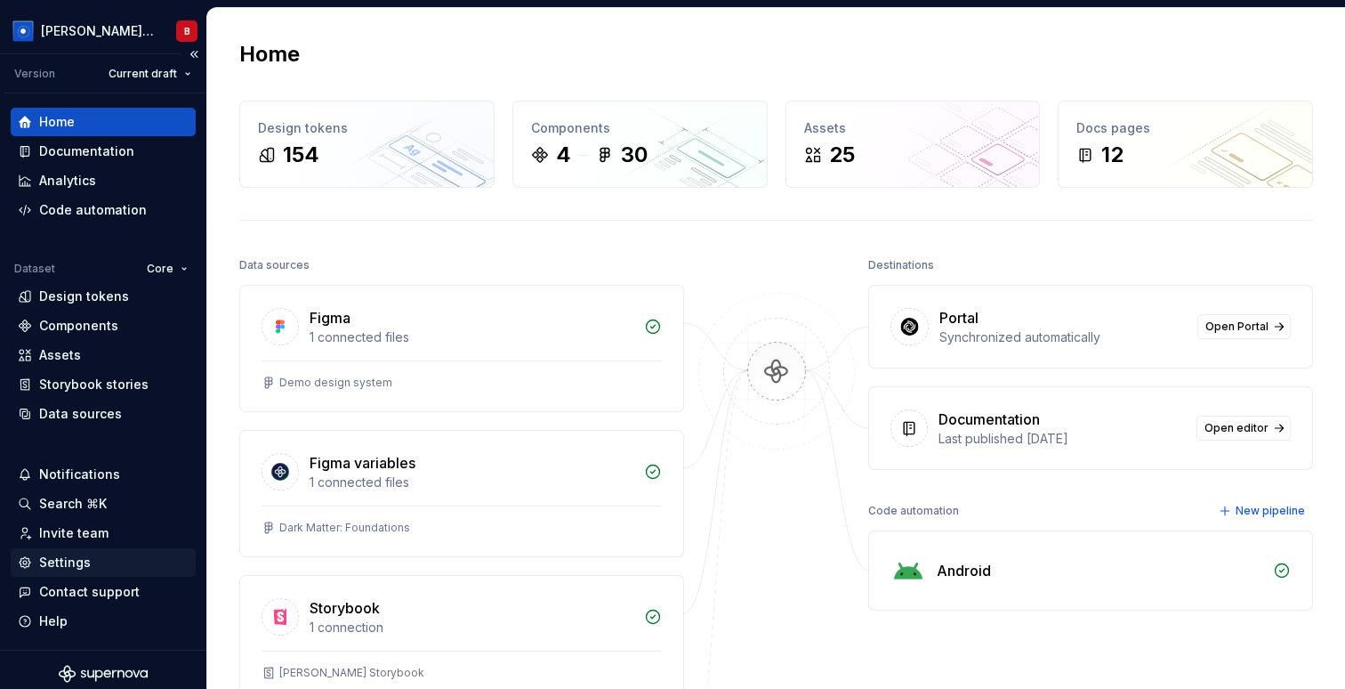
click at [63, 555] on div "Settings" at bounding box center [65, 563] width 52 height 18
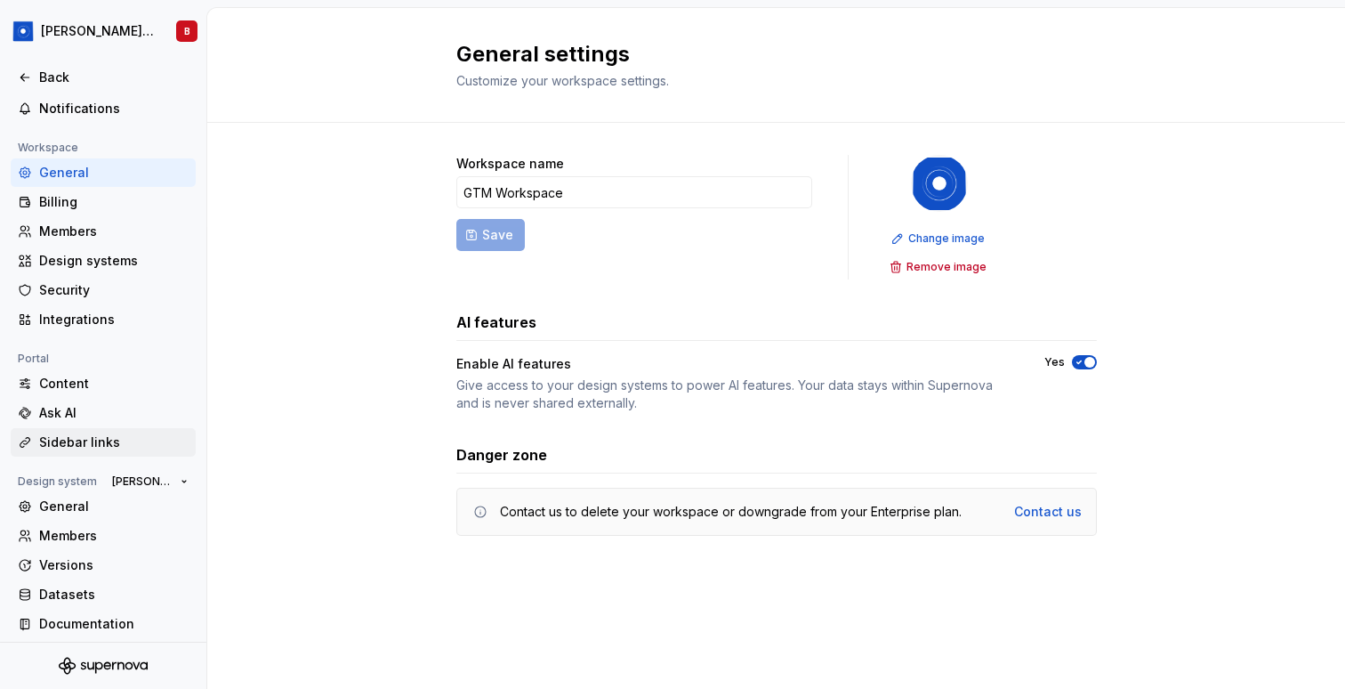
scroll to position [95, 0]
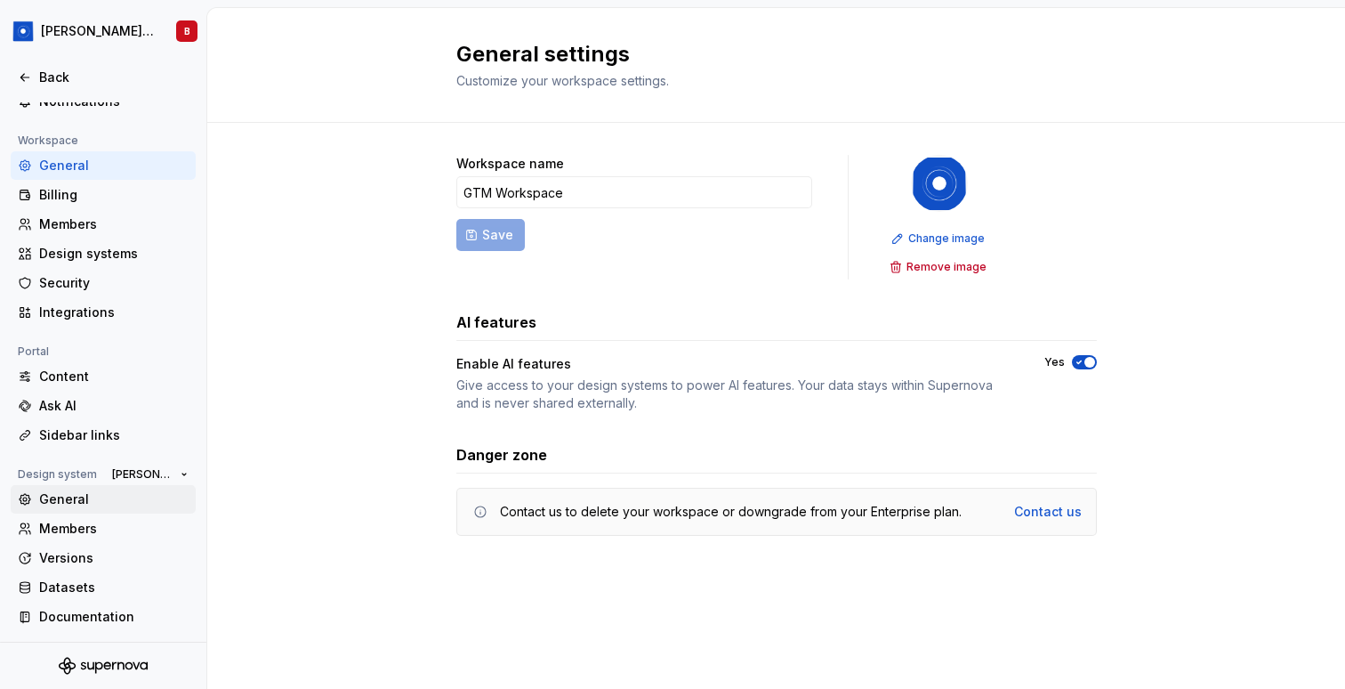
click at [133, 490] on div "General" at bounding box center [113, 499] width 149 height 18
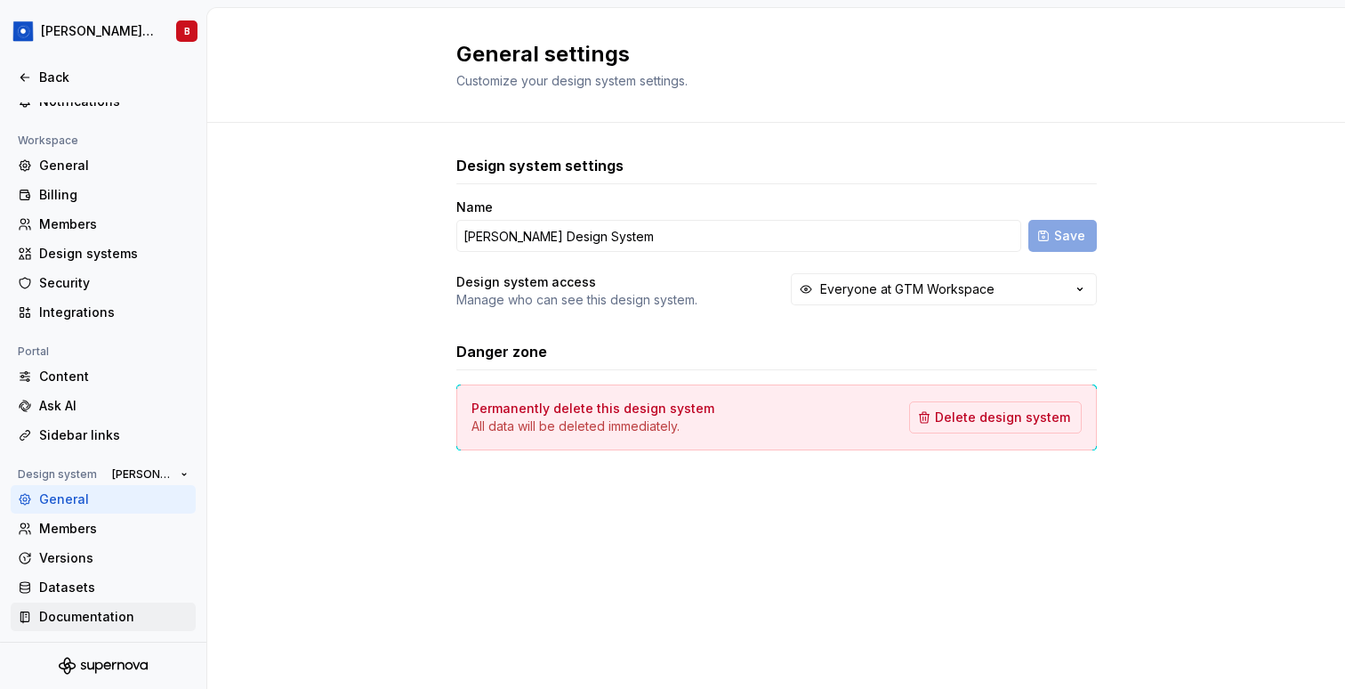
click at [120, 625] on div "Documentation" at bounding box center [113, 617] width 149 height 18
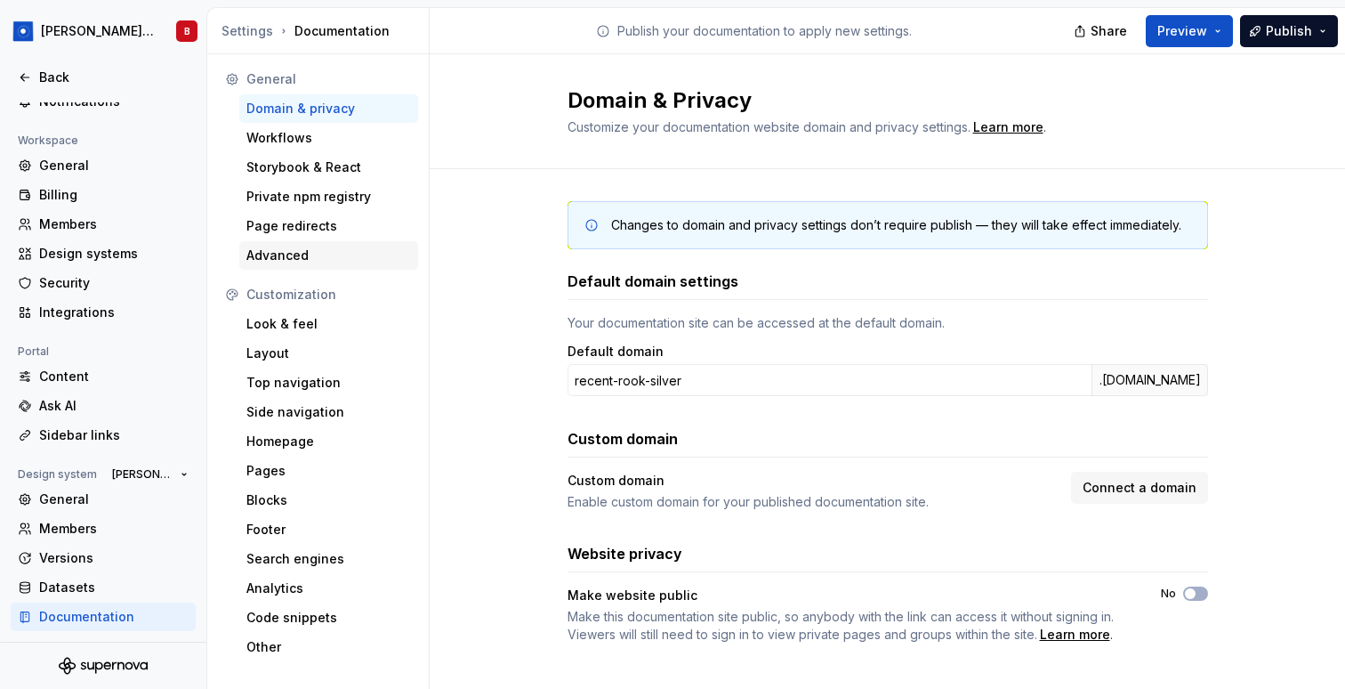
click at [322, 243] on div "Advanced" at bounding box center [328, 255] width 179 height 28
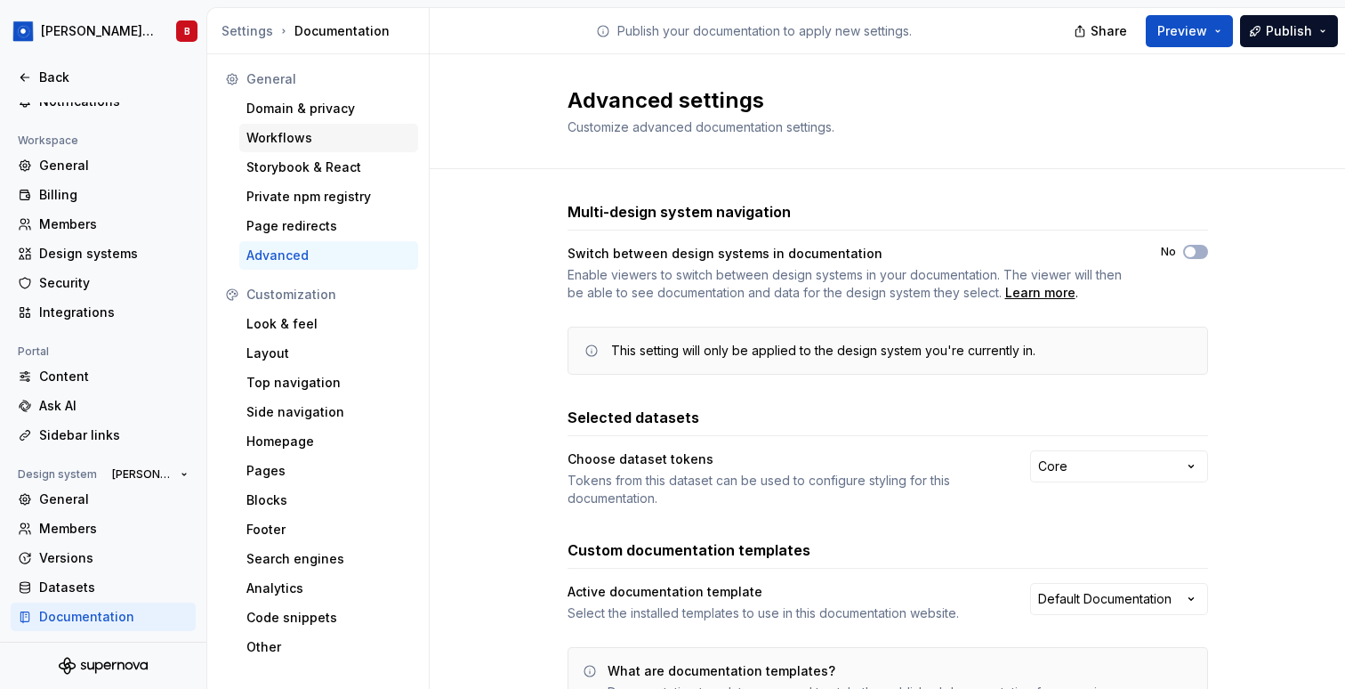
click at [323, 139] on div "Workflows" at bounding box center [328, 138] width 165 height 18
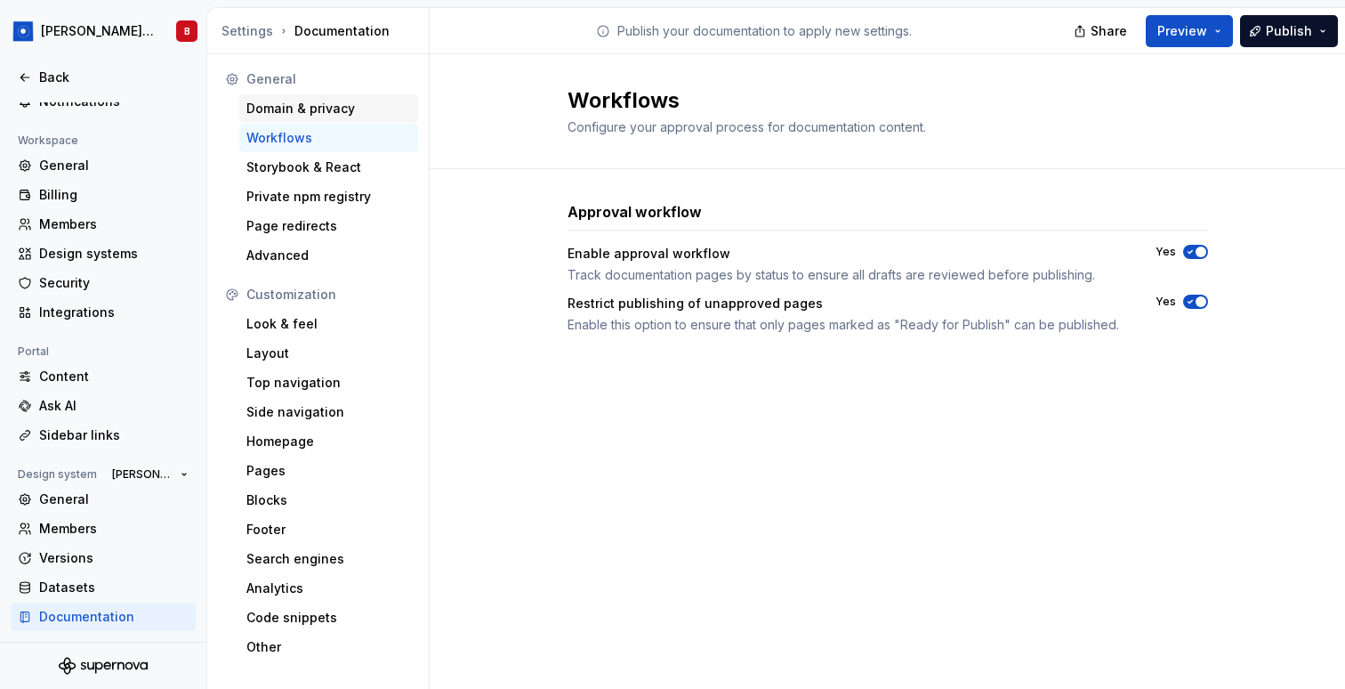
click at [327, 109] on div "Domain & privacy" at bounding box center [328, 109] width 165 height 18
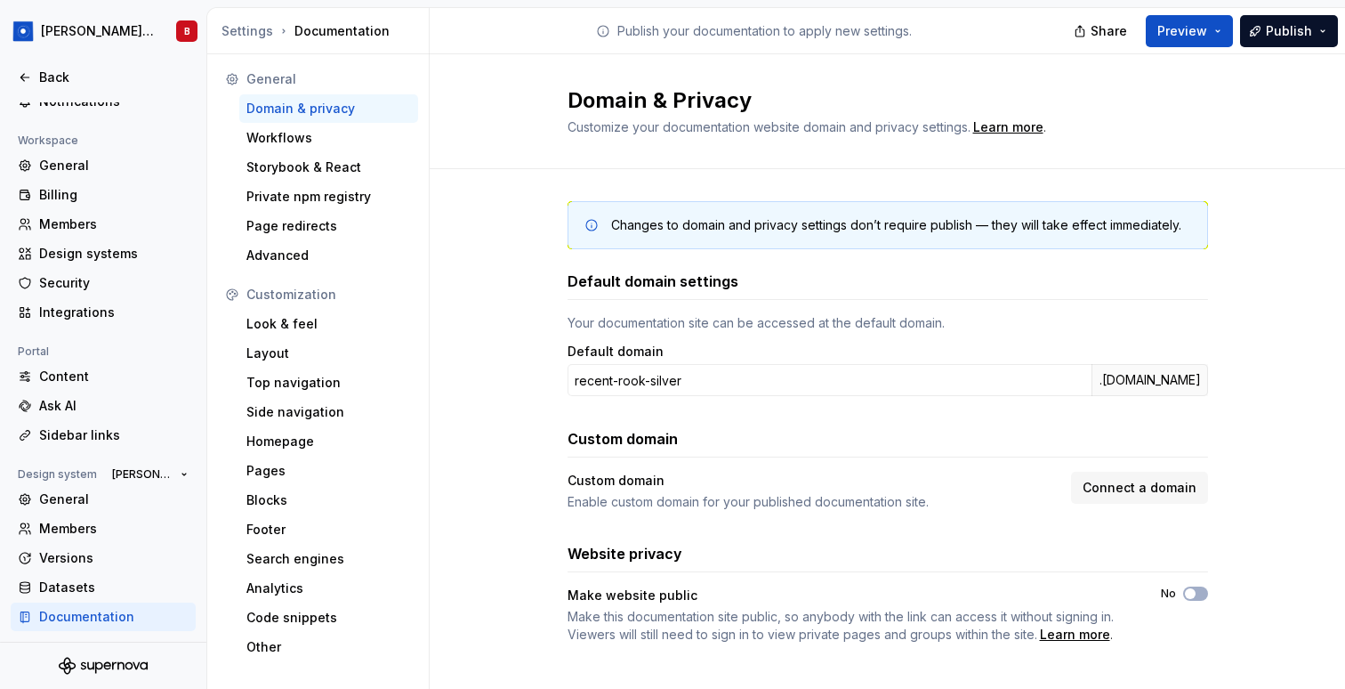
scroll to position [14, 0]
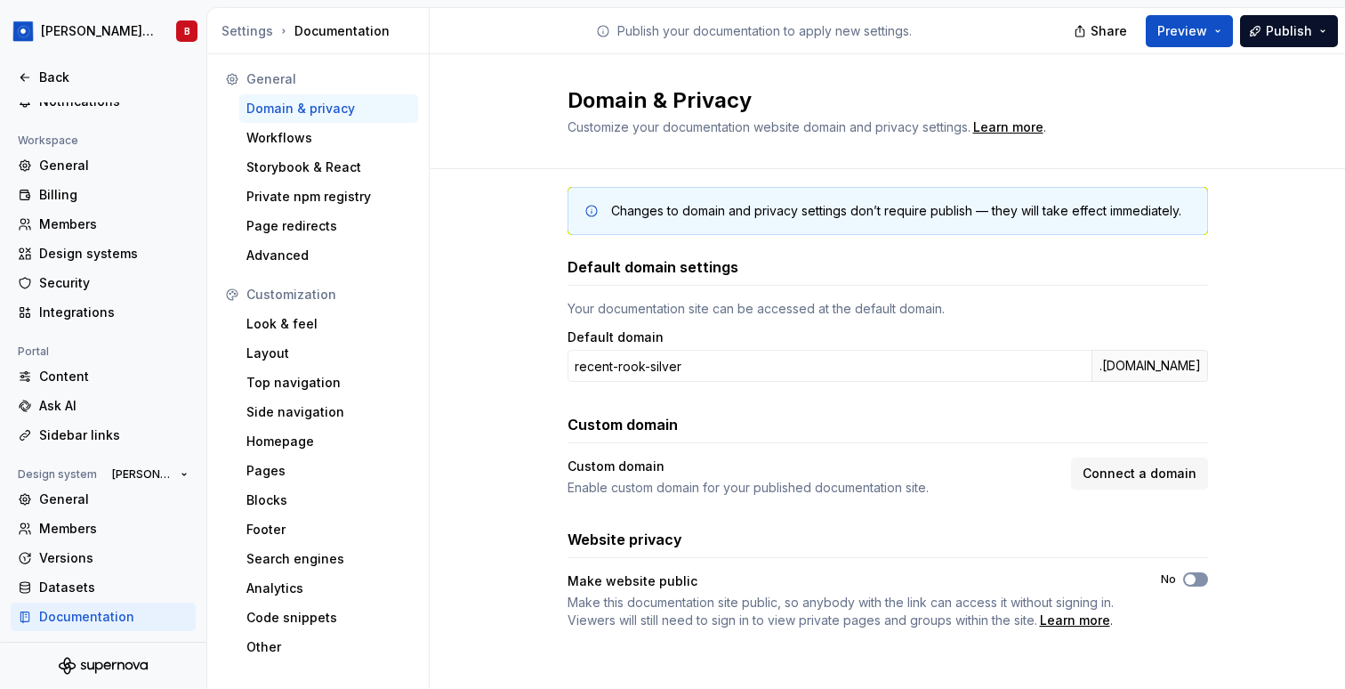
click at [1192, 579] on span "button" at bounding box center [1190, 579] width 11 height 11
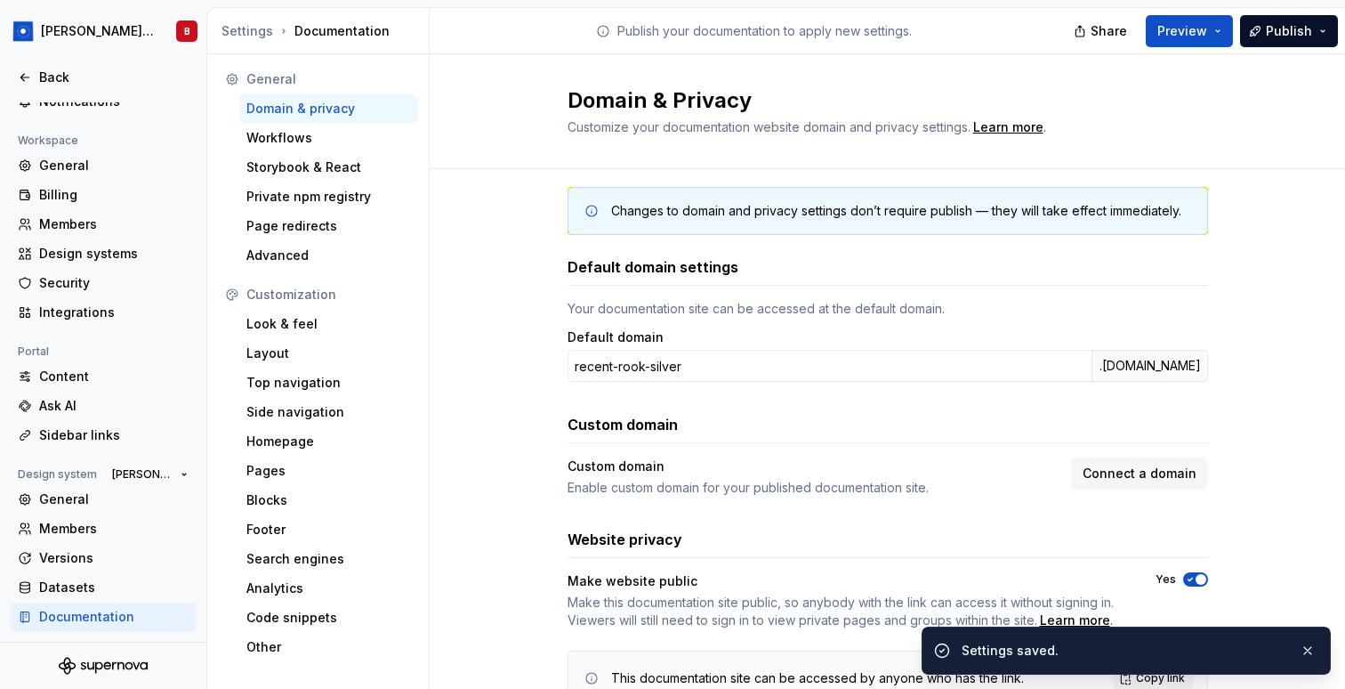
scroll to position [91, 0]
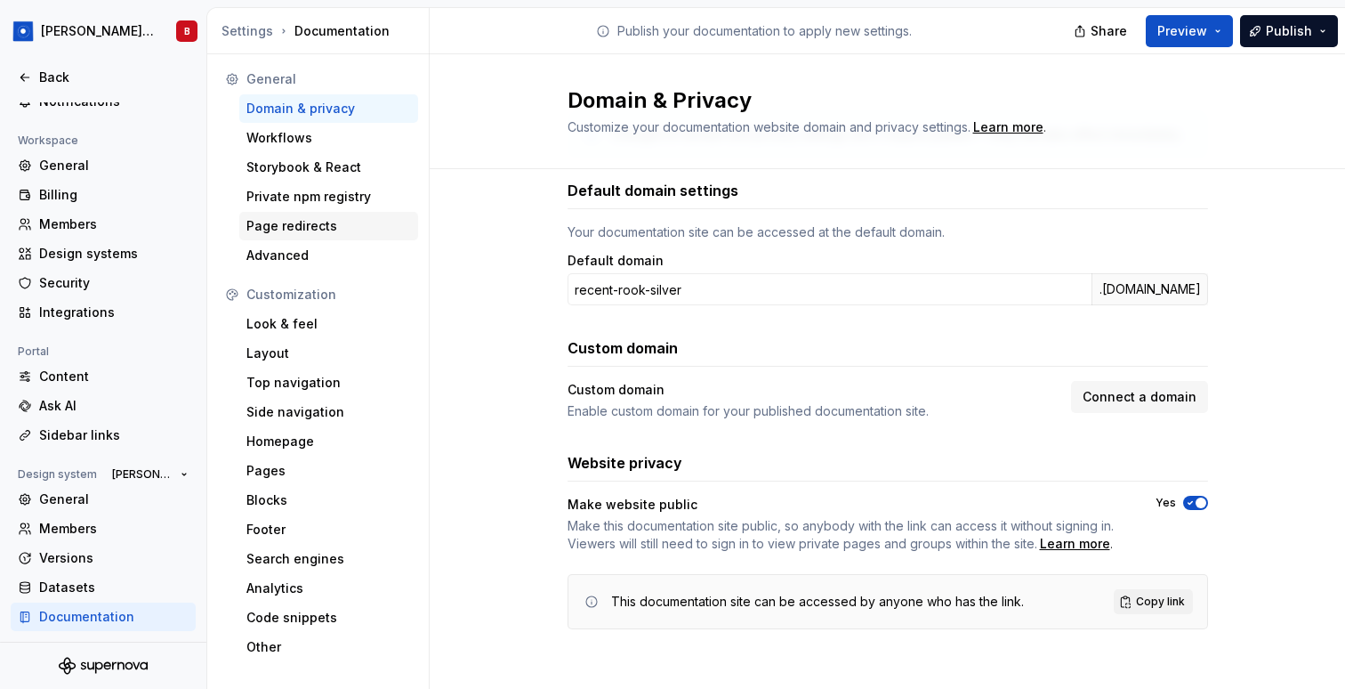
click at [319, 225] on div "Page redirects" at bounding box center [328, 226] width 165 height 18
click at [314, 255] on div "Advanced" at bounding box center [328, 255] width 165 height 18
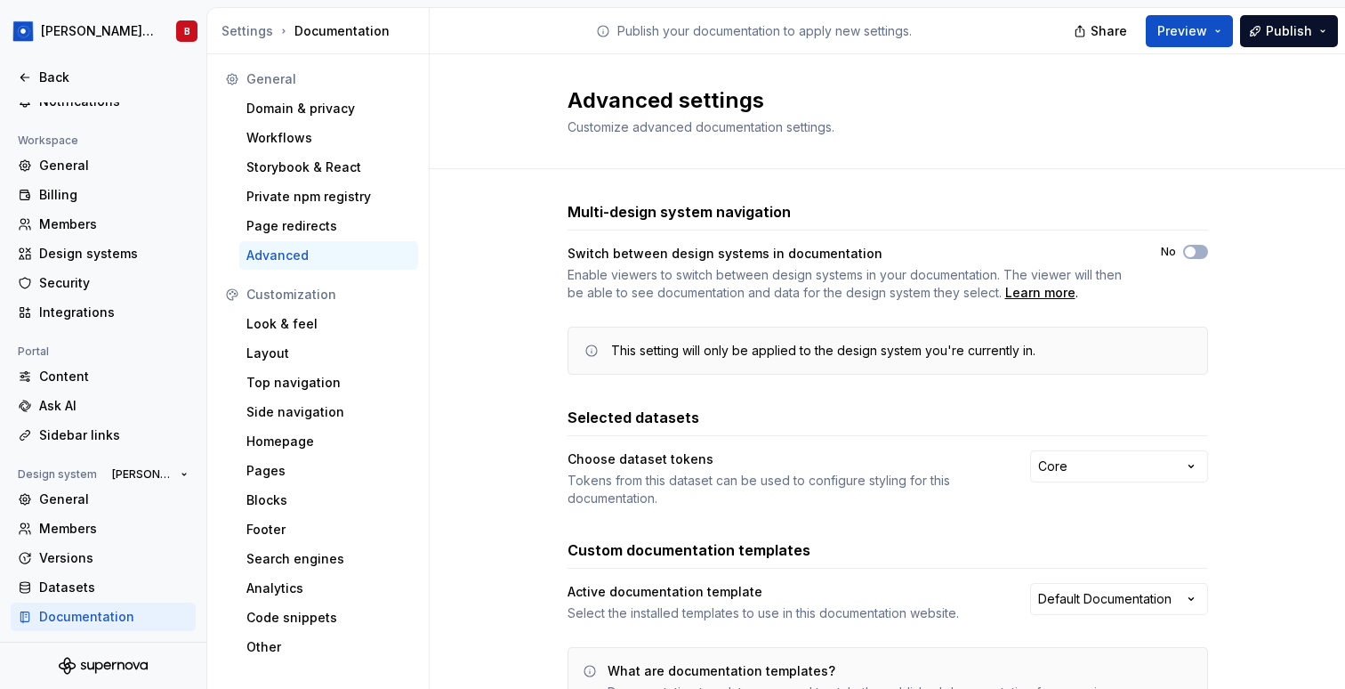
click at [314, 255] on div "Advanced" at bounding box center [328, 255] width 165 height 18
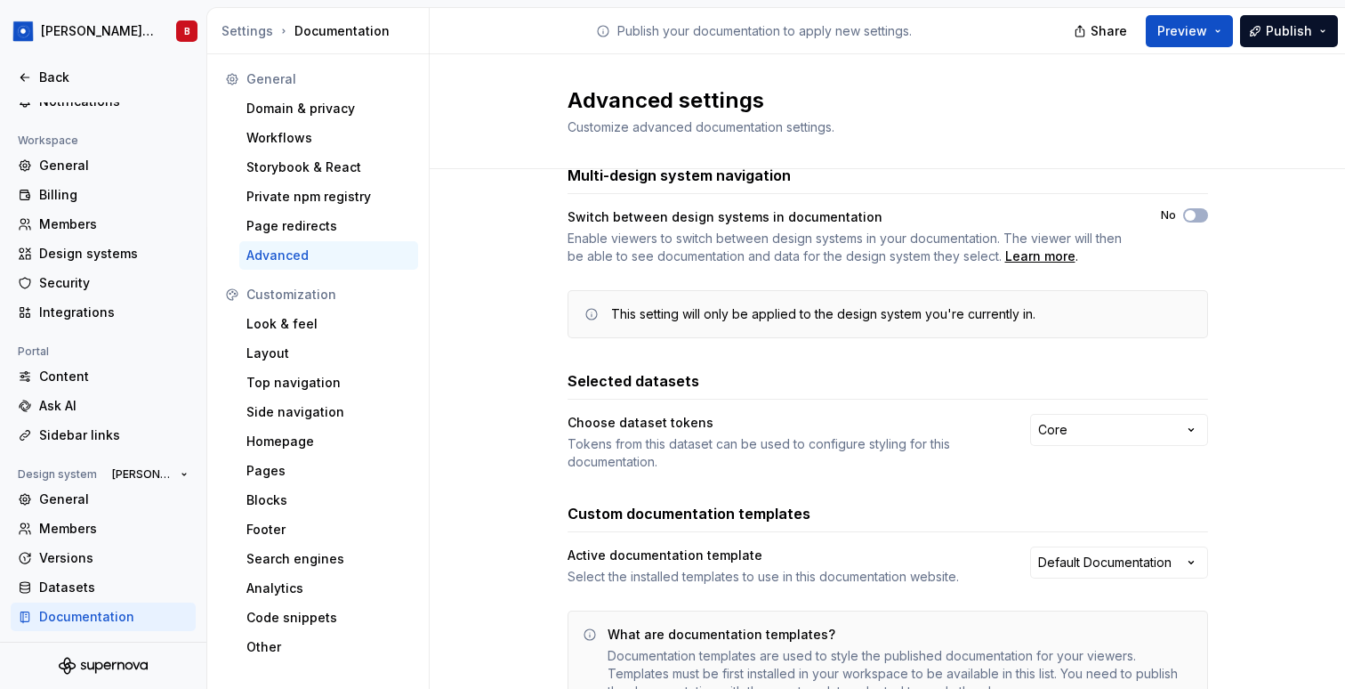
scroll to position [148, 0]
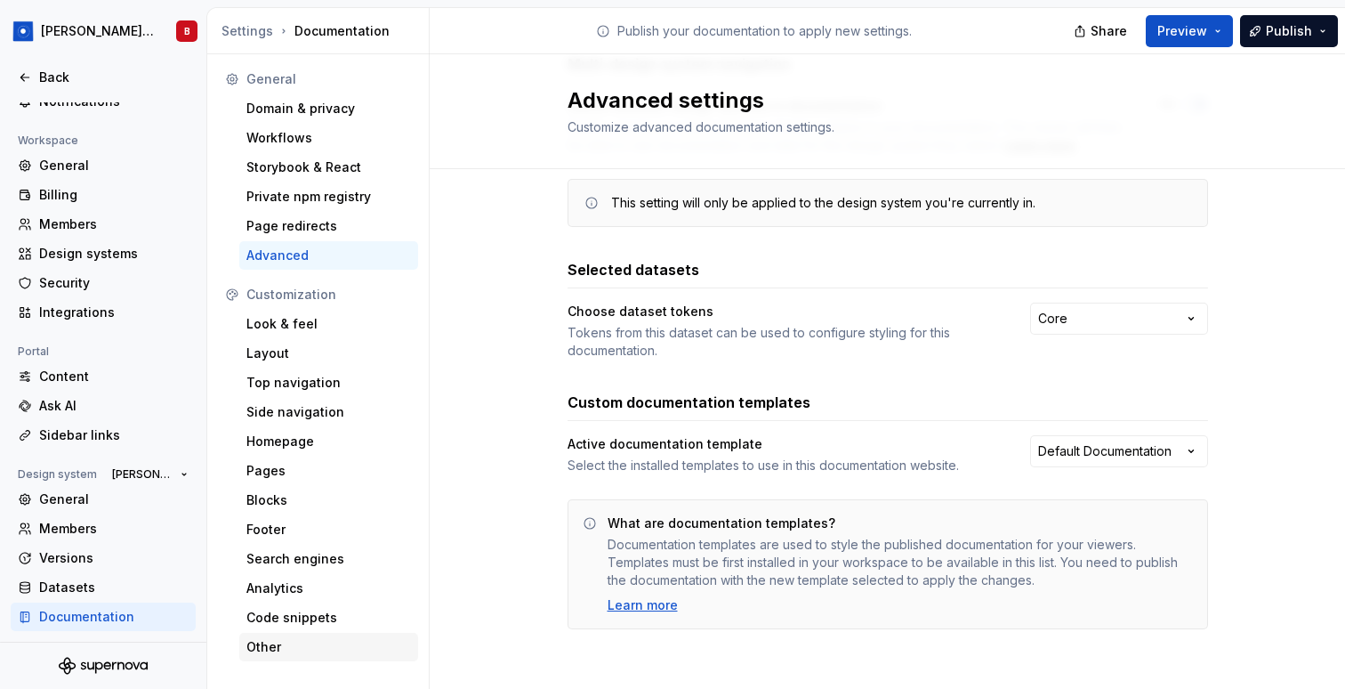
click at [309, 643] on div "Other" at bounding box center [328, 647] width 165 height 18
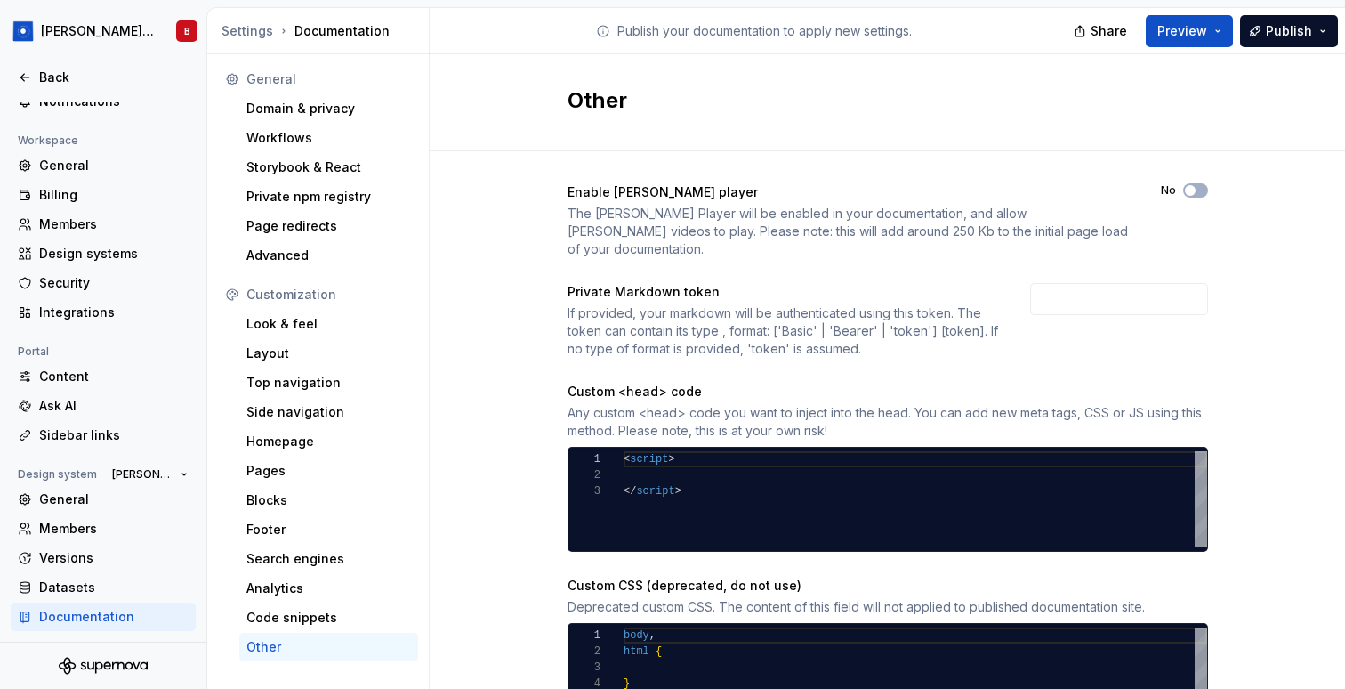
scroll to position [81, 0]
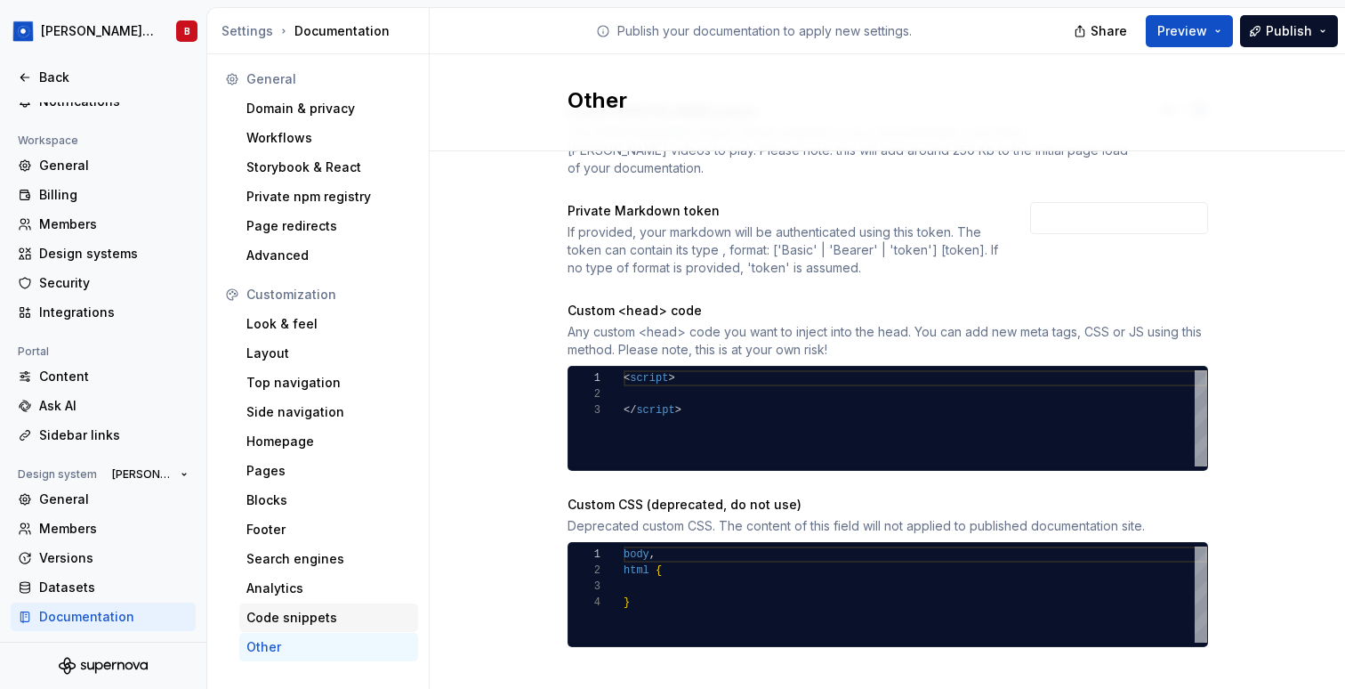
click at [334, 609] on div "Code snippets" at bounding box center [328, 618] width 165 height 18
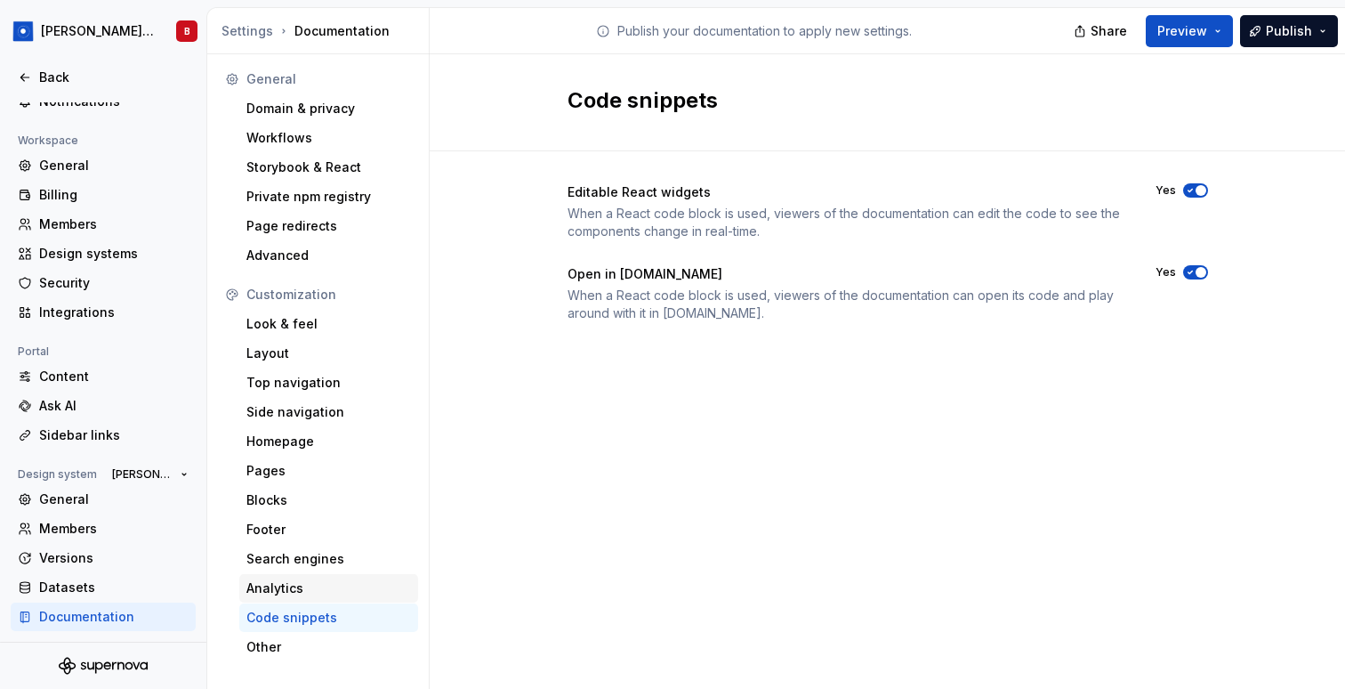
click at [338, 582] on div "Analytics" at bounding box center [328, 588] width 165 height 18
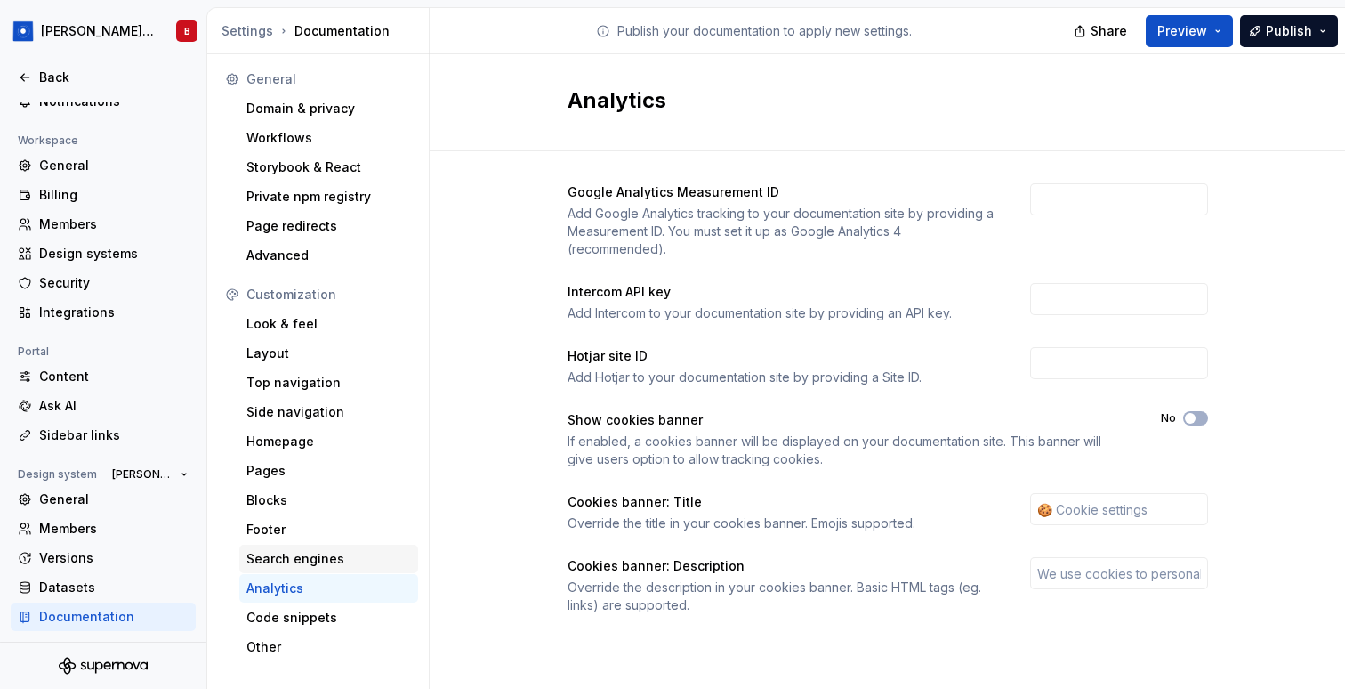
click at [338, 560] on div "Search engines" at bounding box center [328, 559] width 165 height 18
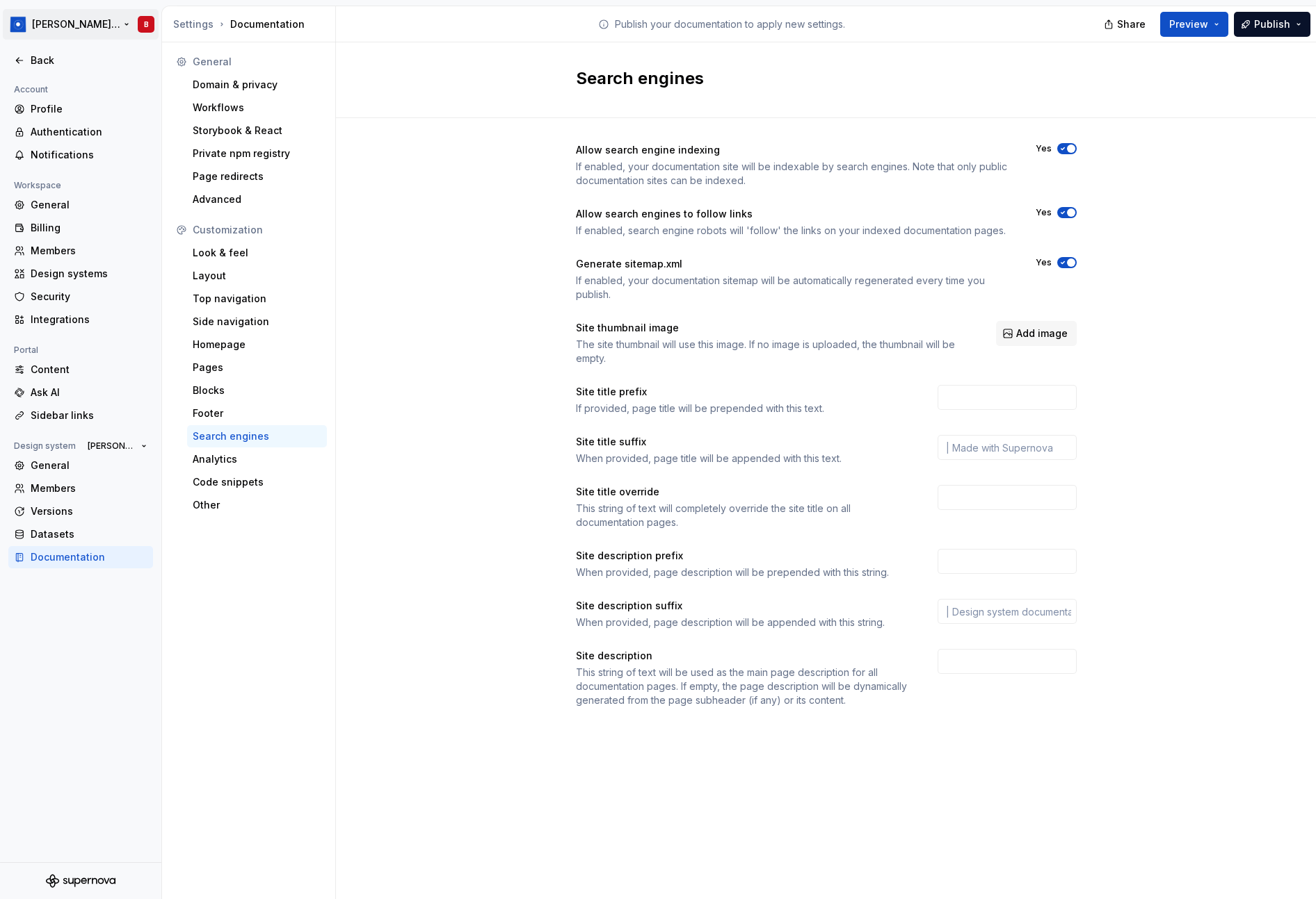
click at [84, 27] on html "Taylor Design System B Back Account Profile Authentication Notifications Worksp…" at bounding box center [658, 449] width 1316 height 899
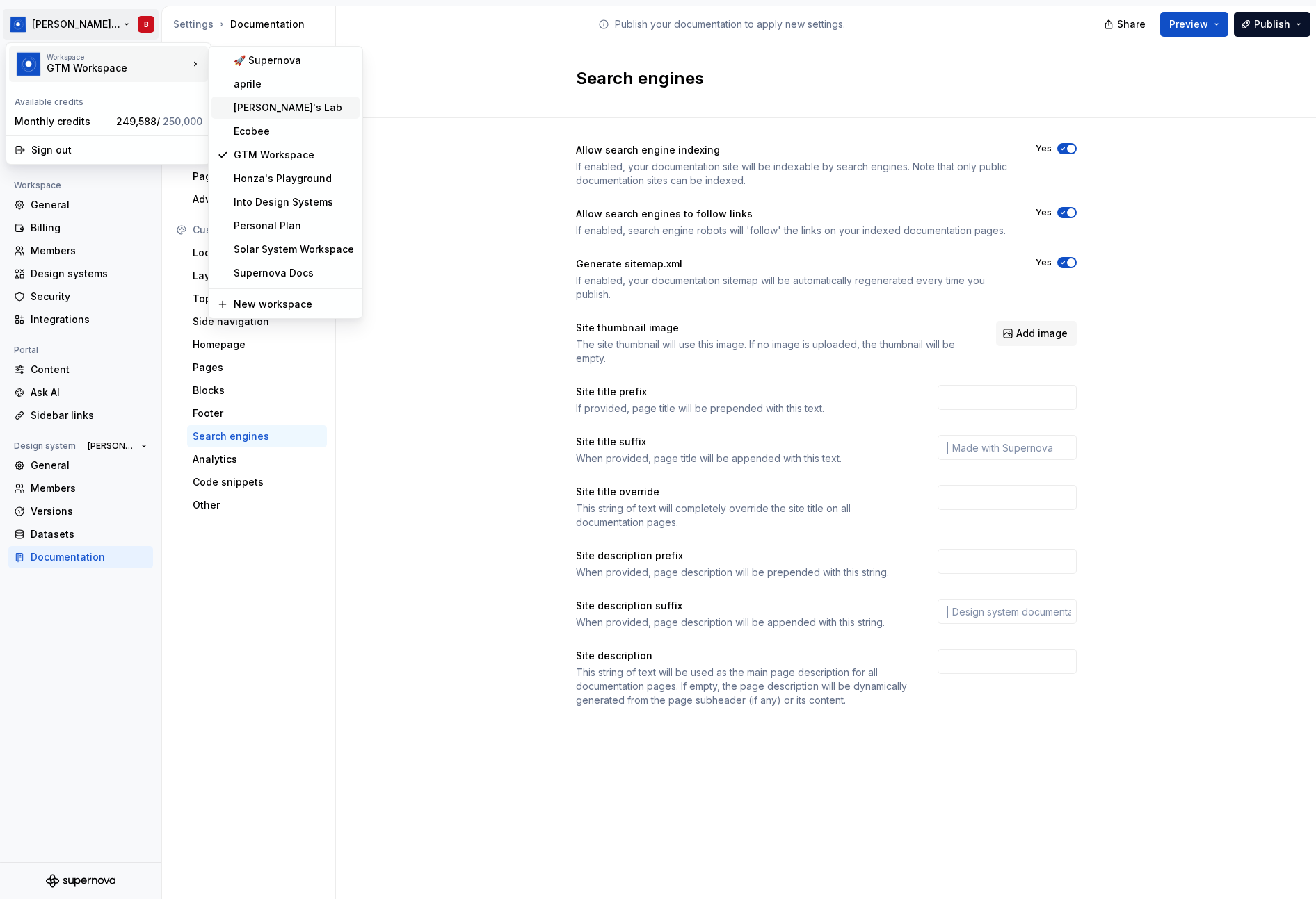
click at [281, 109] on div "Beatriz's Lab" at bounding box center [294, 108] width 120 height 14
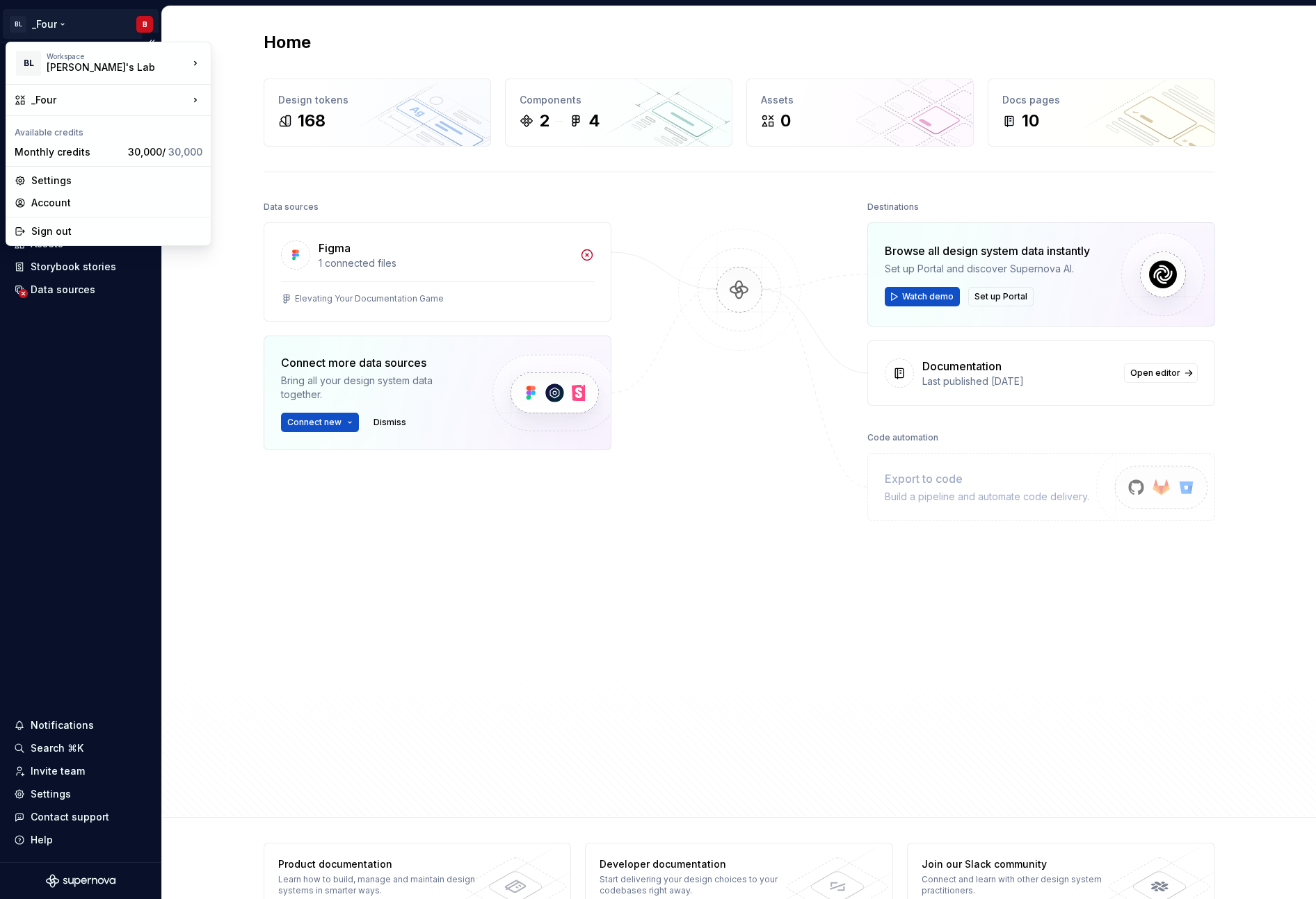
click at [81, 34] on html "BL _Four B Home Documentation Analytics Code automation Design system data Desi…" at bounding box center [658, 449] width 1316 height 899
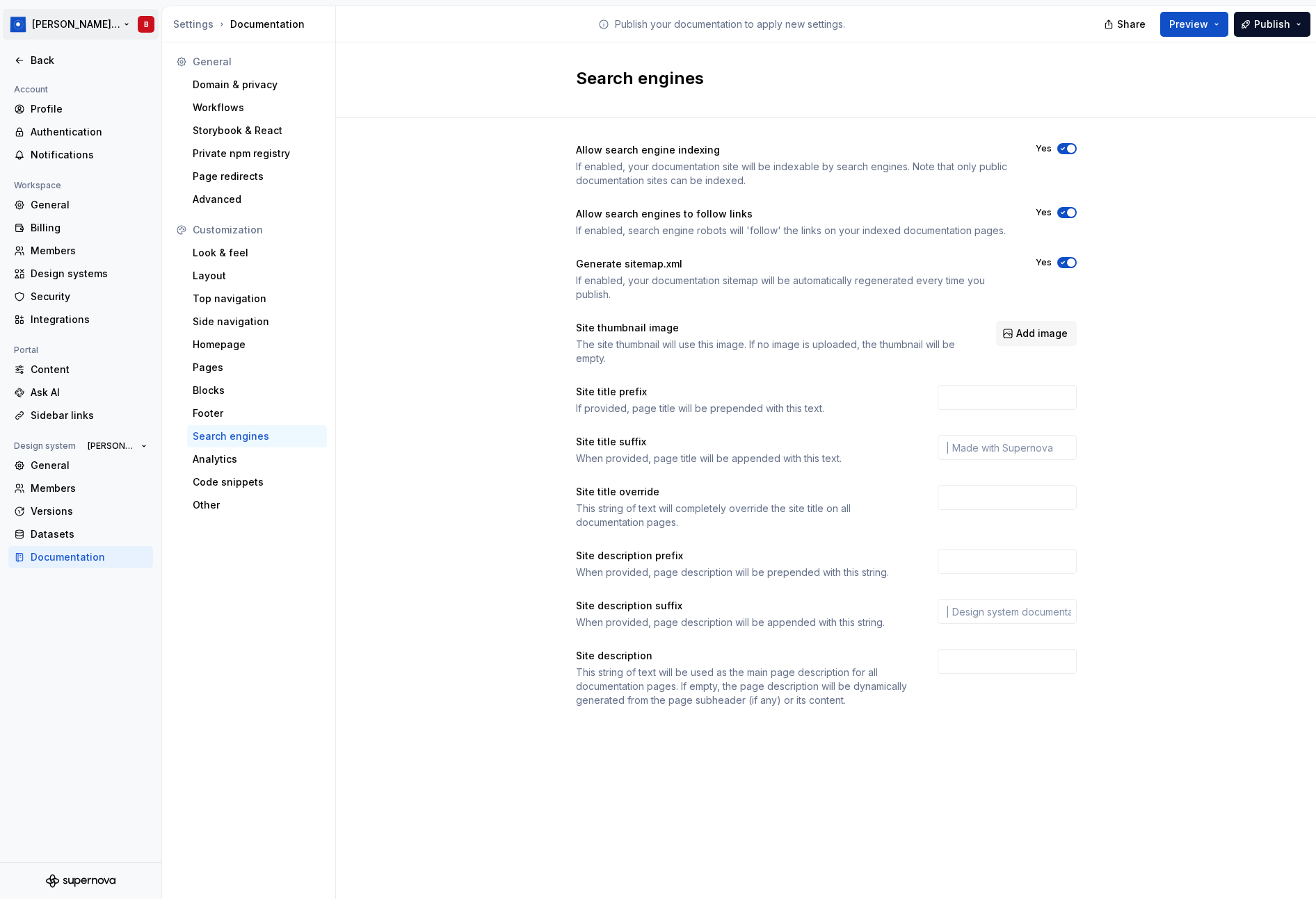
click at [69, 27] on html "Taylor Design System B Back Account Profile Authentication Notifications Worksp…" at bounding box center [658, 449] width 1316 height 899
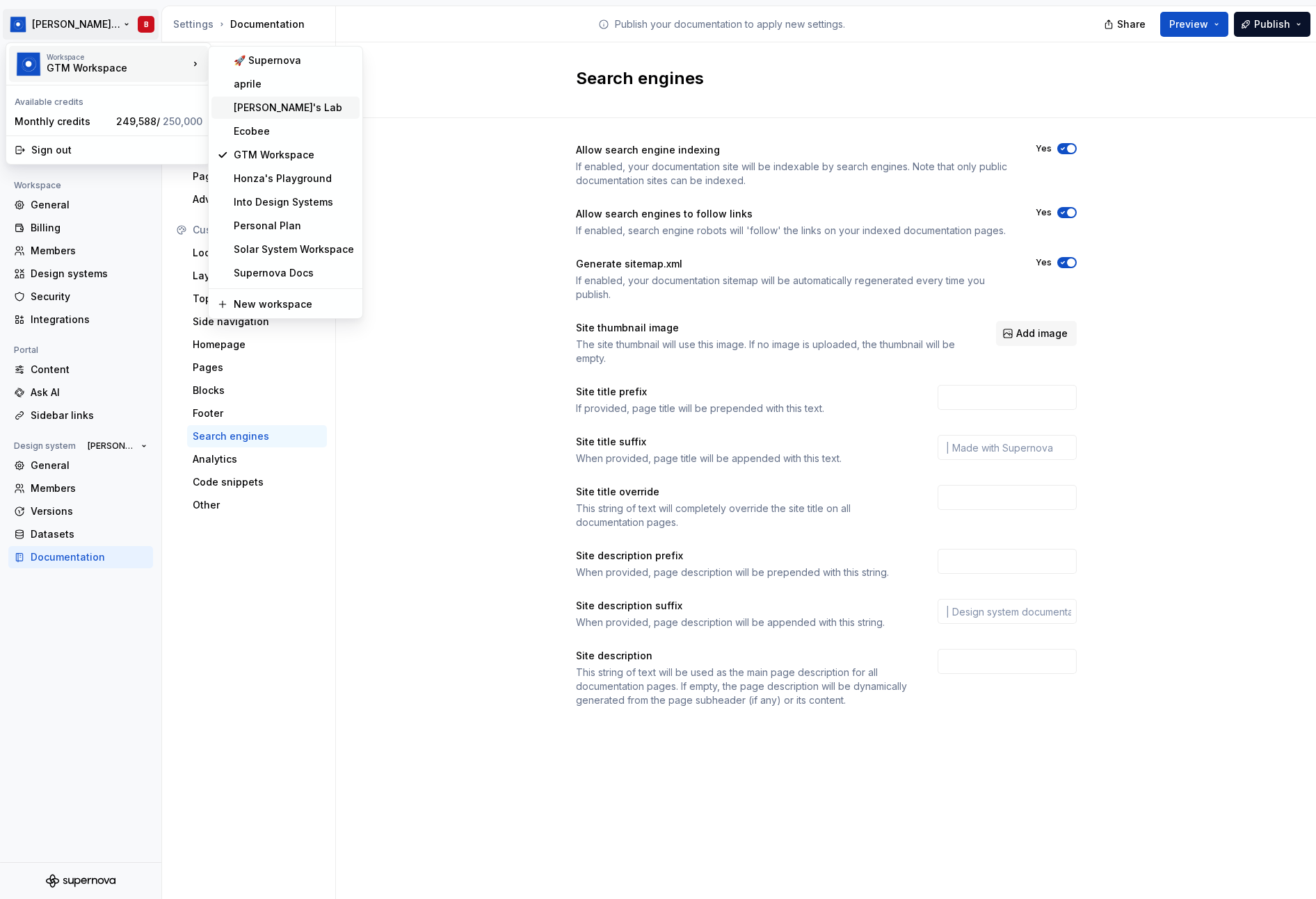
click at [268, 109] on div "Beatriz's Lab" at bounding box center [294, 108] width 120 height 14
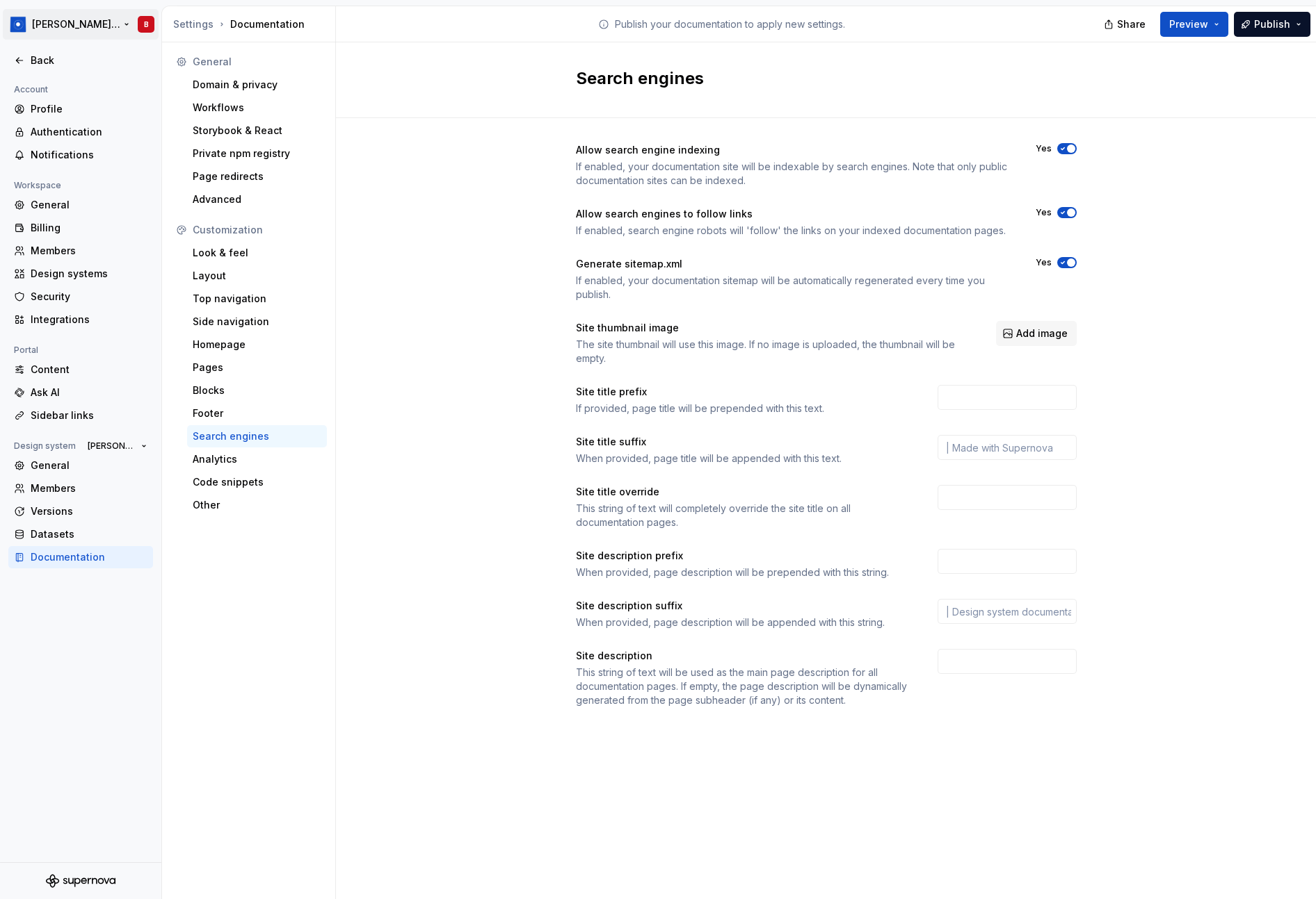
click at [91, 30] on html "Taylor Design System B Back Account Profile Authentication Notifications Worksp…" at bounding box center [658, 449] width 1316 height 899
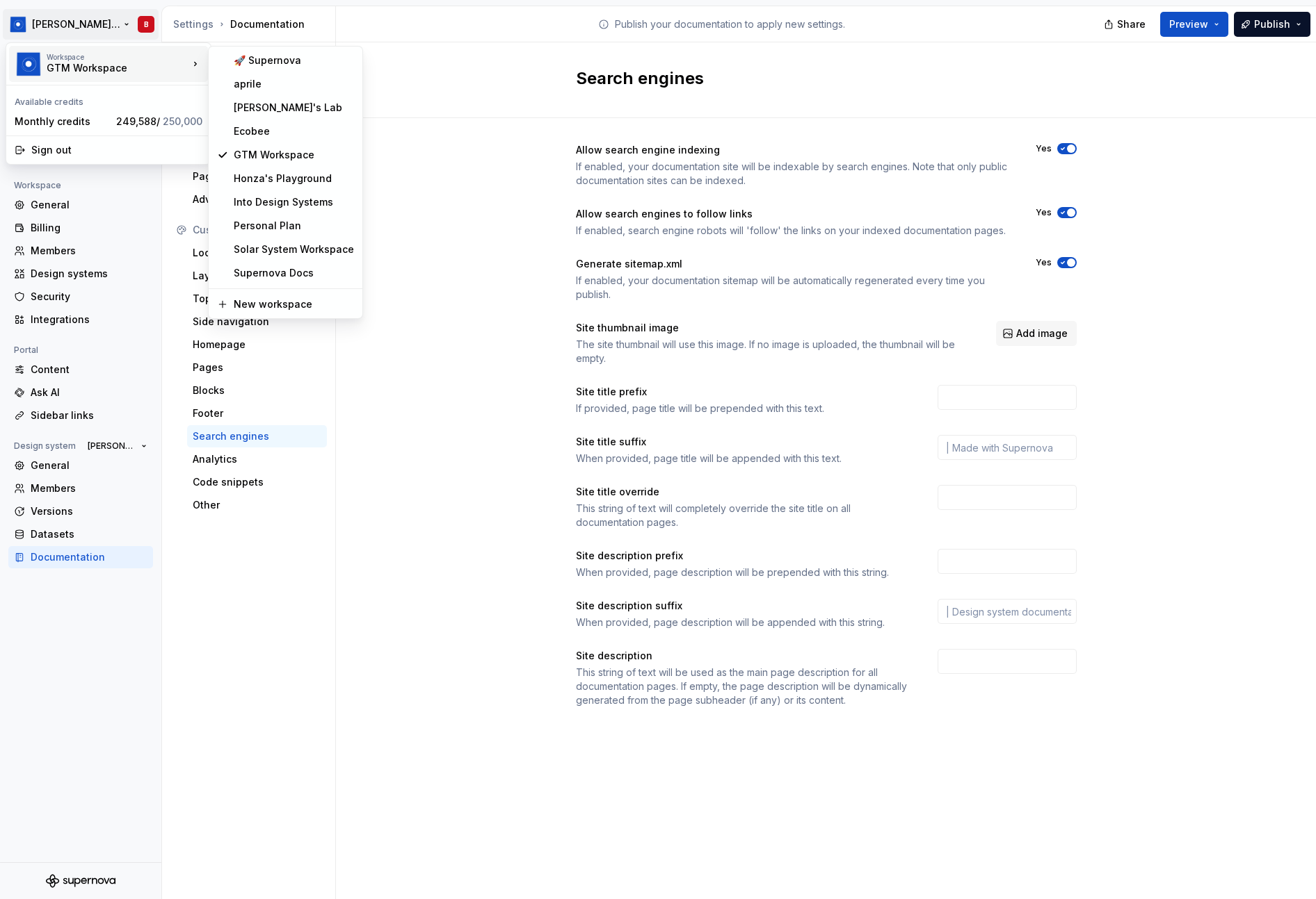
click at [510, 201] on html "Taylor Design System B Back Account Profile Authentication Notifications Worksp…" at bounding box center [658, 449] width 1316 height 899
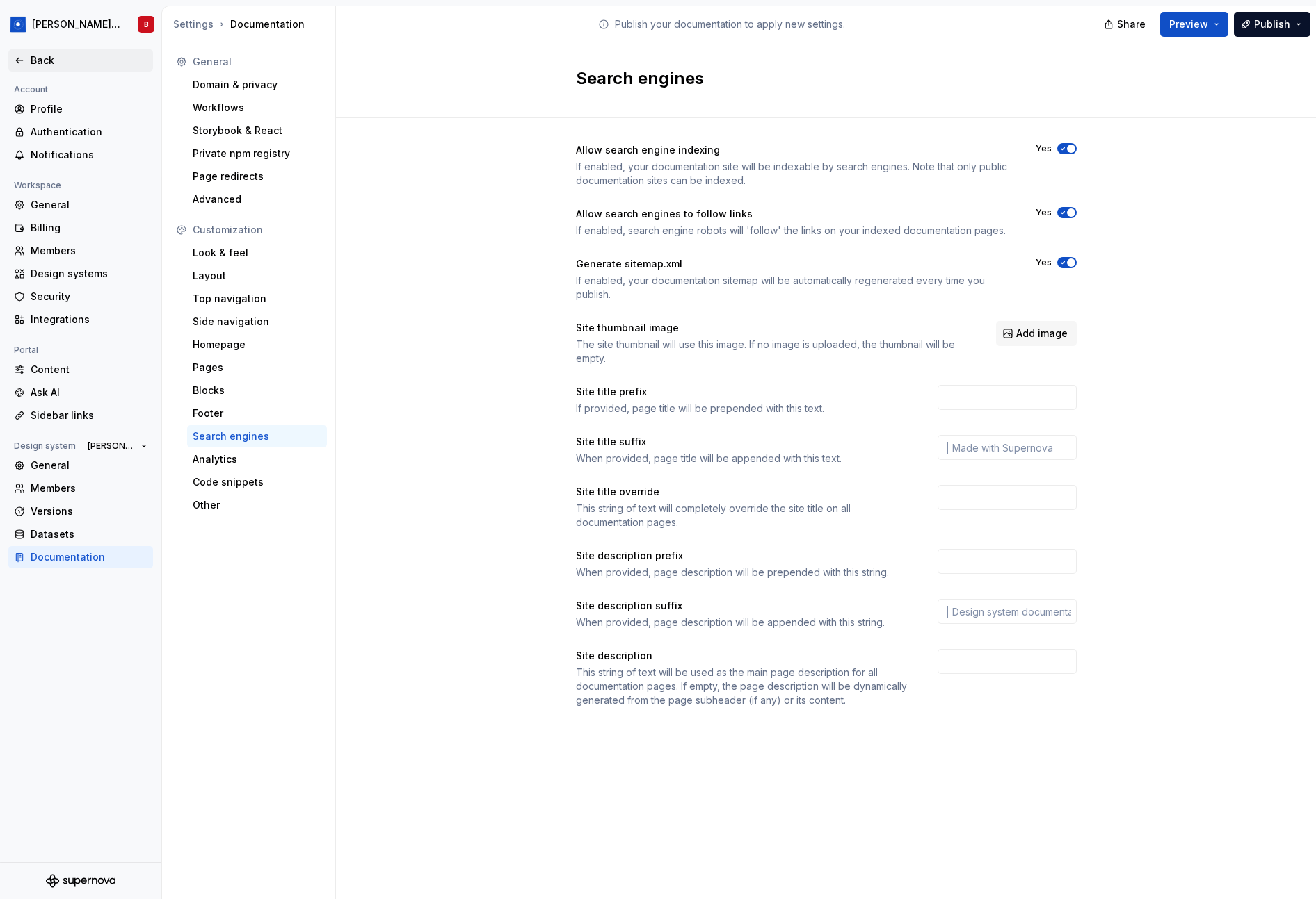
click at [41, 66] on div "Back" at bounding box center [88, 61] width 116 height 14
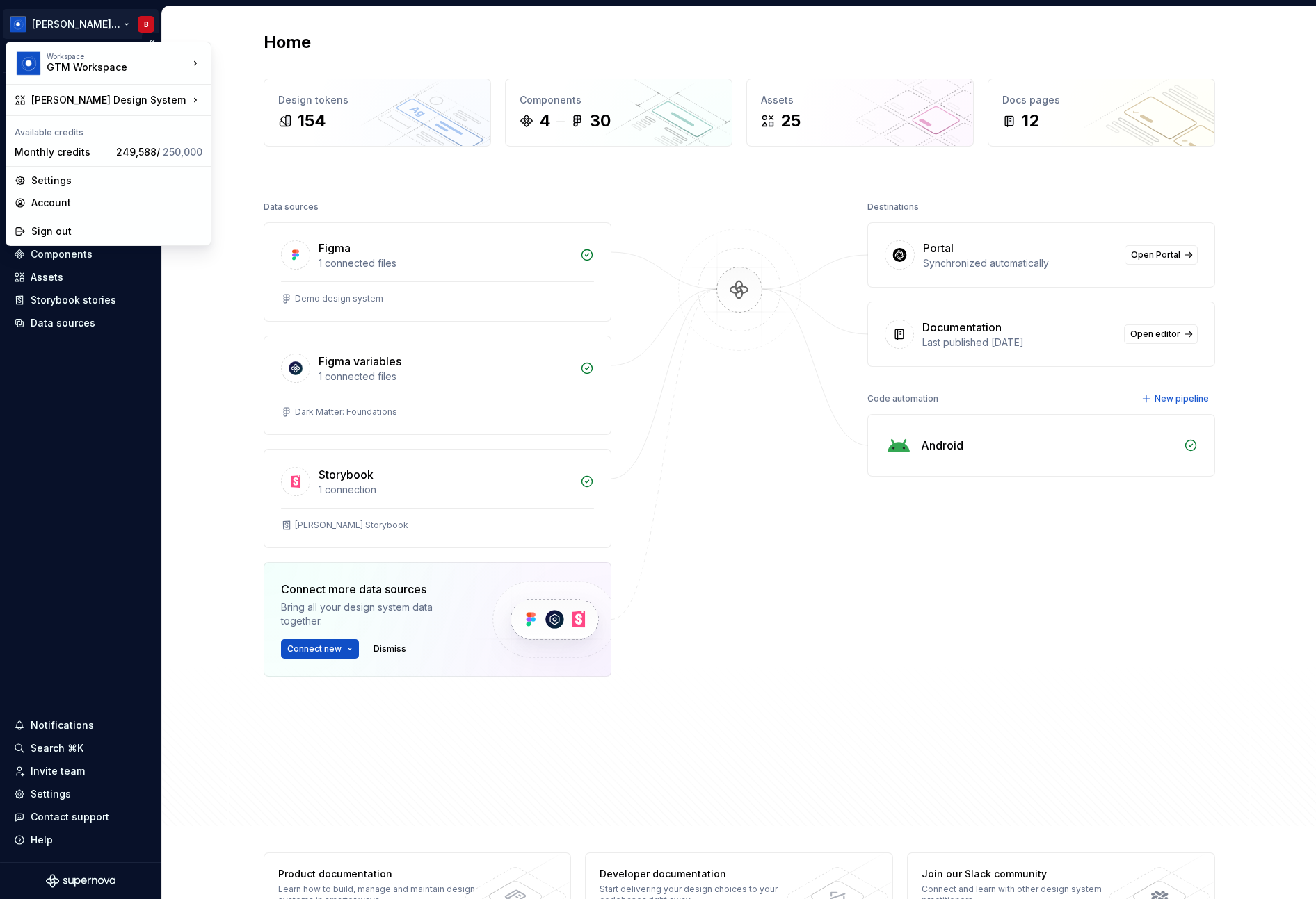
click at [92, 23] on html "Taylor Design System B Version Current draft Home Documentation Analytics Code …" at bounding box center [658, 449] width 1316 height 899
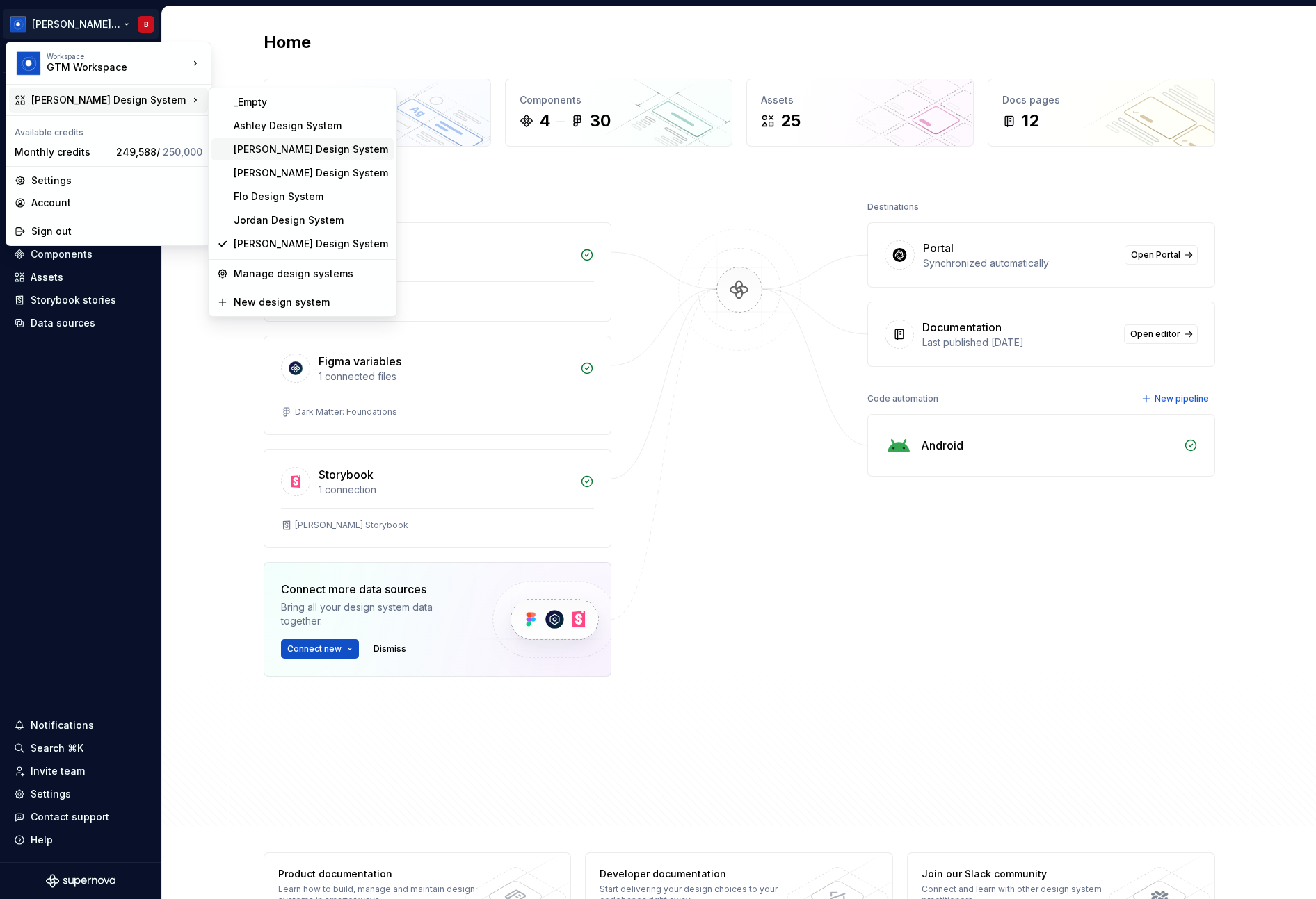
click at [259, 157] on div "Beatriz Design System" at bounding box center [302, 149] width 182 height 22
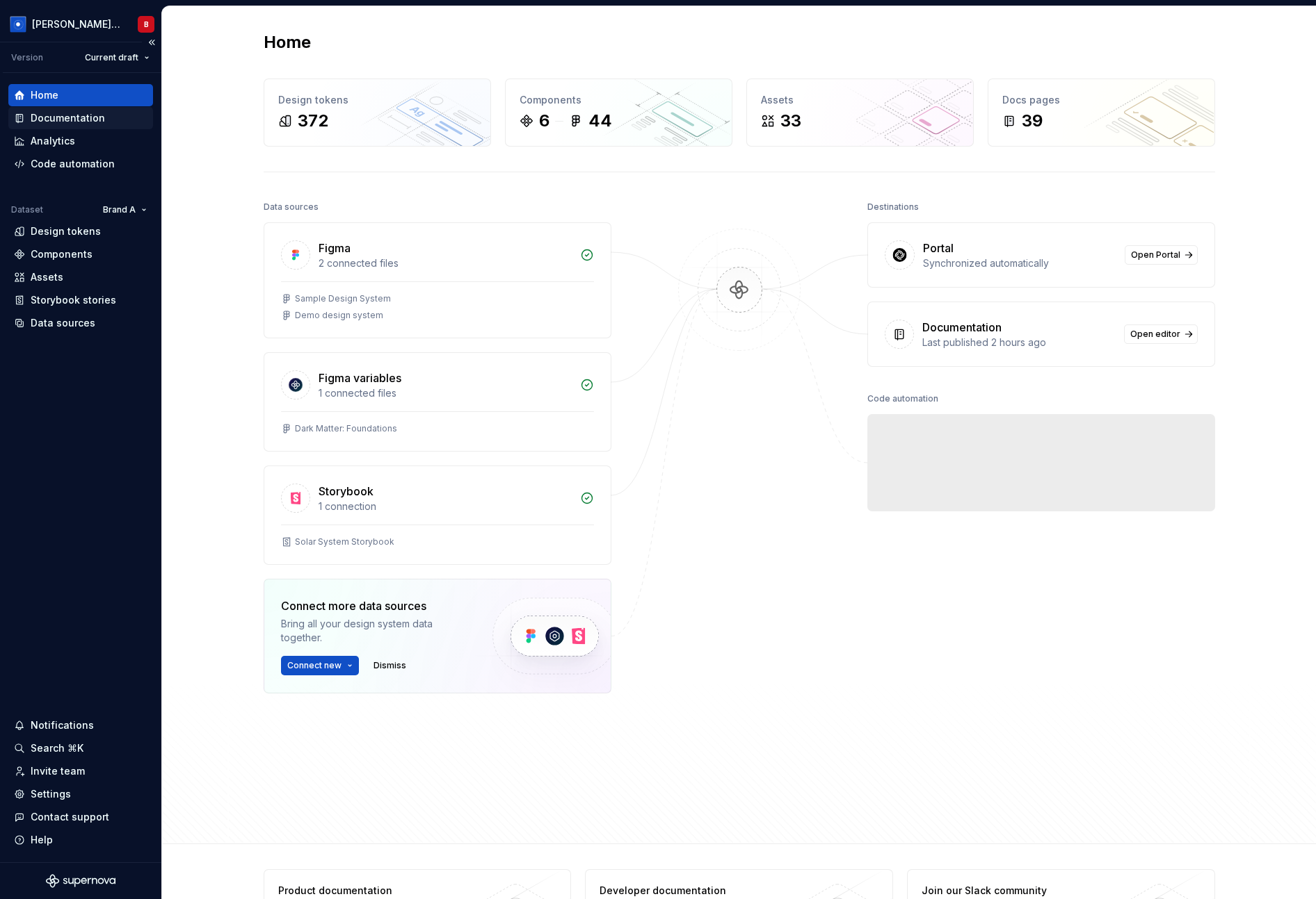
click at [73, 118] on div "Documentation" at bounding box center [67, 118] width 74 height 14
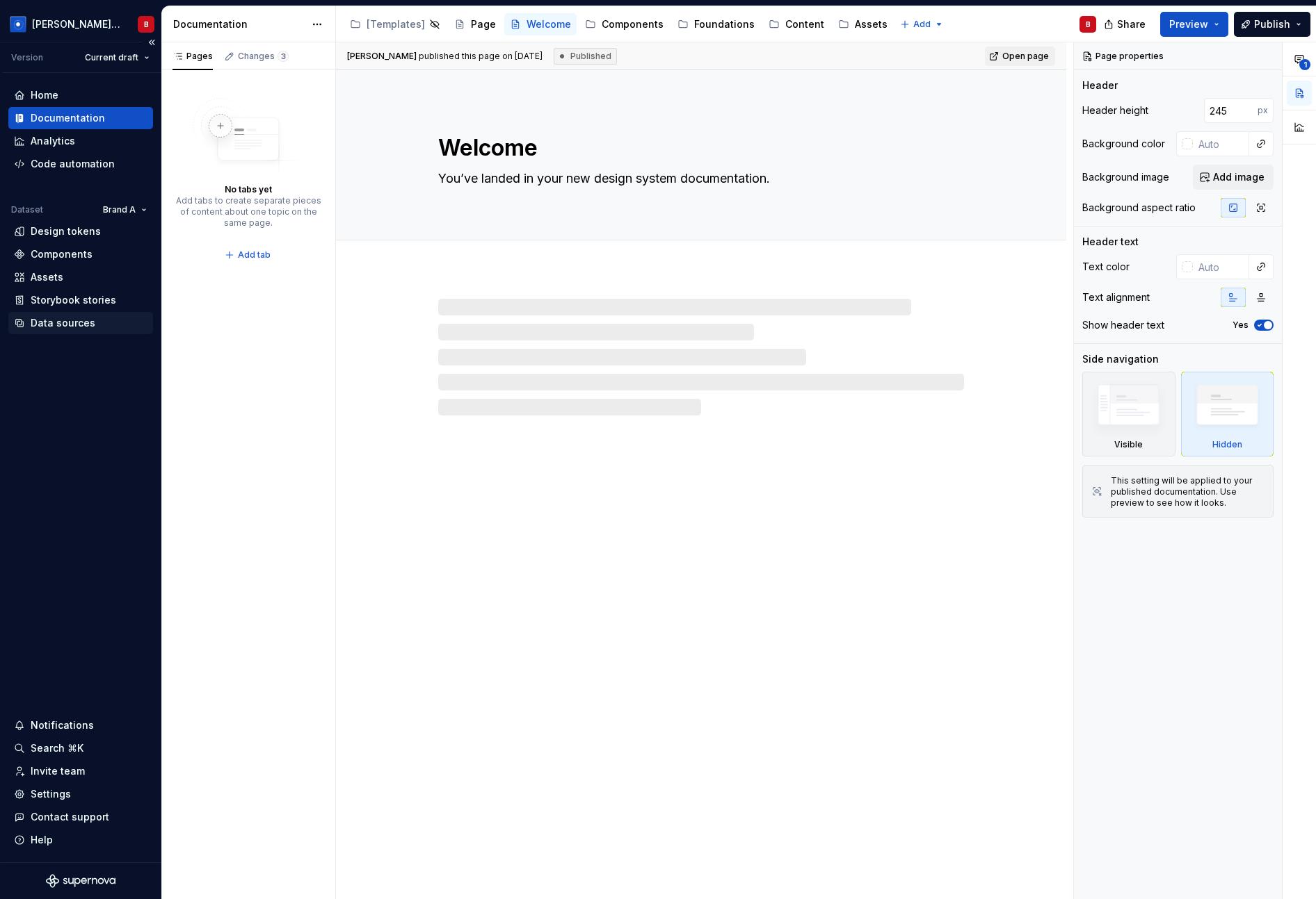
type textarea "*"
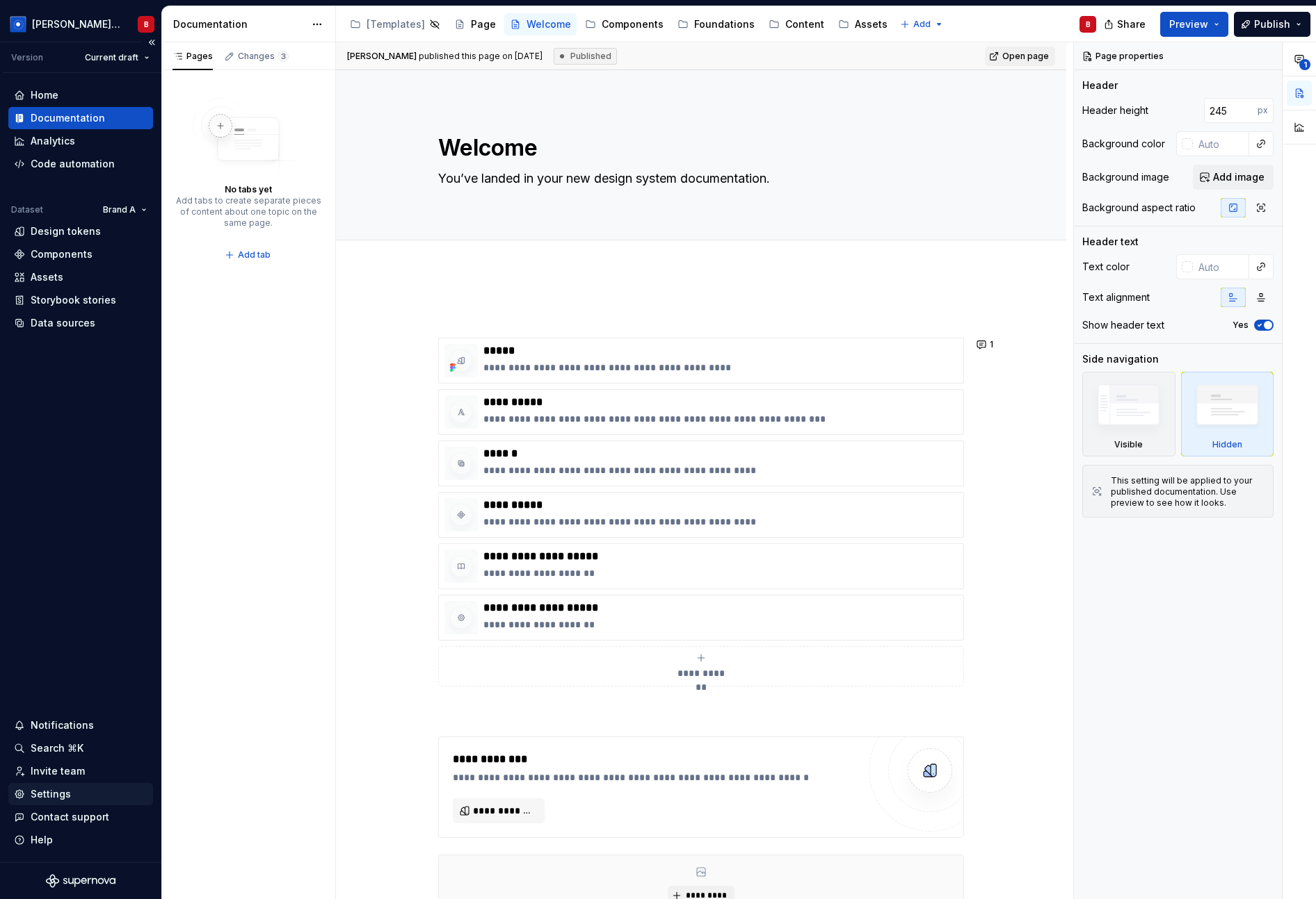
click at [69, 537] on div "Settings" at bounding box center [80, 794] width 134 height 14
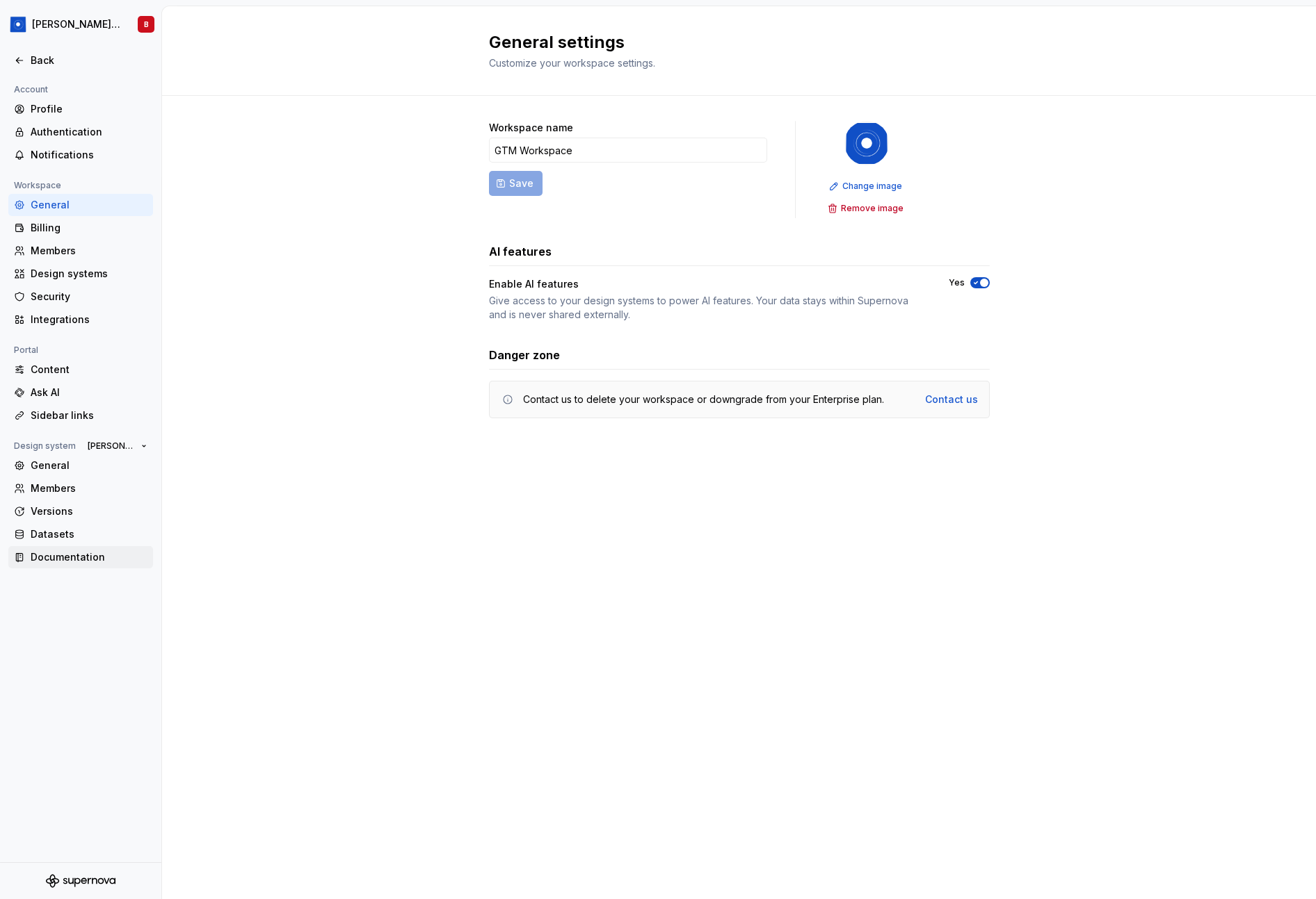
click at [81, 537] on div "Documentation" at bounding box center [88, 558] width 116 height 14
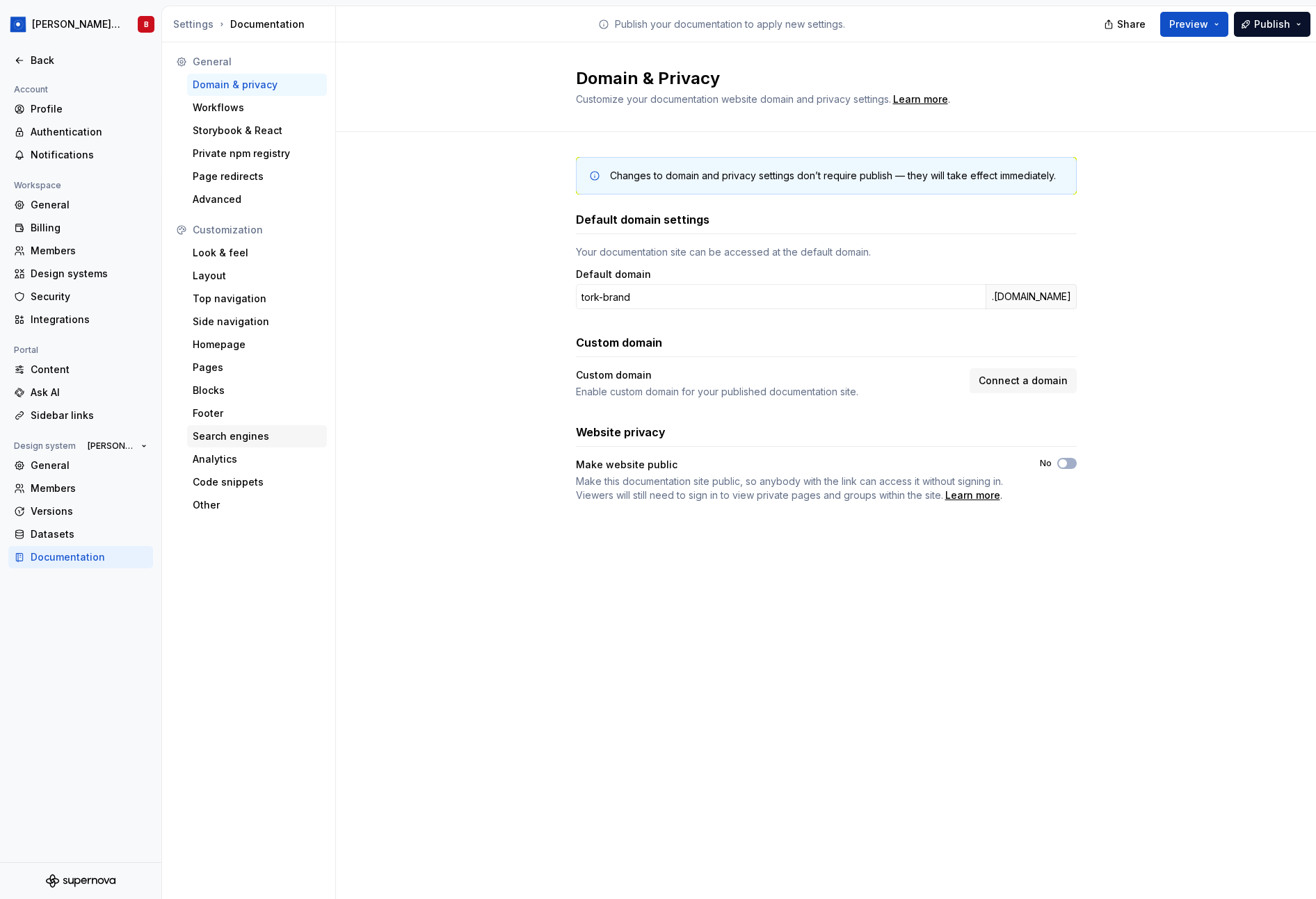
click at [240, 446] on div "Search engines" at bounding box center [256, 437] width 140 height 22
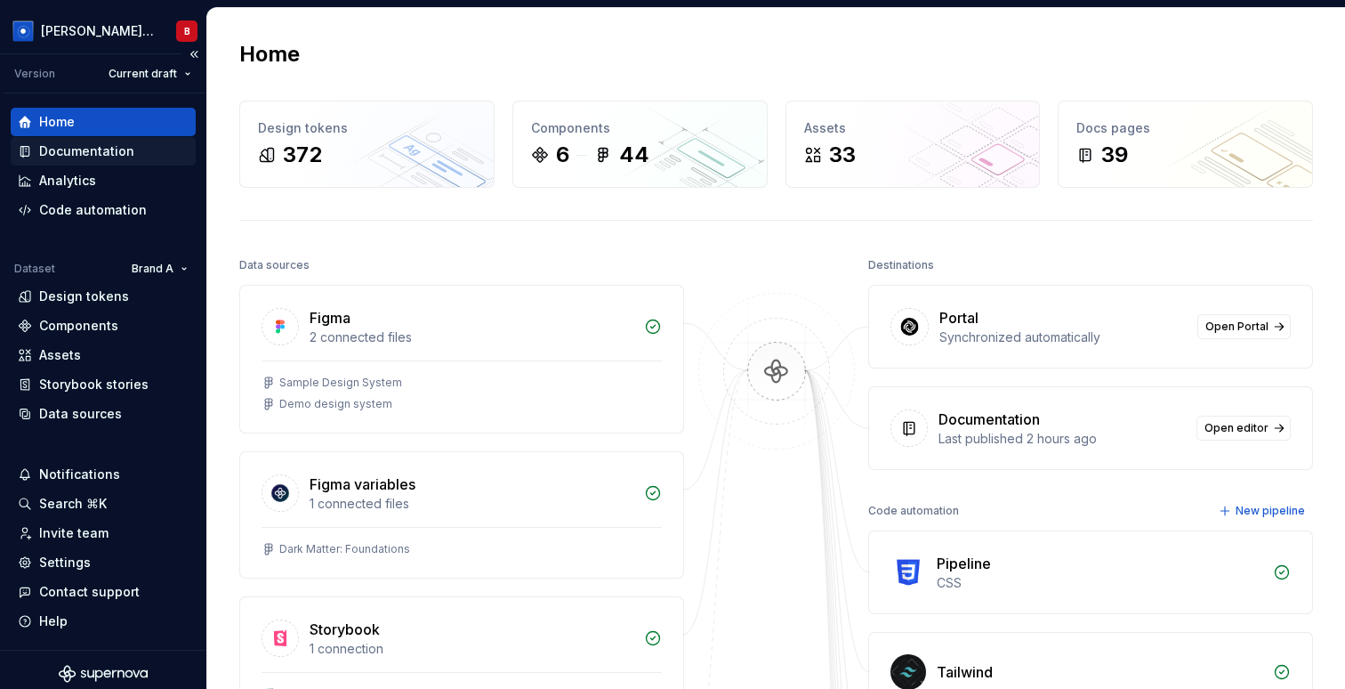
click at [133, 158] on div "Documentation" at bounding box center [103, 151] width 171 height 18
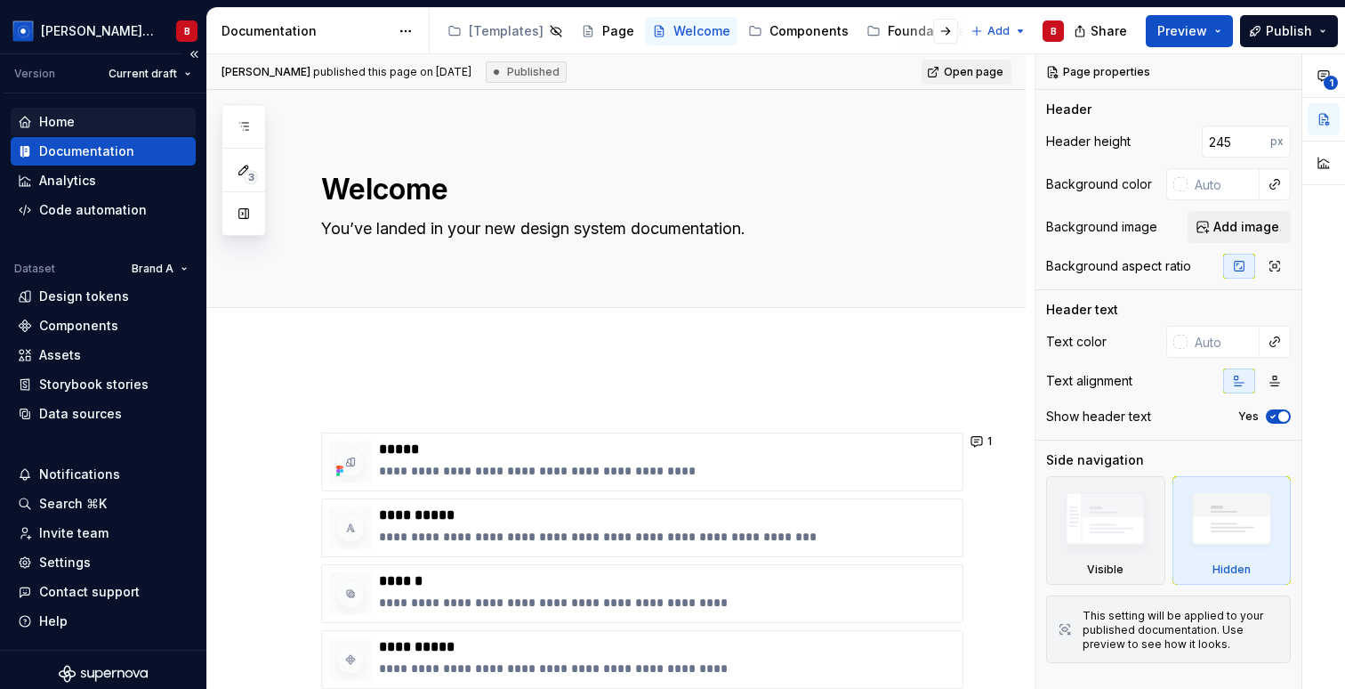
click at [91, 121] on div "Home" at bounding box center [103, 122] width 171 height 18
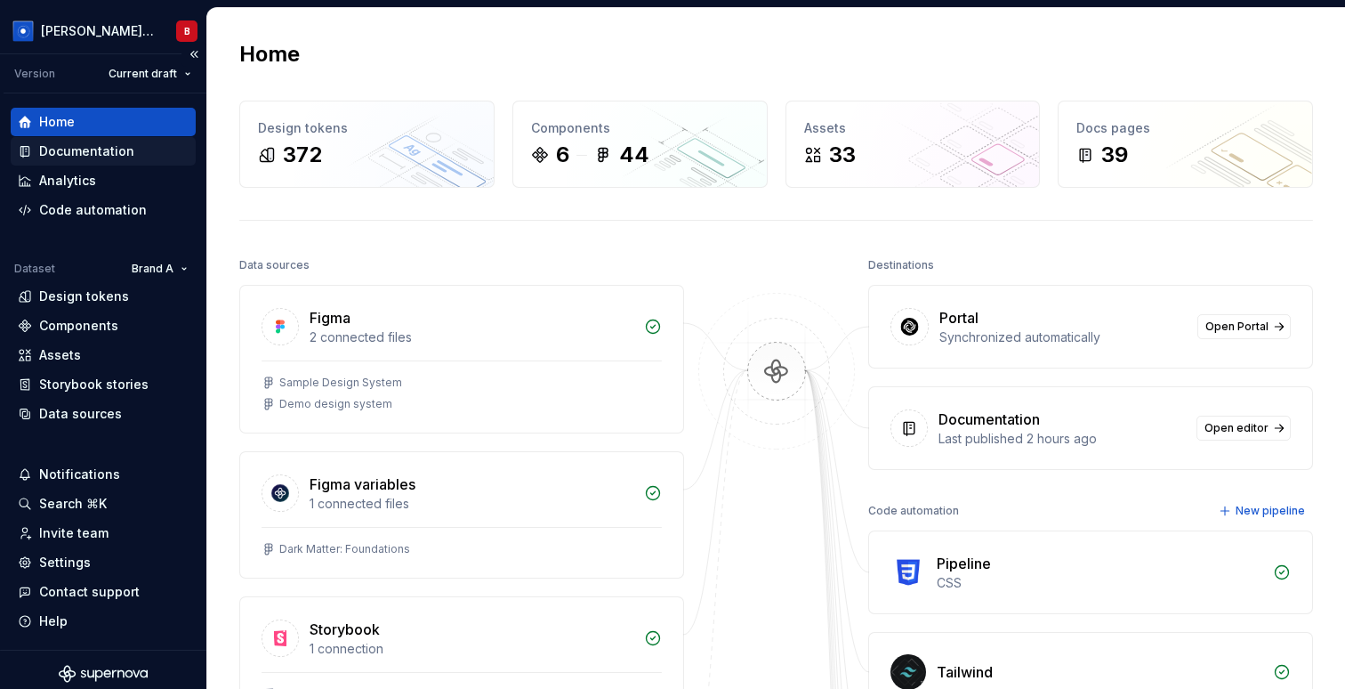
click at [89, 161] on div "Documentation" at bounding box center [103, 151] width 185 height 28
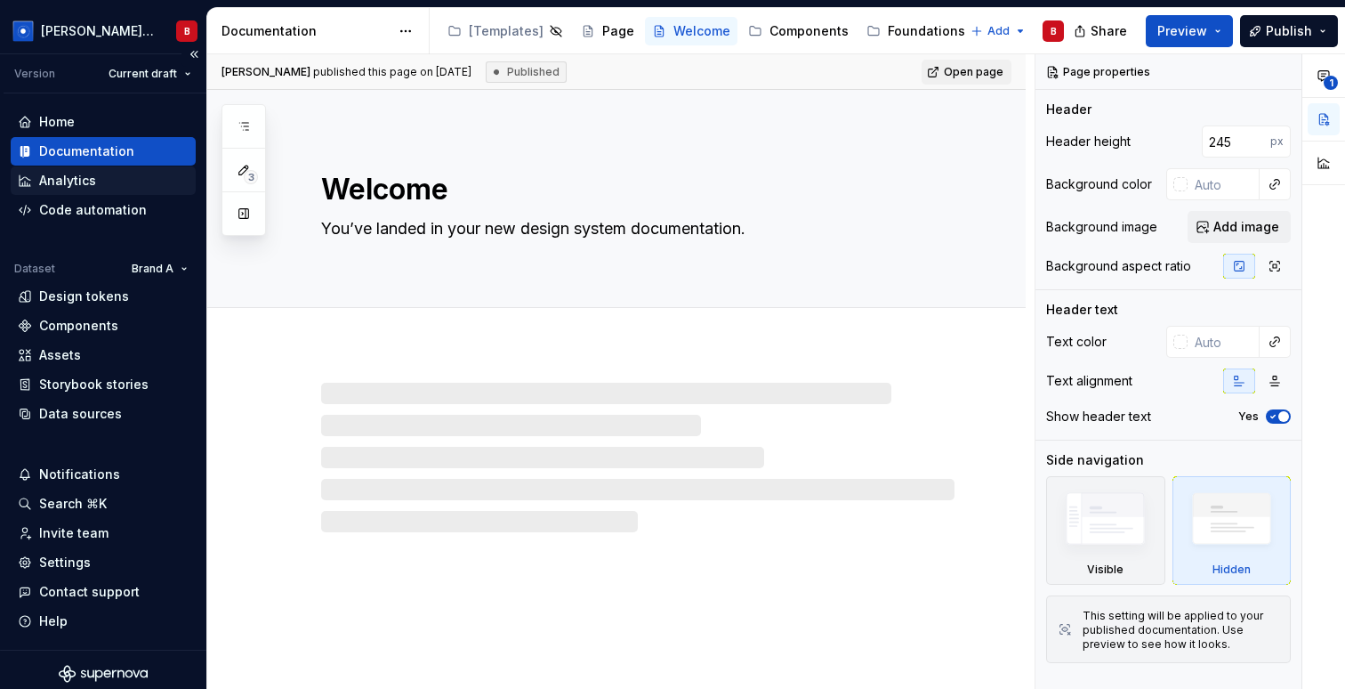
type textarea "*"
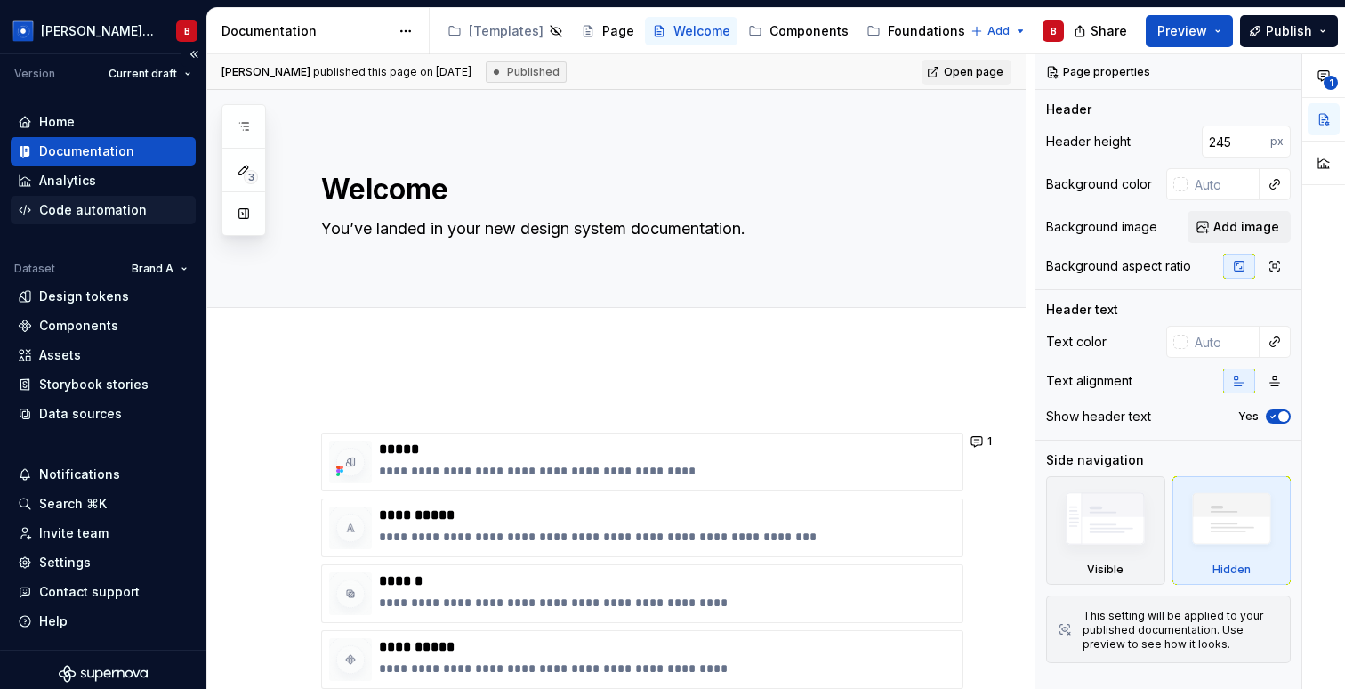
click at [83, 208] on div "Code automation" at bounding box center [93, 210] width 108 height 18
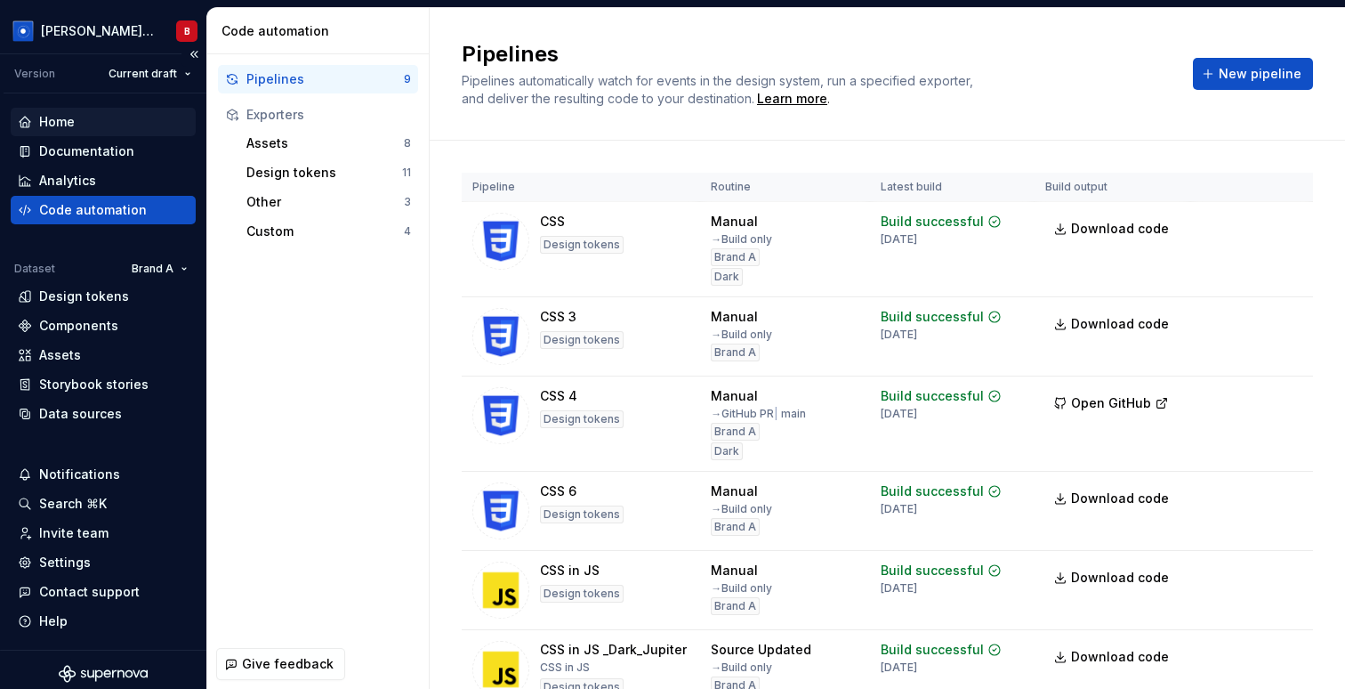
click at [83, 118] on div "Home" at bounding box center [103, 122] width 171 height 18
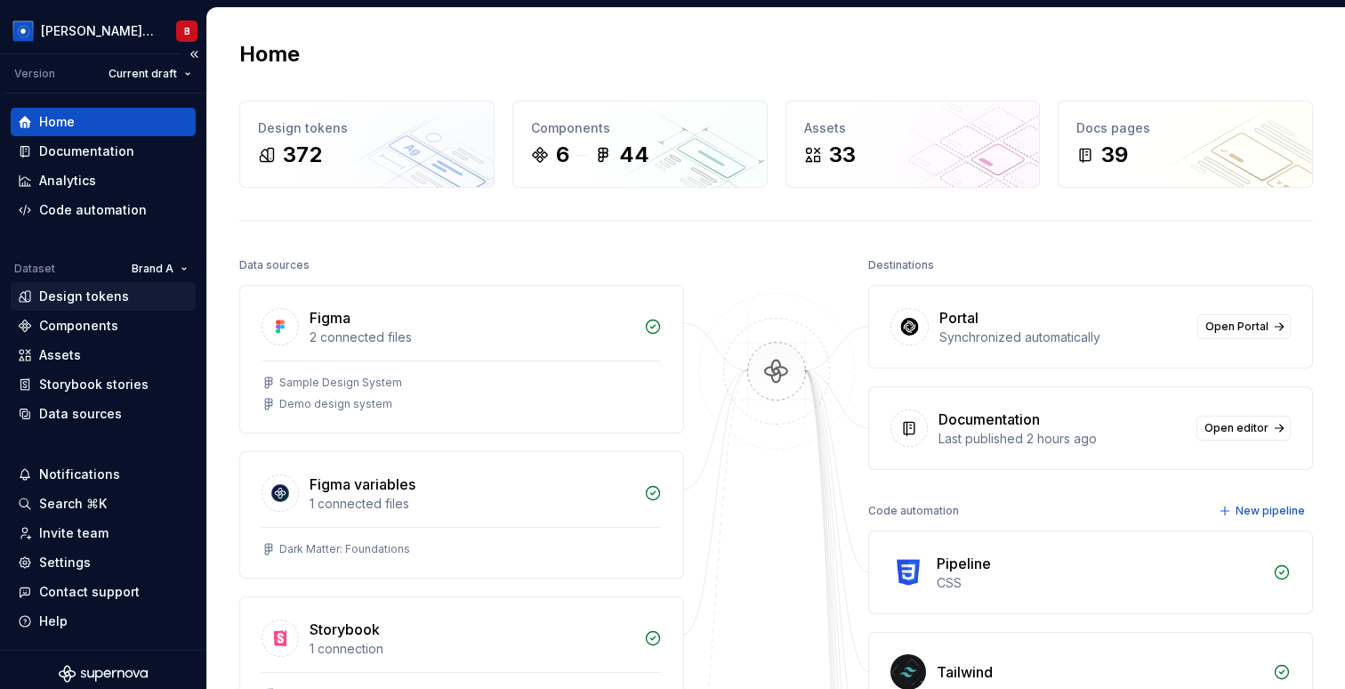
click at [85, 298] on div "Design tokens" at bounding box center [84, 296] width 90 height 18
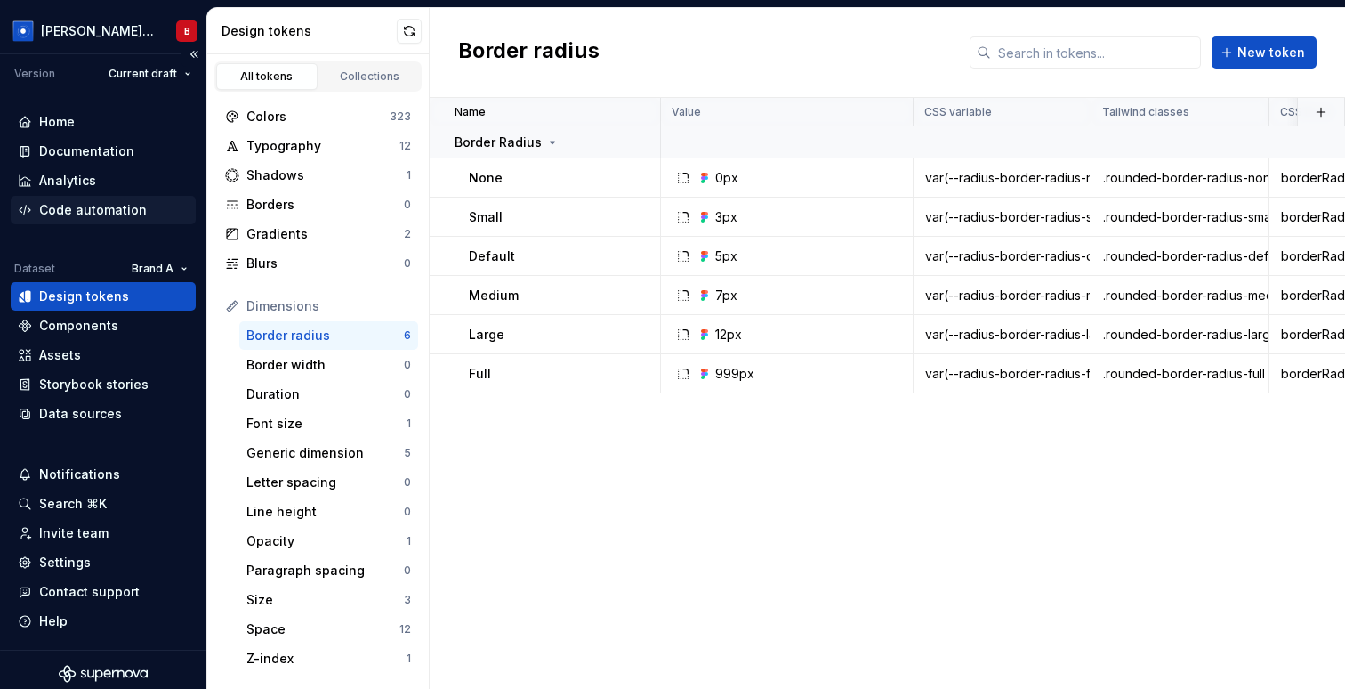
click at [79, 206] on div "Code automation" at bounding box center [93, 210] width 108 height 18
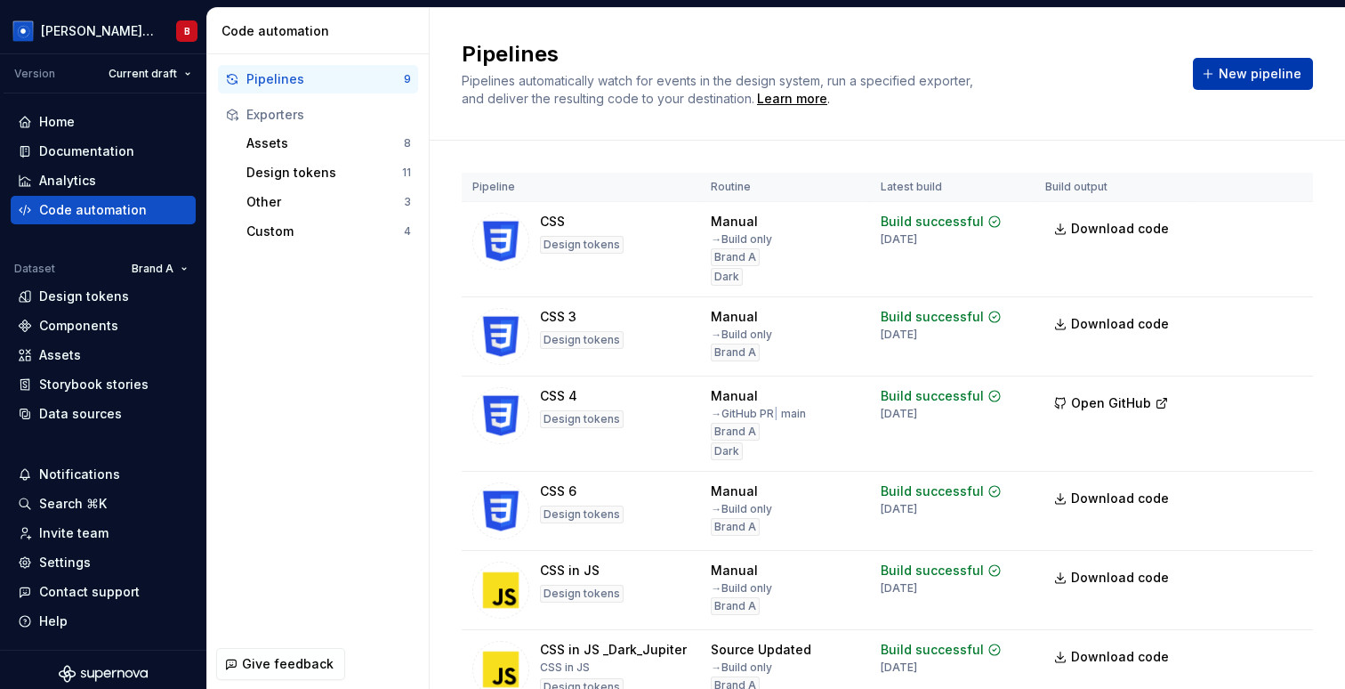
click at [1265, 71] on span "New pipeline" at bounding box center [1260, 74] width 83 height 18
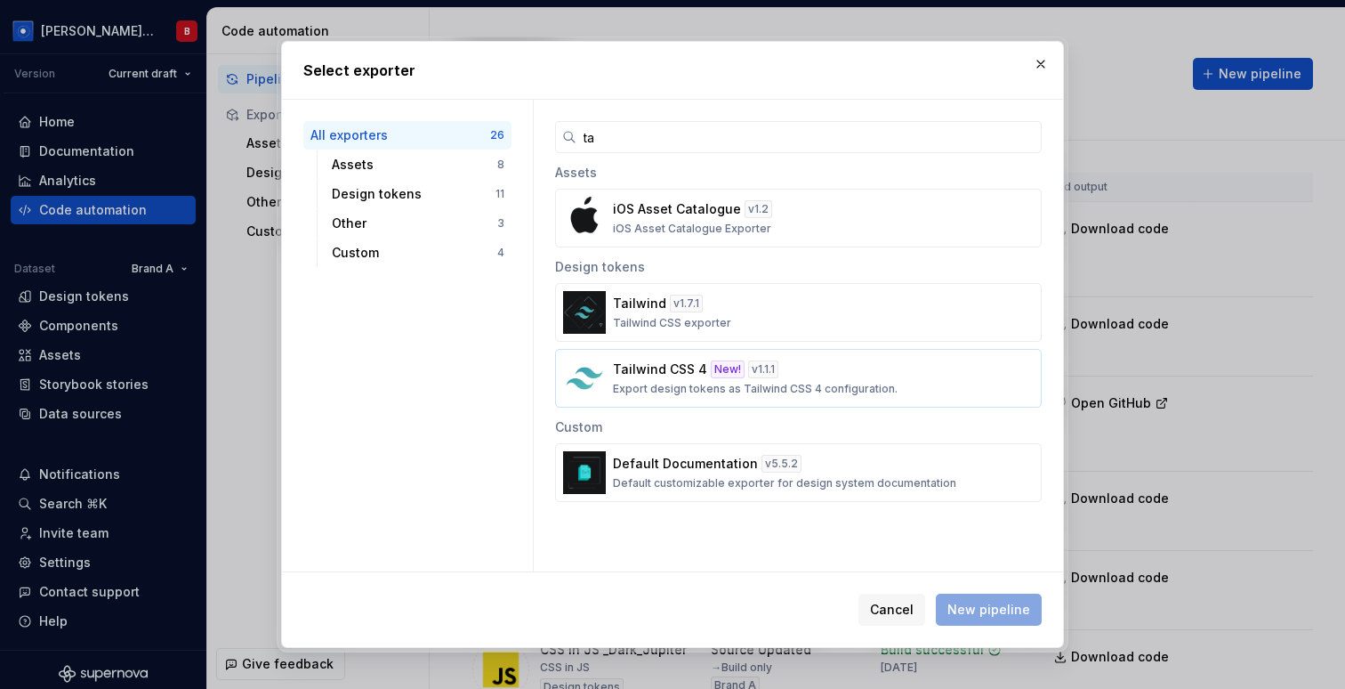
type input "ta"
click at [683, 392] on p "Export design tokens as Tailwind CSS 4 configuration." at bounding box center [755, 389] width 285 height 14
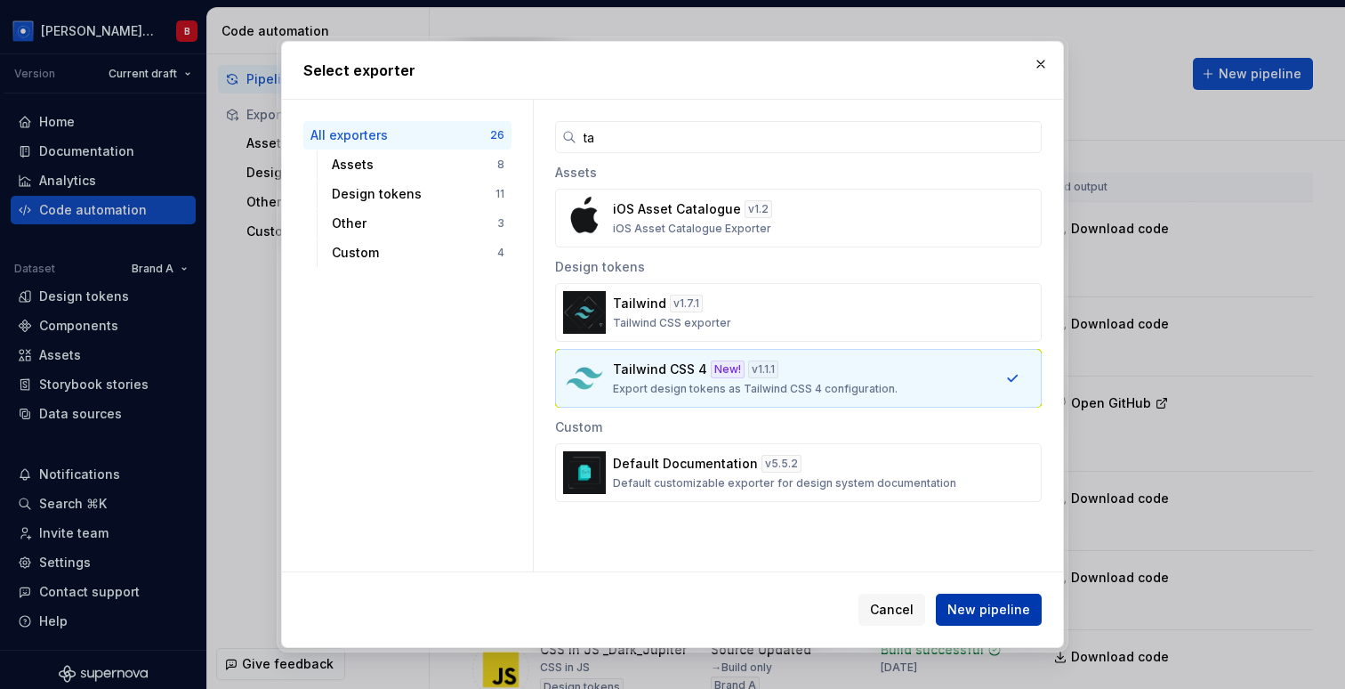
click at [995, 608] on span "New pipeline" at bounding box center [989, 610] width 83 height 18
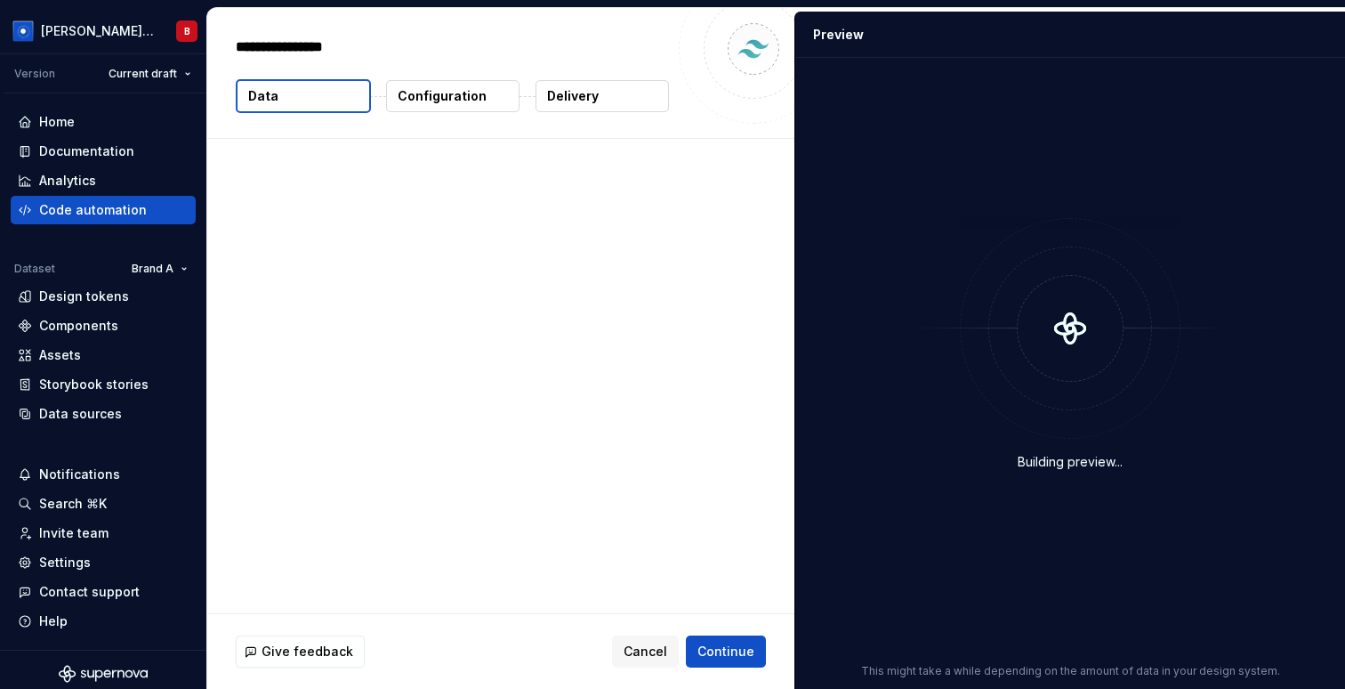
type textarea "*"
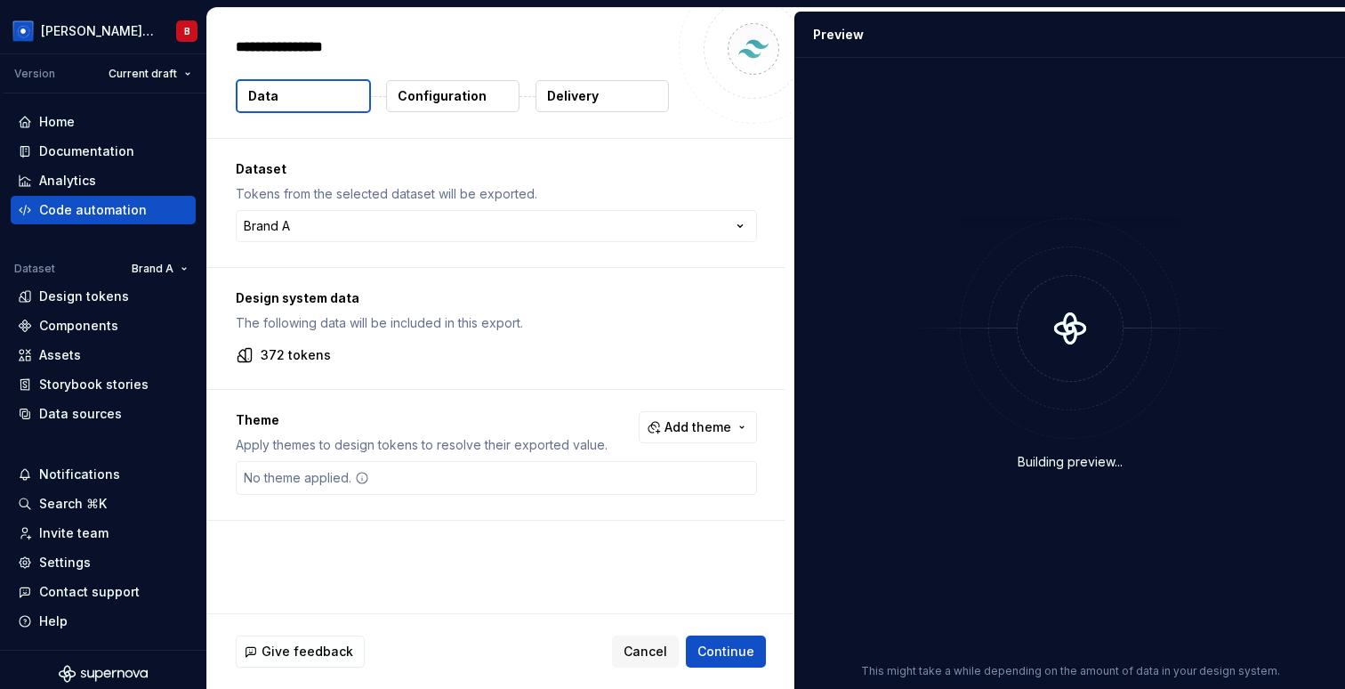
click at [421, 97] on p "Configuration" at bounding box center [442, 96] width 89 height 18
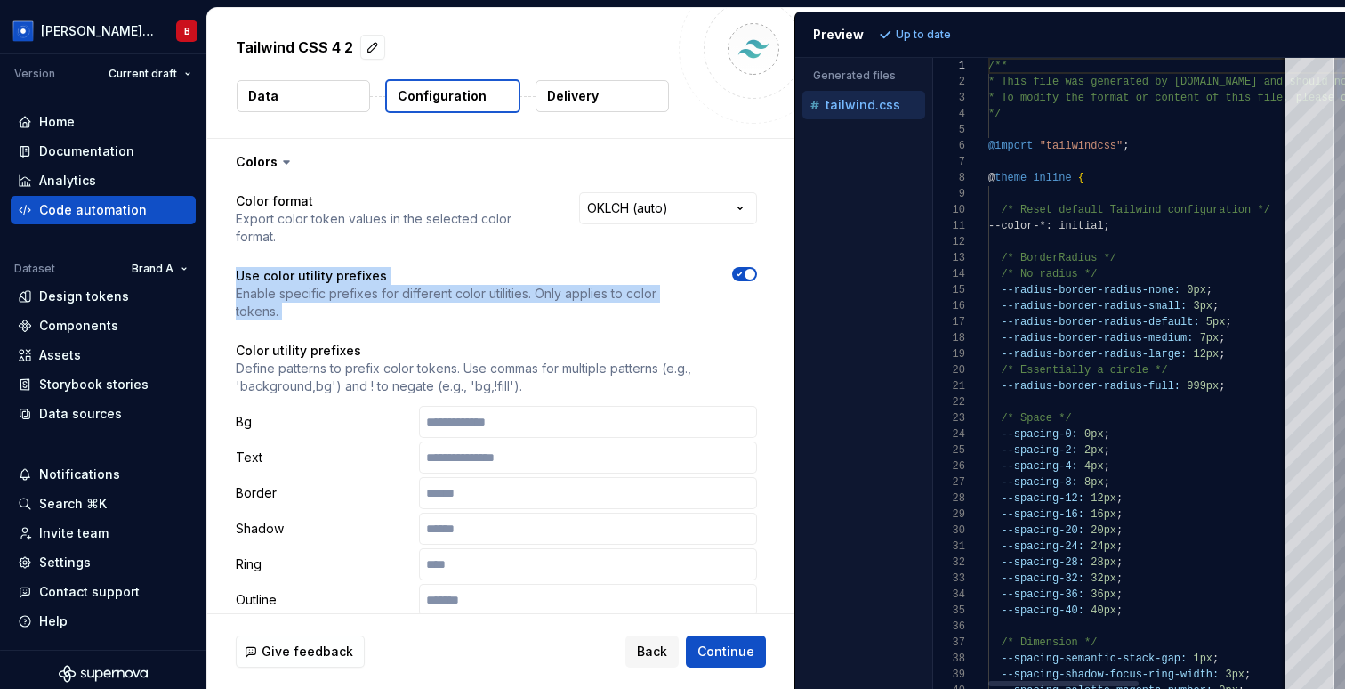
drag, startPoint x: 236, startPoint y: 255, endPoint x: 498, endPoint y: 305, distance: 267.2
click at [498, 305] on div "**********" at bounding box center [496, 478] width 521 height 573
click at [756, 269] on span "button" at bounding box center [750, 274] width 11 height 11
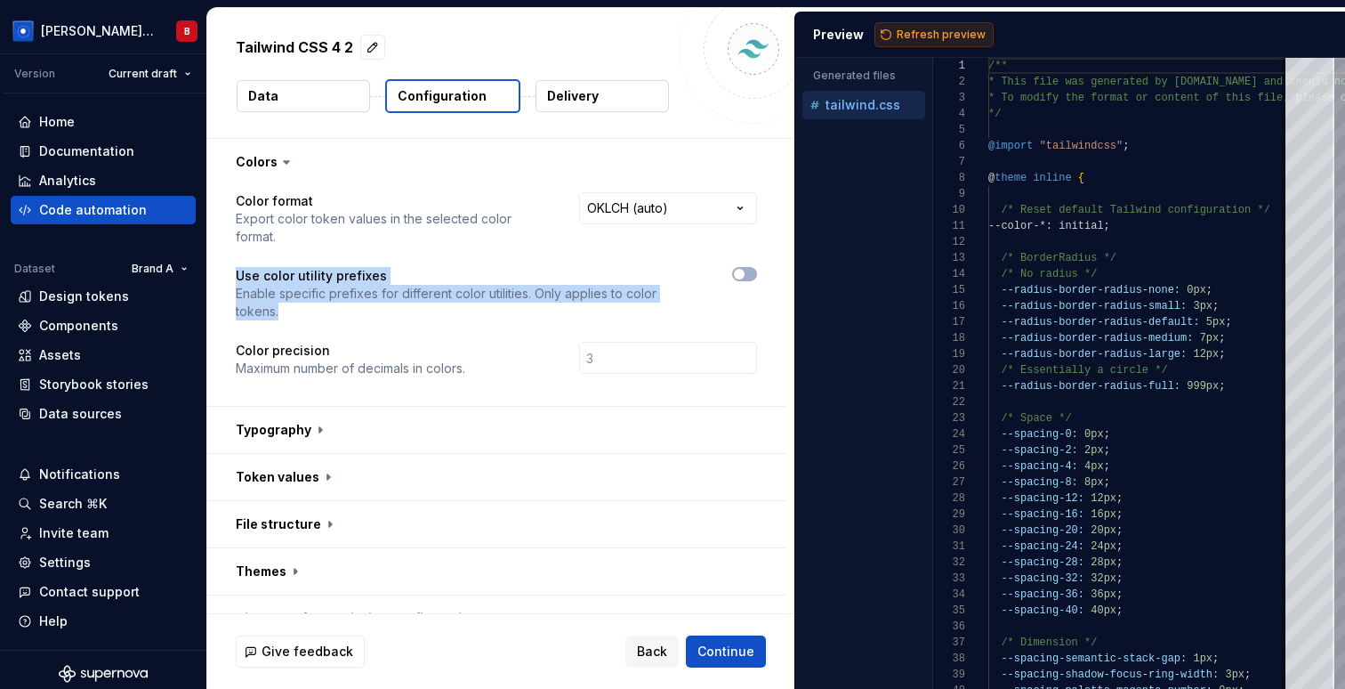
click at [909, 28] on span "Refresh preview" at bounding box center [941, 35] width 89 height 14
type textarea "**********"
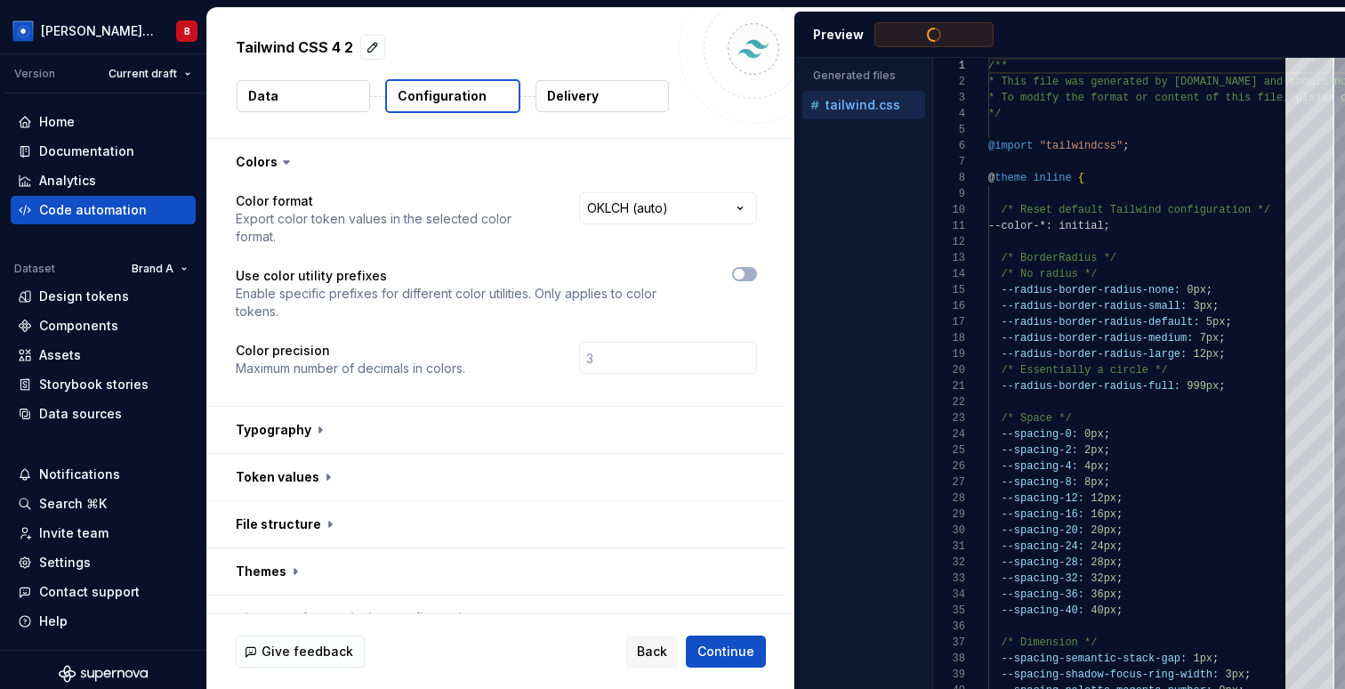
scroll to position [160, 0]
click at [745, 269] on span "button" at bounding box center [739, 274] width 11 height 11
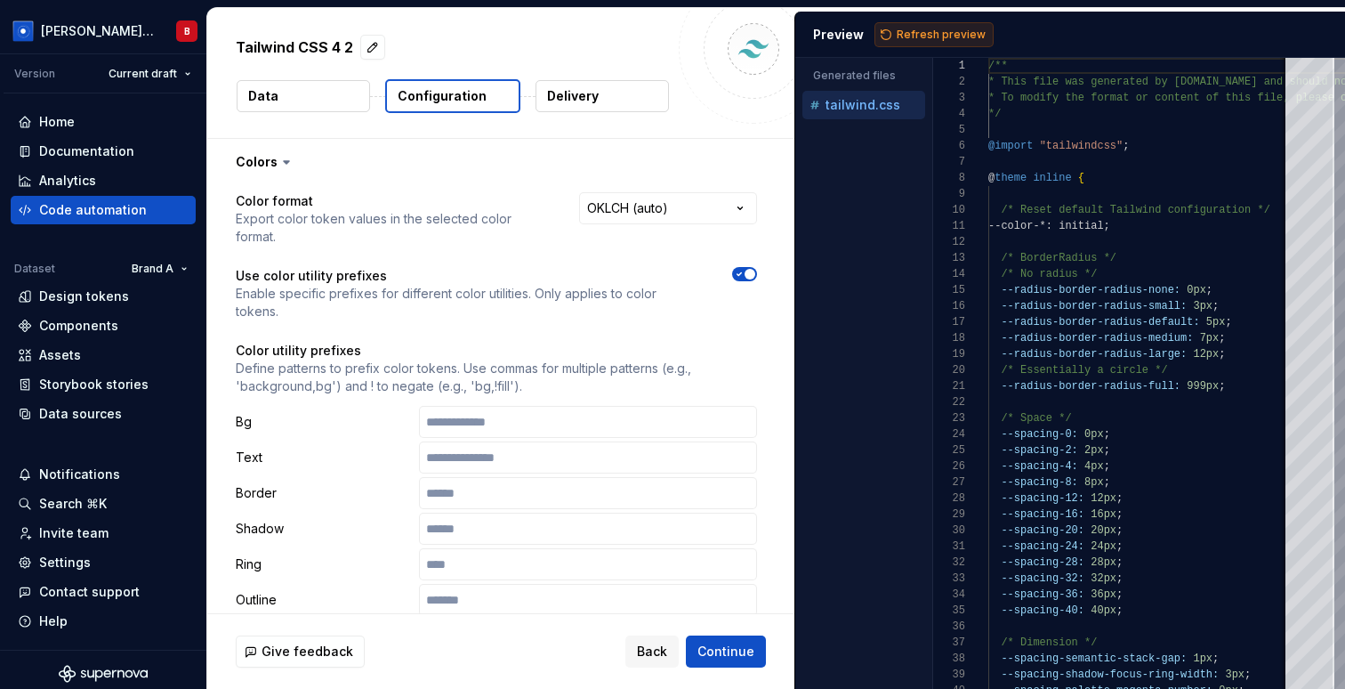
click at [914, 39] on span "Refresh preview" at bounding box center [941, 35] width 89 height 14
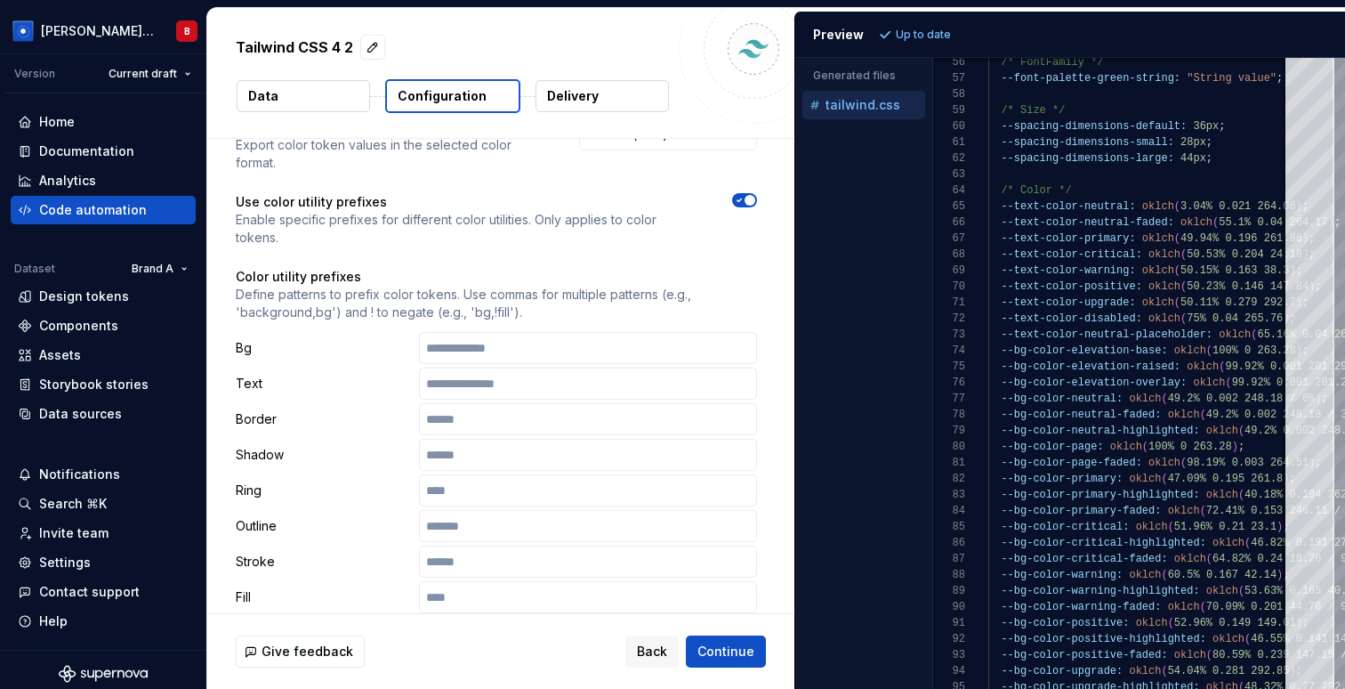
scroll to position [0, 0]
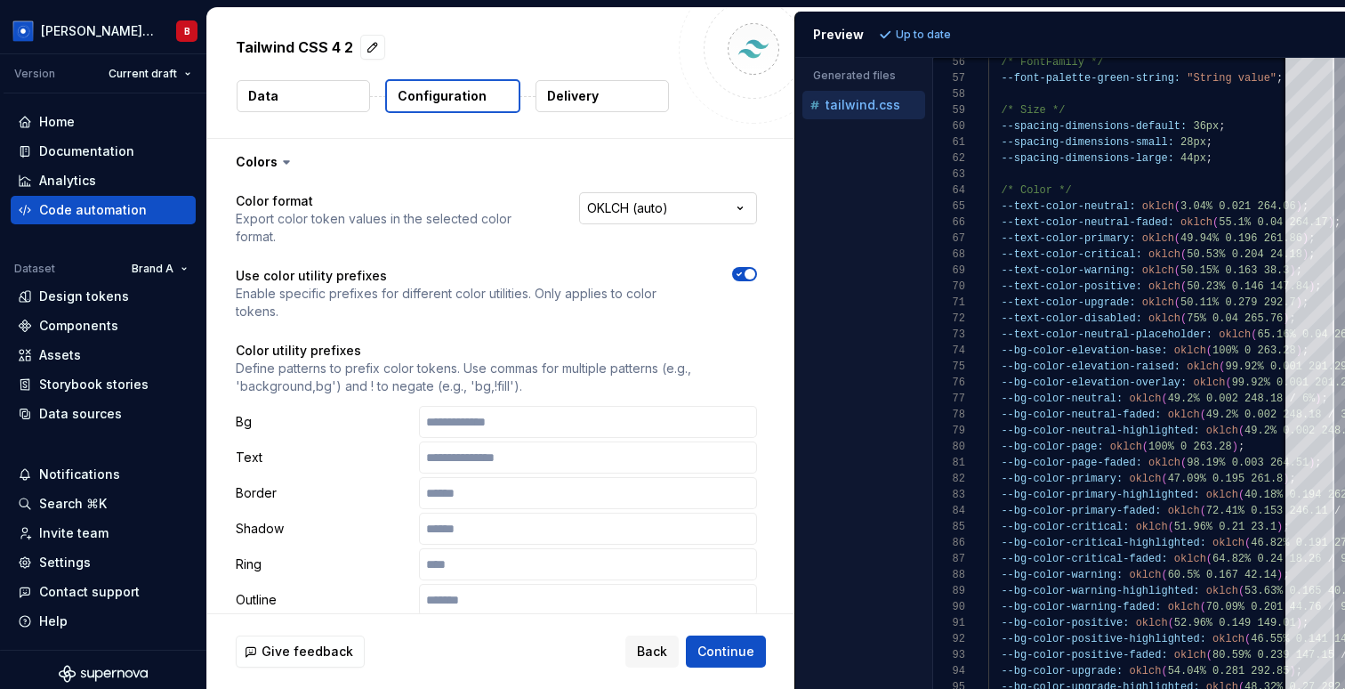
click at [628, 208] on html "**********" at bounding box center [672, 344] width 1345 height 689
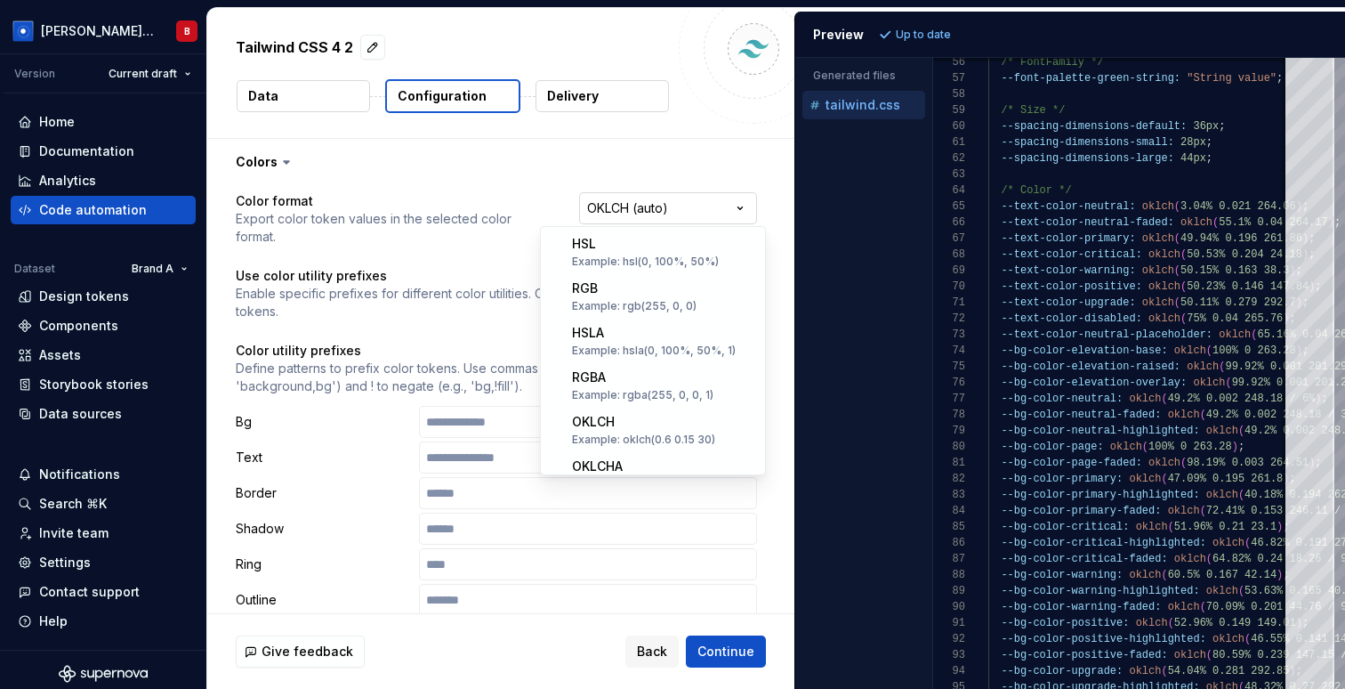
scroll to position [287, 0]
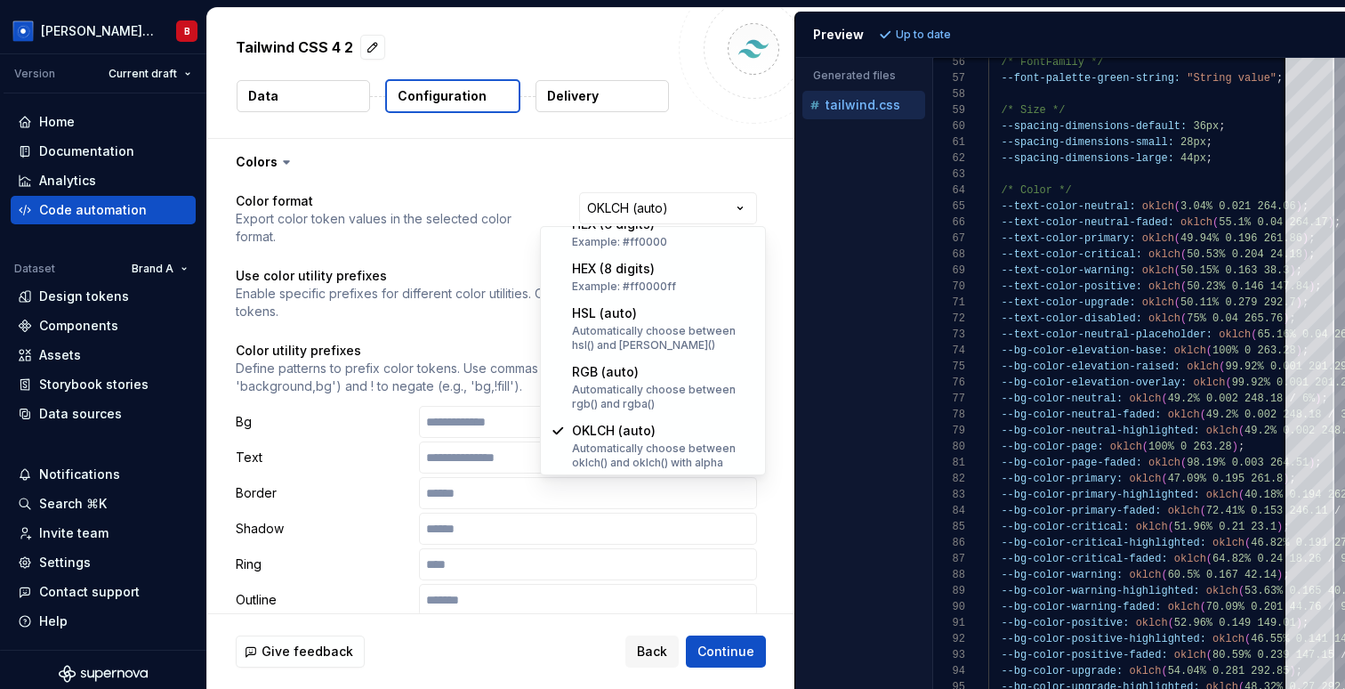
click at [461, 191] on html "**********" at bounding box center [672, 344] width 1345 height 689
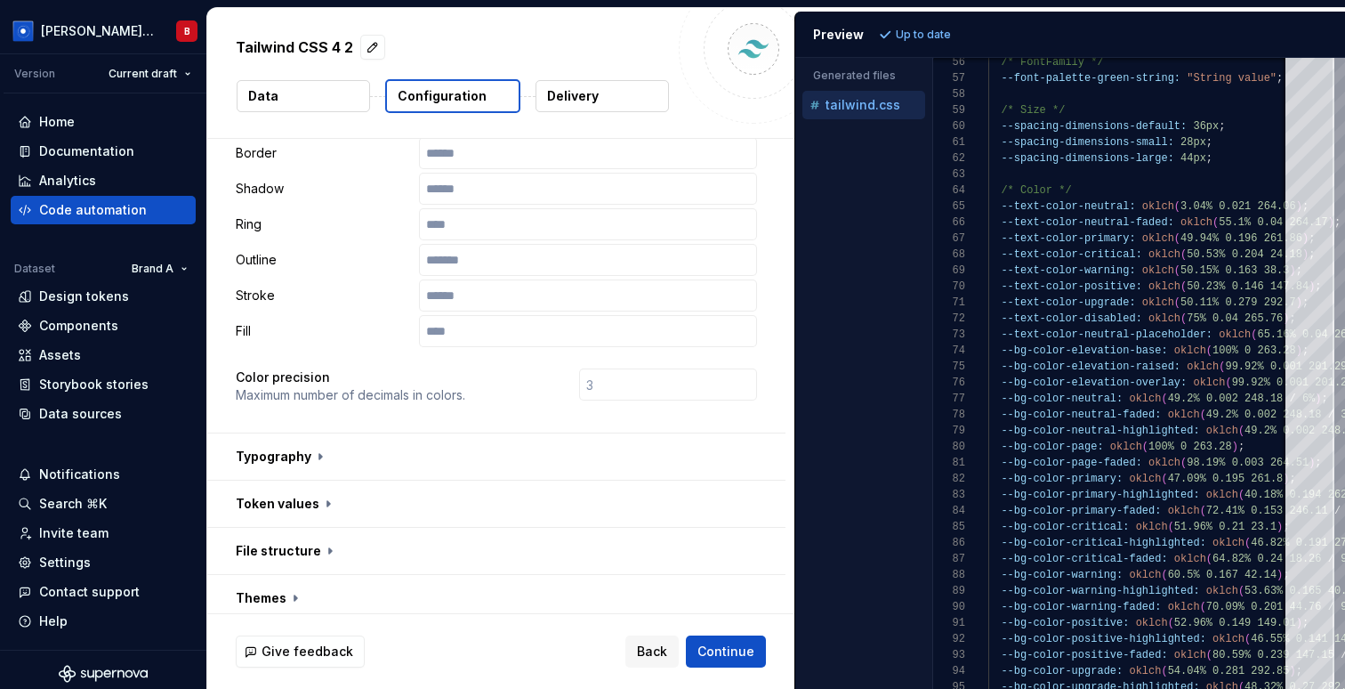
scroll to position [446, 0]
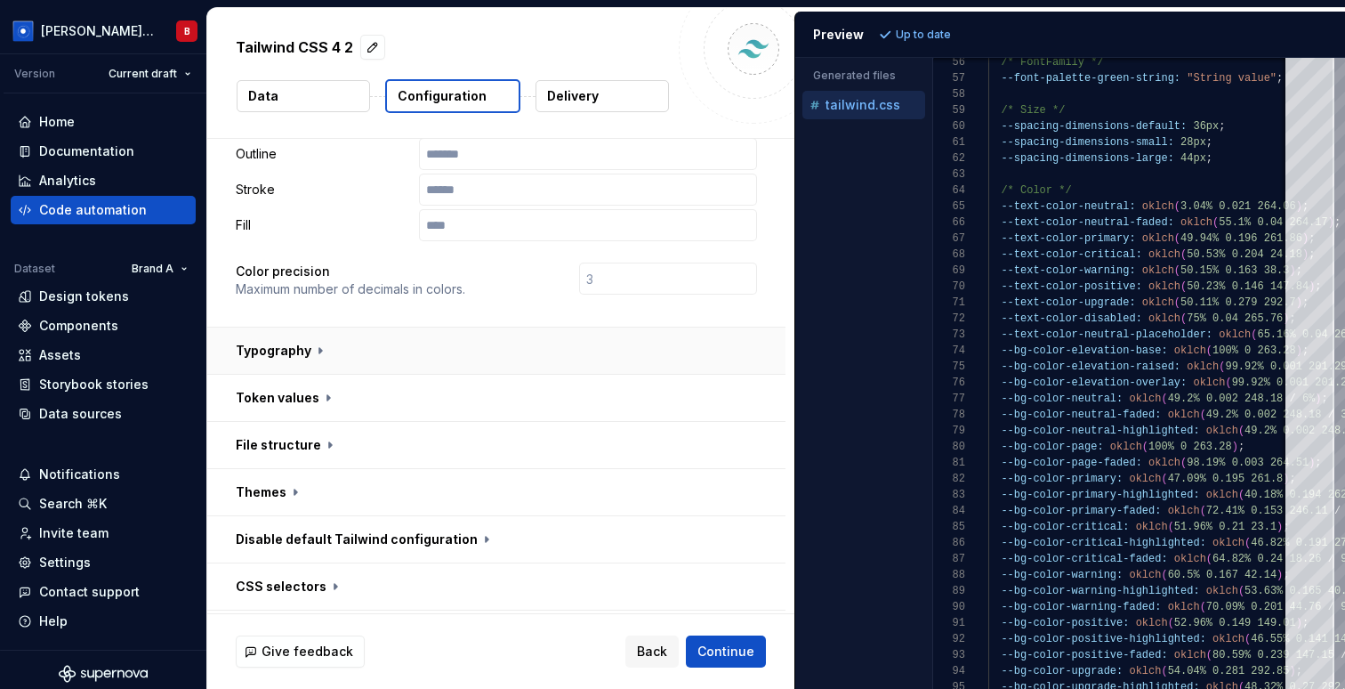
click at [328, 327] on button "button" at bounding box center [496, 350] width 578 height 46
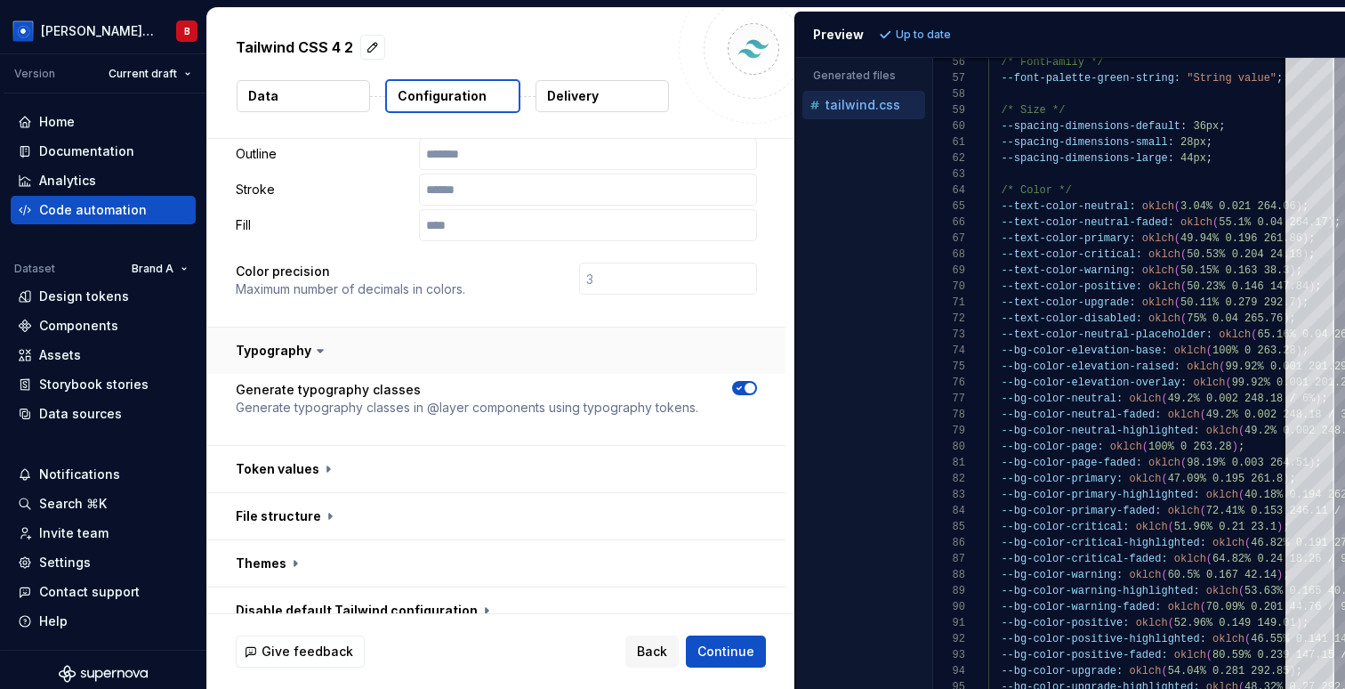
click at [328, 327] on button "button" at bounding box center [496, 350] width 578 height 46
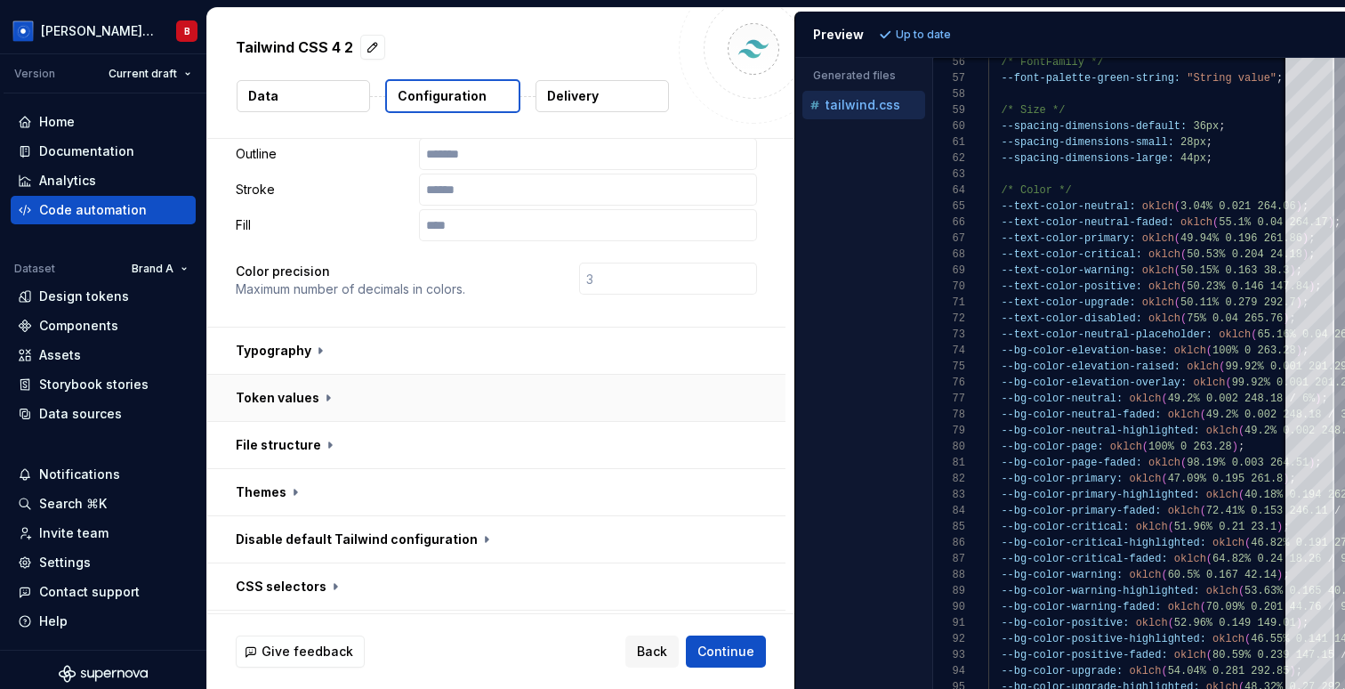
click at [323, 375] on button "button" at bounding box center [496, 398] width 578 height 46
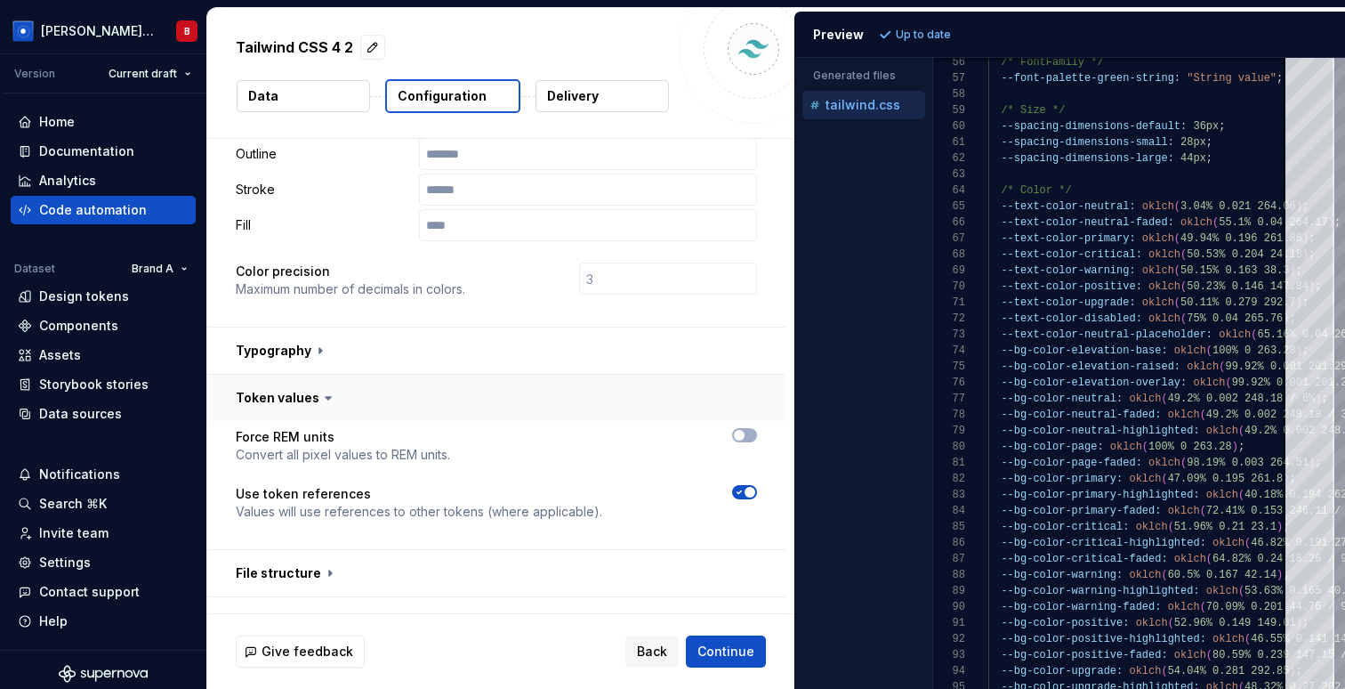
click at [323, 389] on icon at bounding box center [328, 398] width 18 height 18
click at [327, 397] on icon at bounding box center [328, 398] width 5 height 3
click at [320, 389] on icon at bounding box center [328, 398] width 18 height 18
click at [326, 397] on icon at bounding box center [328, 398] width 5 height 3
click at [318, 550] on button "button" at bounding box center [496, 573] width 578 height 46
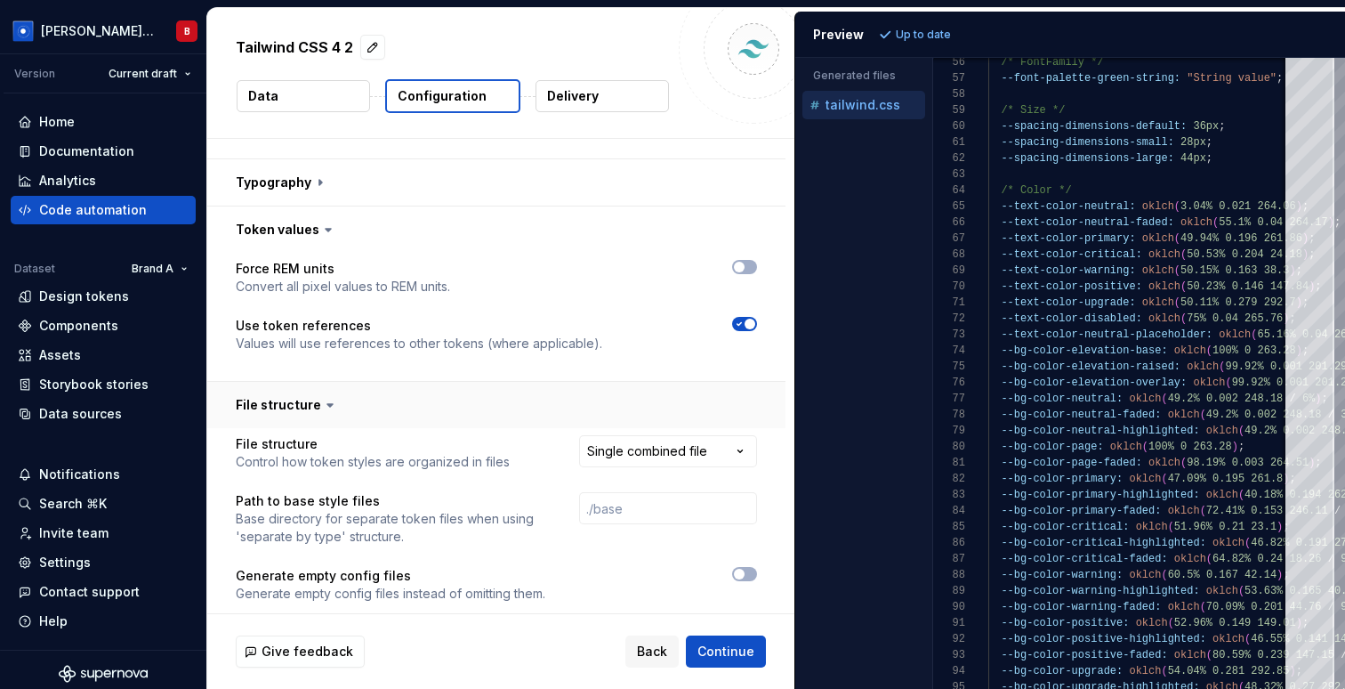
scroll to position [629, 0]
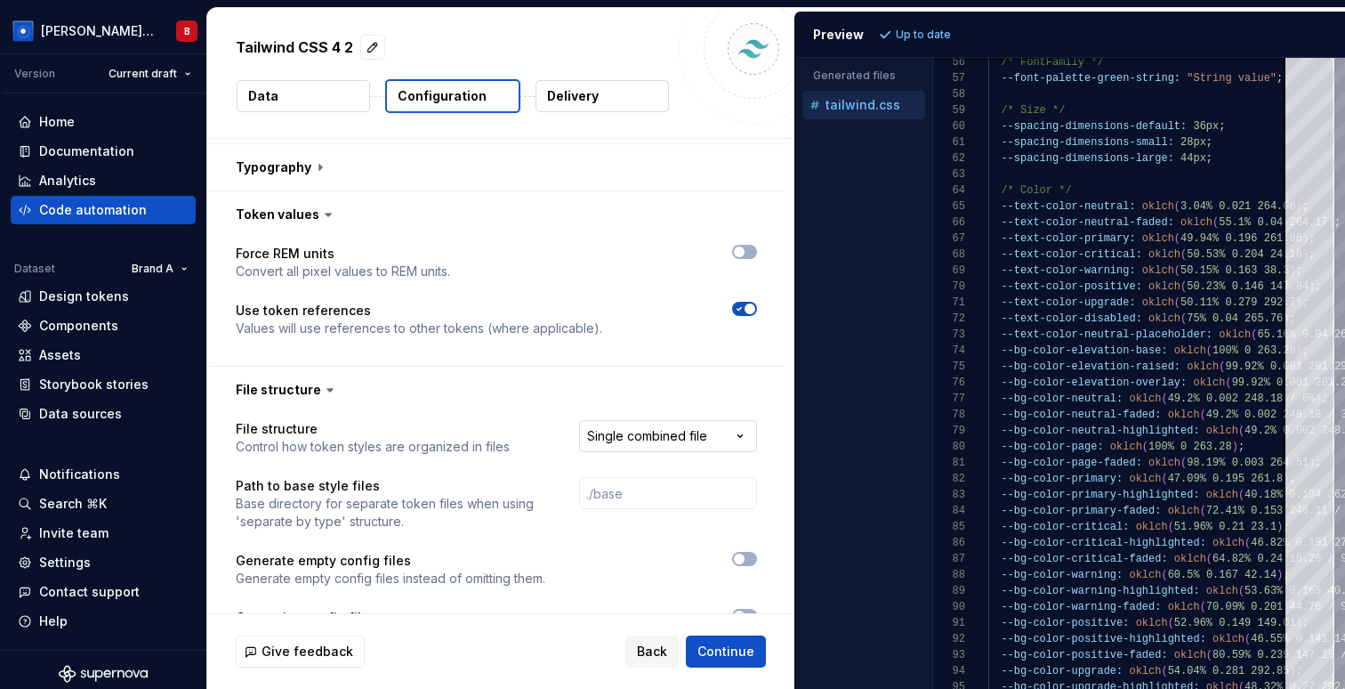
click at [704, 390] on html "**********" at bounding box center [672, 344] width 1345 height 689
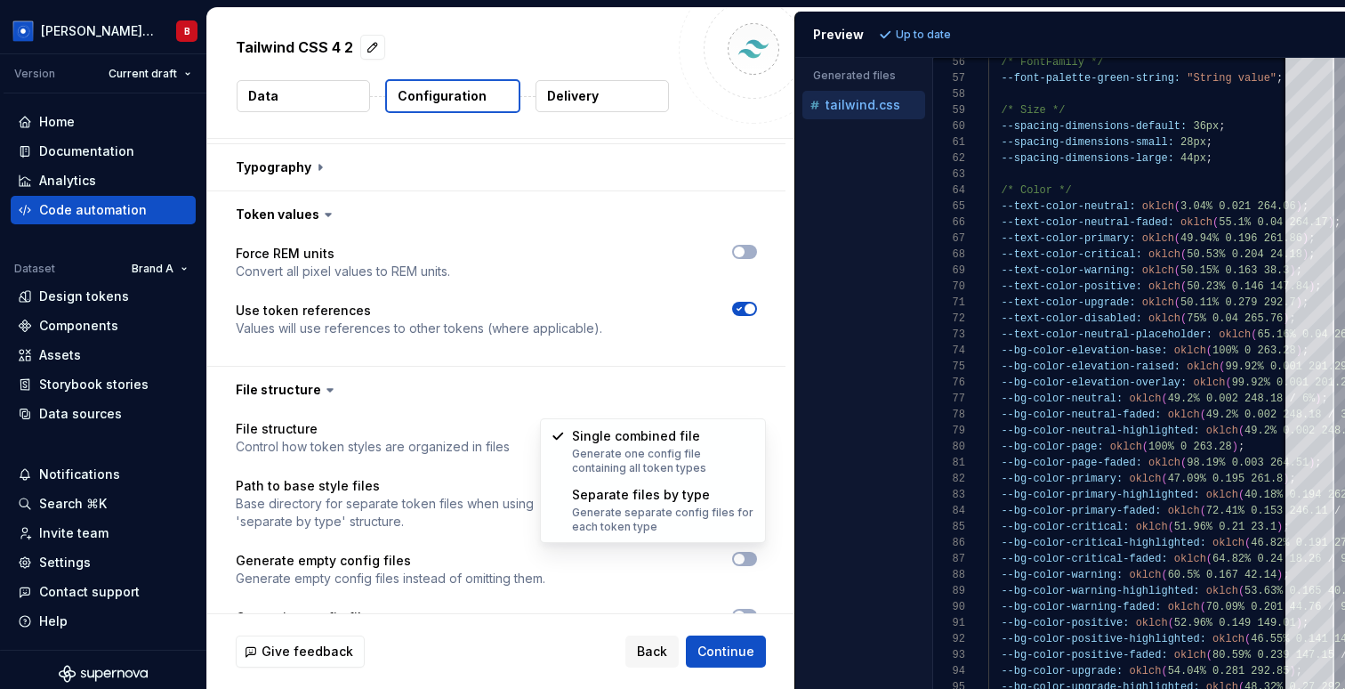
select select "**********"
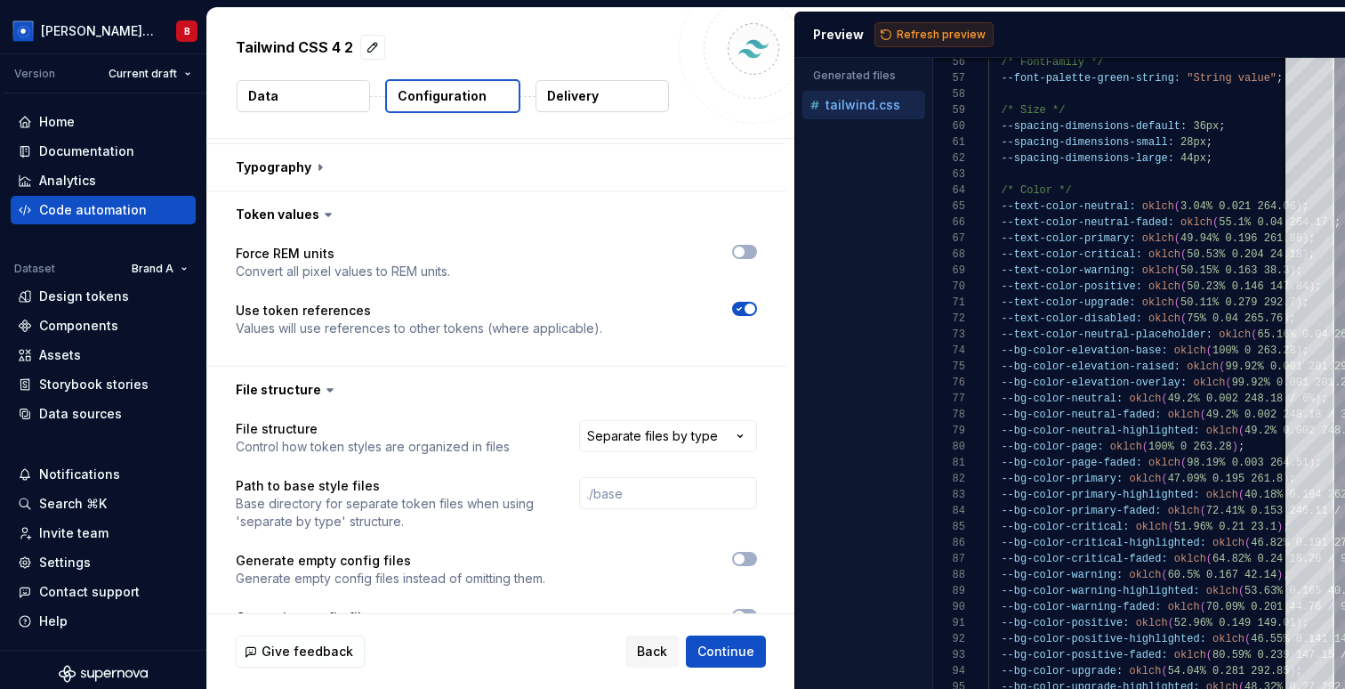
click at [947, 28] on span "Refresh preview" at bounding box center [941, 35] width 89 height 14
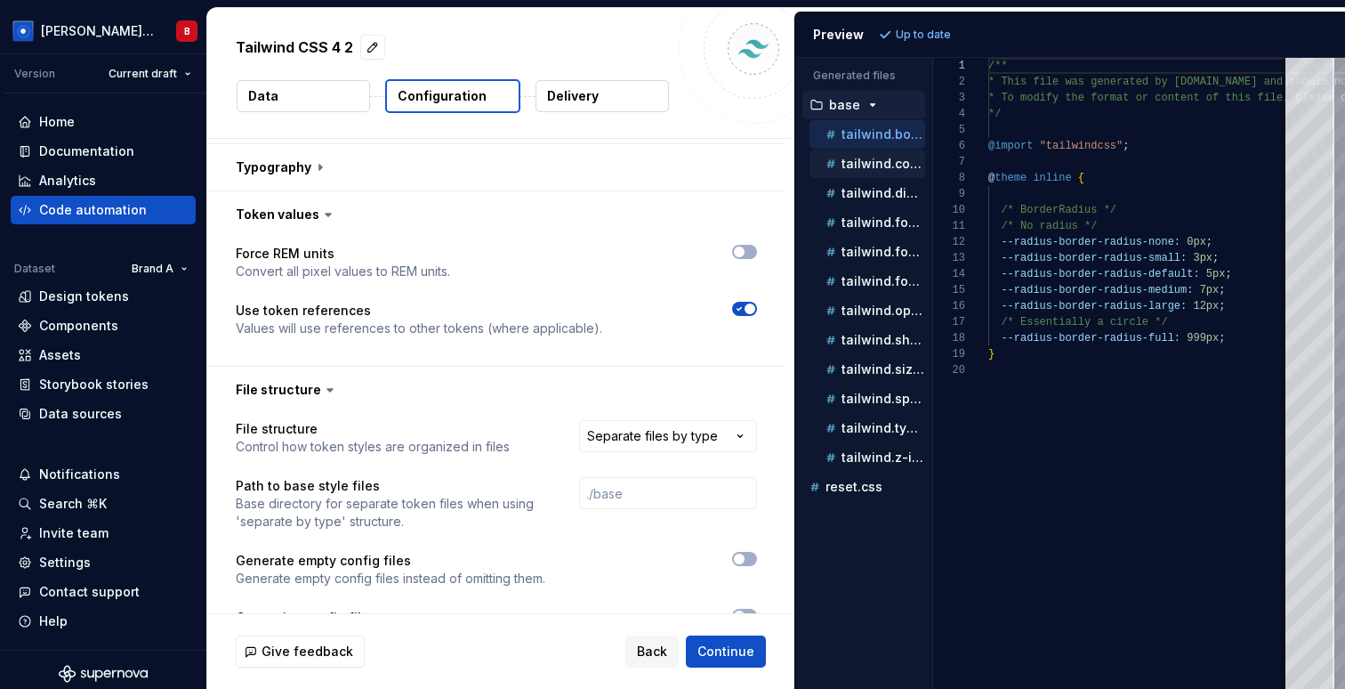
click at [889, 172] on div "tailwind.color.css" at bounding box center [873, 164] width 103 height 18
type textarea "**********"
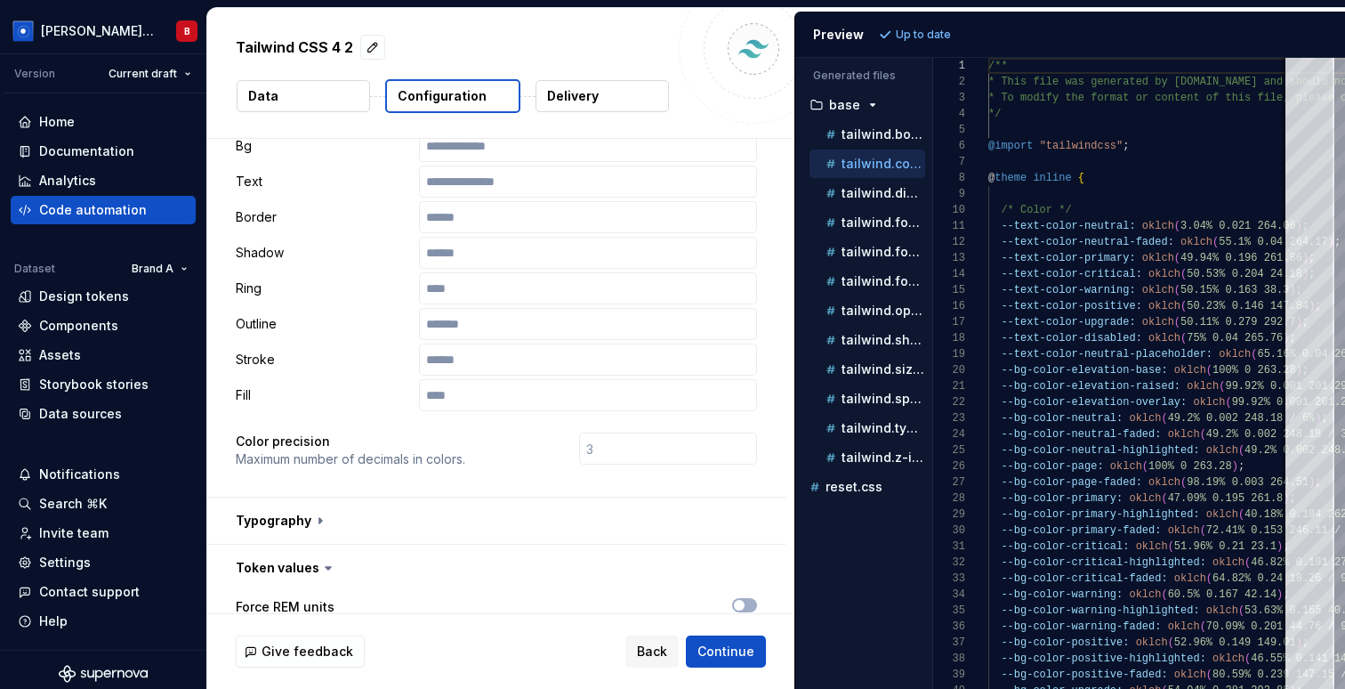
scroll to position [0, 0]
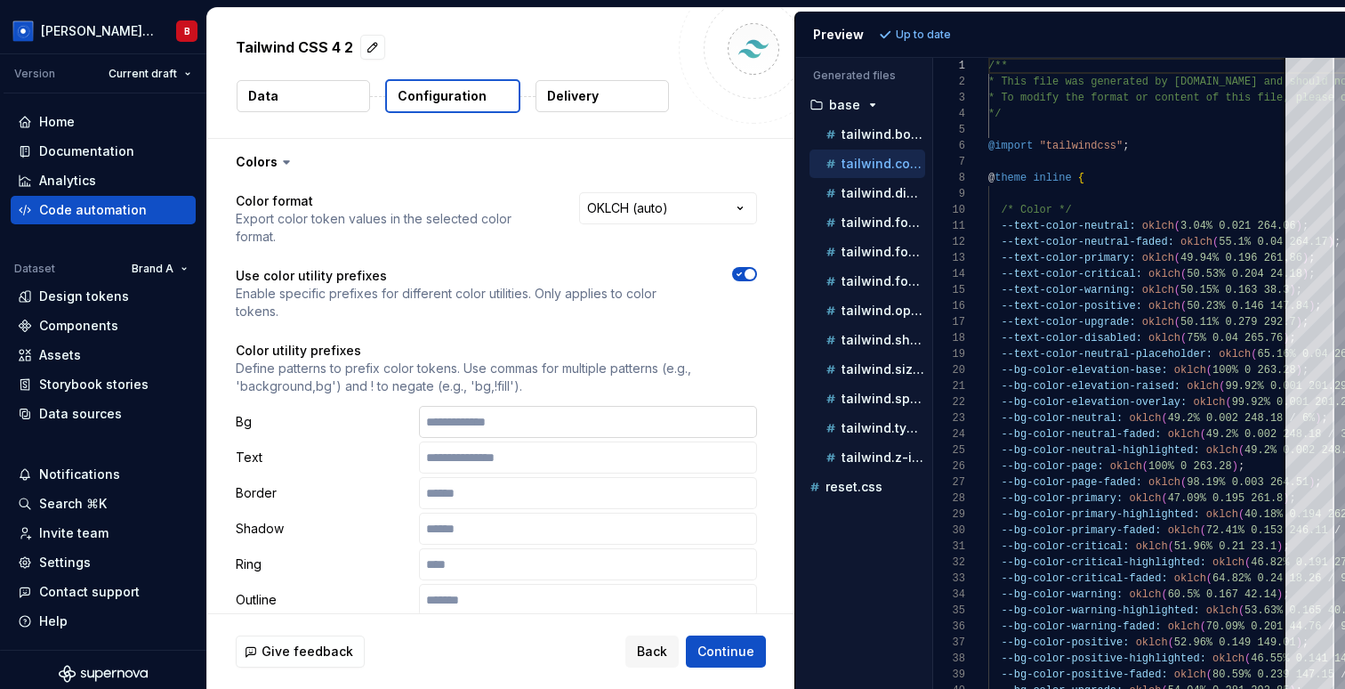
click at [633, 406] on input "text" at bounding box center [588, 422] width 338 height 32
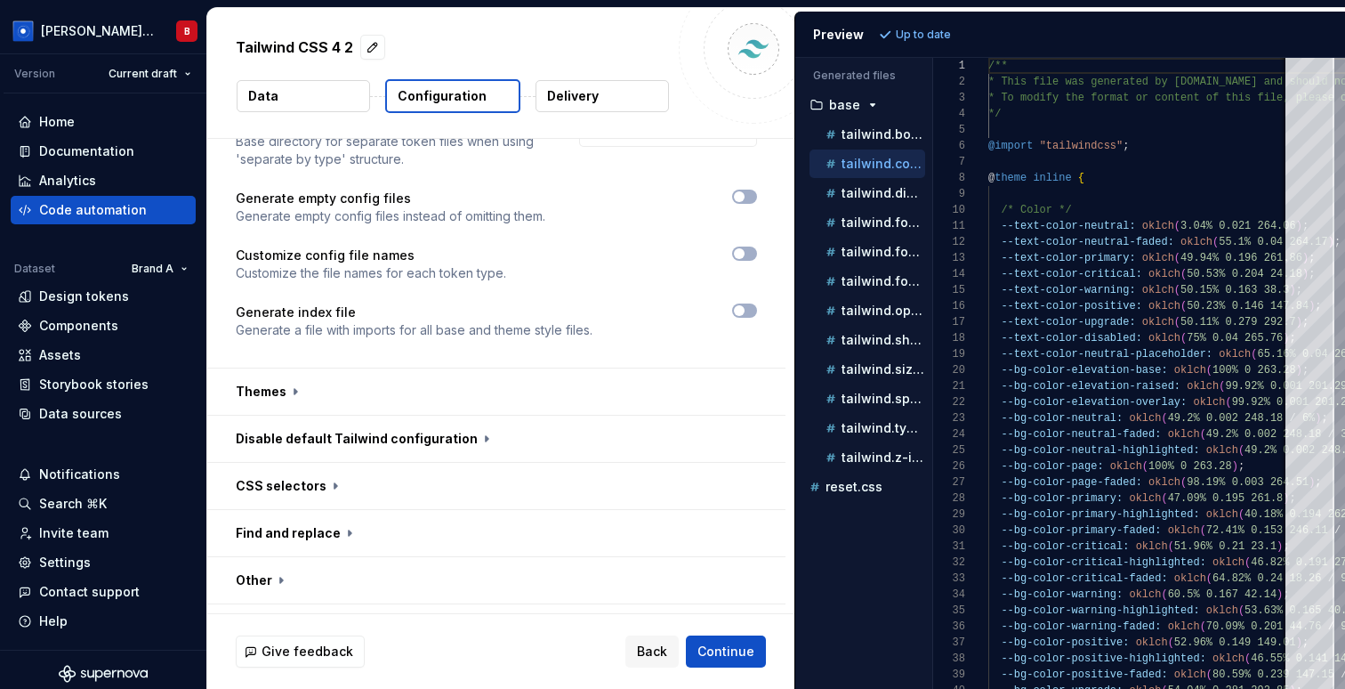
scroll to position [994, 0]
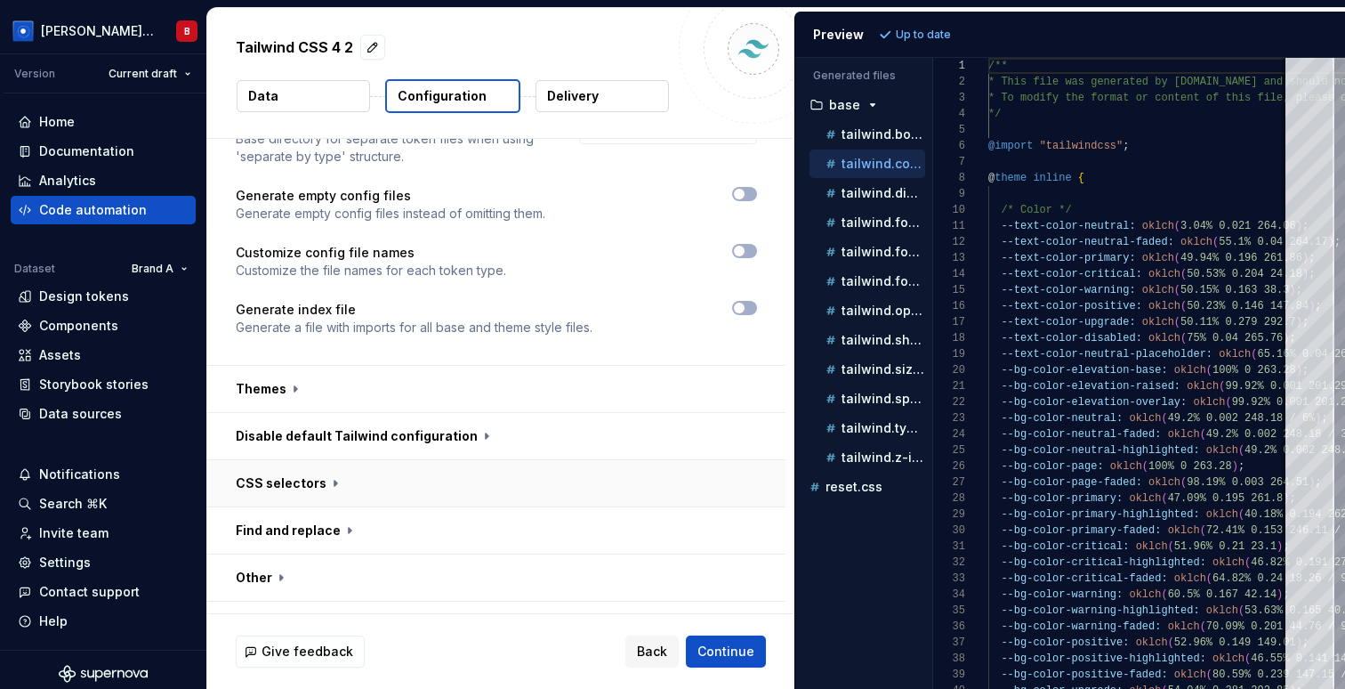
click at [326, 460] on button "button" at bounding box center [496, 483] width 578 height 46
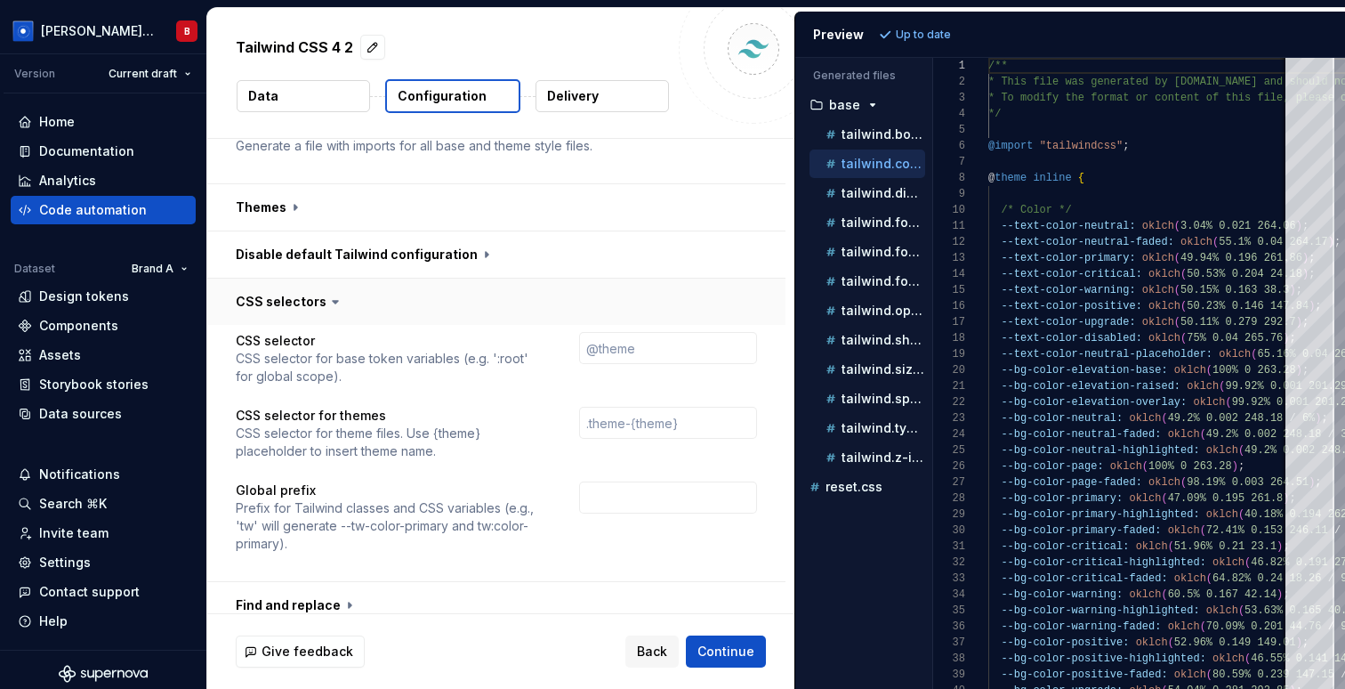
scroll to position [1186, 0]
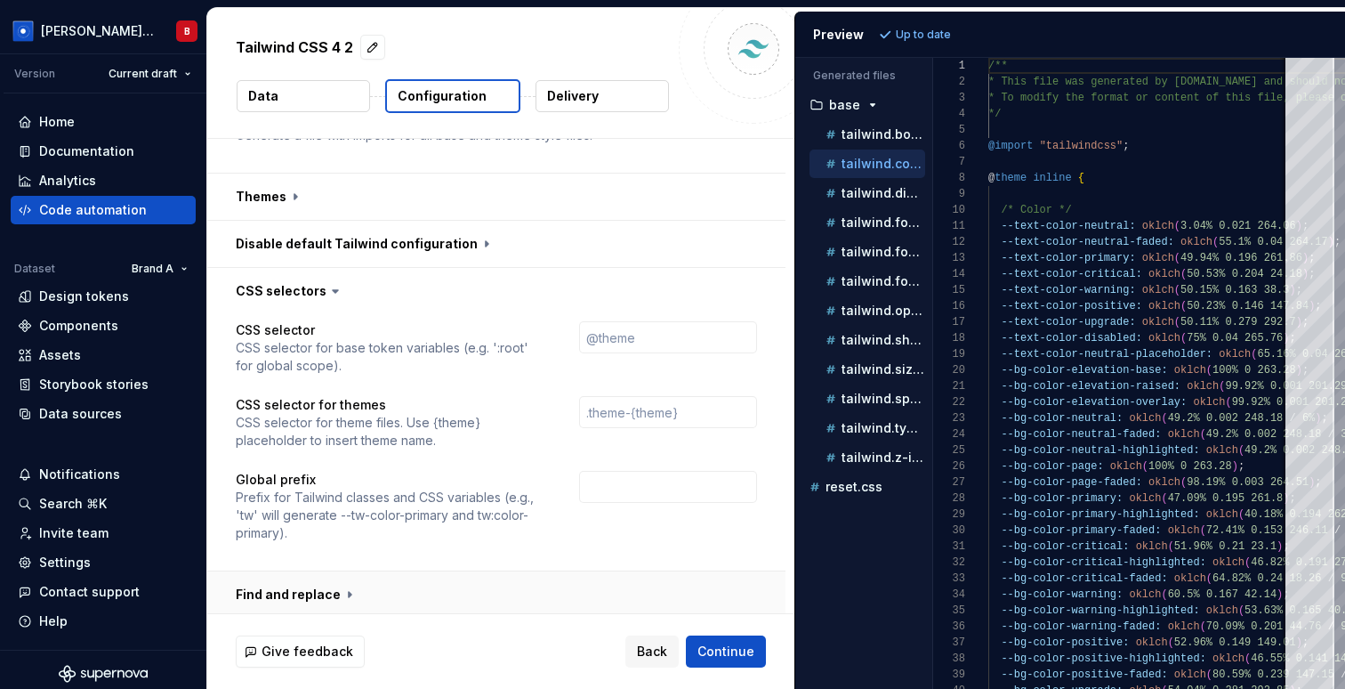
click at [327, 571] on button "button" at bounding box center [496, 594] width 578 height 46
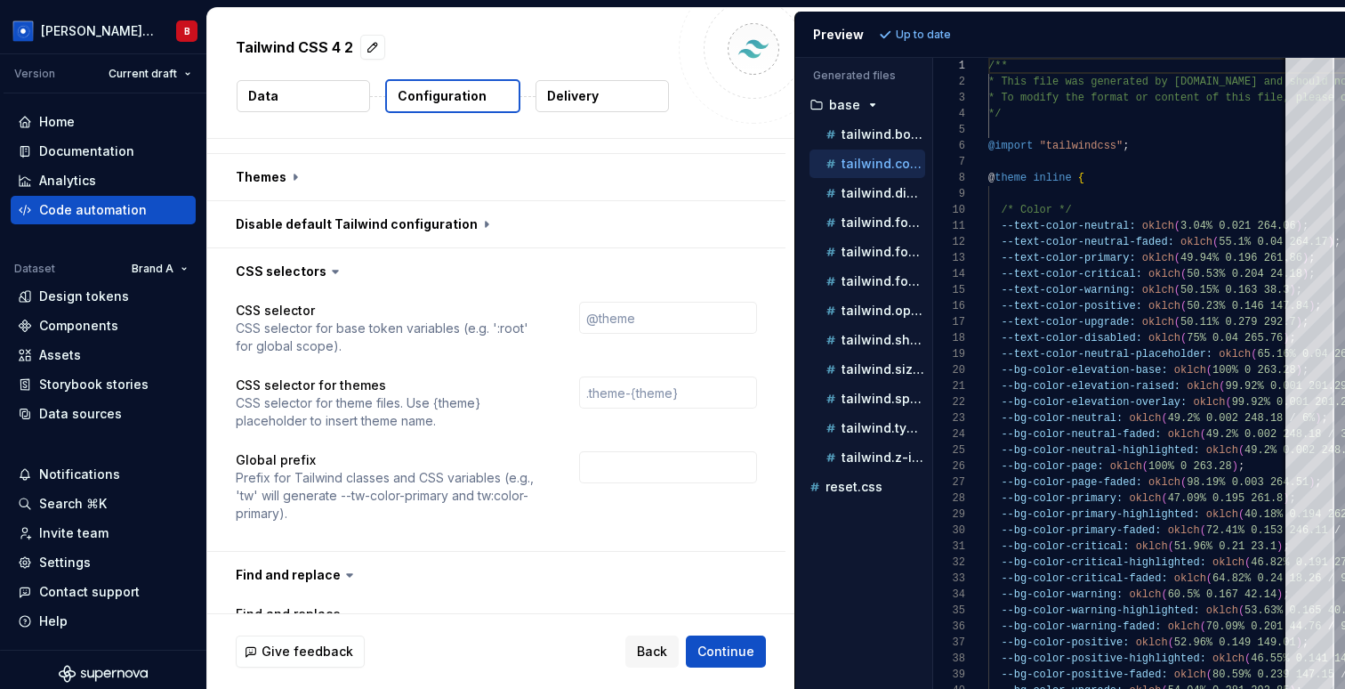
scroll to position [1382, 0]
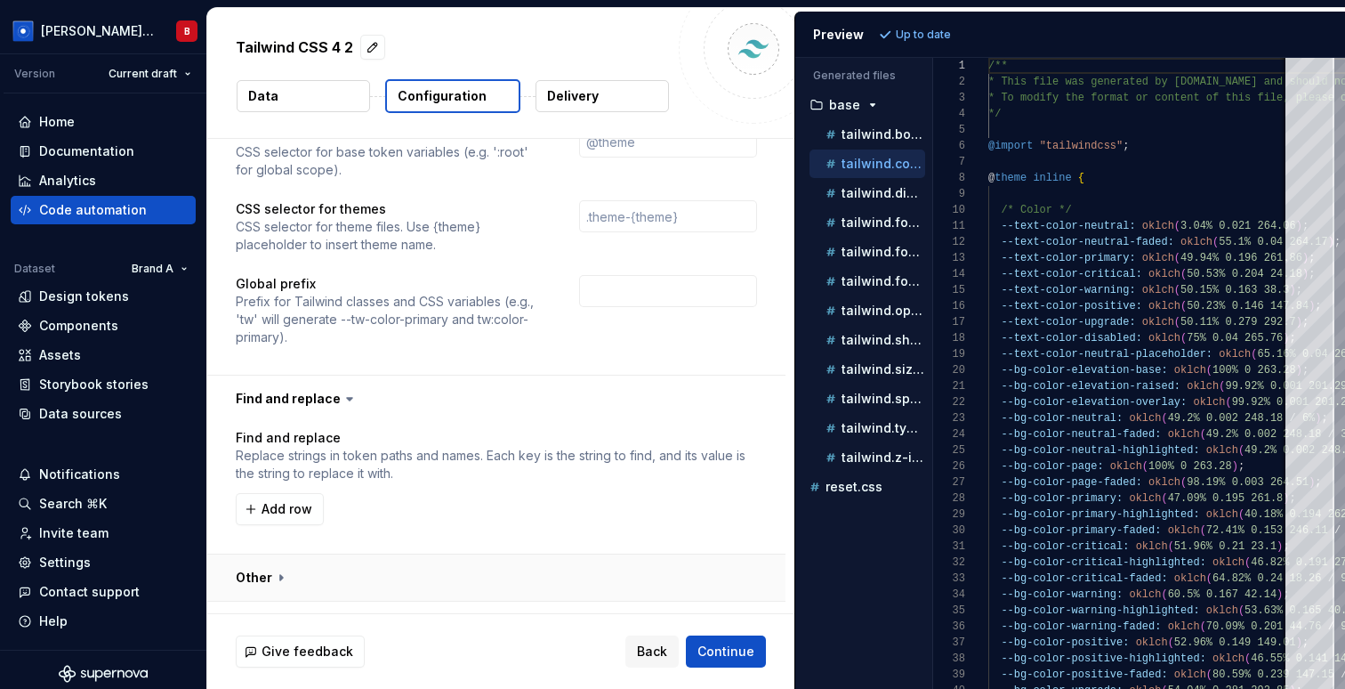
click at [278, 554] on button "button" at bounding box center [496, 577] width 578 height 46
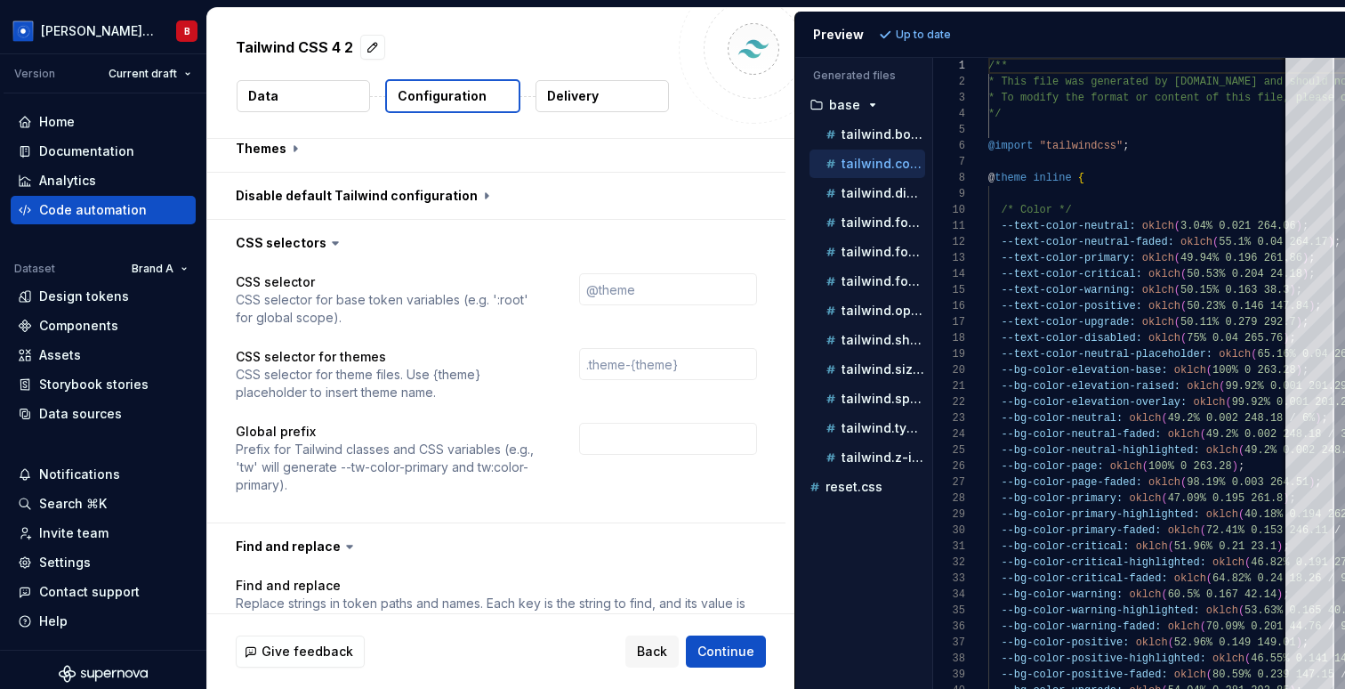
scroll to position [1147, 0]
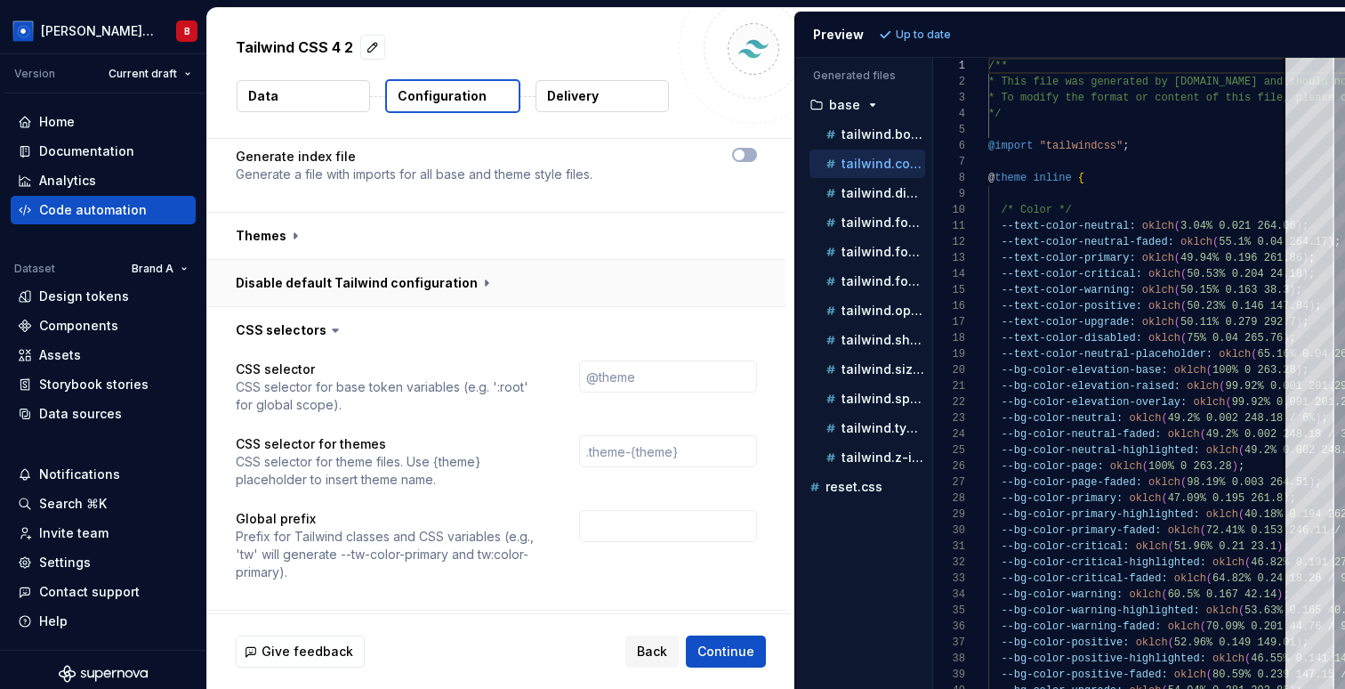
click at [432, 260] on button "button" at bounding box center [496, 283] width 578 height 46
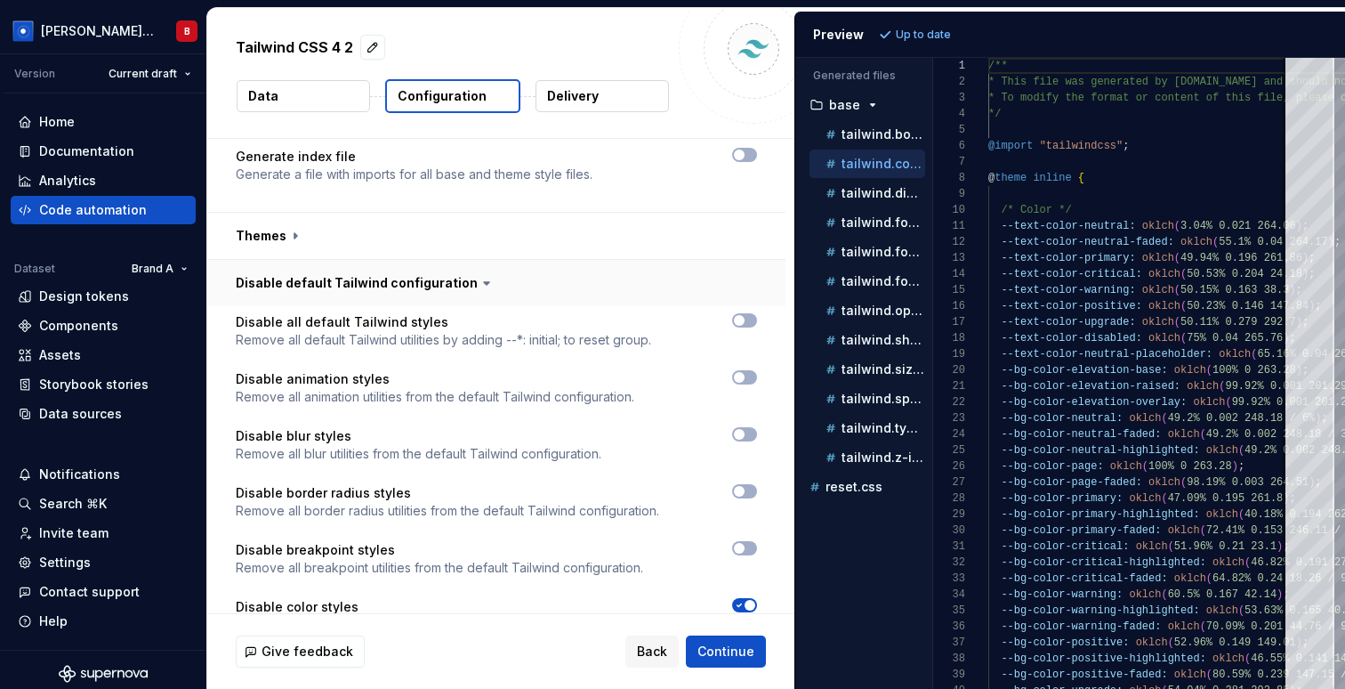
click at [432, 260] on button "button" at bounding box center [496, 283] width 578 height 46
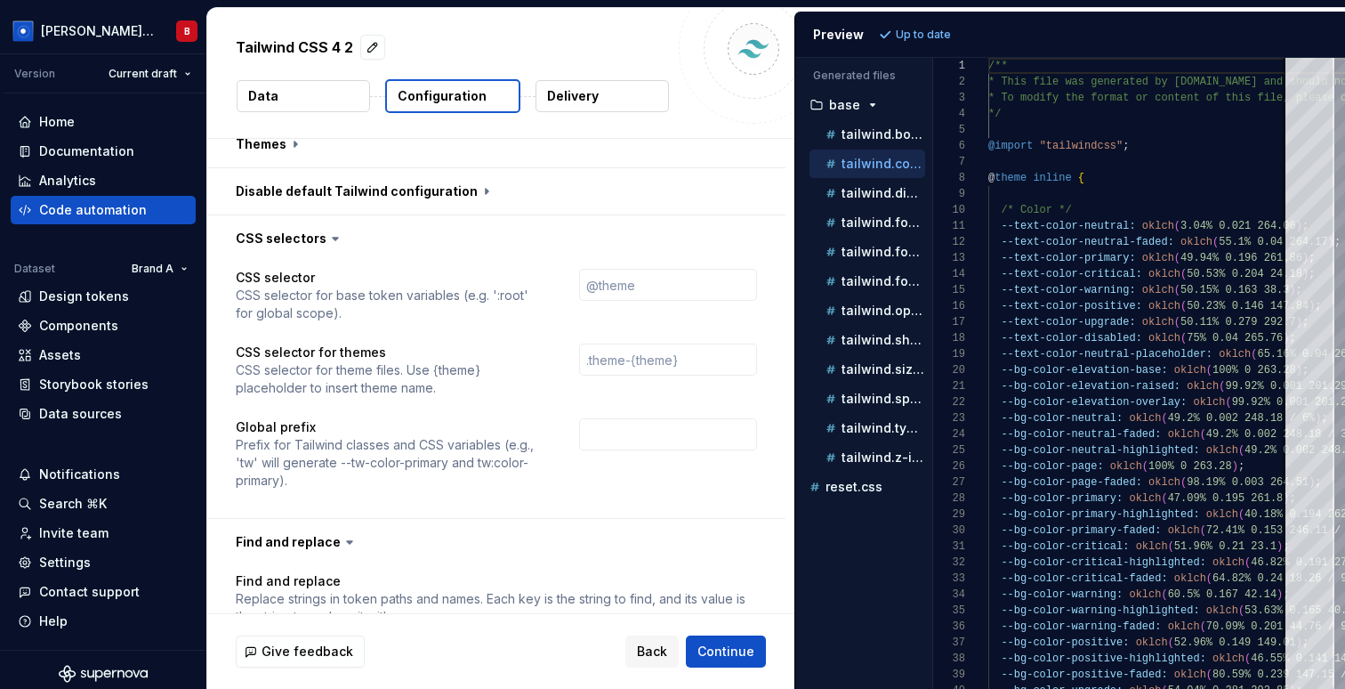
scroll to position [1287, 0]
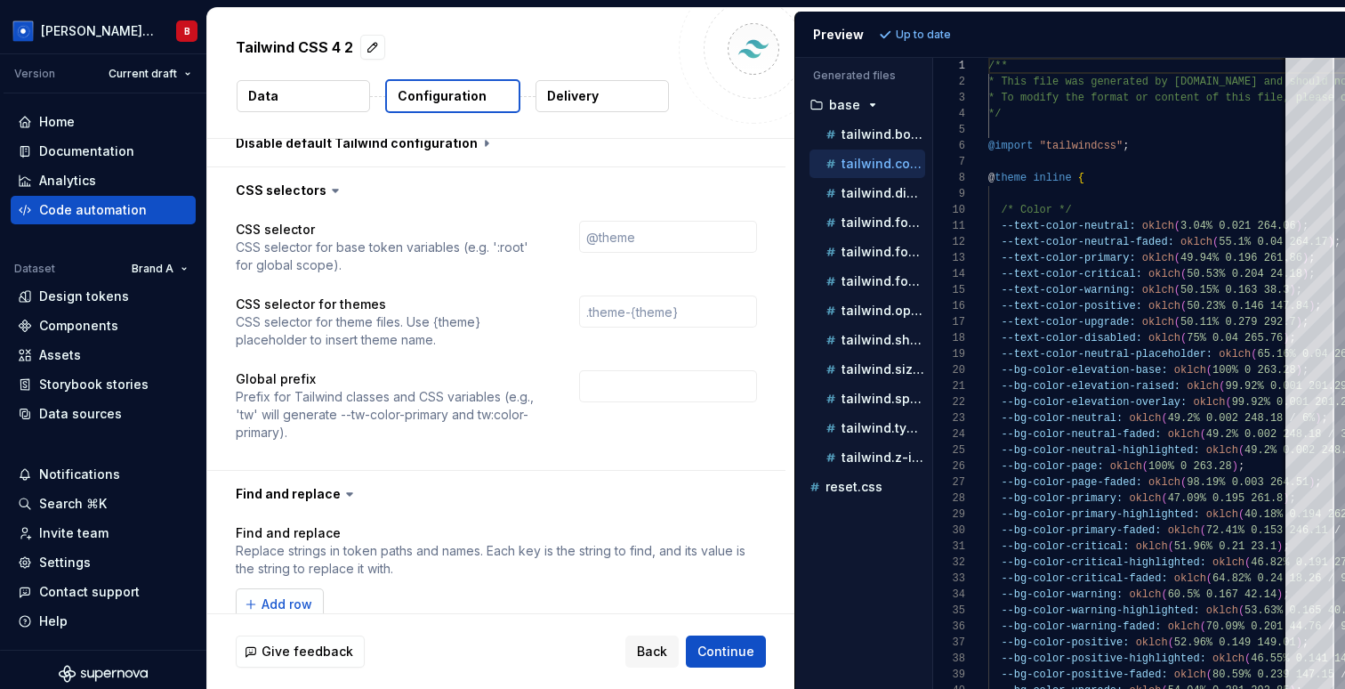
click at [290, 595] on span "Add row" at bounding box center [287, 604] width 51 height 18
click at [461, 394] on p "Prefix for Tailwind classes and CSS variables (e.g., 'tw' will generate --tw-co…" at bounding box center [391, 414] width 311 height 53
click at [93, 32] on html "**********" at bounding box center [672, 344] width 1345 height 689
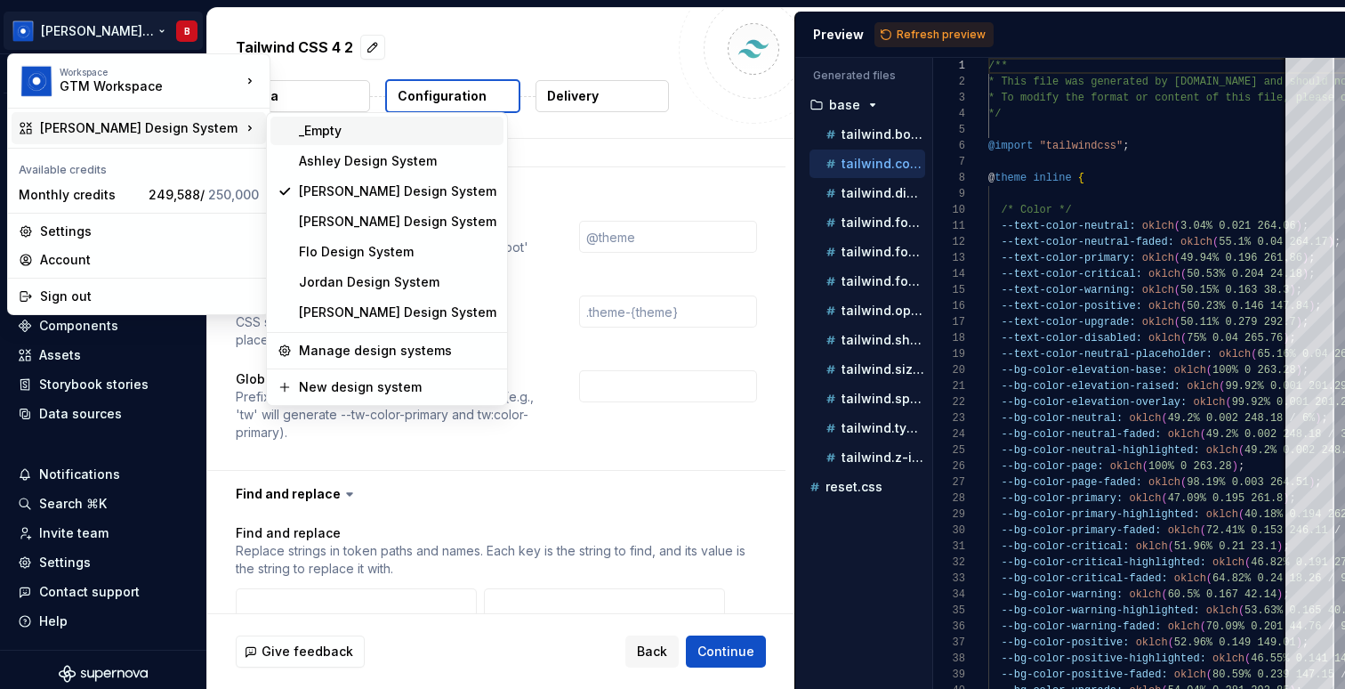
click at [361, 117] on div "_Empty" at bounding box center [387, 131] width 233 height 28
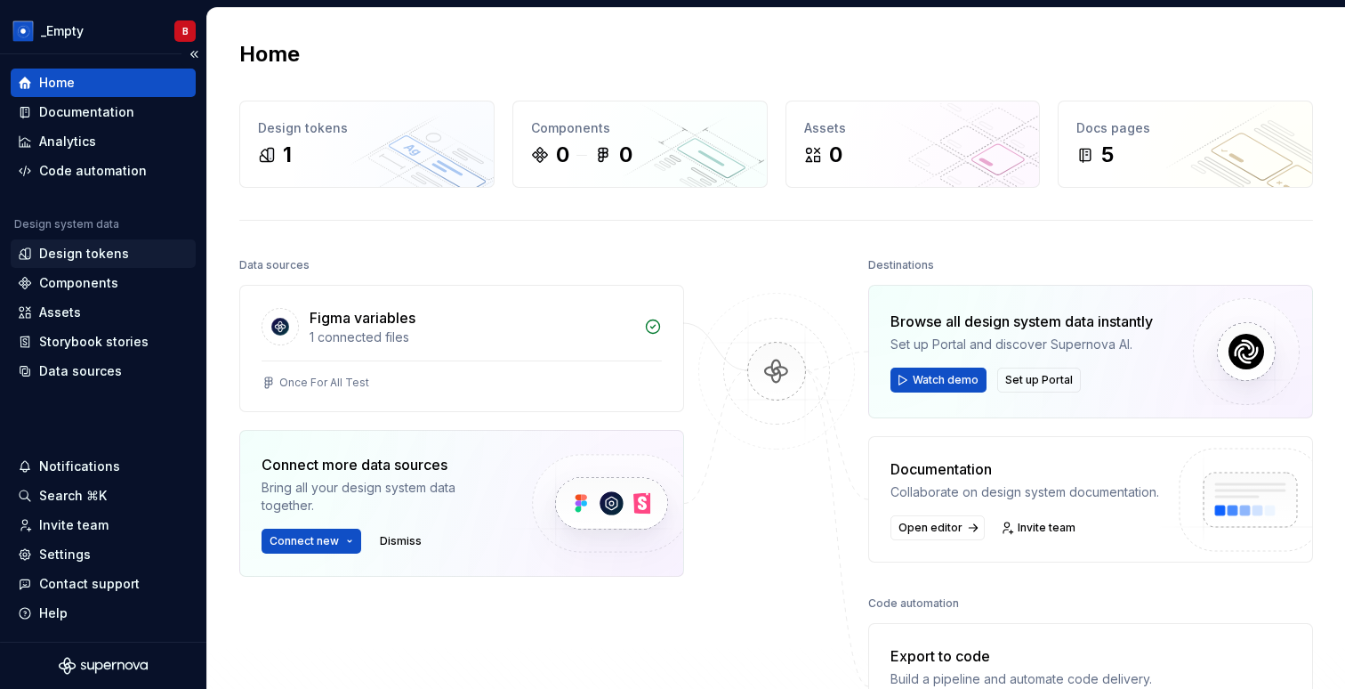
click at [83, 255] on div "Design tokens" at bounding box center [84, 254] width 90 height 18
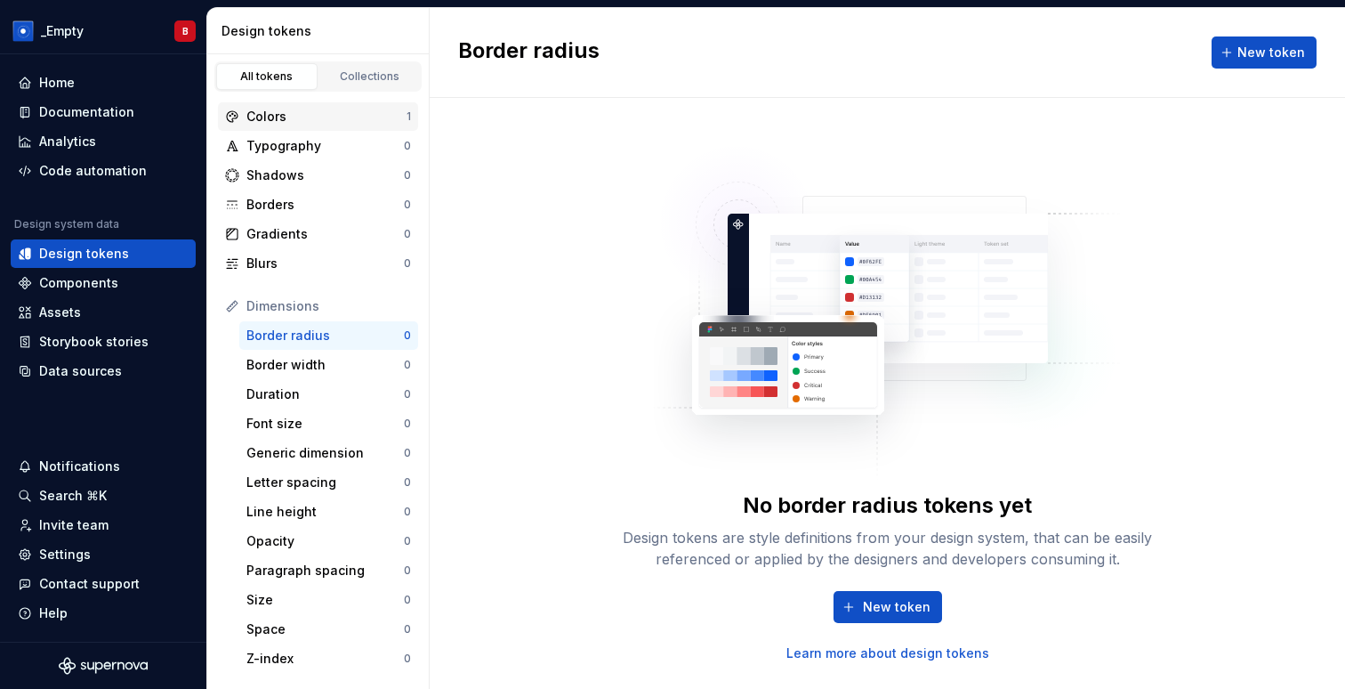
click at [335, 113] on div "Colors" at bounding box center [326, 117] width 160 height 18
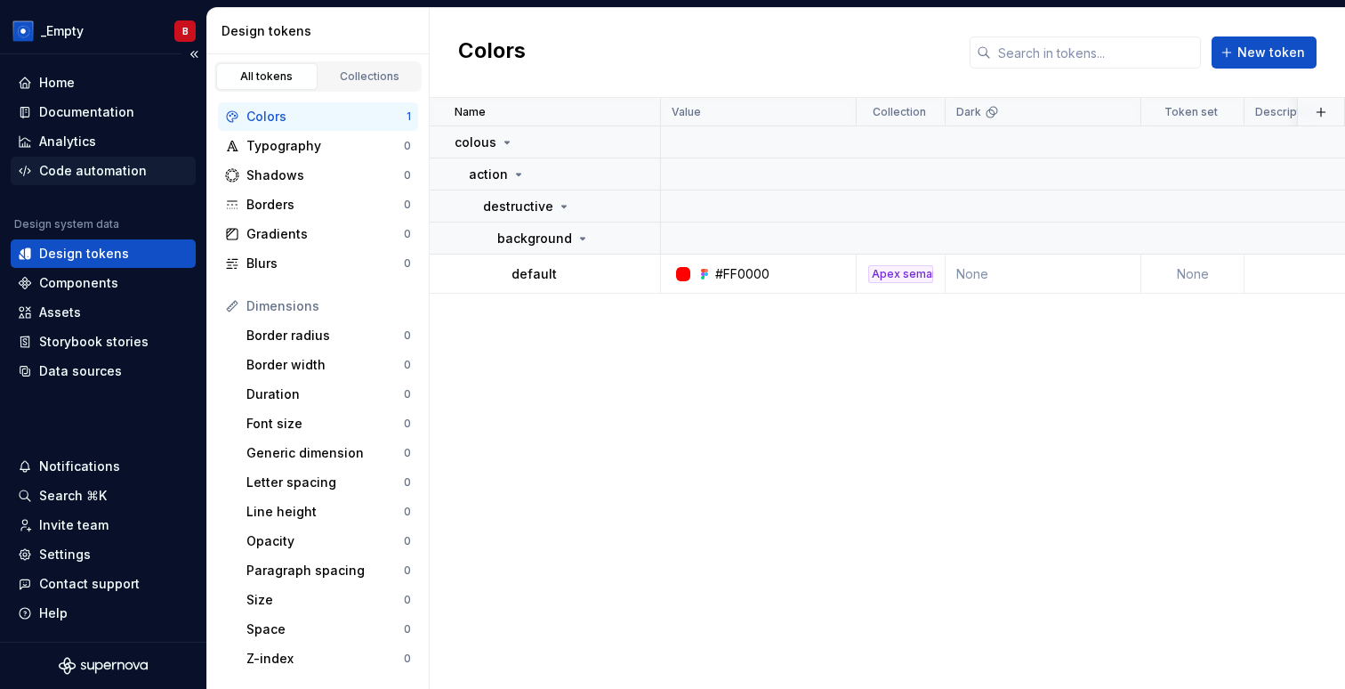
click at [85, 162] on div "Code automation" at bounding box center [93, 171] width 108 height 18
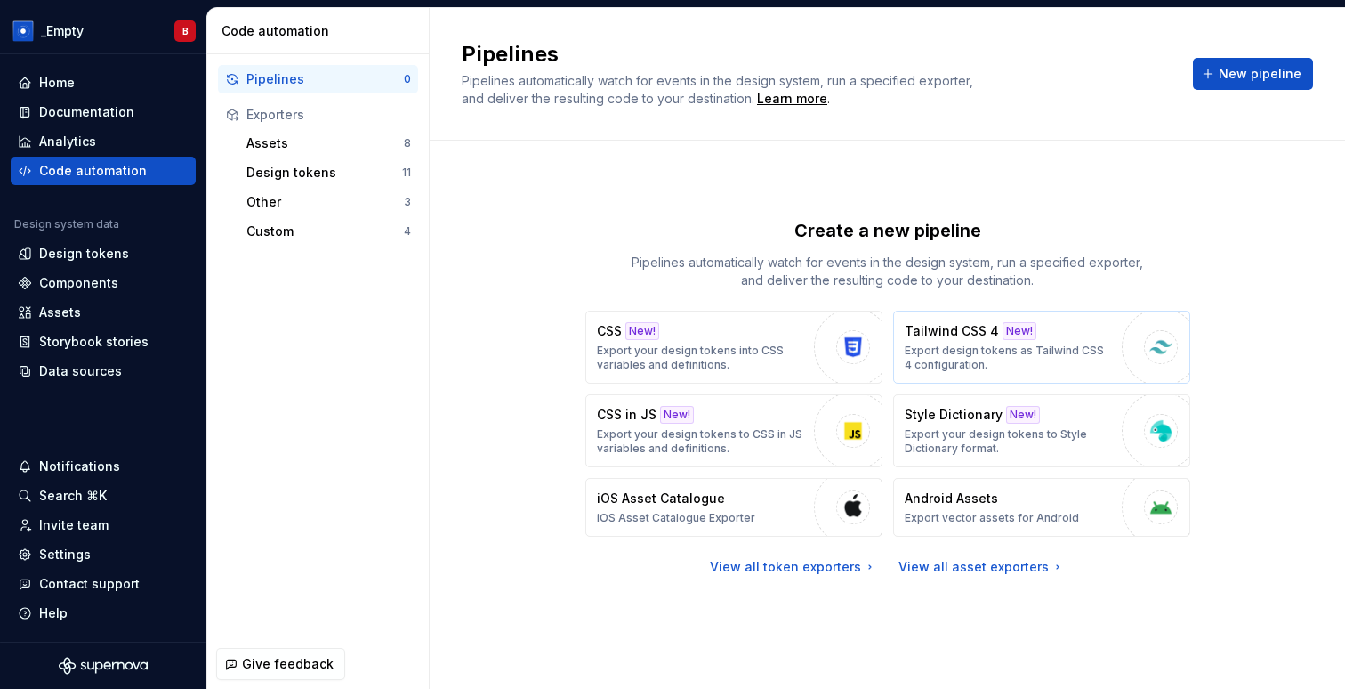
click at [1017, 355] on p "Export design tokens as Tailwind CSS 4 configuration." at bounding box center [1009, 357] width 208 height 28
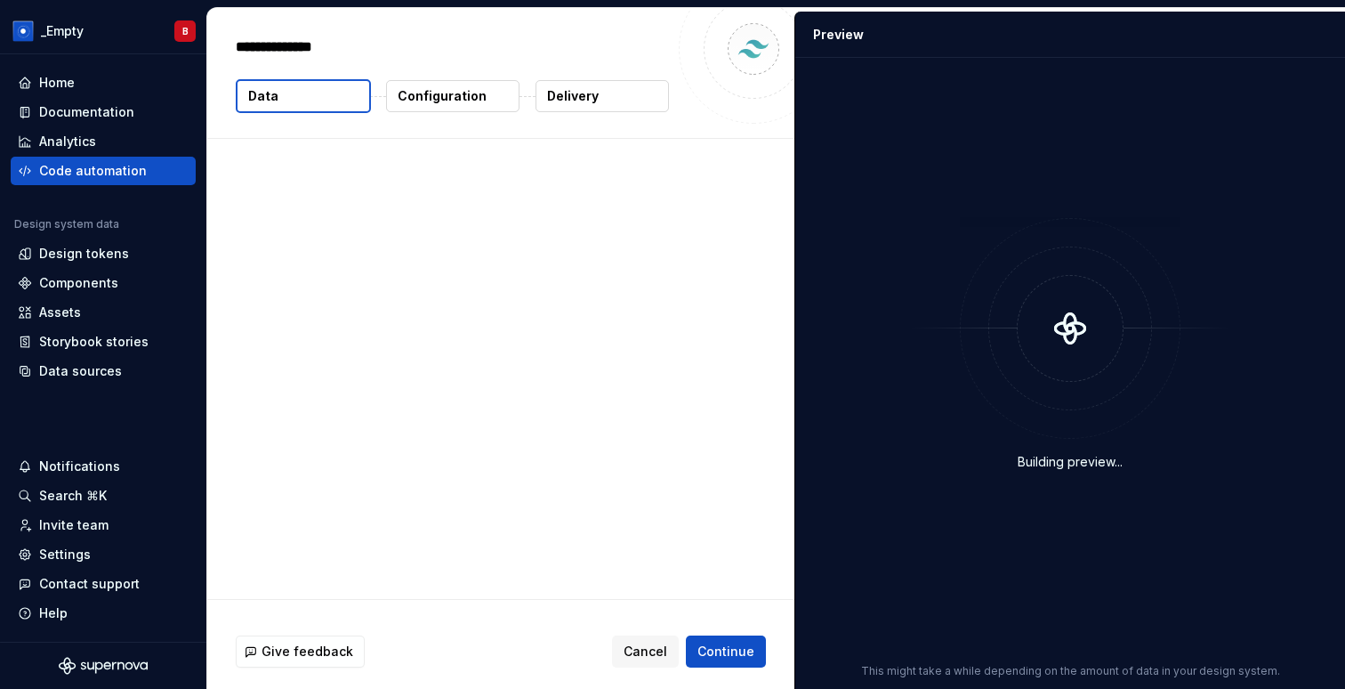
type textarea "*"
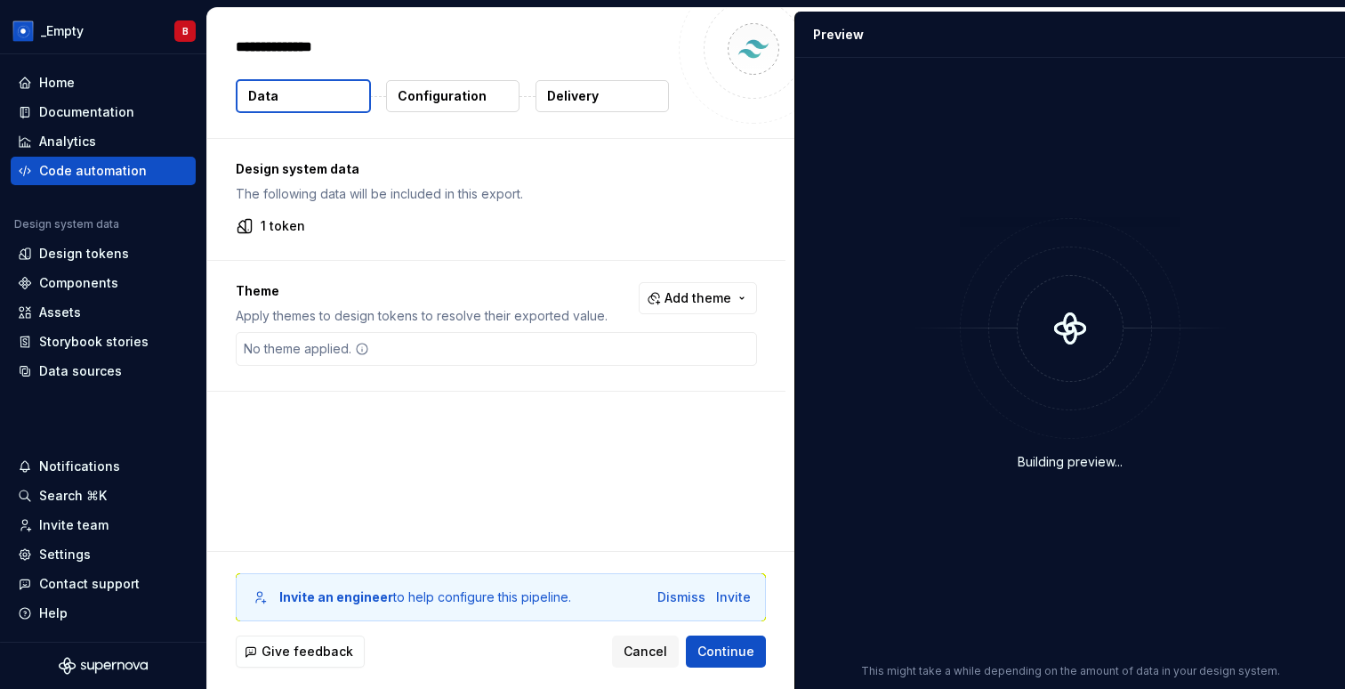
click at [479, 96] on p "Configuration" at bounding box center [442, 96] width 89 height 18
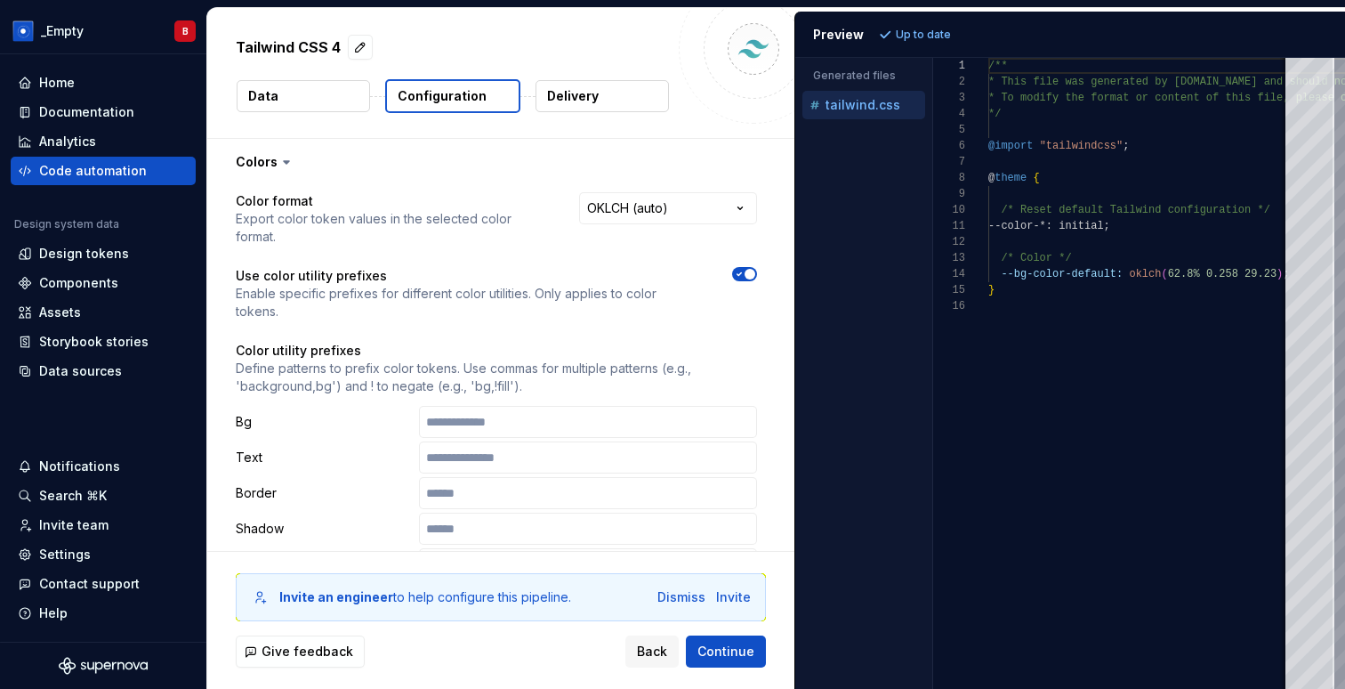
click at [295, 98] on button "Data" at bounding box center [303, 96] width 133 height 32
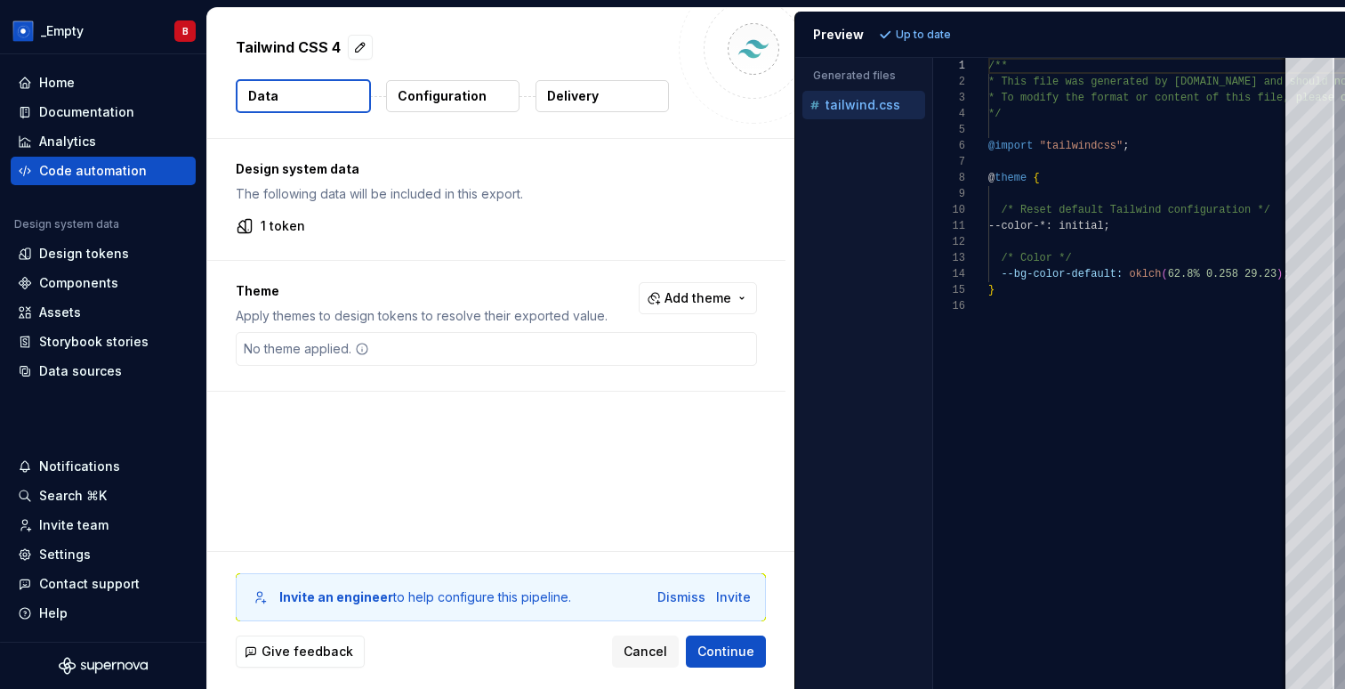
click at [468, 104] on p "Configuration" at bounding box center [442, 96] width 89 height 18
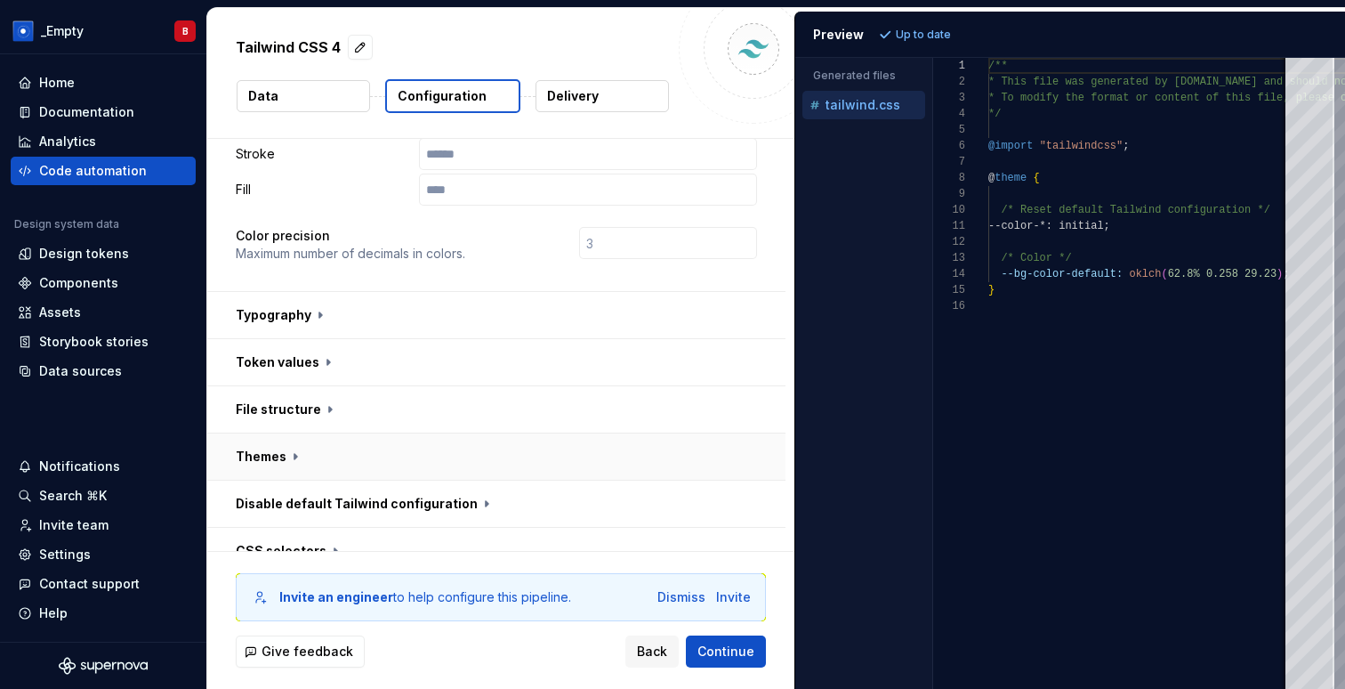
click at [306, 433] on button "button" at bounding box center [496, 456] width 578 height 46
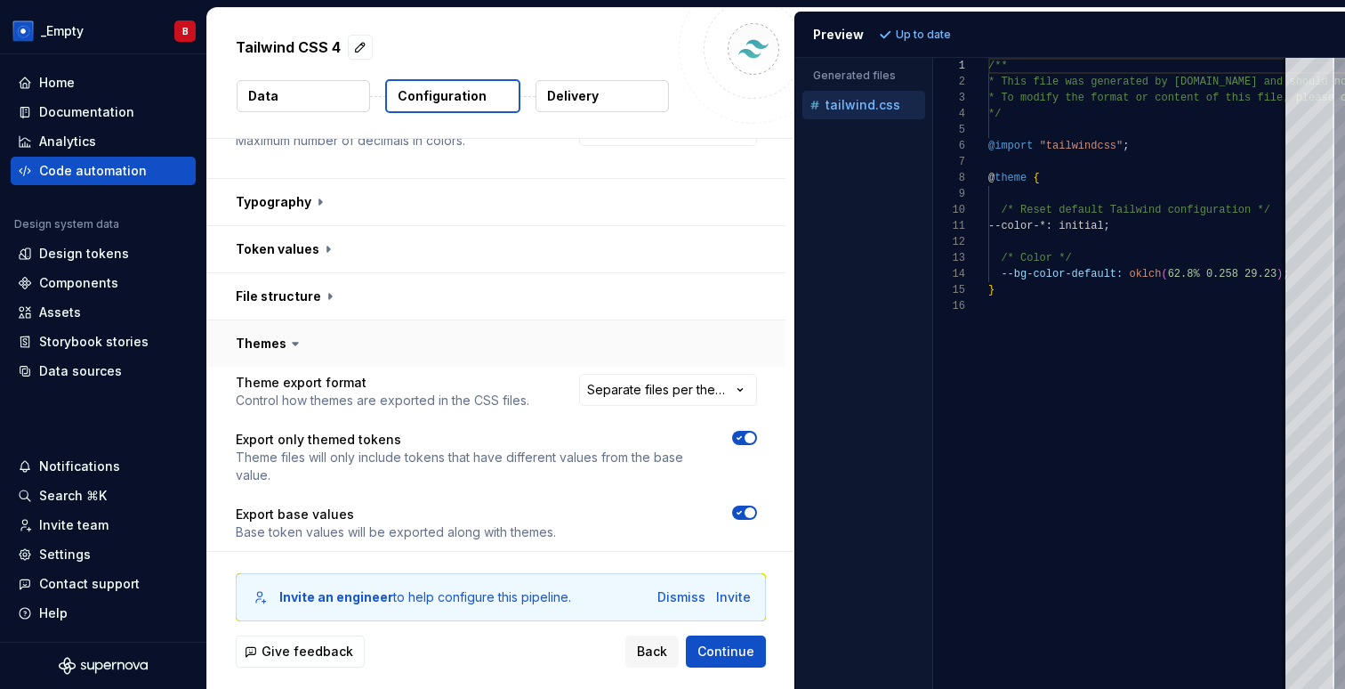
scroll to position [596, 0]
click at [756, 431] on span "button" at bounding box center [750, 436] width 11 height 11
click at [757, 504] on div at bounding box center [672, 522] width 169 height 36
click at [756, 505] on span "button" at bounding box center [750, 510] width 11 height 11
click at [919, 33] on span "Refresh preview" at bounding box center [941, 35] width 89 height 14
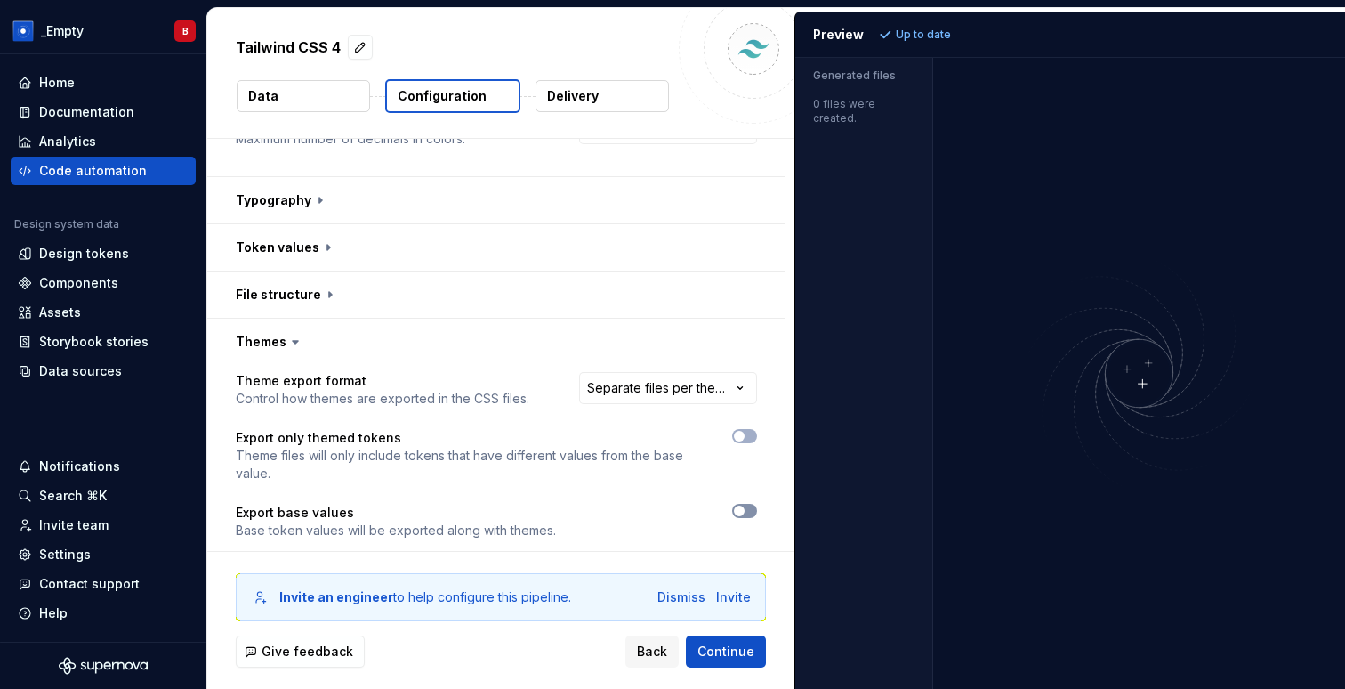
click at [757, 504] on button "button" at bounding box center [744, 511] width 25 height 14
click at [928, 44] on button "Refresh preview" at bounding box center [934, 34] width 119 height 25
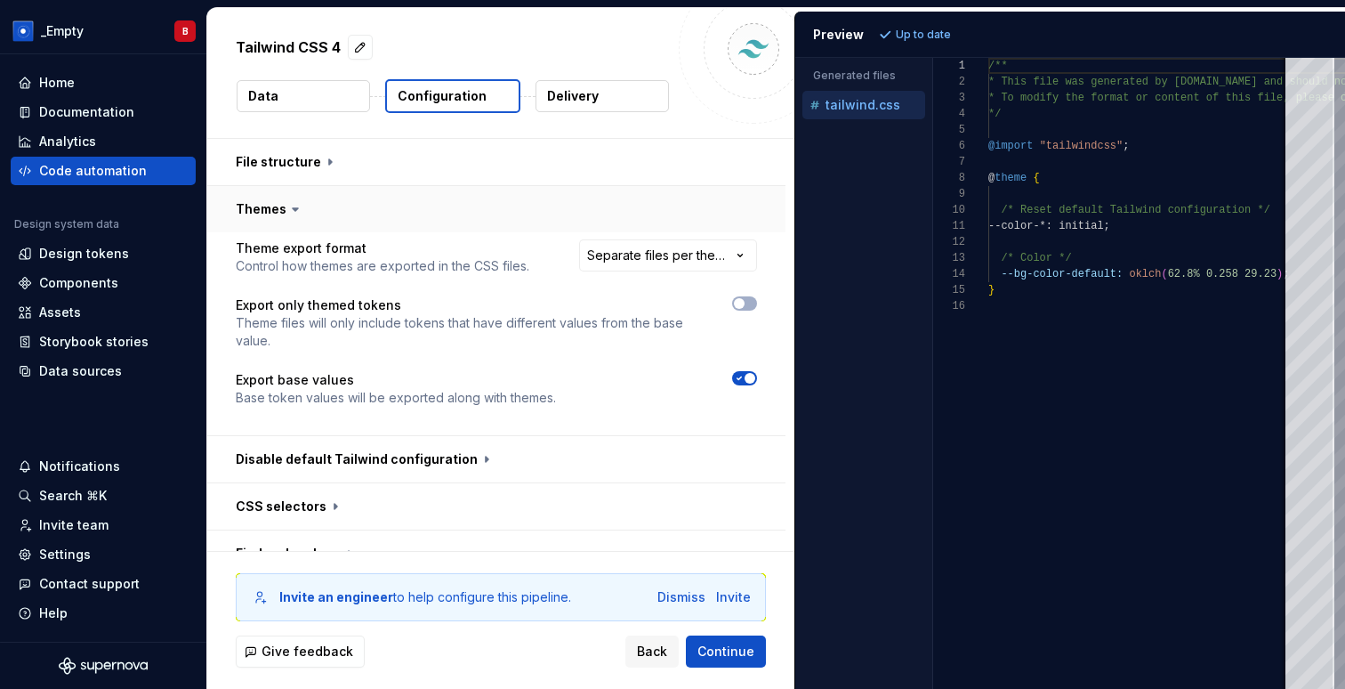
scroll to position [740, 0]
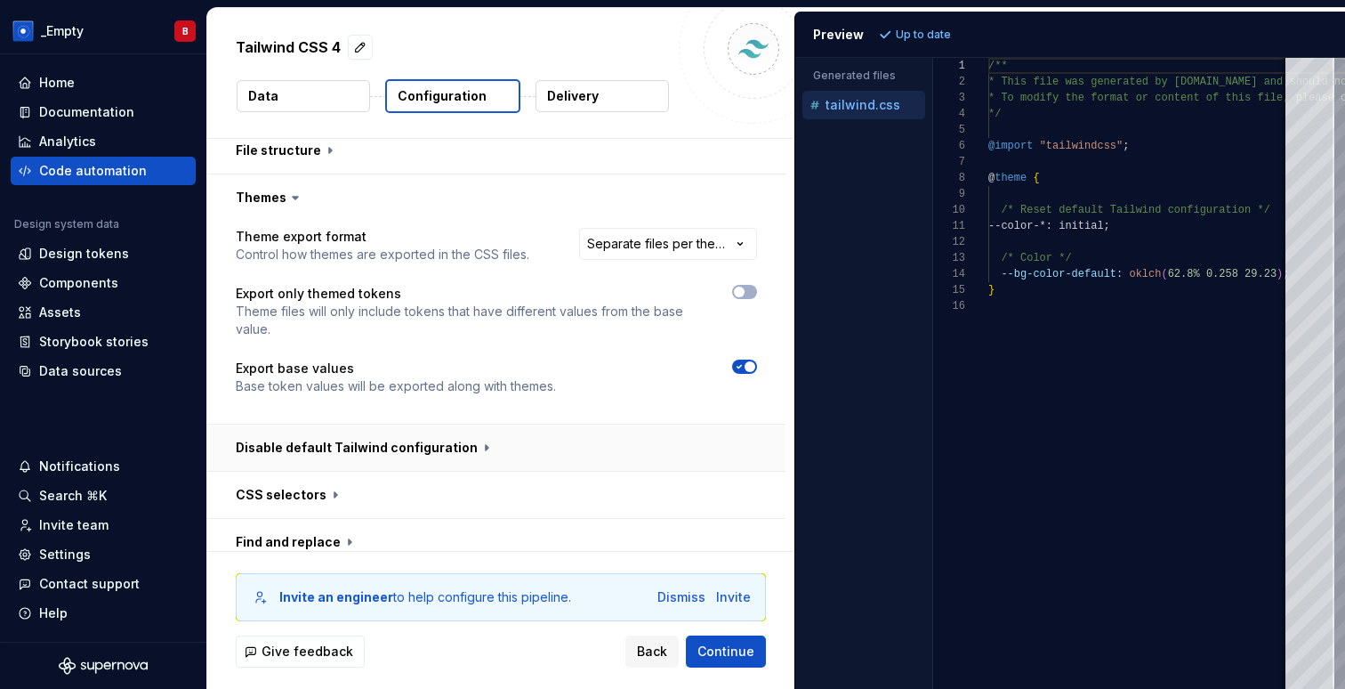
click at [434, 424] on button "button" at bounding box center [496, 447] width 578 height 46
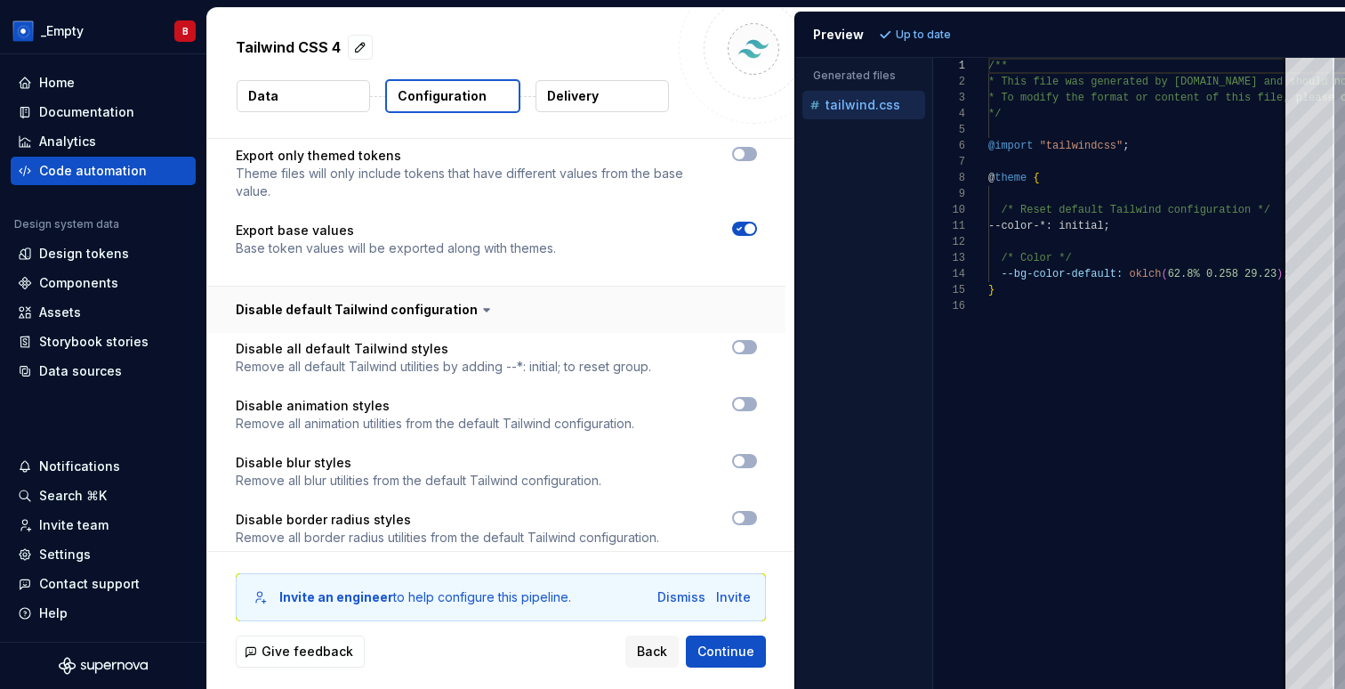
scroll to position [898, 0]
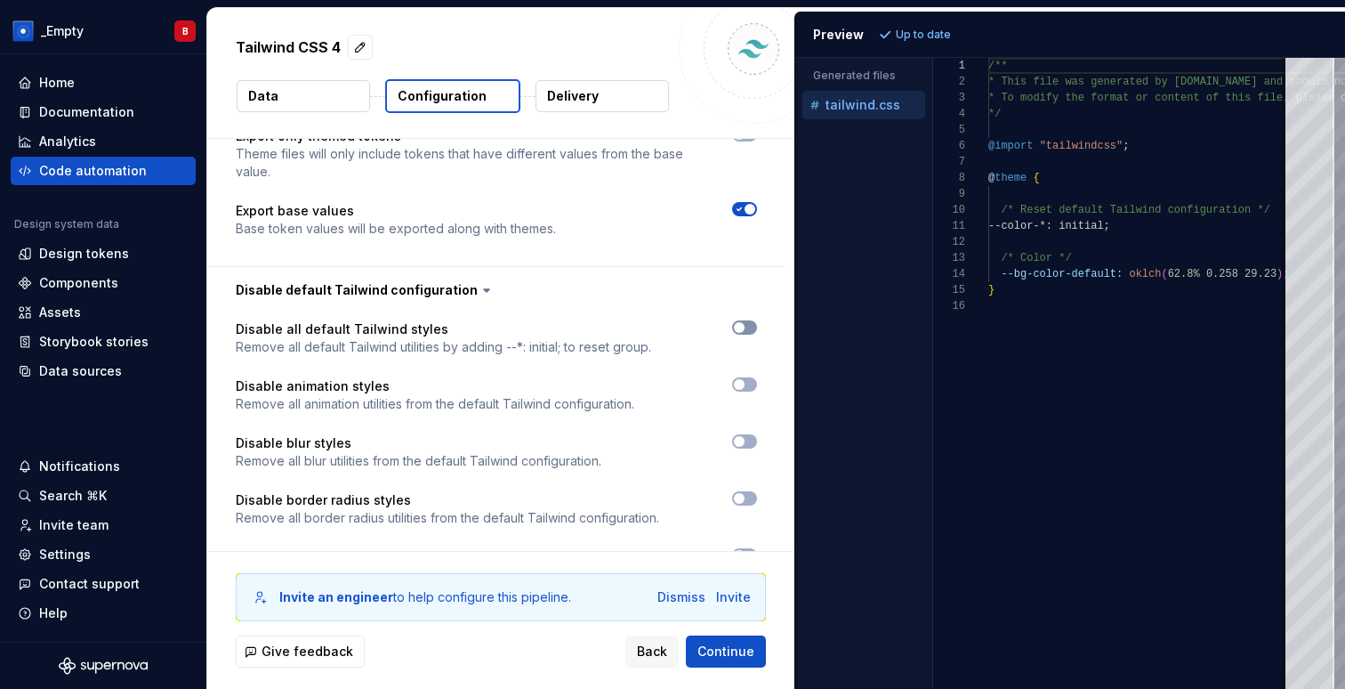
click at [745, 322] on span "button" at bounding box center [739, 327] width 11 height 11
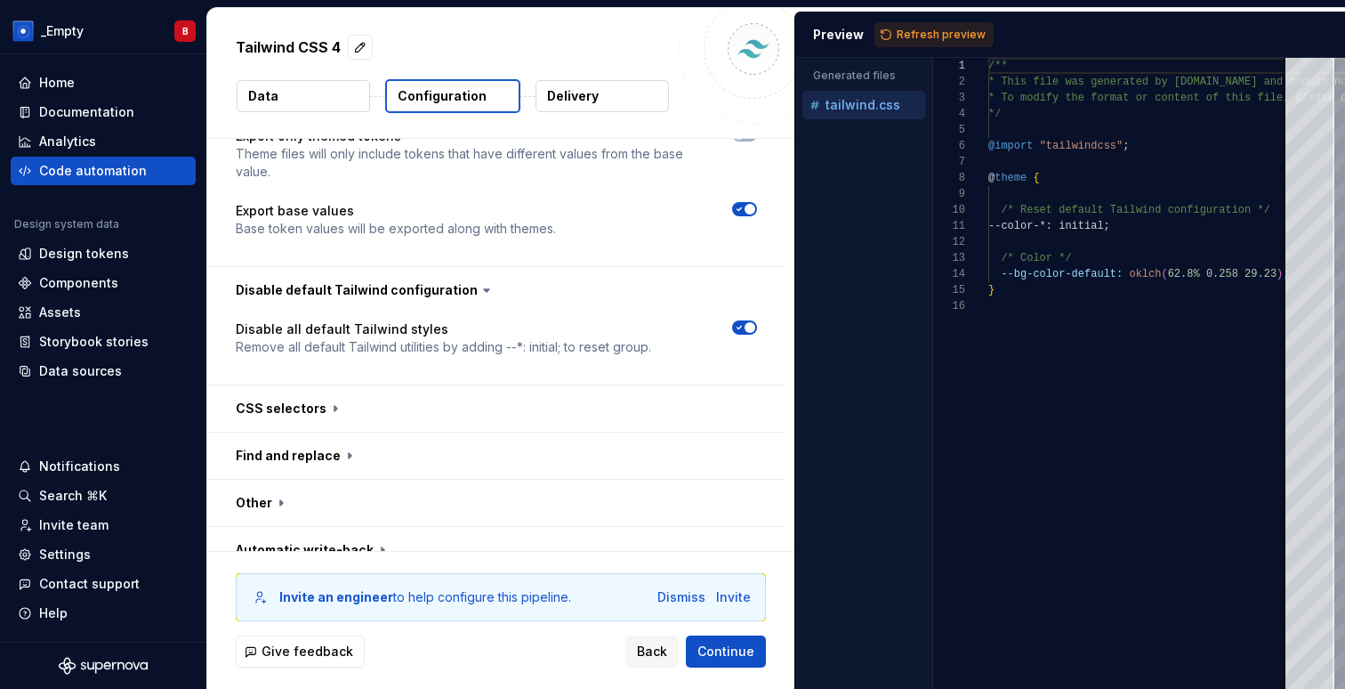
scroll to position [885, 0]
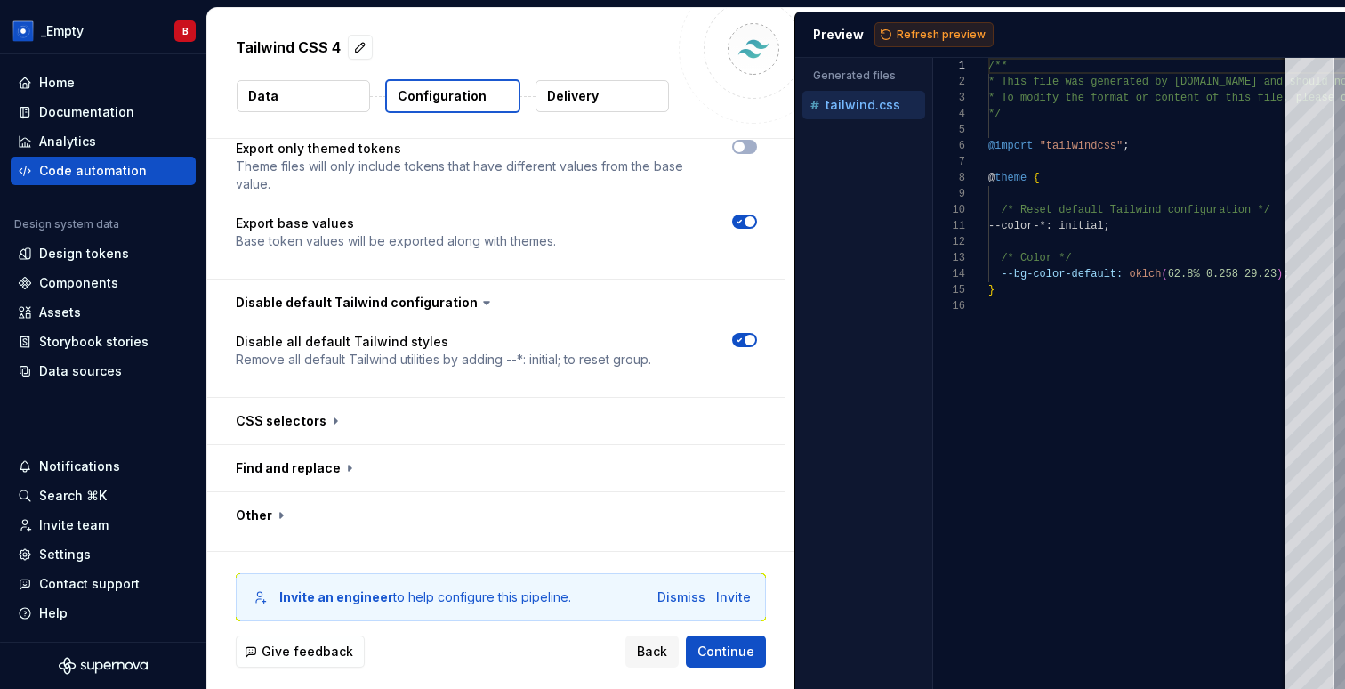
click at [924, 37] on span "Refresh preview" at bounding box center [941, 35] width 89 height 14
type textarea "**********"
click at [755, 335] on span "button" at bounding box center [750, 340] width 11 height 11
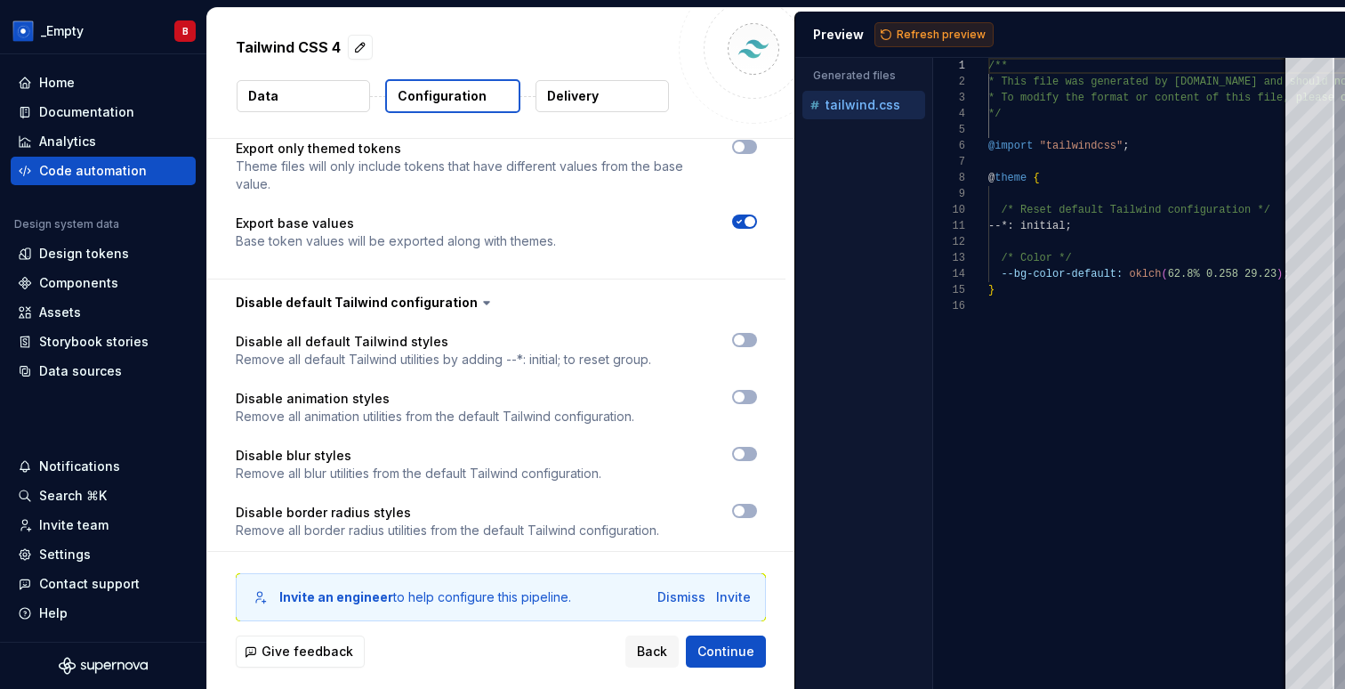
click at [912, 23] on button "Refresh preview" at bounding box center [934, 34] width 119 height 25
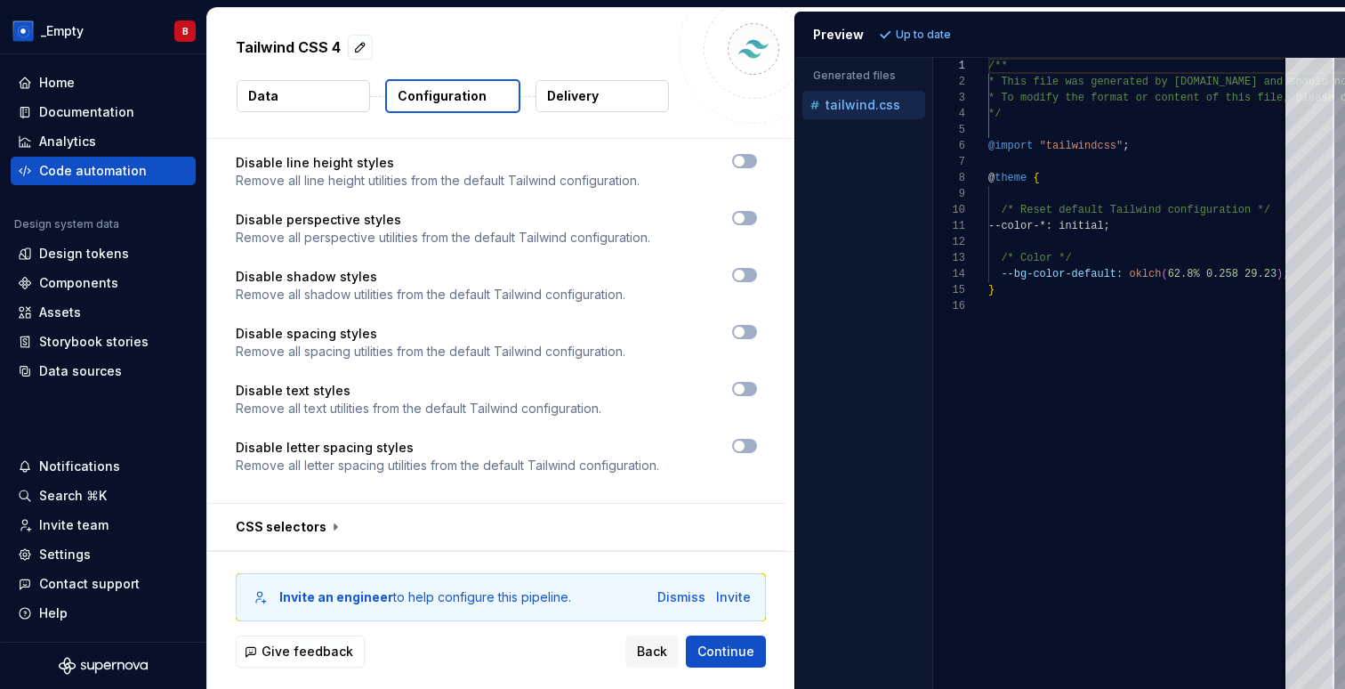
scroll to position [1797, 0]
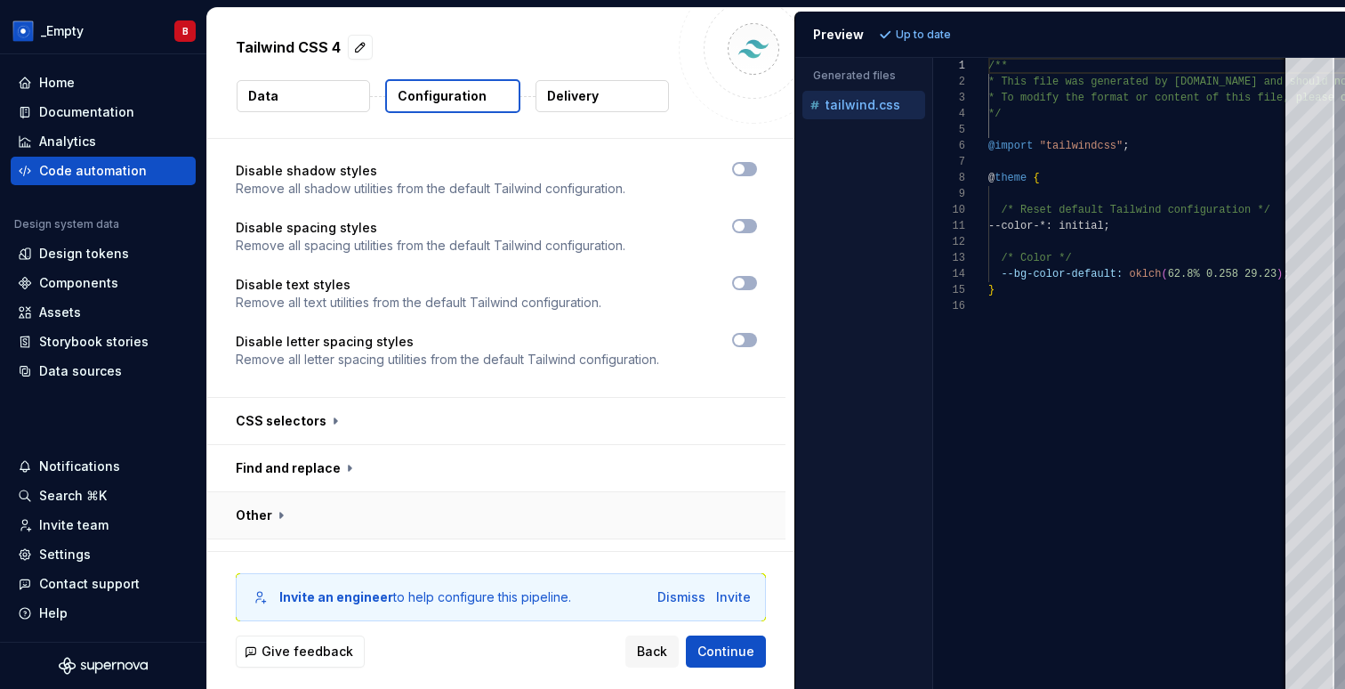
click at [230, 497] on button "button" at bounding box center [496, 515] width 578 height 46
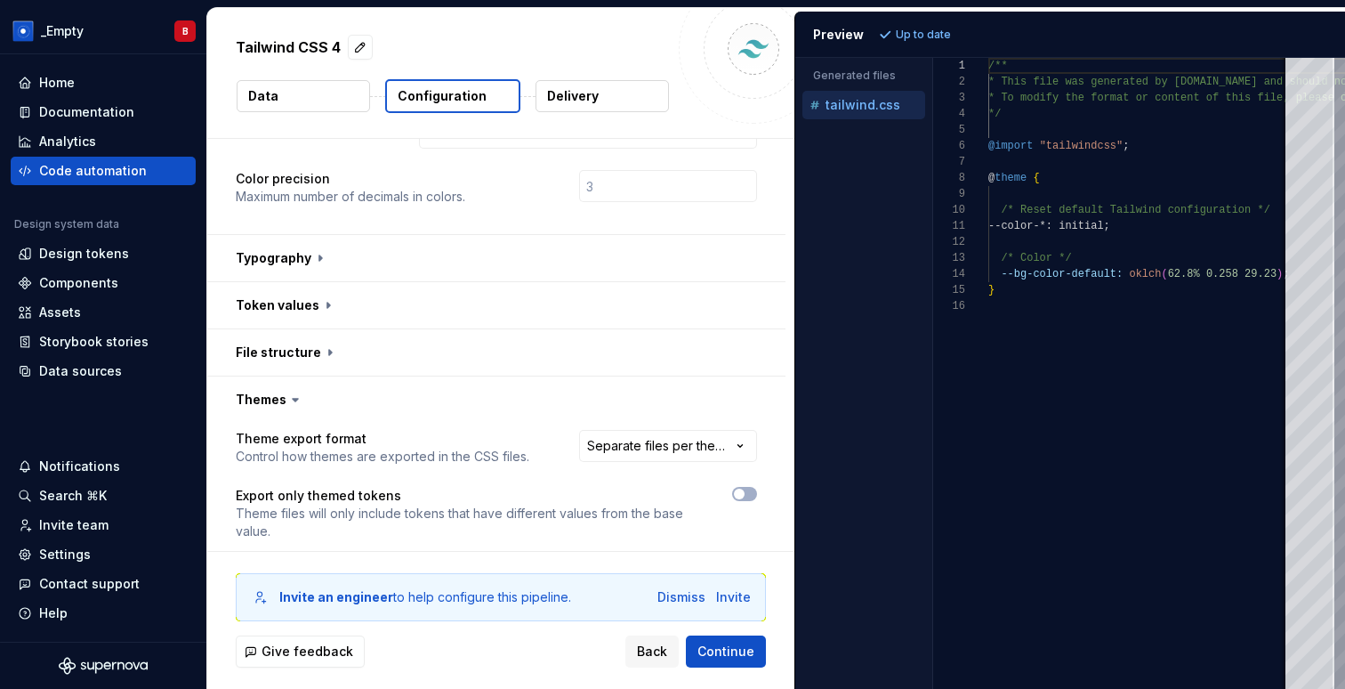
scroll to position [0, 0]
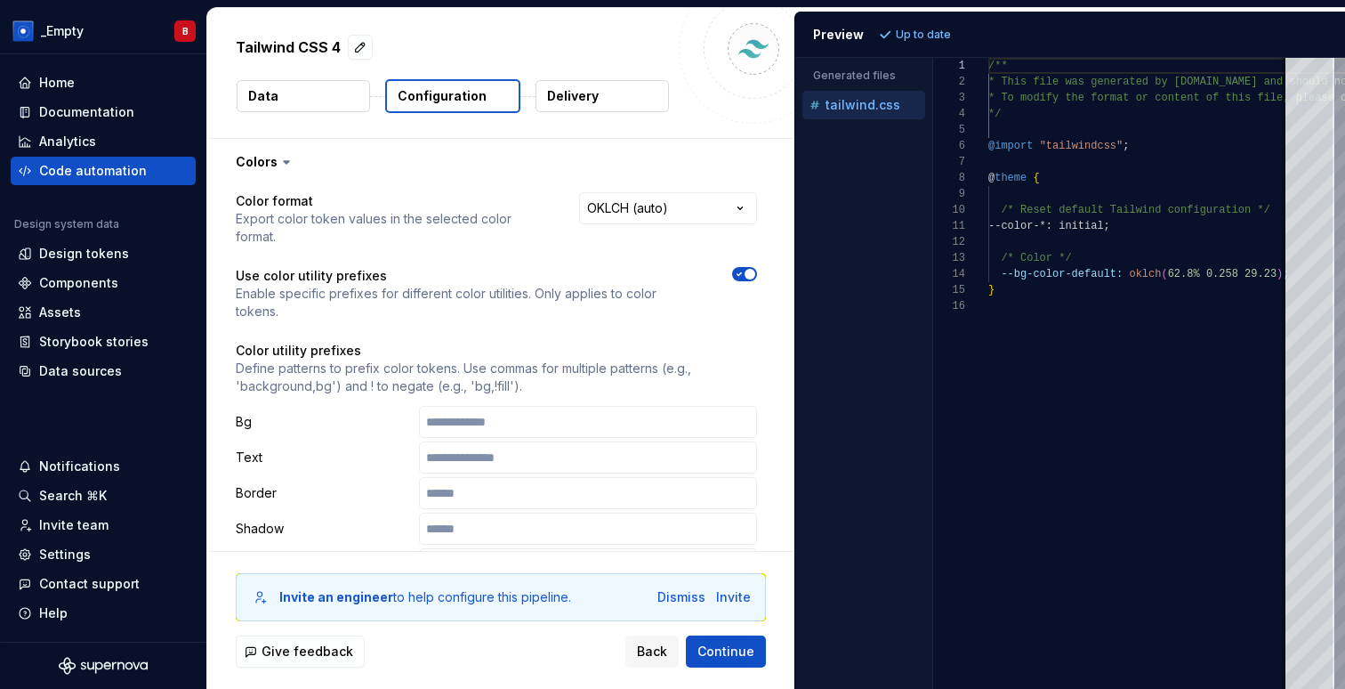
click at [756, 269] on span "button" at bounding box center [750, 274] width 11 height 11
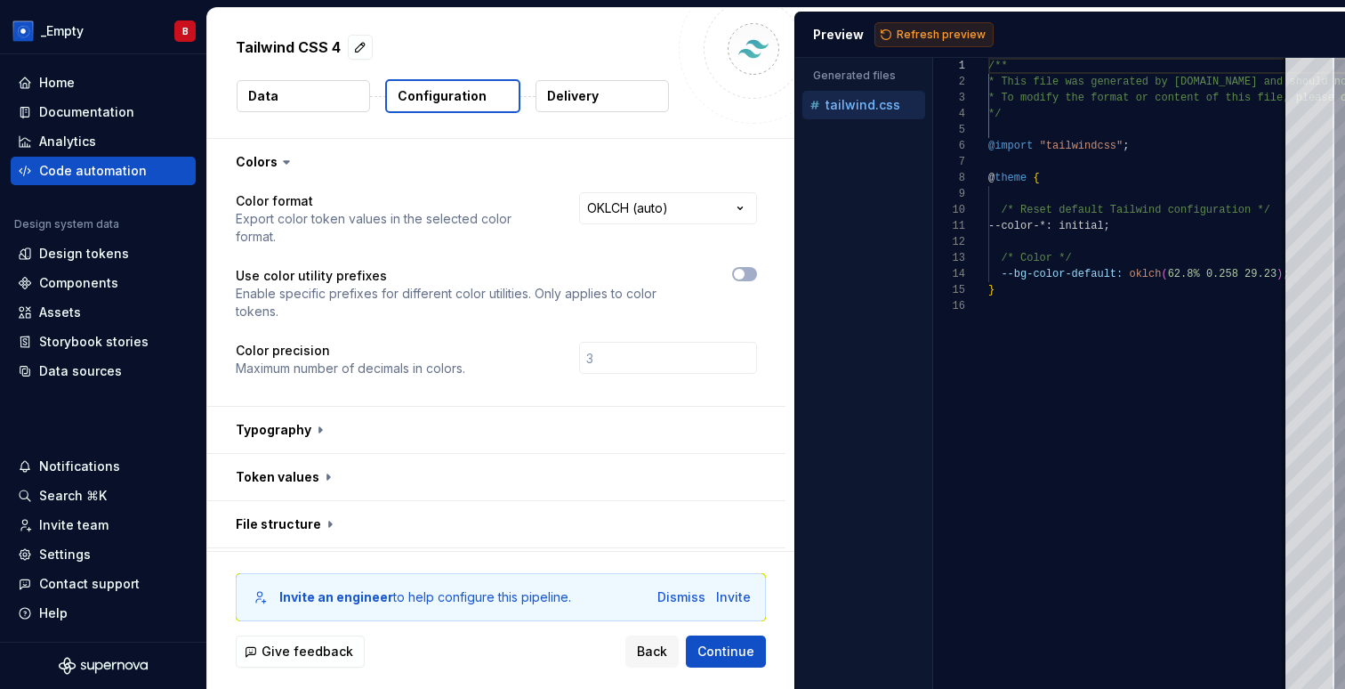
click at [898, 40] on span "Refresh preview" at bounding box center [941, 35] width 89 height 14
click at [309, 407] on button "button" at bounding box center [496, 430] width 578 height 46
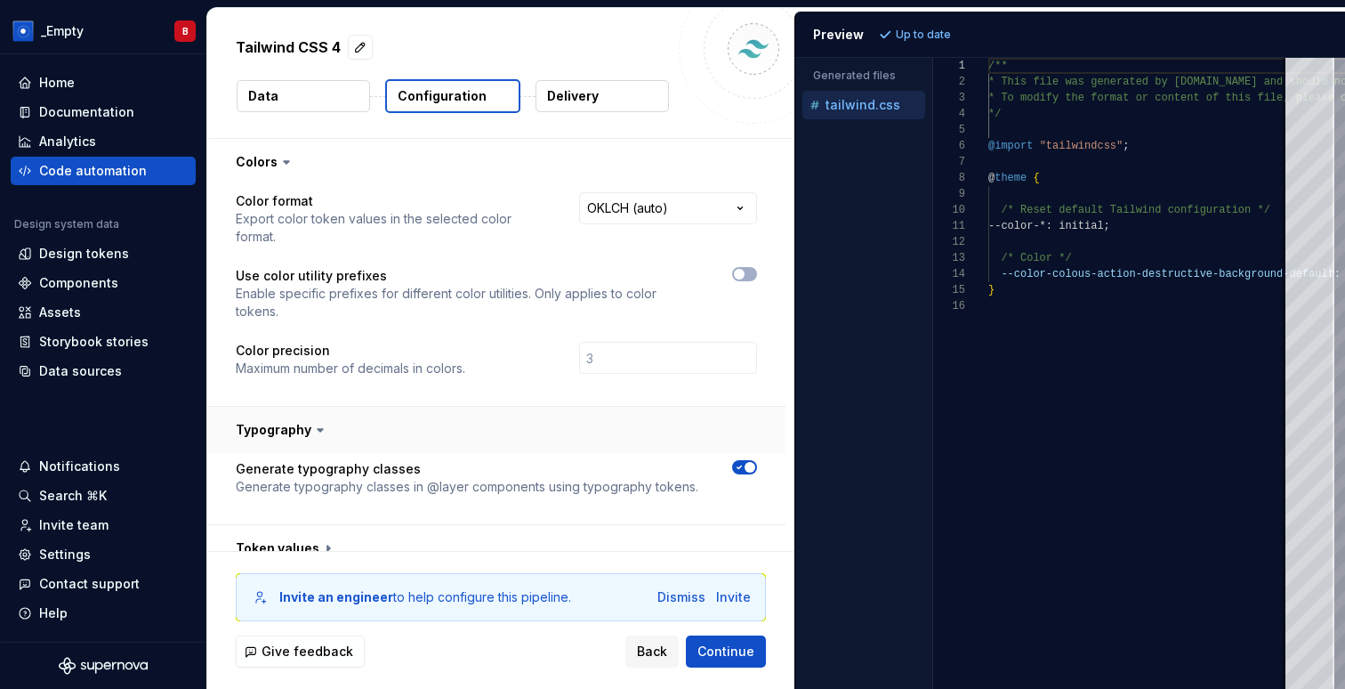
click at [311, 421] on icon at bounding box center [320, 430] width 18 height 18
click at [314, 421] on icon at bounding box center [320, 430] width 18 height 18
click at [320, 421] on icon at bounding box center [320, 430] width 18 height 18
click at [313, 421] on icon at bounding box center [320, 430] width 18 height 18
click at [318, 429] on icon at bounding box center [320, 430] width 5 height 3
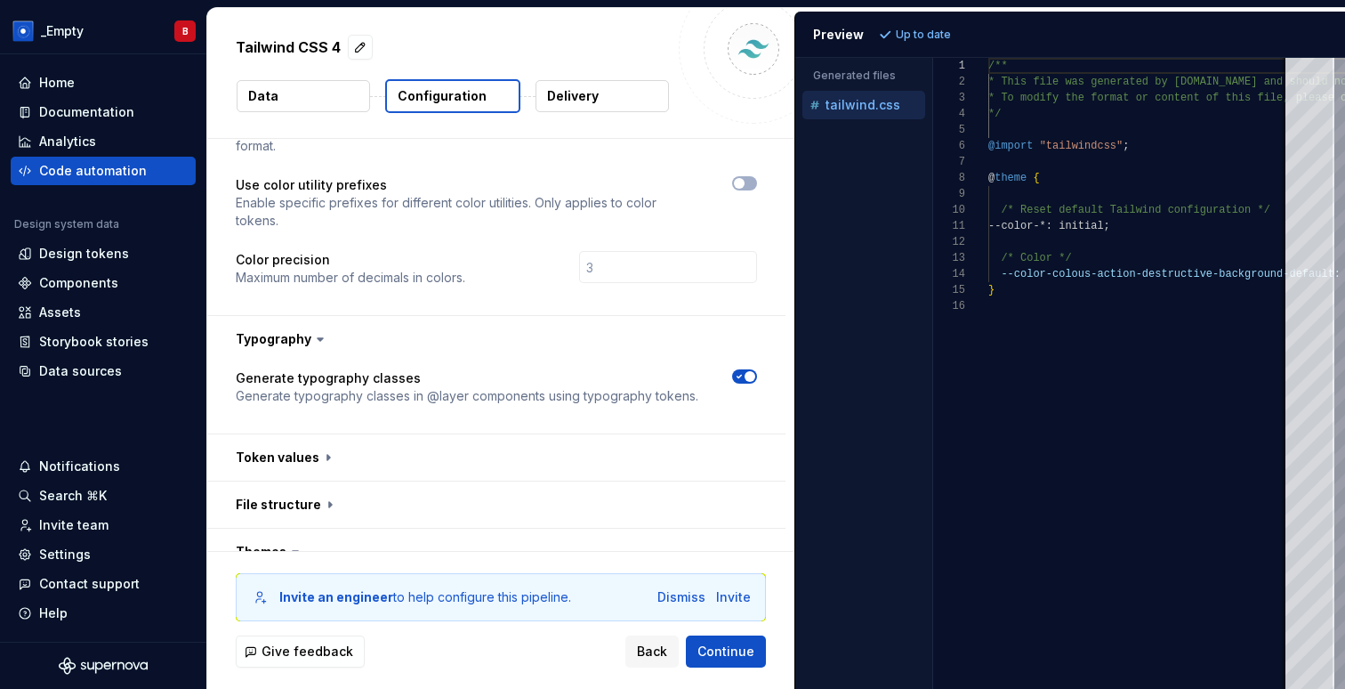
scroll to position [105, 0]
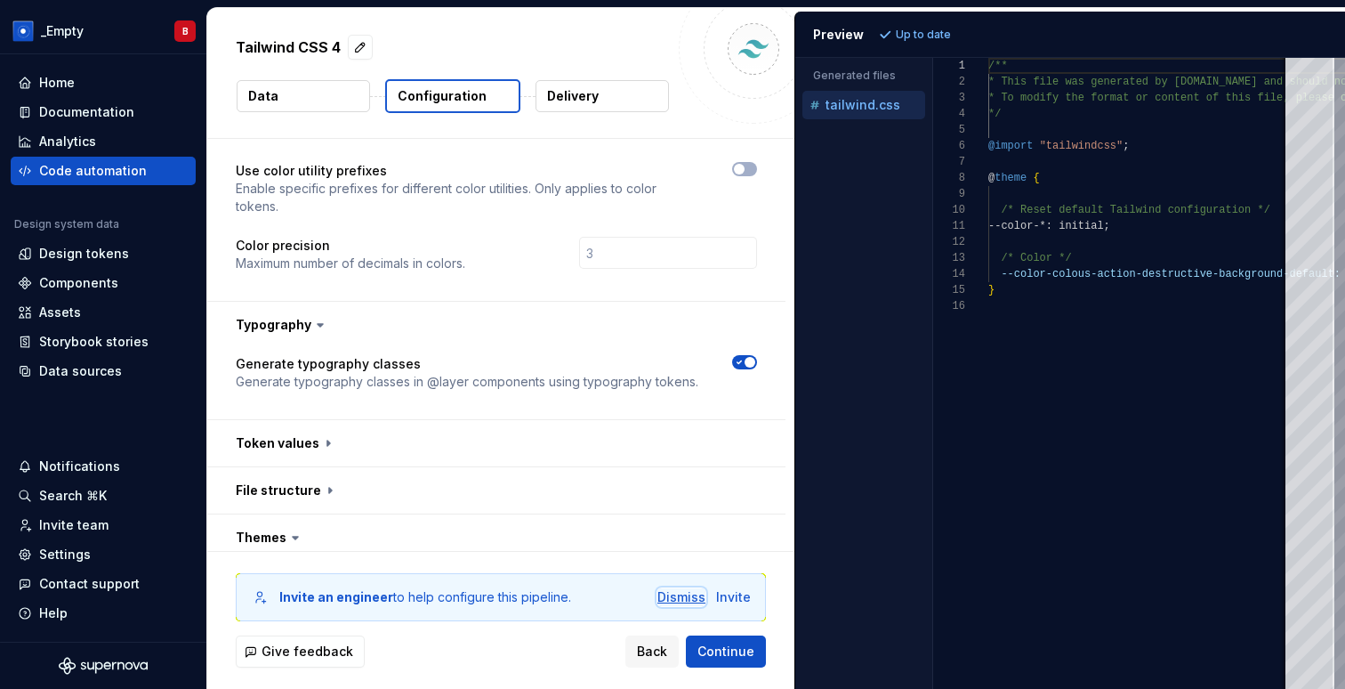
click at [675, 601] on div "Dismiss" at bounding box center [682, 597] width 48 height 18
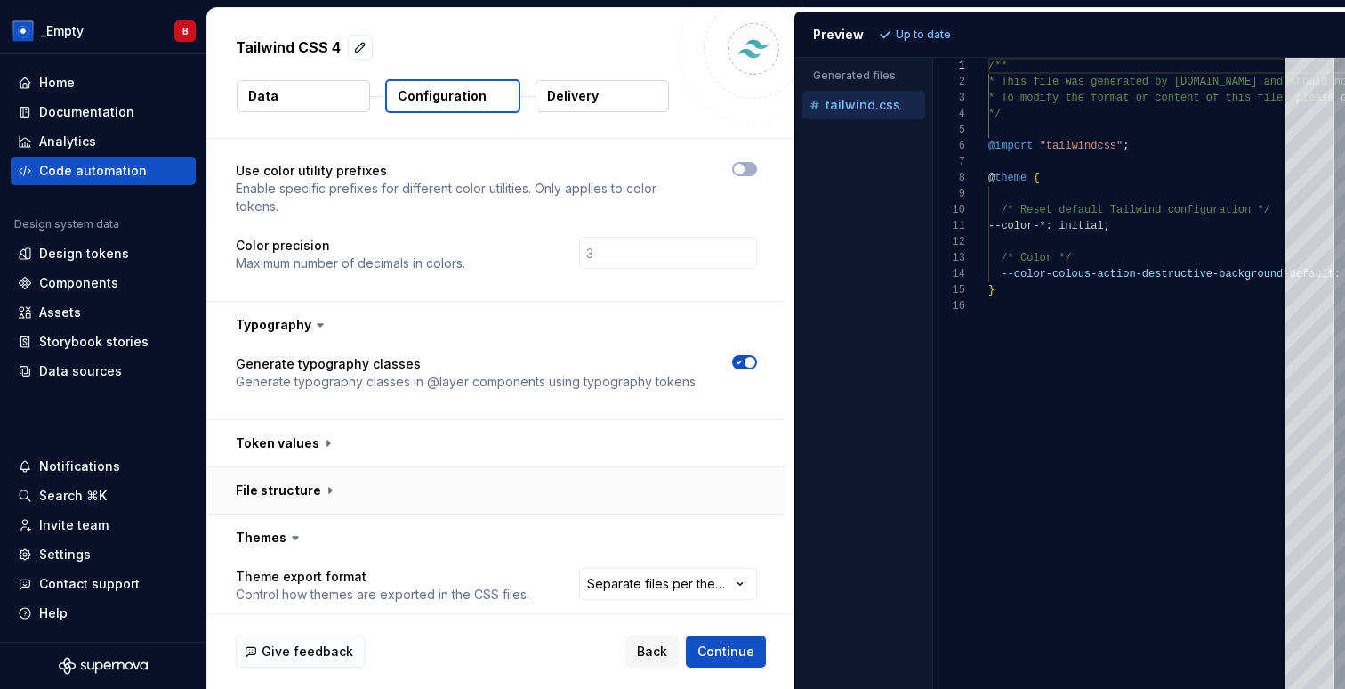
click at [319, 467] on button "button" at bounding box center [496, 490] width 578 height 46
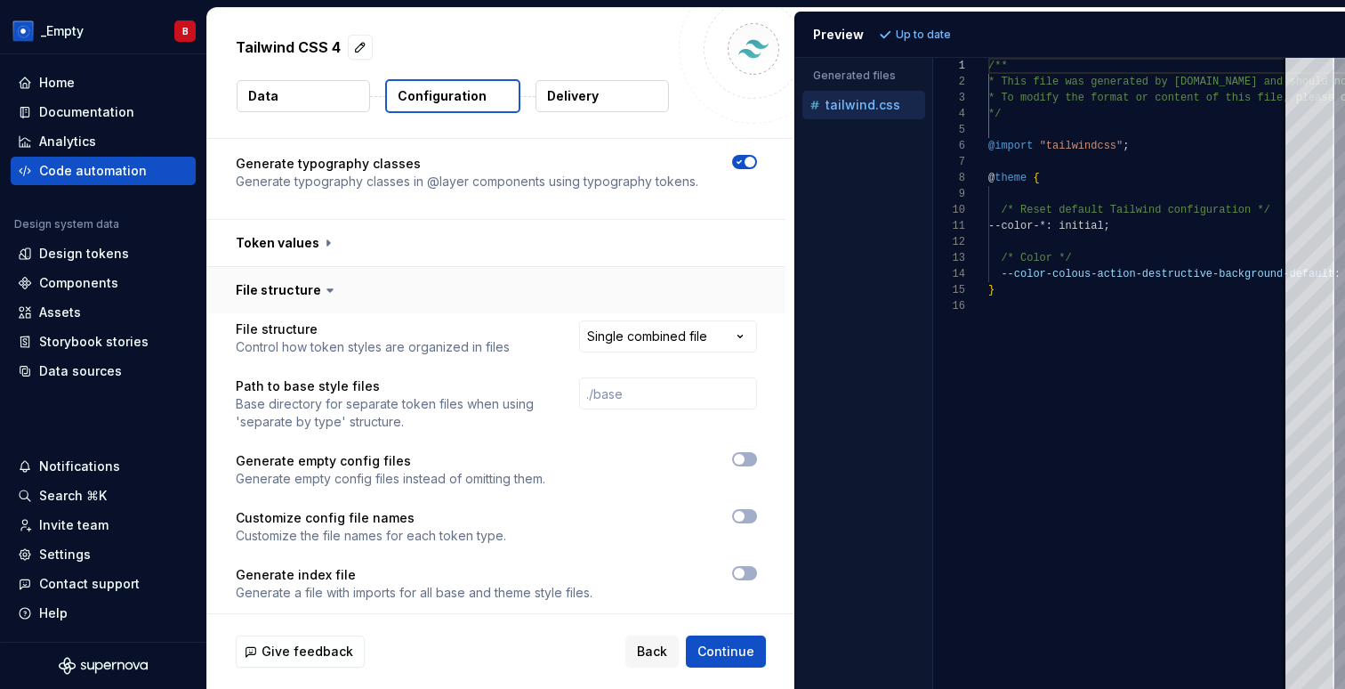
scroll to position [324, 0]
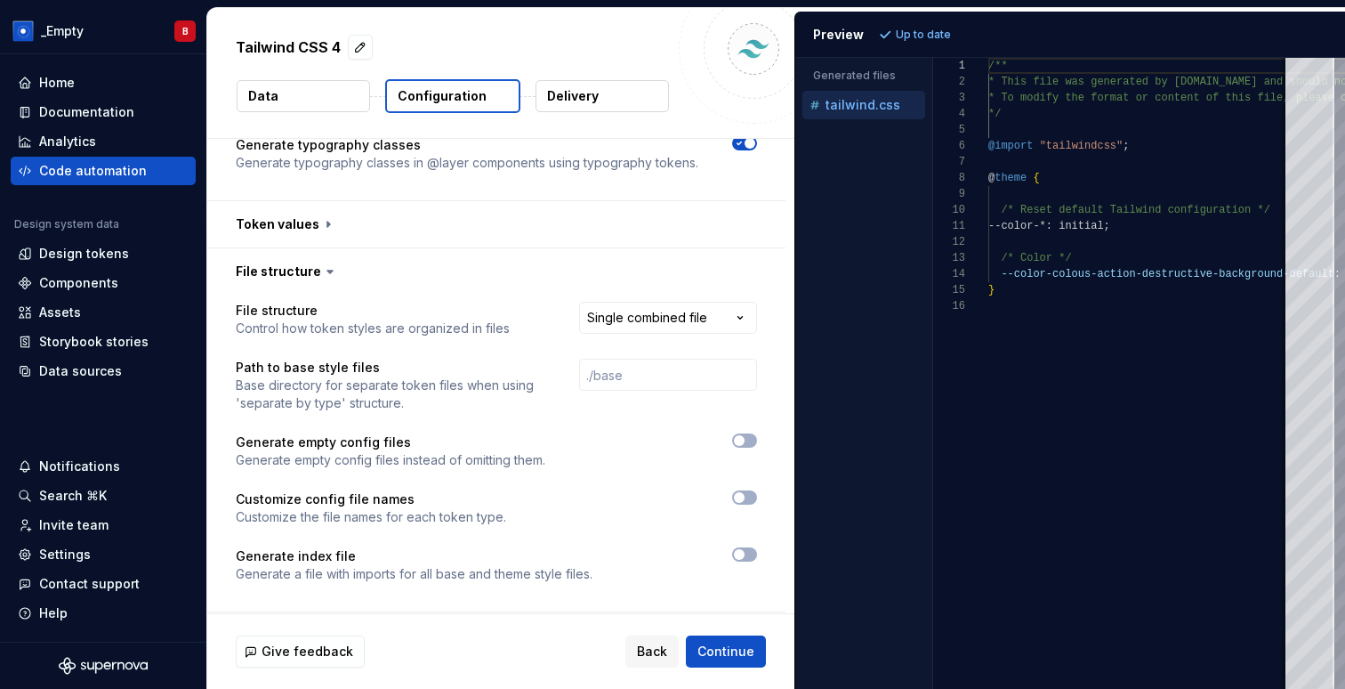
click at [321, 263] on icon at bounding box center [330, 272] width 18 height 18
click at [326, 263] on icon at bounding box center [330, 272] width 18 height 18
click at [277, 248] on button "button" at bounding box center [496, 271] width 578 height 46
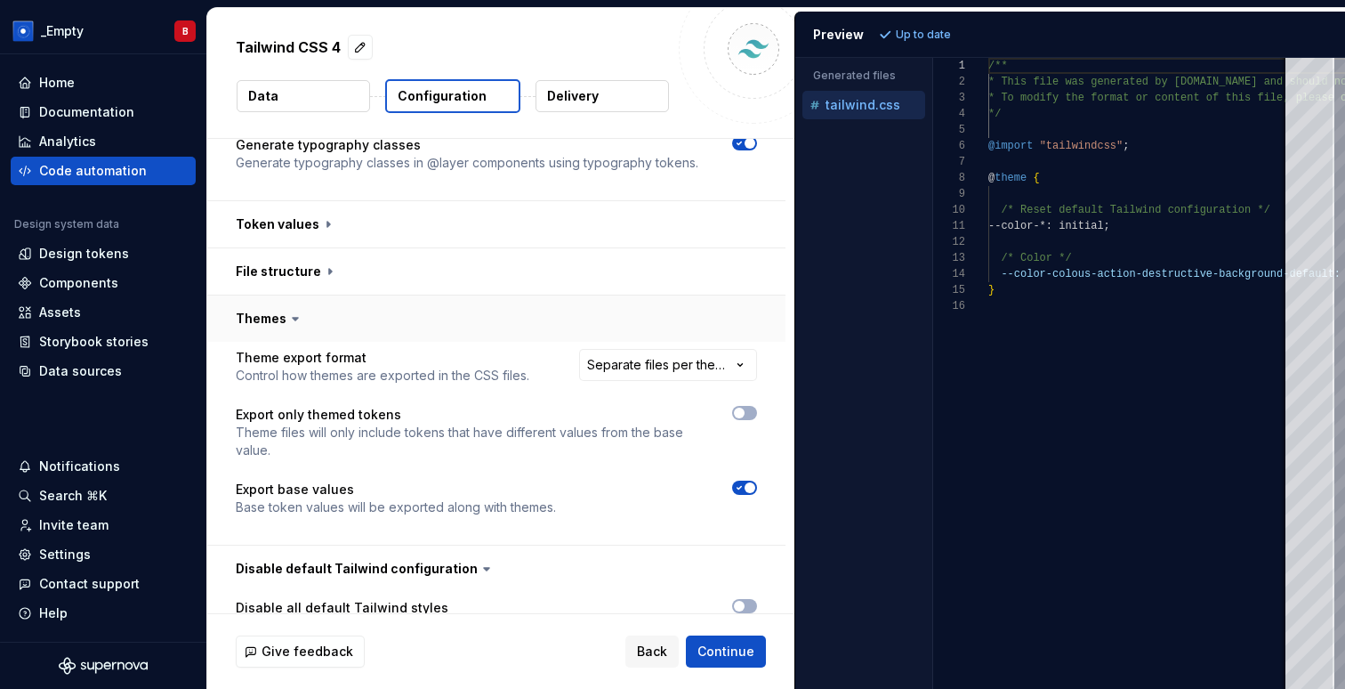
click at [268, 295] on button "button" at bounding box center [496, 318] width 578 height 46
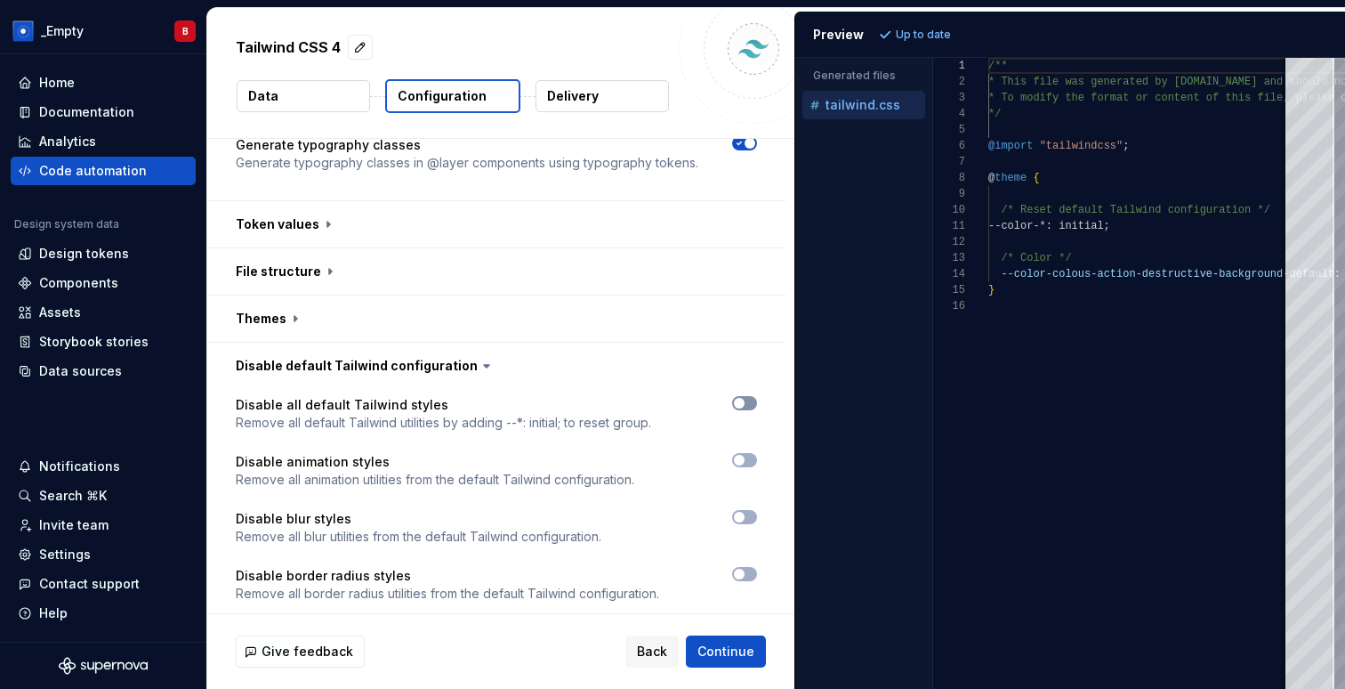
click at [747, 398] on icon "button" at bounding box center [739, 403] width 14 height 11
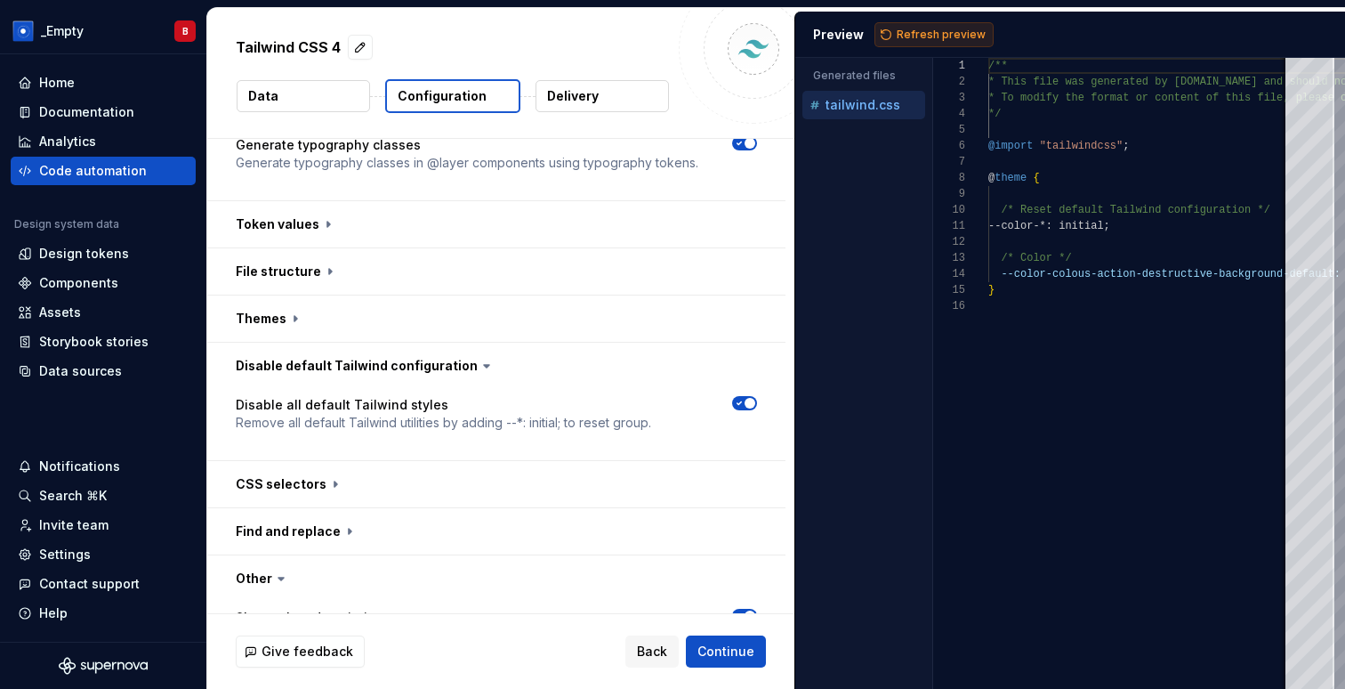
click at [924, 28] on span "Refresh preview" at bounding box center [941, 35] width 89 height 14
click at [745, 398] on icon "button" at bounding box center [739, 403] width 14 height 11
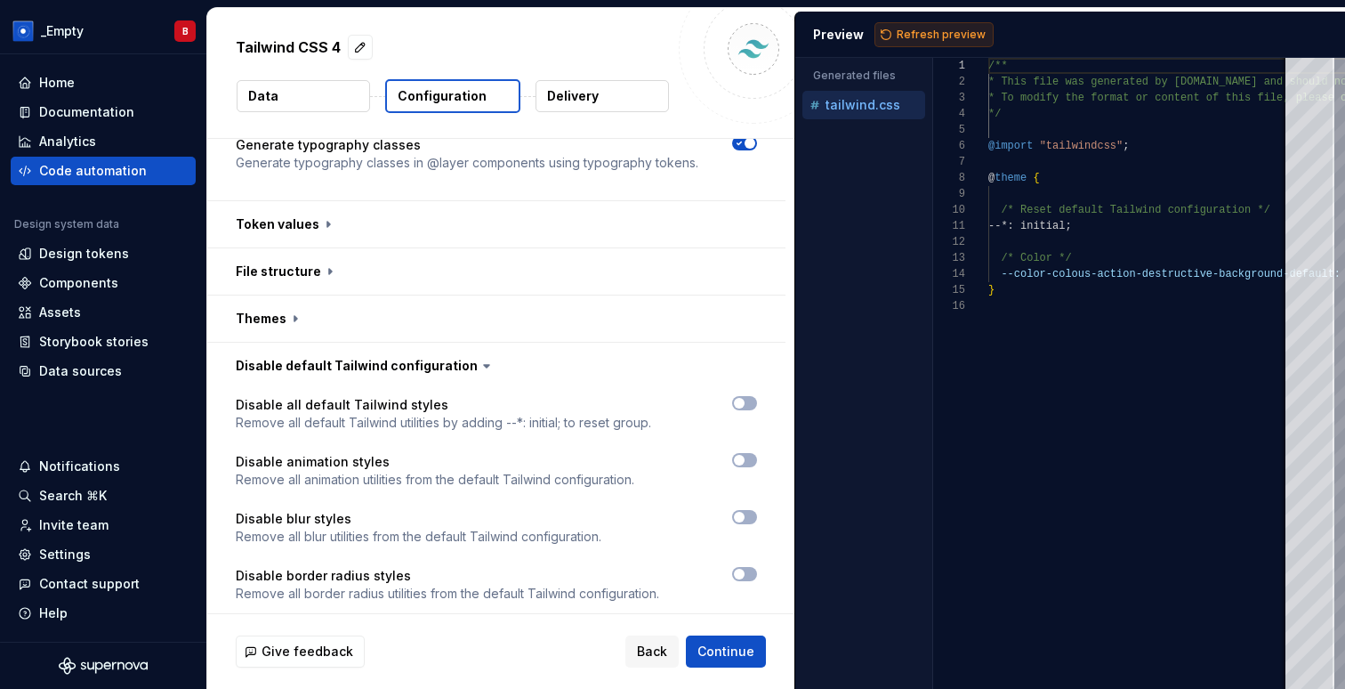
click at [928, 28] on span "Refresh preview" at bounding box center [941, 35] width 89 height 14
click at [478, 357] on icon at bounding box center [487, 366] width 18 height 18
click at [484, 365] on icon at bounding box center [486, 366] width 5 height 3
click at [444, 343] on button "button" at bounding box center [496, 366] width 578 height 46
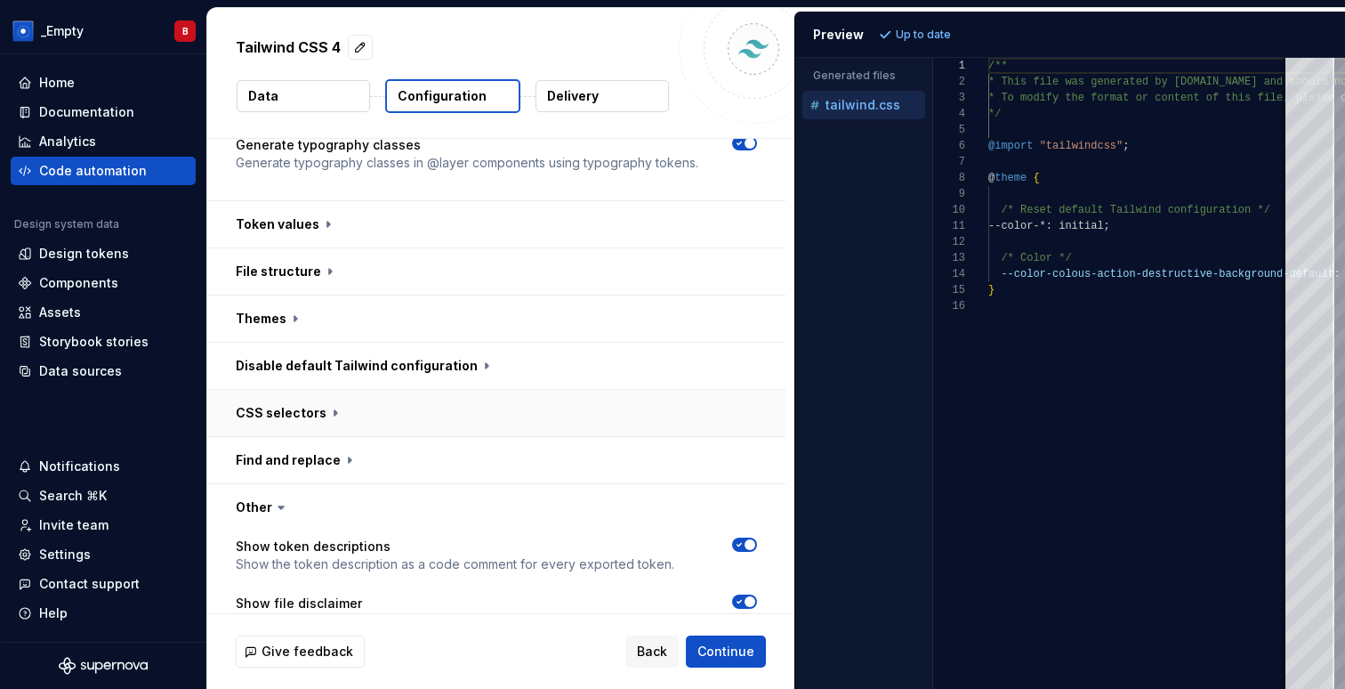
click at [308, 390] on button "button" at bounding box center [496, 413] width 578 height 46
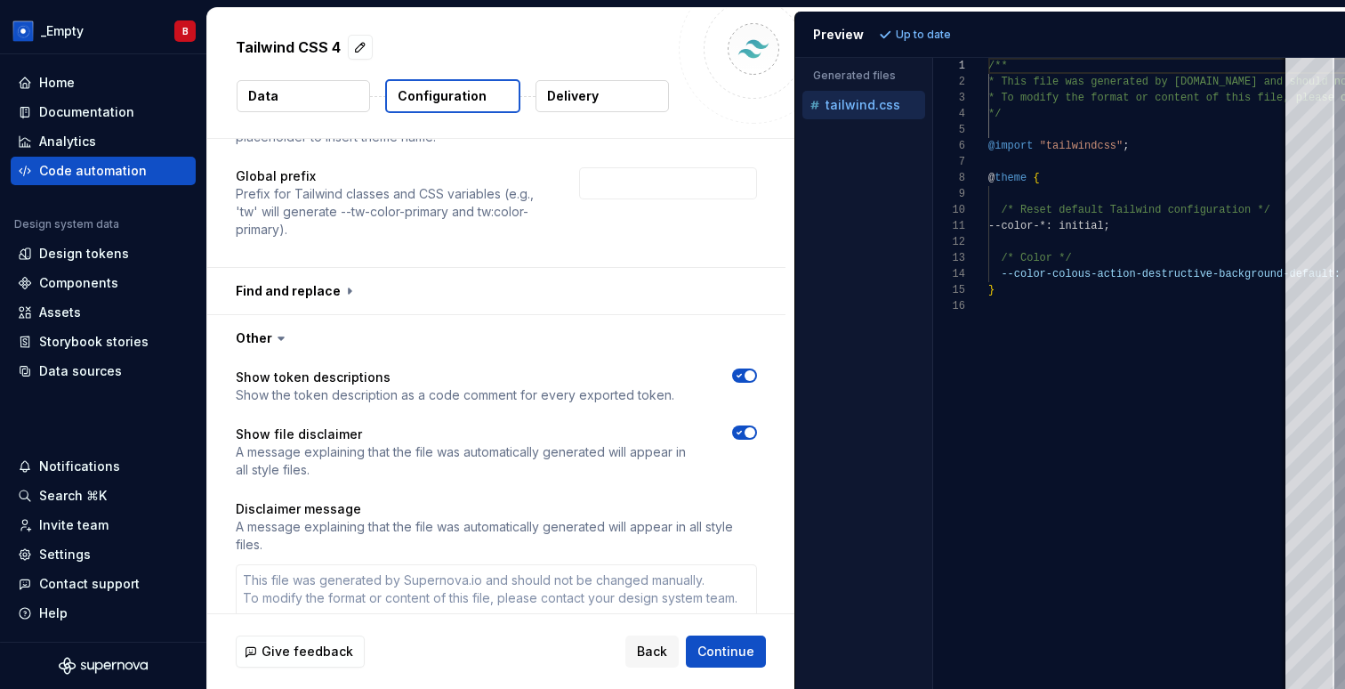
scroll to position [750, 0]
click at [264, 314] on button "button" at bounding box center [496, 337] width 578 height 46
type textarea "*"
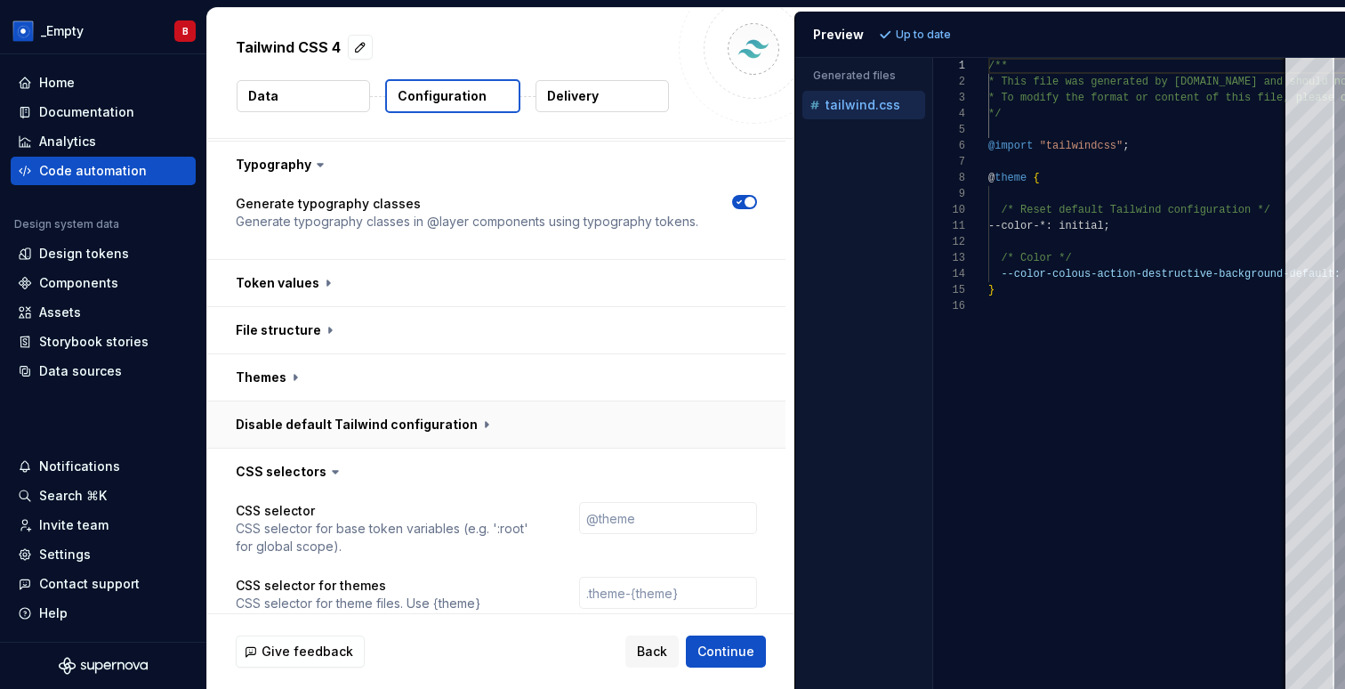
scroll to position [510, 0]
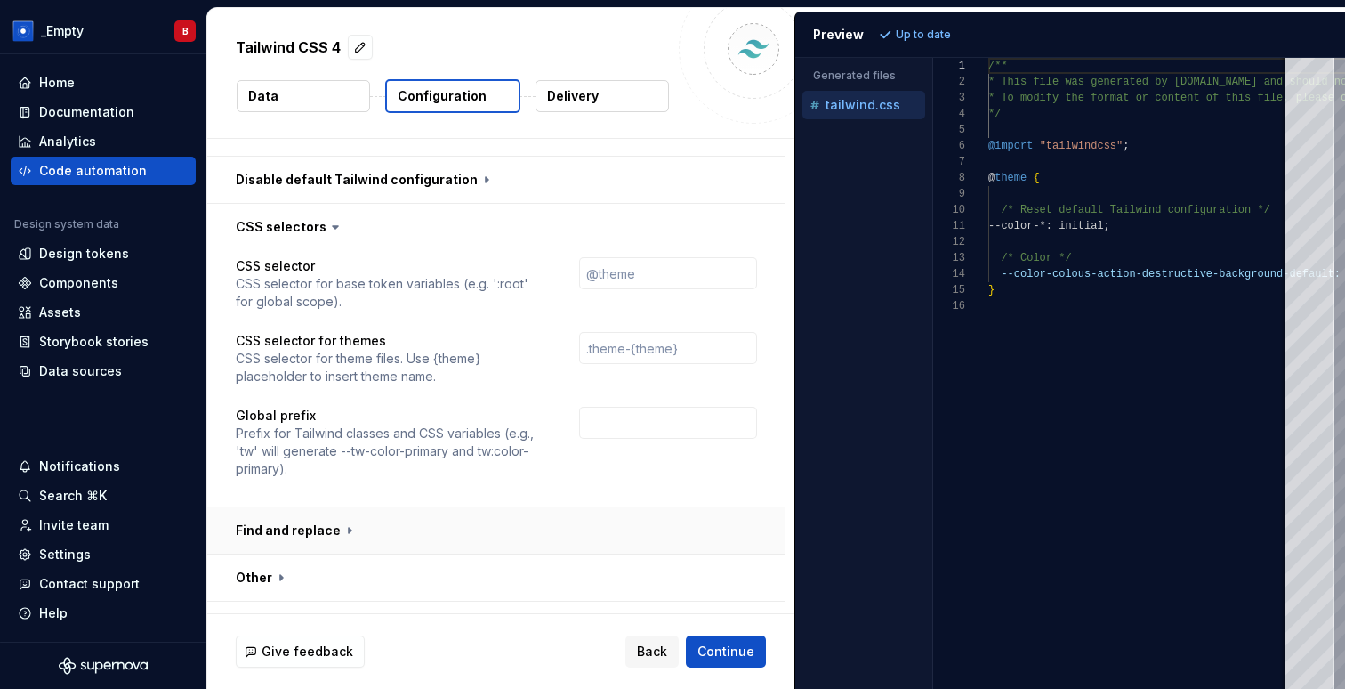
click at [300, 507] on button "button" at bounding box center [496, 530] width 578 height 46
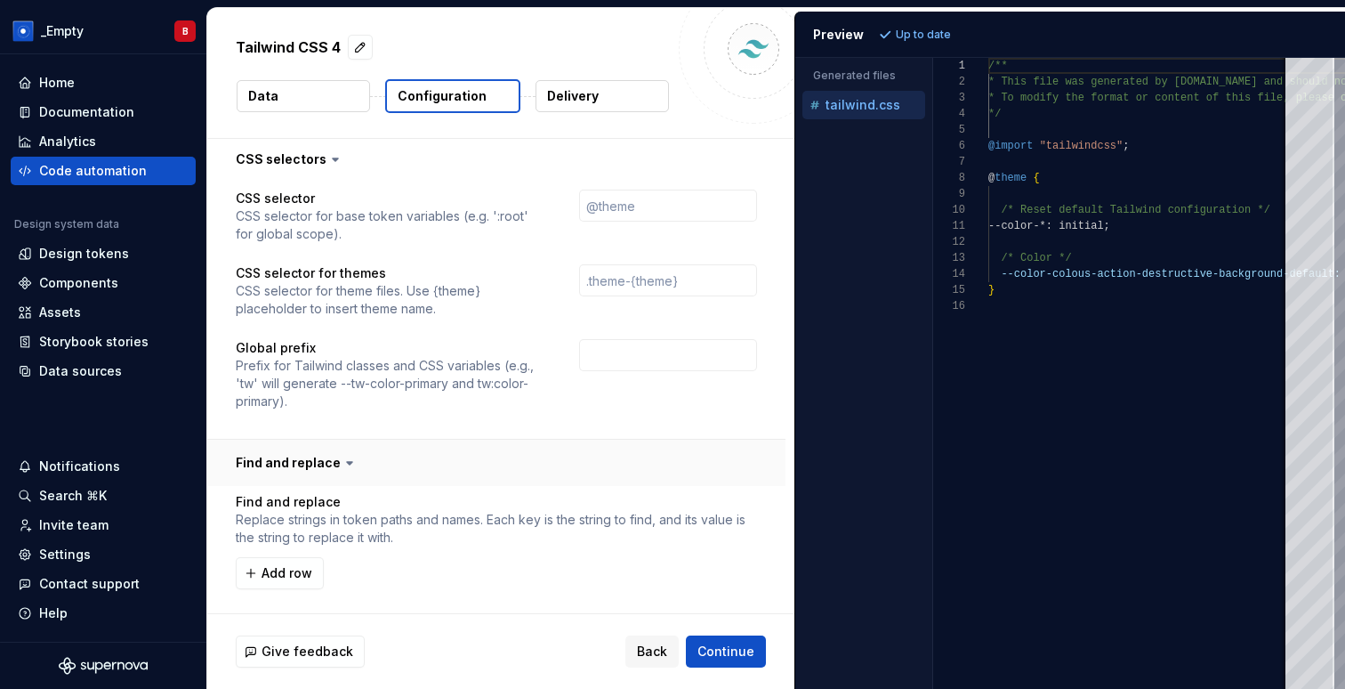
scroll to position [642, 0]
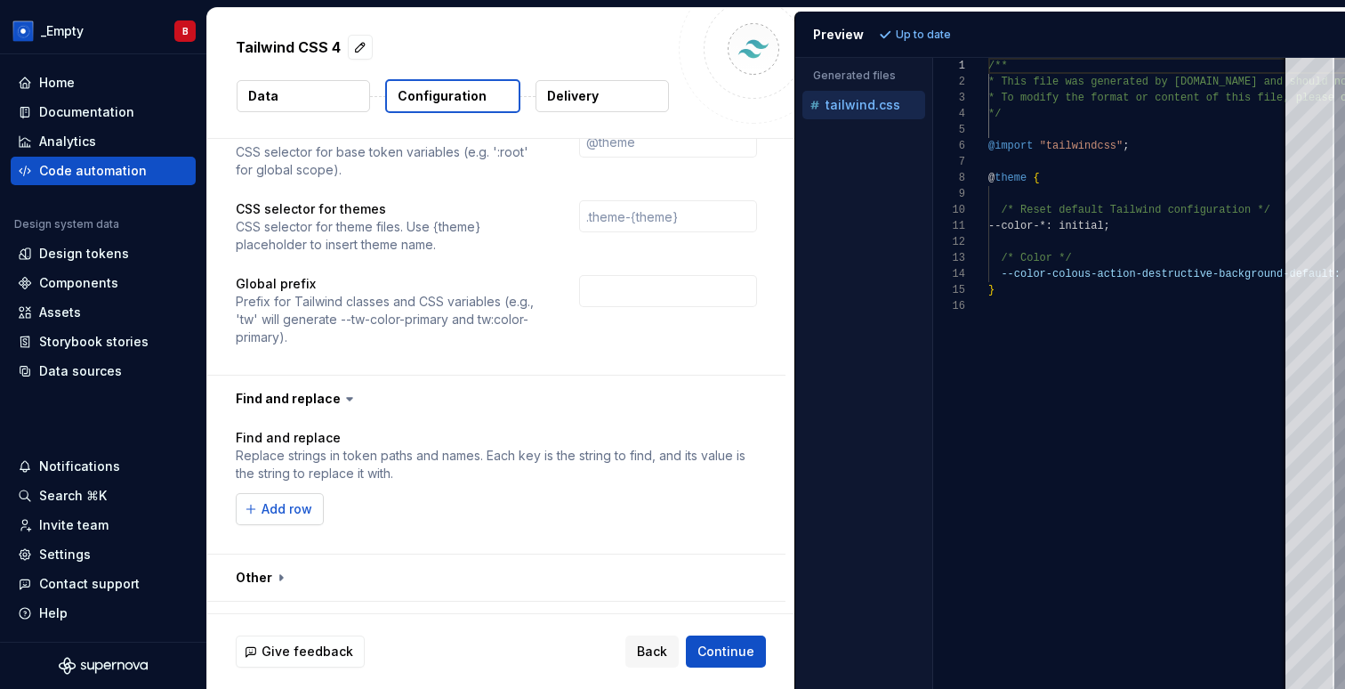
click at [286, 500] on span "Add row" at bounding box center [287, 509] width 51 height 18
type textarea "**********"
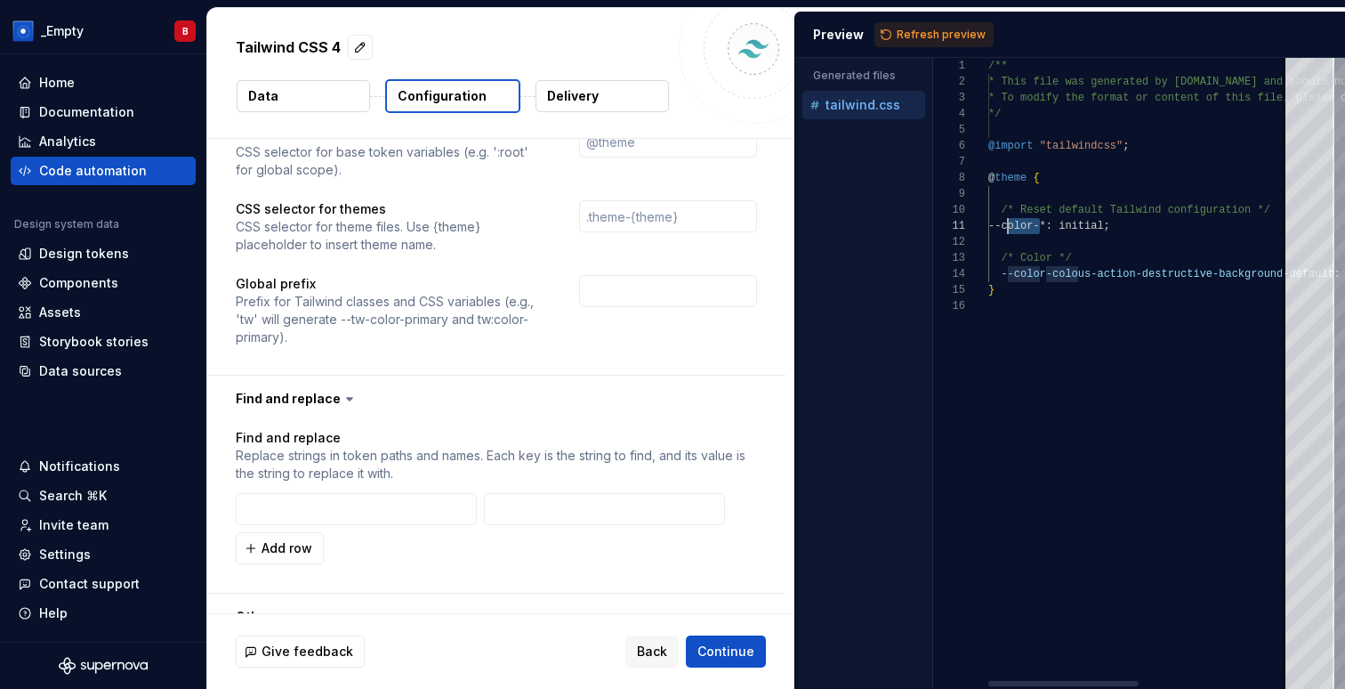
scroll to position [0, 12]
drag, startPoint x: 1042, startPoint y: 227, endPoint x: 1002, endPoint y: 227, distance: 40.0
click at [1002, 227] on div "/** * This file was generated by Supernova.io and sho uld not be changed manual…" at bounding box center [1293, 373] width 608 height 631
drag, startPoint x: 1042, startPoint y: 225, endPoint x: 1015, endPoint y: 227, distance: 26.8
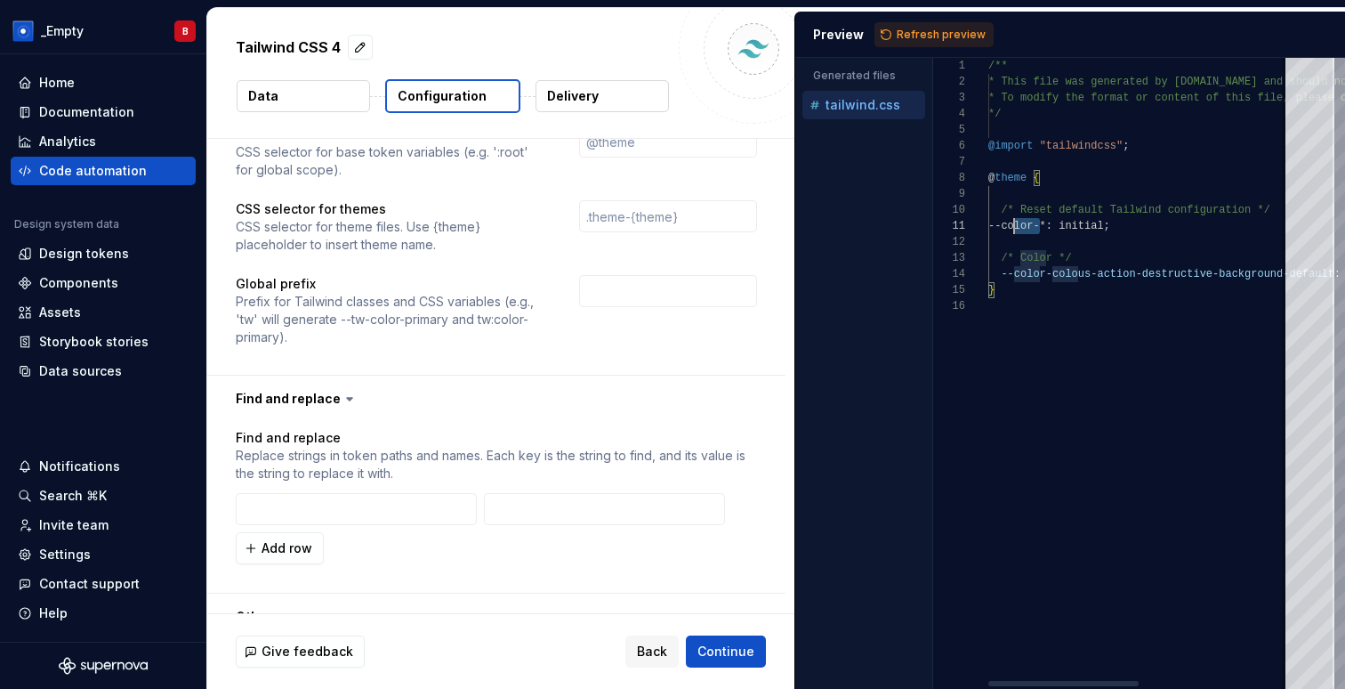
click at [1015, 227] on div "/** * This file was generated by Supernova.io and sho uld not be changed manual…" at bounding box center [1293, 373] width 608 height 631
click at [1043, 276] on div "/** * This file was generated by Supernova.io and sho uld not be changed manual…" at bounding box center [1293, 373] width 608 height 631
drag, startPoint x: 1044, startPoint y: 276, endPoint x: 1000, endPoint y: 277, distance: 43.6
click at [1000, 277] on div "/** * This file was generated by Supernova.io and sho uld not be changed manual…" at bounding box center [1293, 373] width 608 height 631
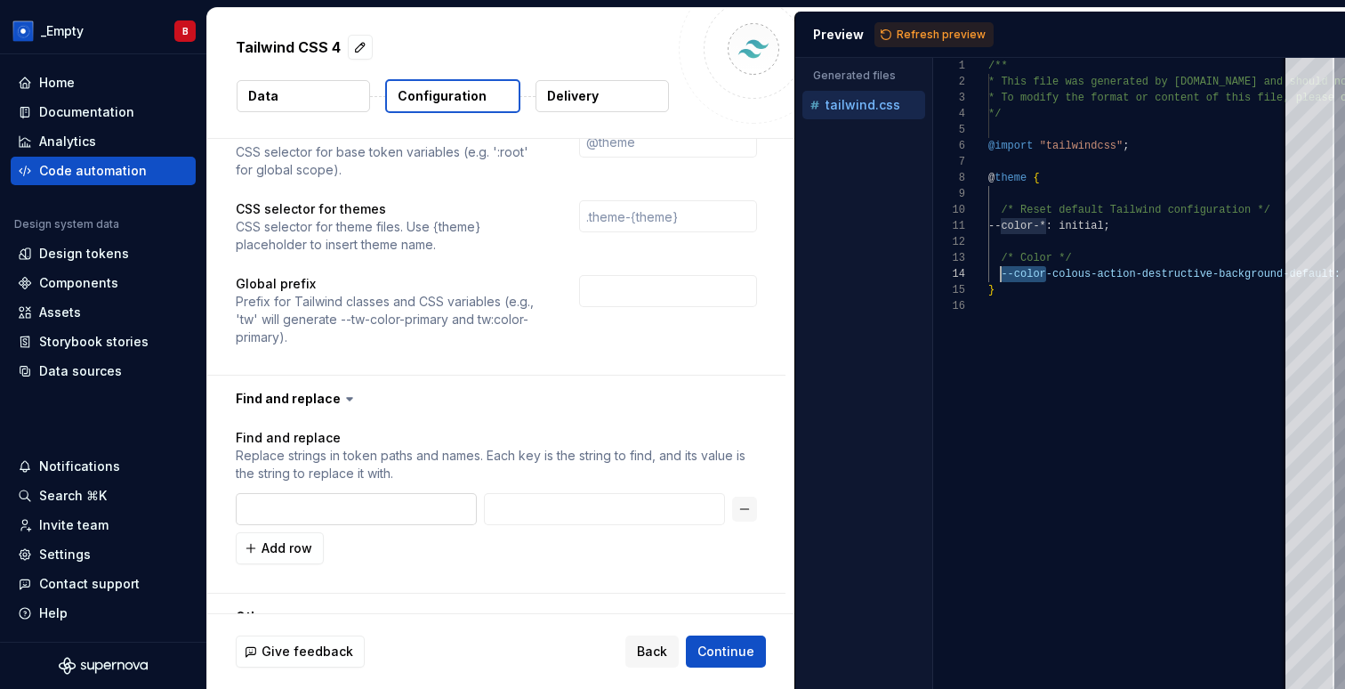
click at [359, 493] on input "text" at bounding box center [356, 509] width 241 height 32
paste input "--color"
type input "--color"
click at [605, 493] on input "text" at bounding box center [604, 509] width 241 height 32
click at [929, 29] on span "Refresh preview" at bounding box center [941, 35] width 89 height 14
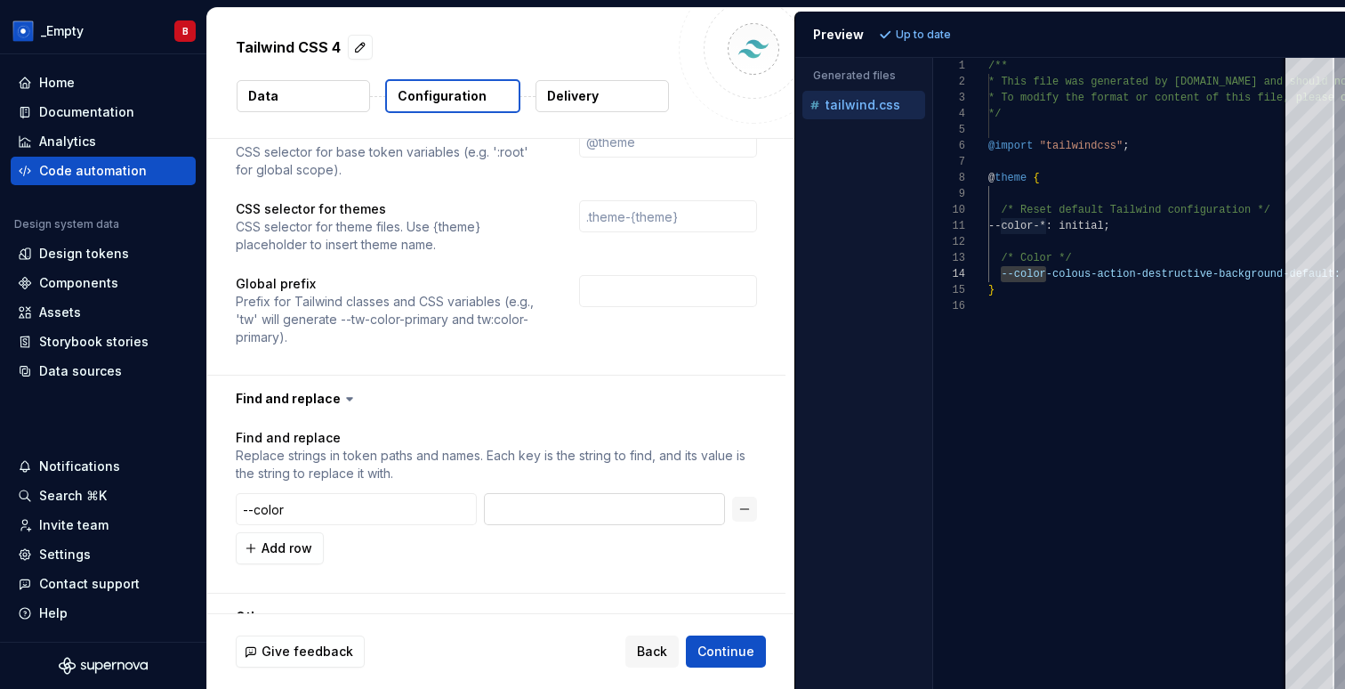
click at [545, 493] on input "text" at bounding box center [604, 509] width 241 height 32
click at [935, 32] on span "Refresh preview" at bounding box center [941, 35] width 89 height 14
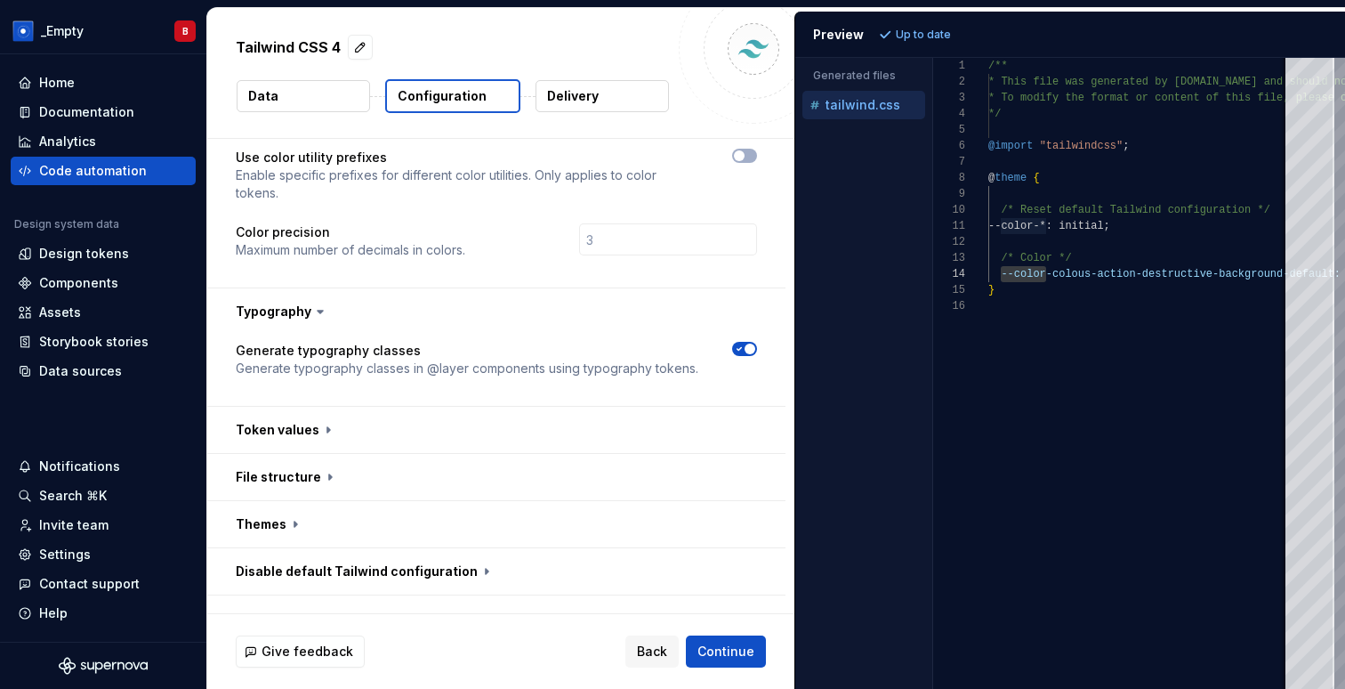
scroll to position [0, 0]
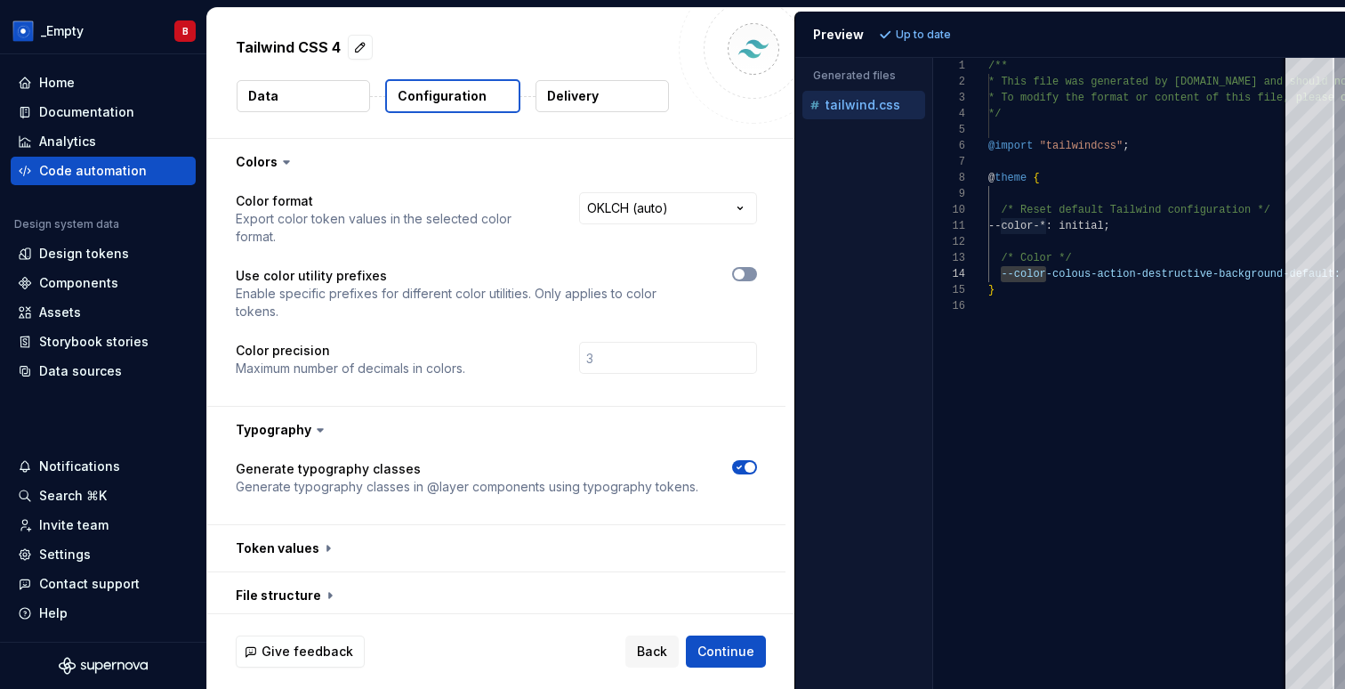
click at [745, 269] on span "button" at bounding box center [739, 274] width 11 height 11
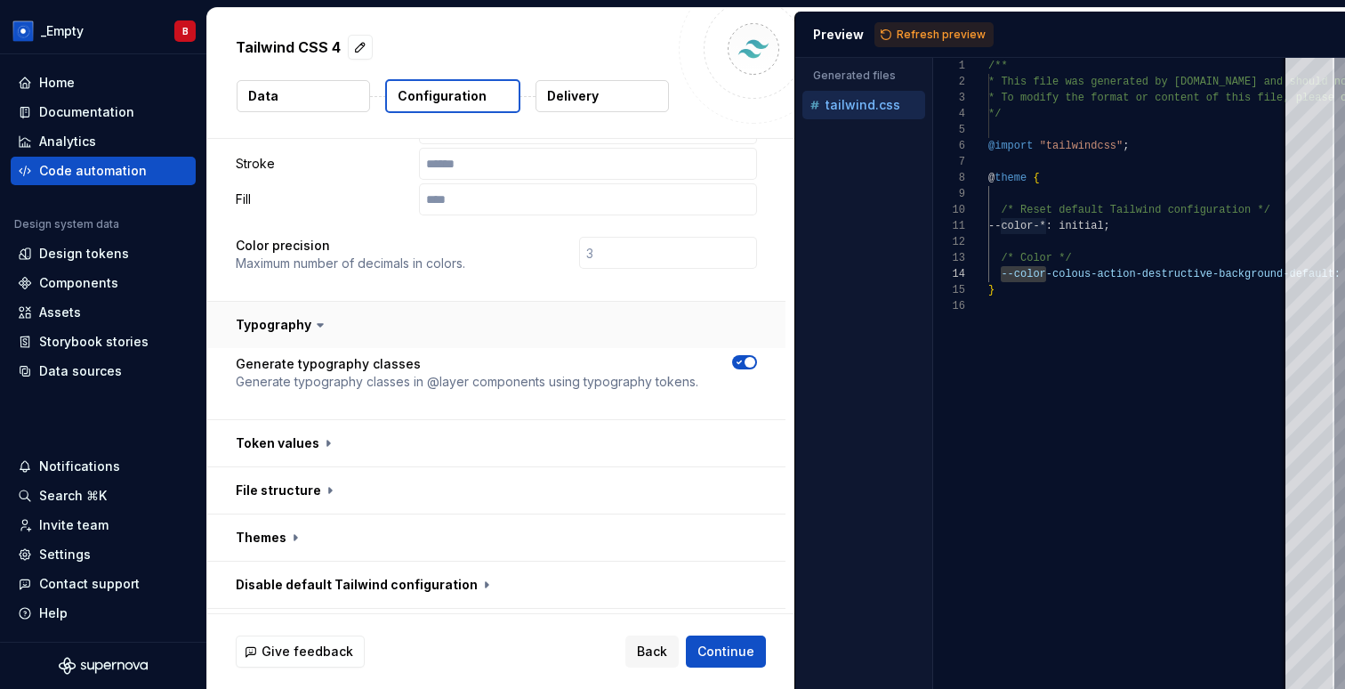
scroll to position [485, 0]
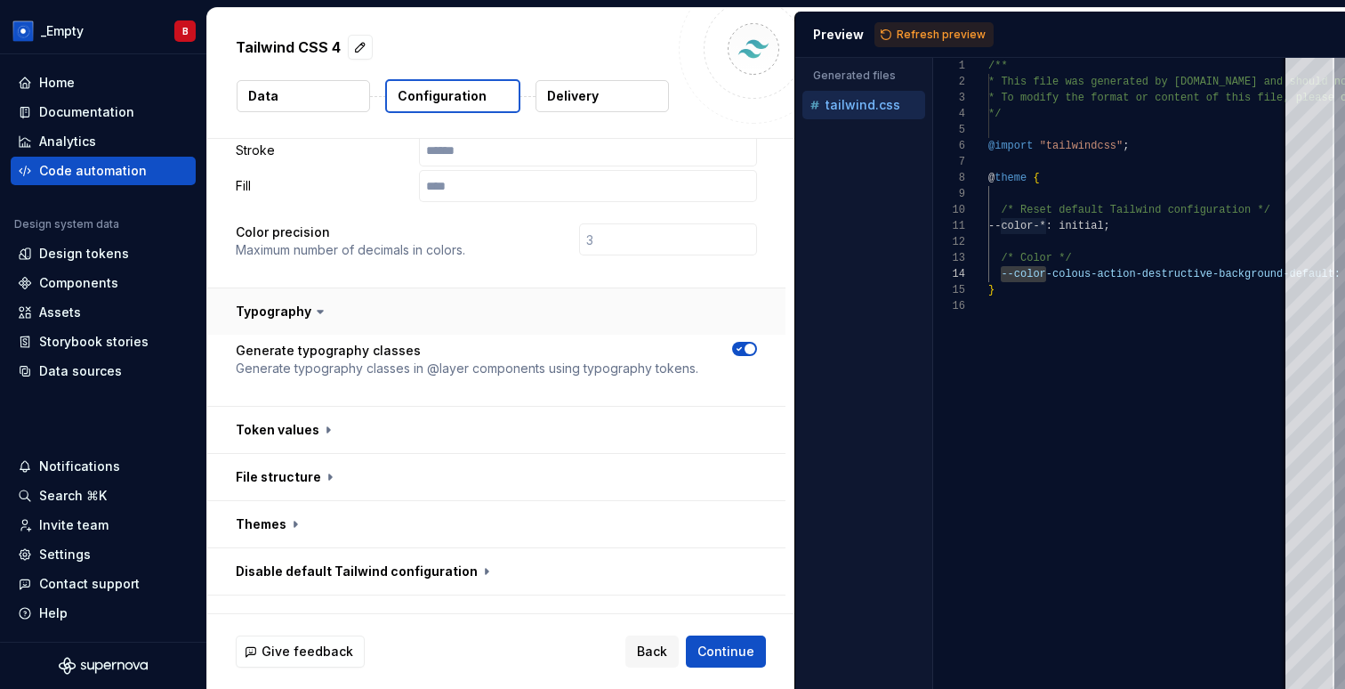
click at [293, 288] on button "button" at bounding box center [496, 311] width 578 height 46
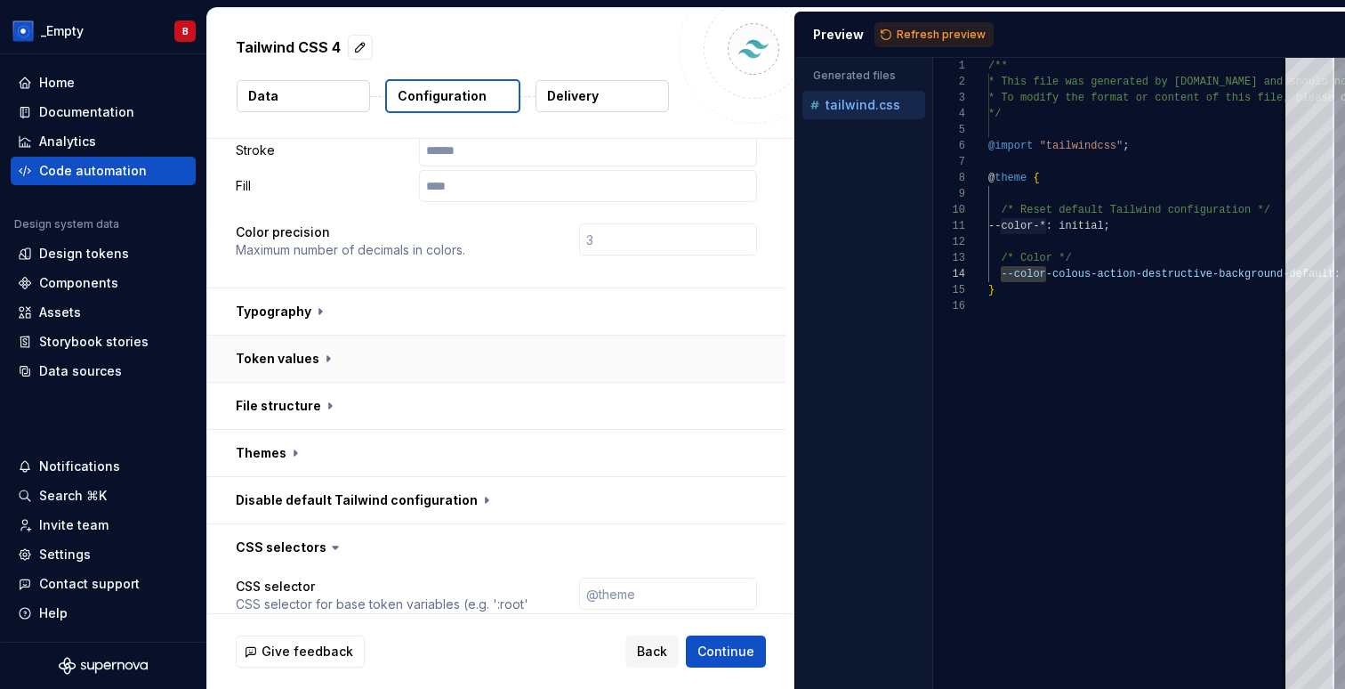
click at [287, 335] on button "button" at bounding box center [496, 358] width 578 height 46
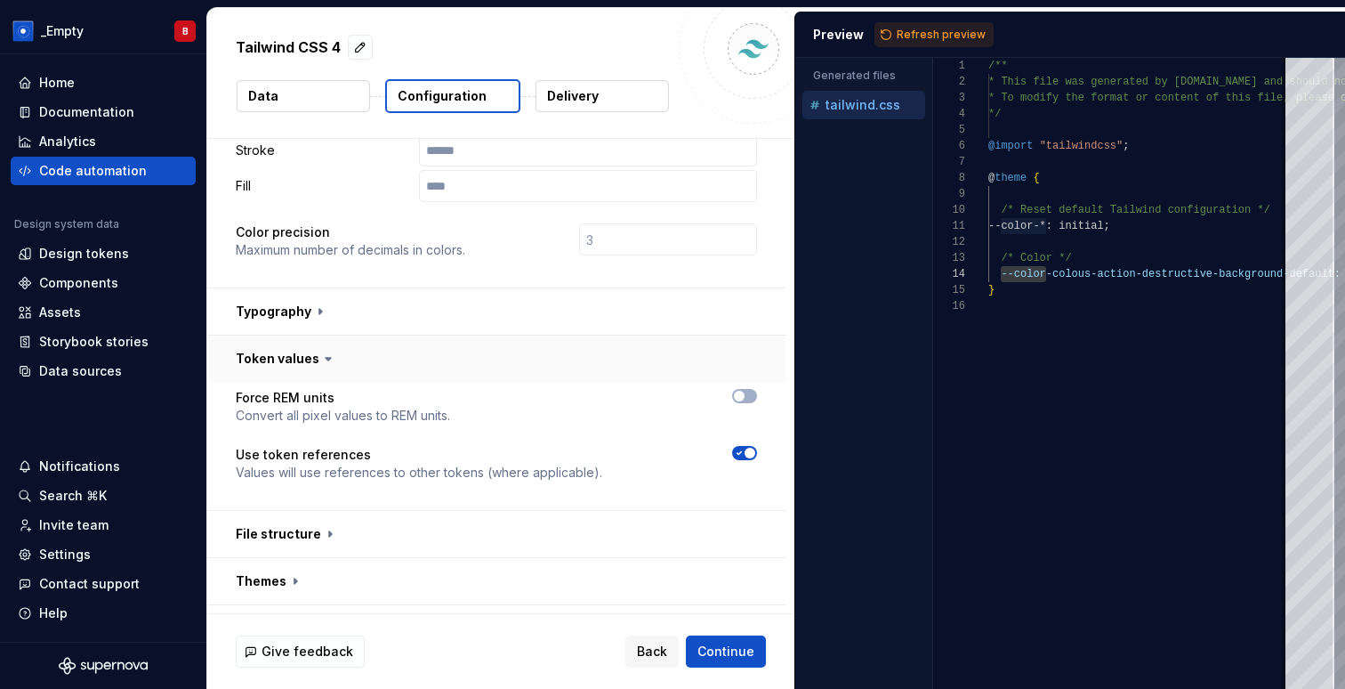
click at [287, 335] on button "button" at bounding box center [496, 358] width 578 height 46
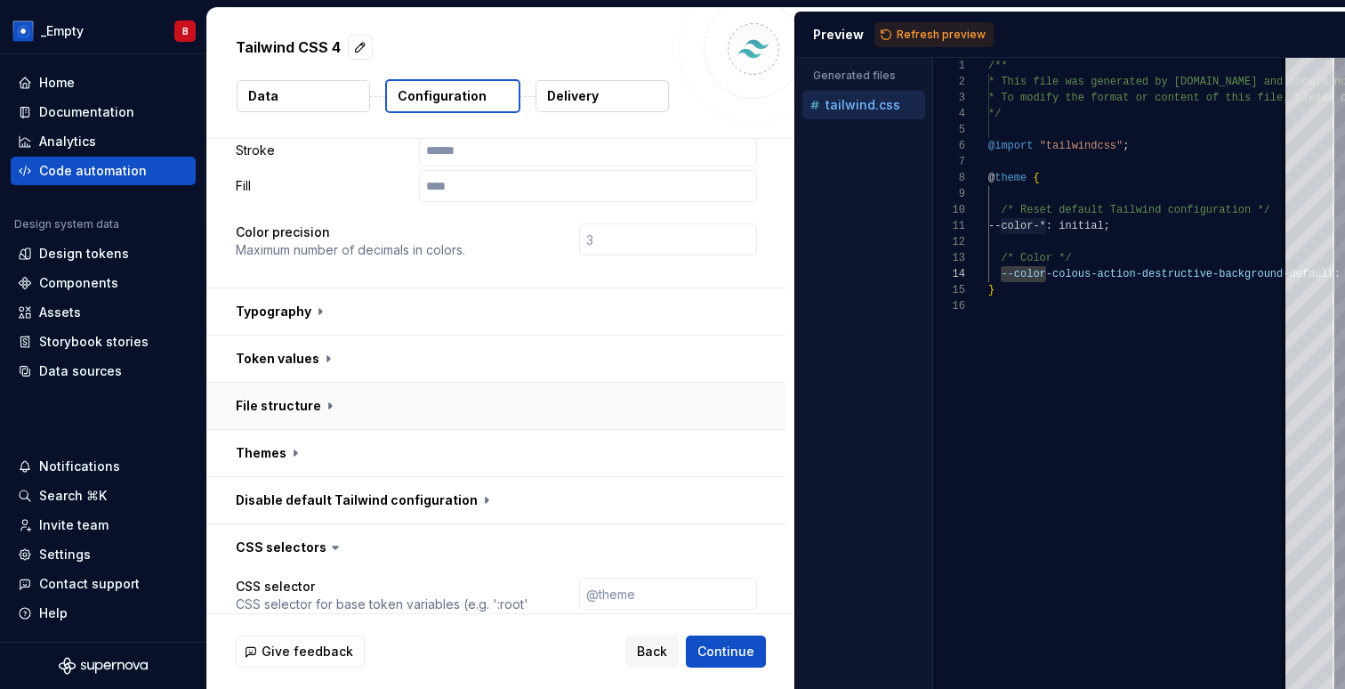
click at [275, 383] on button "button" at bounding box center [496, 406] width 578 height 46
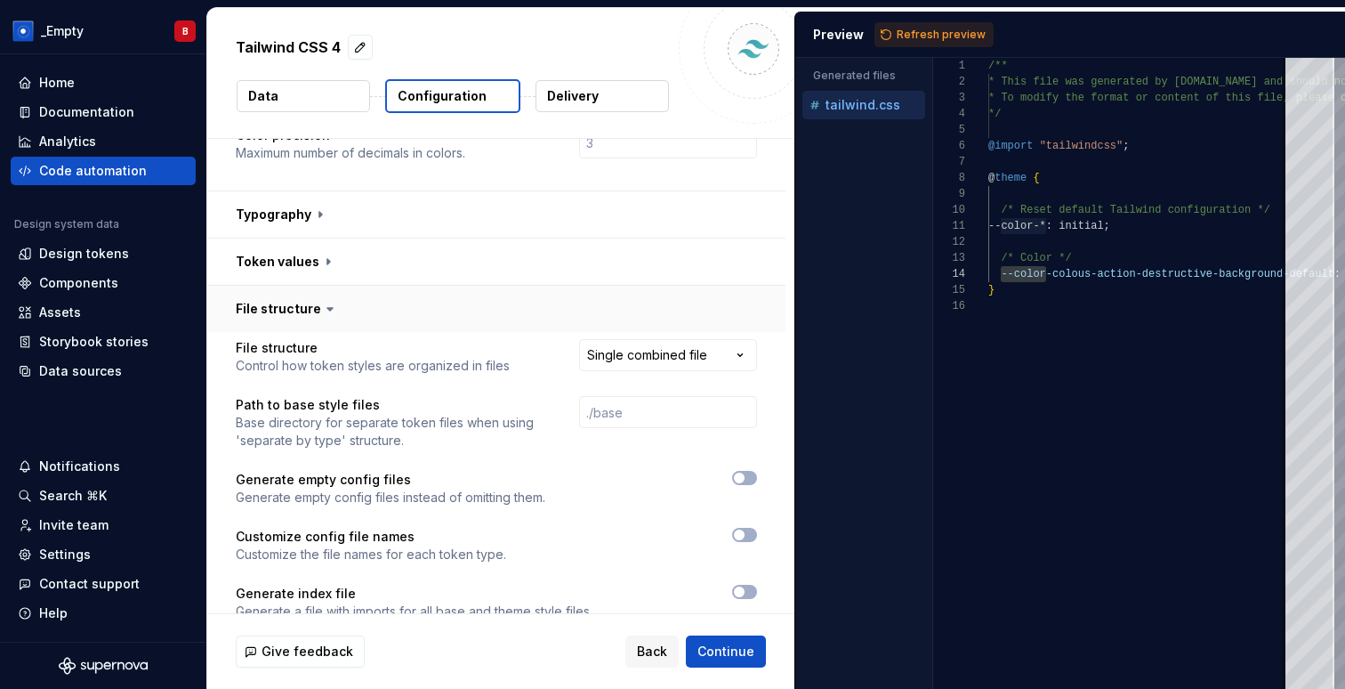
scroll to position [583, 0]
click at [280, 285] on button "button" at bounding box center [496, 308] width 578 height 46
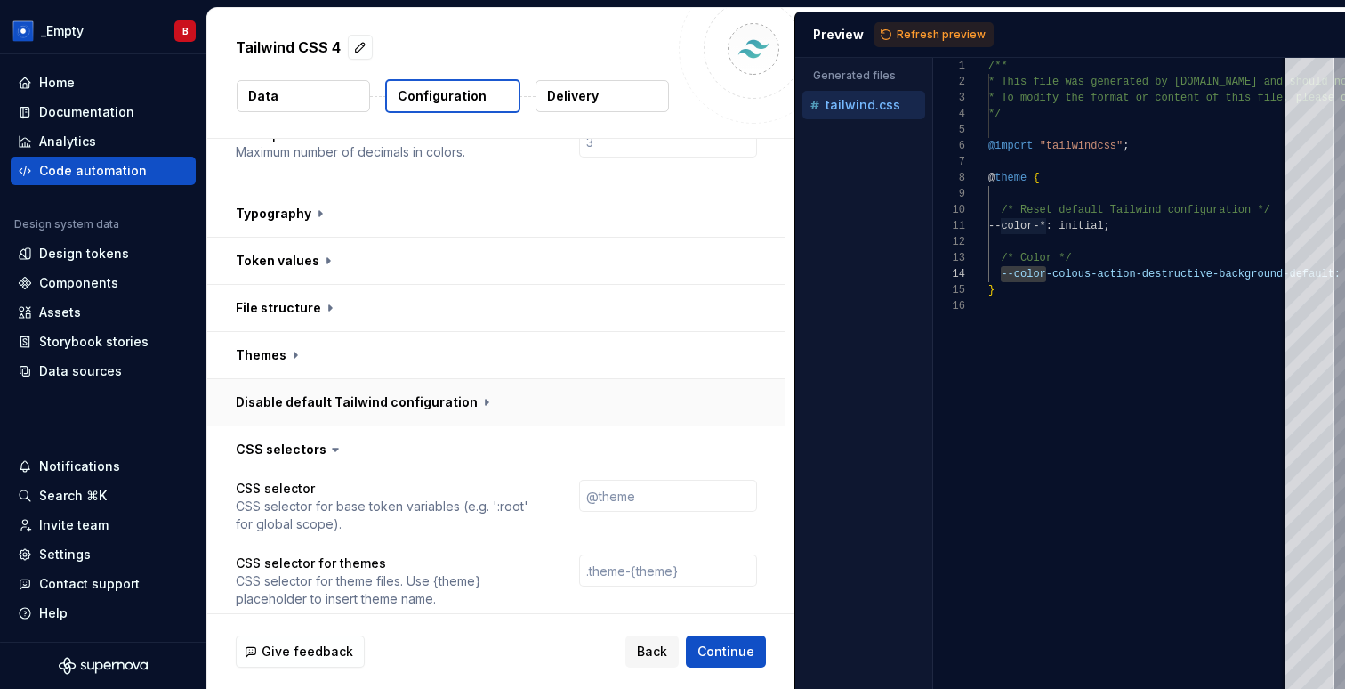
click at [257, 379] on button "button" at bounding box center [496, 402] width 578 height 46
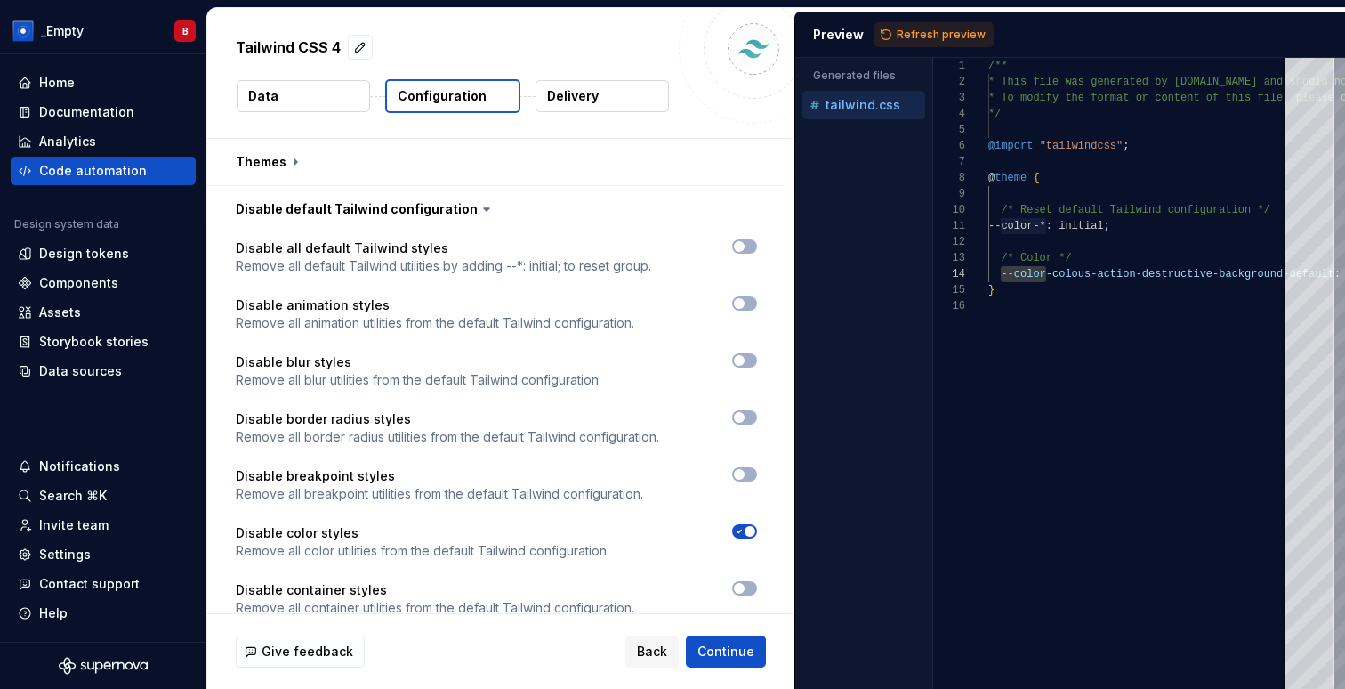
scroll to position [785, 0]
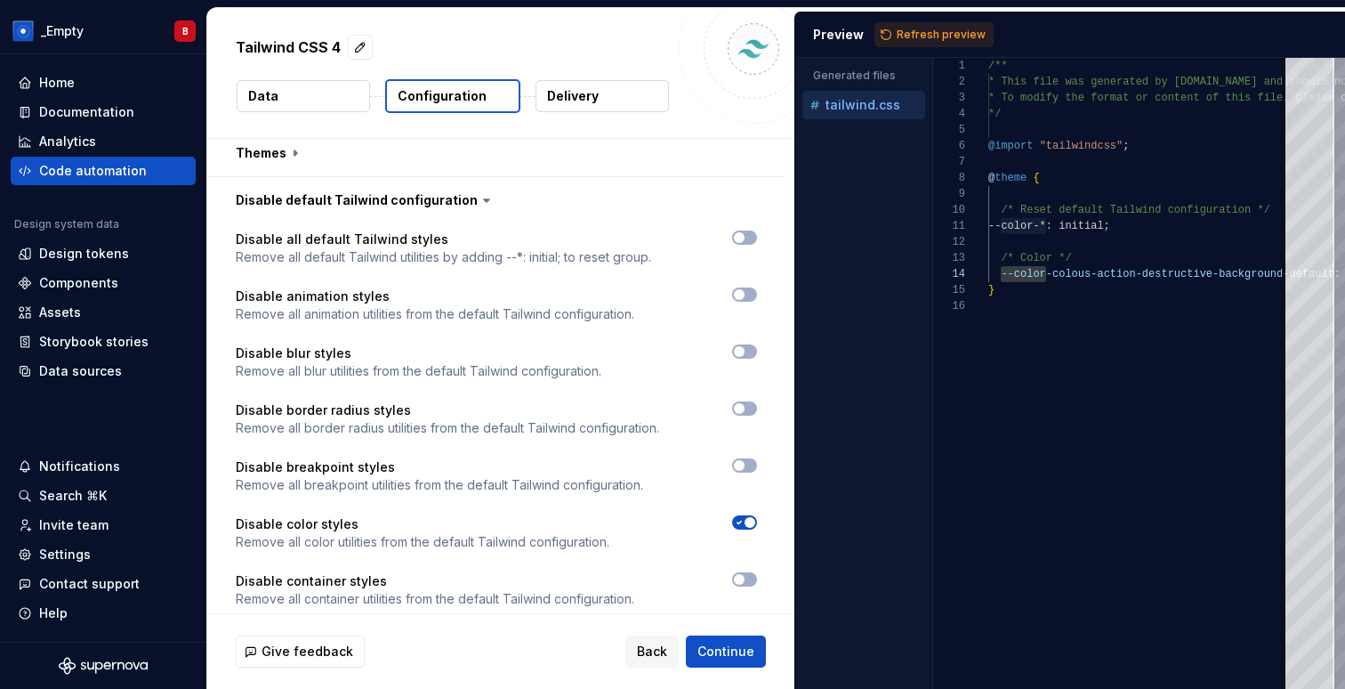
click at [756, 517] on span "button" at bounding box center [750, 522] width 11 height 11
click at [937, 43] on button "Refresh preview" at bounding box center [934, 34] width 119 height 25
type textarea "**********"
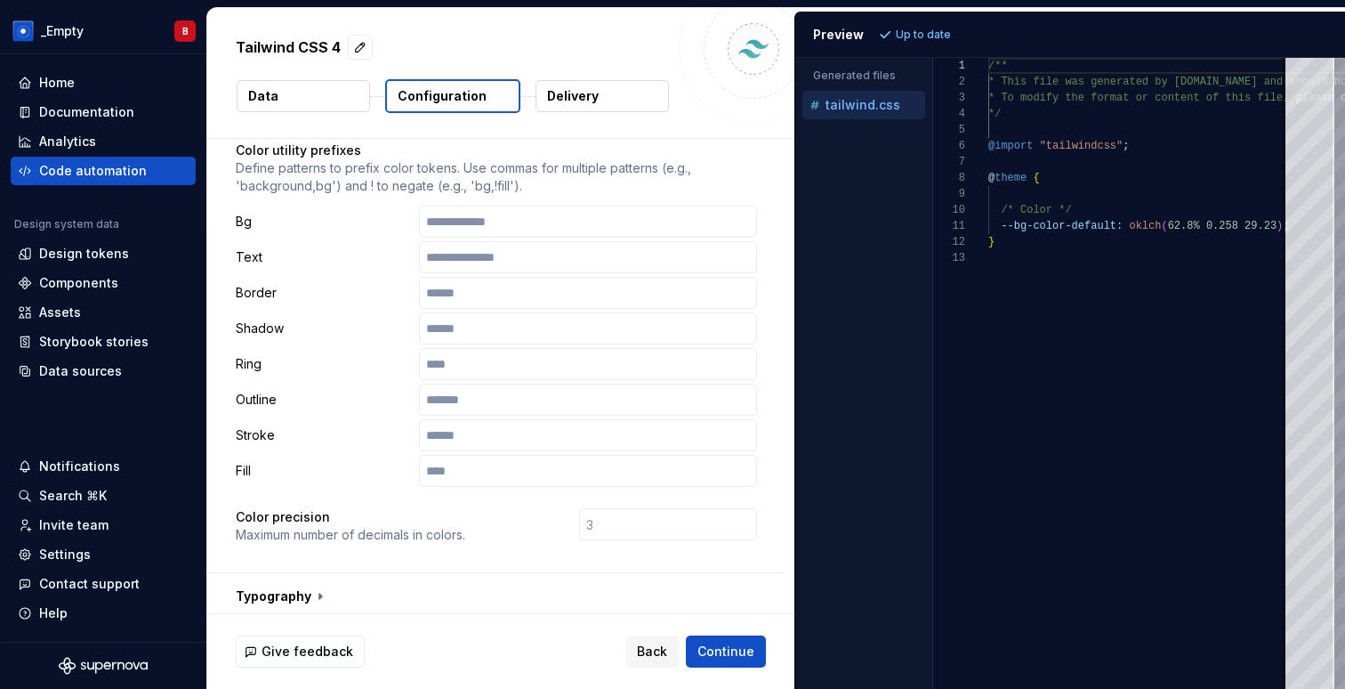
scroll to position [423, 0]
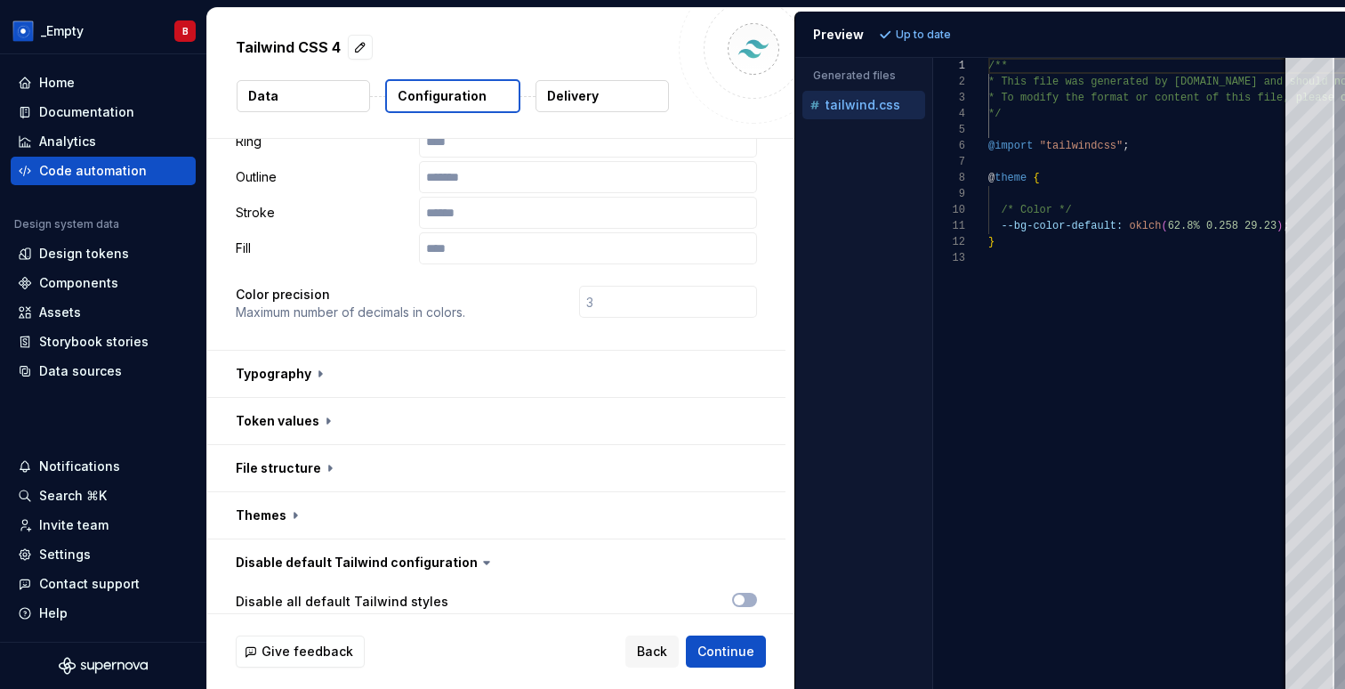
click at [498, 356] on button "button" at bounding box center [496, 374] width 578 height 46
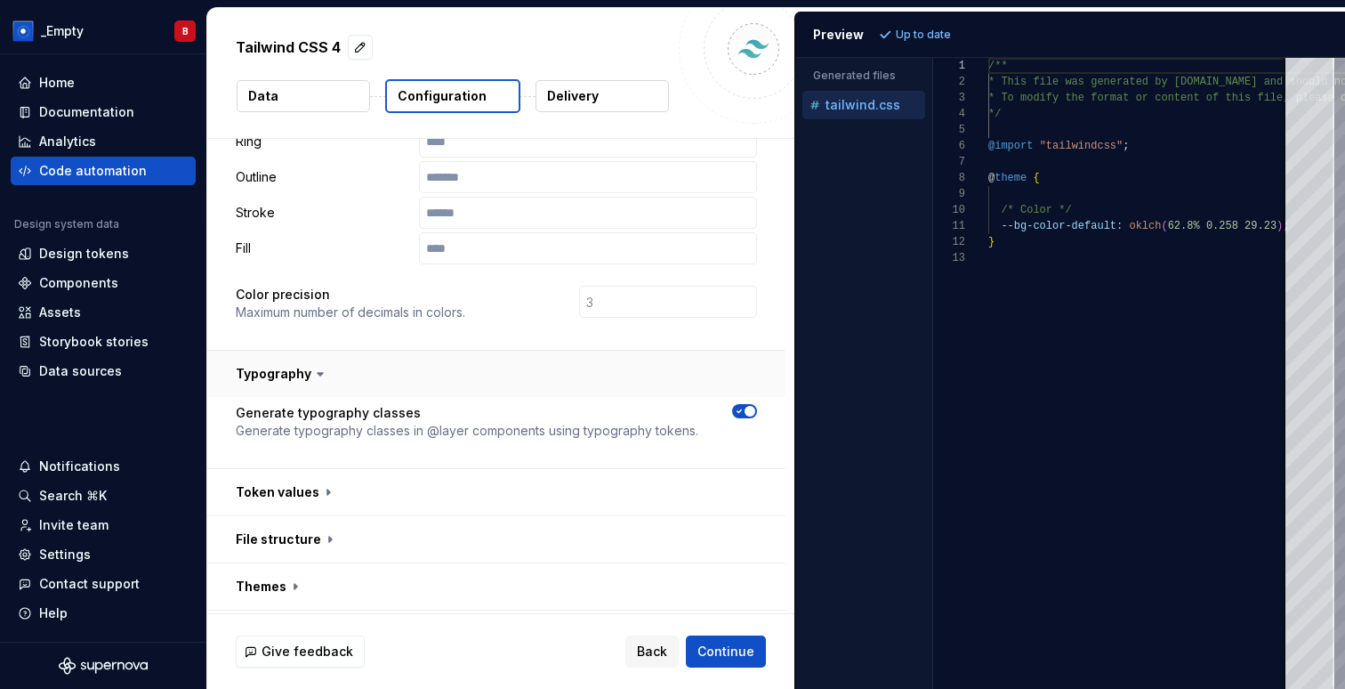
click at [502, 351] on button "button" at bounding box center [496, 374] width 578 height 46
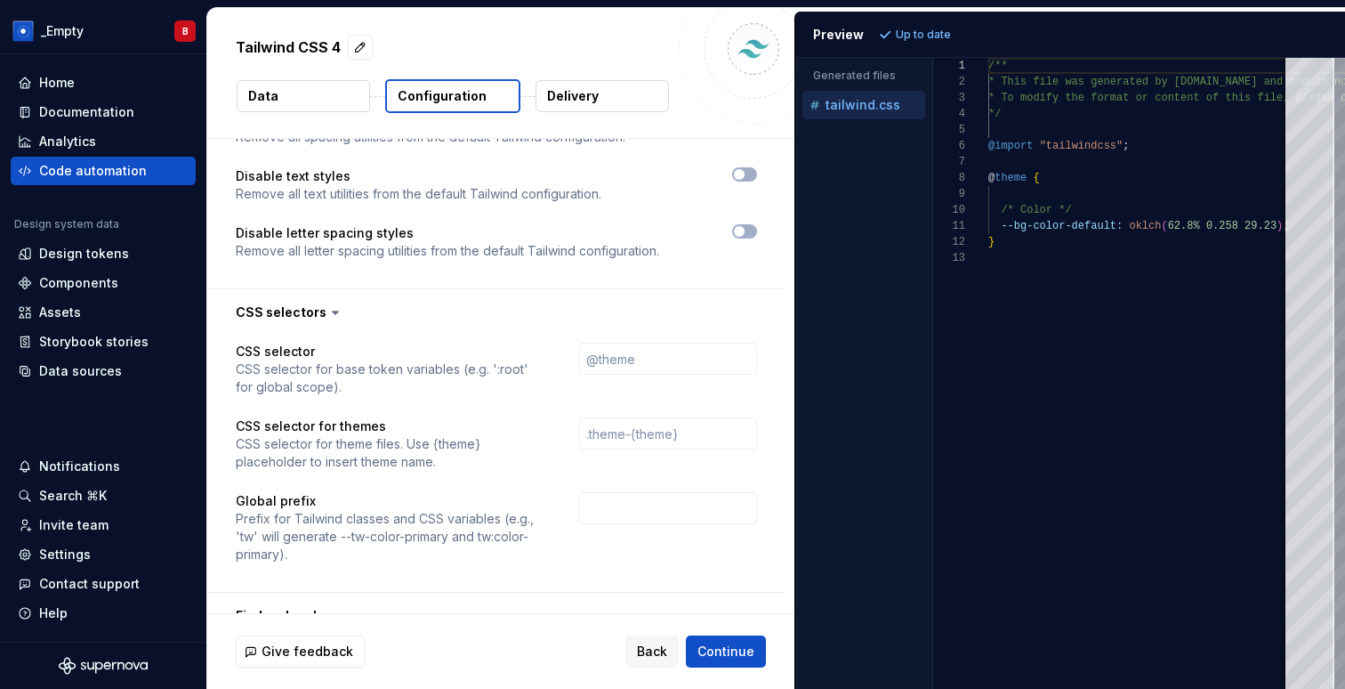
scroll to position [1903, 0]
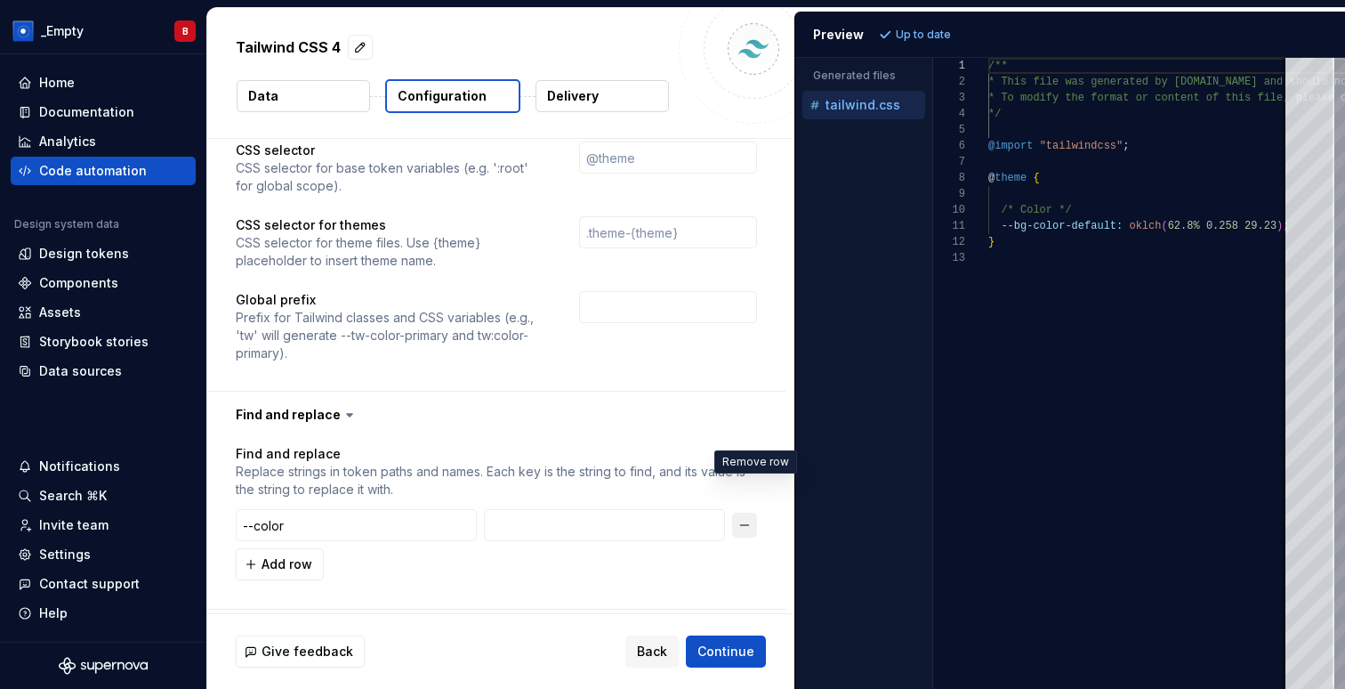
click at [749, 513] on button "button" at bounding box center [744, 525] width 25 height 25
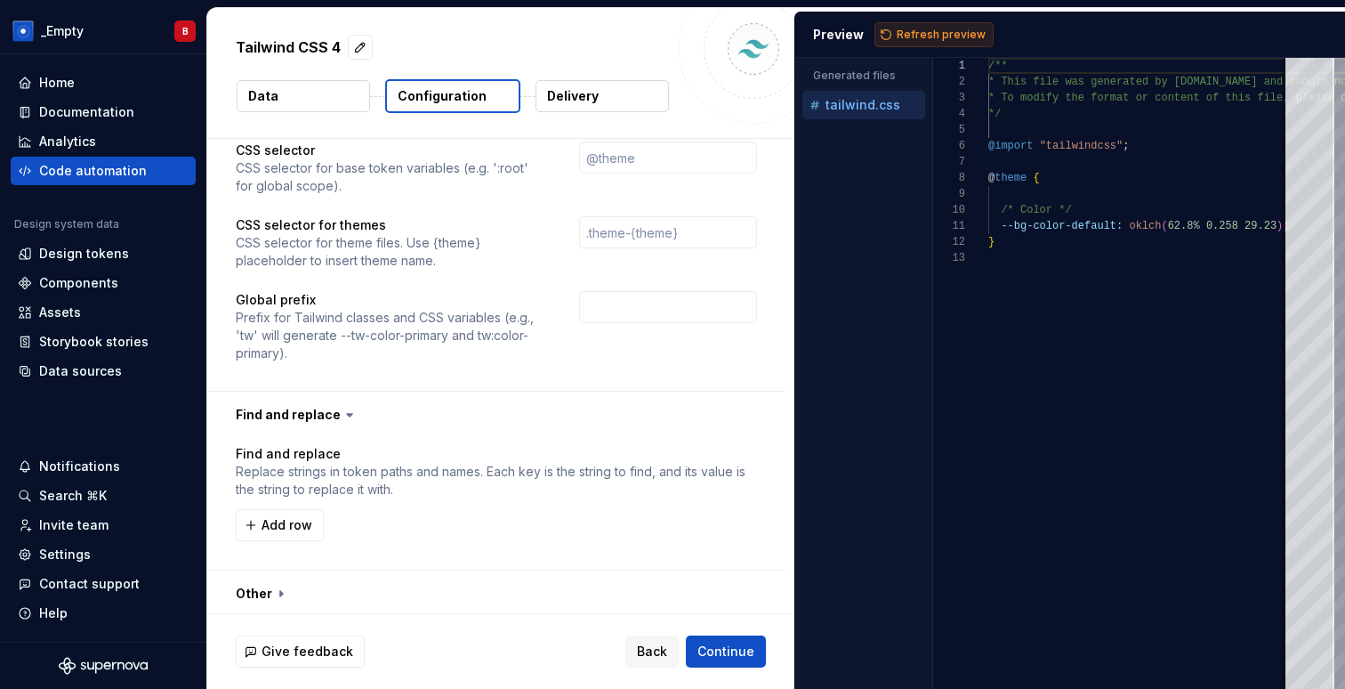
click at [950, 29] on span "Refresh preview" at bounding box center [941, 35] width 89 height 14
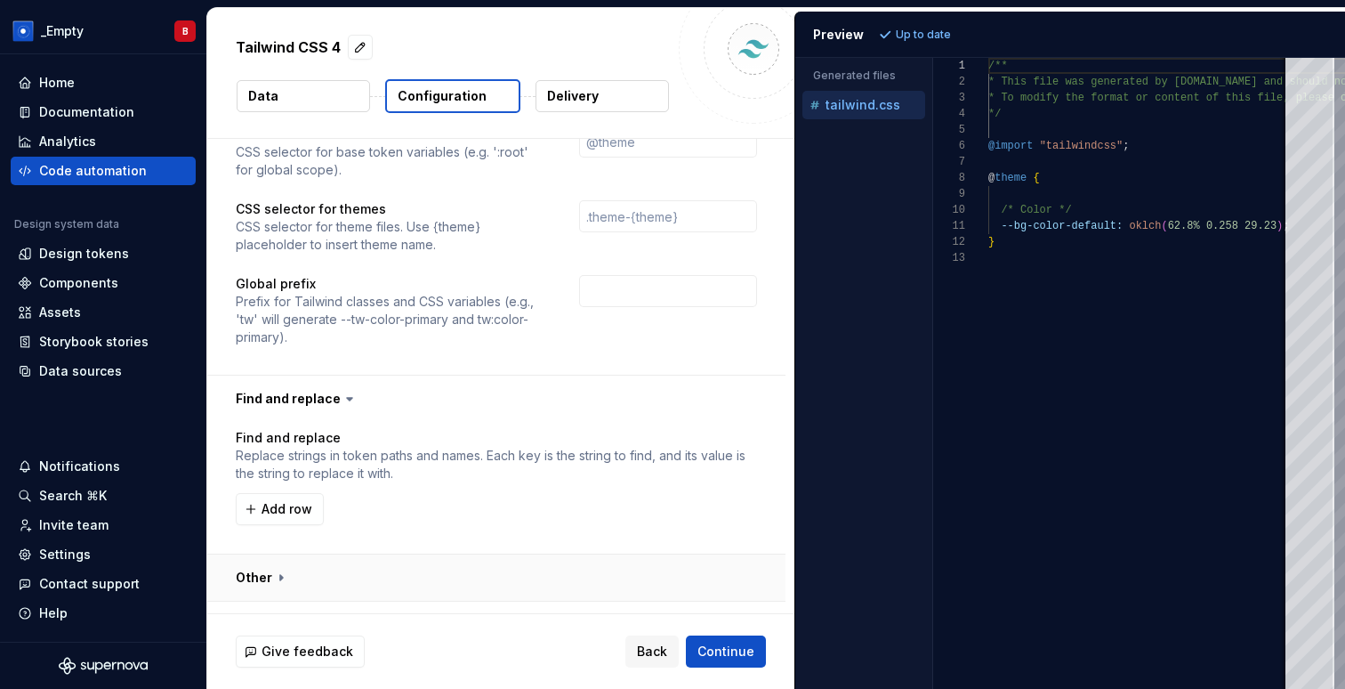
click at [279, 554] on button "button" at bounding box center [496, 577] width 578 height 46
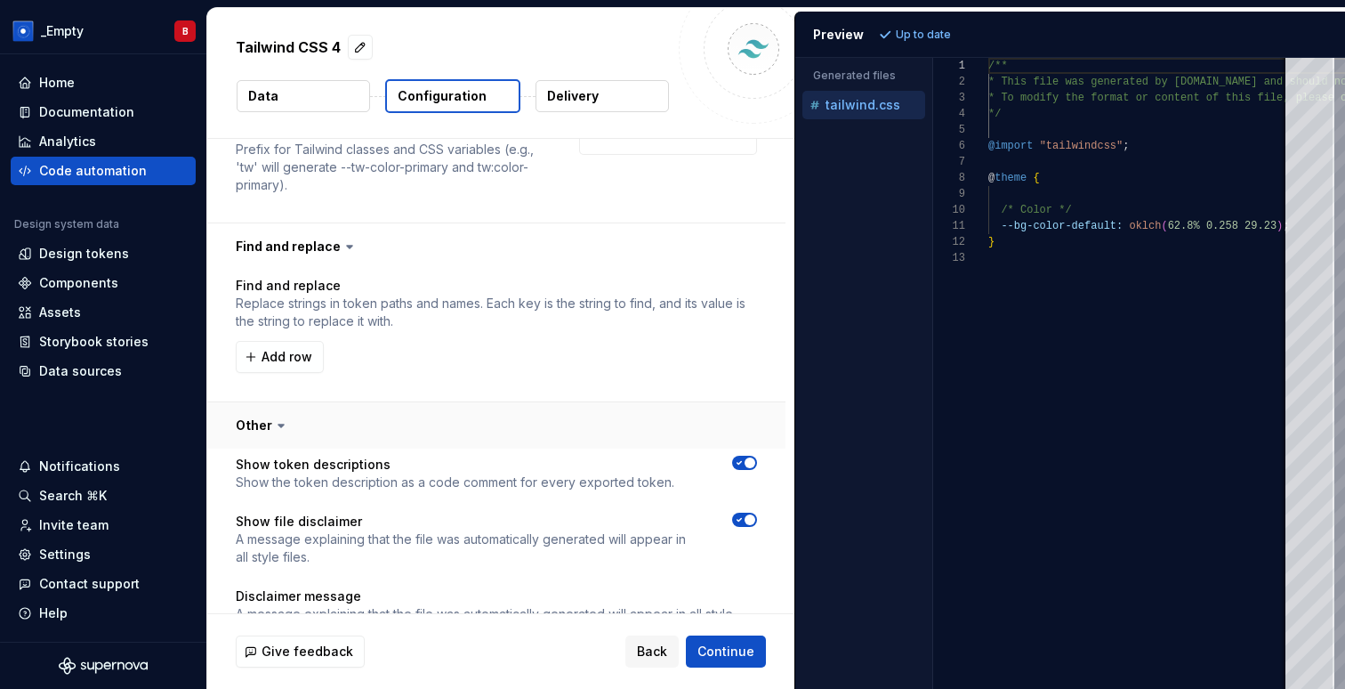
scroll to position [2027, 0]
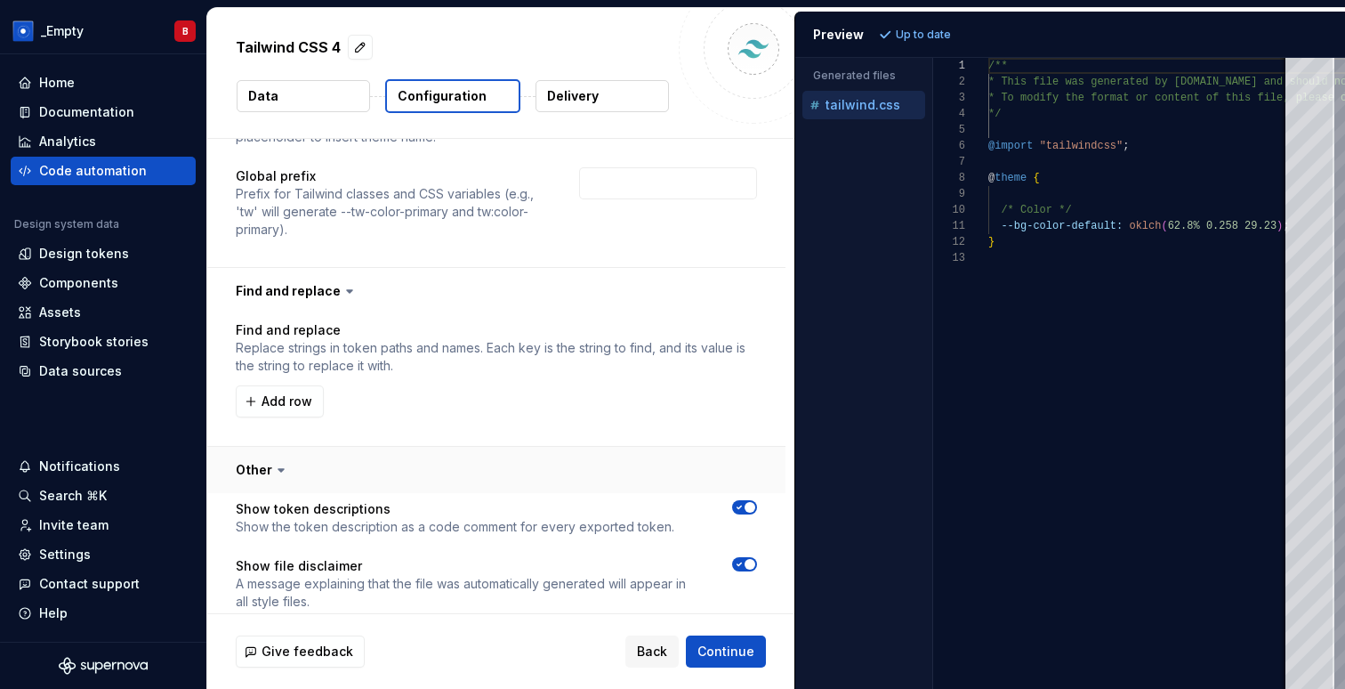
click at [263, 447] on button "button" at bounding box center [496, 470] width 578 height 46
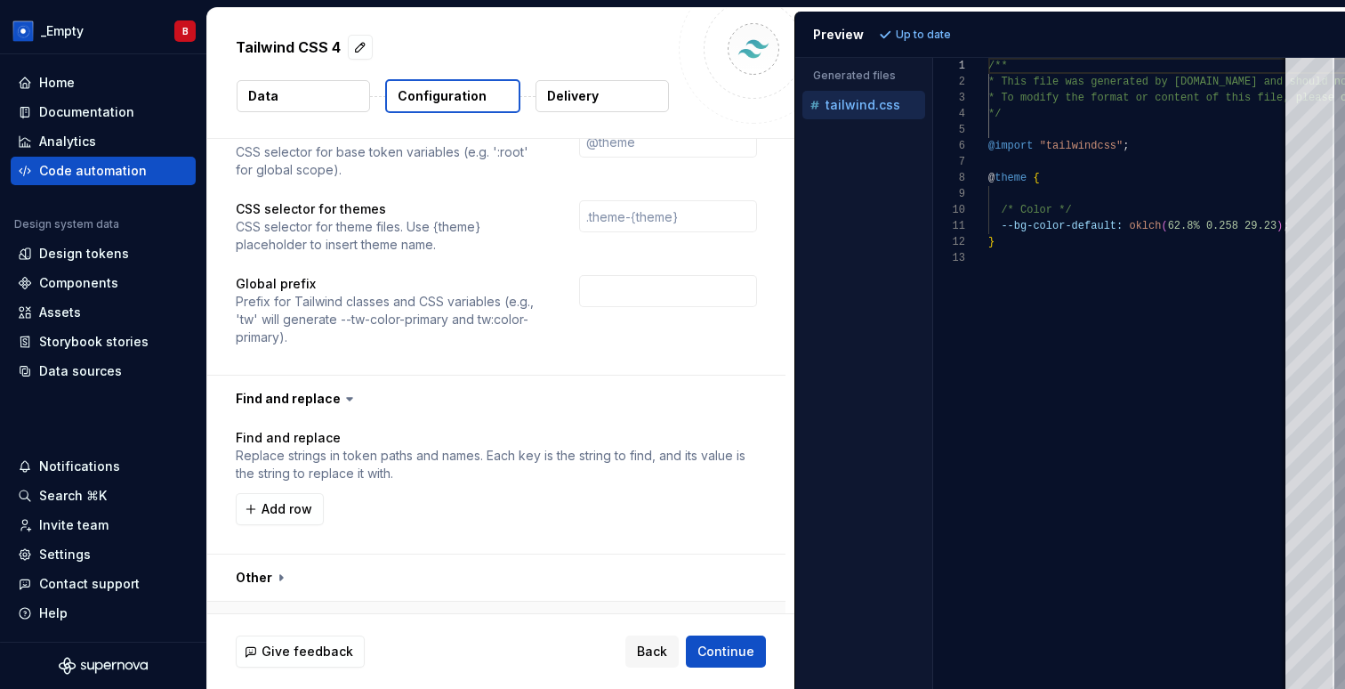
click at [317, 602] on button "button" at bounding box center [496, 625] width 578 height 46
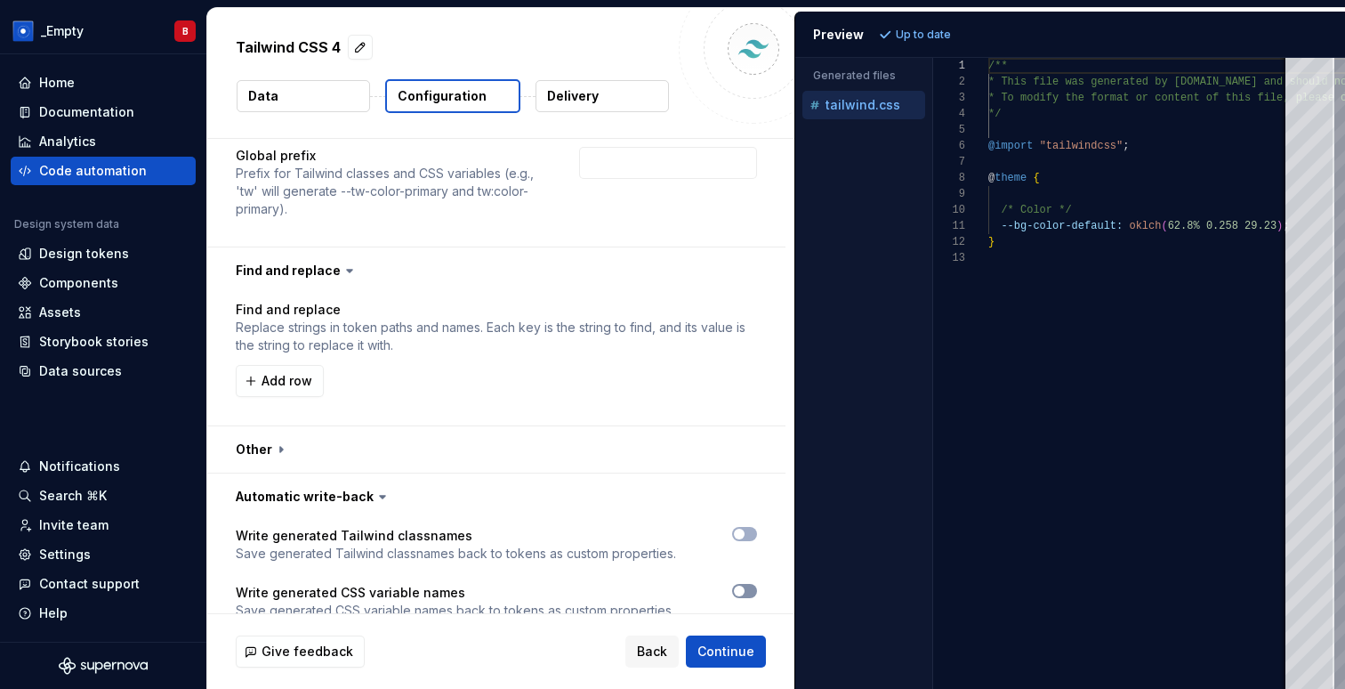
click at [745, 586] on span "button" at bounding box center [739, 591] width 11 height 11
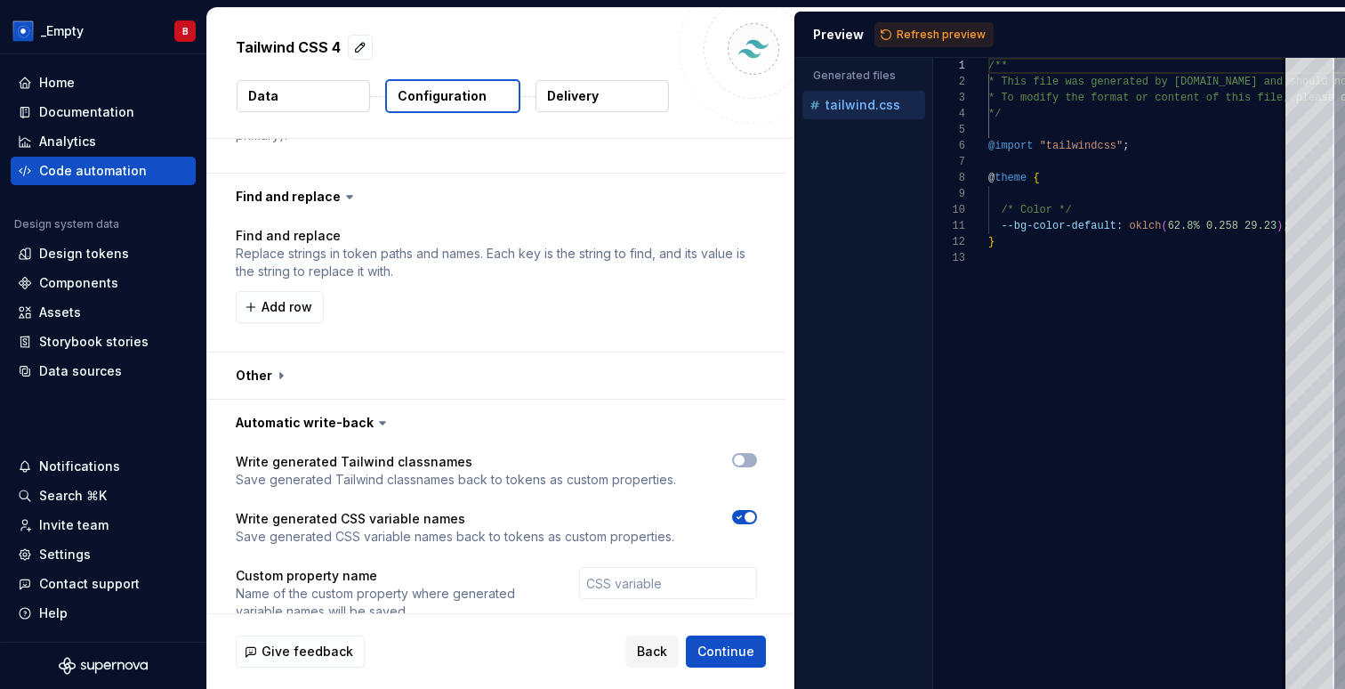
scroll to position [2197, 0]
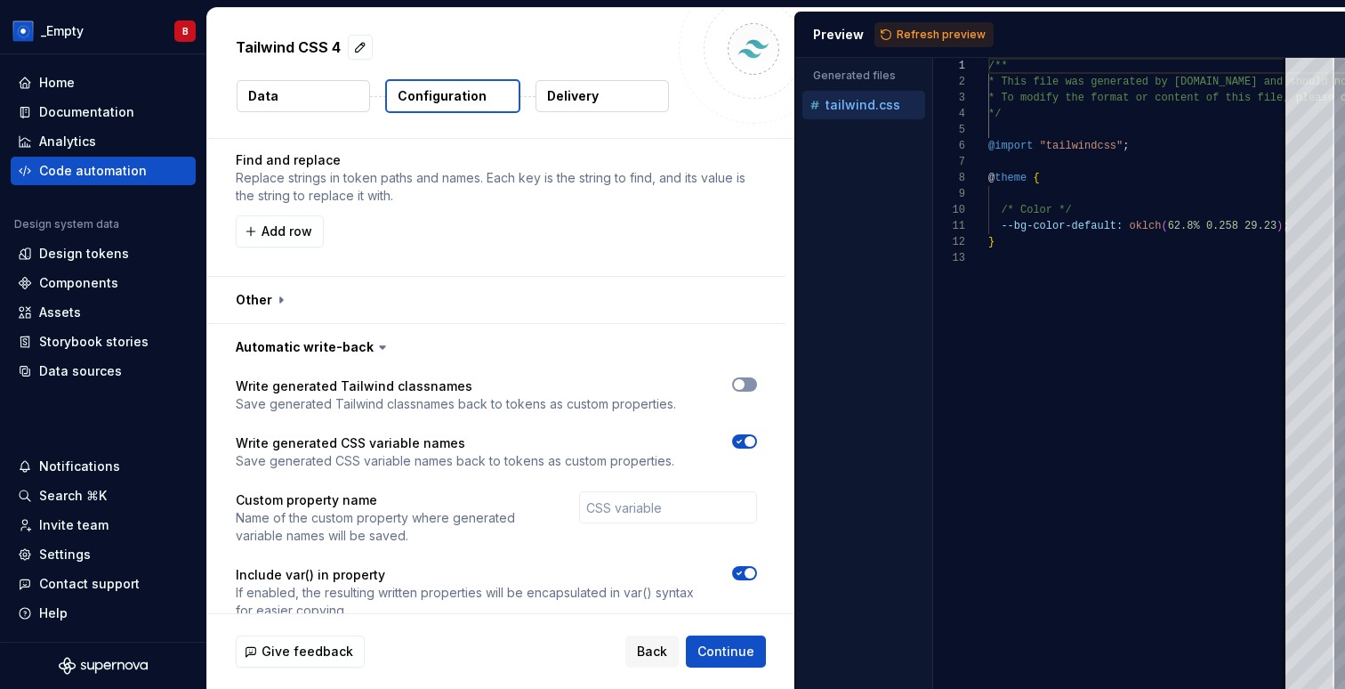
click at [745, 379] on span "button" at bounding box center [739, 384] width 11 height 11
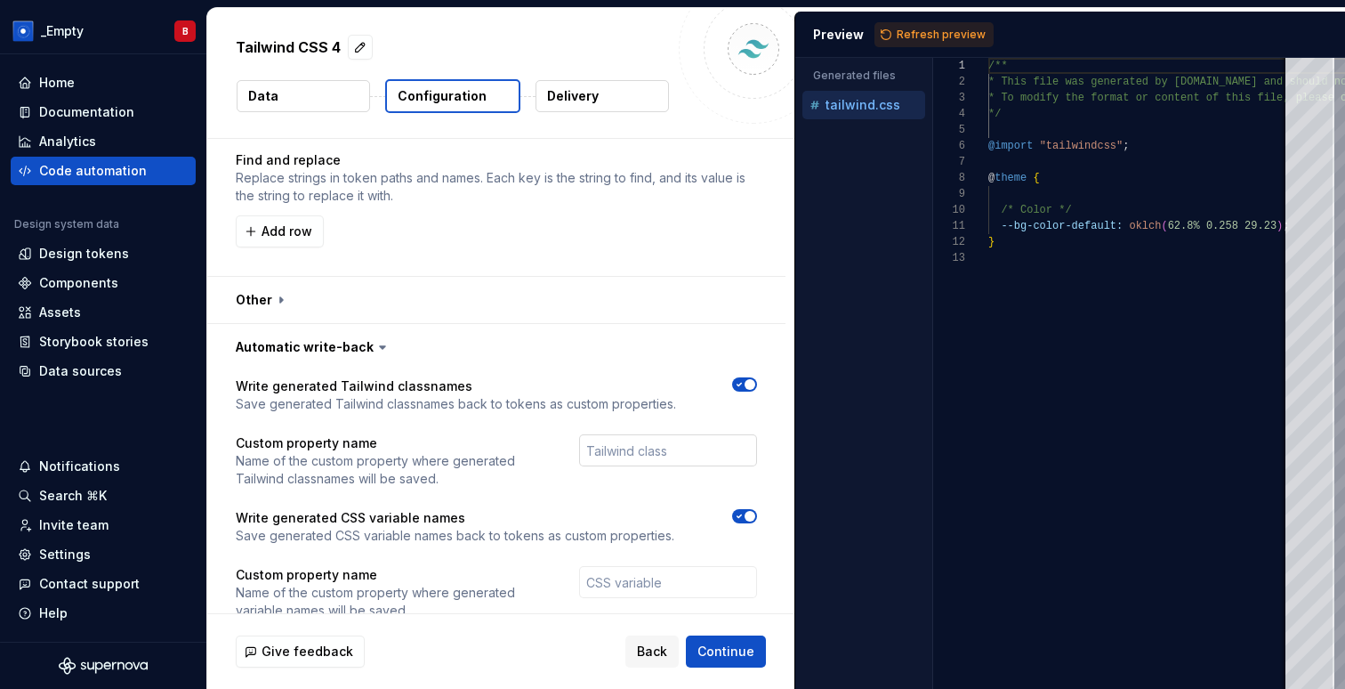
scroll to position [2272, 0]
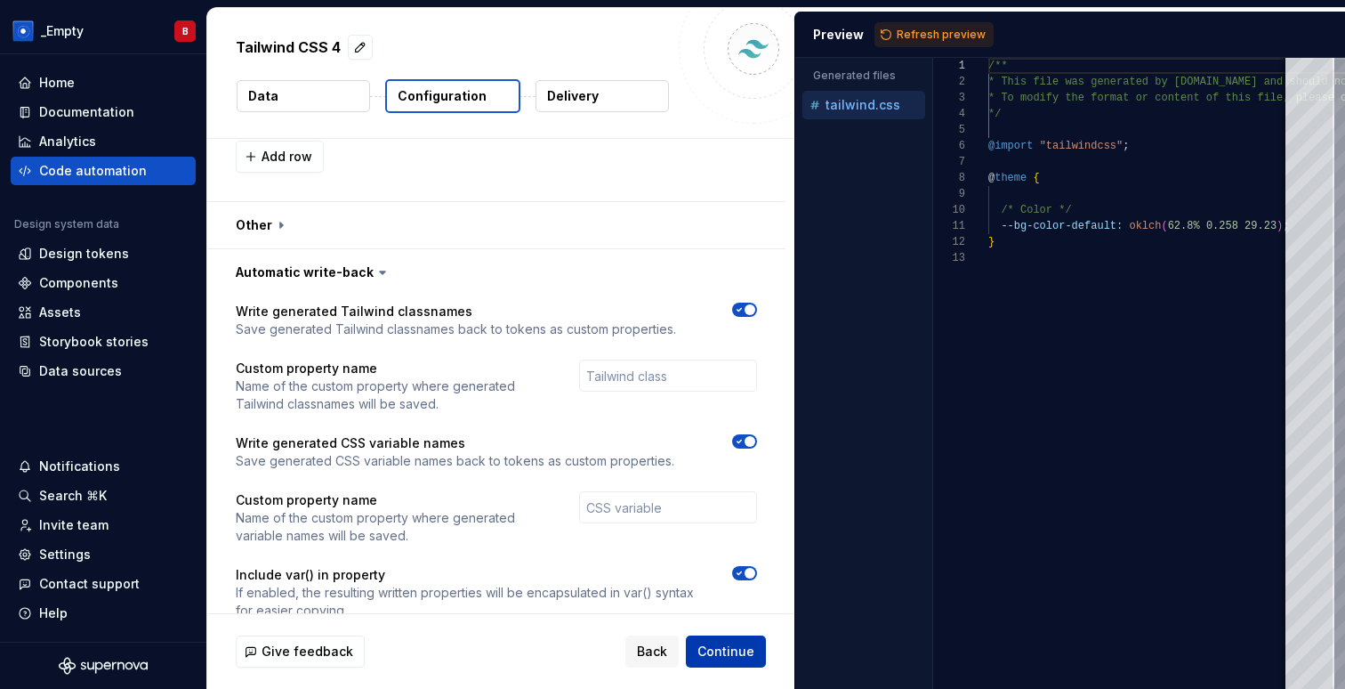
click at [748, 659] on span "Continue" at bounding box center [726, 651] width 57 height 18
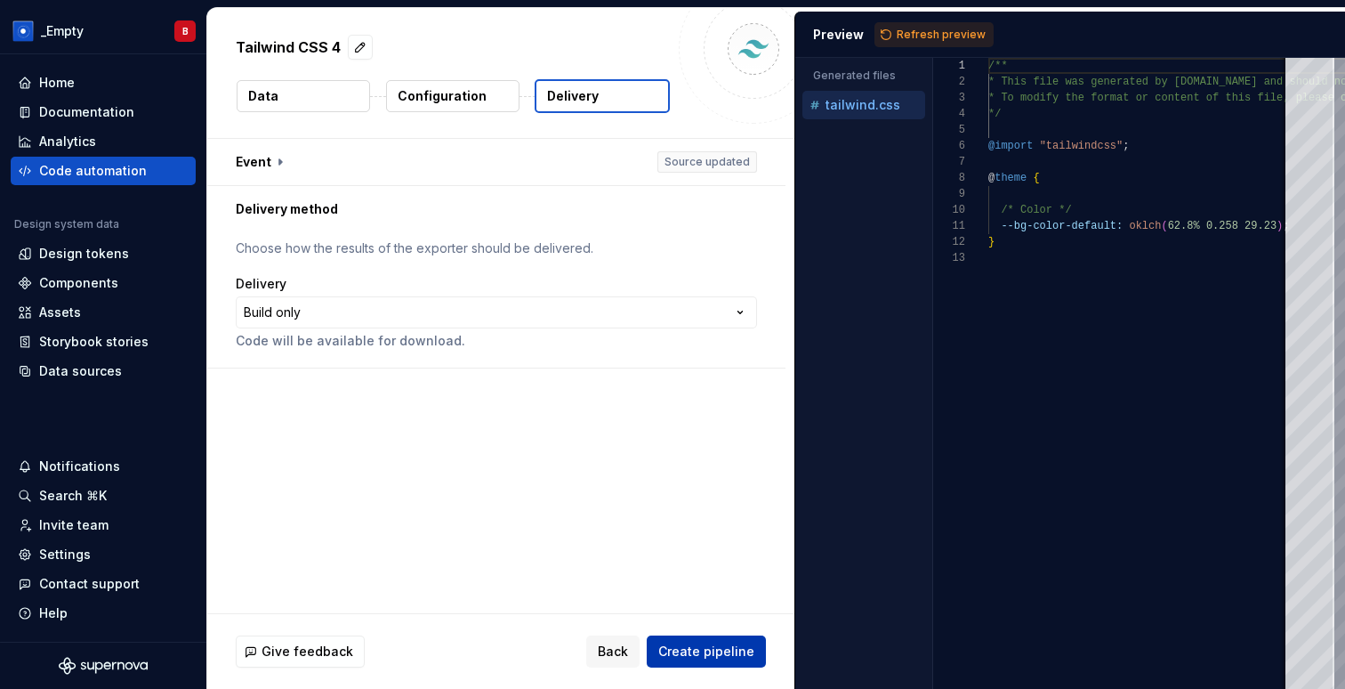
click at [735, 646] on span "Create pipeline" at bounding box center [707, 651] width 96 height 18
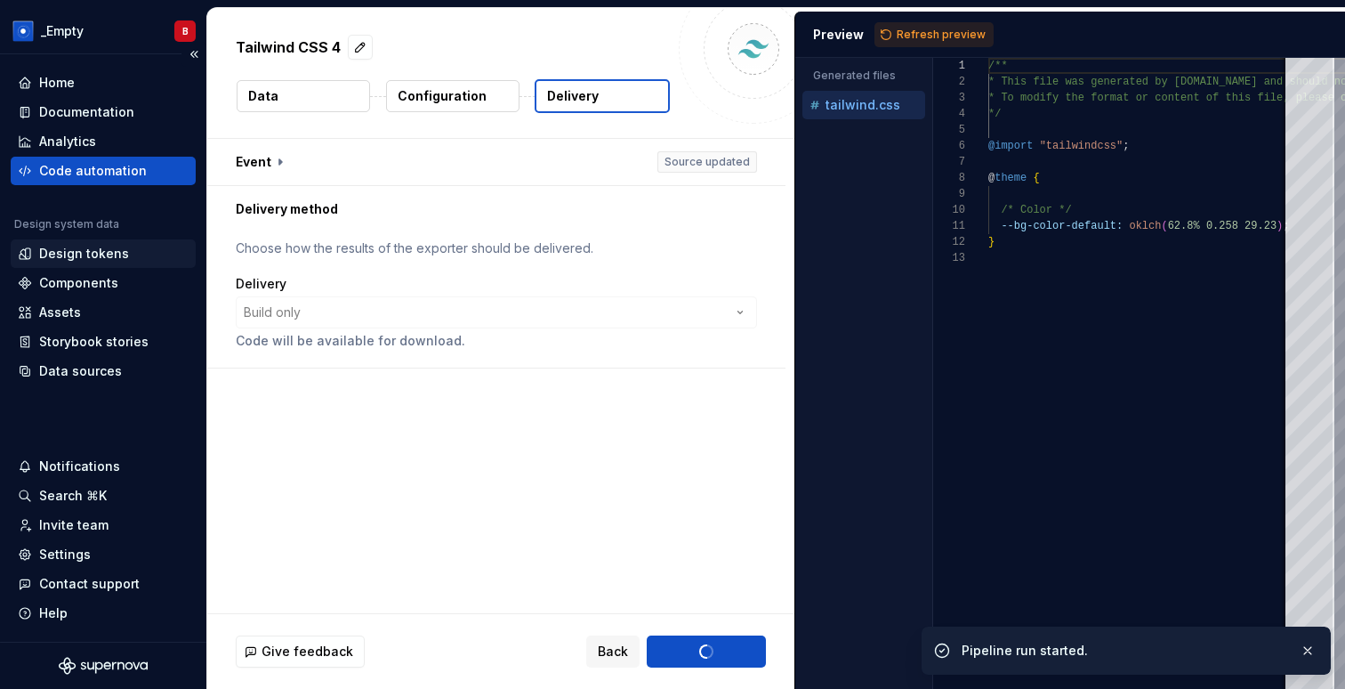
click at [85, 249] on div "Design tokens" at bounding box center [84, 254] width 90 height 18
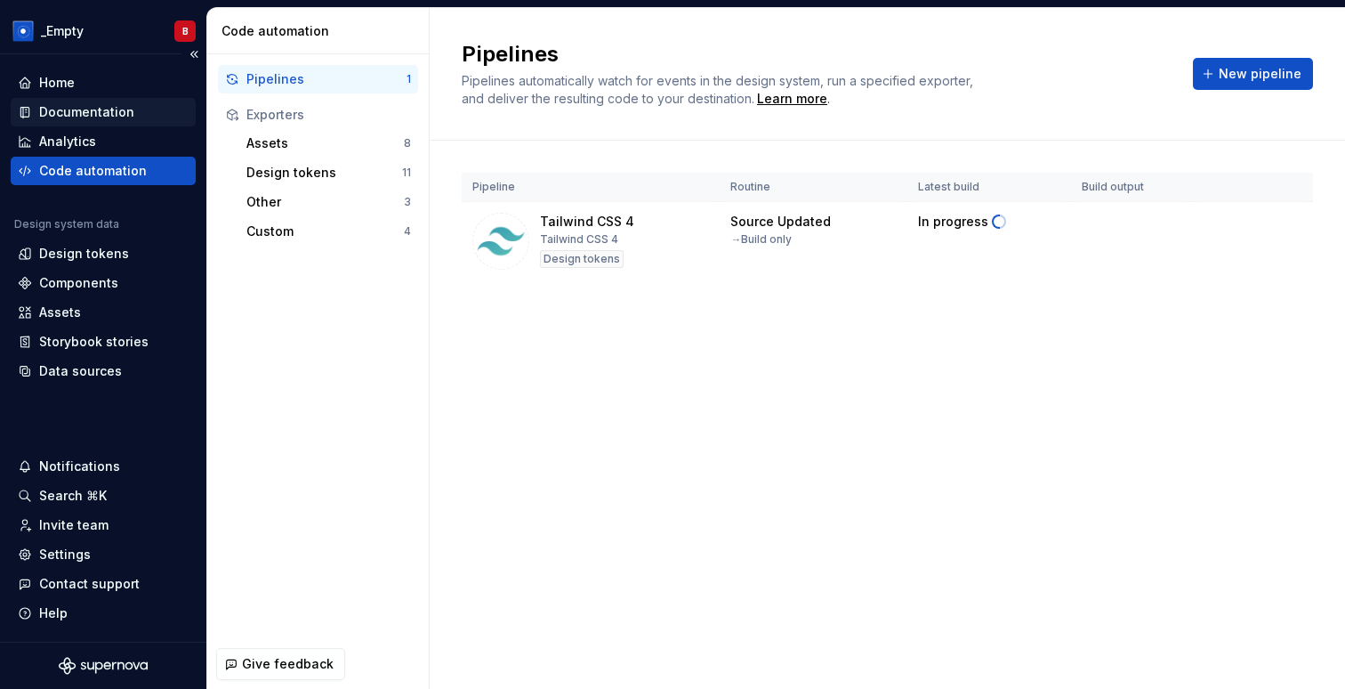
click at [119, 118] on div "Documentation" at bounding box center [86, 112] width 95 height 18
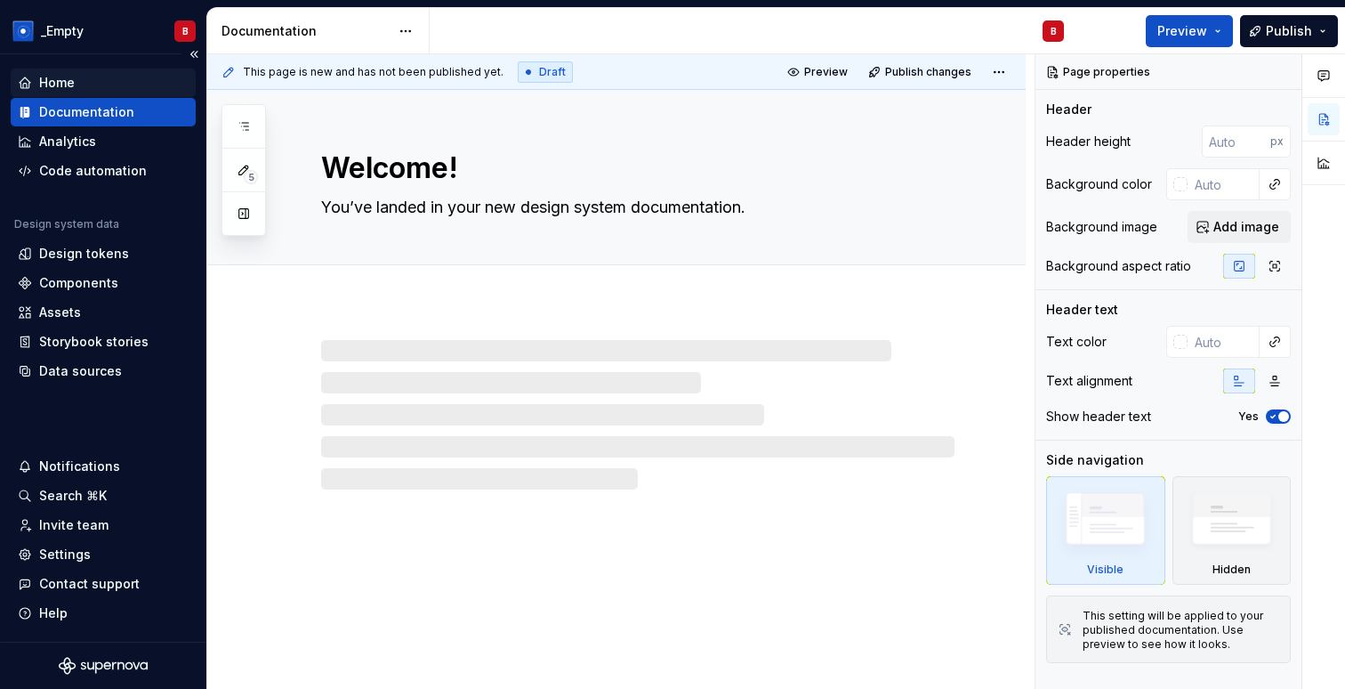
type textarea "*"
click at [116, 84] on div "Home" at bounding box center [103, 83] width 171 height 18
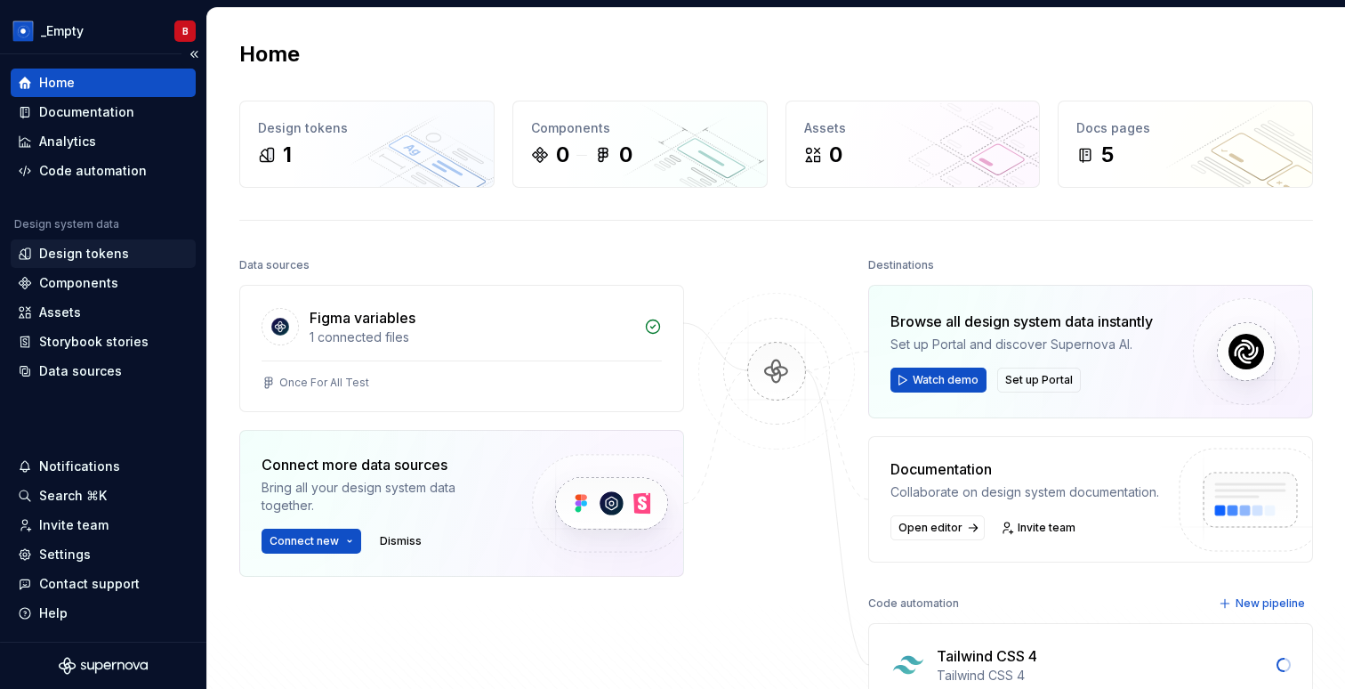
click at [117, 260] on div "Design tokens" at bounding box center [84, 254] width 90 height 18
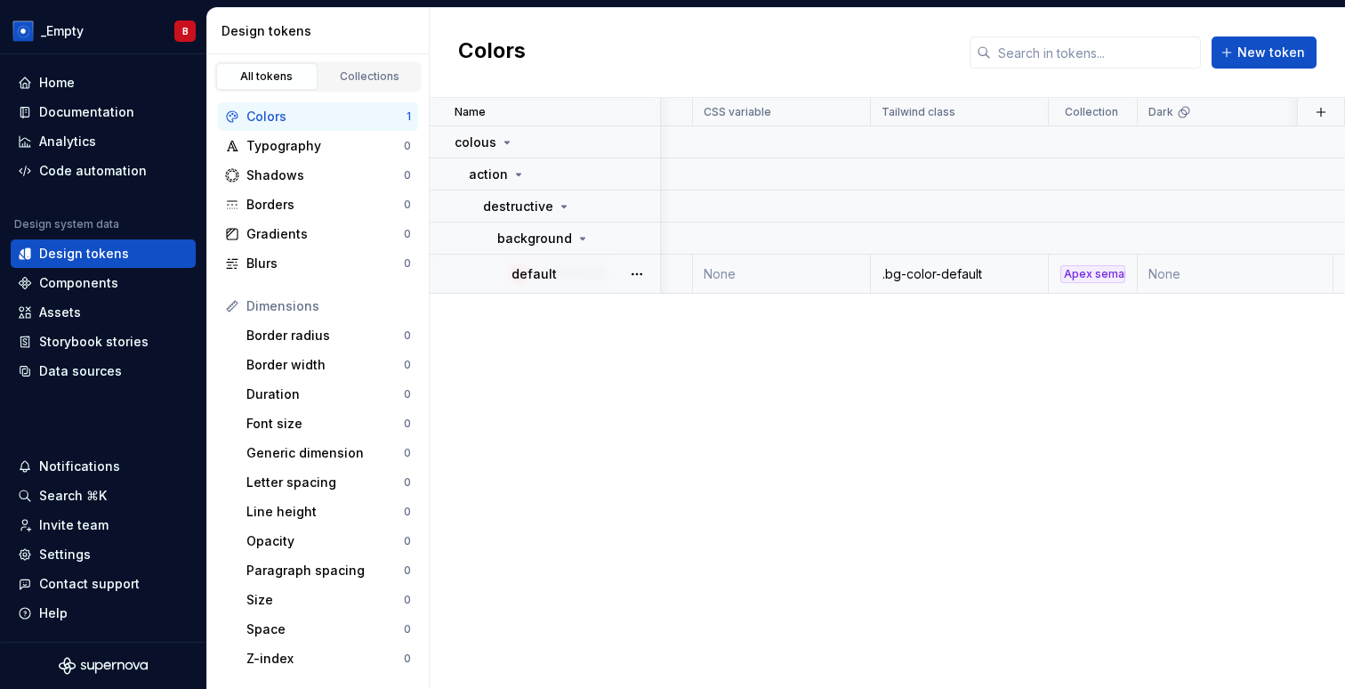
scroll to position [0, 61]
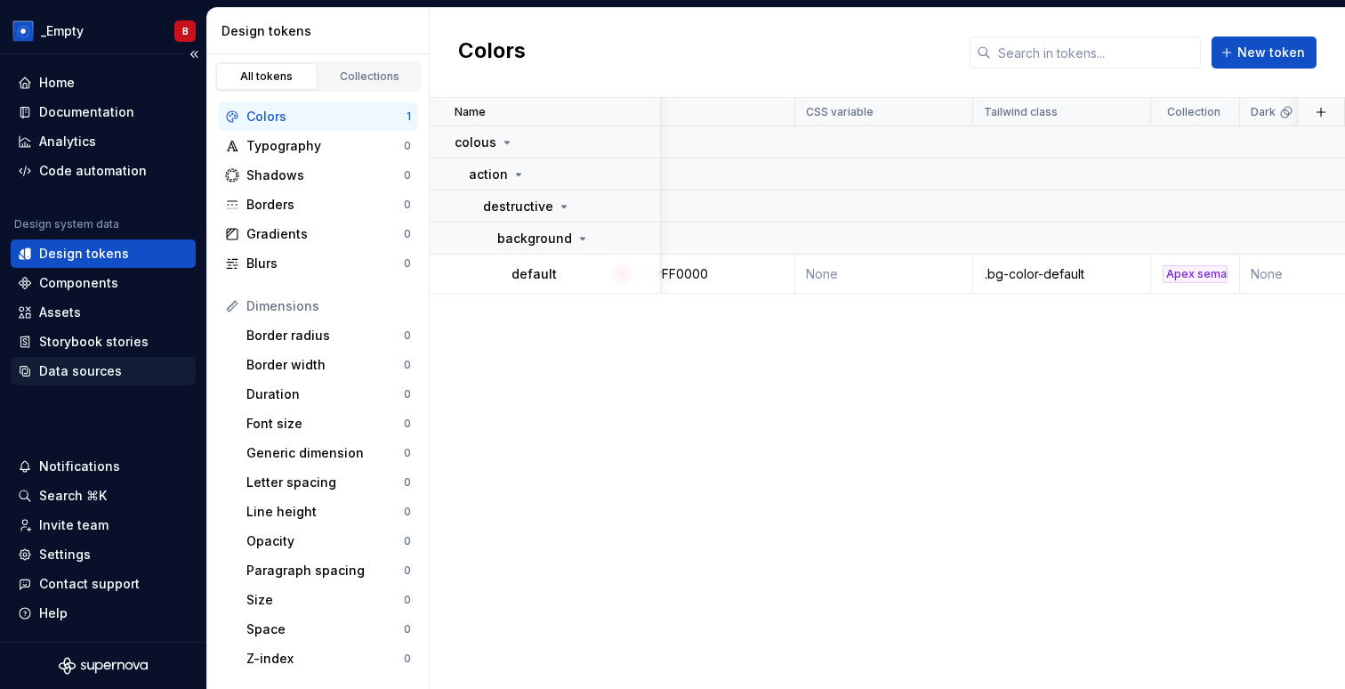
click at [111, 368] on div "Data sources" at bounding box center [80, 371] width 83 height 18
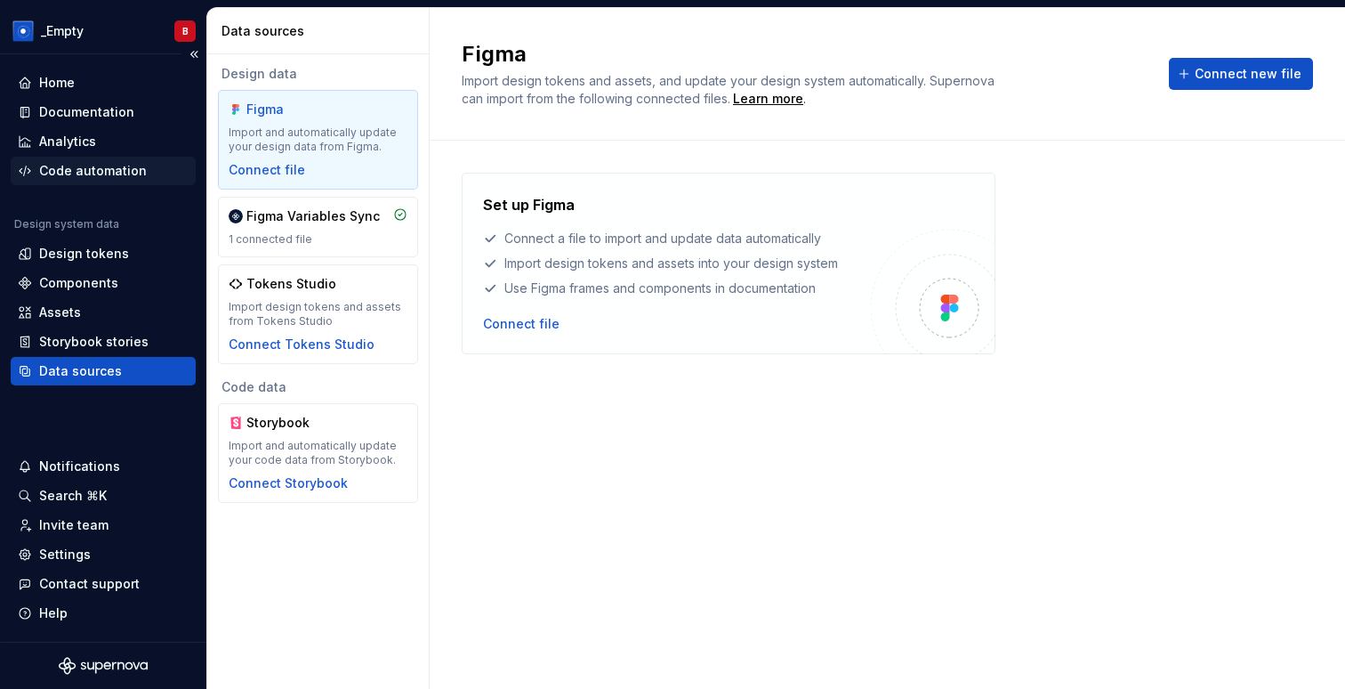
click at [109, 163] on div "Code automation" at bounding box center [93, 171] width 108 height 18
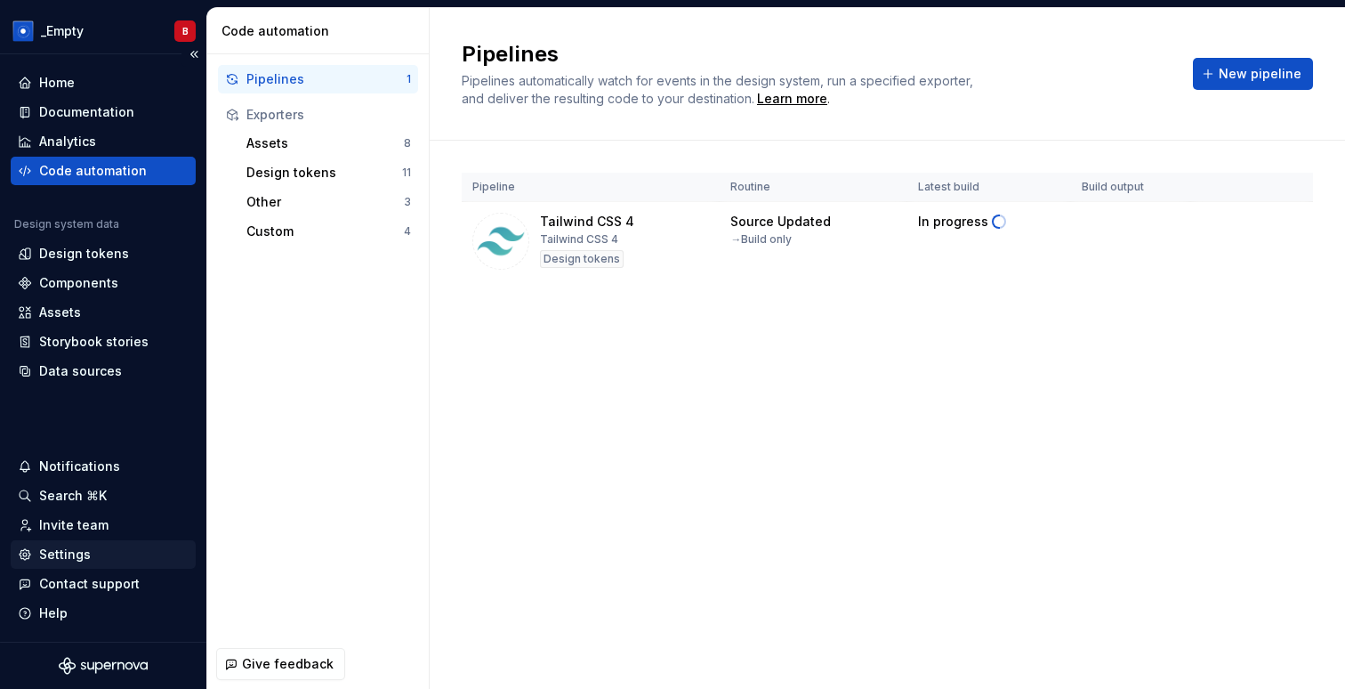
click at [49, 558] on div "Settings" at bounding box center [65, 554] width 52 height 18
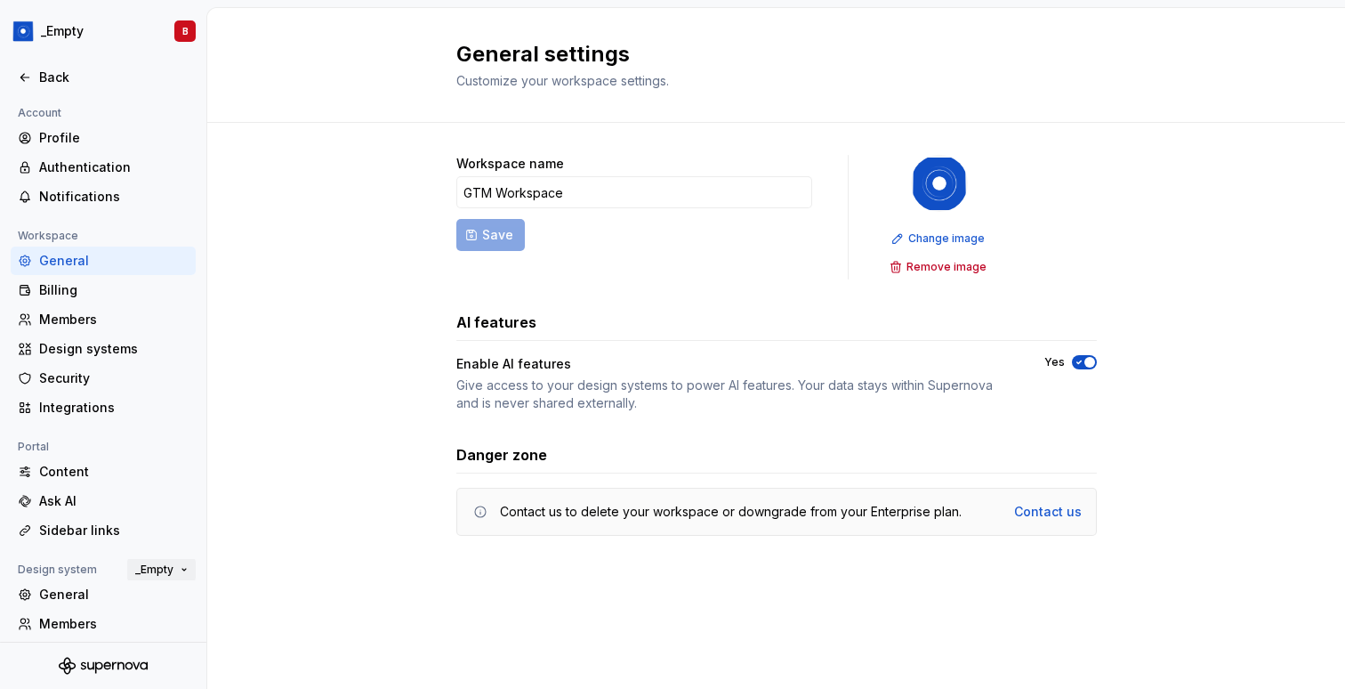
scroll to position [95, 0]
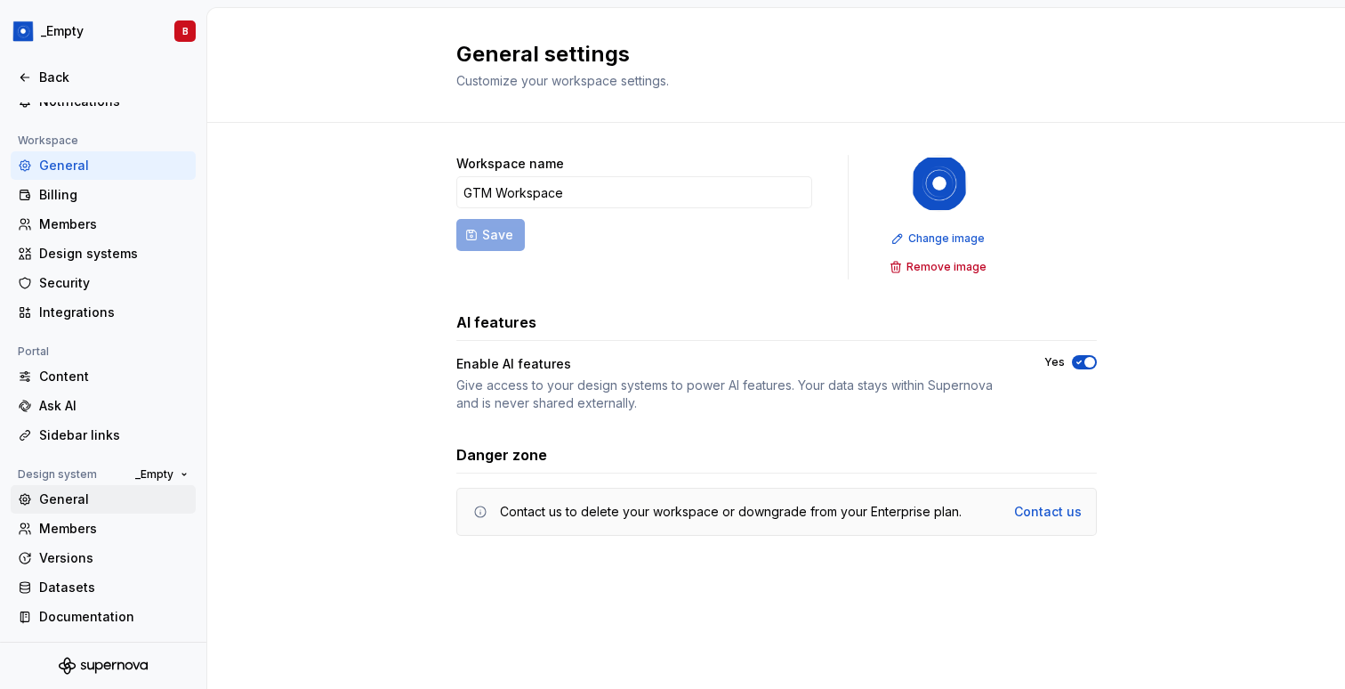
click at [130, 510] on div "General" at bounding box center [103, 499] width 185 height 28
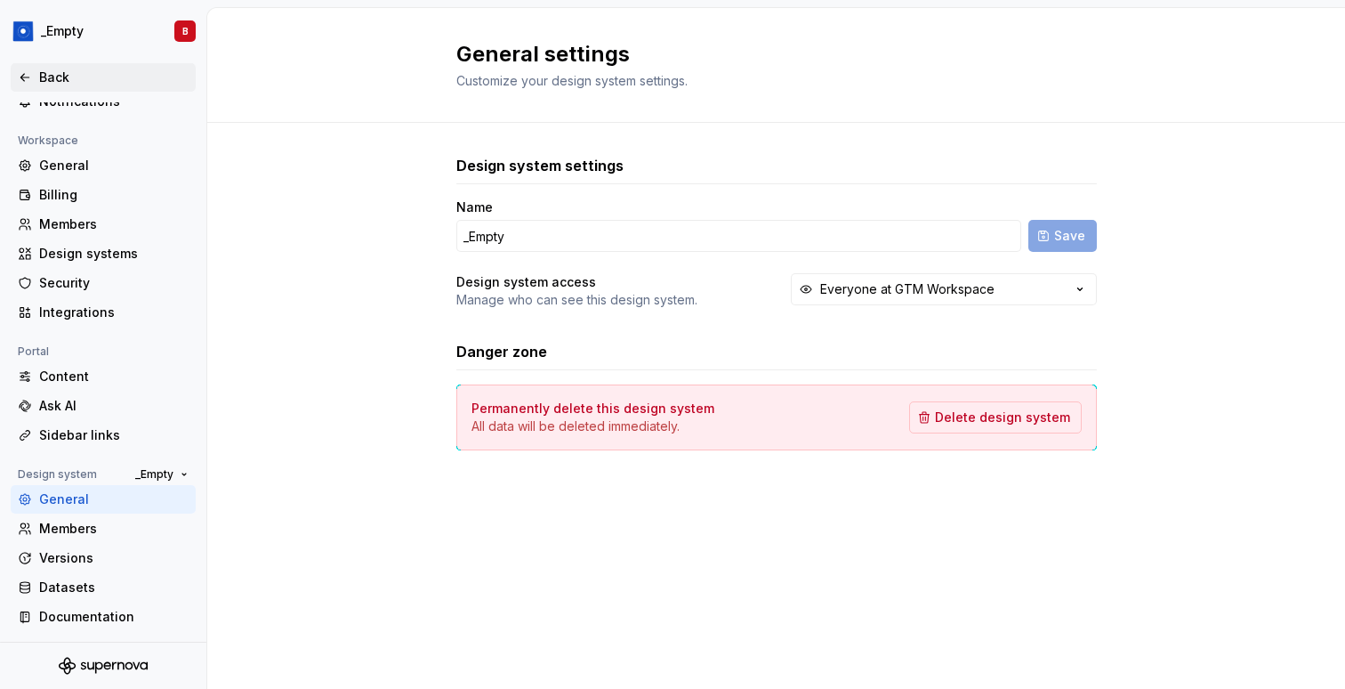
click at [40, 69] on div "Back" at bounding box center [113, 78] width 149 height 18
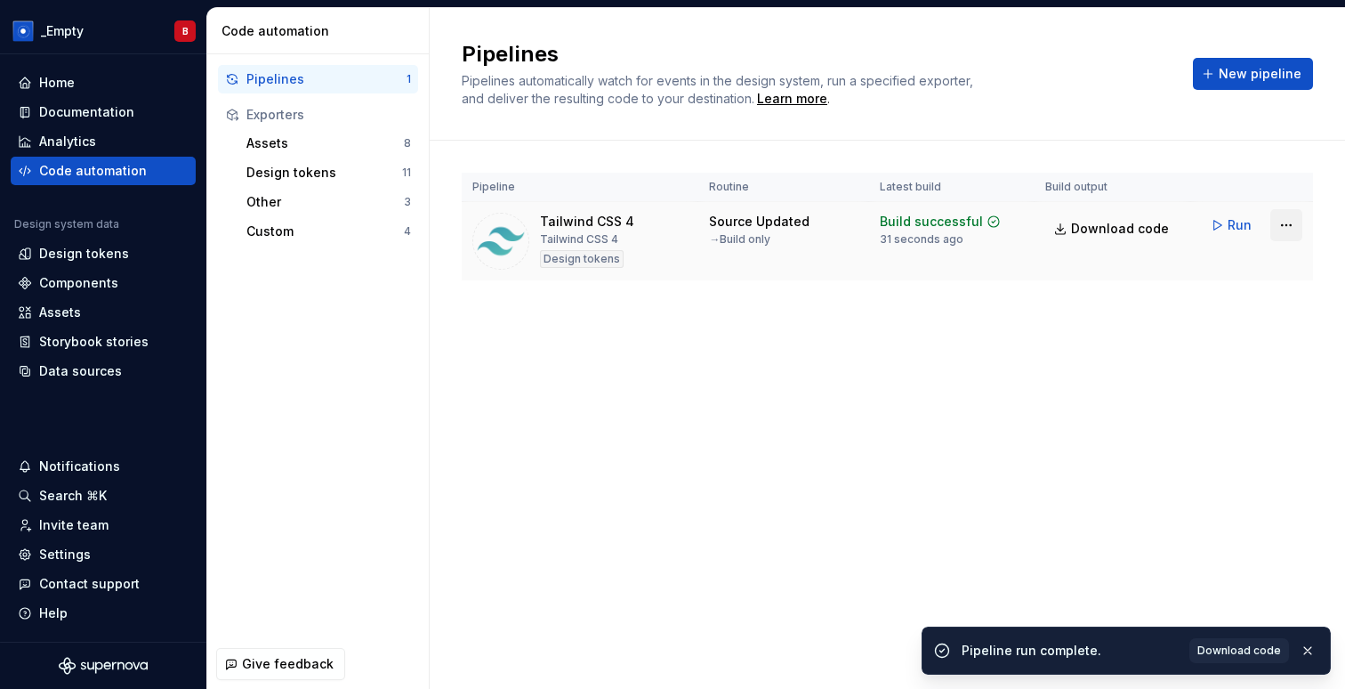
click at [1282, 223] on html "_Empty B Home Documentation Analytics Code automation Design system data Design…" at bounding box center [672, 344] width 1345 height 689
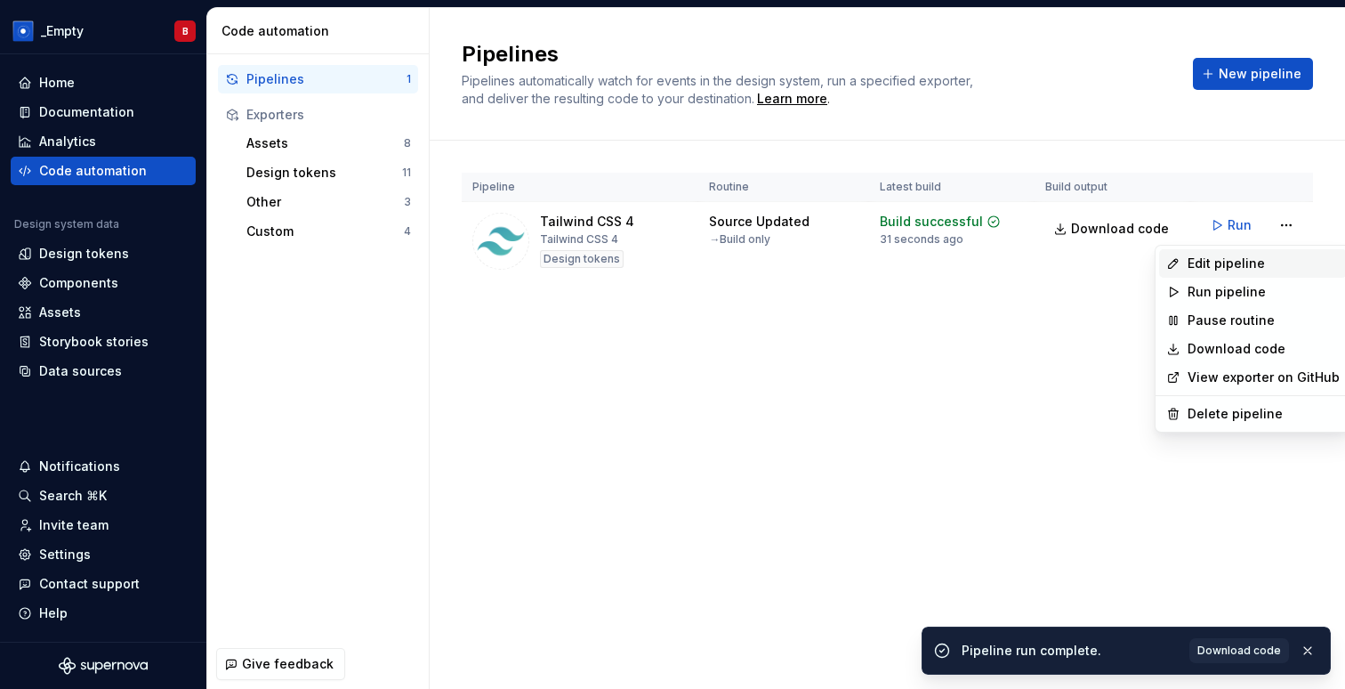
click at [1216, 270] on div "Edit pipeline" at bounding box center [1264, 264] width 152 height 18
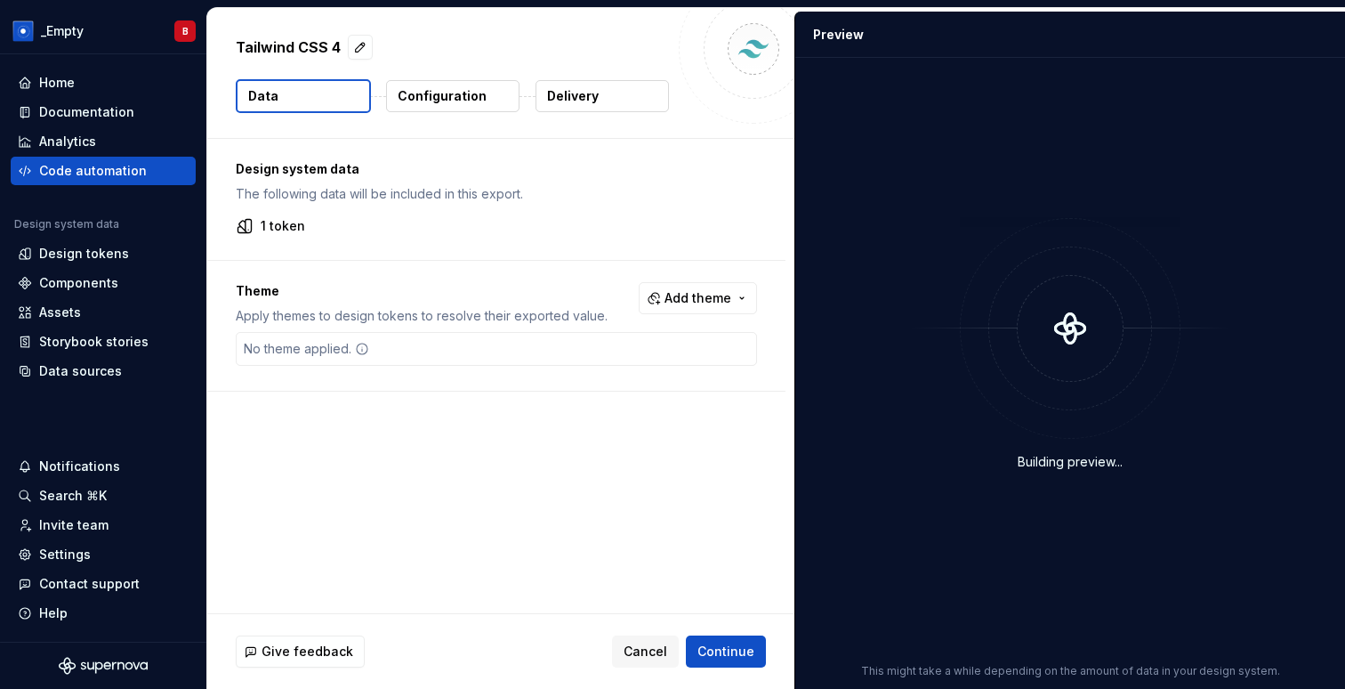
click at [493, 92] on button "Configuration" at bounding box center [452, 96] width 133 height 32
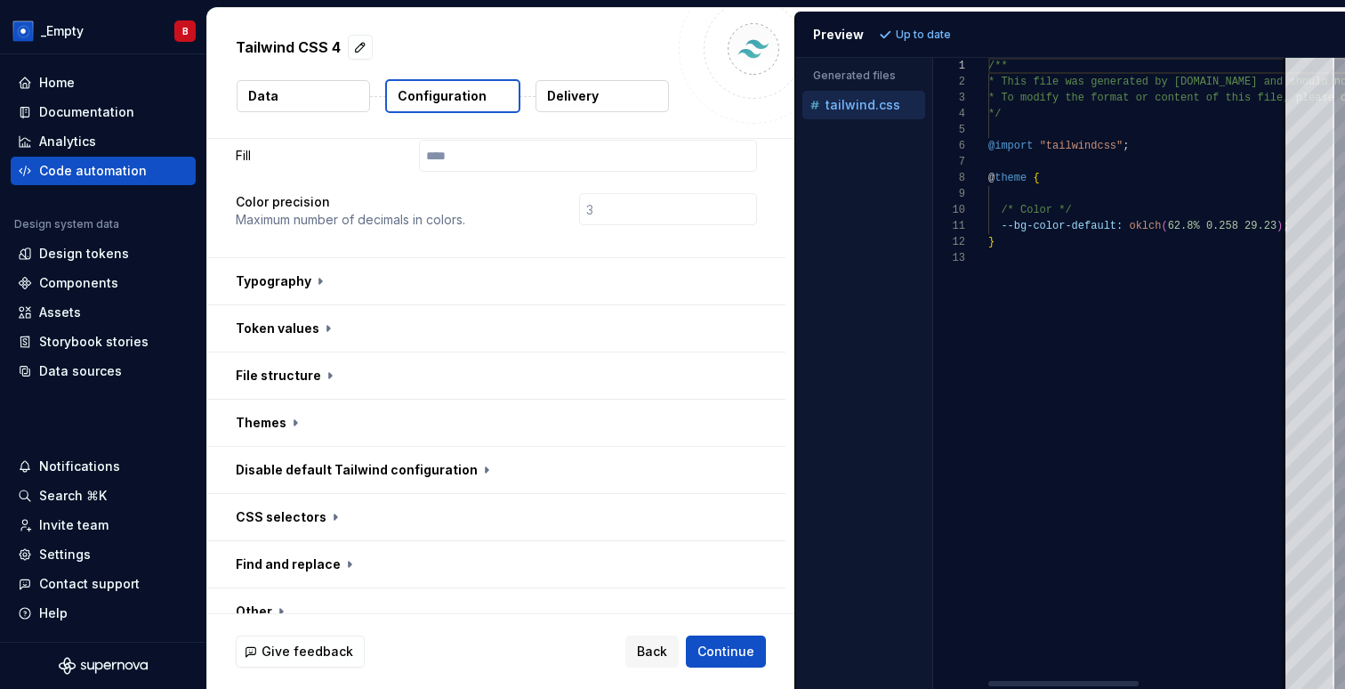
scroll to position [549, 0]
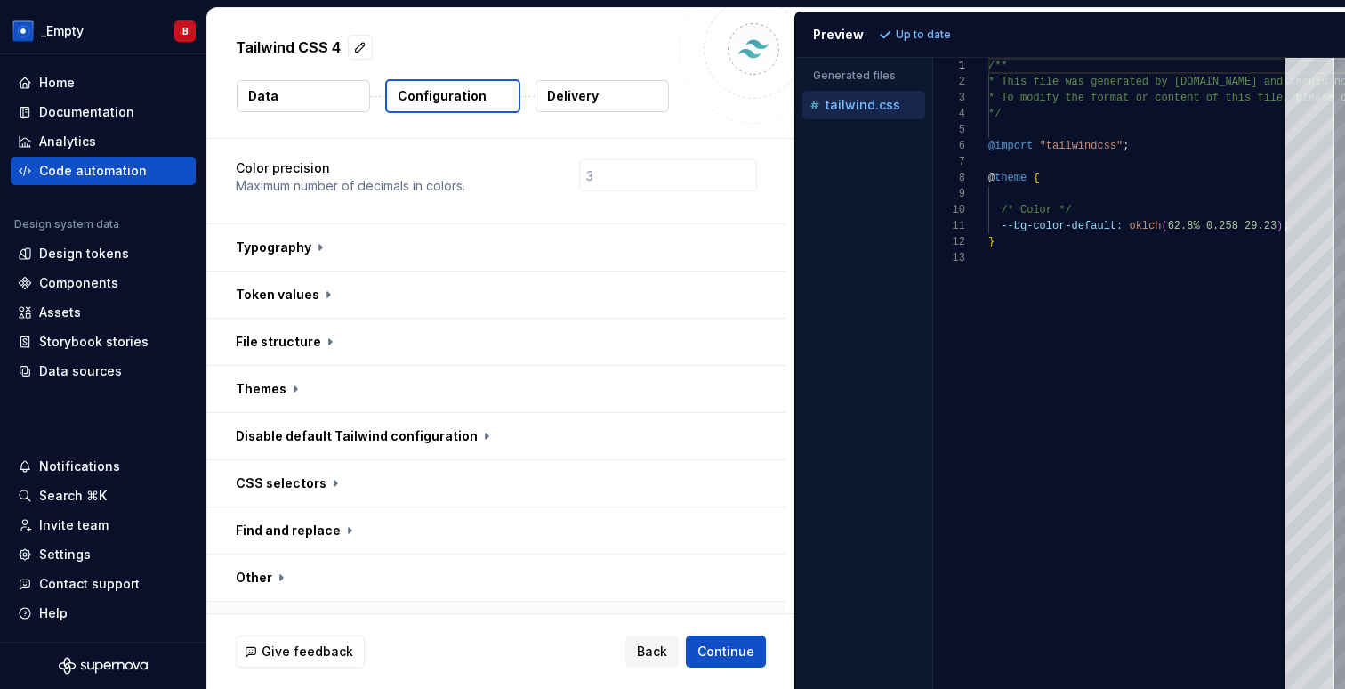
click at [314, 602] on button "button" at bounding box center [496, 625] width 578 height 46
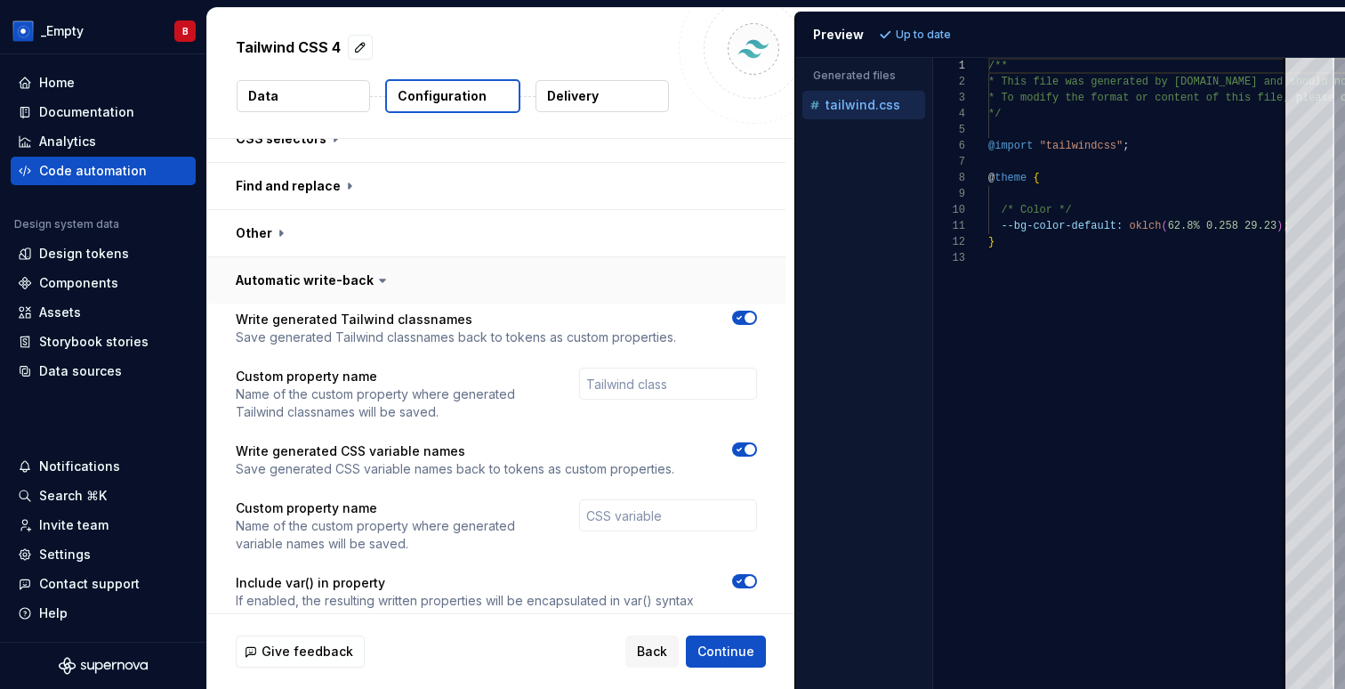
scroll to position [901, 0]
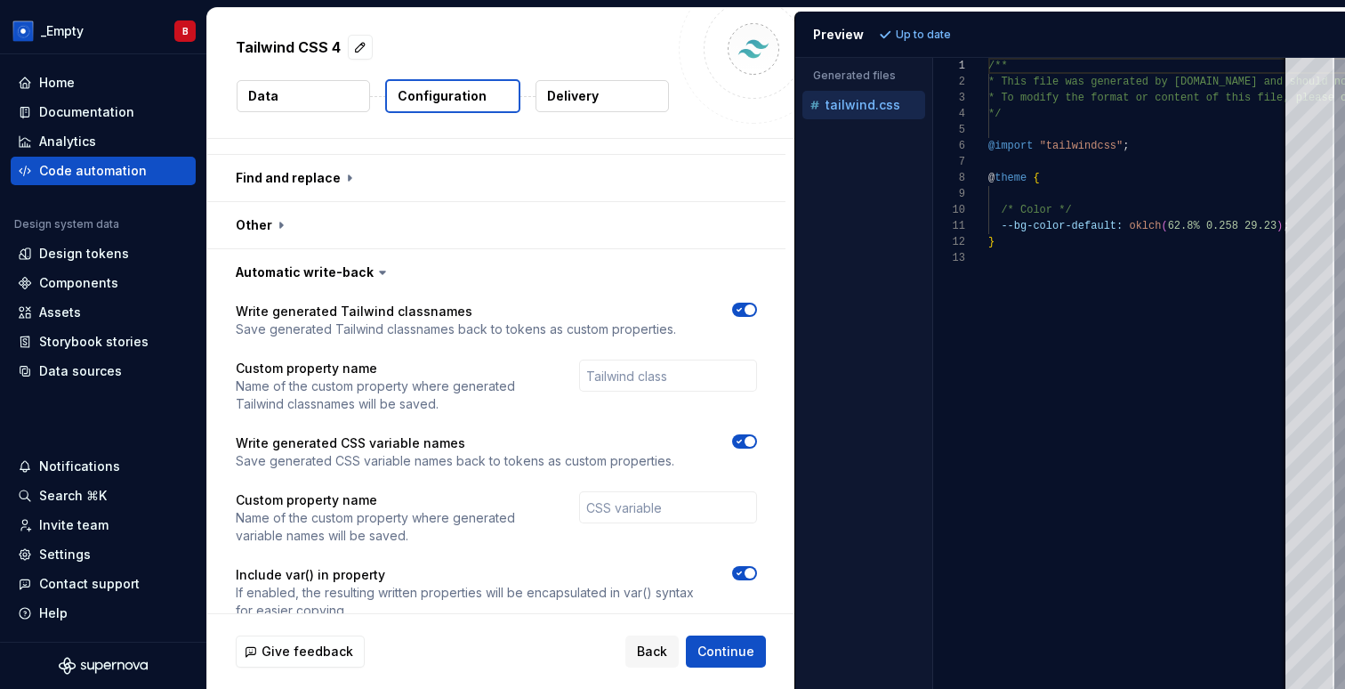
click at [754, 568] on span "button" at bounding box center [750, 573] width 11 height 11
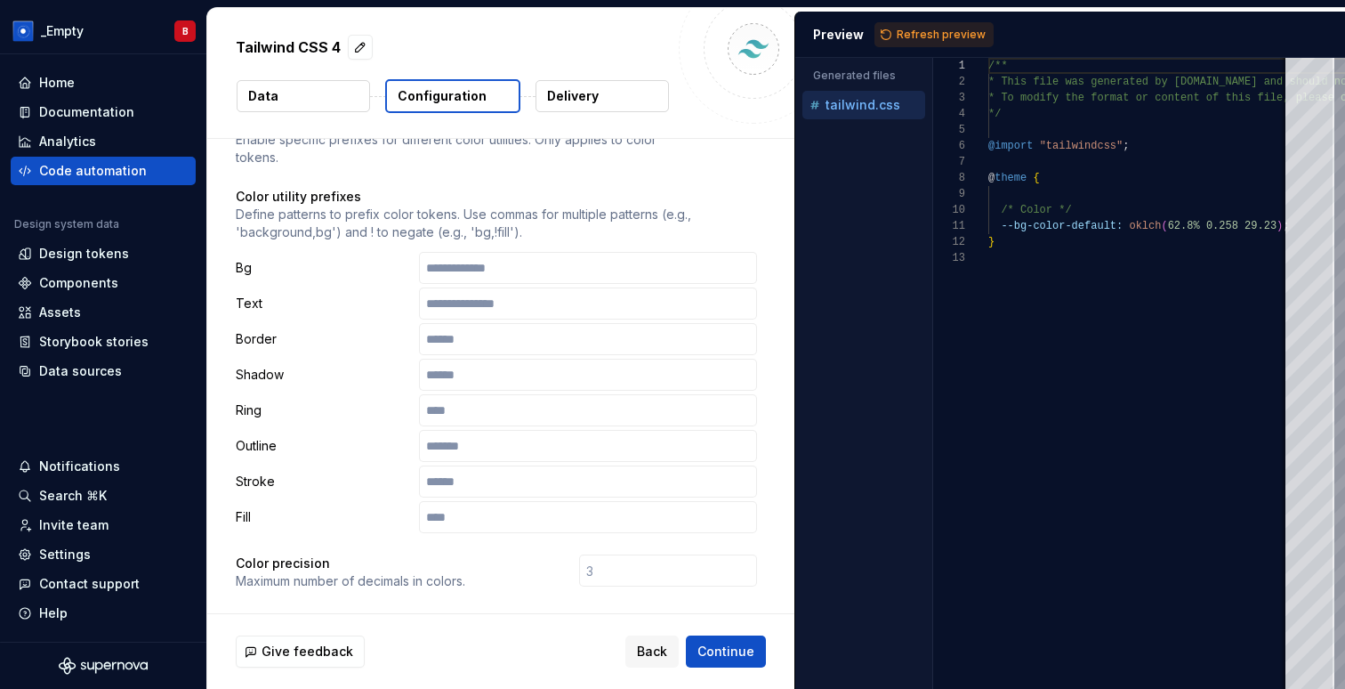
scroll to position [0, 0]
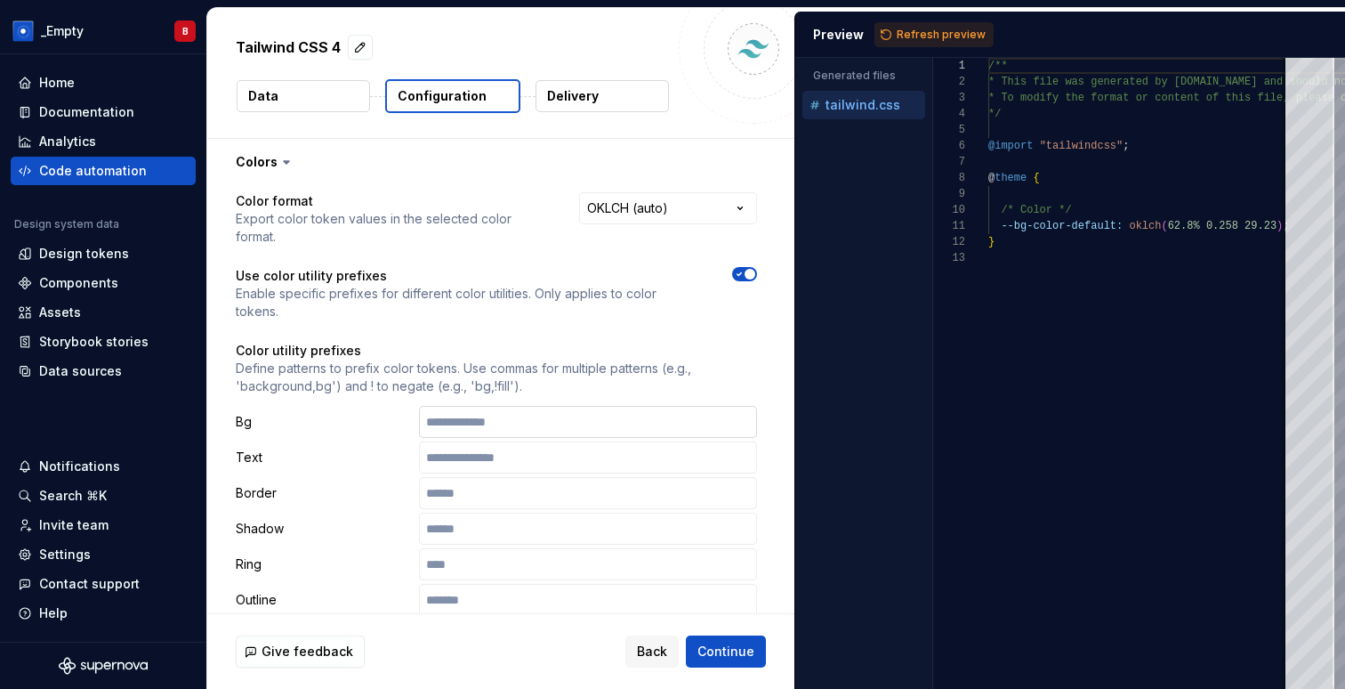
click at [499, 406] on input "text" at bounding box center [588, 422] width 338 height 32
type input "**********"
click at [682, 360] on p "Define patterns to prefix color tokens. Use commas for multiple patterns (e.g.,…" at bounding box center [496, 378] width 521 height 36
click at [911, 28] on span "Refresh preview" at bounding box center [941, 35] width 89 height 14
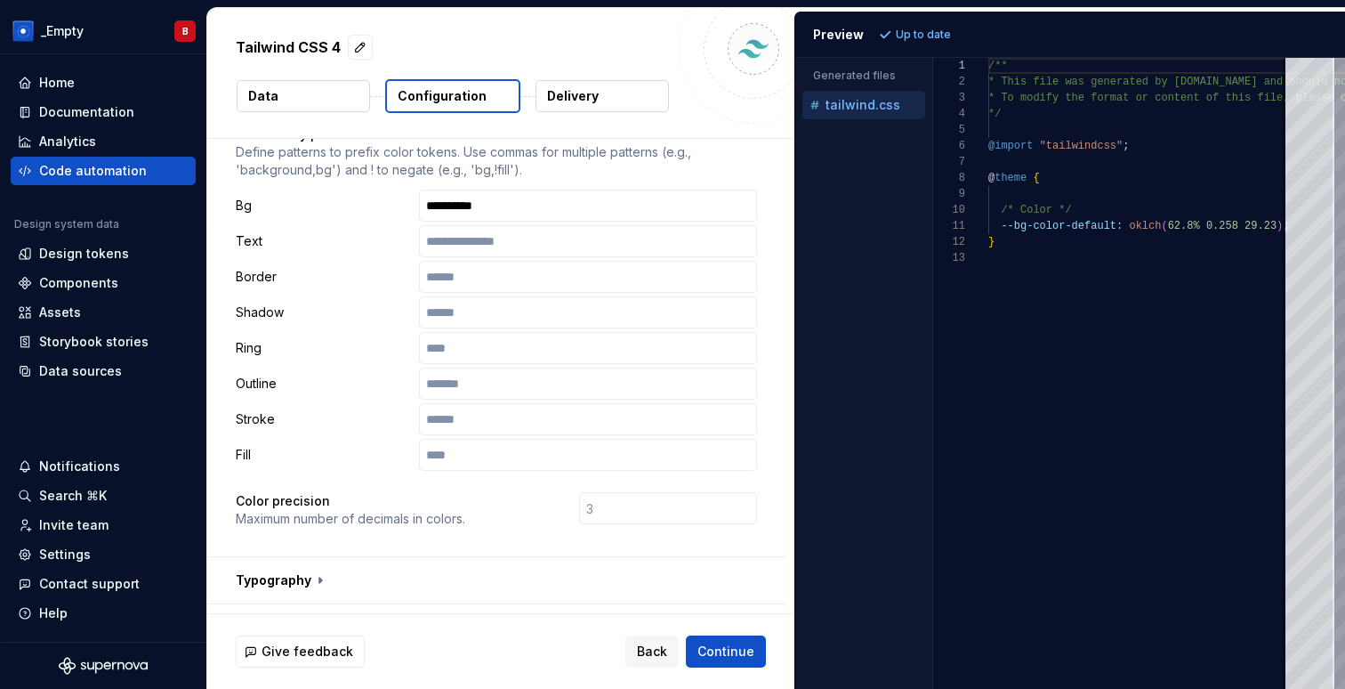
scroll to position [177, 0]
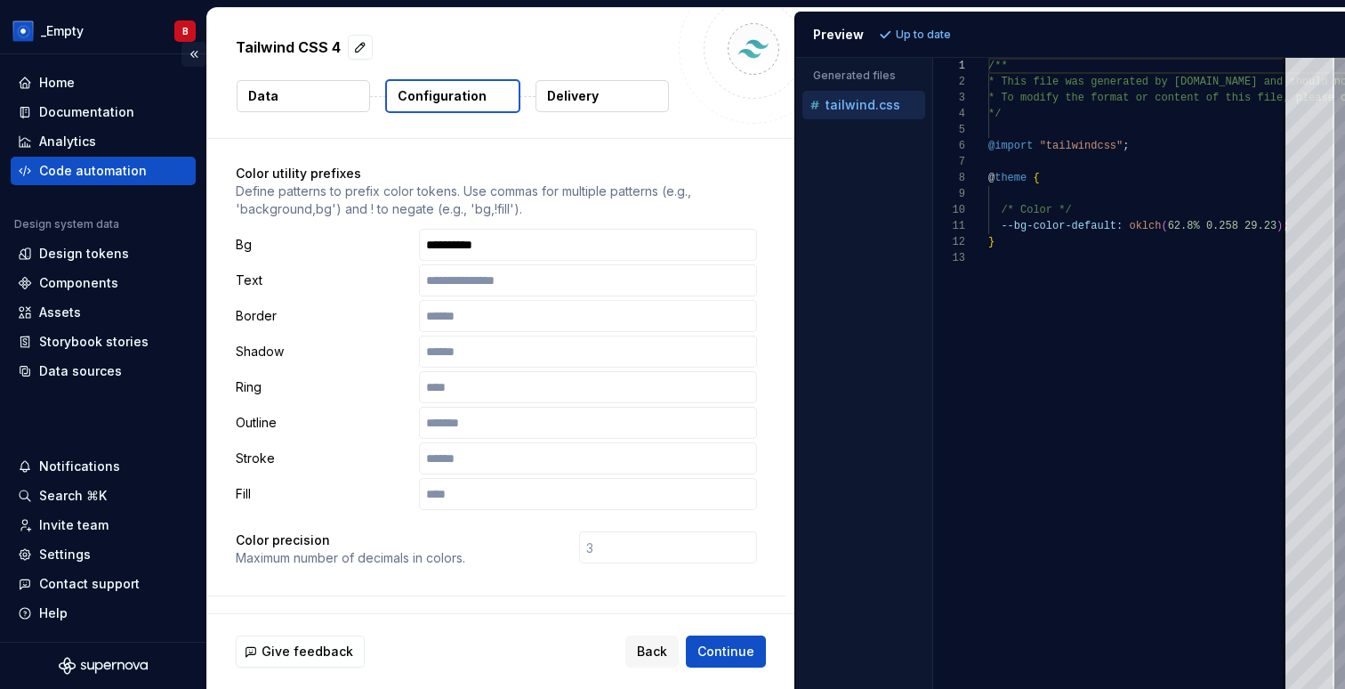
click at [198, 60] on button "Collapse sidebar" at bounding box center [194, 54] width 25 height 25
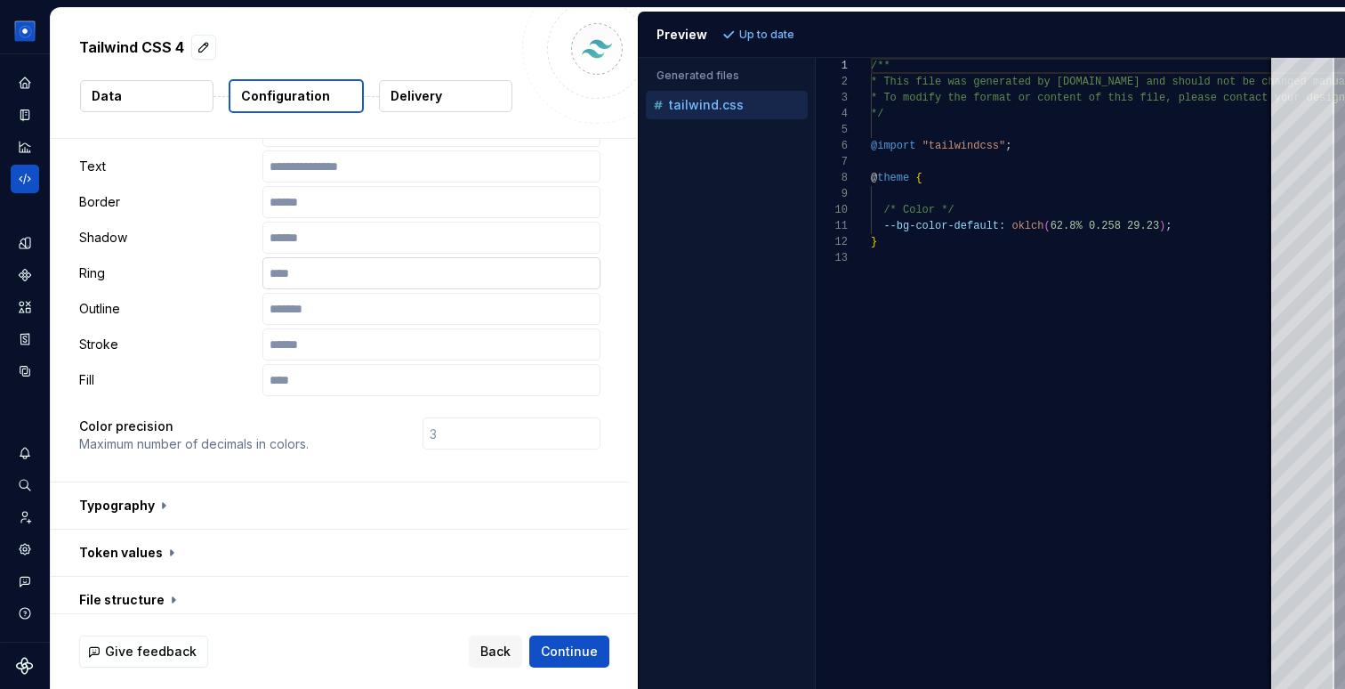
scroll to position [473, 0]
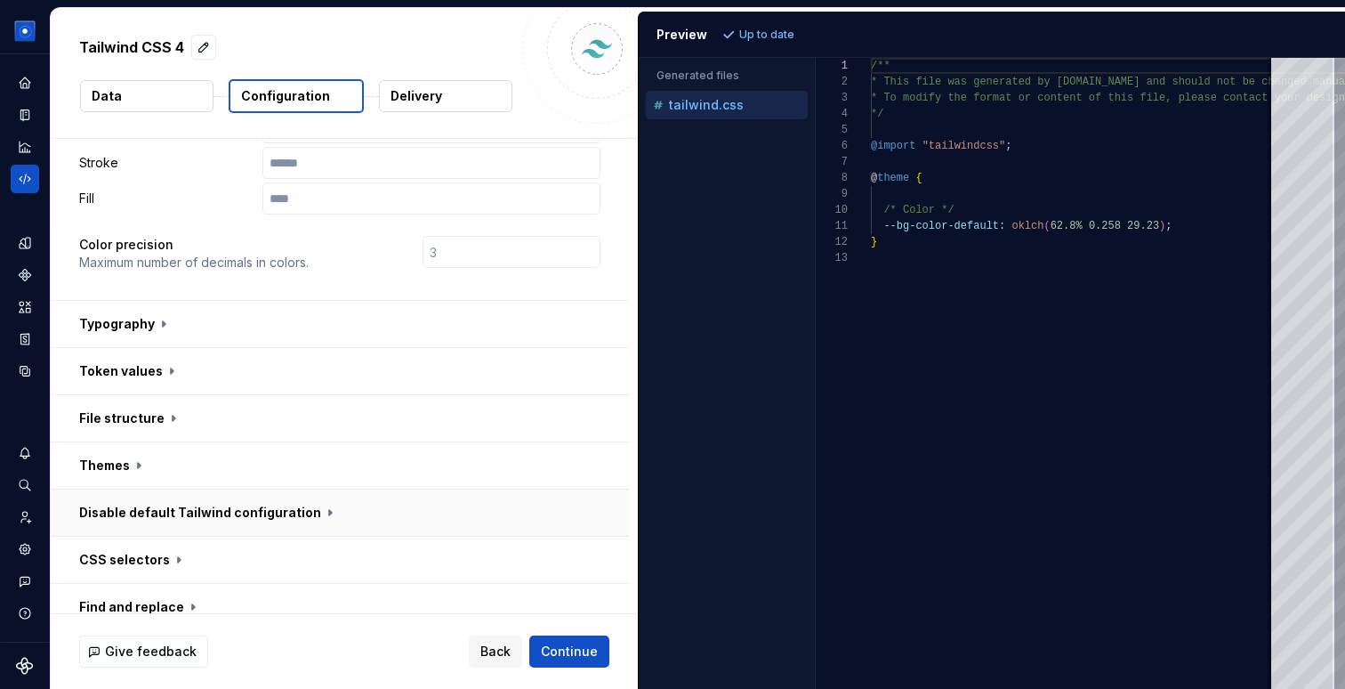
click at [142, 489] on button "button" at bounding box center [340, 512] width 578 height 46
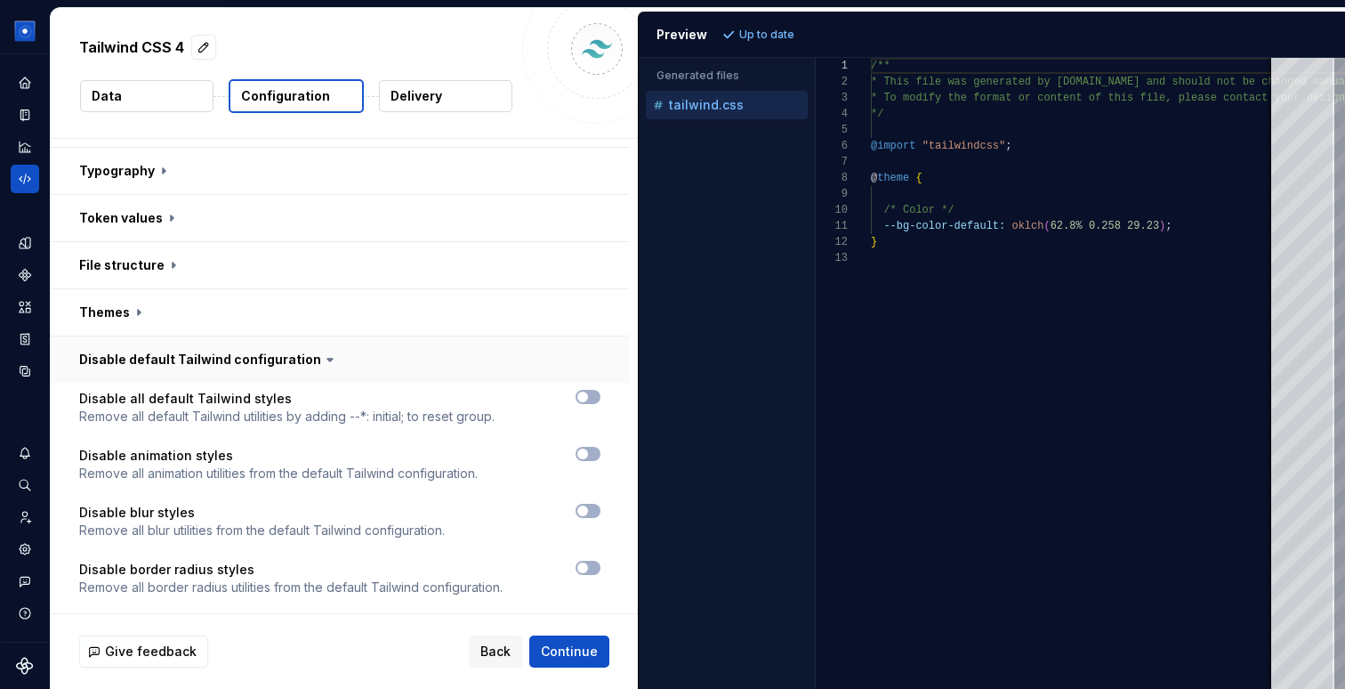
scroll to position [654, 0]
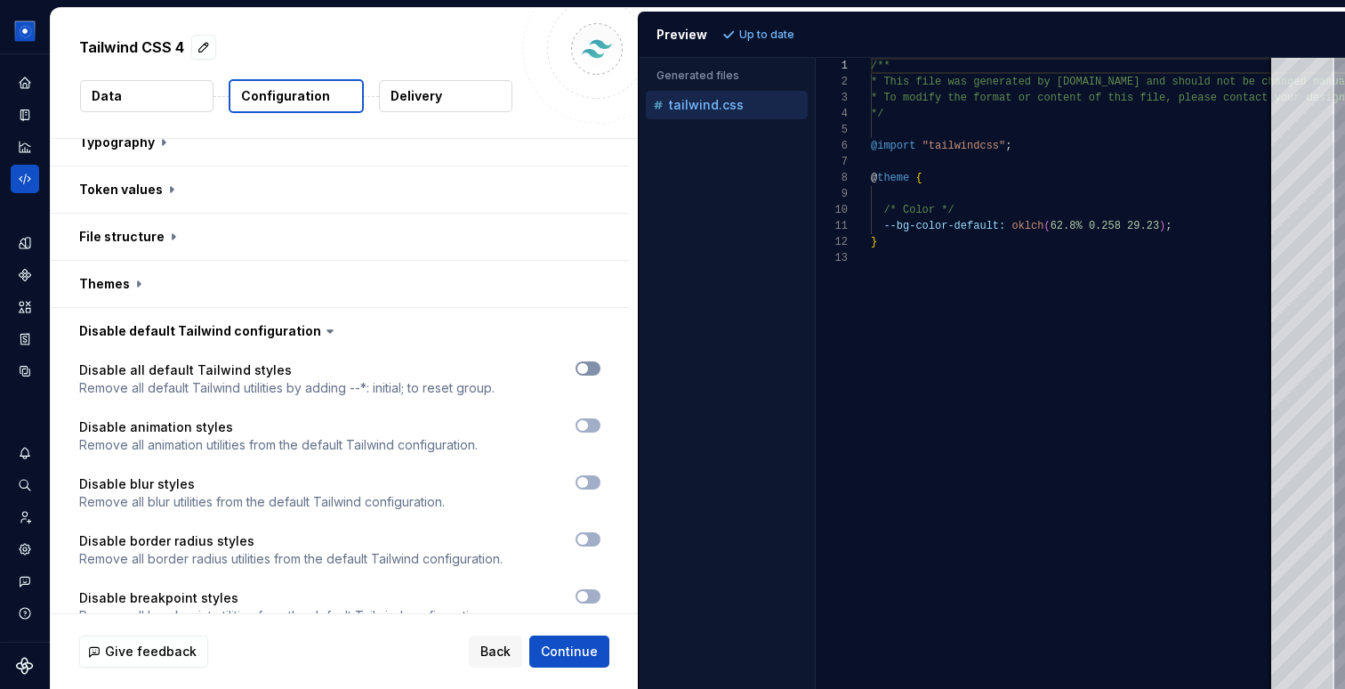
click at [588, 363] on span "button" at bounding box center [583, 368] width 11 height 11
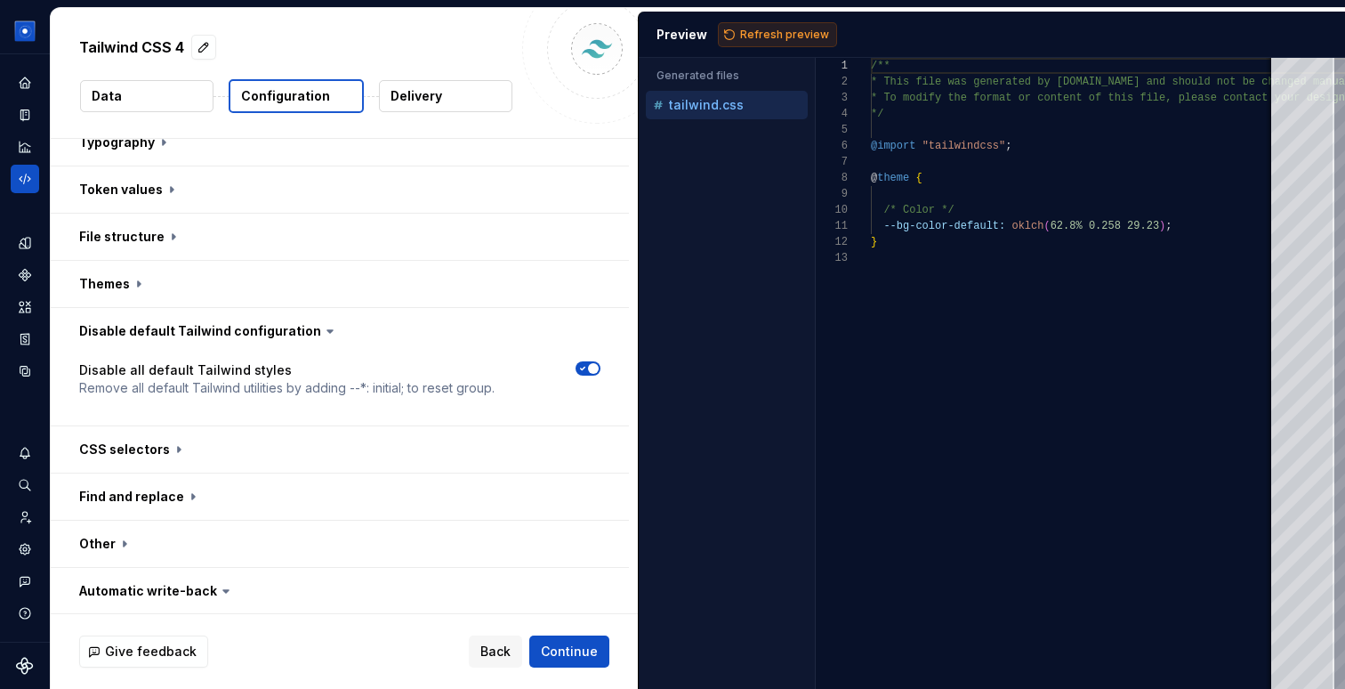
click at [766, 32] on span "Refresh preview" at bounding box center [784, 35] width 89 height 14
type textarea "**********"
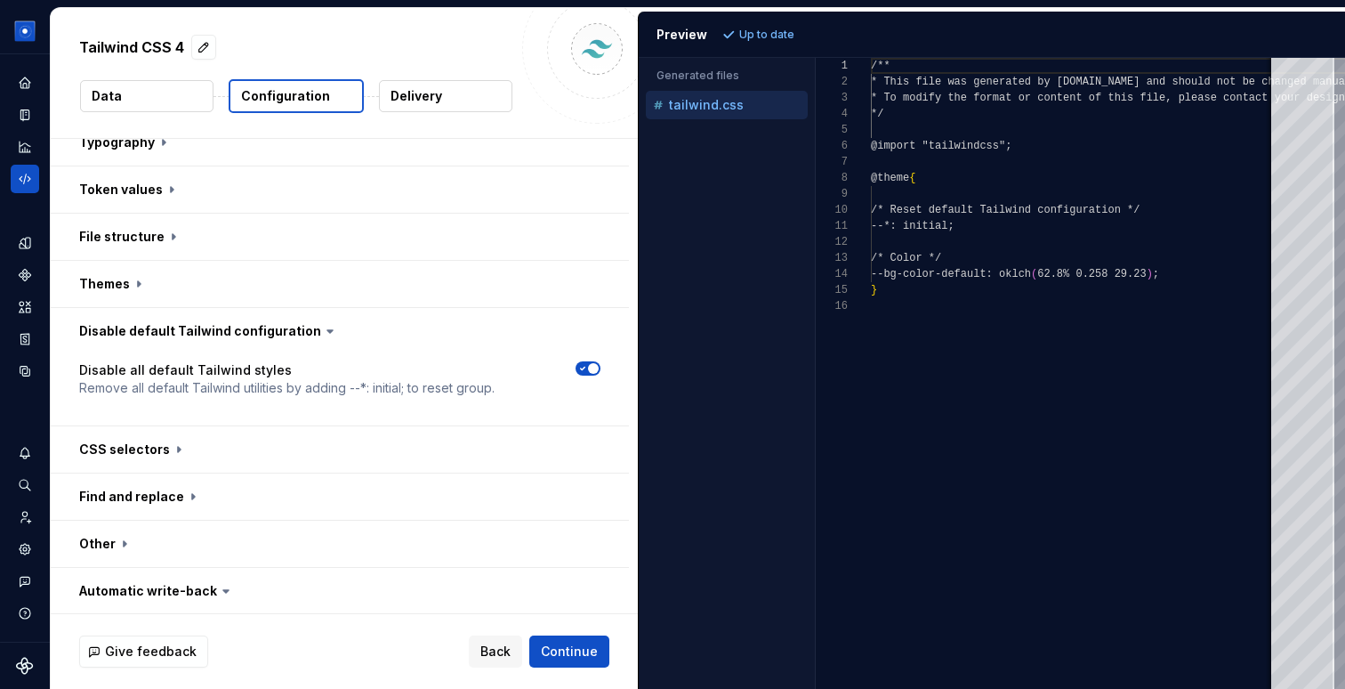
scroll to position [160, 0]
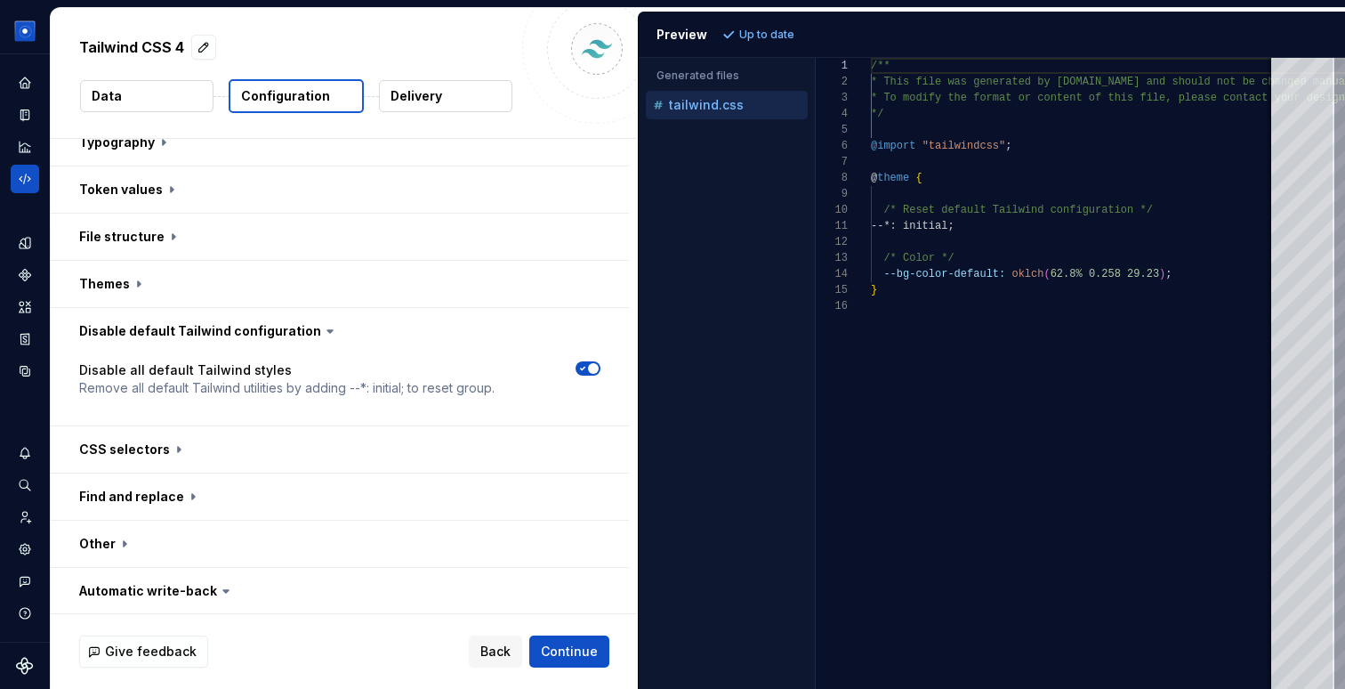
click at [598, 361] on div at bounding box center [564, 379] width 74 height 36
click at [599, 363] on span "button" at bounding box center [593, 368] width 11 height 11
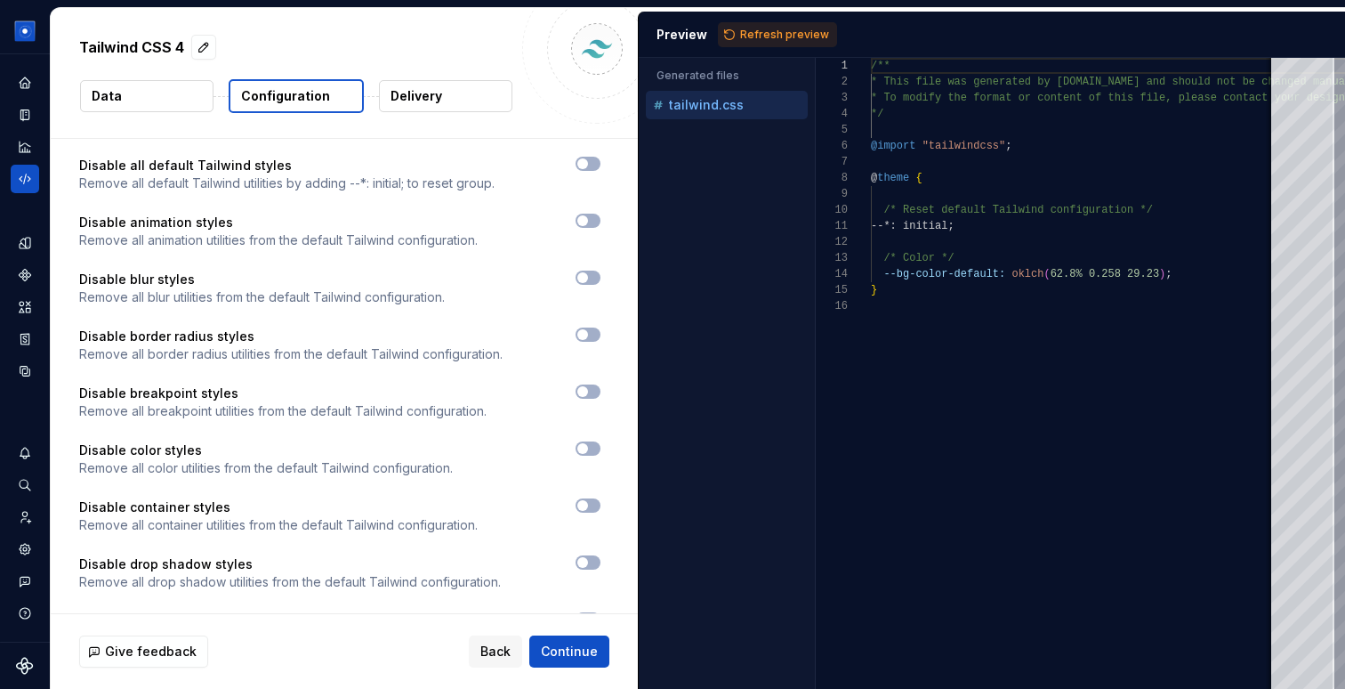
scroll to position [863, 0]
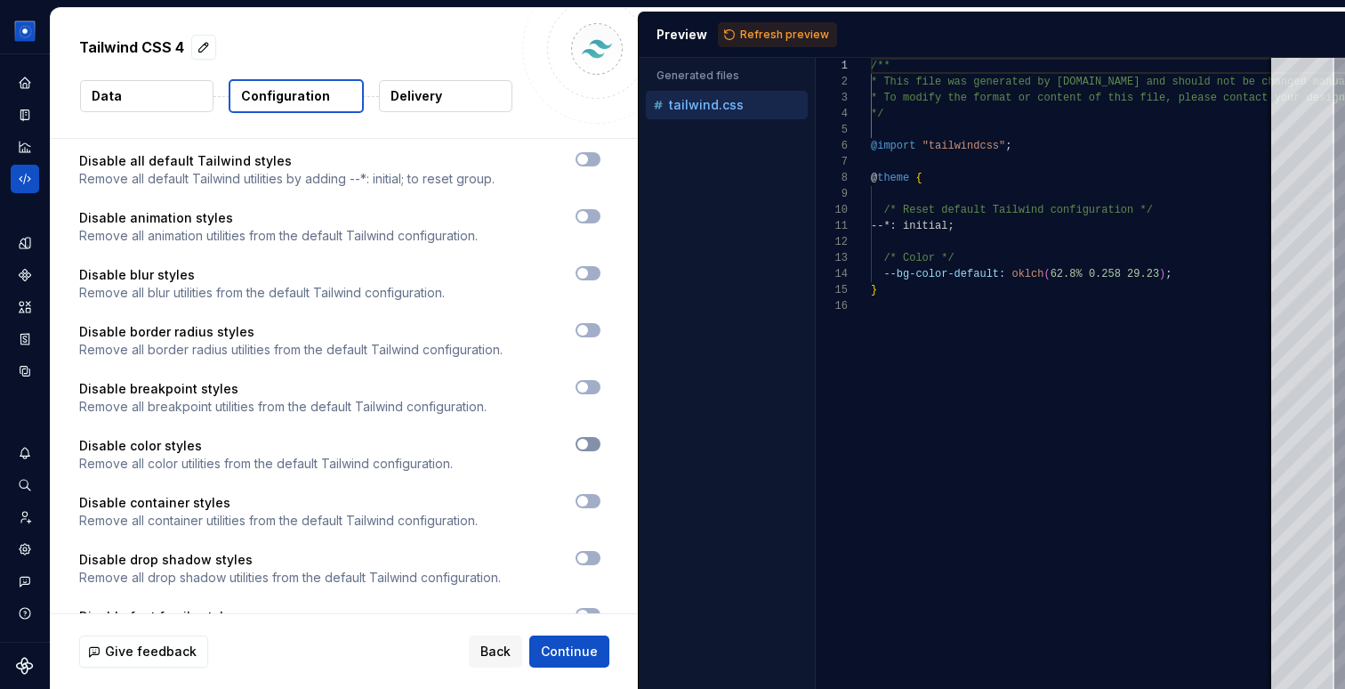
click at [590, 439] on icon "button" at bounding box center [583, 444] width 14 height 11
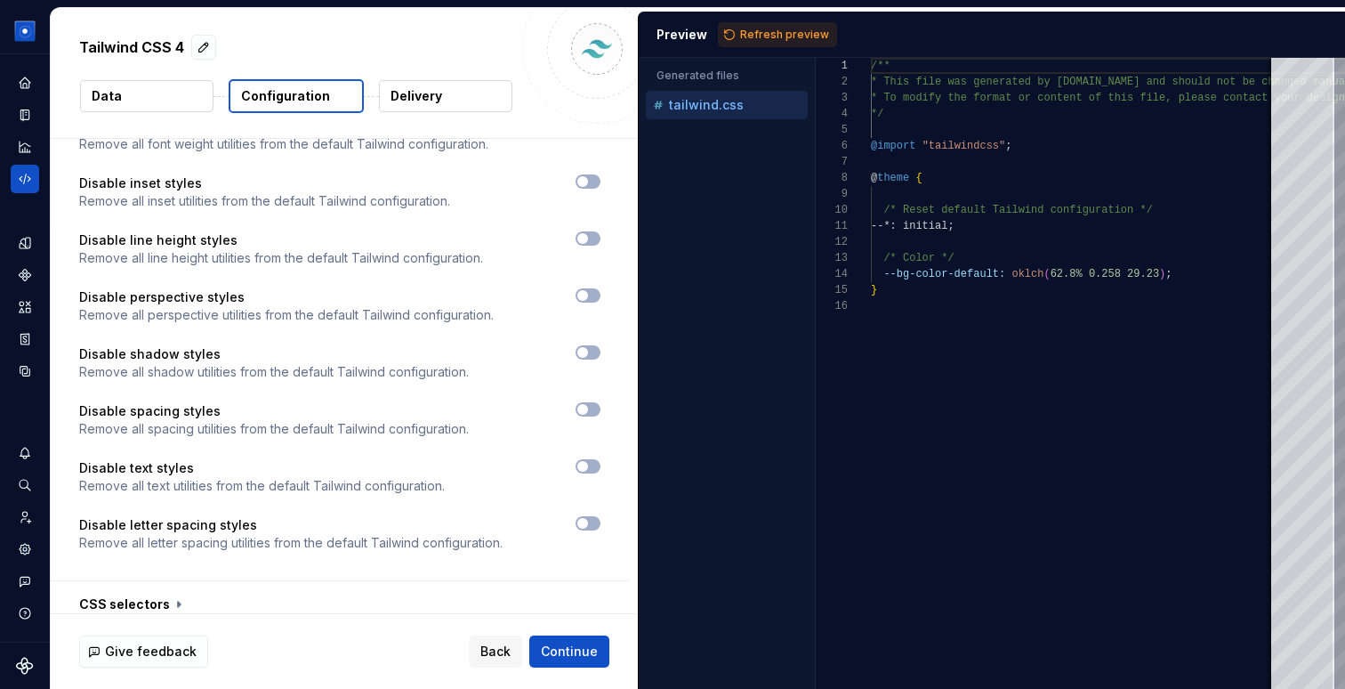
scroll to position [1412, 0]
click at [182, 579] on button "button" at bounding box center [340, 602] width 578 height 46
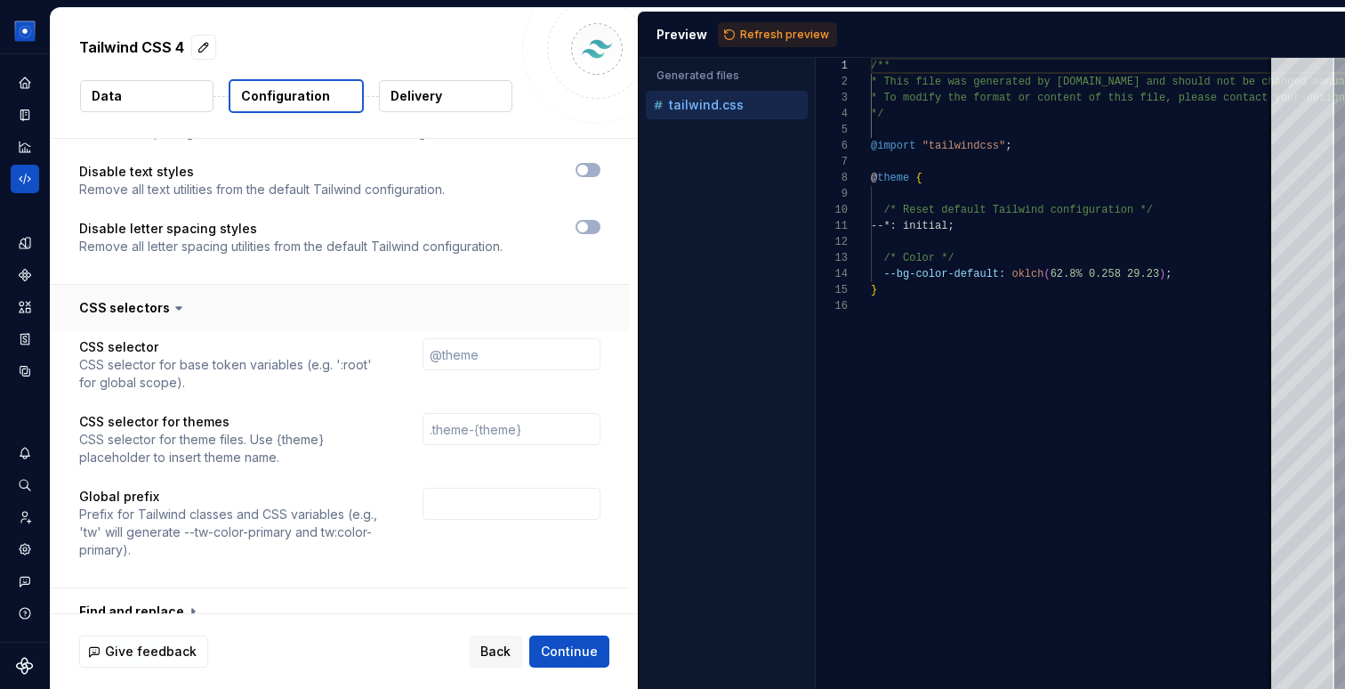
scroll to position [1717, 0]
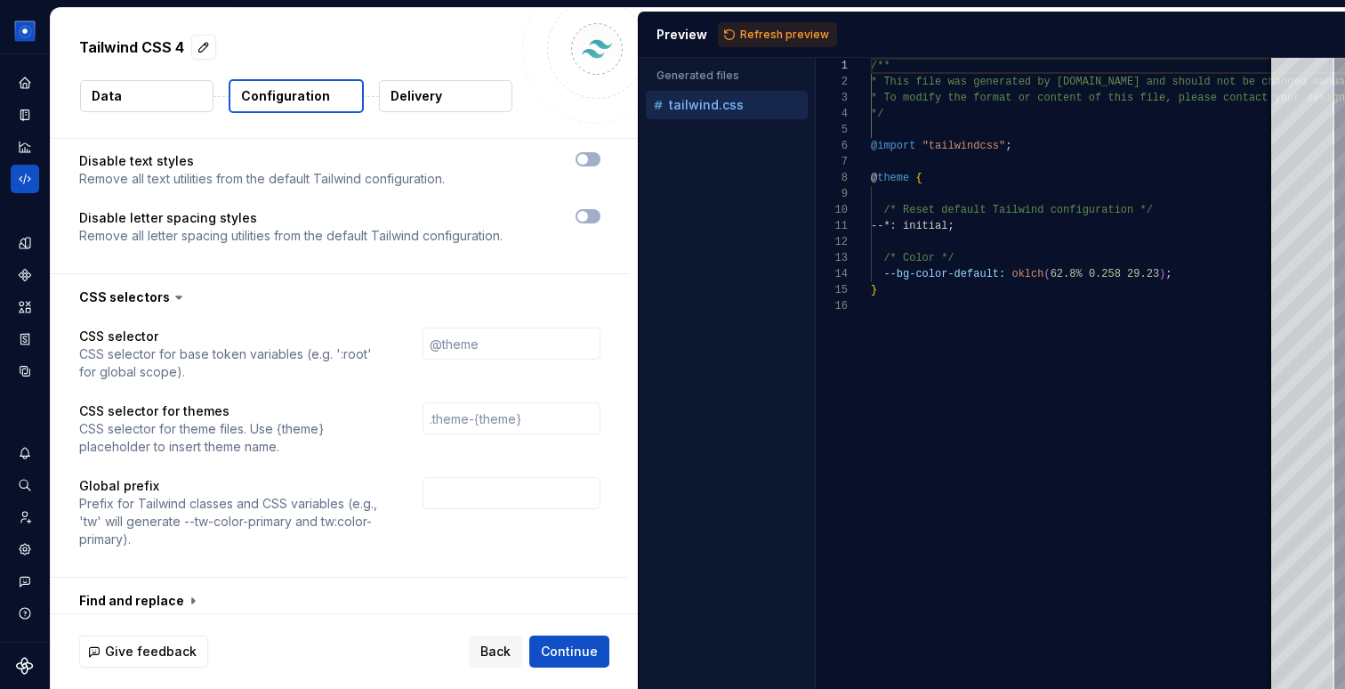
click at [170, 288] on icon at bounding box center [179, 297] width 18 height 18
click at [115, 274] on button "button" at bounding box center [340, 297] width 578 height 46
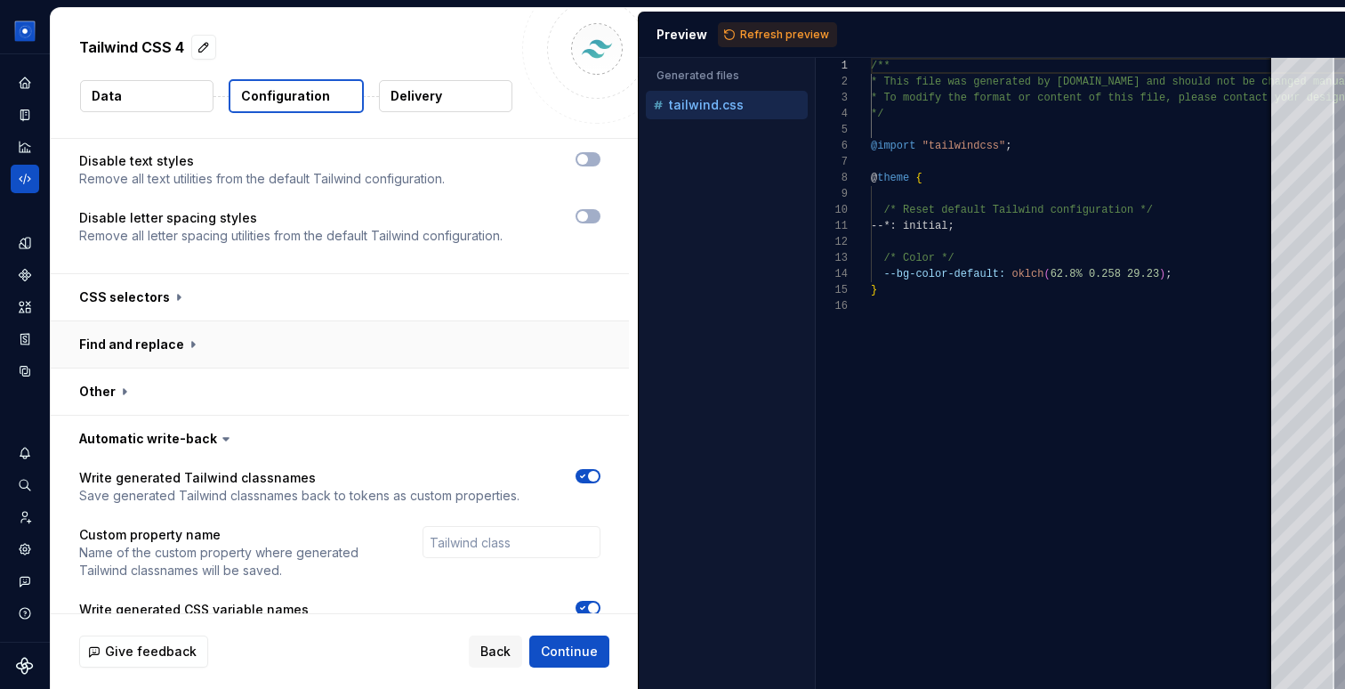
click at [113, 321] on button "button" at bounding box center [340, 344] width 578 height 46
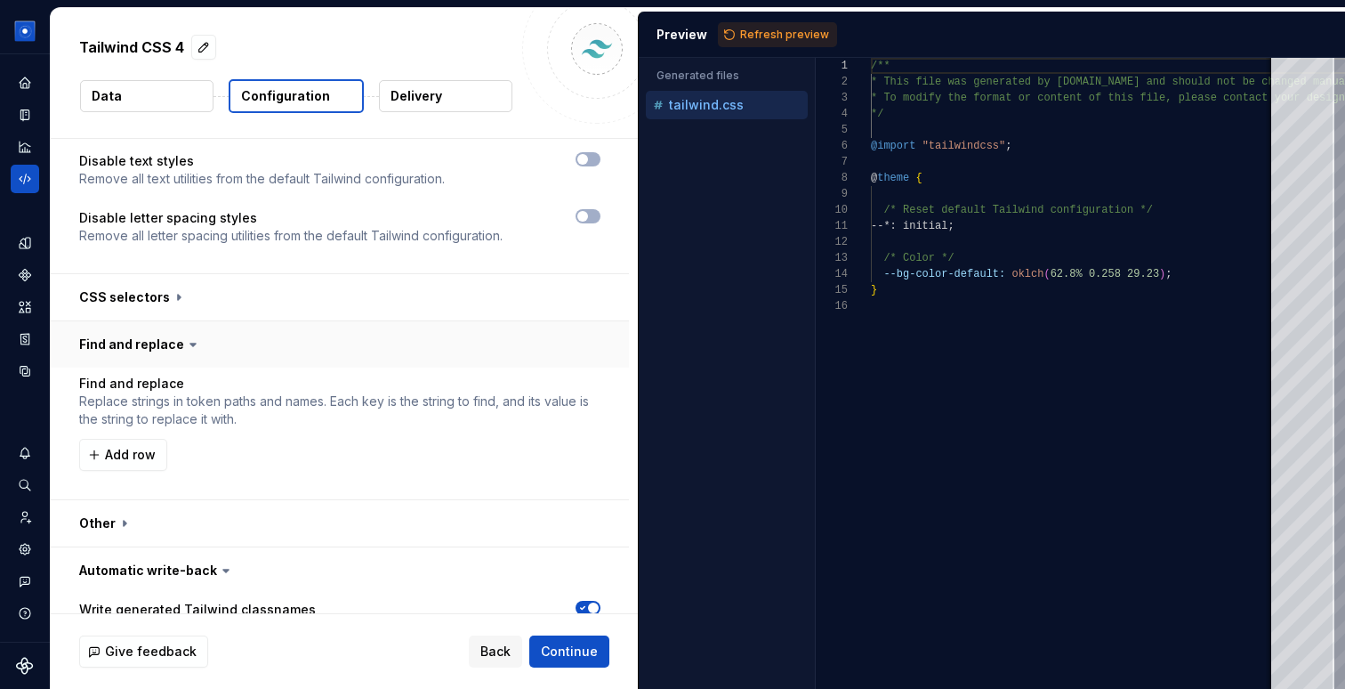
click at [113, 321] on button "button" at bounding box center [340, 344] width 578 height 46
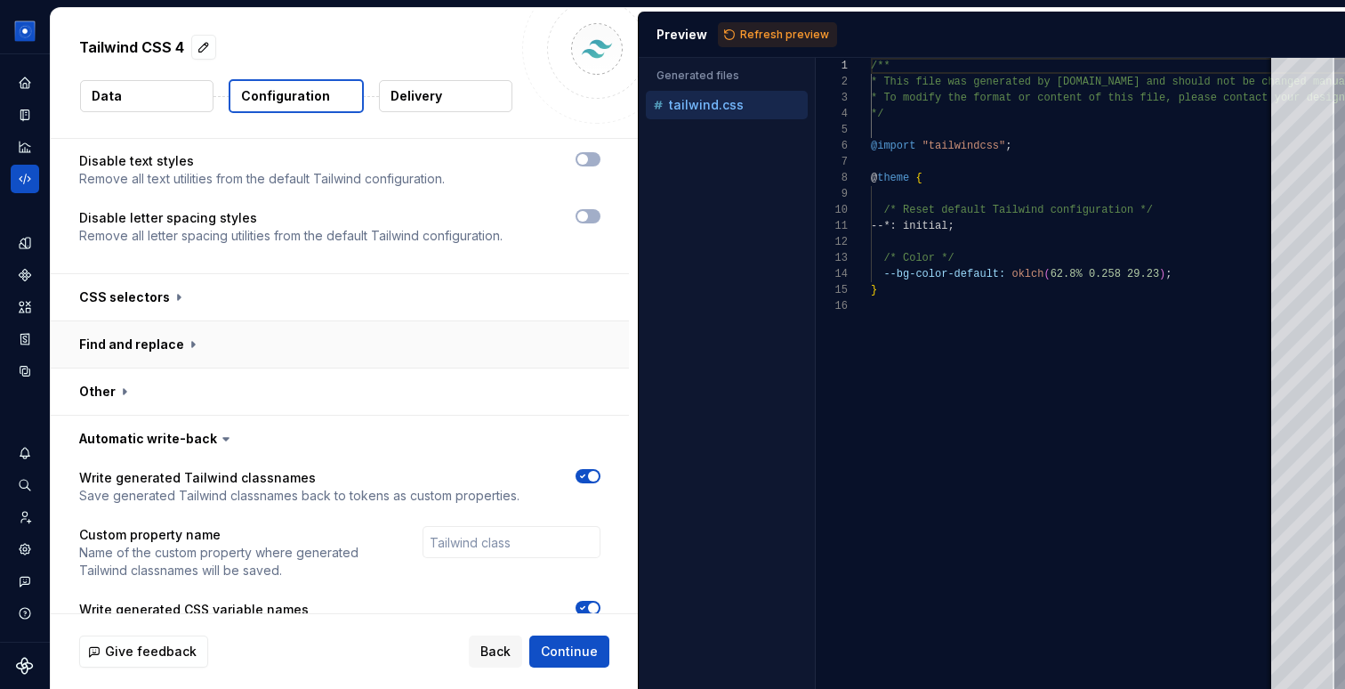
click at [113, 321] on button "button" at bounding box center [340, 344] width 578 height 46
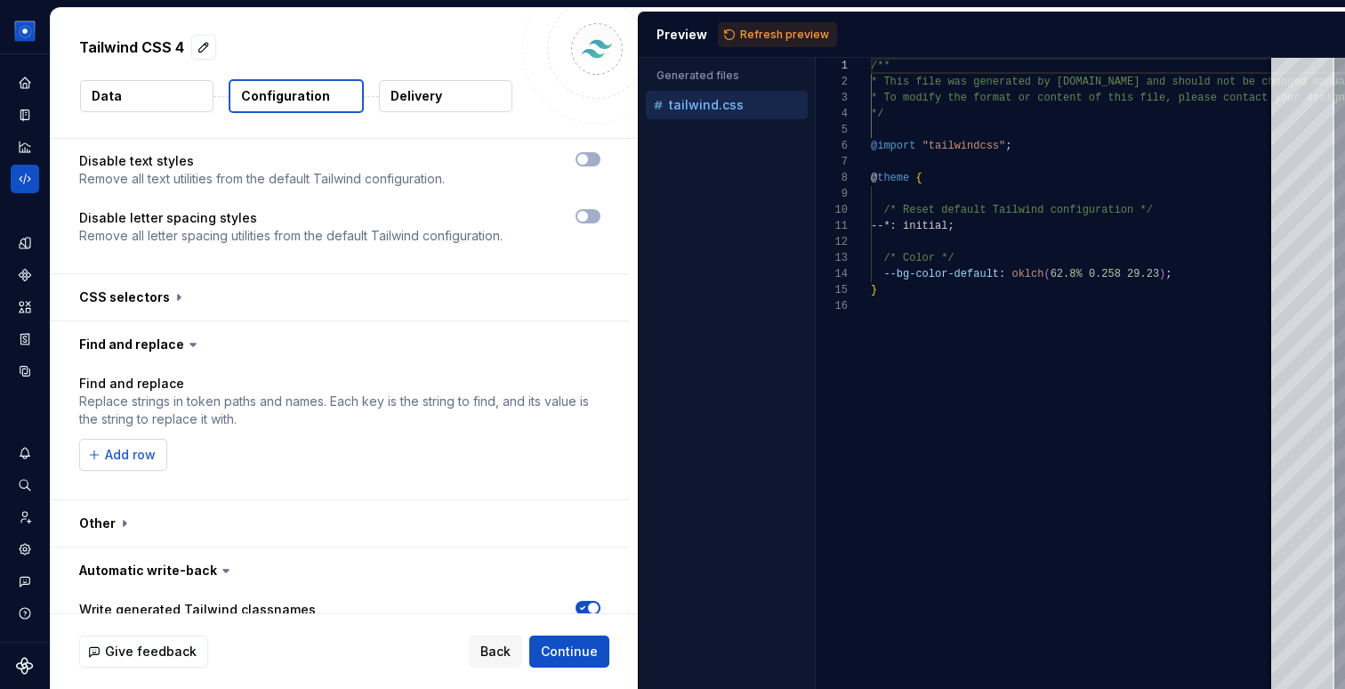
click at [122, 446] on span "Add row" at bounding box center [130, 455] width 51 height 18
type input "bg"
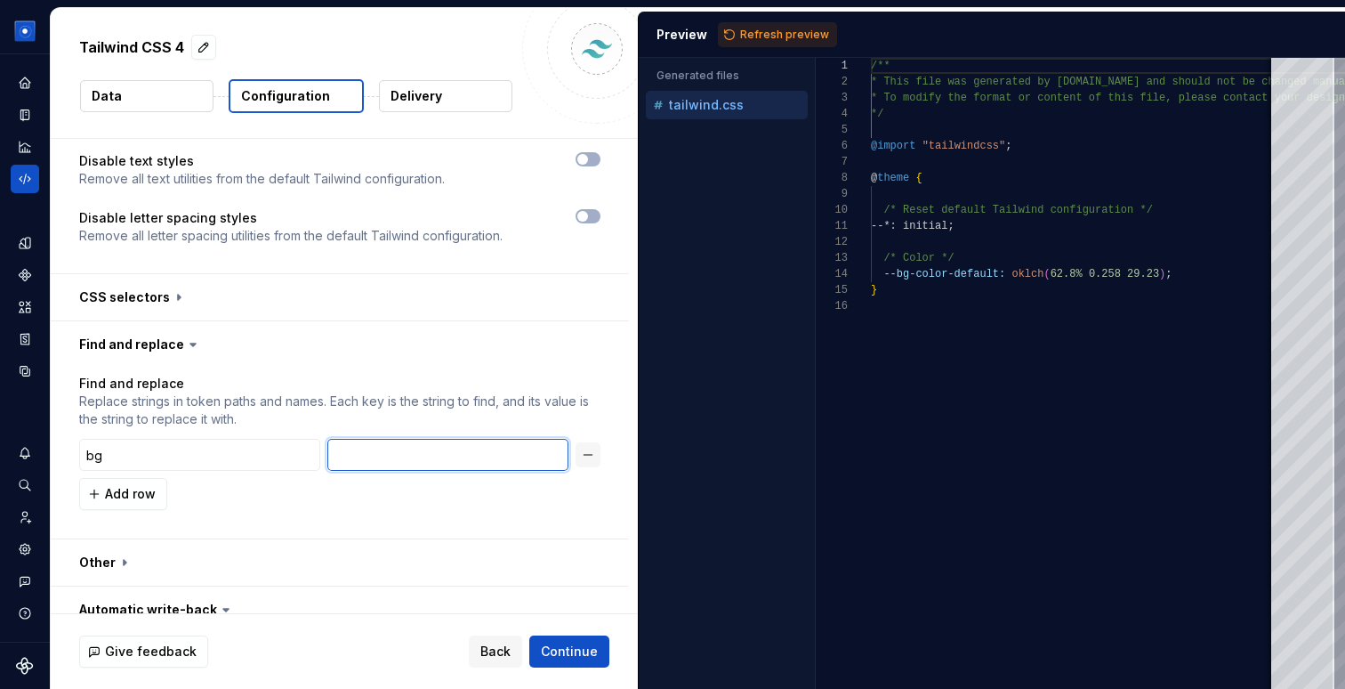
click at [375, 439] on input "text" at bounding box center [447, 455] width 241 height 32
type input "background"
click at [537, 368] on div "Find and replace Replace strings in token paths and names. Each key is the stri…" at bounding box center [340, 453] width 578 height 171
click at [783, 32] on span "Refresh preview" at bounding box center [784, 35] width 89 height 14
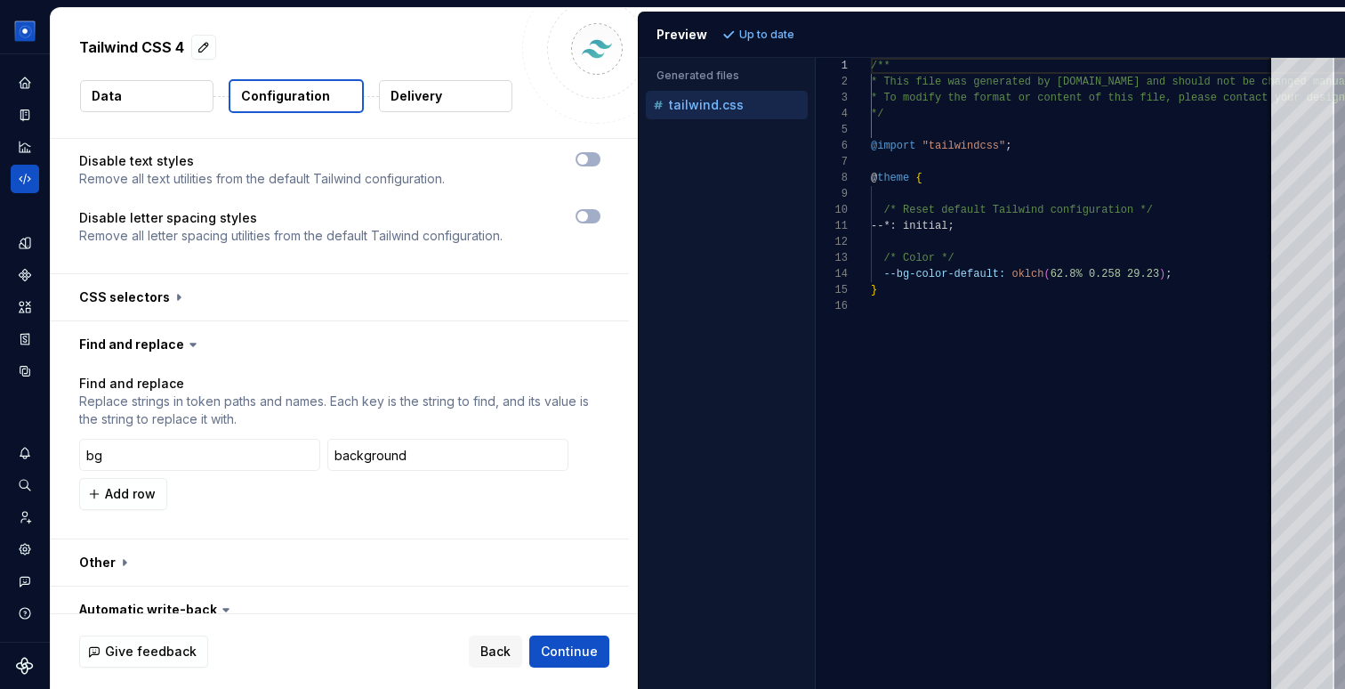
type textarea "**********"
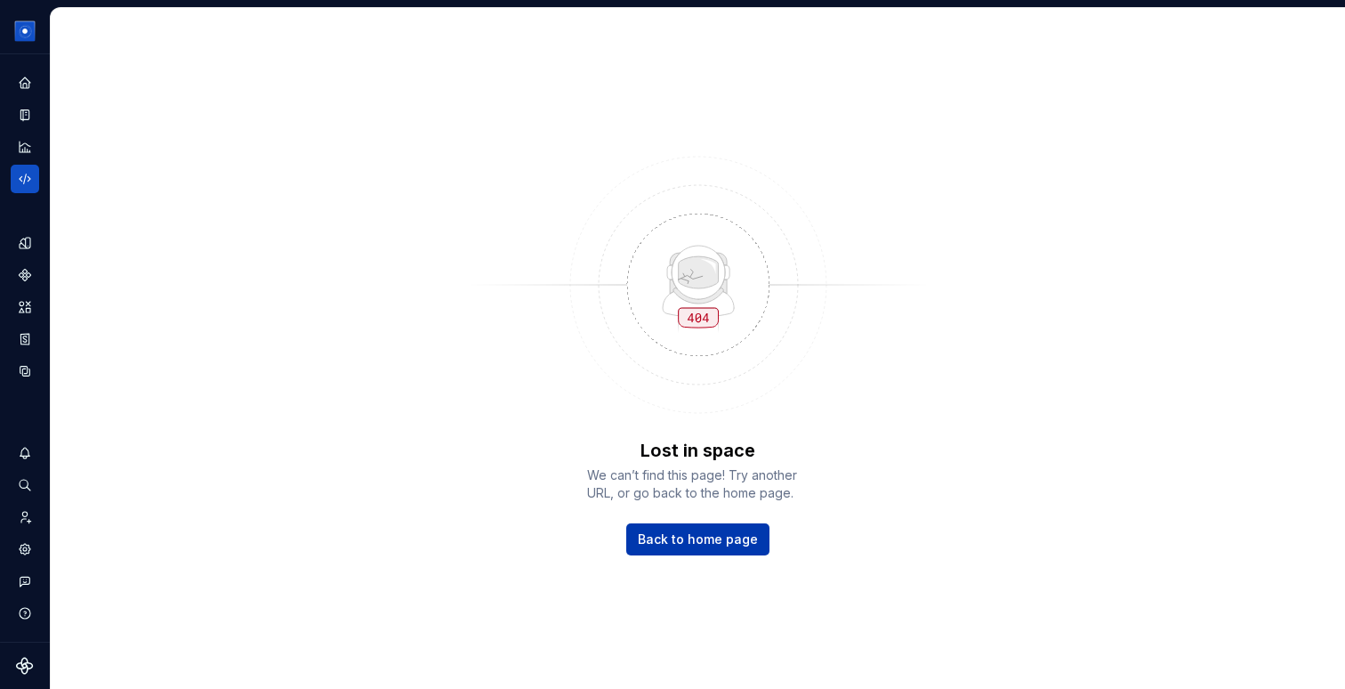
click at [709, 534] on span "Back to home page" at bounding box center [698, 539] width 120 height 18
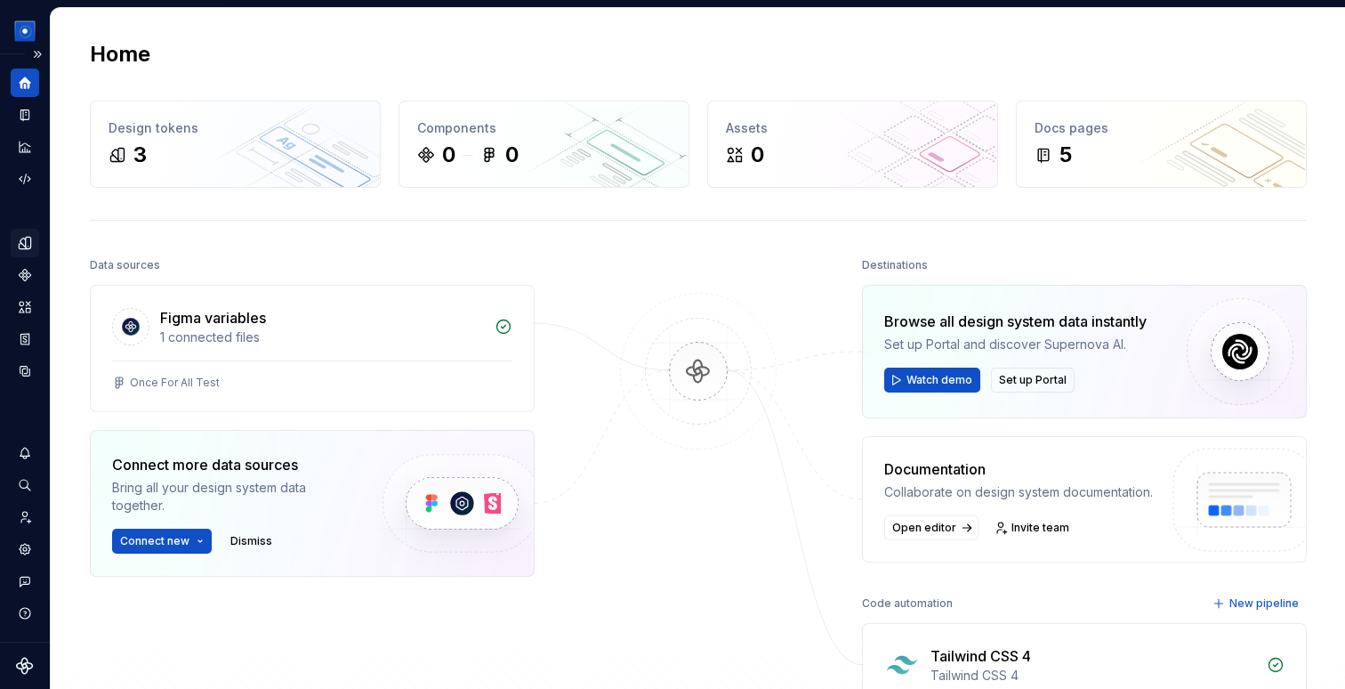
click at [28, 240] on icon "Design tokens" at bounding box center [28, 243] width 5 height 12
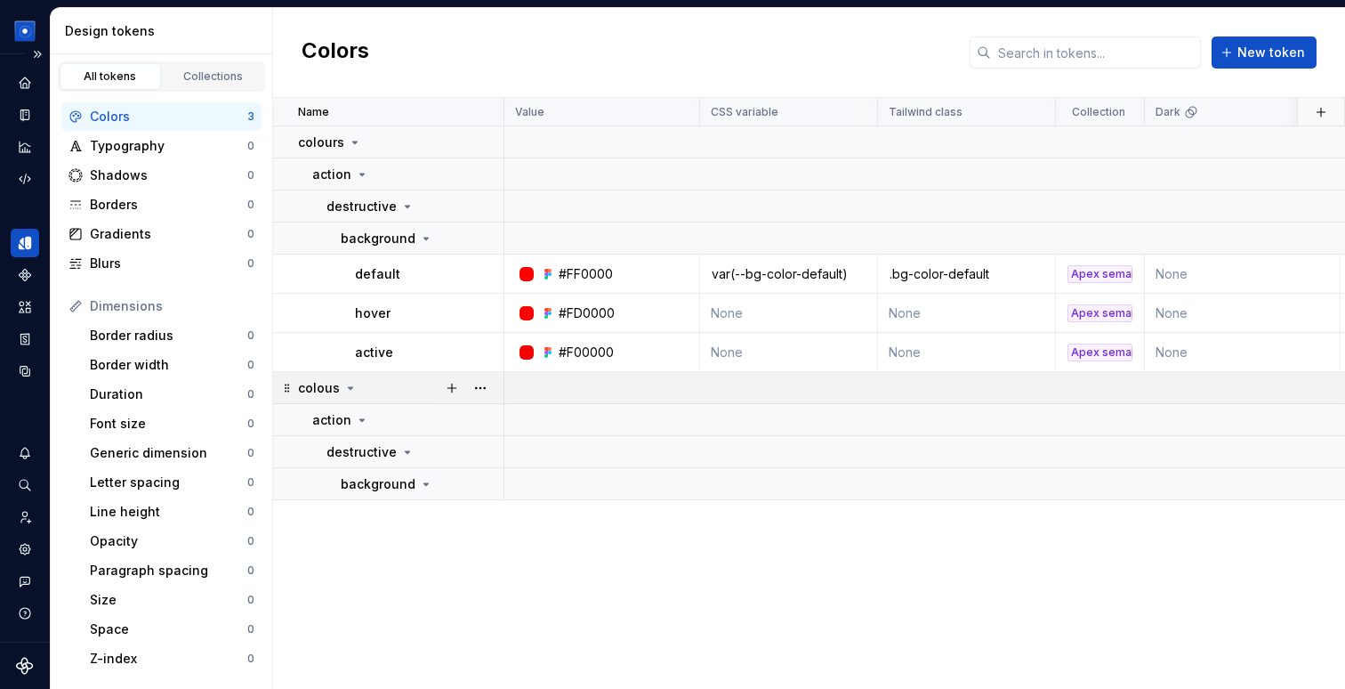
click at [360, 396] on td "colous" at bounding box center [388, 388] width 231 height 32
click at [361, 427] on div "action" at bounding box center [340, 420] width 57 height 18
click at [365, 457] on p "destructive" at bounding box center [362, 452] width 70 height 18
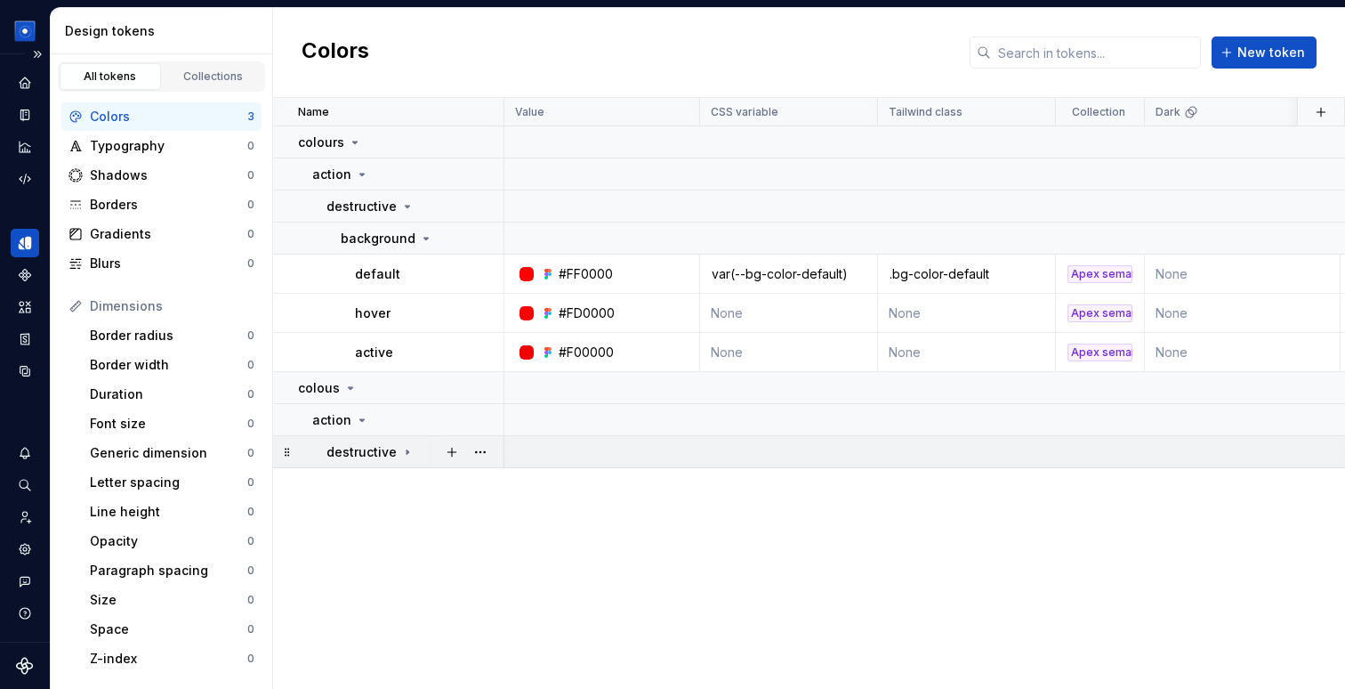
click at [365, 457] on p "destructive" at bounding box center [362, 452] width 70 height 18
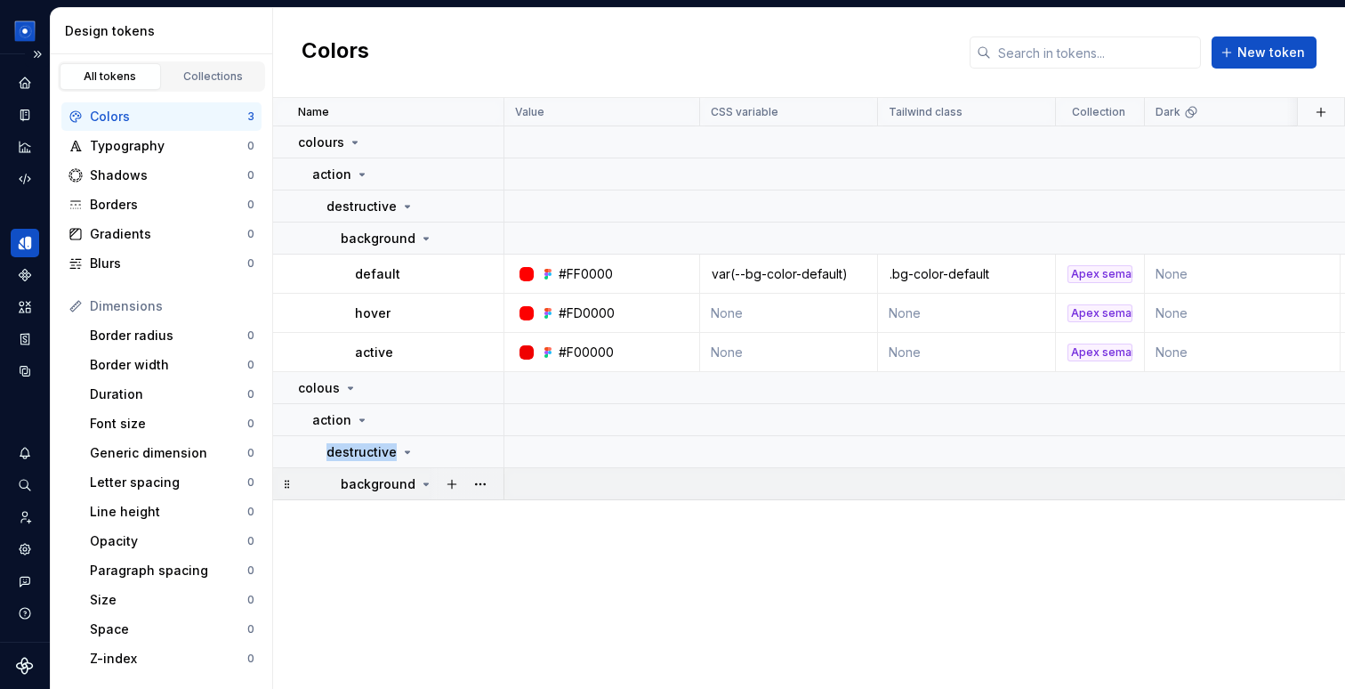
click at [372, 477] on p "background" at bounding box center [378, 484] width 75 height 18
click at [482, 382] on button "button" at bounding box center [480, 388] width 25 height 25
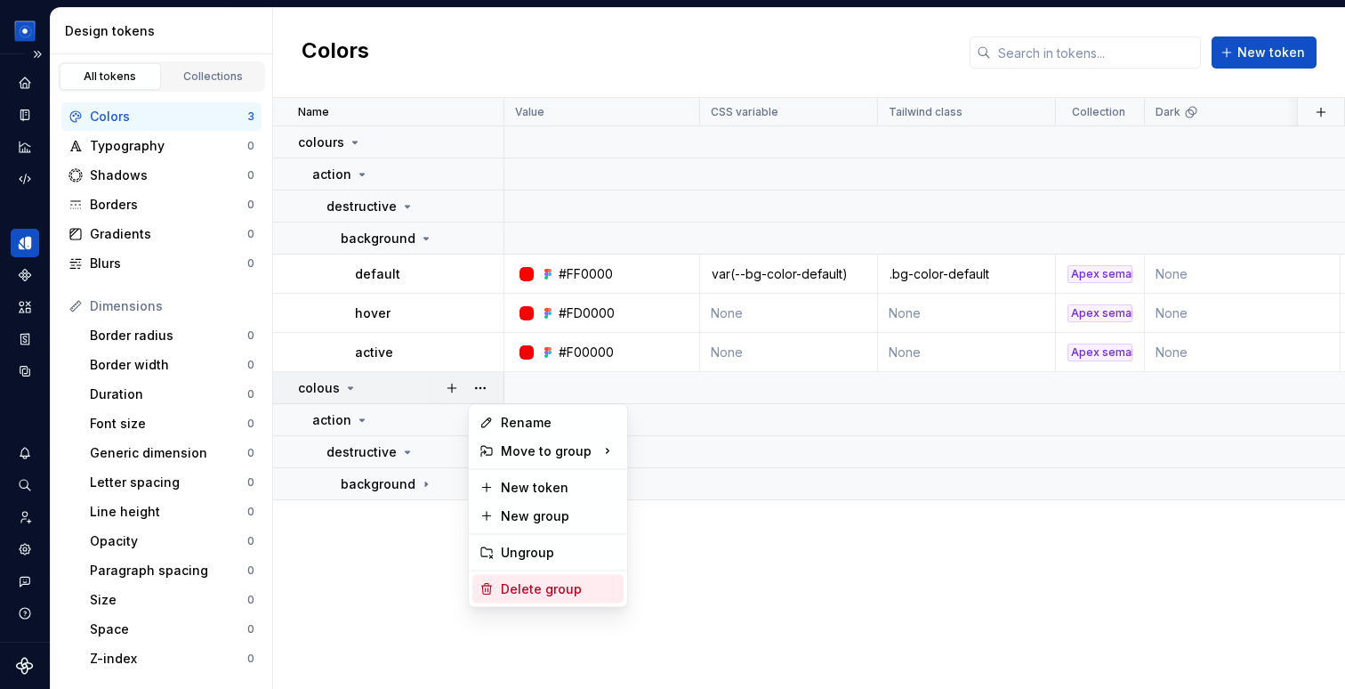
click at [532, 587] on div "Delete group" at bounding box center [559, 589] width 116 height 18
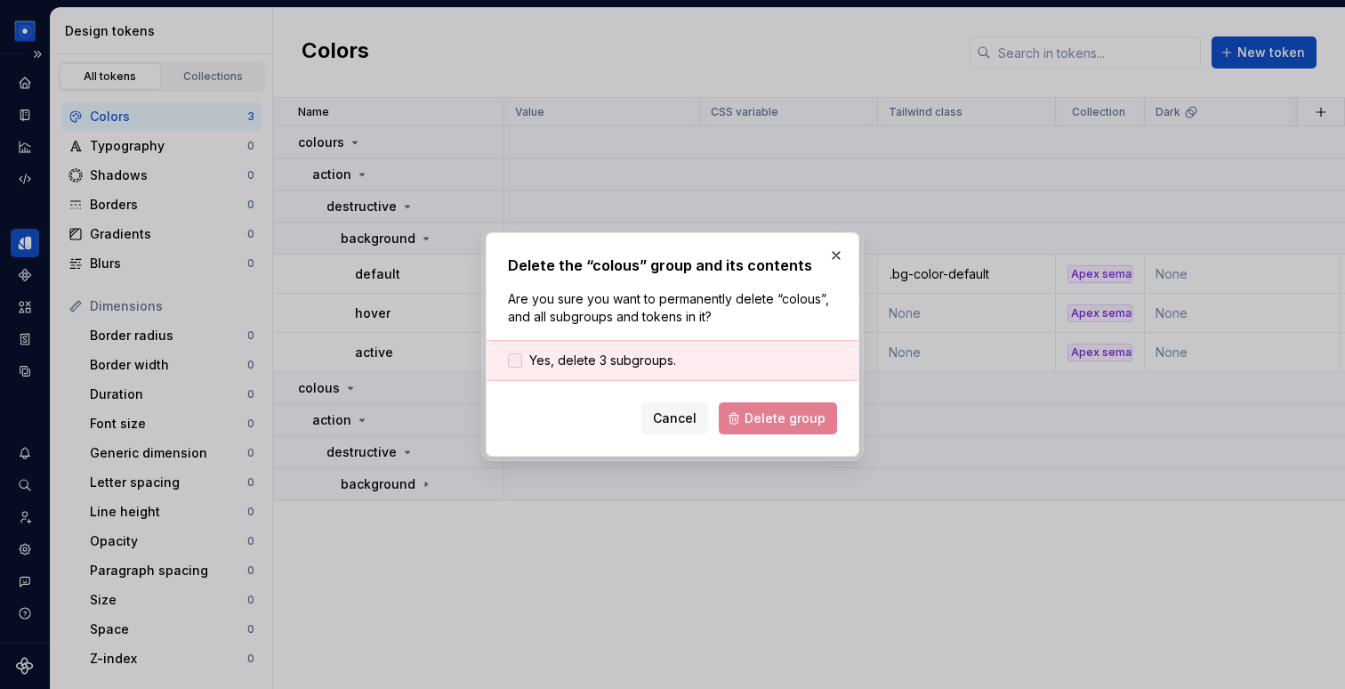
click at [598, 355] on span "Yes, delete 3 subgroups." at bounding box center [602, 360] width 147 height 18
click at [811, 430] on button "Delete group" at bounding box center [778, 418] width 118 height 32
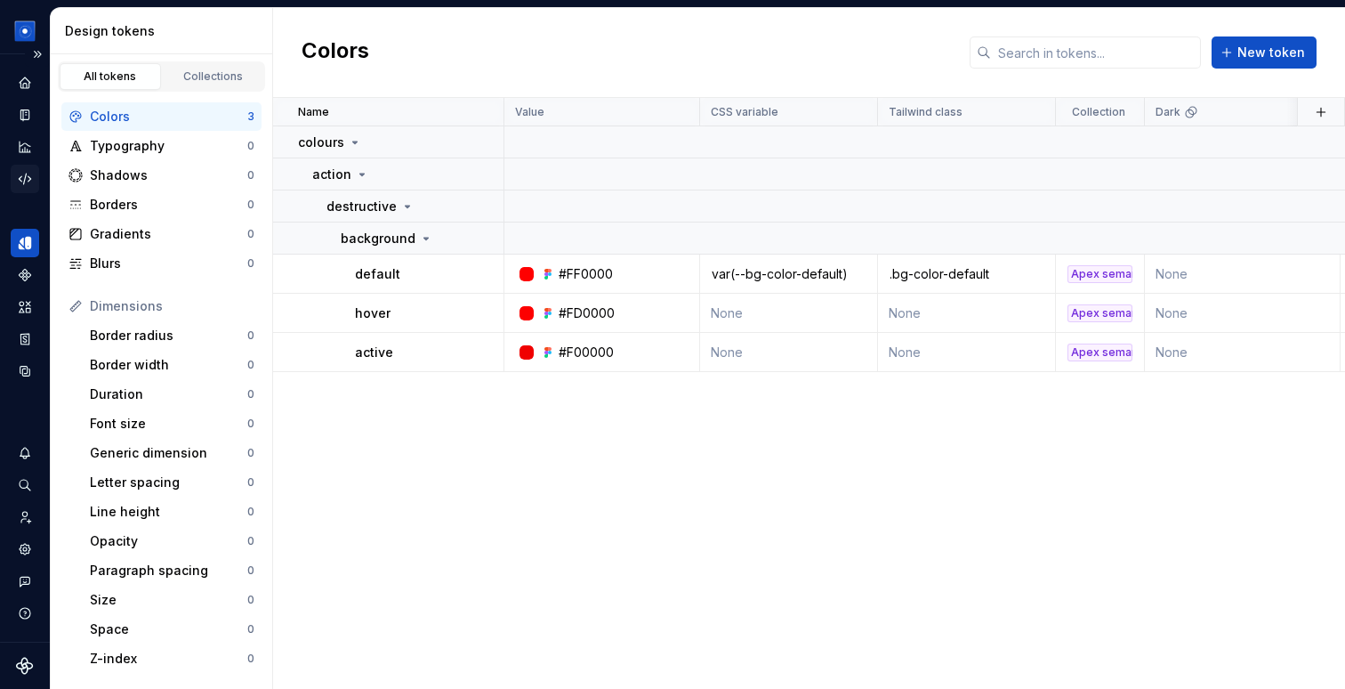
click at [28, 168] on div "Code automation" at bounding box center [25, 179] width 28 height 28
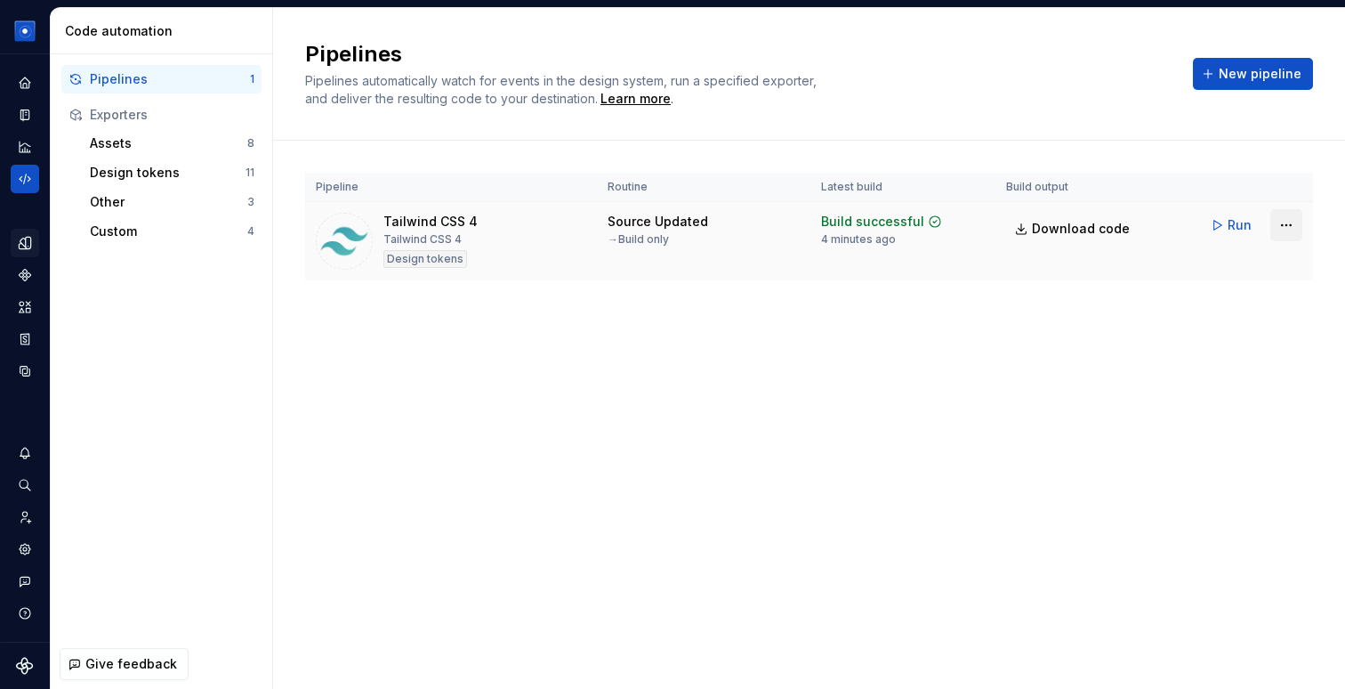
click at [1299, 227] on html "_Empty B Design system data Code automation Pipelines 1 Exporters Assets 8 Desi…" at bounding box center [672, 344] width 1345 height 689
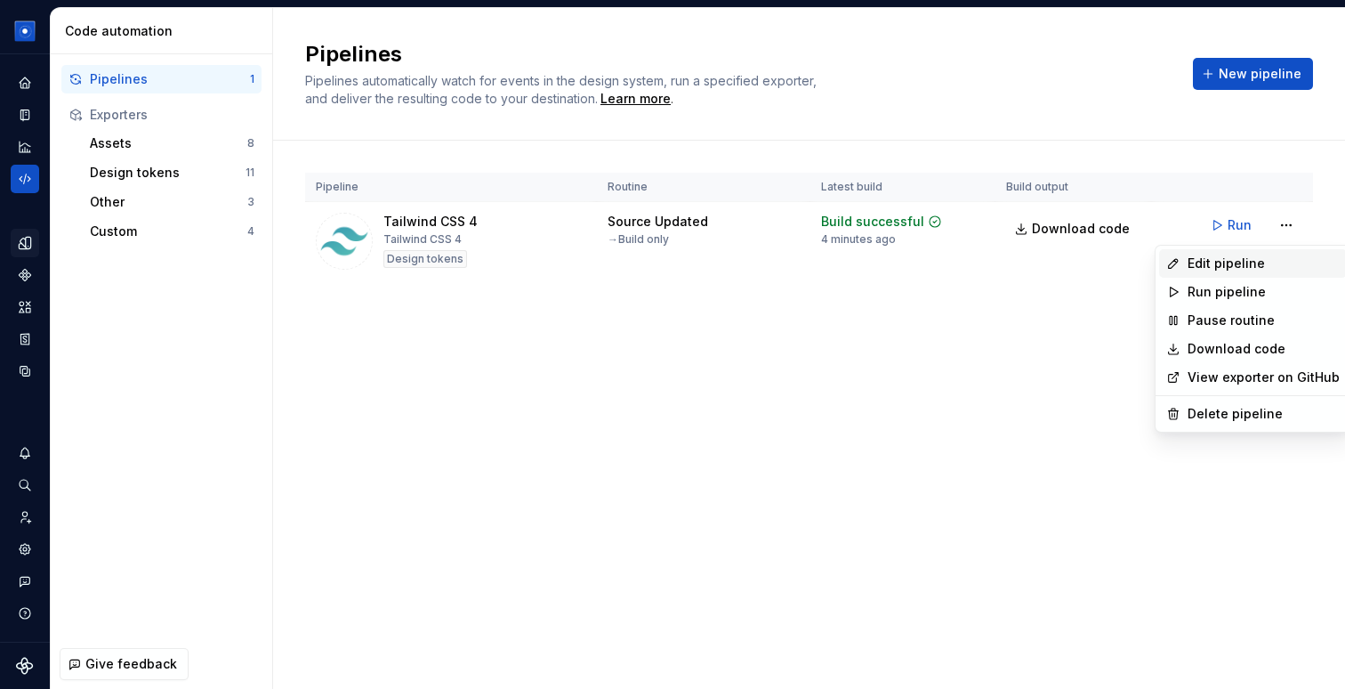
click at [1217, 273] on div "Edit pipeline" at bounding box center [1254, 263] width 188 height 28
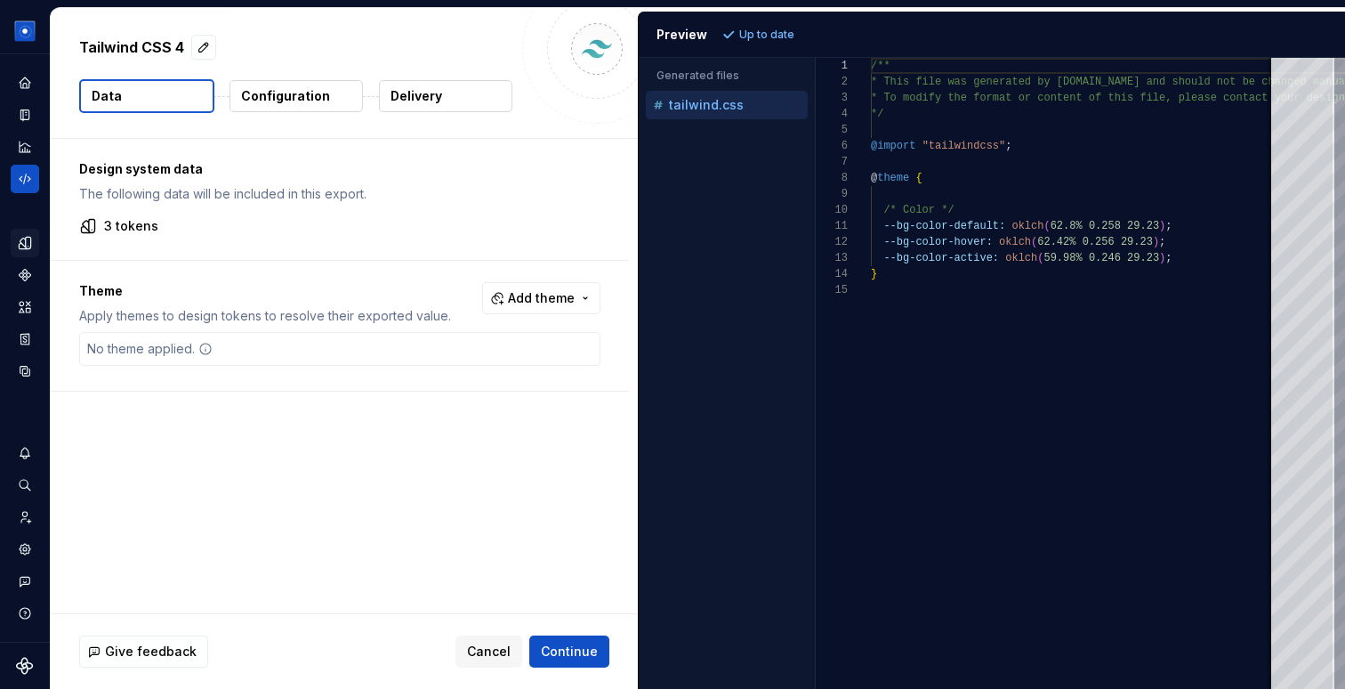
click at [275, 97] on p "Configuration" at bounding box center [285, 96] width 89 height 18
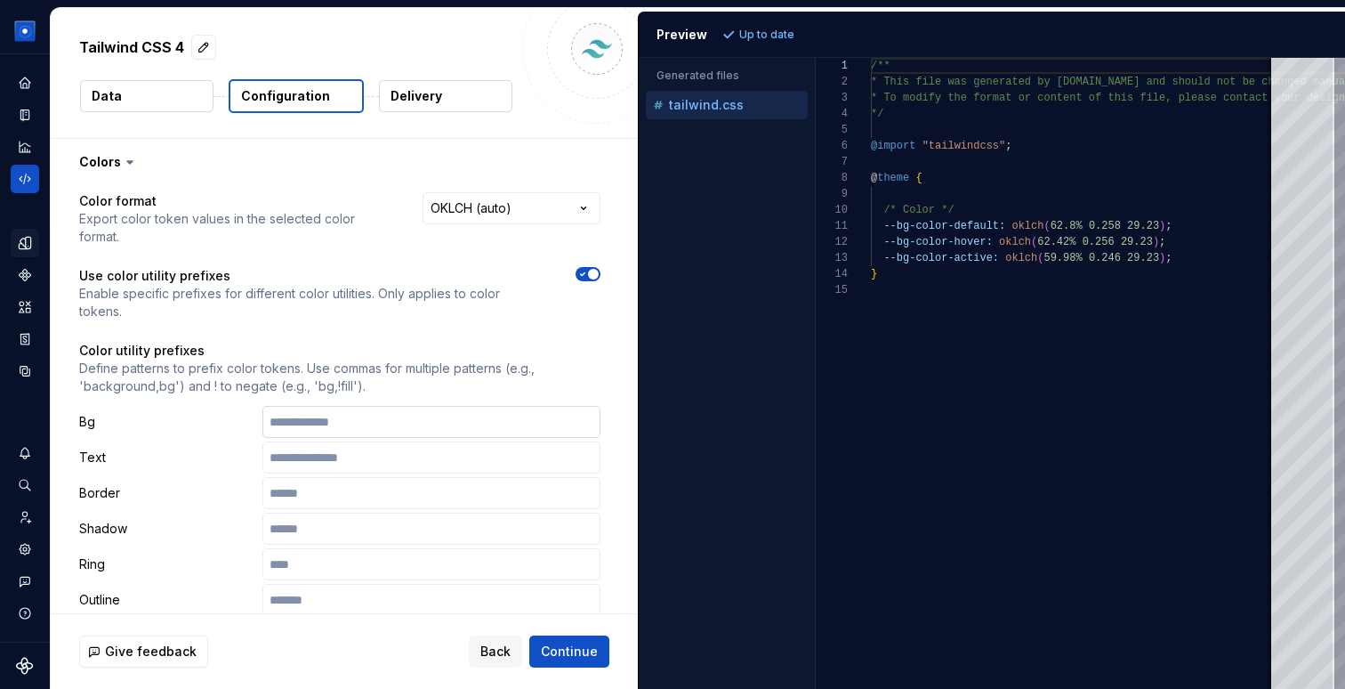
click at [364, 406] on input "text" at bounding box center [432, 422] width 338 height 32
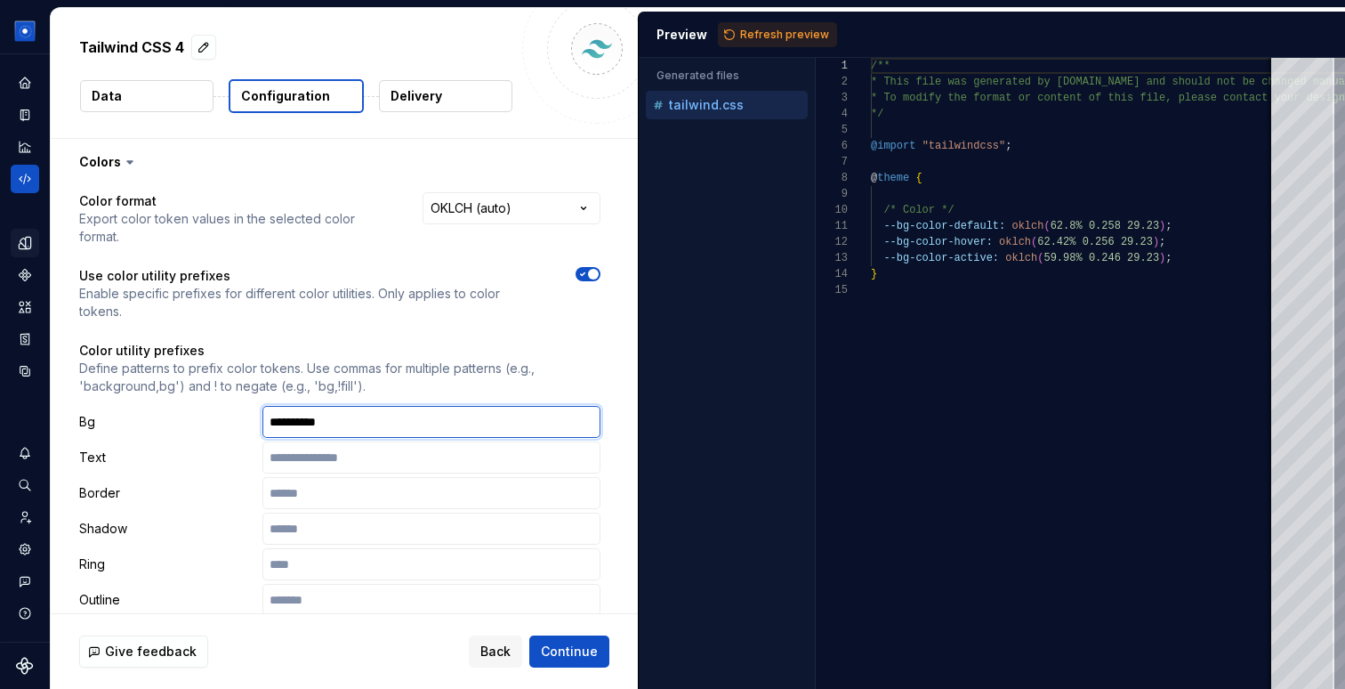
type input "**********"
click at [445, 342] on p "Color utility prefixes" at bounding box center [339, 351] width 521 height 18
click at [744, 34] on span "Refresh preview" at bounding box center [784, 35] width 89 height 14
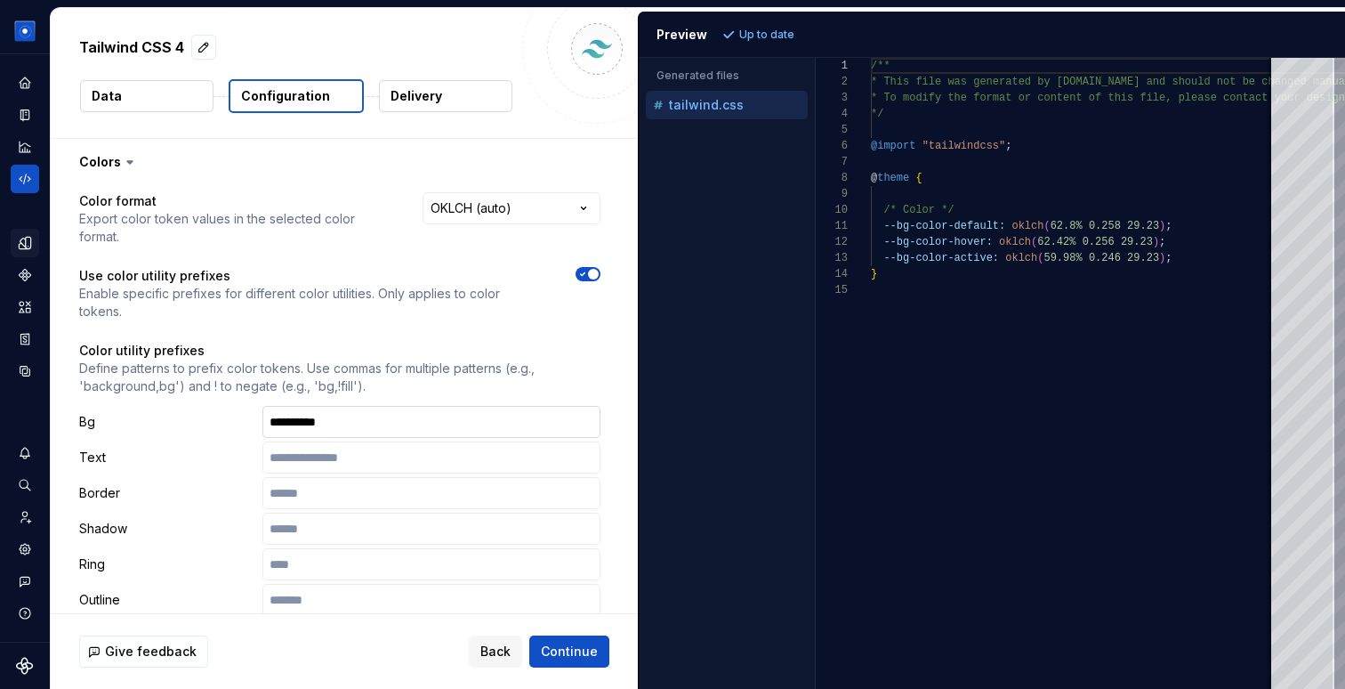
click at [306, 406] on input "**********" at bounding box center [432, 422] width 338 height 32
click at [595, 342] on p "Color utility prefixes" at bounding box center [339, 351] width 521 height 18
click at [504, 649] on span "Back" at bounding box center [496, 651] width 30 height 18
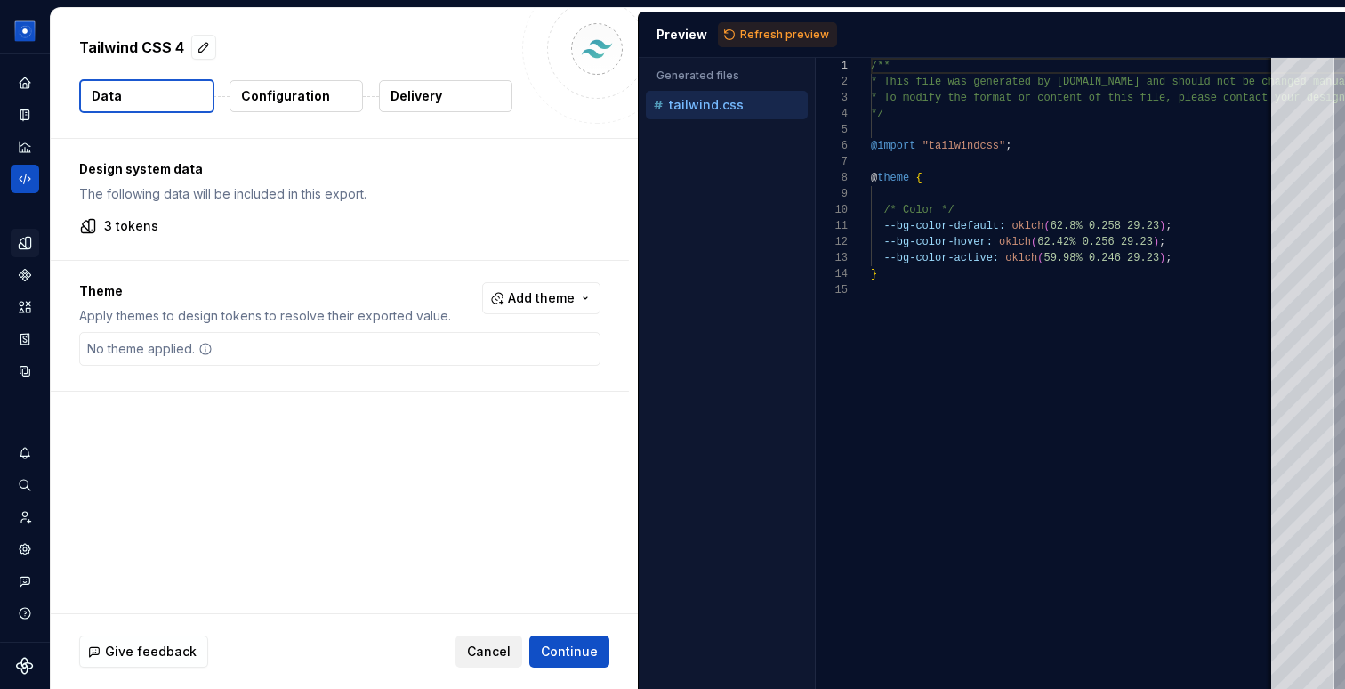
click at [504, 649] on span "Cancel" at bounding box center [489, 651] width 44 height 18
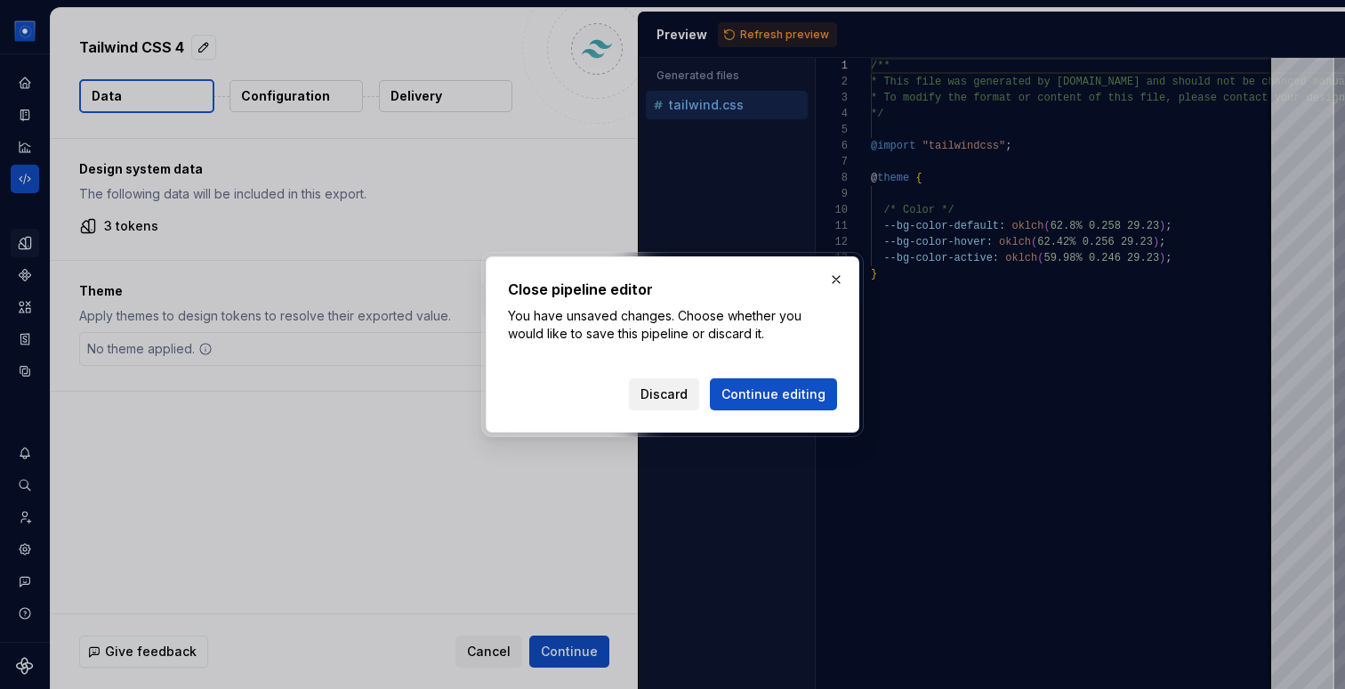
click at [677, 397] on span "Discard" at bounding box center [664, 394] width 47 height 18
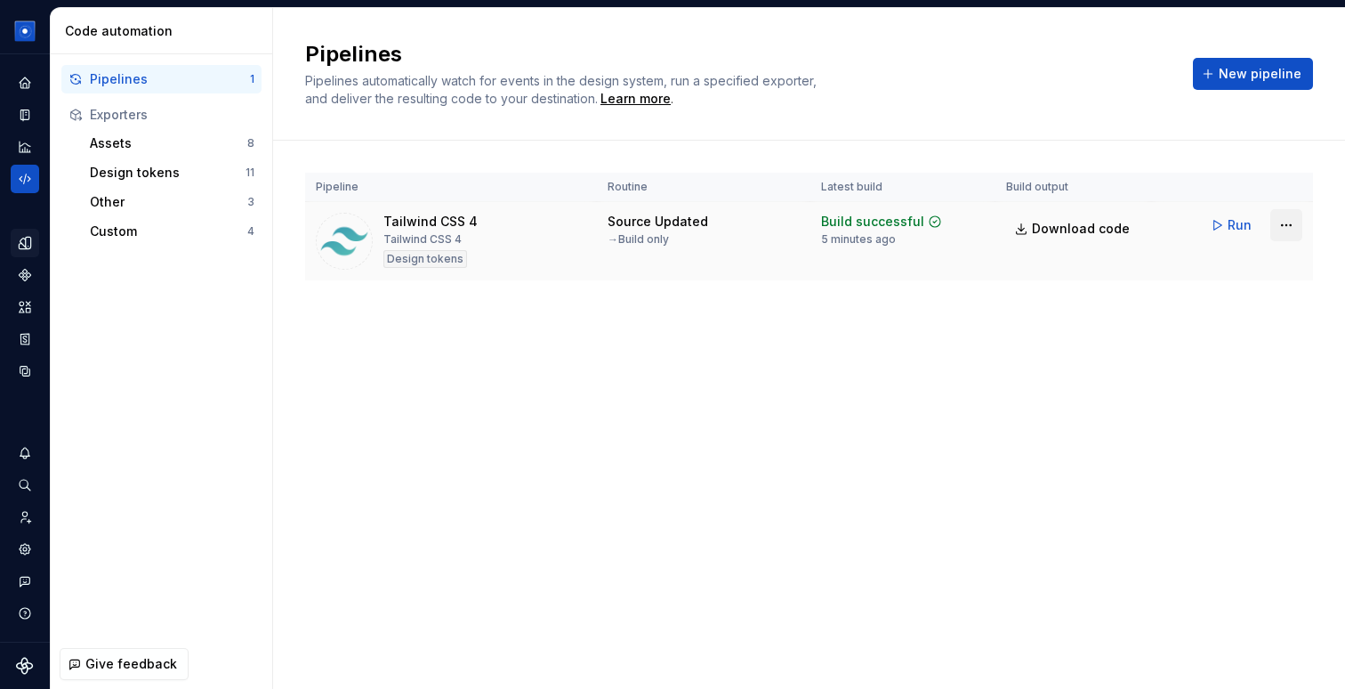
click at [1295, 223] on html "_Empty B Design system data Code automation Pipelines 1 Exporters Assets 8 Desi…" at bounding box center [672, 344] width 1345 height 689
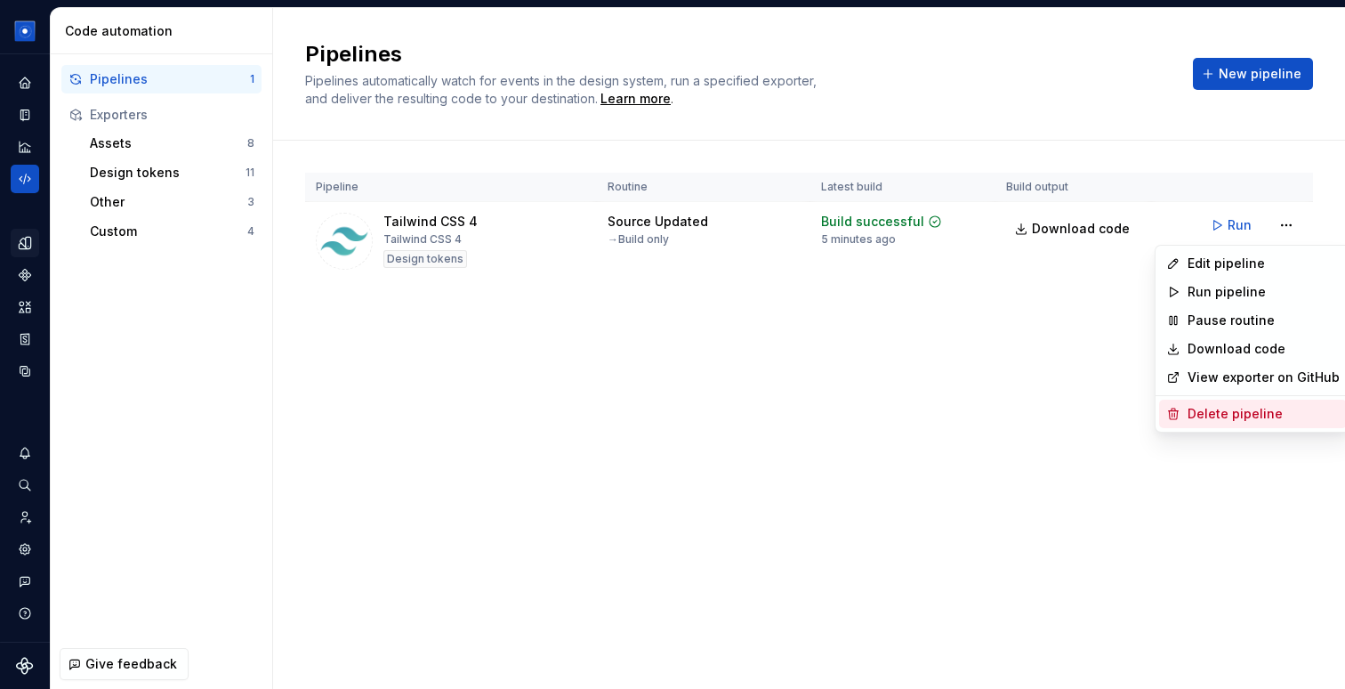
click at [1234, 410] on div "Delete pipeline" at bounding box center [1264, 414] width 152 height 18
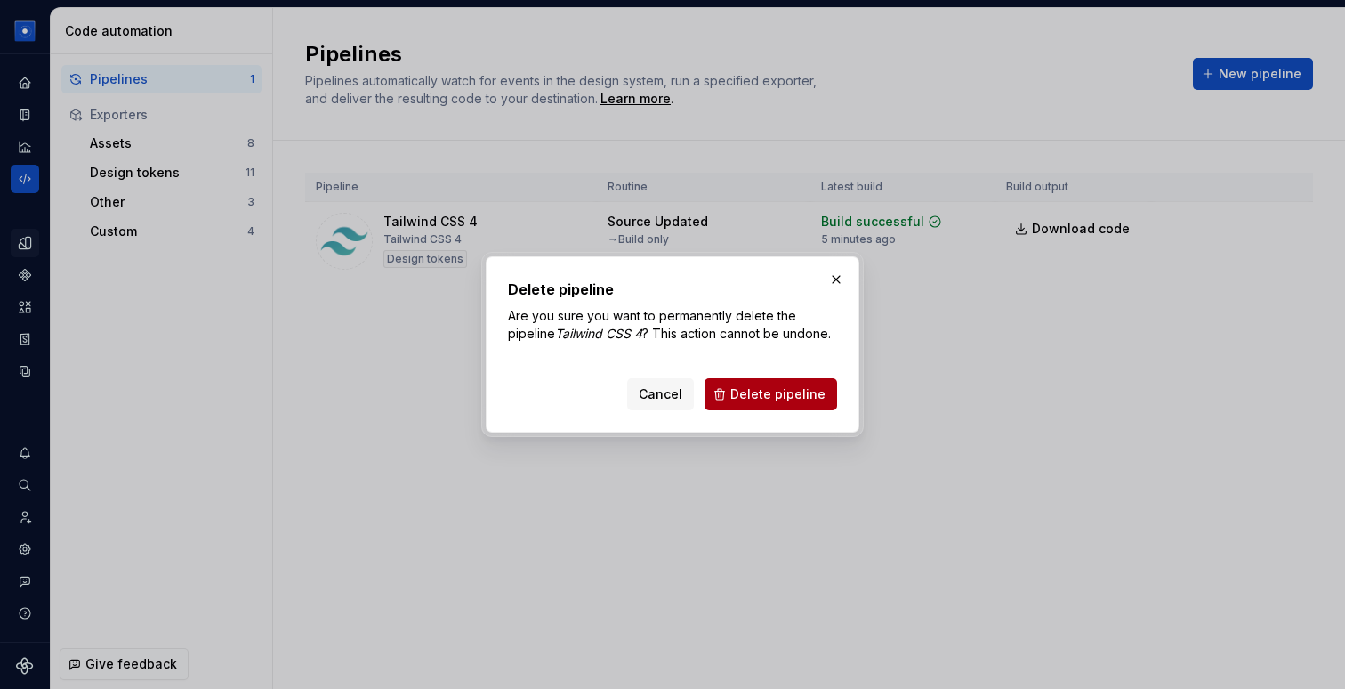
click at [775, 390] on span "Delete pipeline" at bounding box center [778, 394] width 95 height 18
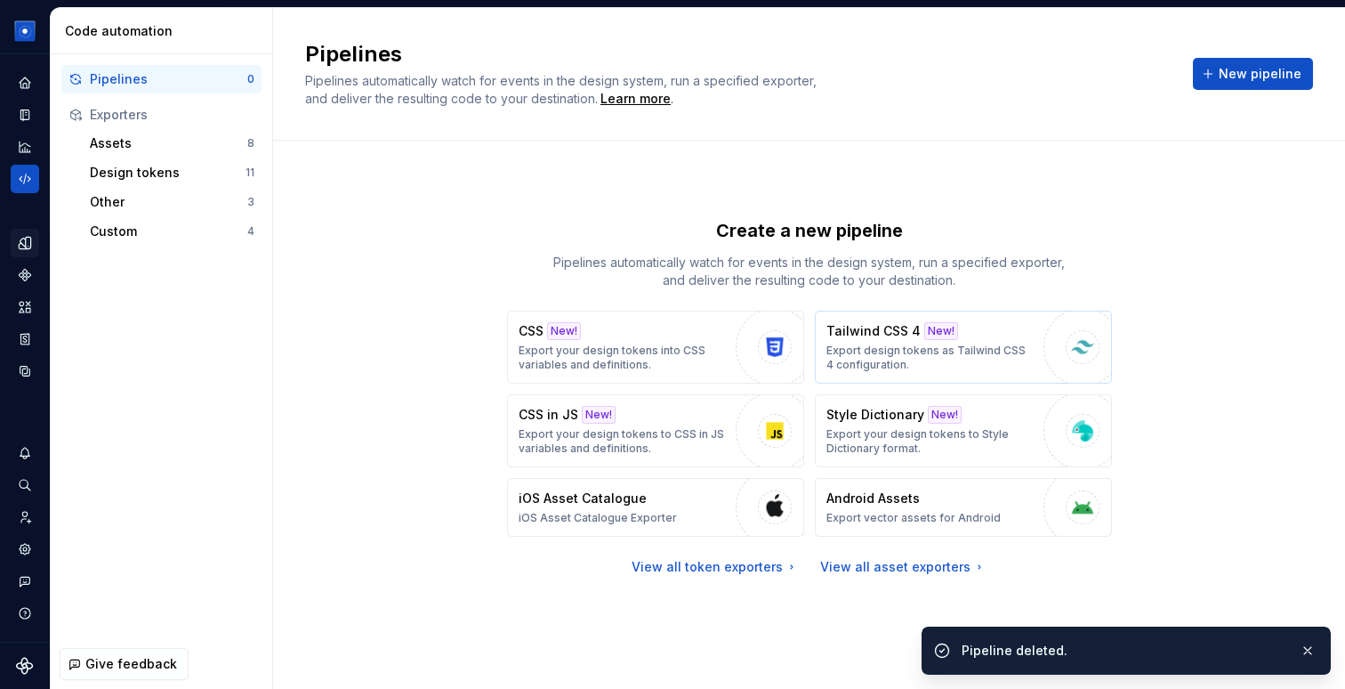
click at [941, 341] on div "Tailwind CSS 4 New! Export design tokens as Tailwind CSS 4 configuration." at bounding box center [931, 347] width 208 height 50
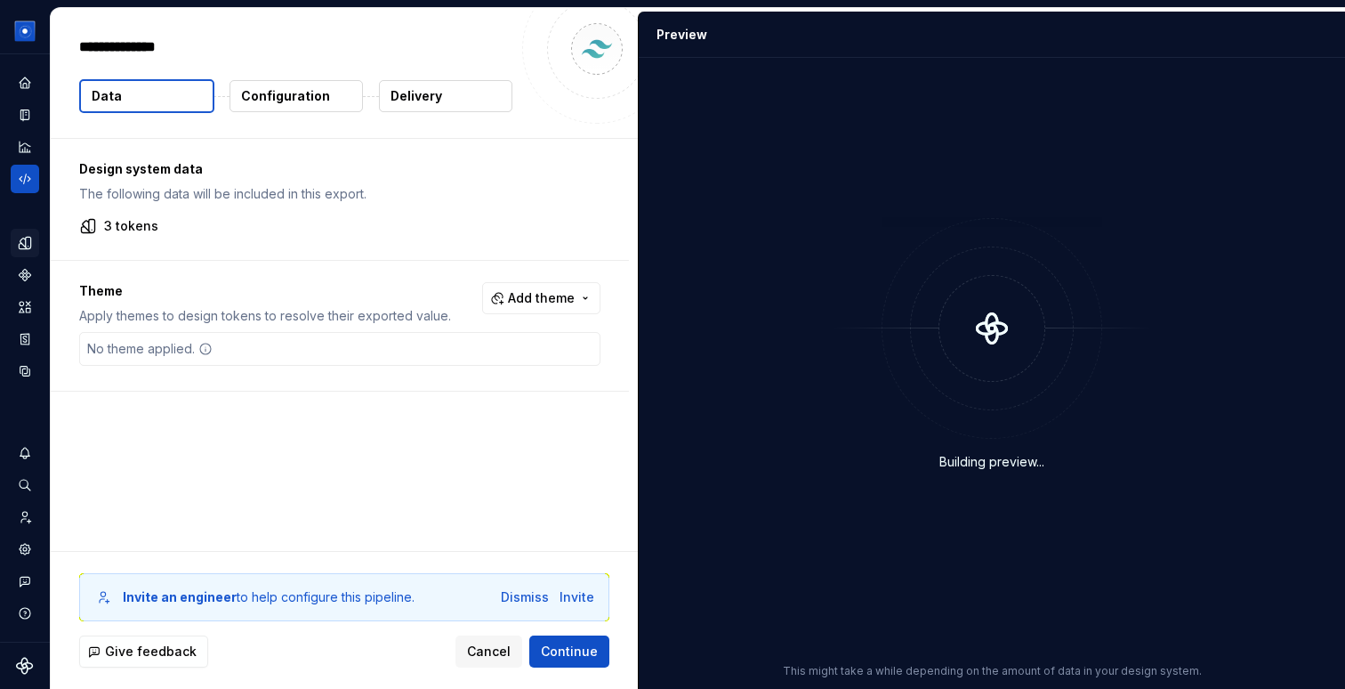
type textarea "*"
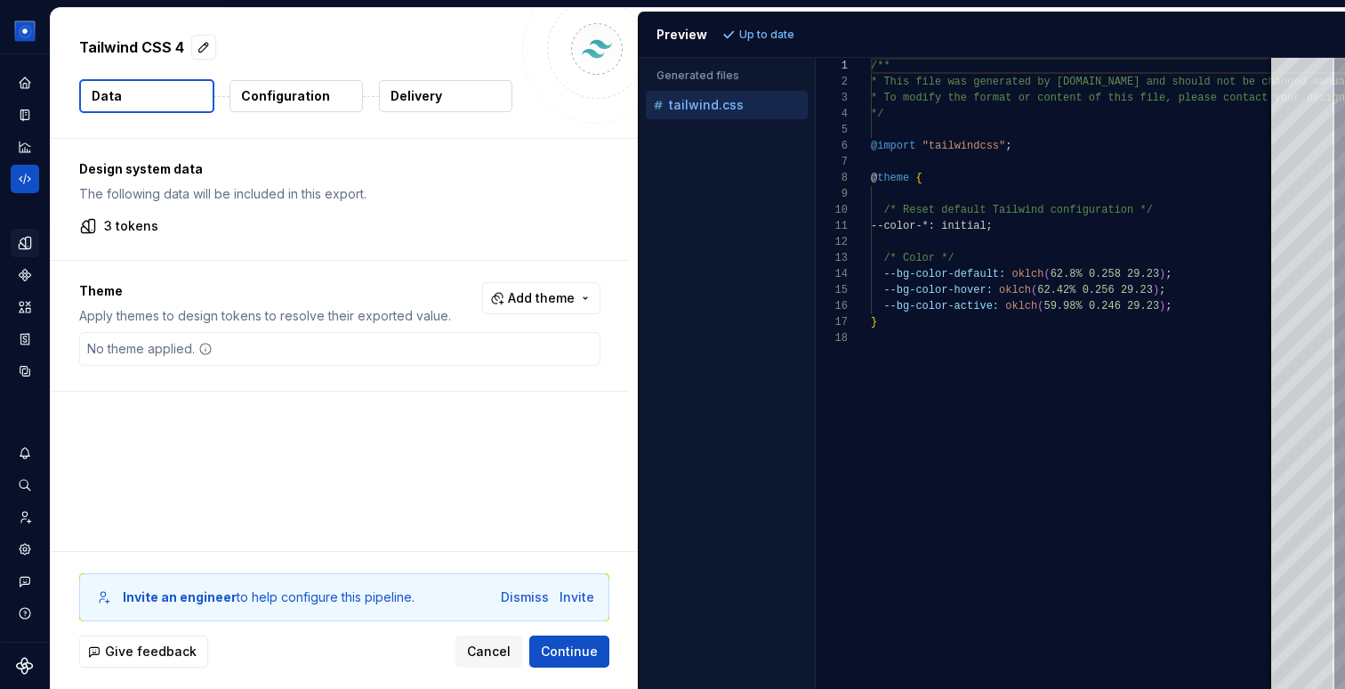
click at [303, 100] on p "Configuration" at bounding box center [285, 96] width 89 height 18
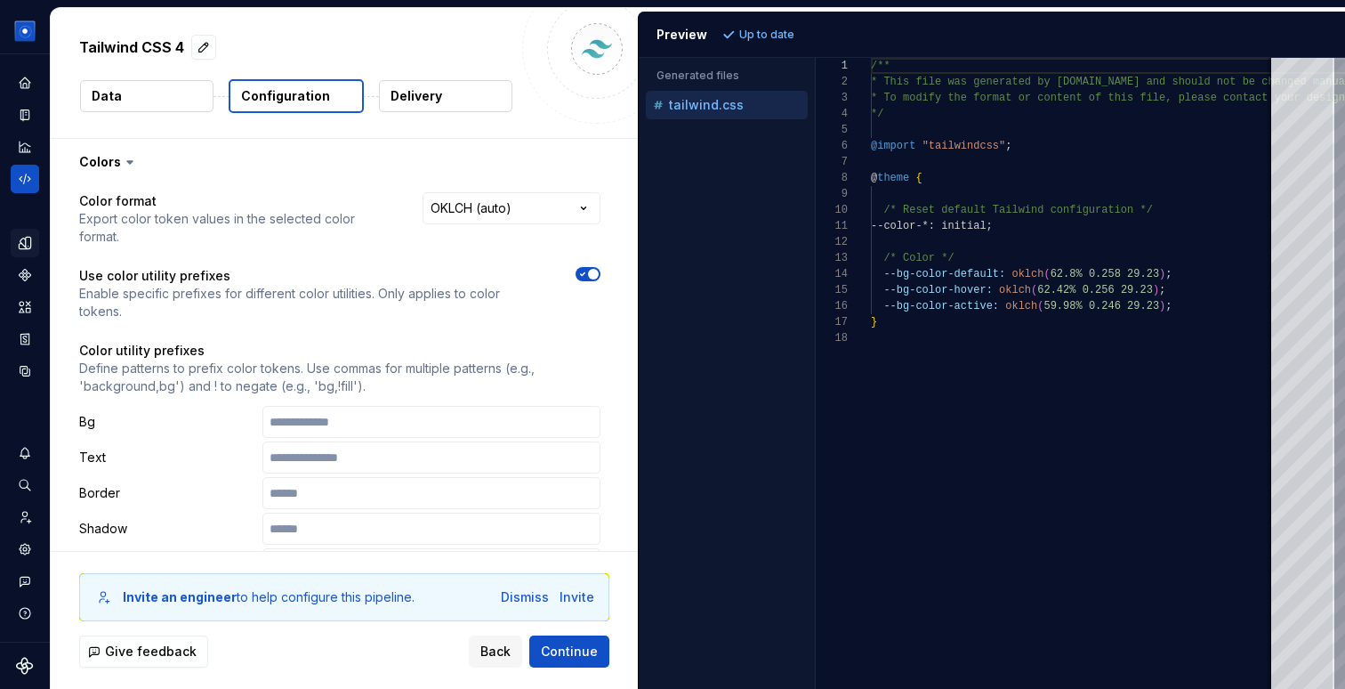
click at [599, 269] on span "button" at bounding box center [593, 274] width 11 height 11
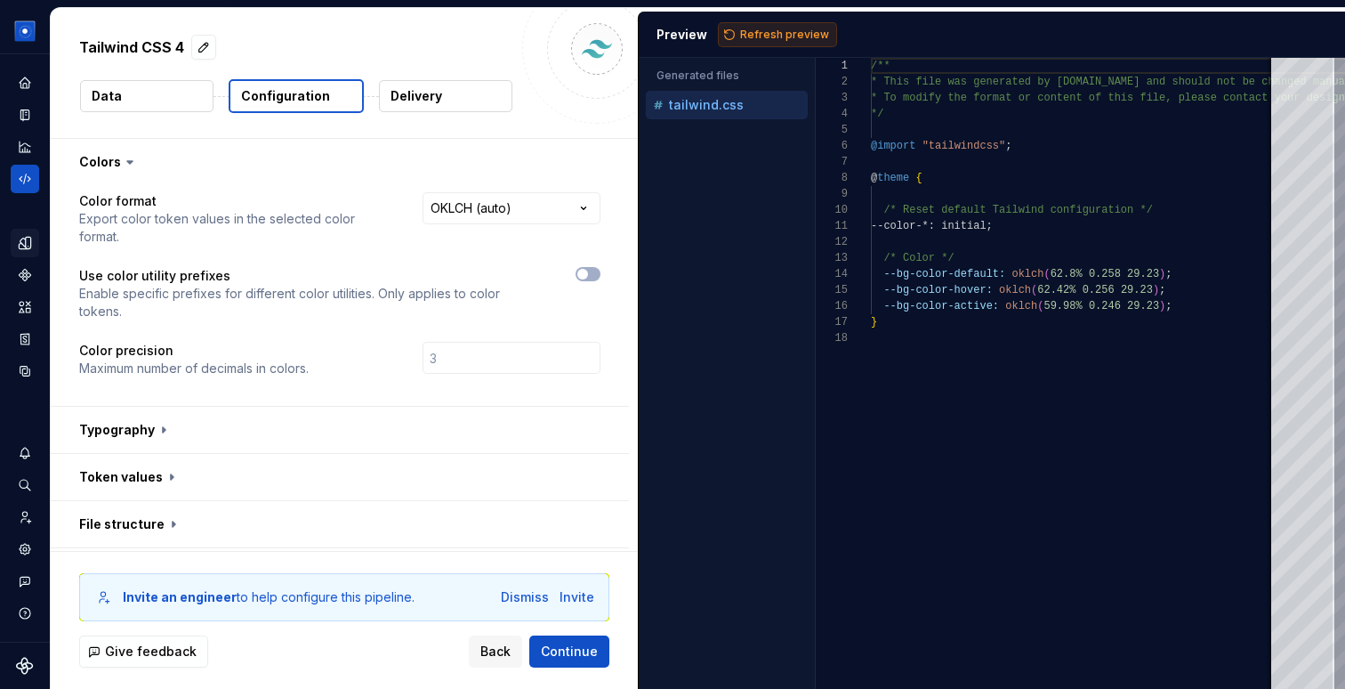
click at [797, 28] on span "Refresh preview" at bounding box center [784, 35] width 89 height 14
type textarea "**********"
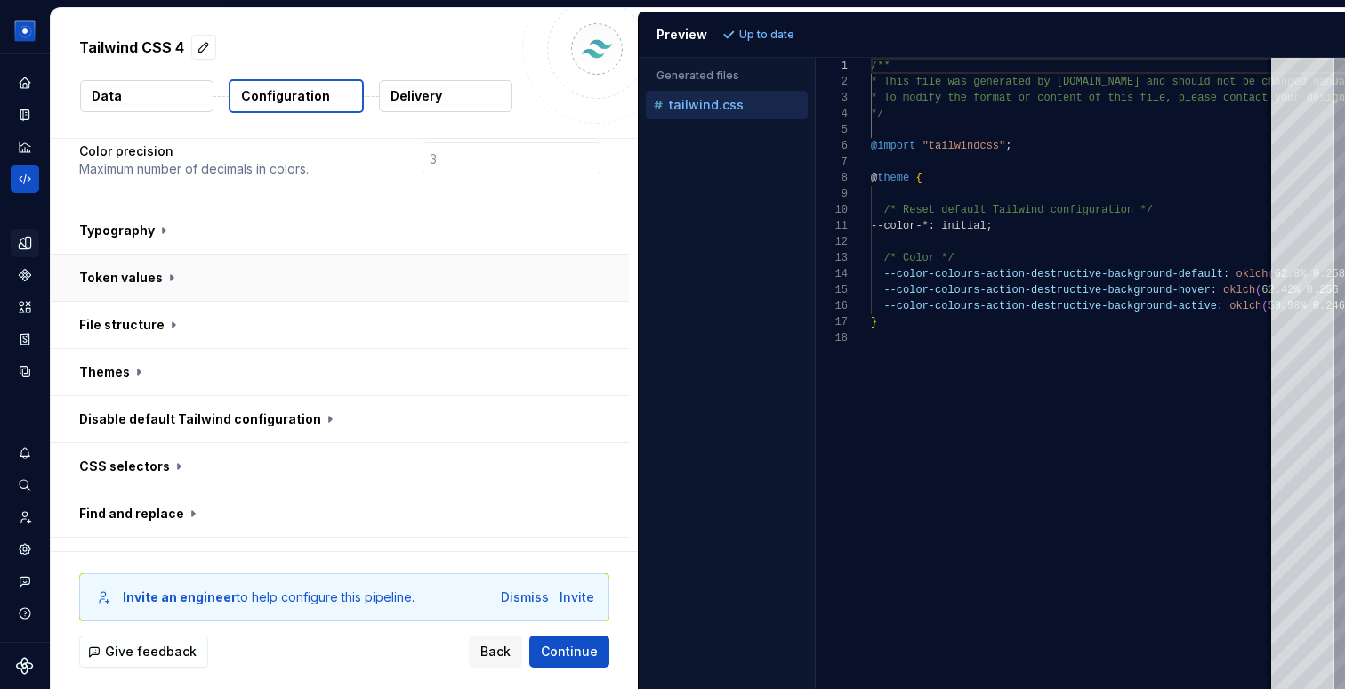
scroll to position [245, 0]
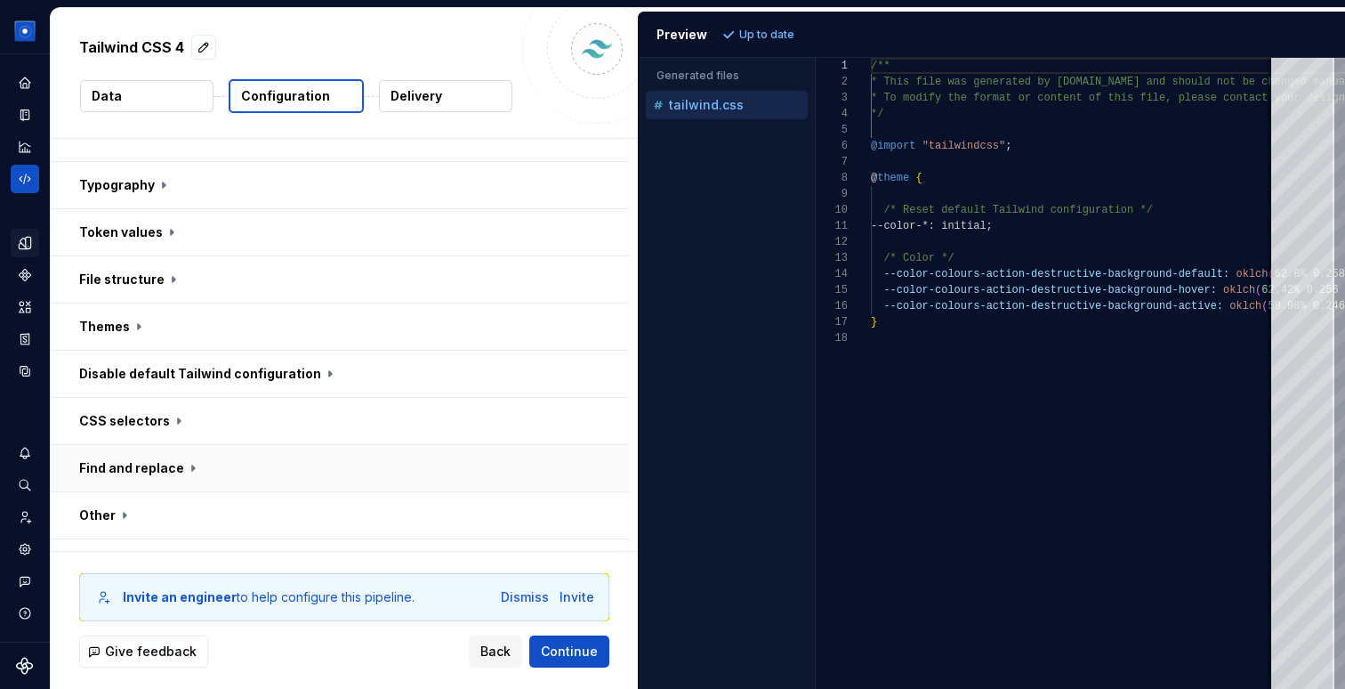
click at [190, 445] on button "button" at bounding box center [340, 468] width 578 height 46
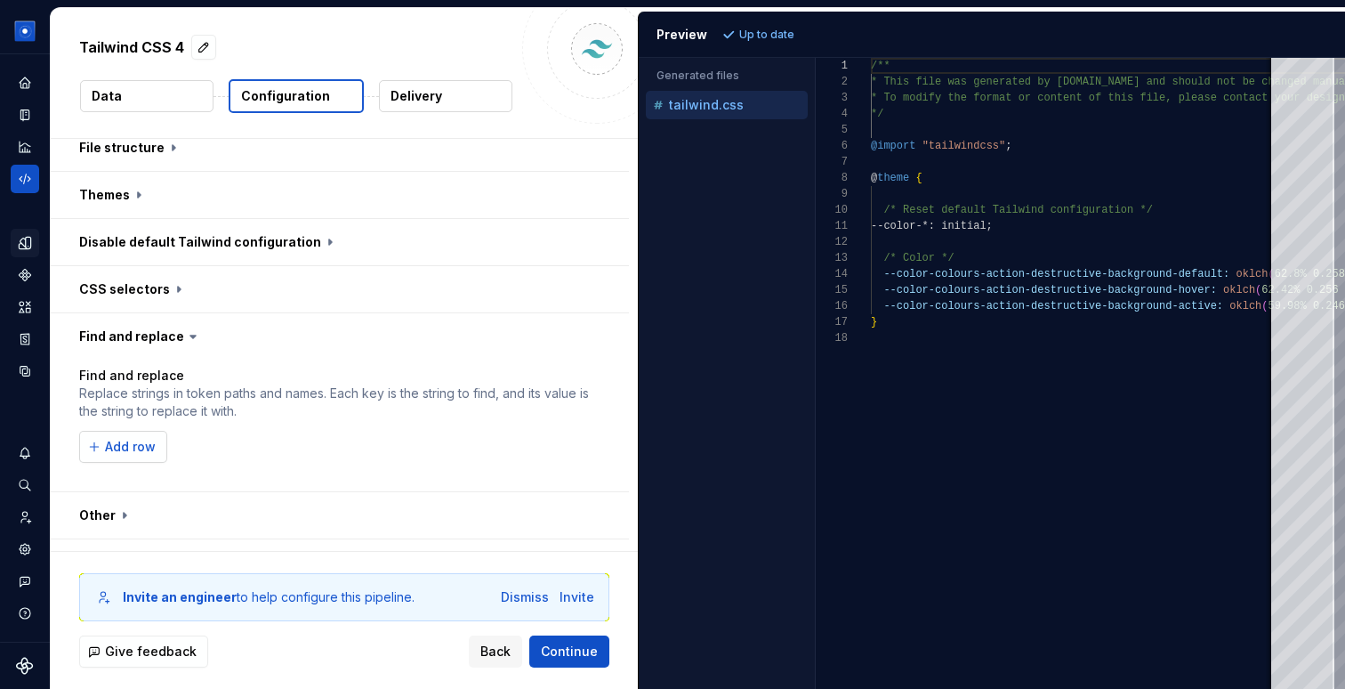
click at [127, 438] on span "Add row" at bounding box center [130, 447] width 51 height 18
type input "--color"
click at [405, 431] on input "text" at bounding box center [447, 447] width 241 height 32
click at [742, 33] on span "Refresh preview" at bounding box center [784, 35] width 89 height 14
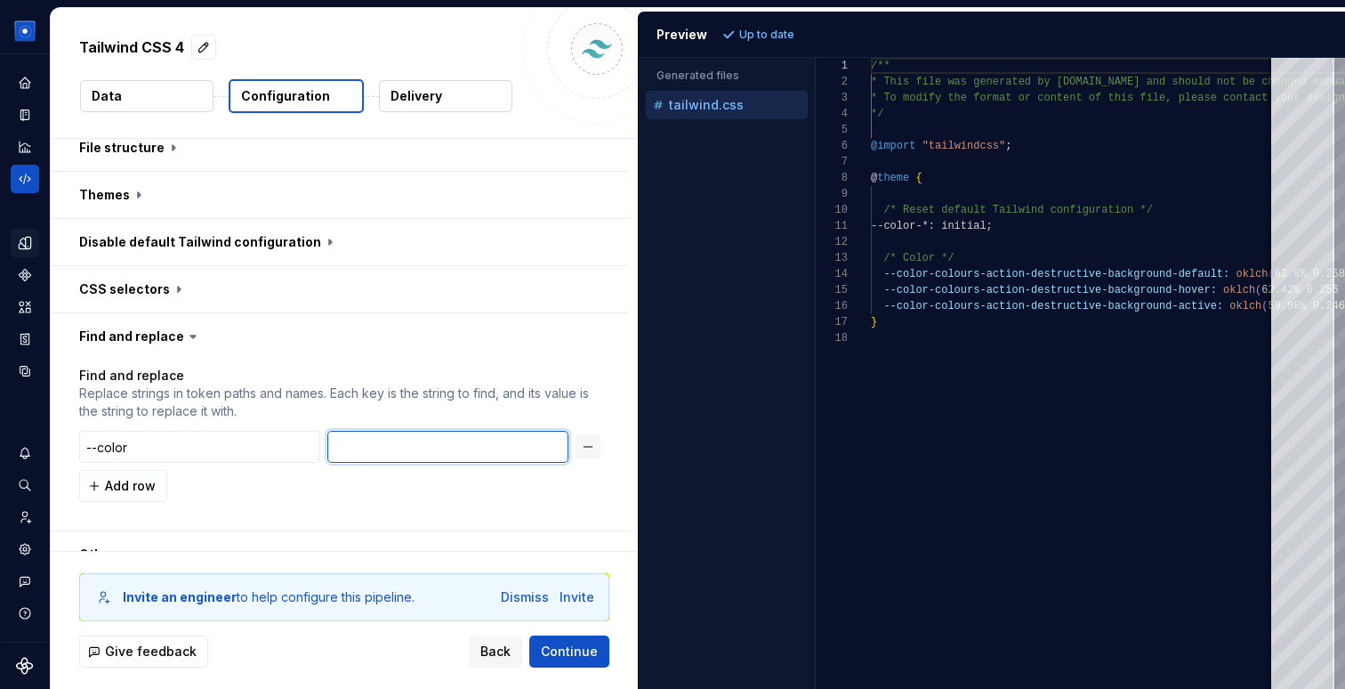
click at [387, 431] on input "text" at bounding box center [447, 447] width 241 height 32
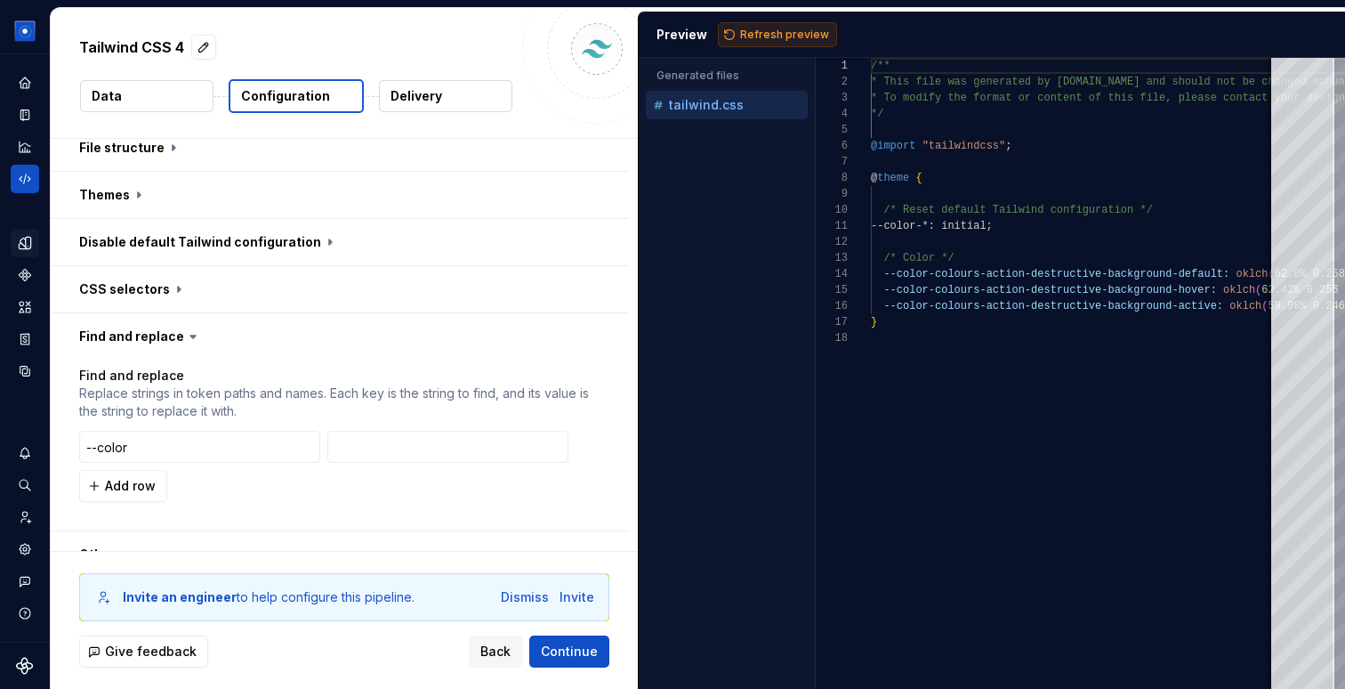
click at [777, 31] on span "Refresh preview" at bounding box center [784, 35] width 89 height 14
click at [599, 434] on button "button" at bounding box center [588, 446] width 25 height 25
click at [793, 38] on span "Refresh preview" at bounding box center [784, 35] width 89 height 14
click at [120, 492] on button "button" at bounding box center [340, 515] width 578 height 46
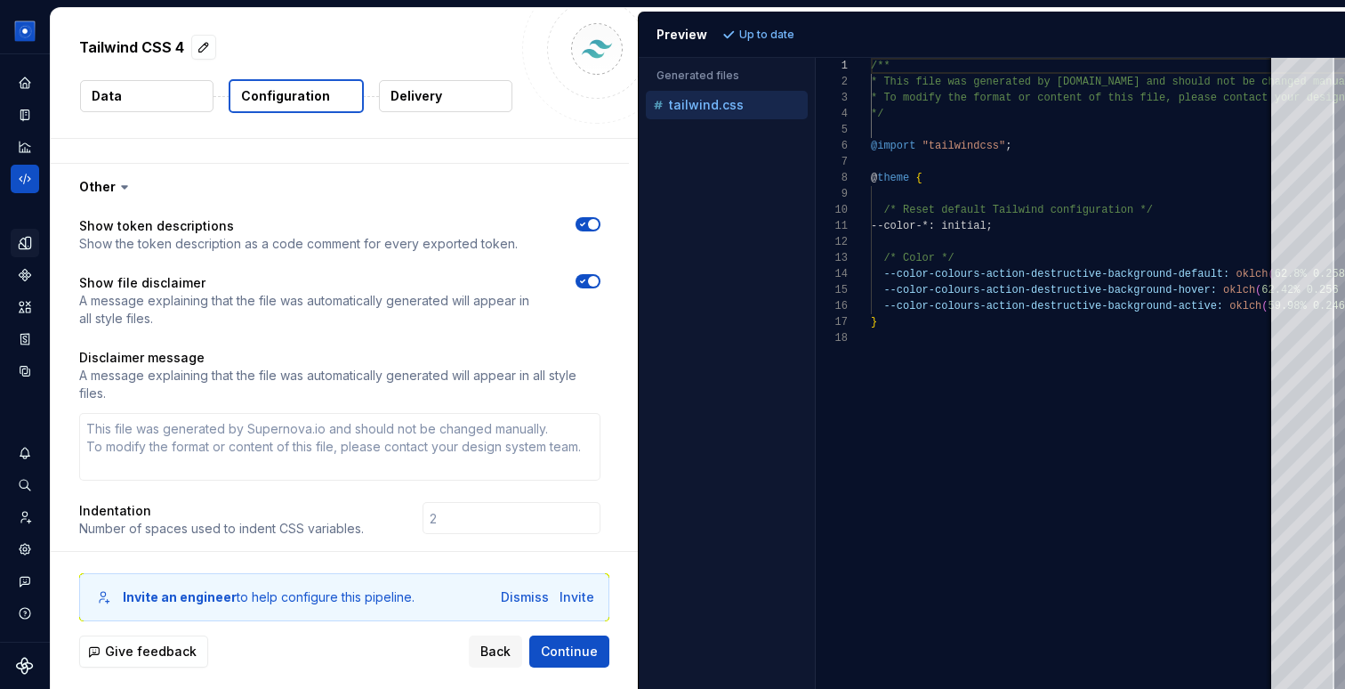
scroll to position [693, 0]
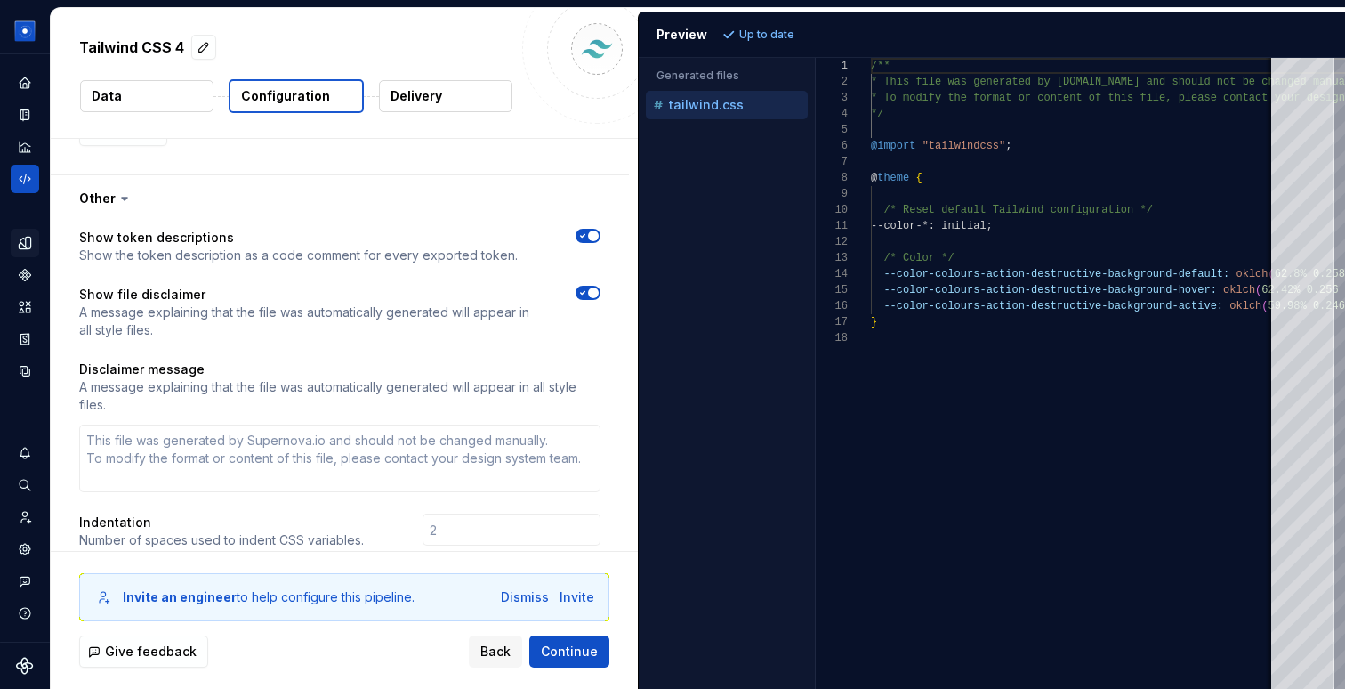
click at [116, 190] on icon at bounding box center [125, 199] width 18 height 18
click at [127, 190] on icon at bounding box center [125, 199] width 18 height 18
click at [122, 198] on icon at bounding box center [124, 199] width 5 height 3
click at [98, 175] on button "button" at bounding box center [340, 198] width 578 height 46
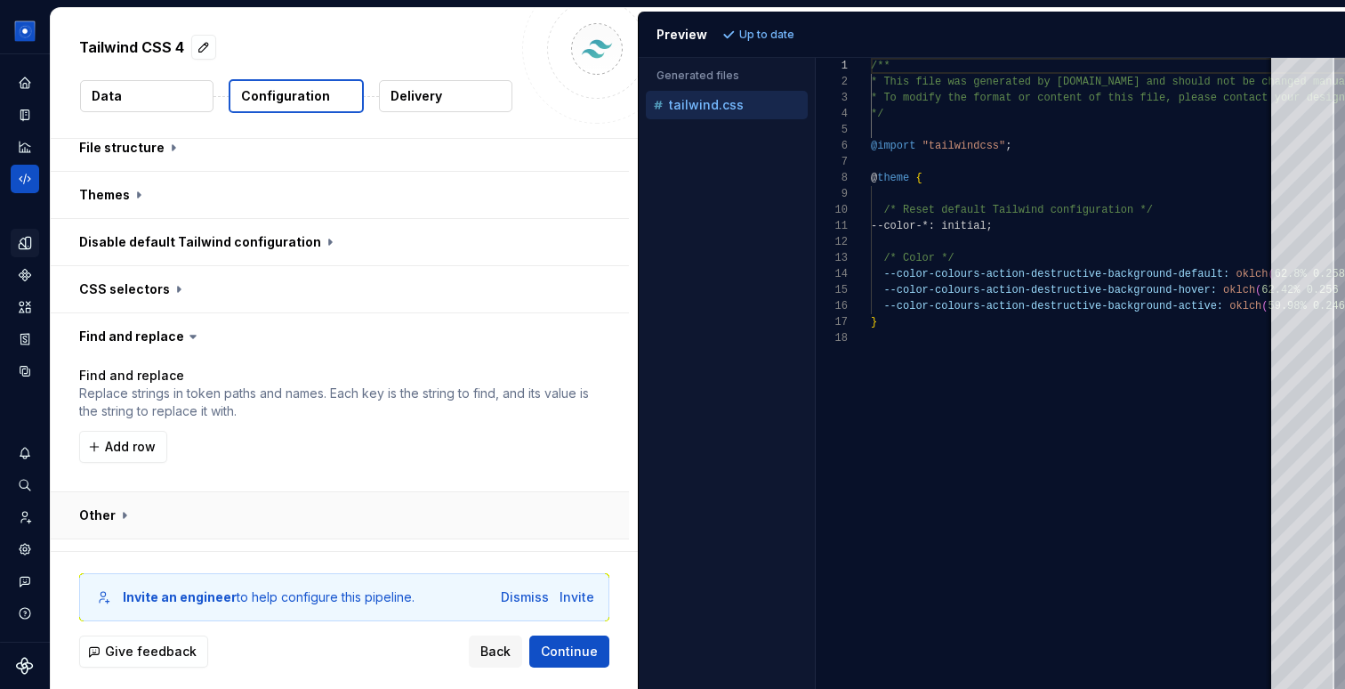
scroll to position [376, 0]
click at [198, 539] on button "button" at bounding box center [340, 562] width 578 height 46
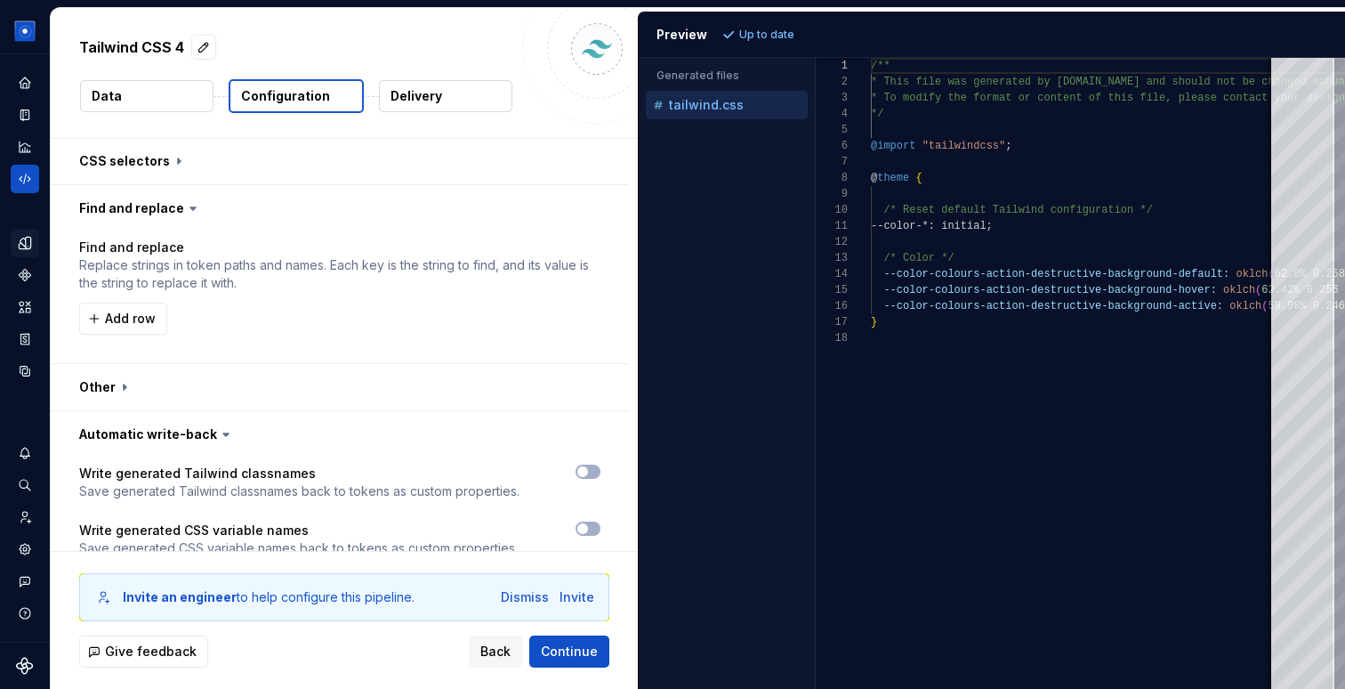
click at [594, 457] on div "Write generated Tailwind classnames Save generated Tailwind classnames back to …" at bounding box center [340, 521] width 578 height 128
click at [588, 466] on span "button" at bounding box center [583, 471] width 11 height 11
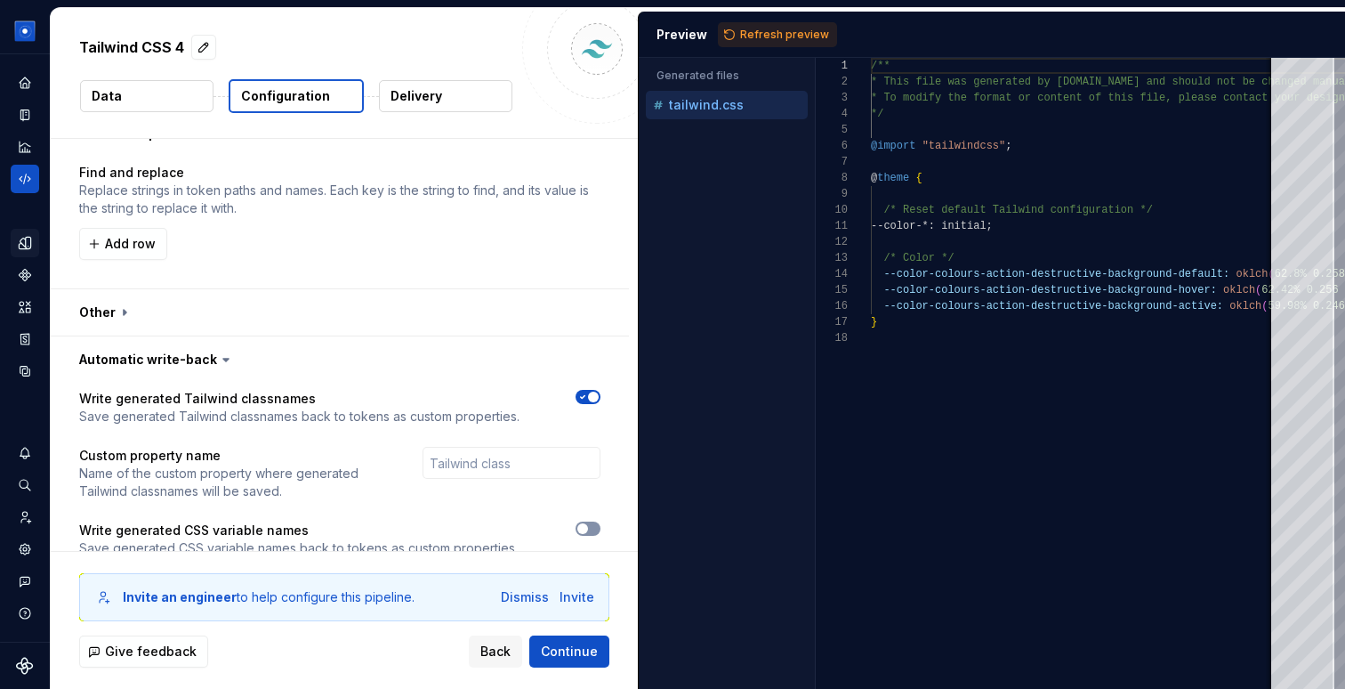
click at [588, 523] on span "button" at bounding box center [583, 528] width 11 height 11
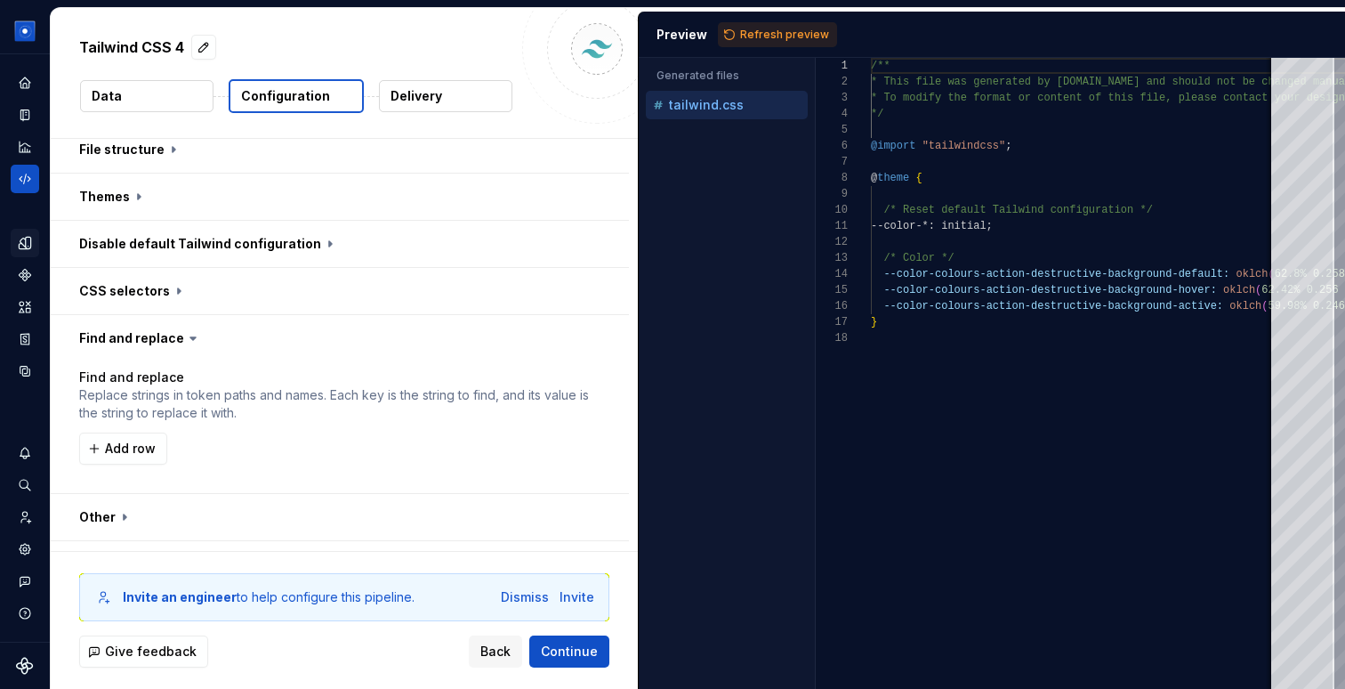
scroll to position [158, 0]
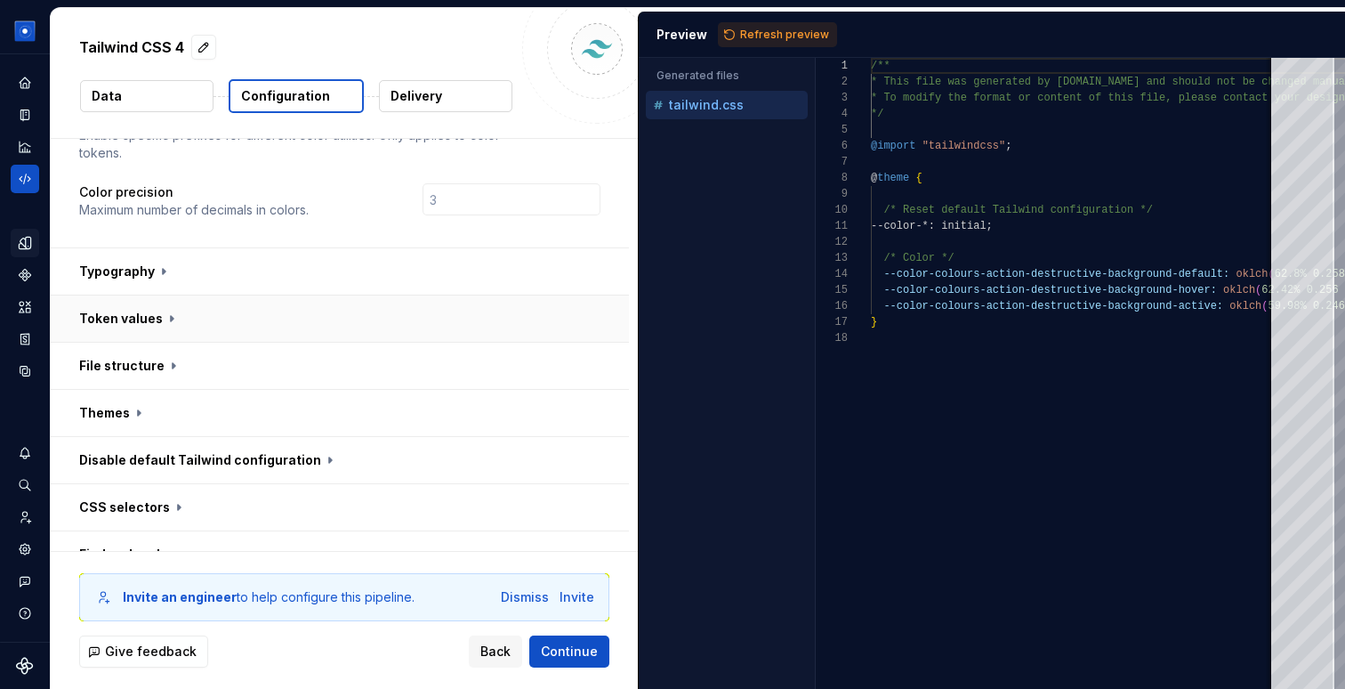
click at [166, 295] on button "button" at bounding box center [340, 318] width 578 height 46
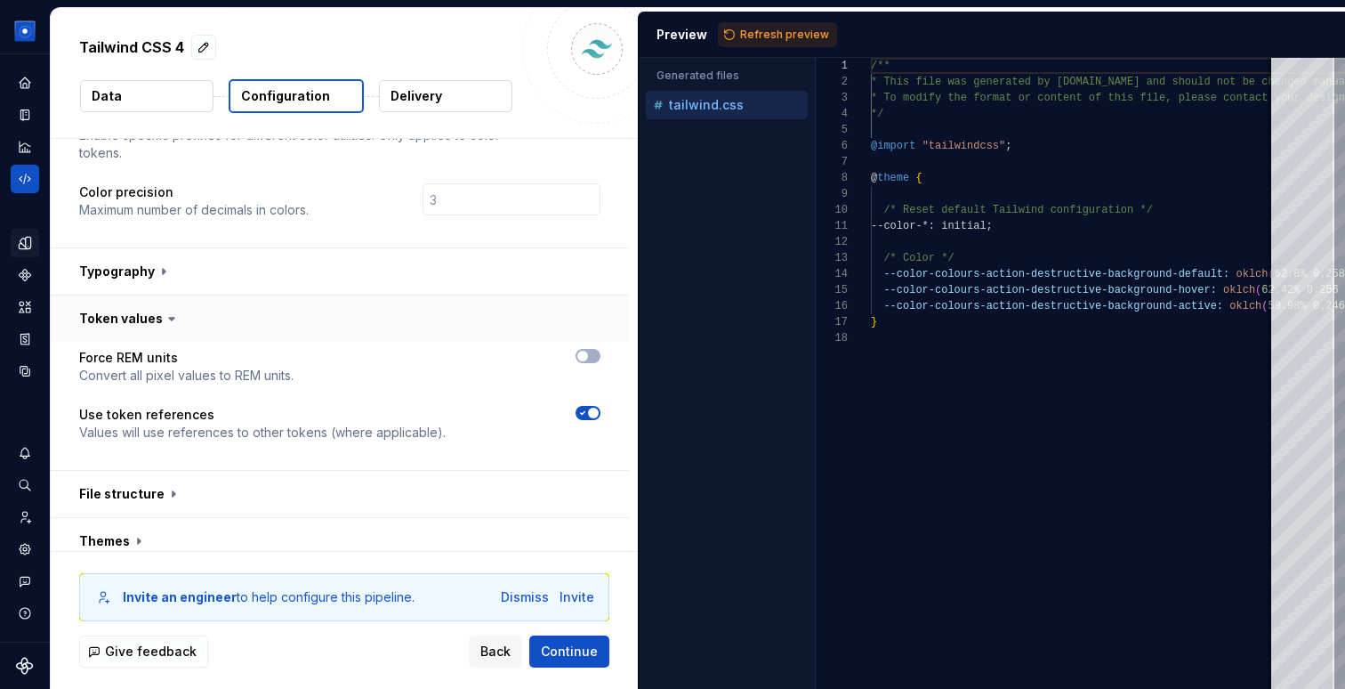
click at [169, 318] on icon at bounding box center [171, 319] width 5 height 3
click at [115, 295] on button "button" at bounding box center [340, 318] width 578 height 46
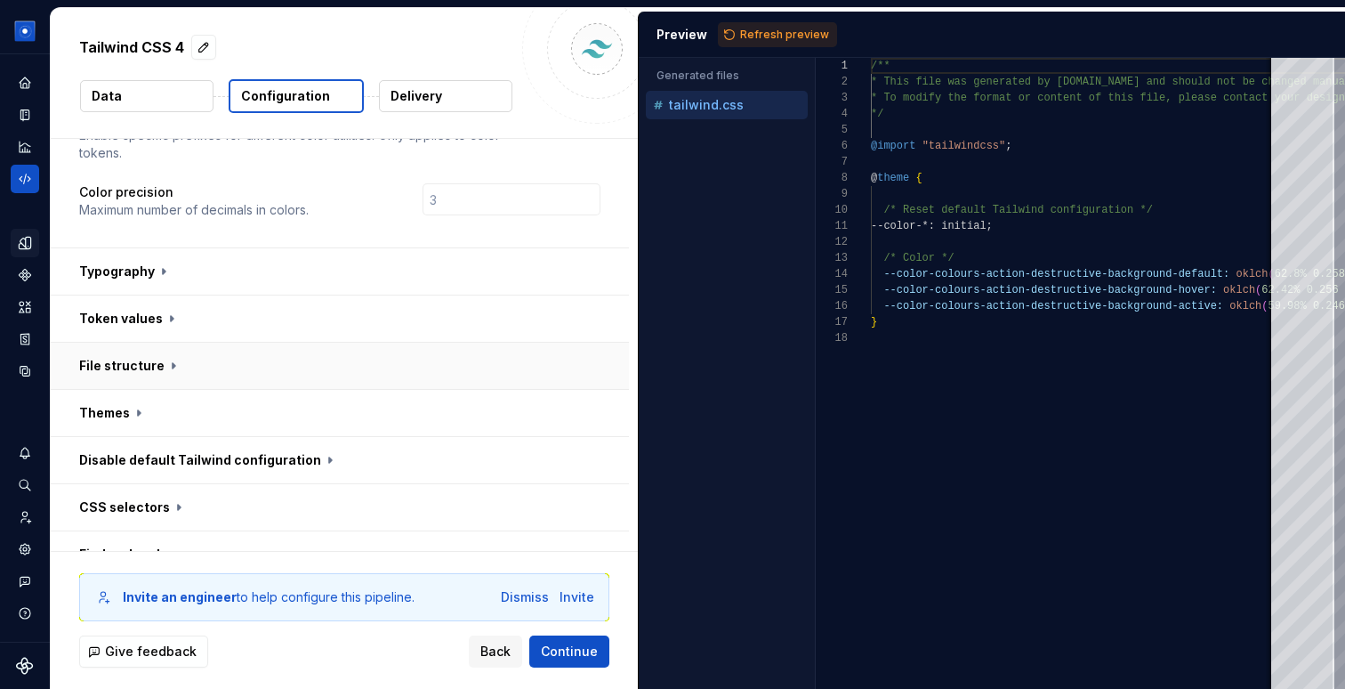
click at [116, 343] on button "button" at bounding box center [340, 366] width 578 height 46
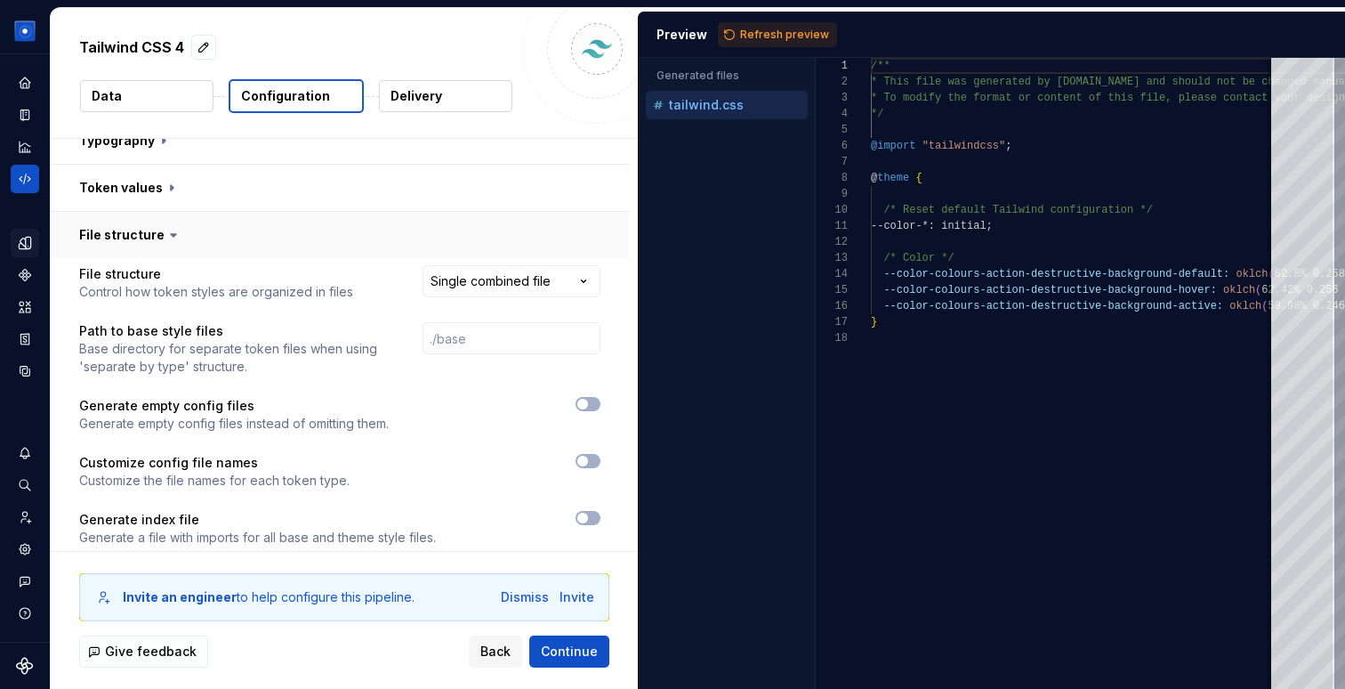
scroll to position [174, 0]
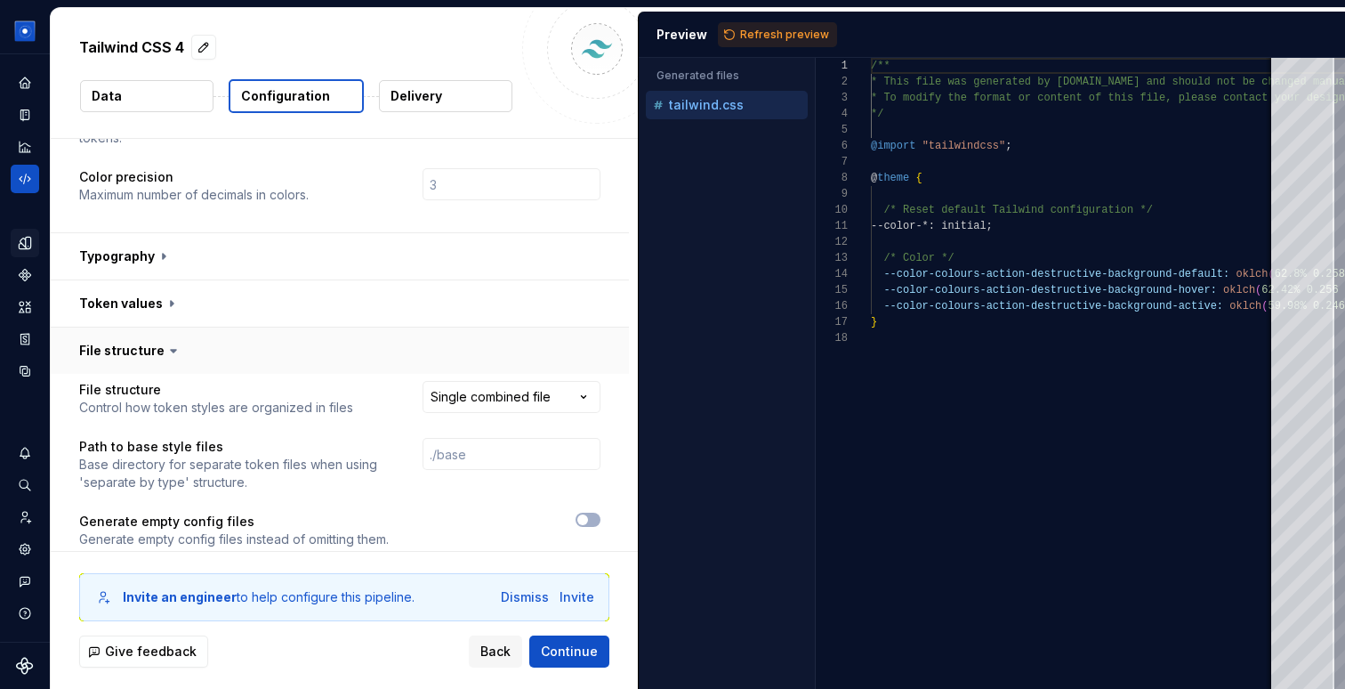
click at [106, 327] on button "button" at bounding box center [340, 350] width 578 height 46
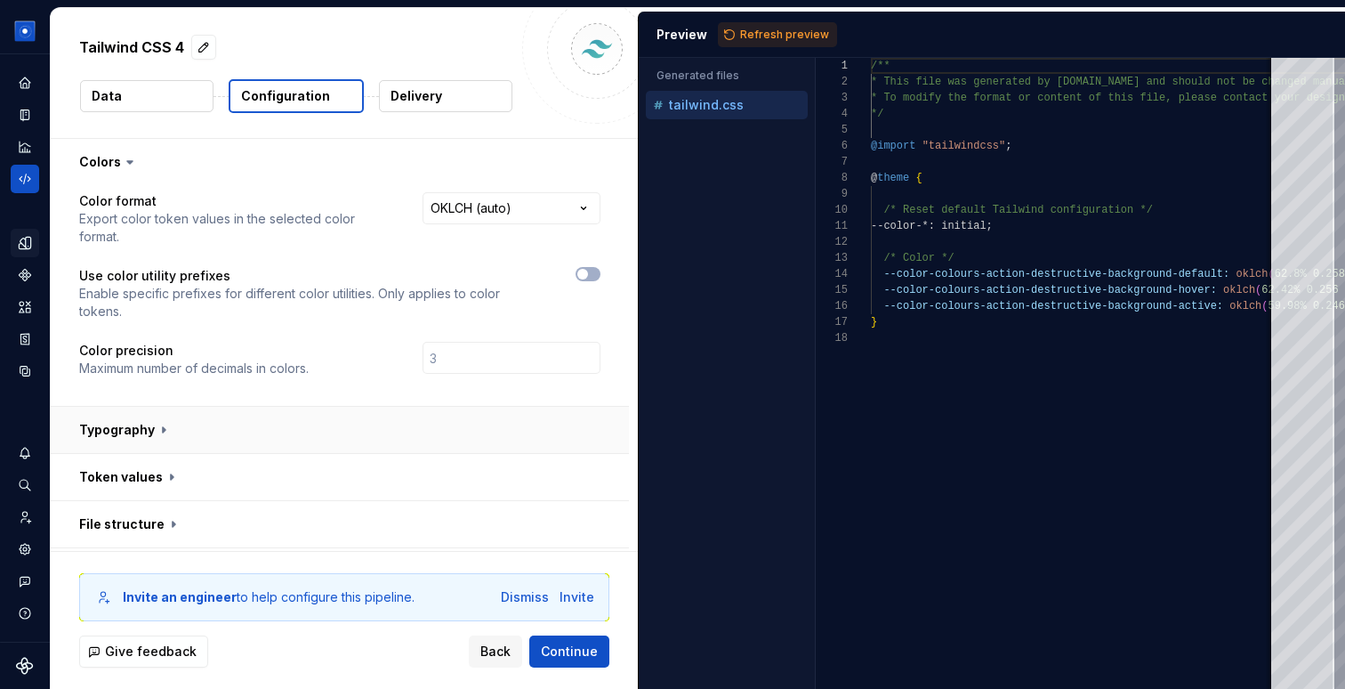
scroll to position [3, 0]
click at [588, 266] on span "button" at bounding box center [583, 271] width 11 height 11
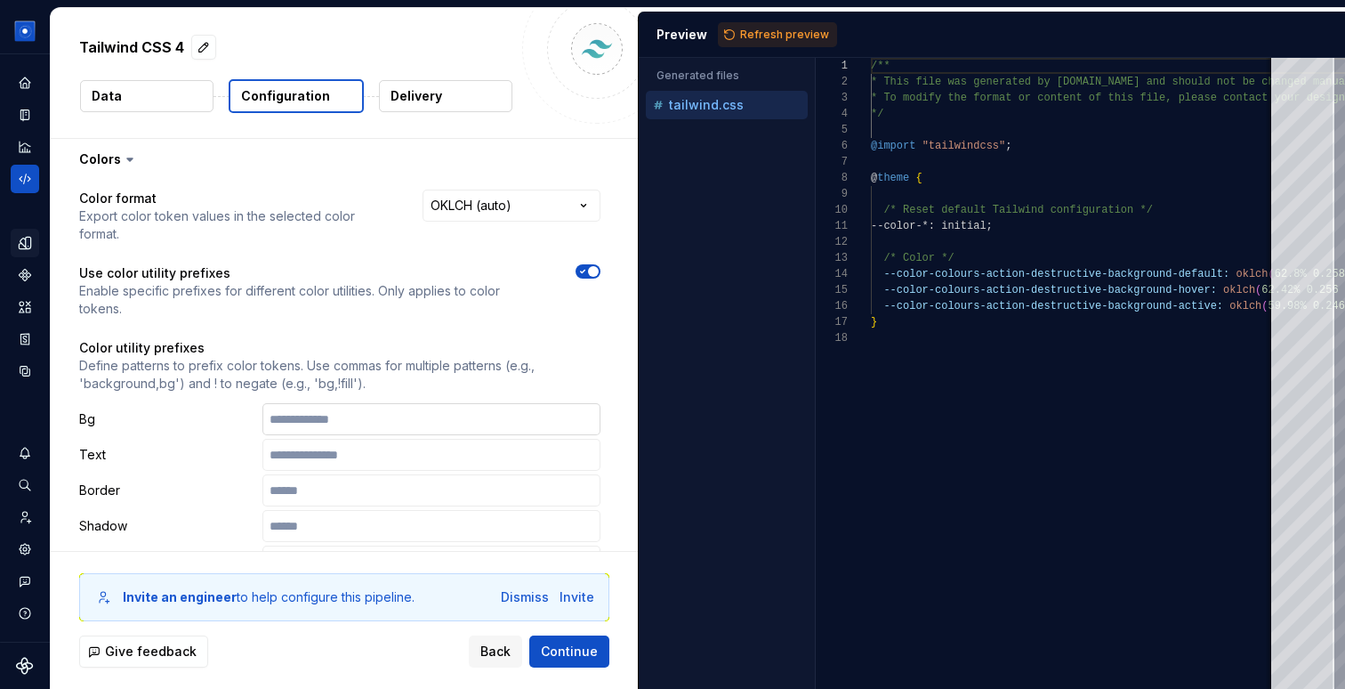
click at [410, 403] on input "text" at bounding box center [432, 419] width 338 height 32
click at [780, 32] on span "Refresh preview" at bounding box center [784, 35] width 89 height 14
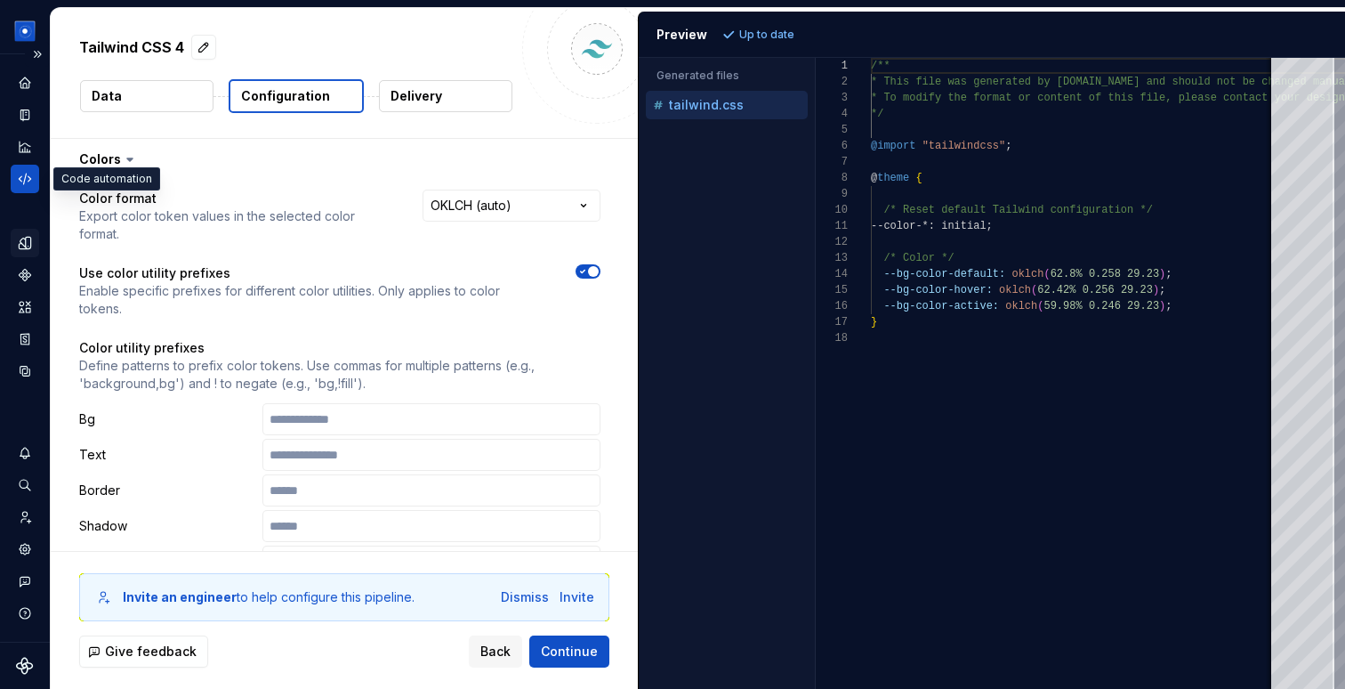
click at [11, 182] on div "Code automation" at bounding box center [25, 179] width 28 height 28
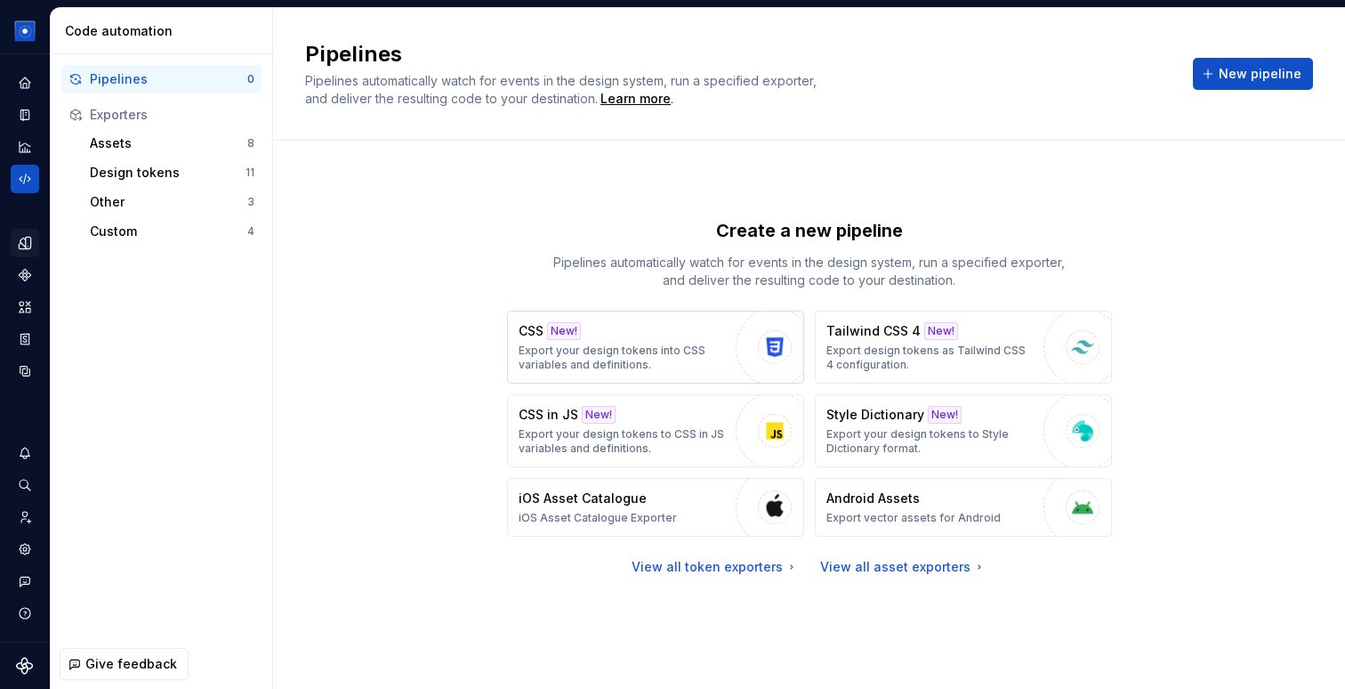
click at [588, 350] on p "Export your design tokens into CSS variables and definitions." at bounding box center [623, 357] width 208 height 28
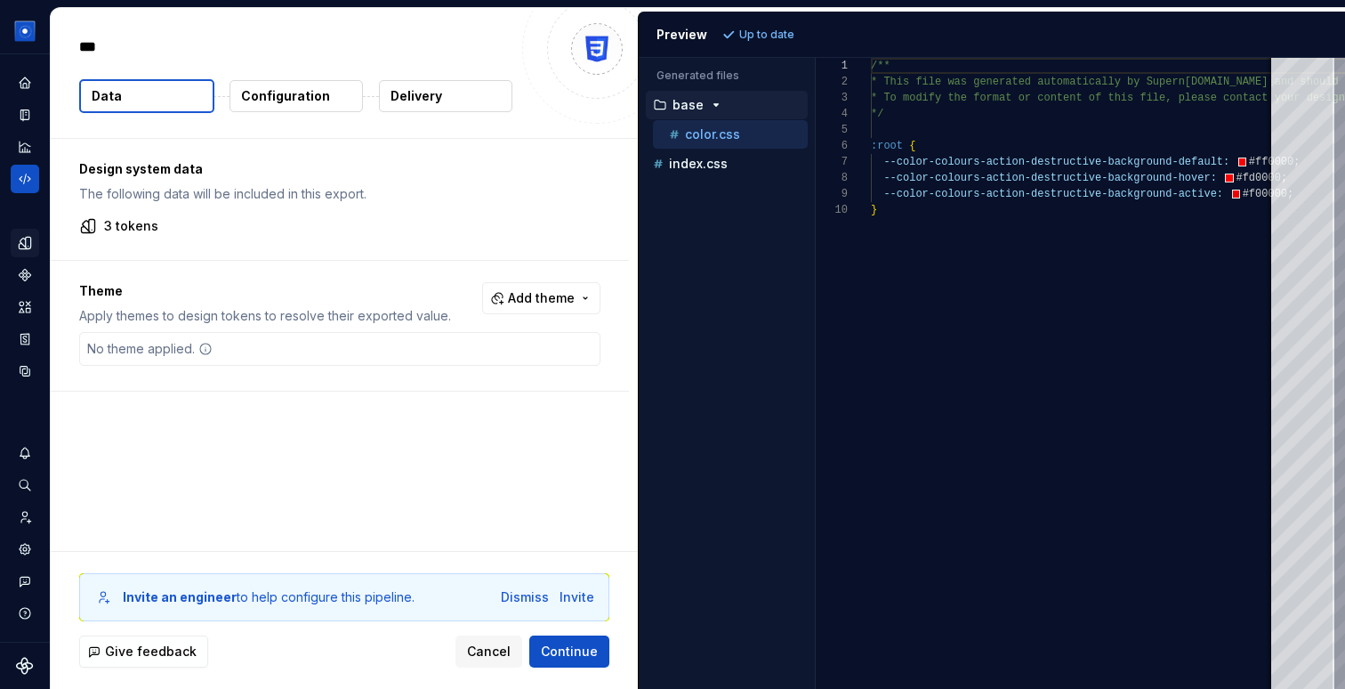
click at [303, 94] on p "Configuration" at bounding box center [285, 96] width 89 height 18
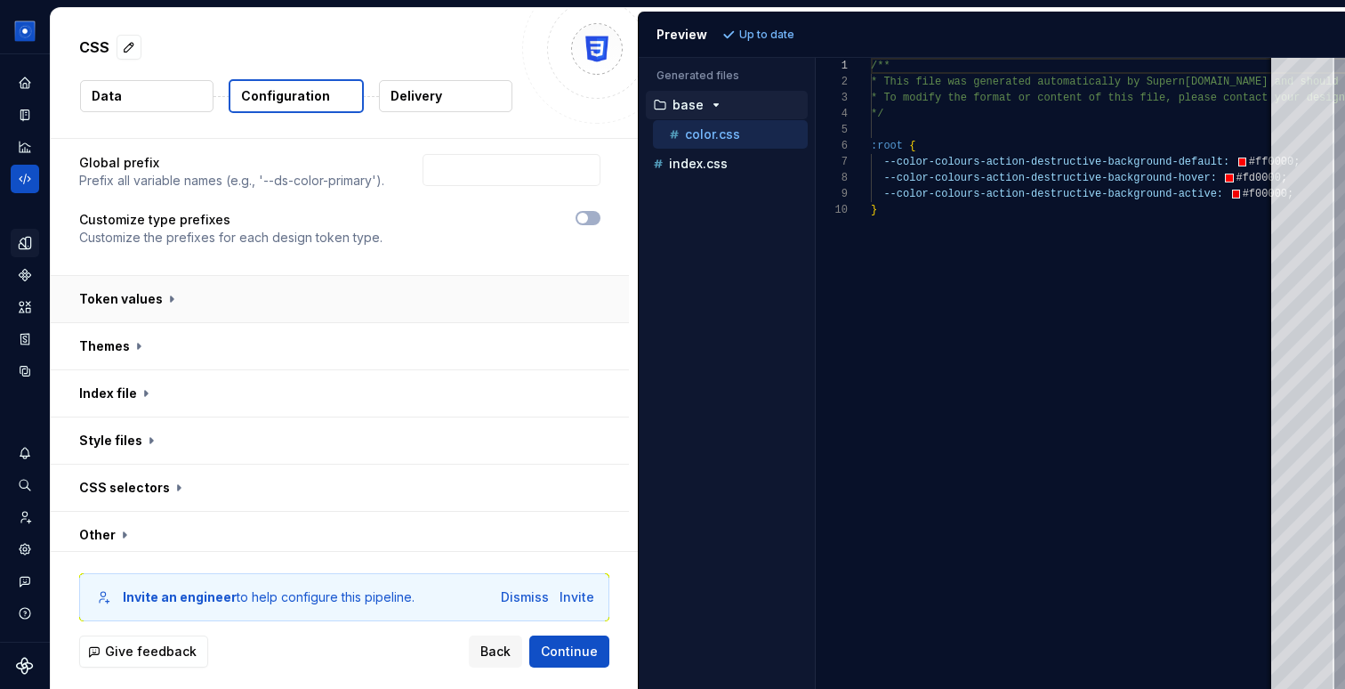
scroll to position [178, 0]
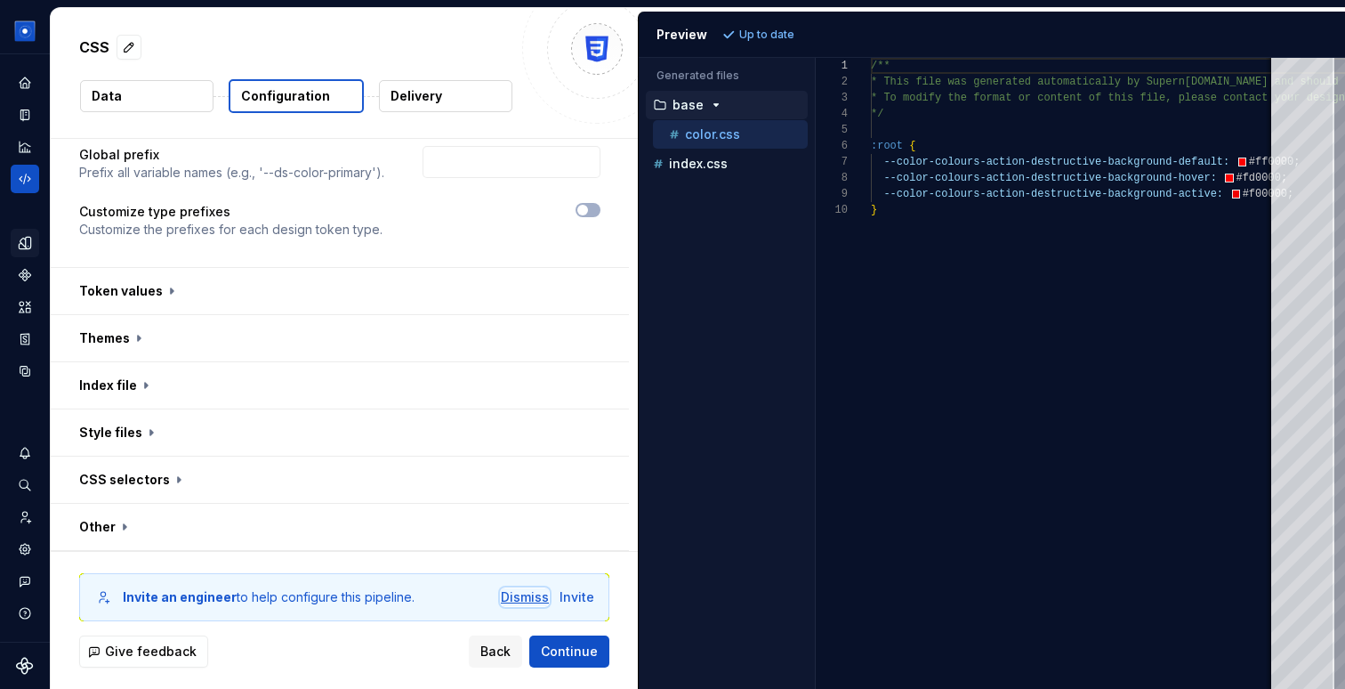
click at [522, 603] on div "Dismiss" at bounding box center [525, 597] width 48 height 18
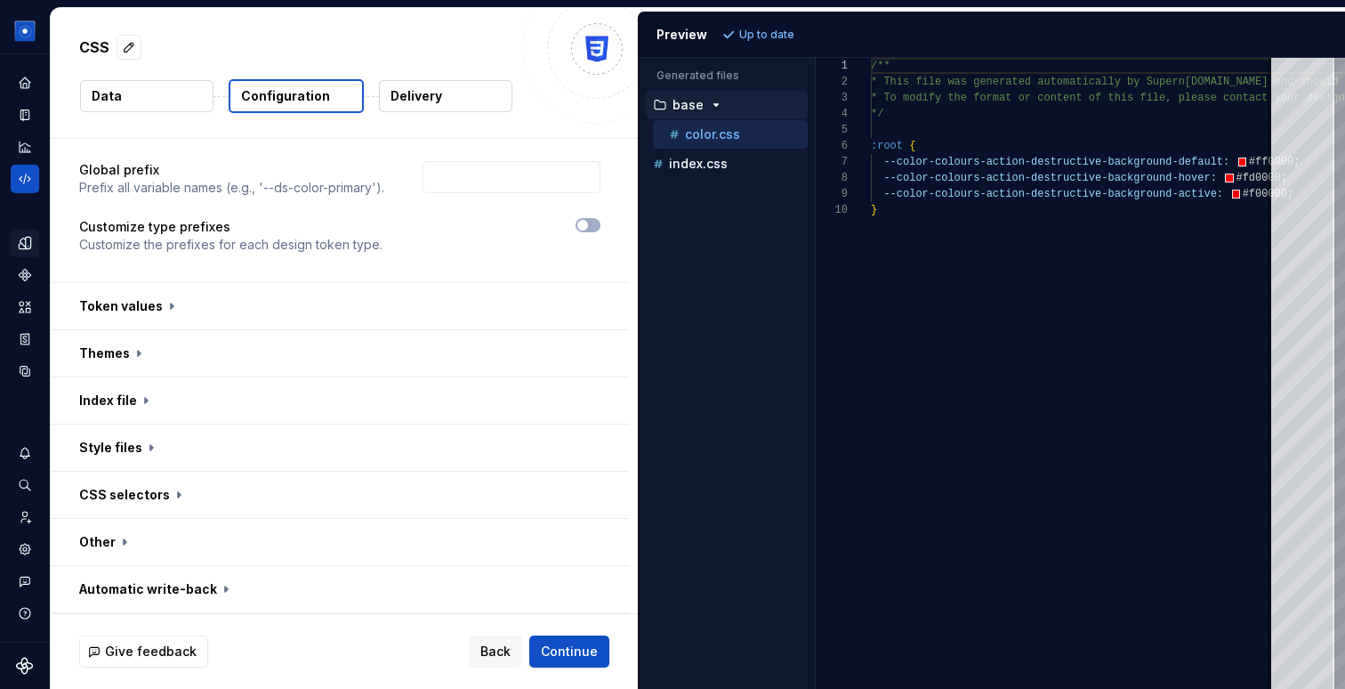
scroll to position [163, 0]
click at [141, 447] on button "button" at bounding box center [340, 447] width 578 height 46
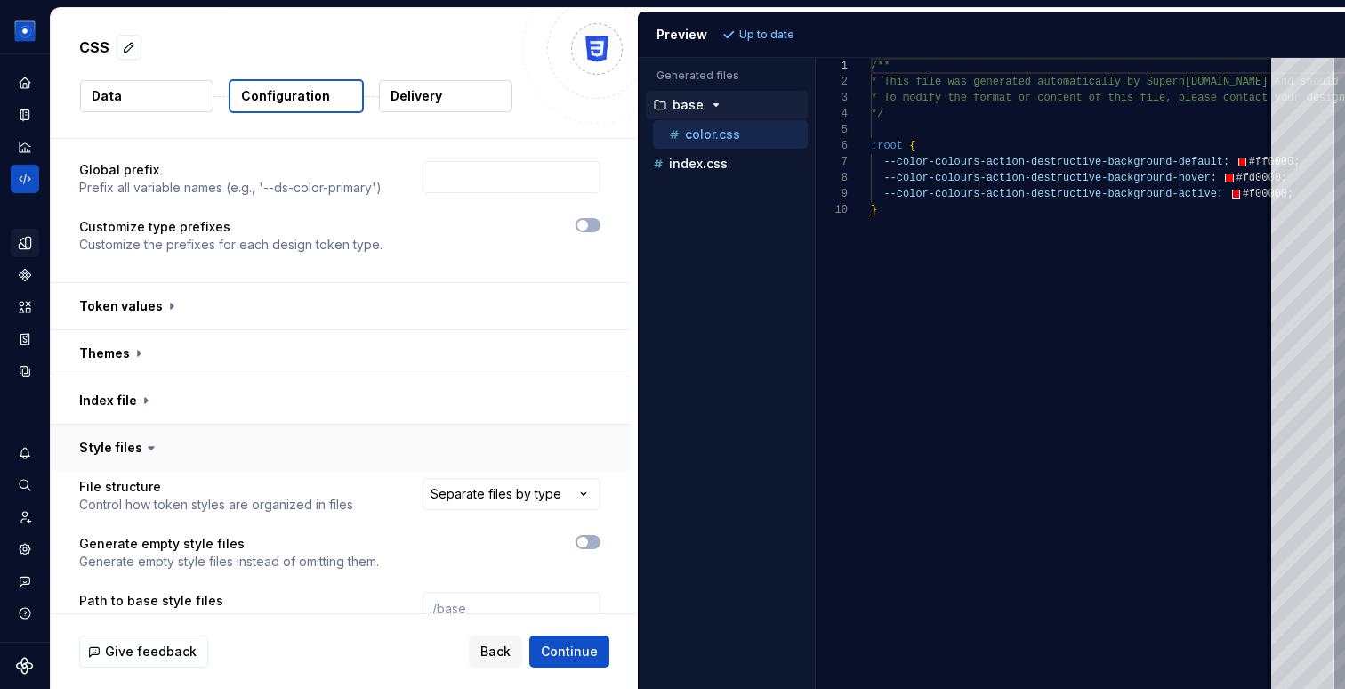
click at [142, 447] on icon at bounding box center [151, 448] width 18 height 18
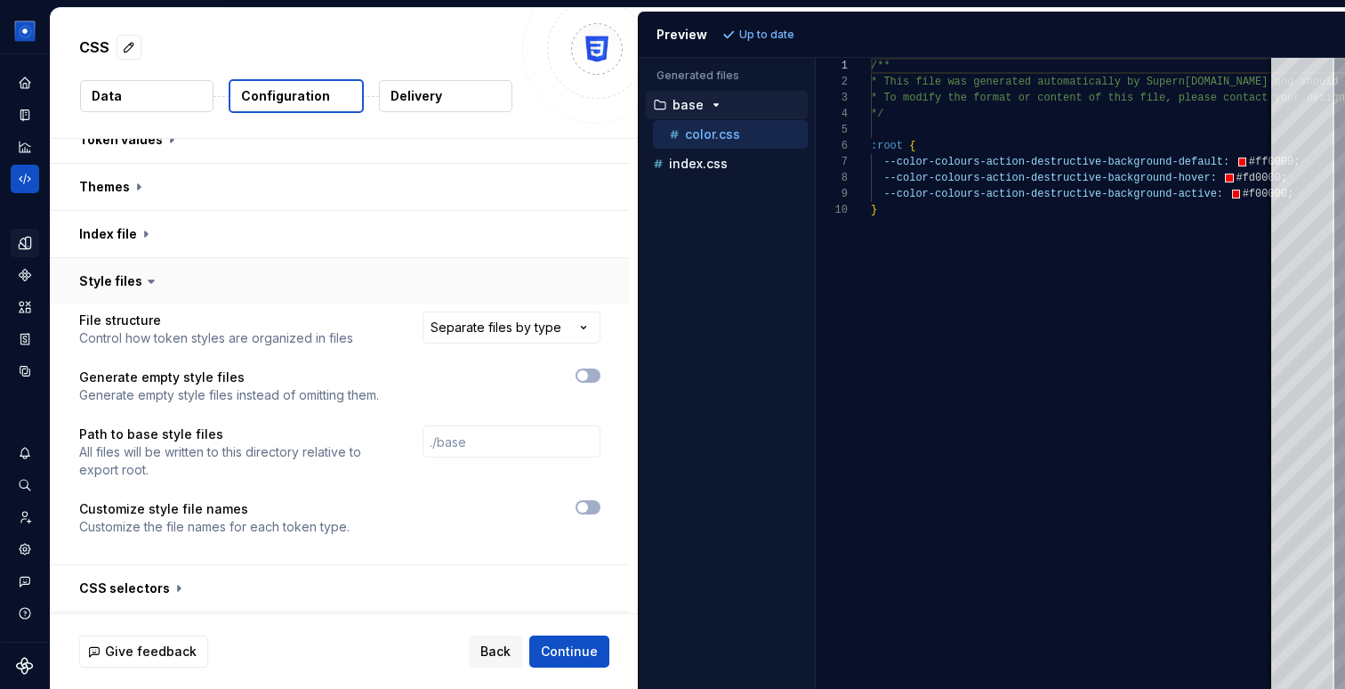
scroll to position [330, 0]
click at [151, 274] on icon at bounding box center [151, 280] width 18 height 18
click at [117, 275] on button "button" at bounding box center [340, 280] width 578 height 46
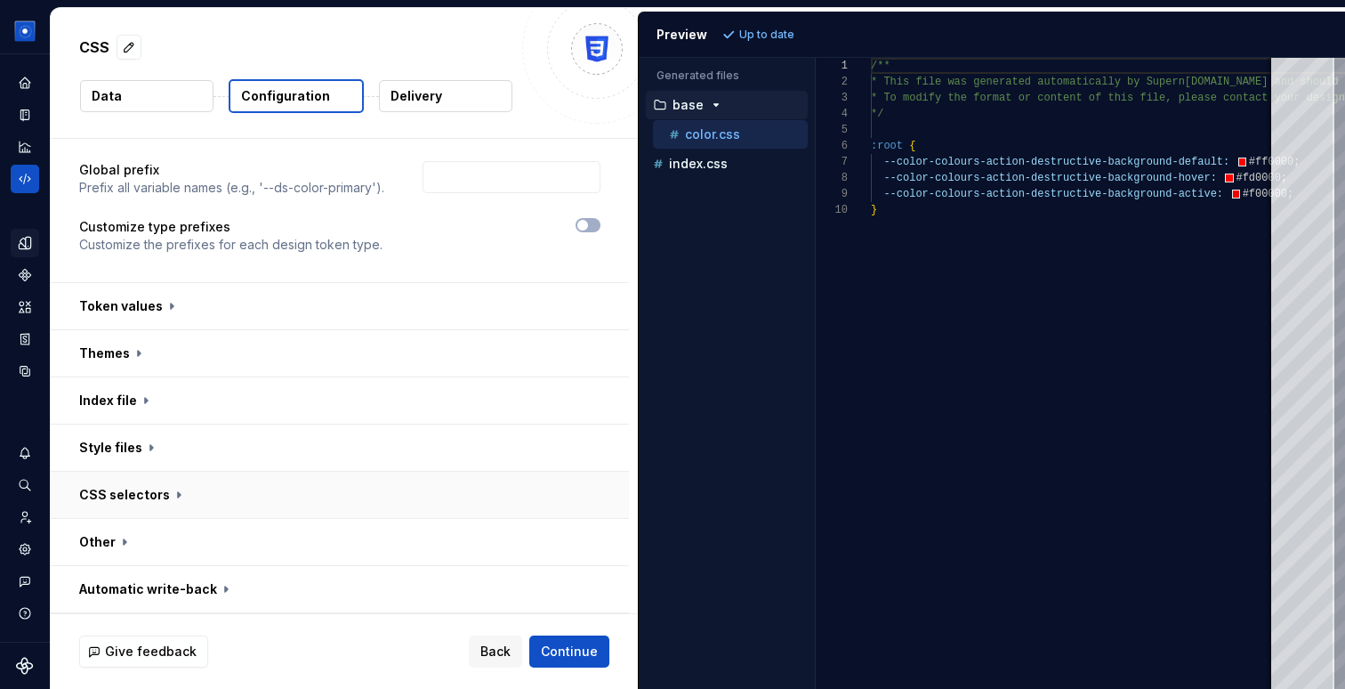
click at [131, 489] on button "button" at bounding box center [340, 495] width 578 height 46
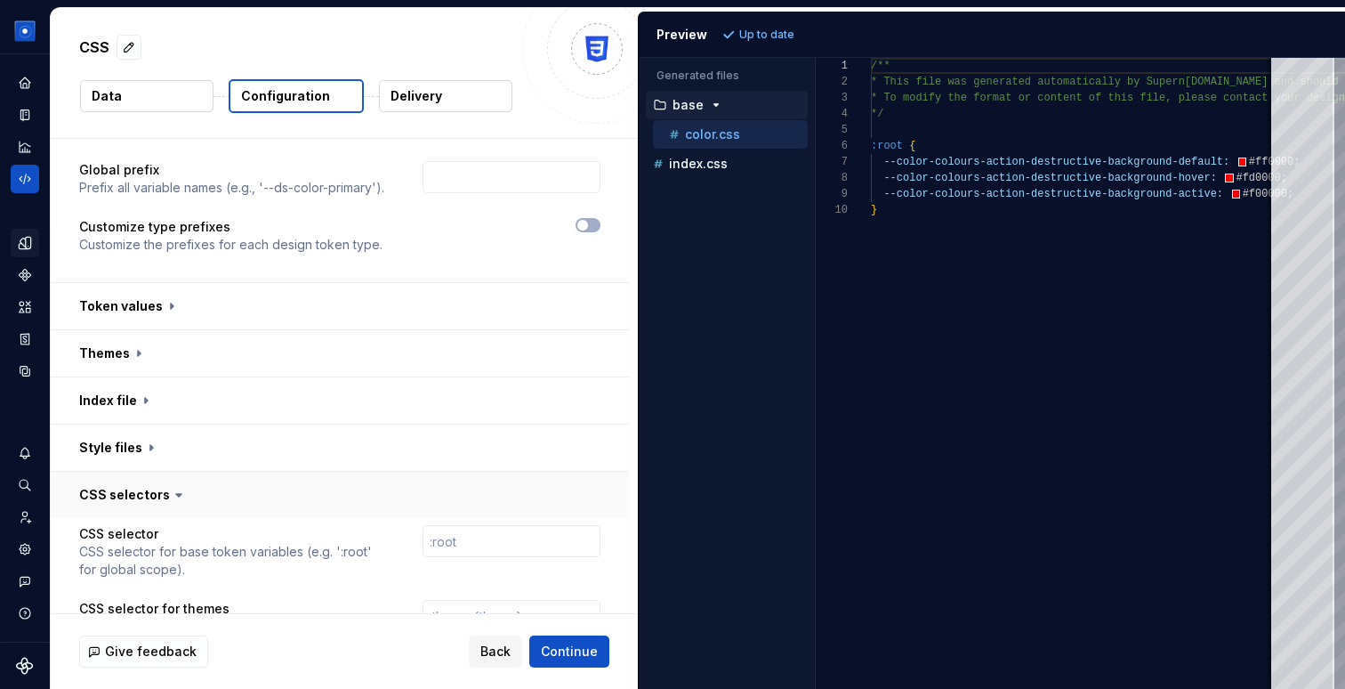
scroll to position [327, 0]
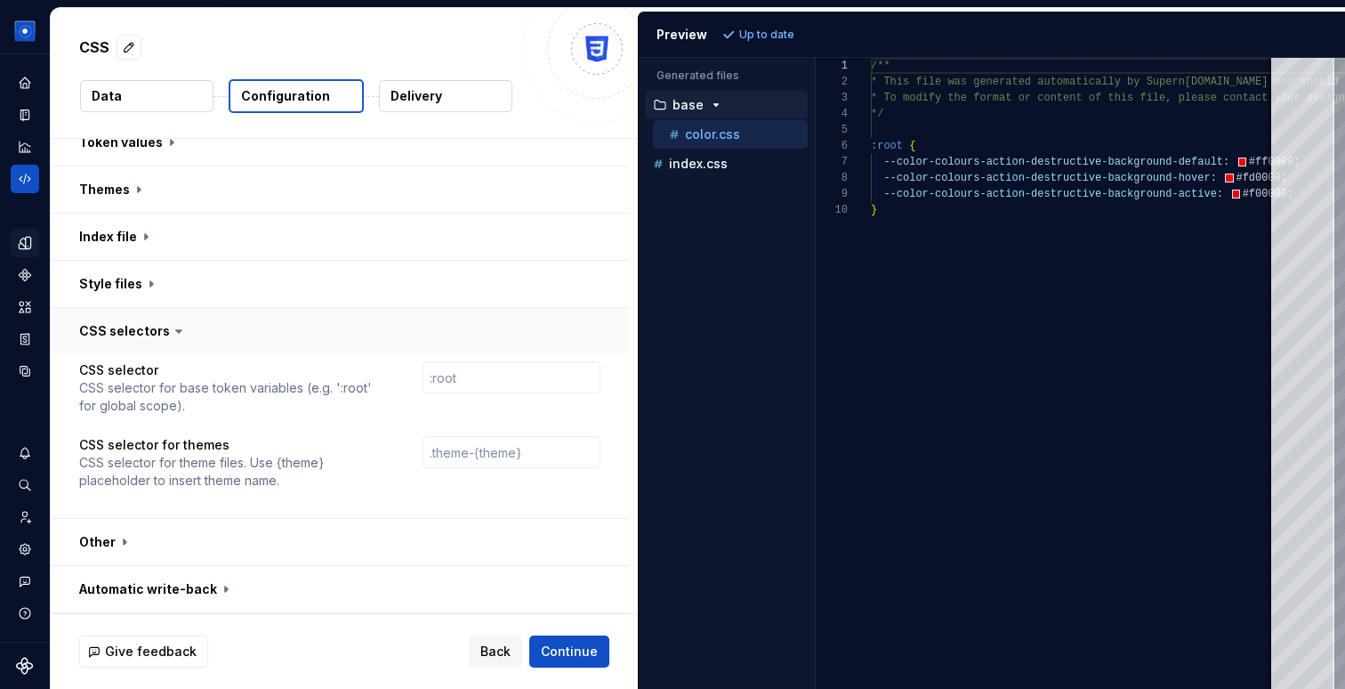
click at [113, 327] on button "button" at bounding box center [340, 331] width 578 height 46
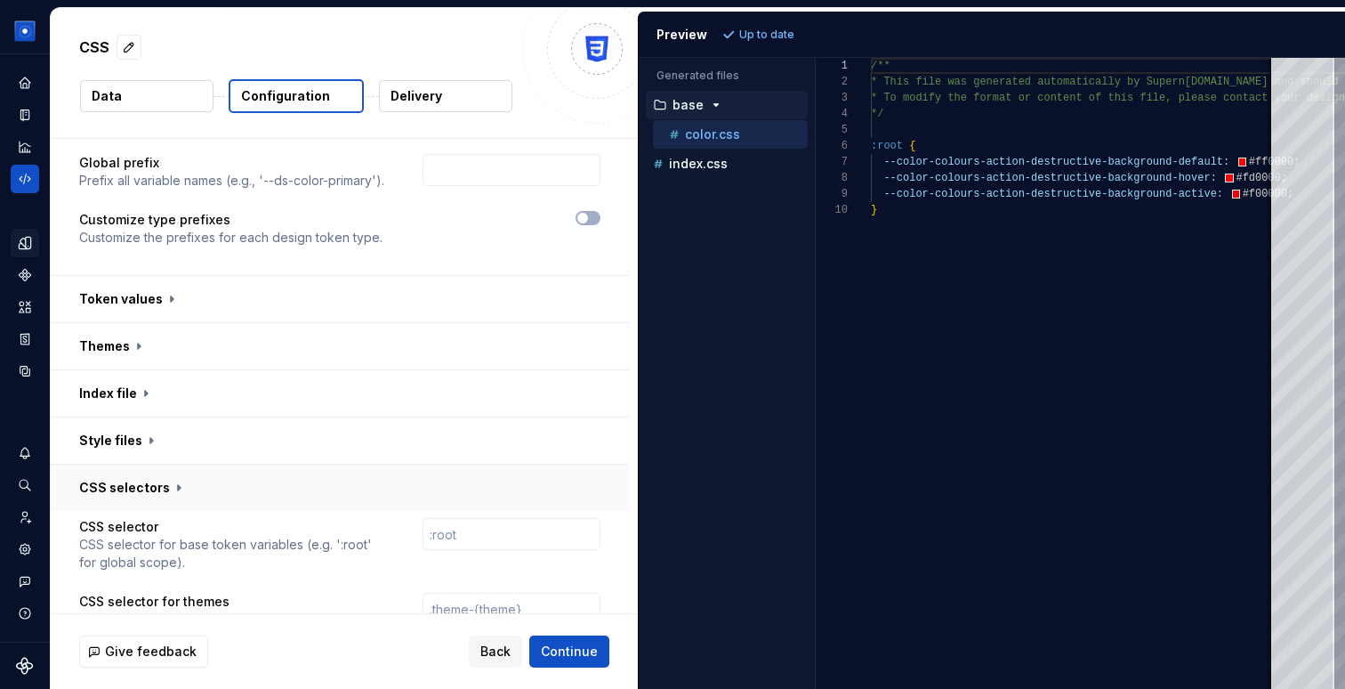
scroll to position [163, 0]
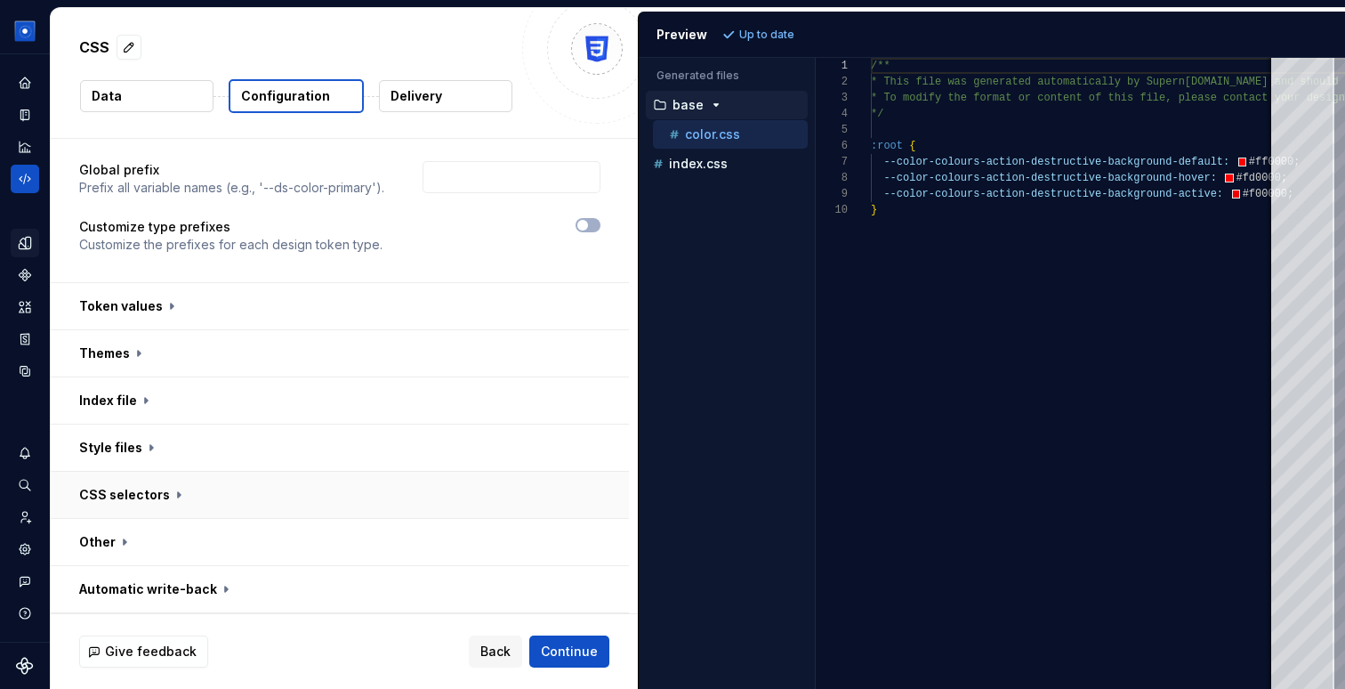
click at [117, 499] on button "button" at bounding box center [340, 495] width 578 height 46
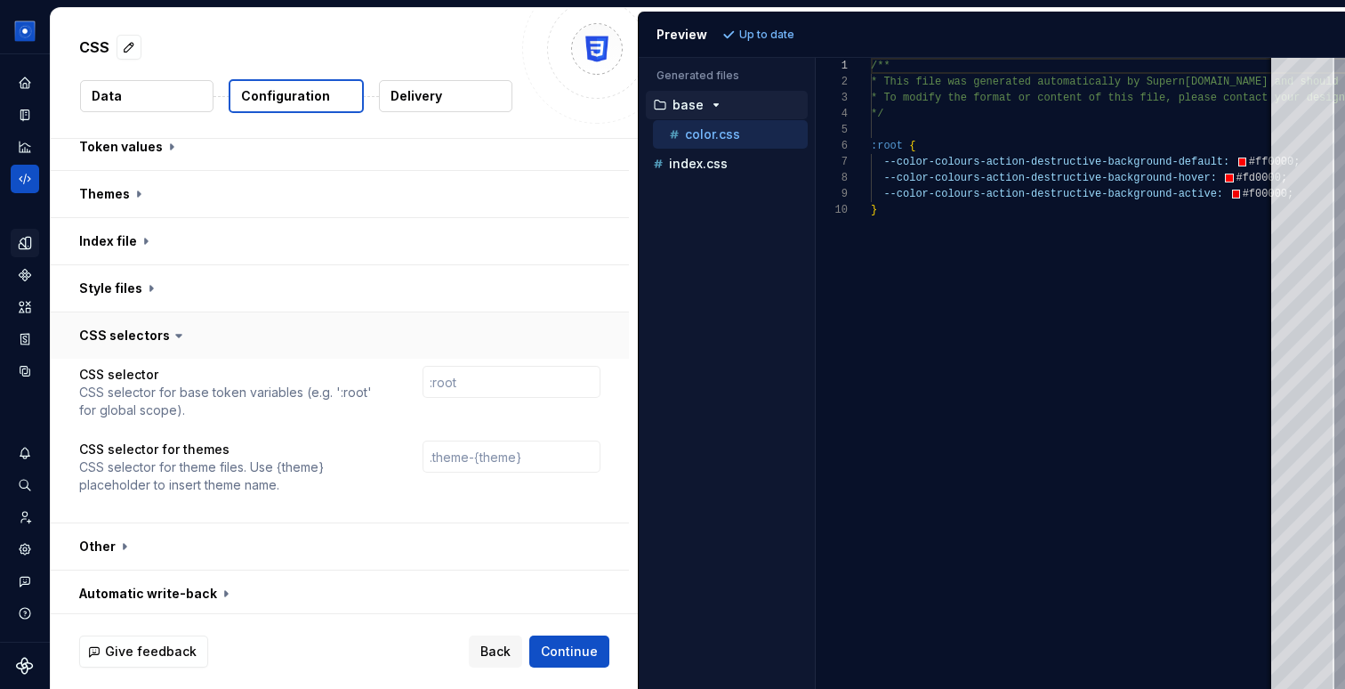
scroll to position [327, 0]
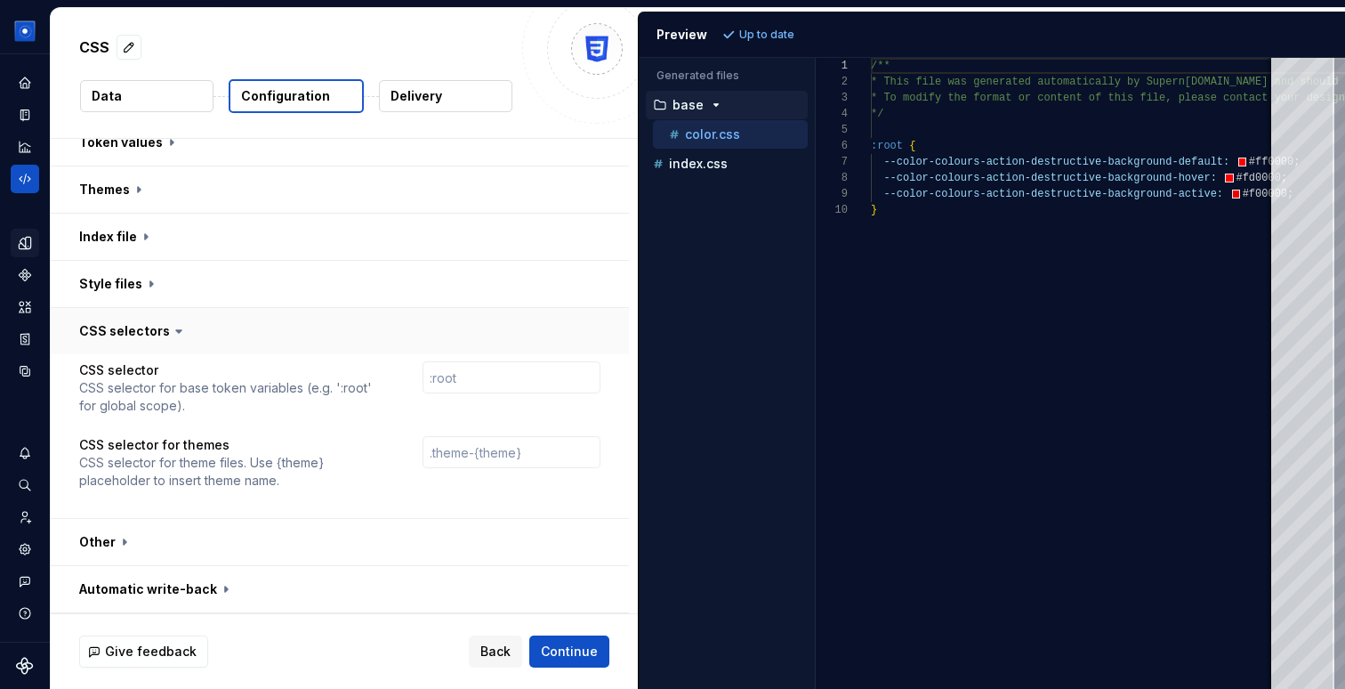
click at [109, 333] on button "button" at bounding box center [340, 331] width 578 height 46
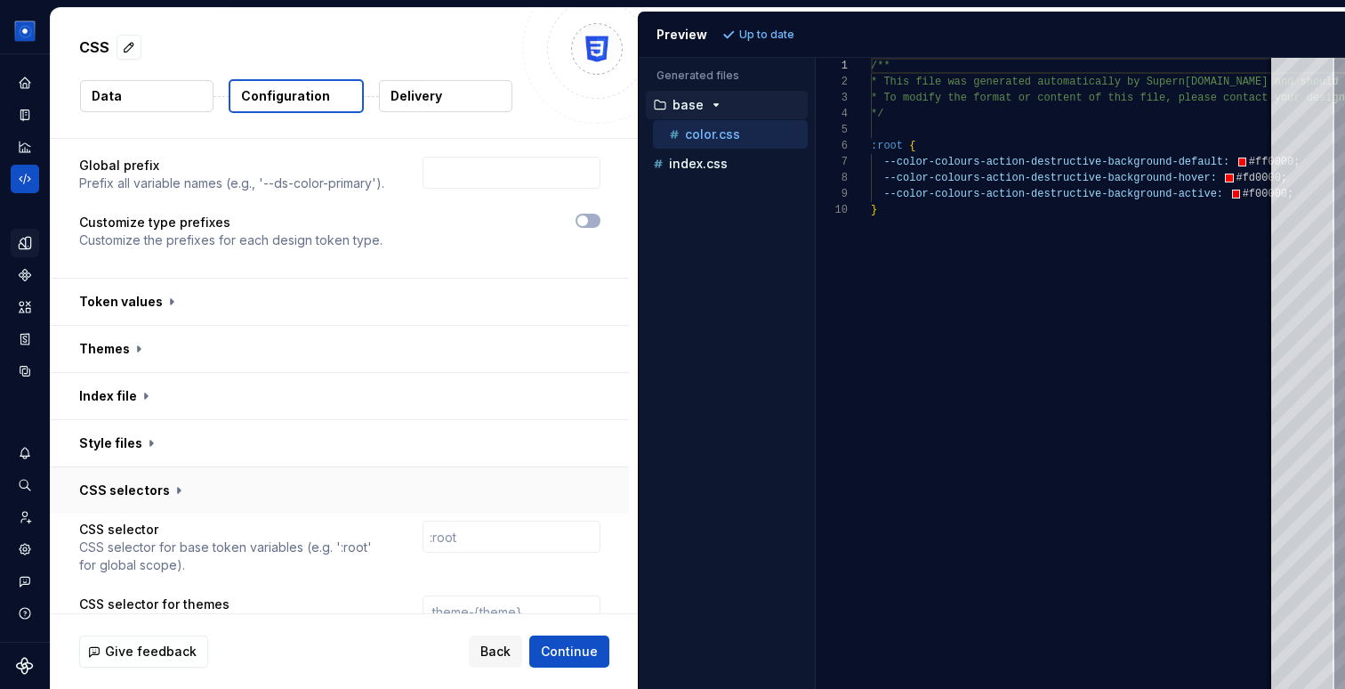
scroll to position [163, 0]
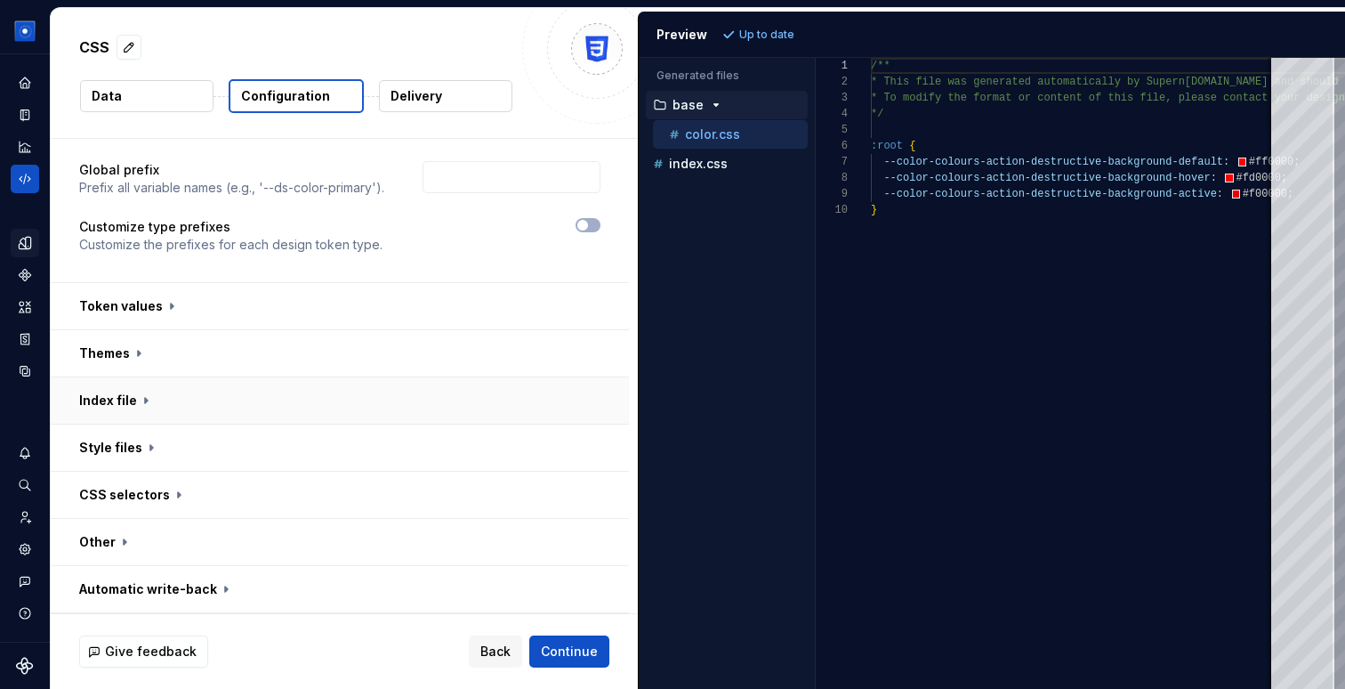
click at [106, 408] on button "button" at bounding box center [340, 400] width 578 height 46
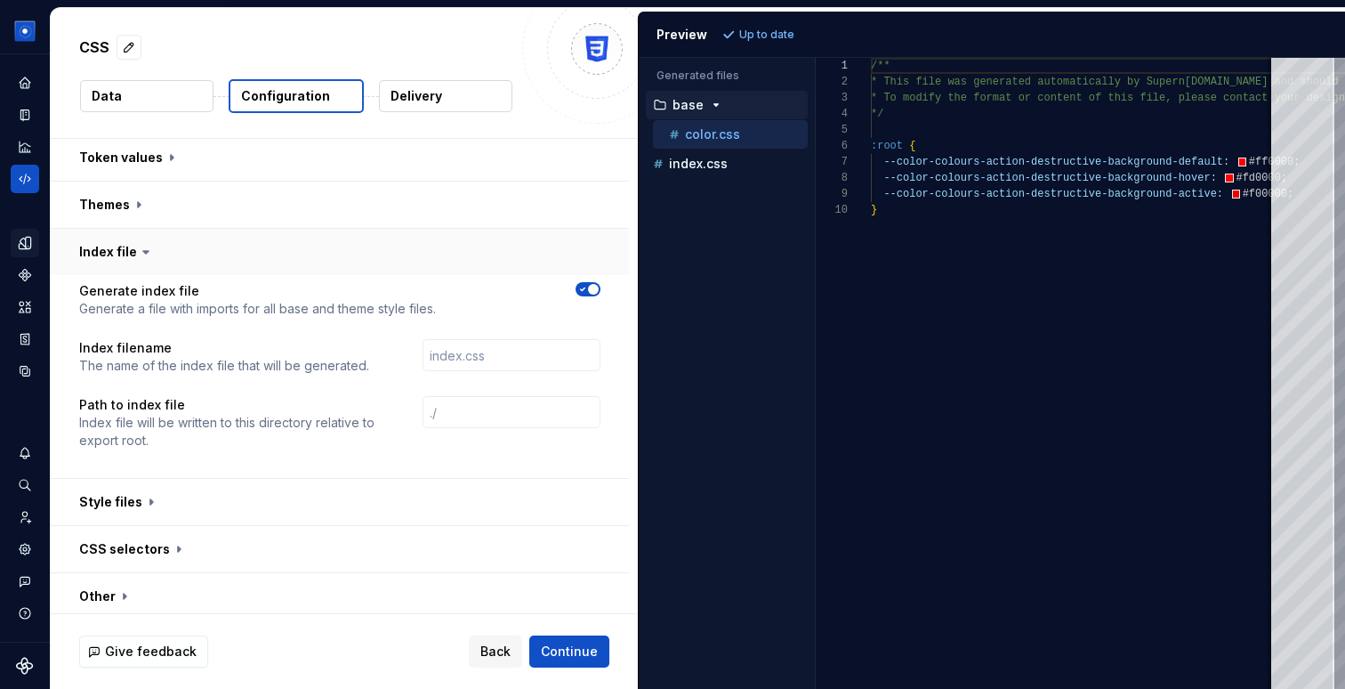
scroll to position [319, 0]
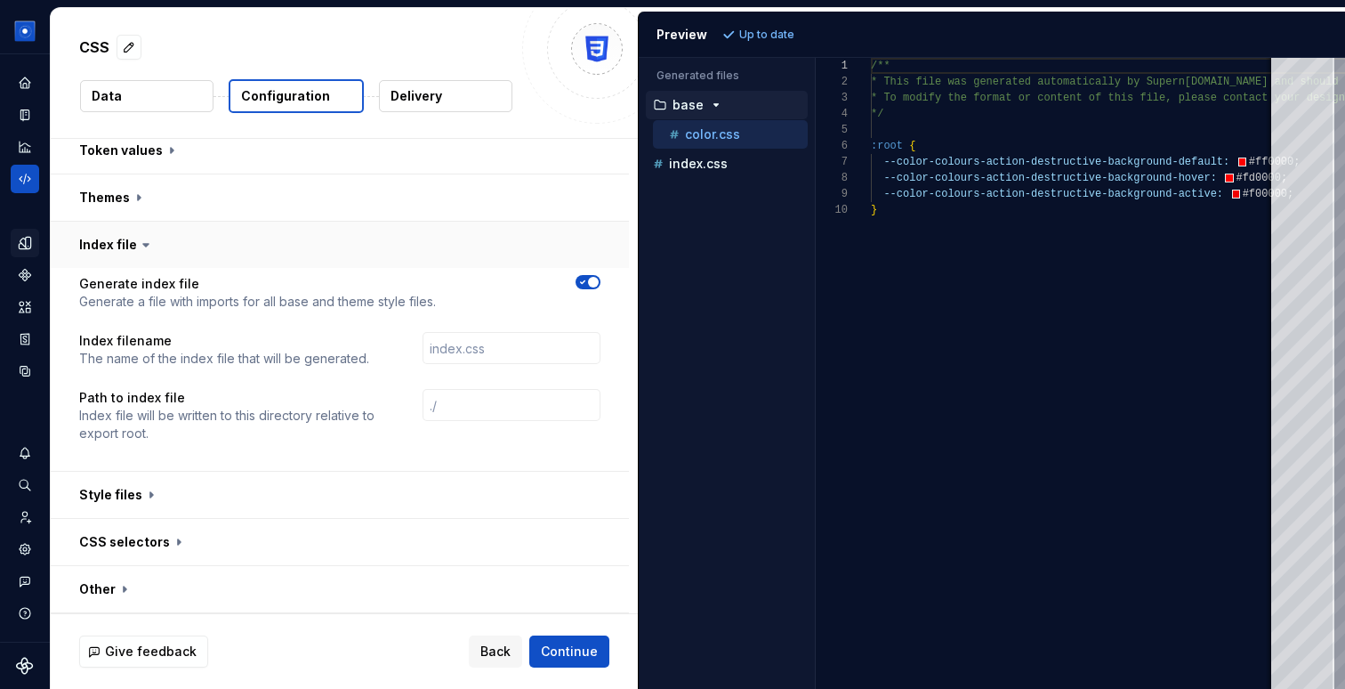
click at [103, 238] on button "button" at bounding box center [340, 245] width 578 height 46
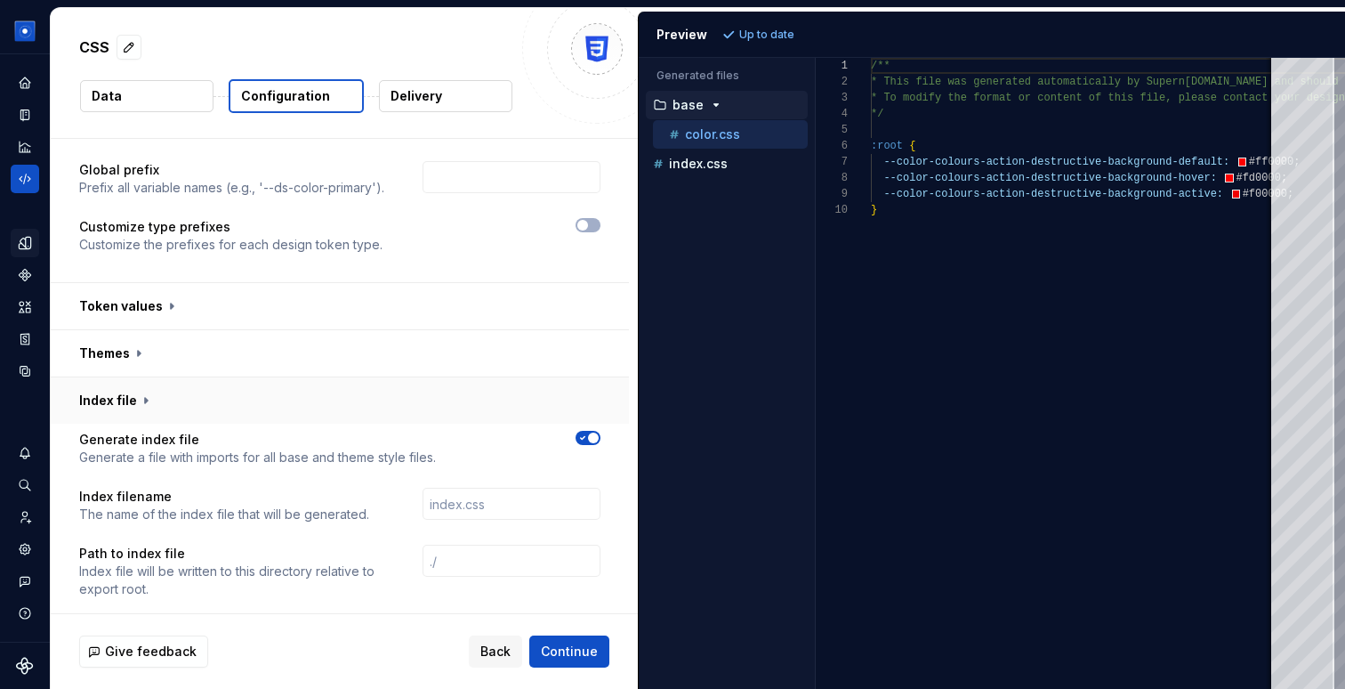
scroll to position [163, 0]
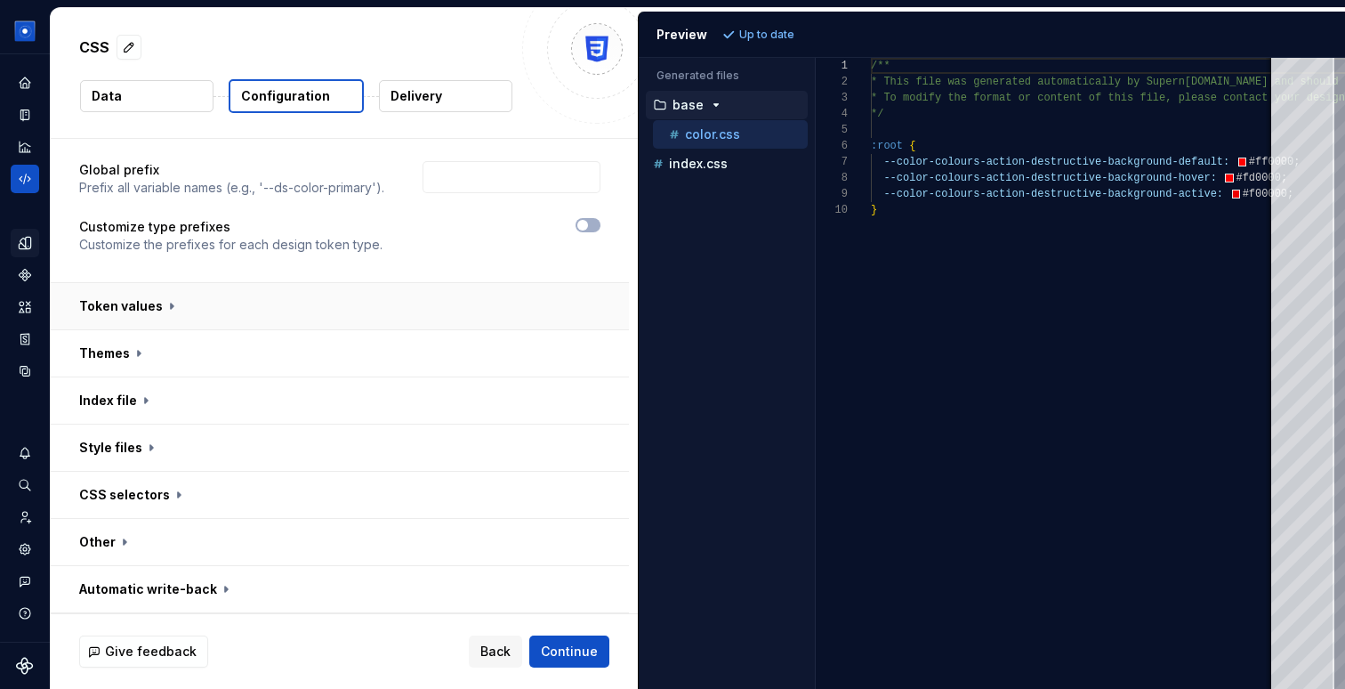
click at [110, 299] on button "button" at bounding box center [340, 306] width 578 height 46
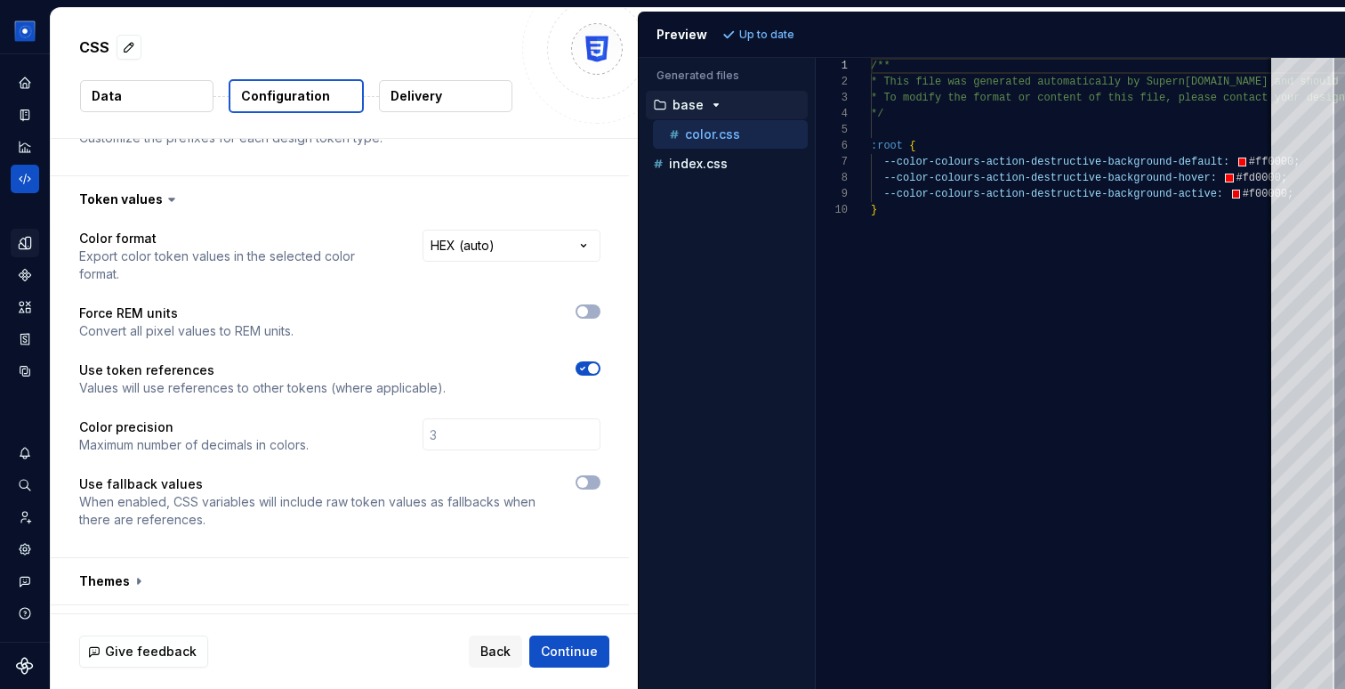
scroll to position [279, 0]
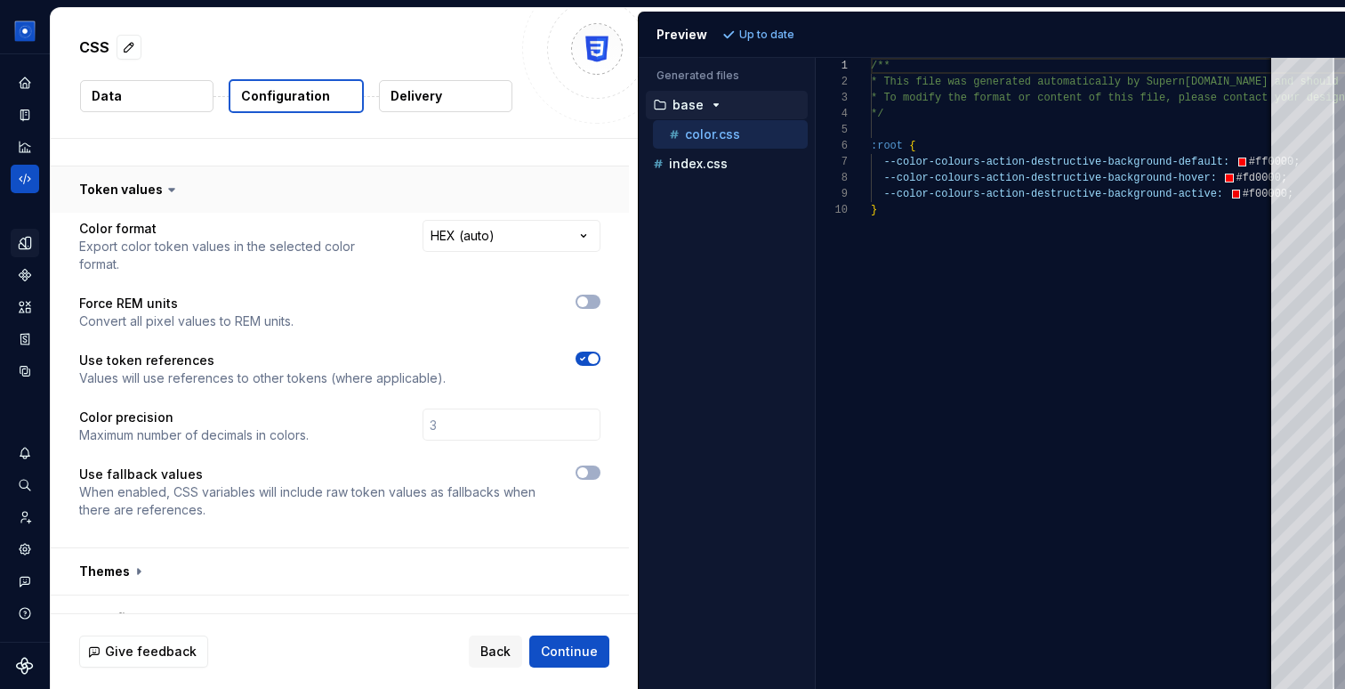
click at [141, 194] on button "button" at bounding box center [340, 189] width 578 height 46
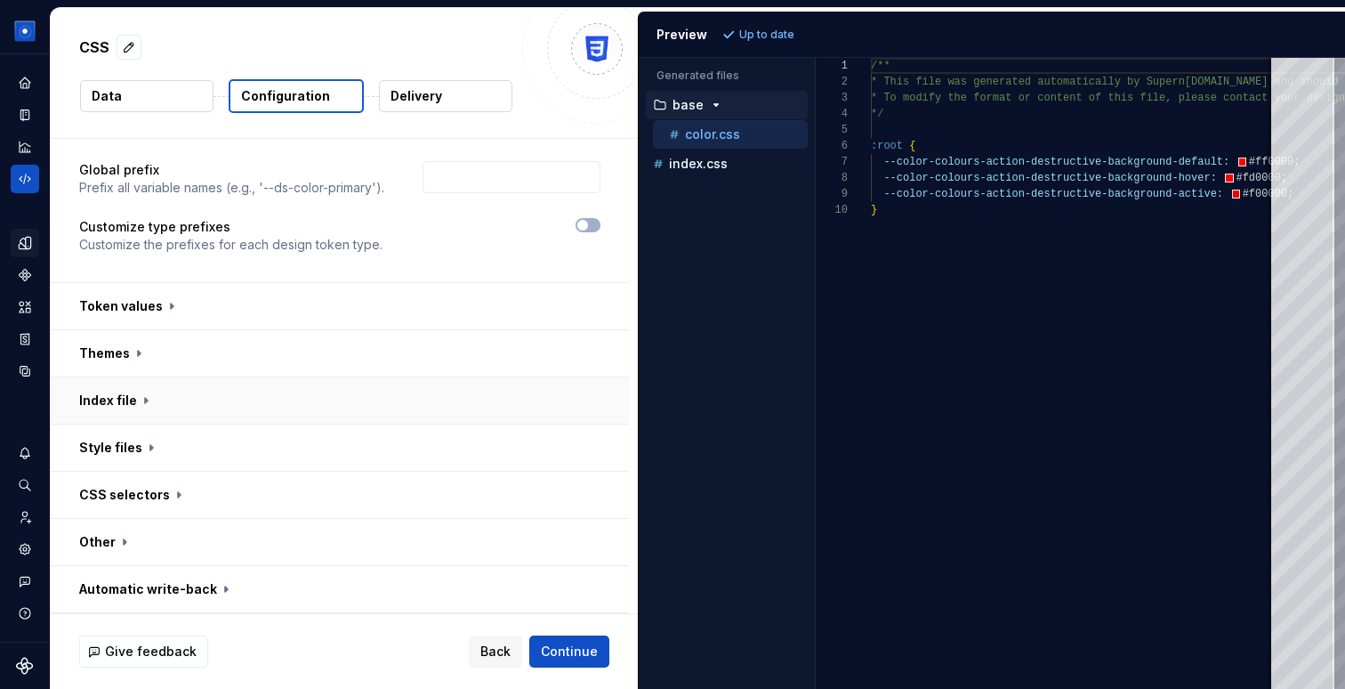
click at [129, 396] on button "button" at bounding box center [340, 400] width 578 height 46
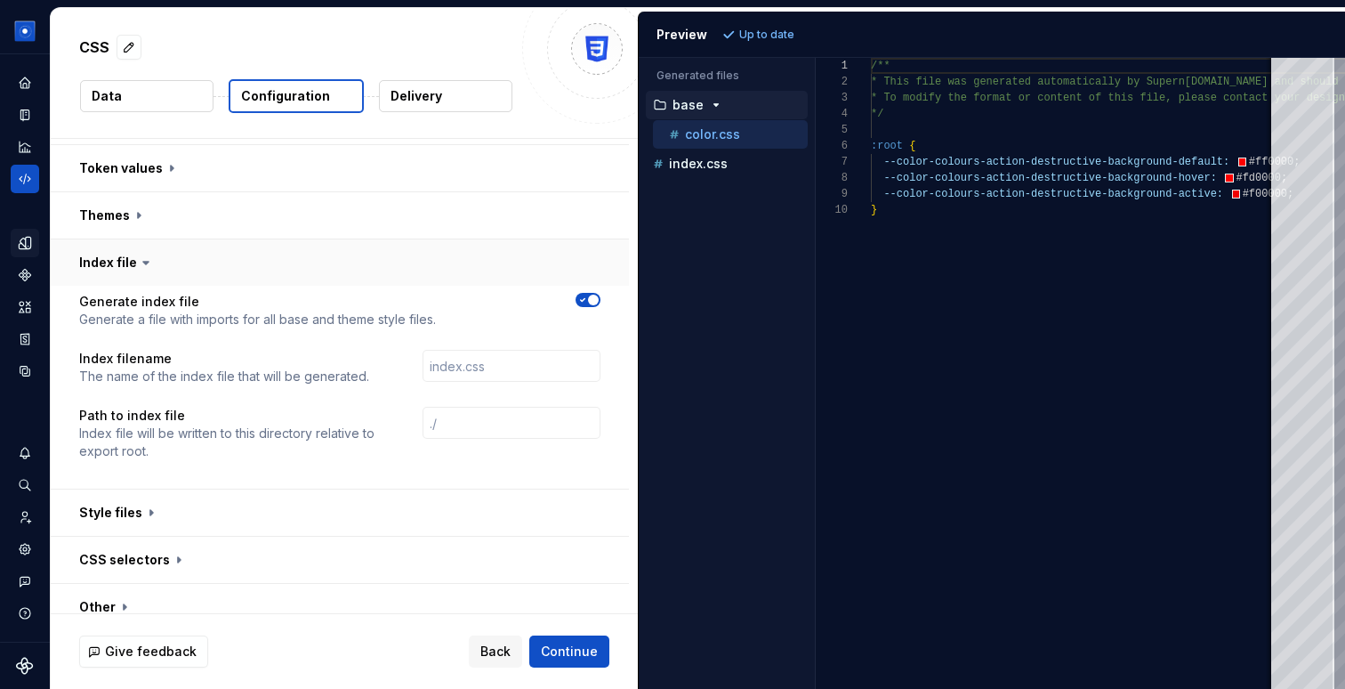
scroll to position [318, 0]
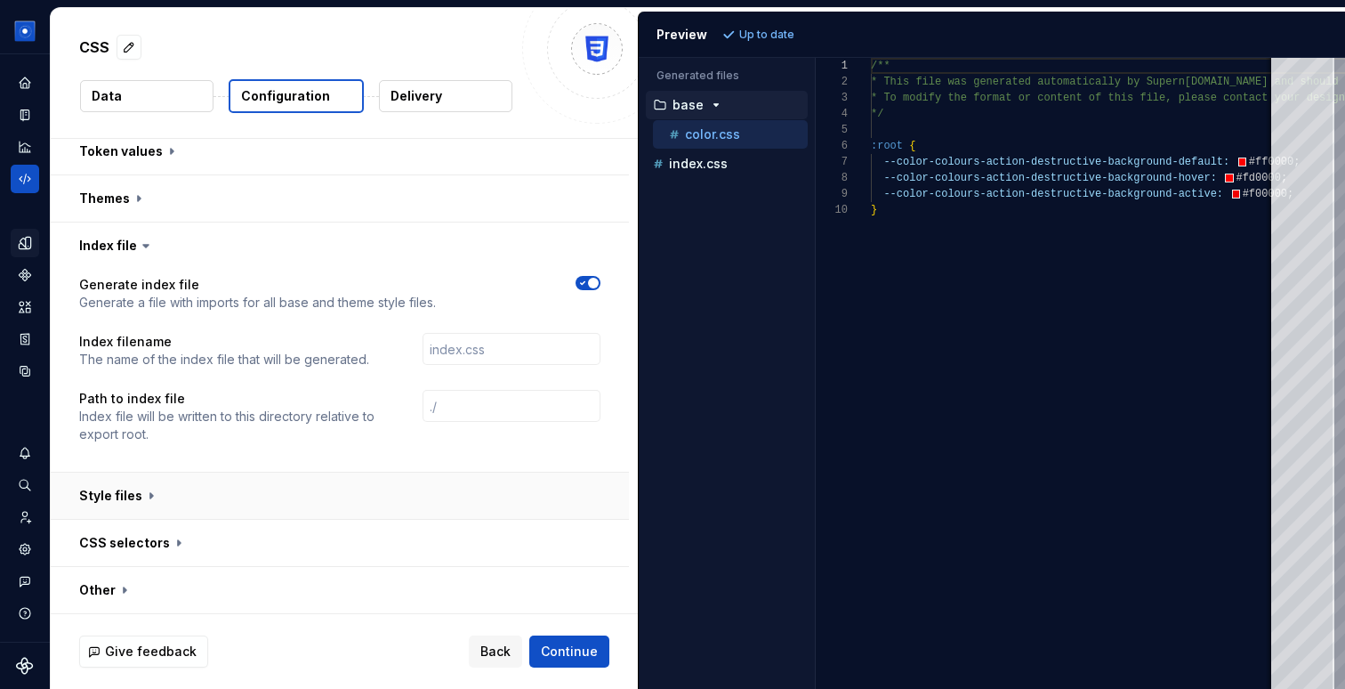
click at [112, 498] on button "button" at bounding box center [340, 496] width 578 height 46
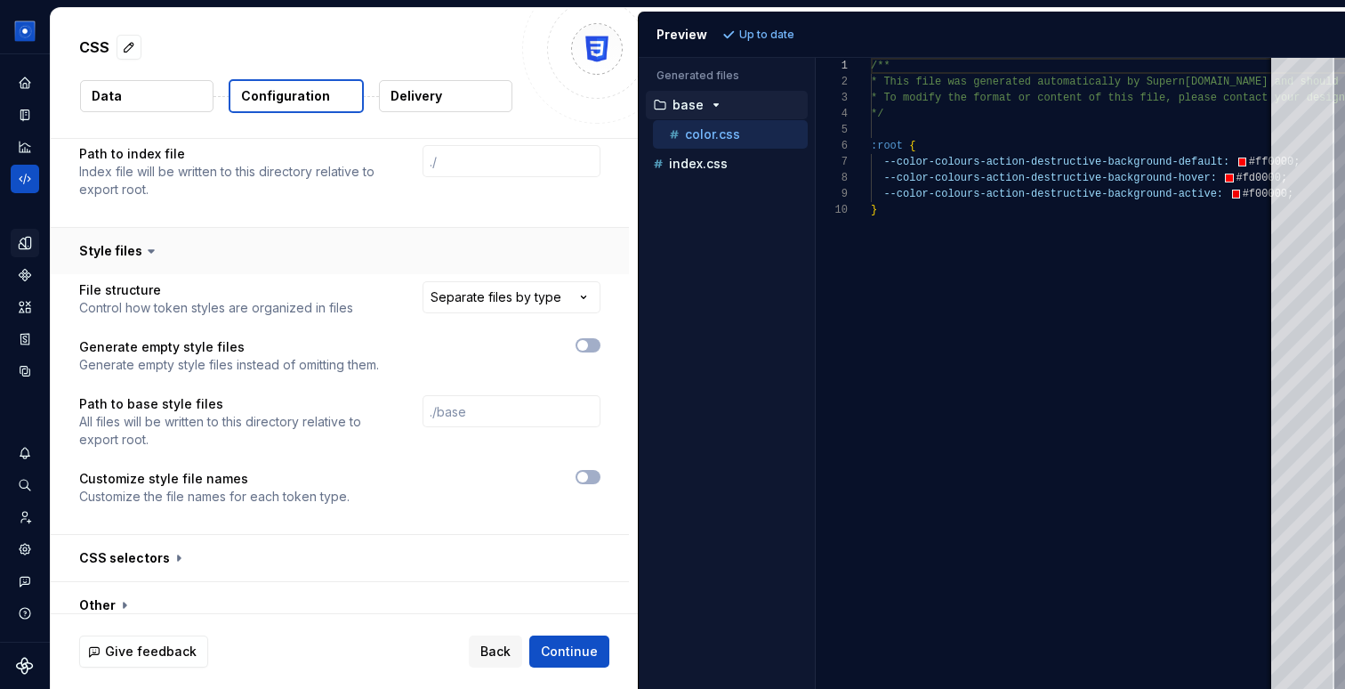
scroll to position [626, 0]
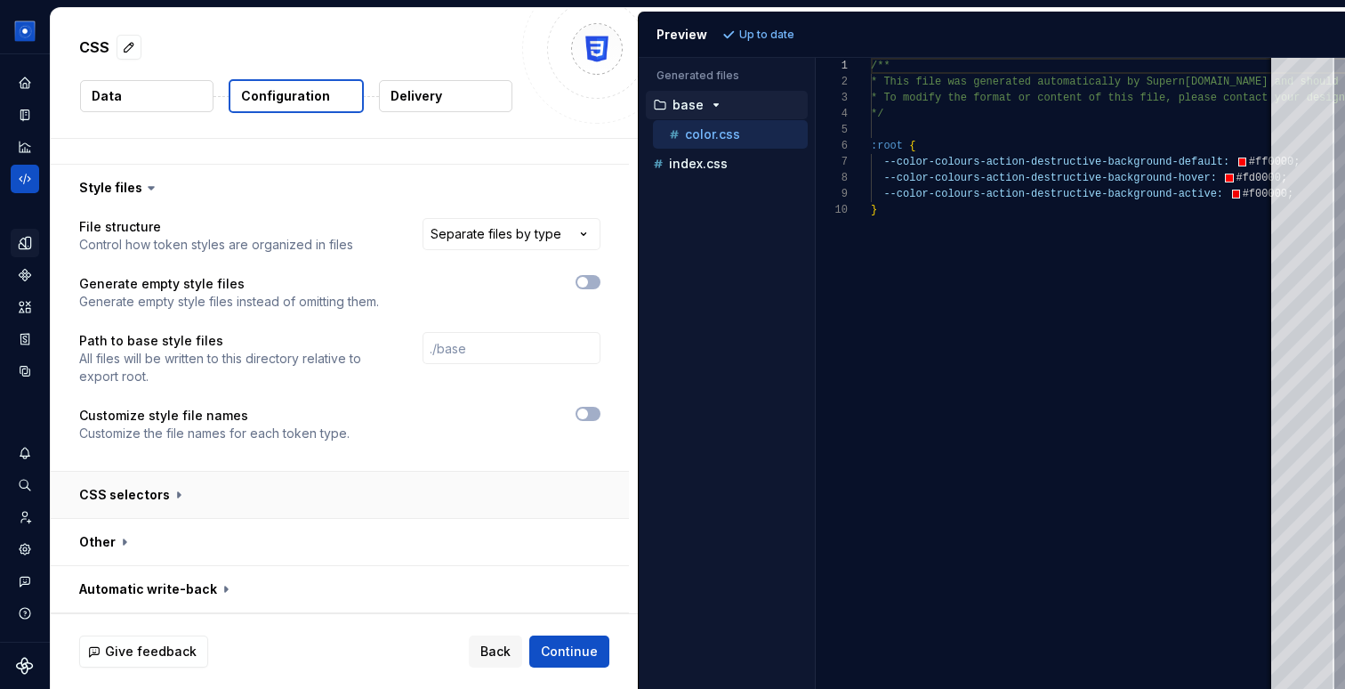
click at [112, 496] on button "button" at bounding box center [340, 495] width 578 height 46
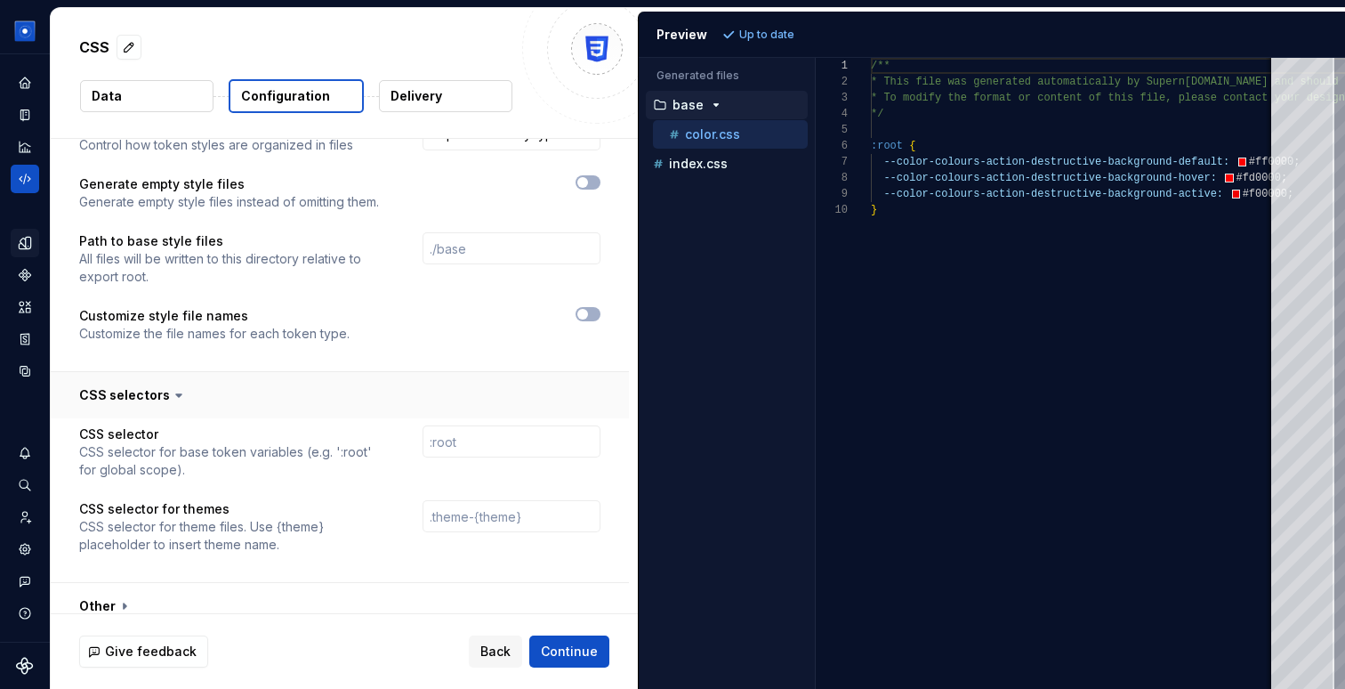
scroll to position [789, 0]
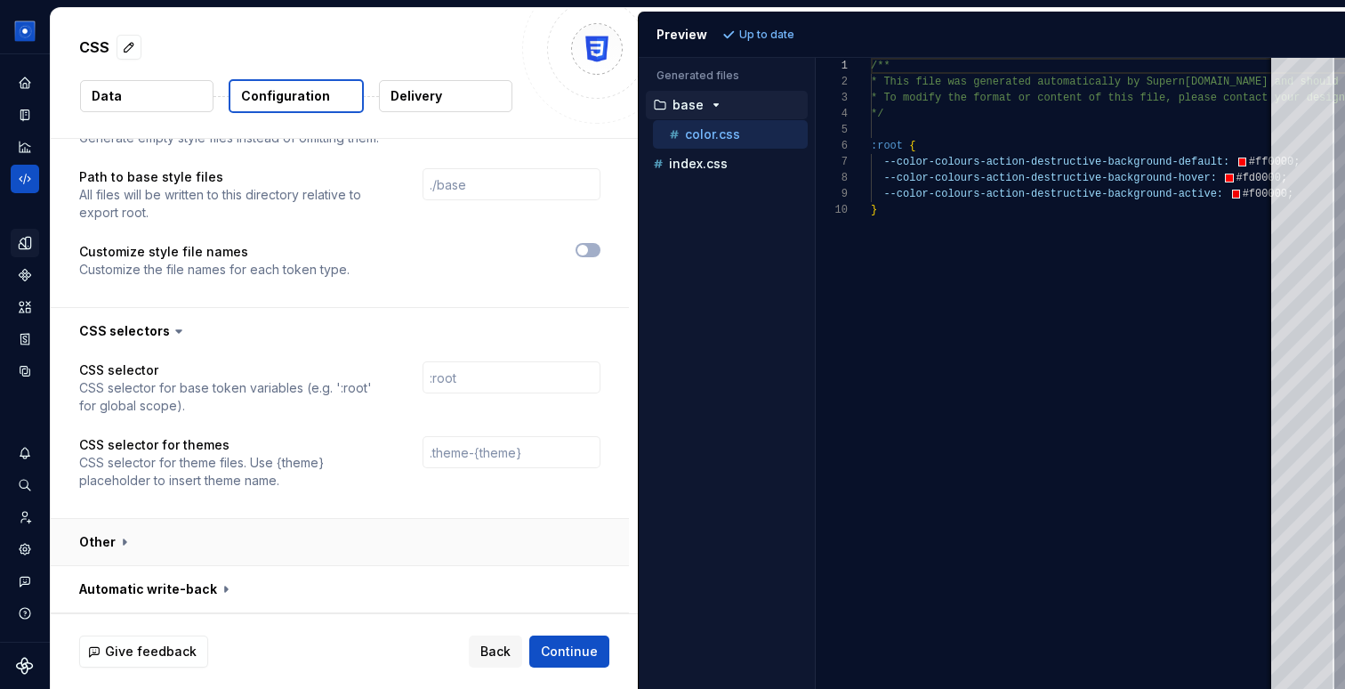
click at [93, 549] on button "button" at bounding box center [340, 542] width 578 height 46
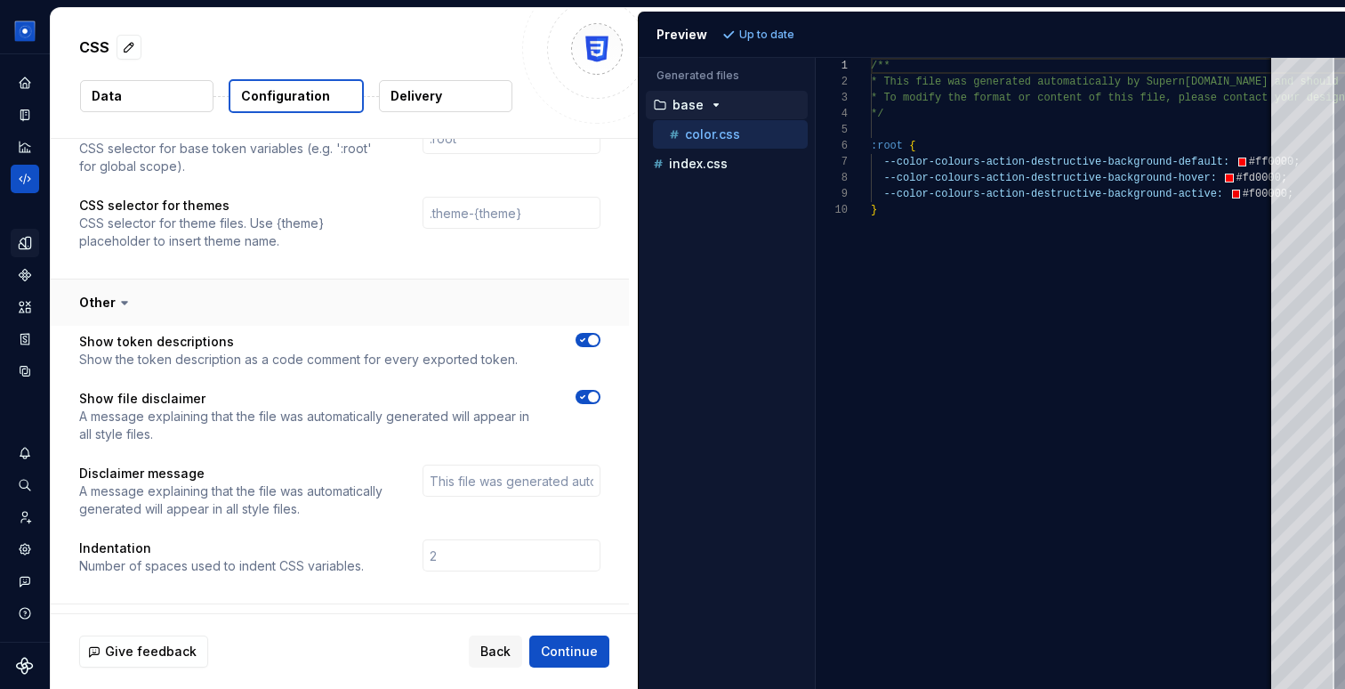
scroll to position [1067, 0]
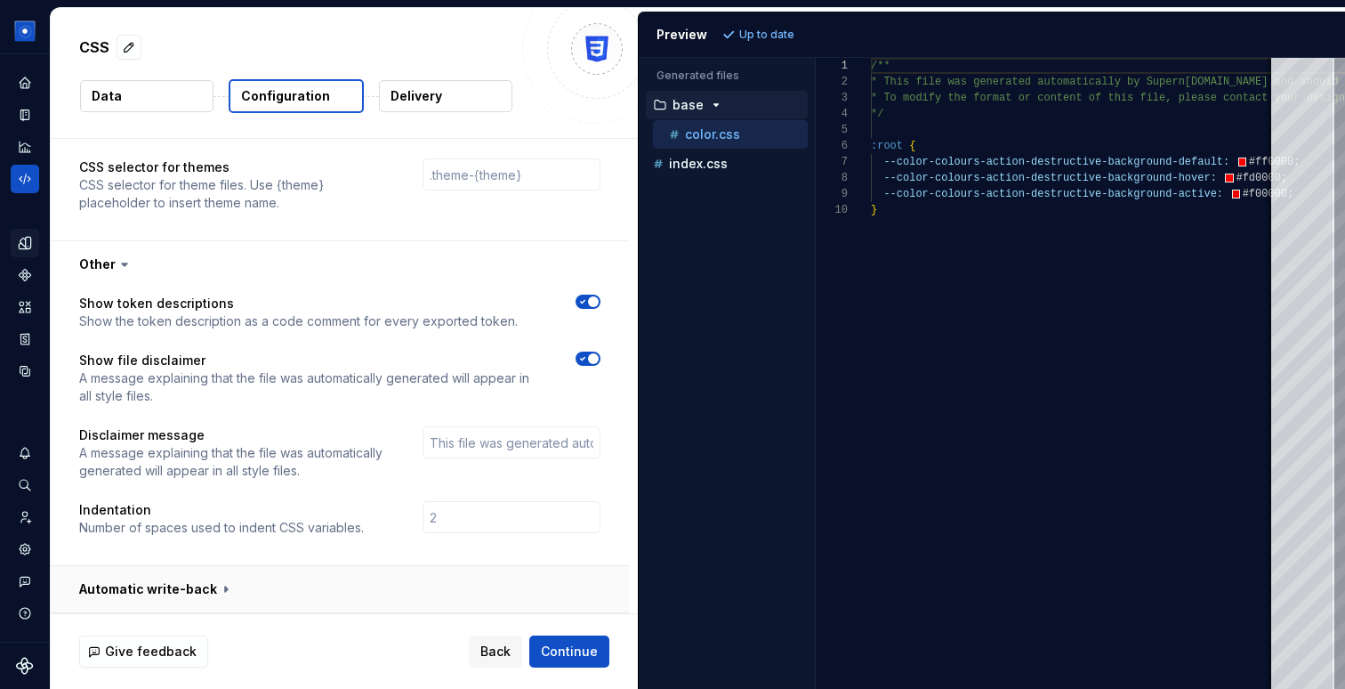
click at [114, 592] on button "button" at bounding box center [340, 589] width 578 height 46
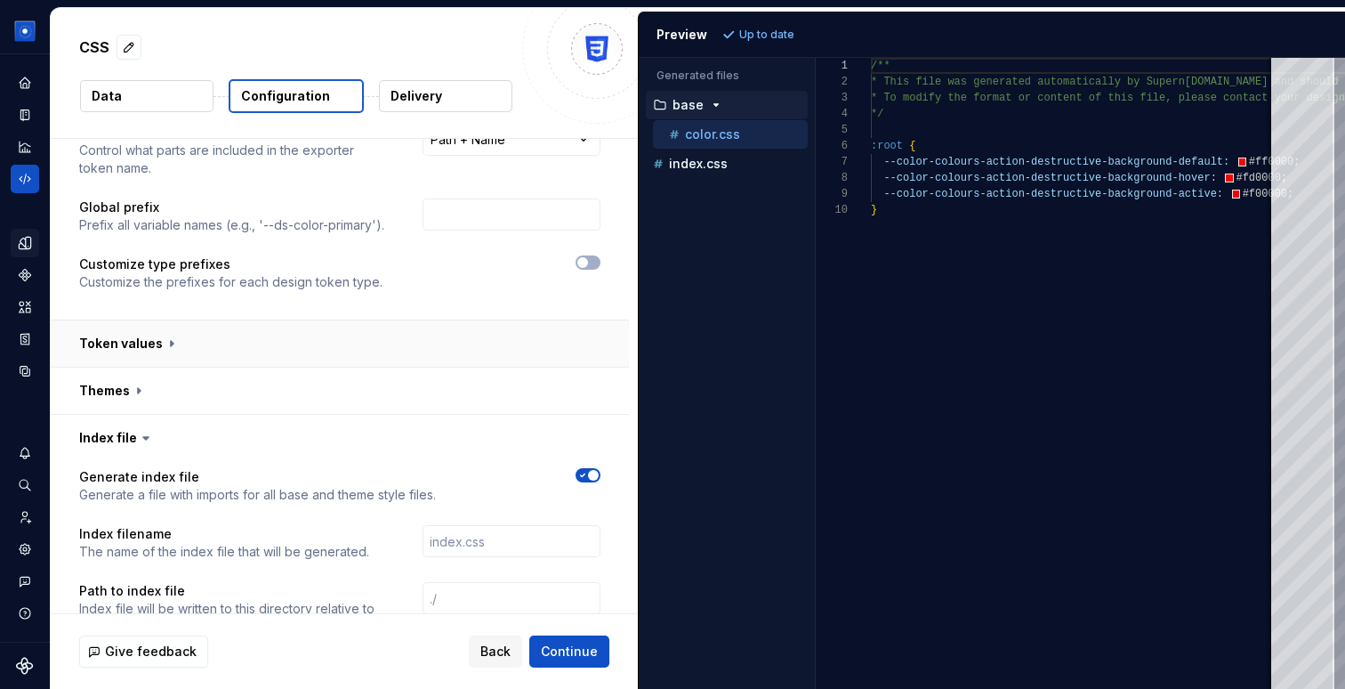
scroll to position [0, 0]
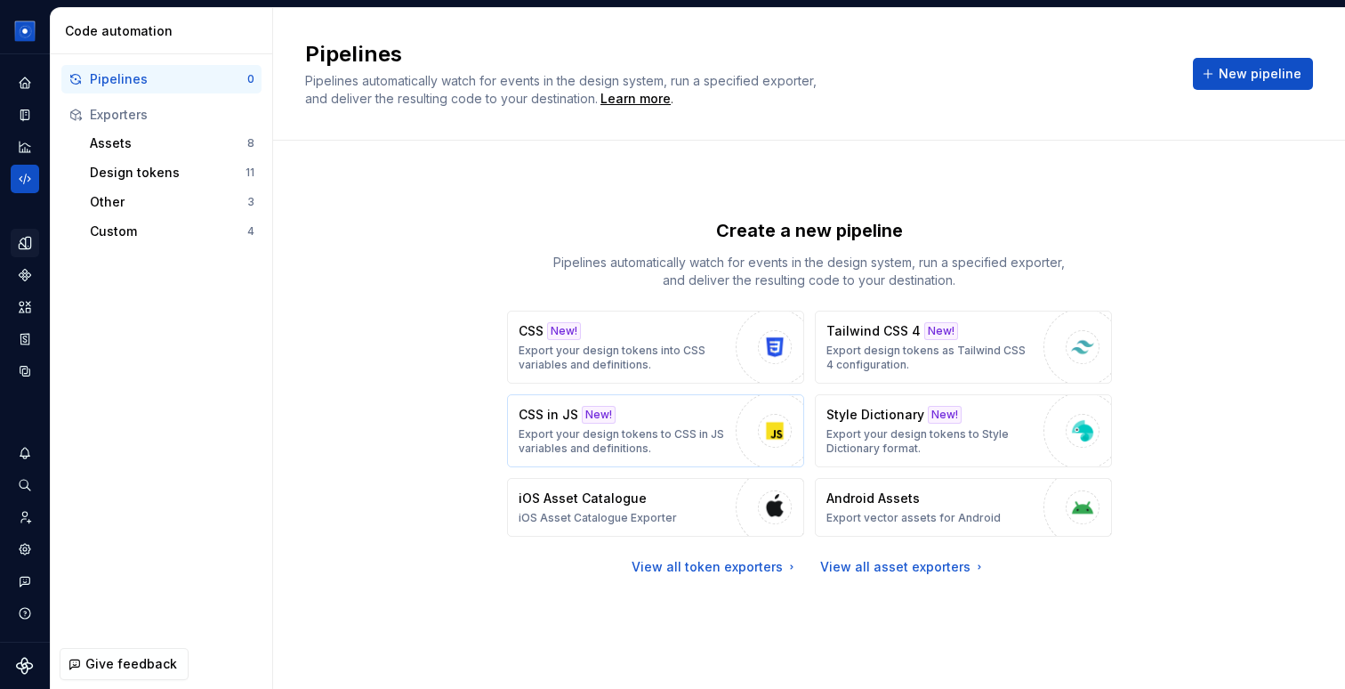
click at [660, 424] on div "CSS in JS New! Export your design tokens to CSS in JS variables and definitions." at bounding box center [623, 431] width 208 height 50
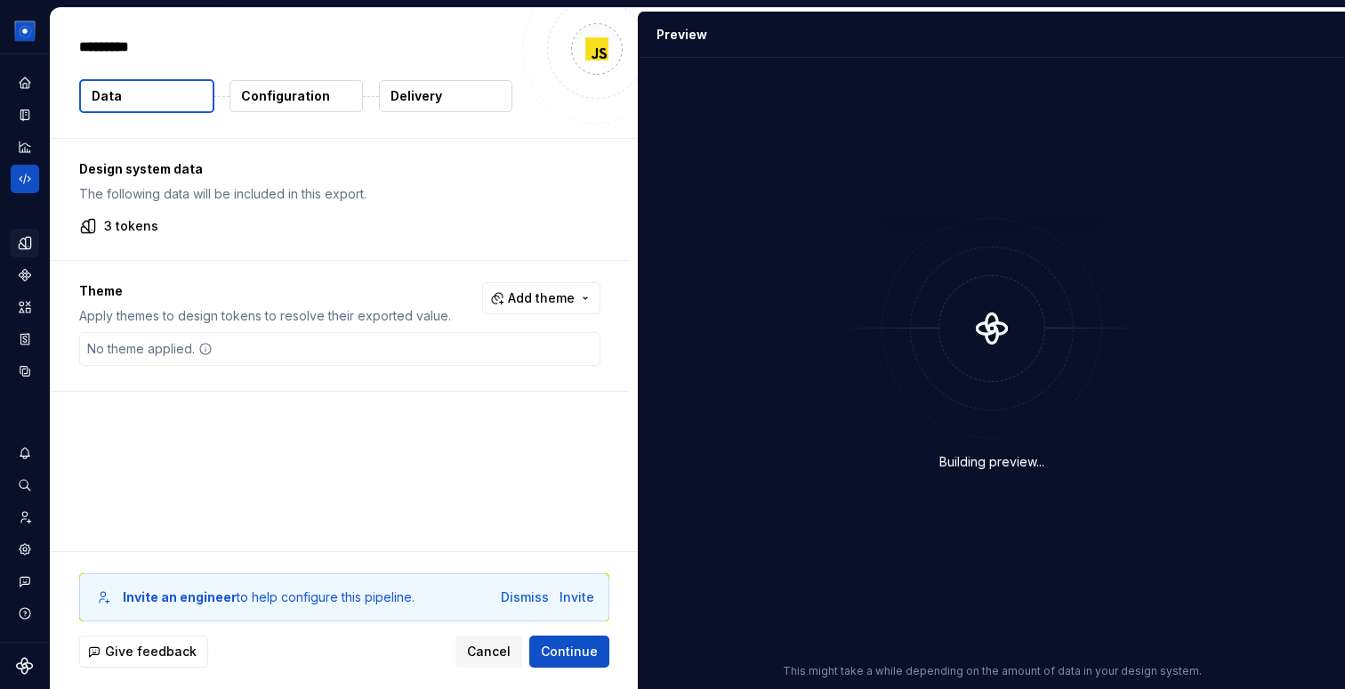
click at [294, 89] on p "Configuration" at bounding box center [285, 96] width 89 height 18
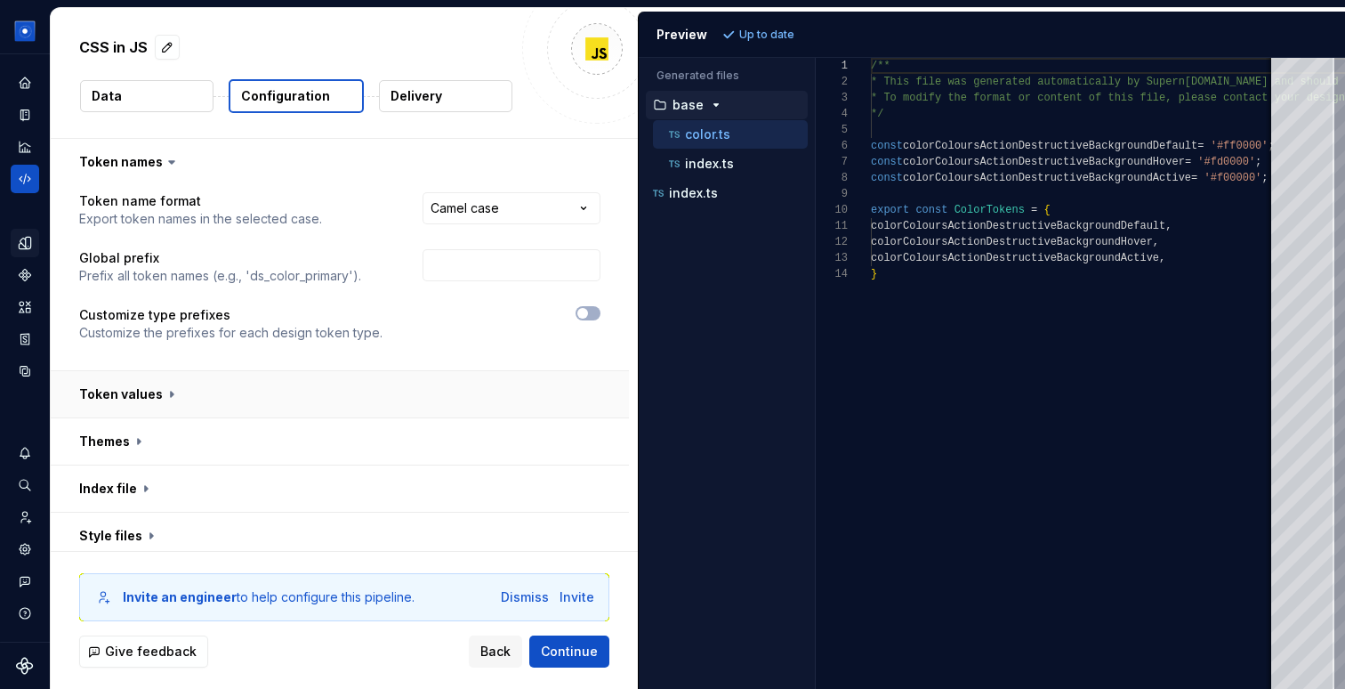
scroll to position [103, 0]
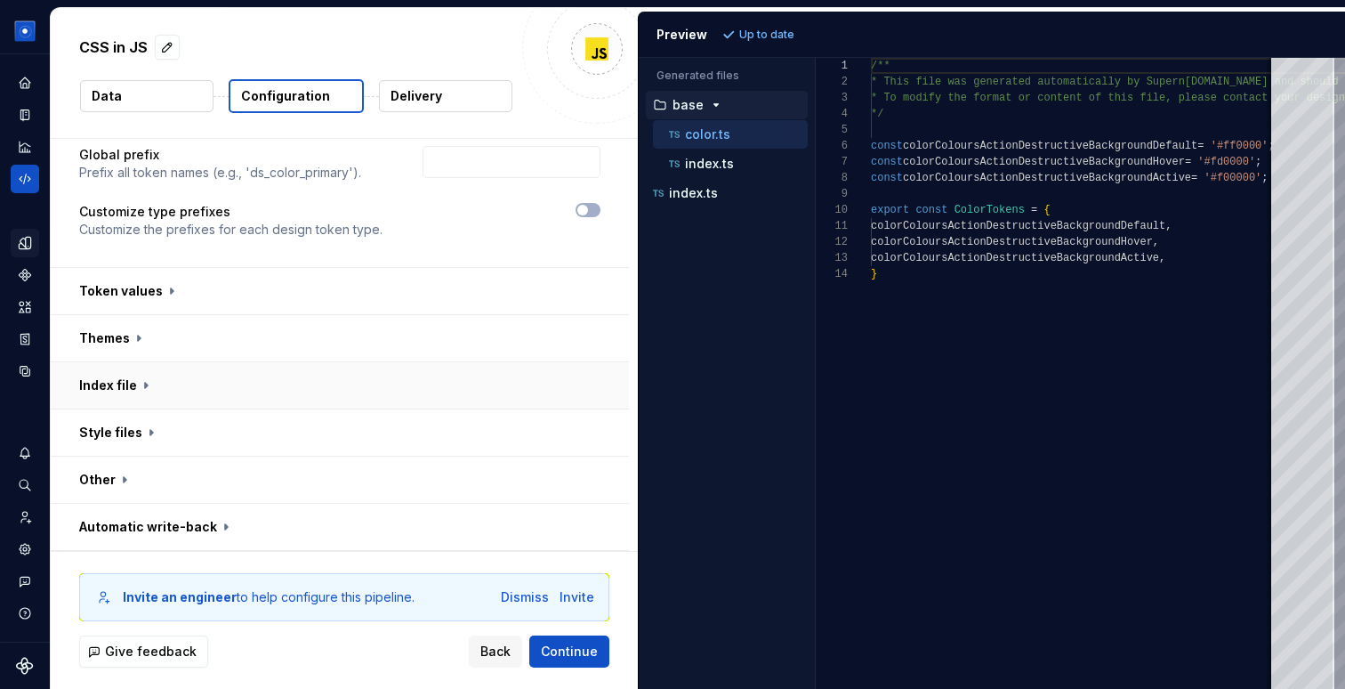
click at [159, 390] on button "button" at bounding box center [340, 385] width 578 height 46
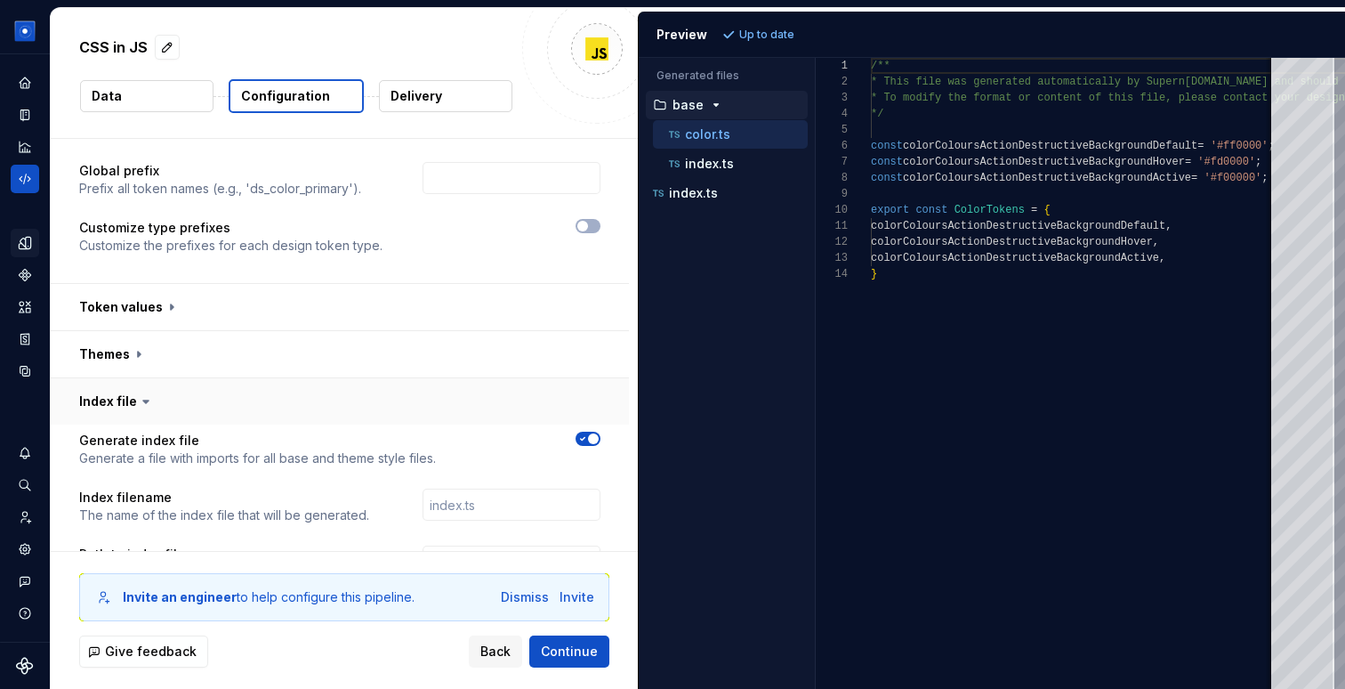
scroll to position [74, 0]
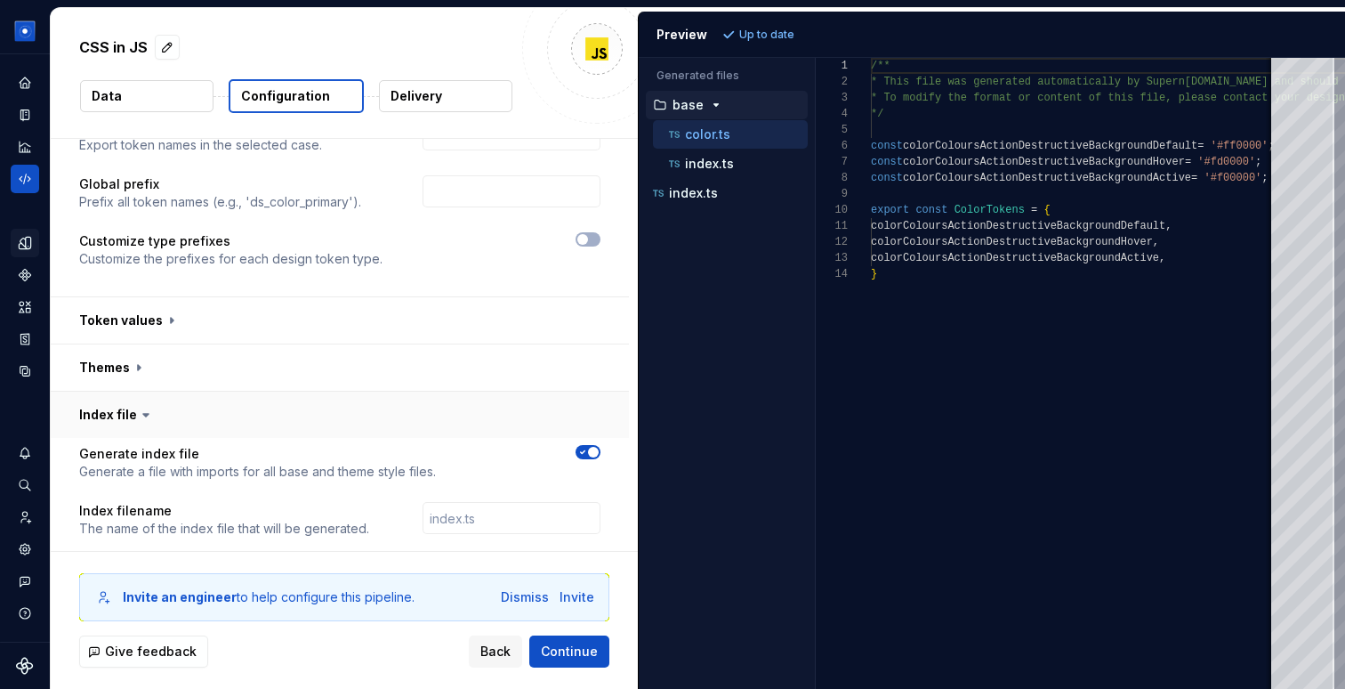
click at [133, 404] on button "button" at bounding box center [340, 415] width 578 height 46
click at [154, 468] on button "button" at bounding box center [340, 462] width 578 height 46
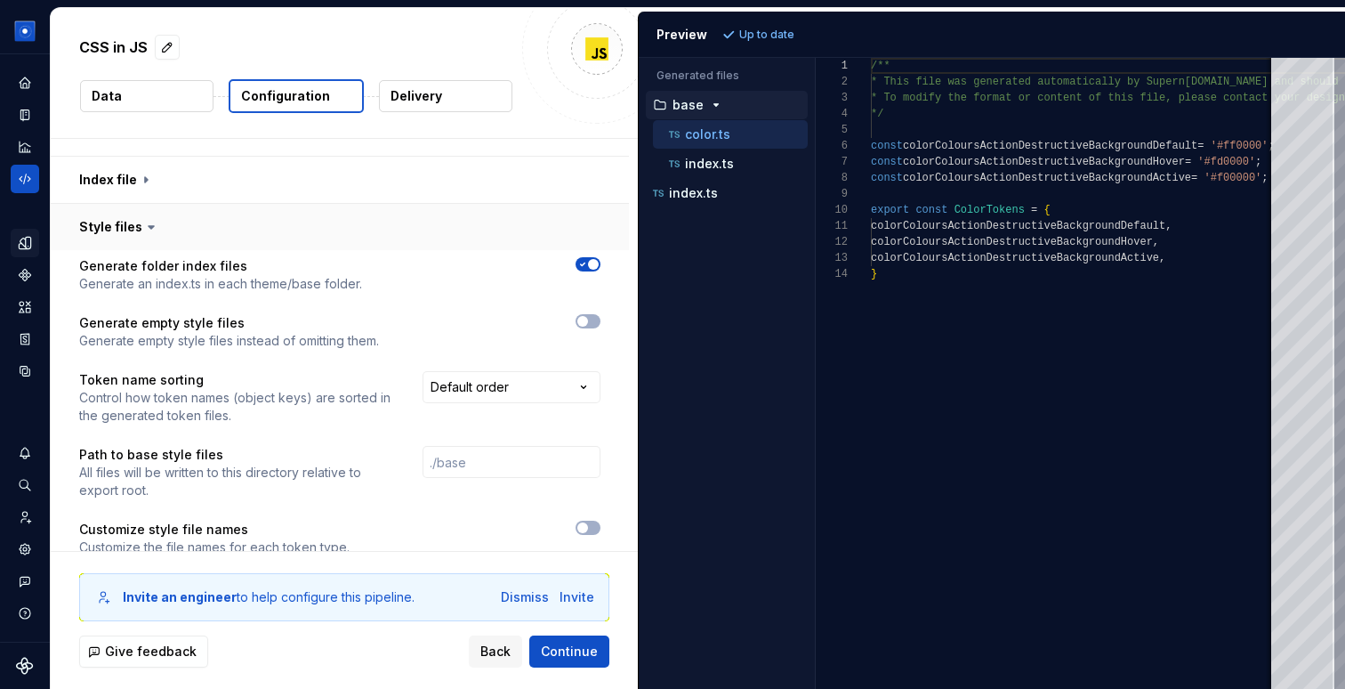
scroll to position [438, 0]
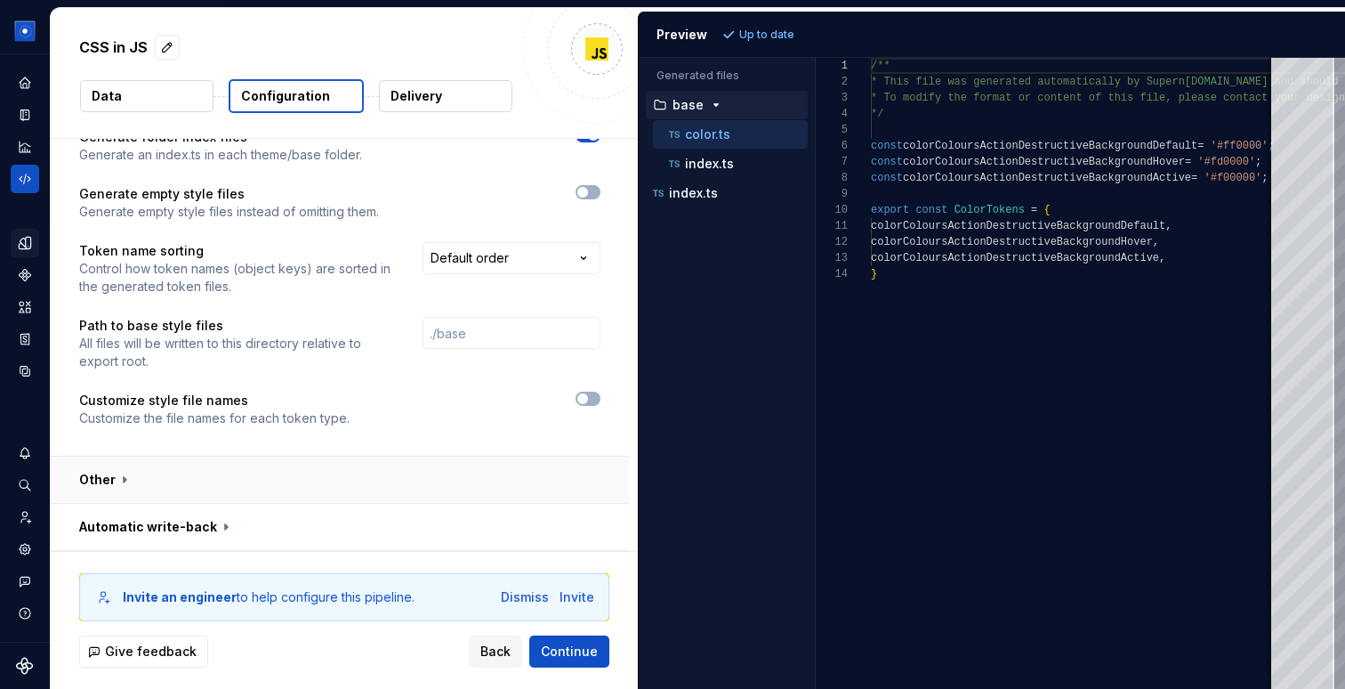
click at [117, 477] on button "button" at bounding box center [340, 480] width 578 height 46
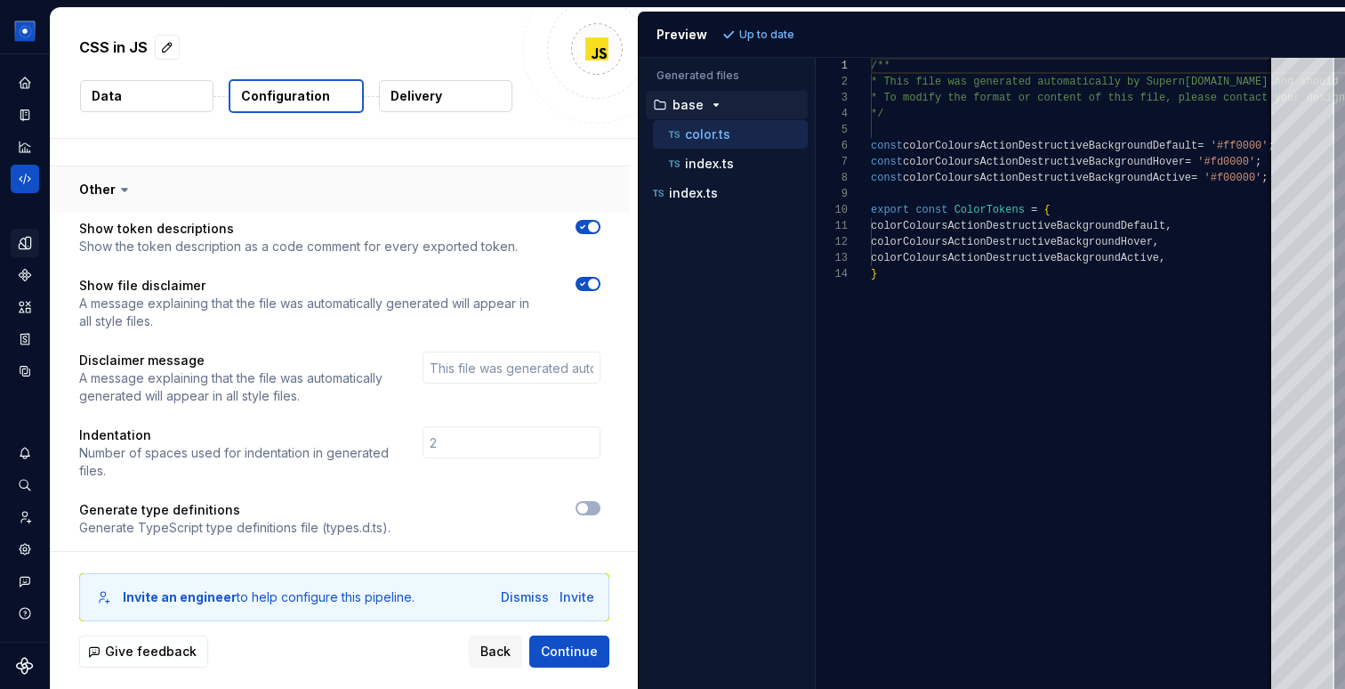
scroll to position [790, 0]
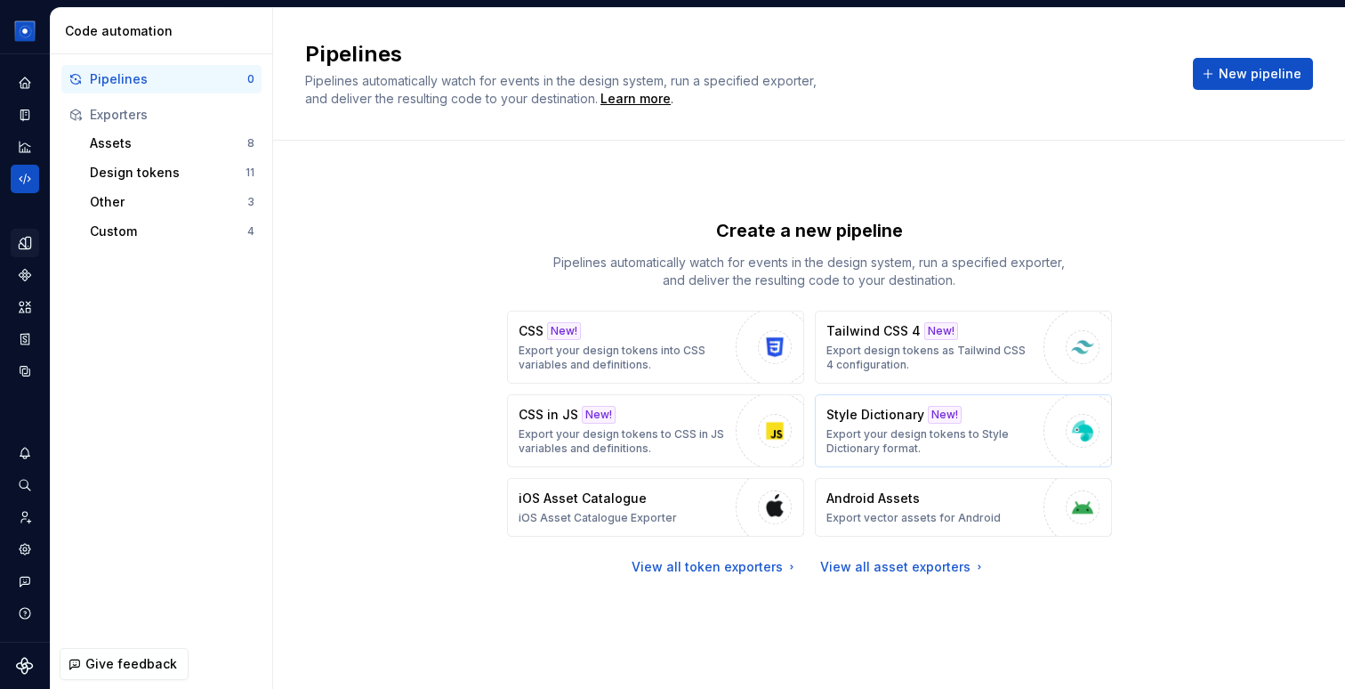
click at [888, 415] on p "Style Dictionary" at bounding box center [876, 415] width 98 height 18
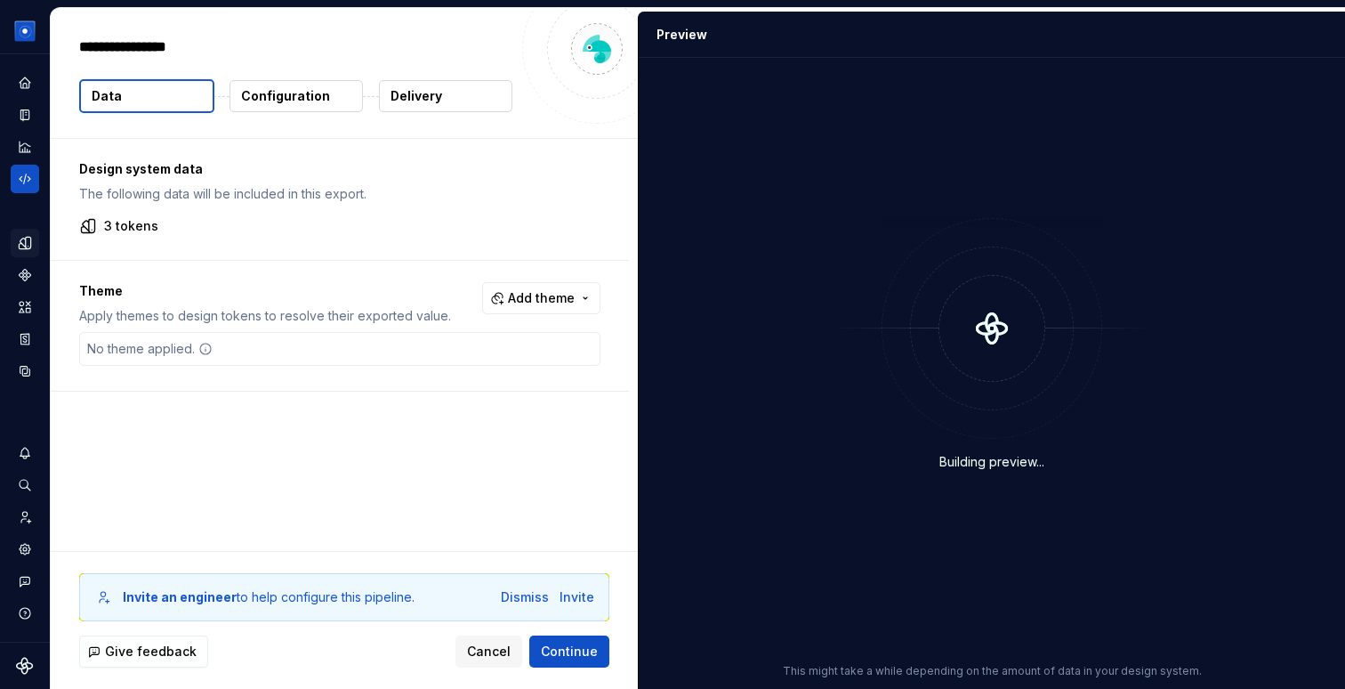
click at [283, 89] on p "Configuration" at bounding box center [285, 96] width 89 height 18
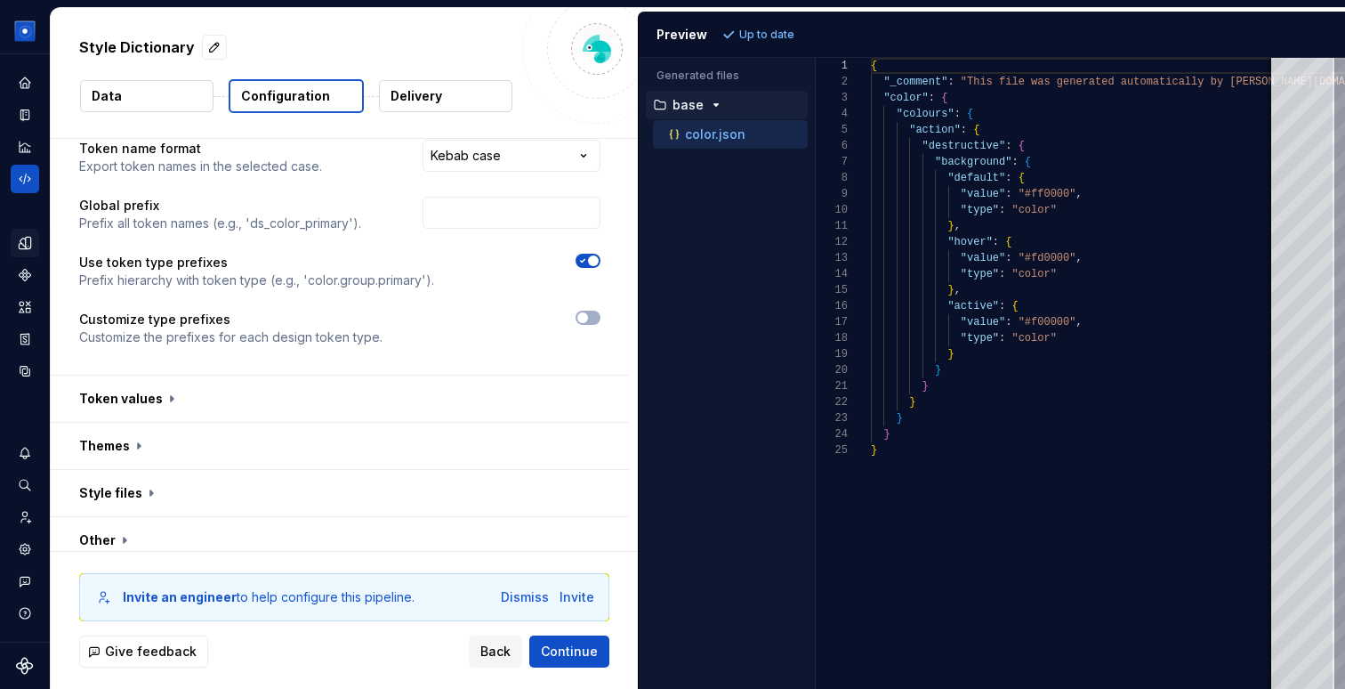
scroll to position [141, 0]
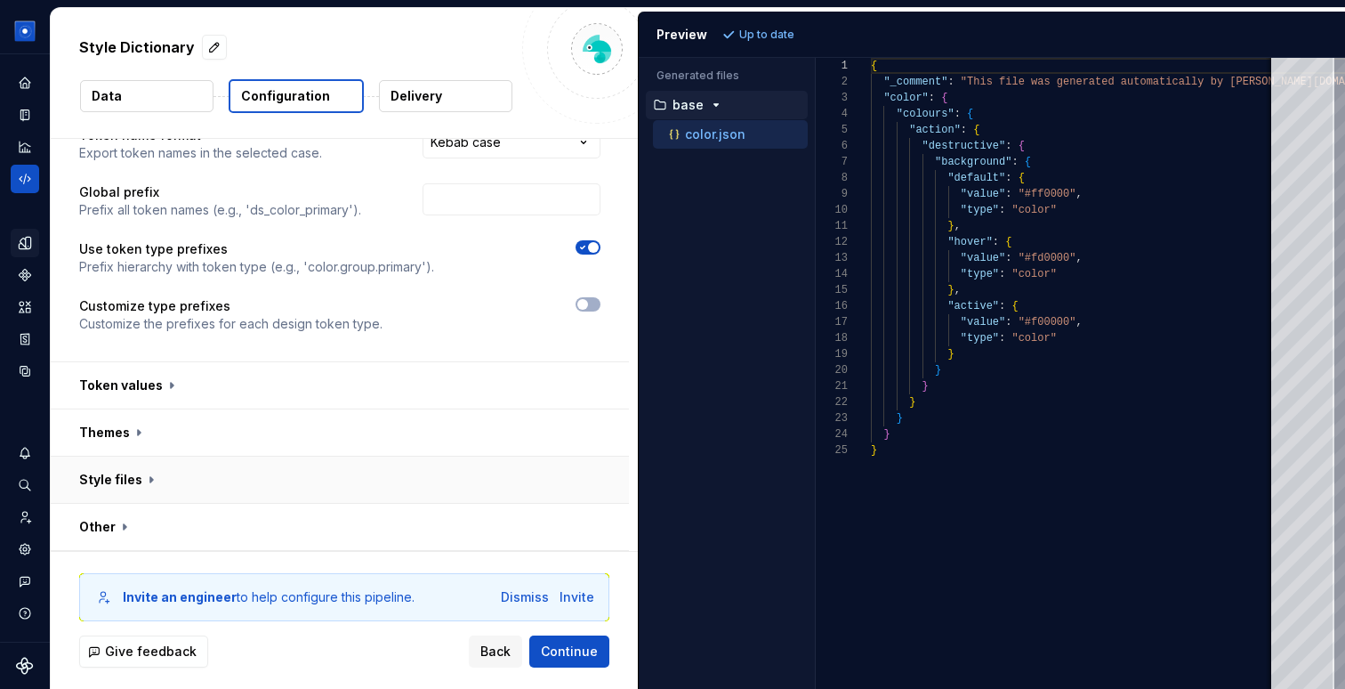
click at [134, 486] on button "button" at bounding box center [340, 480] width 578 height 46
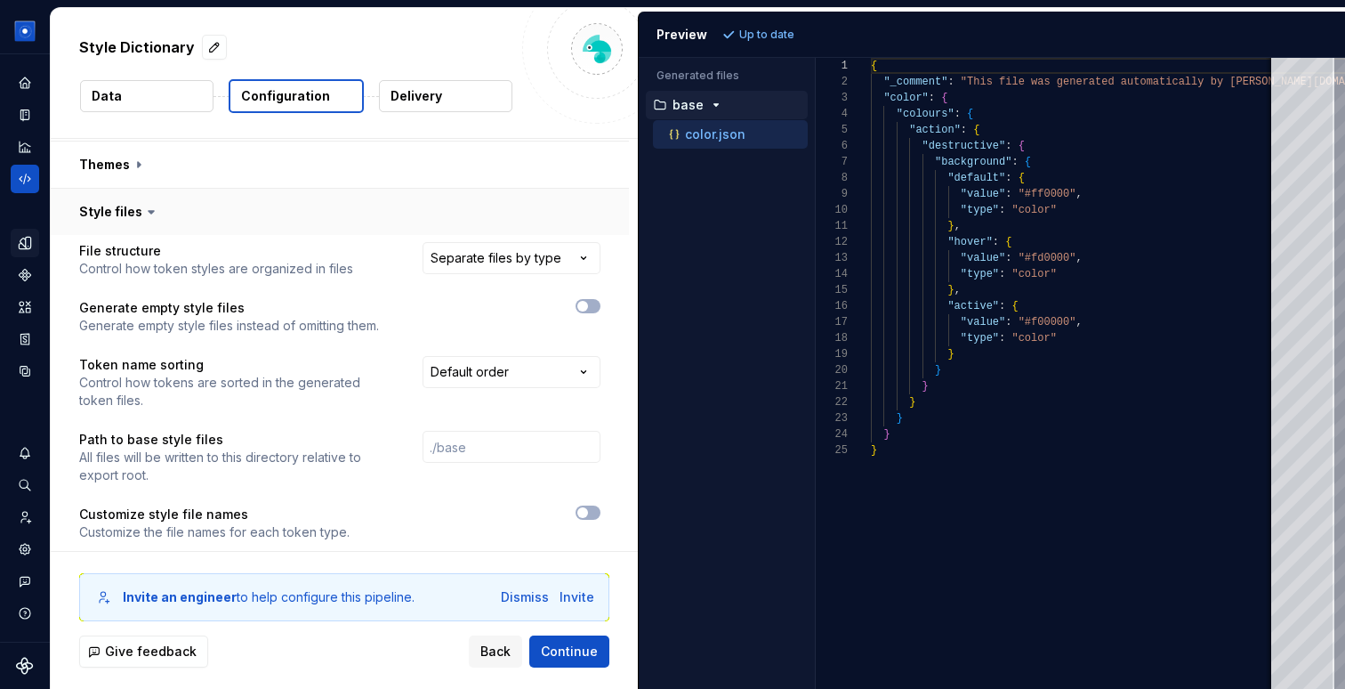
scroll to position [475, 0]
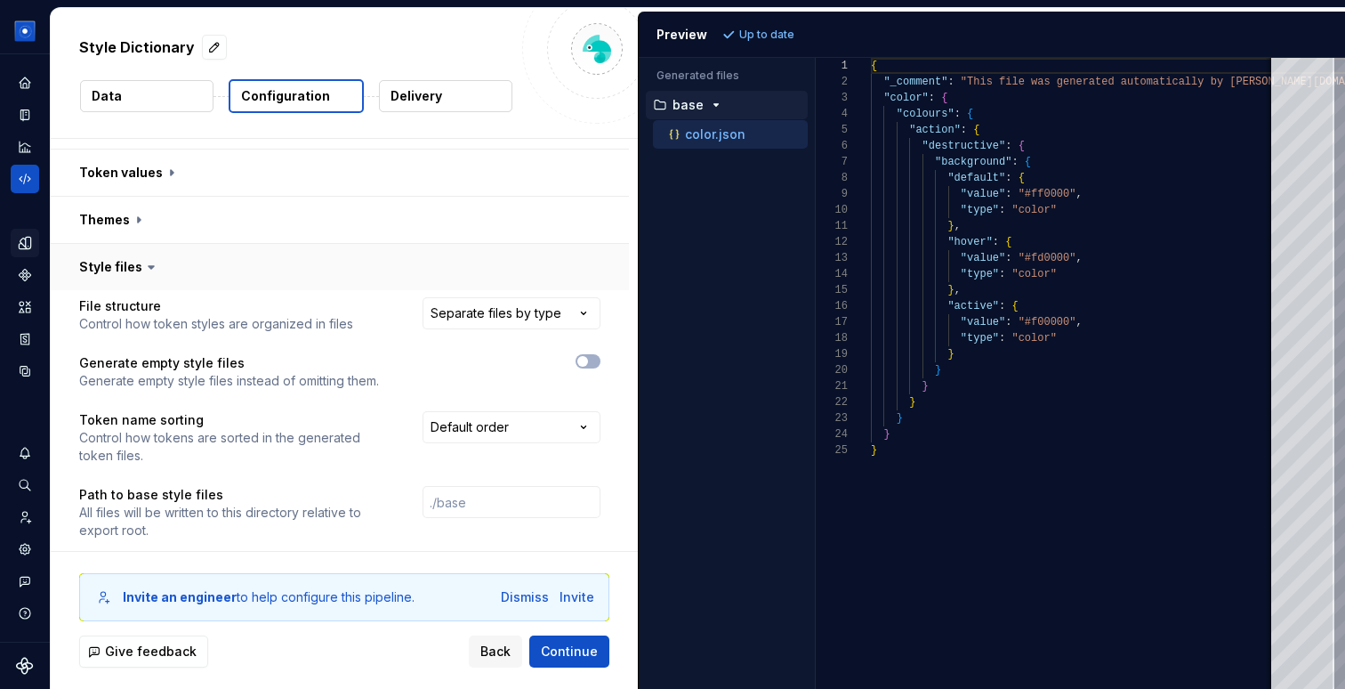
click at [102, 260] on button "button" at bounding box center [340, 267] width 578 height 46
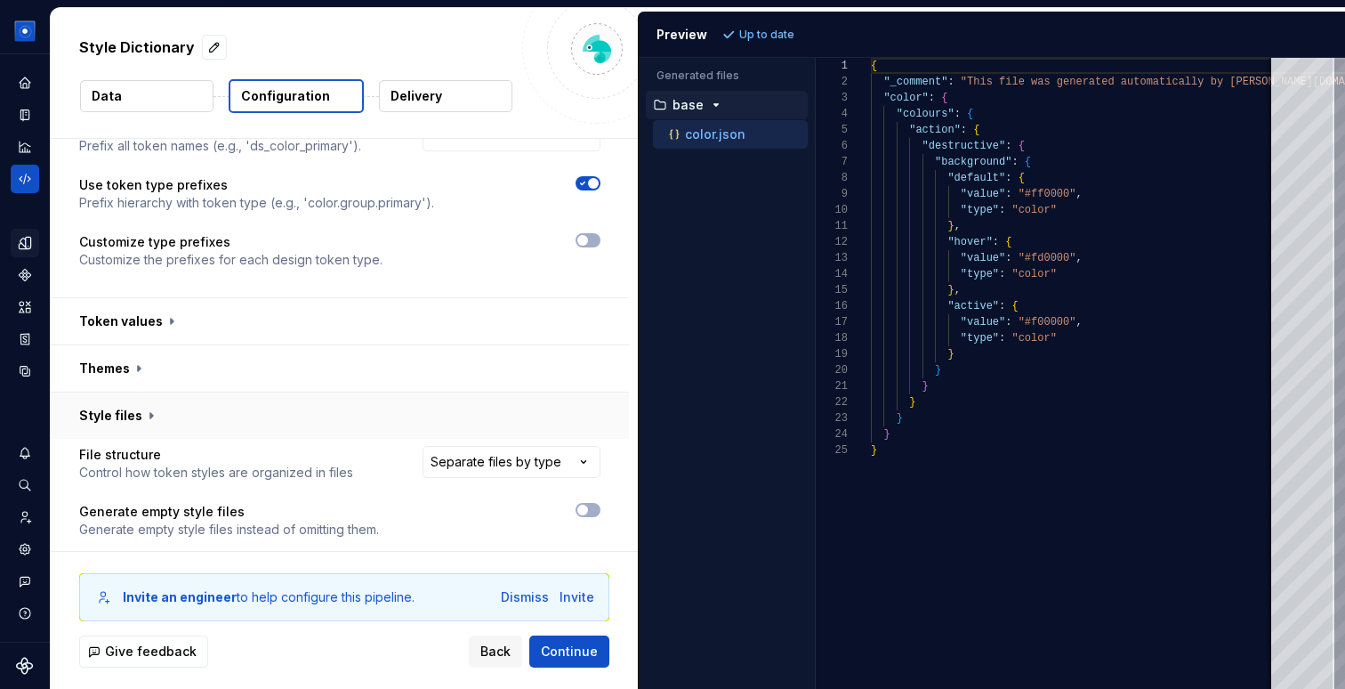
scroll to position [141, 0]
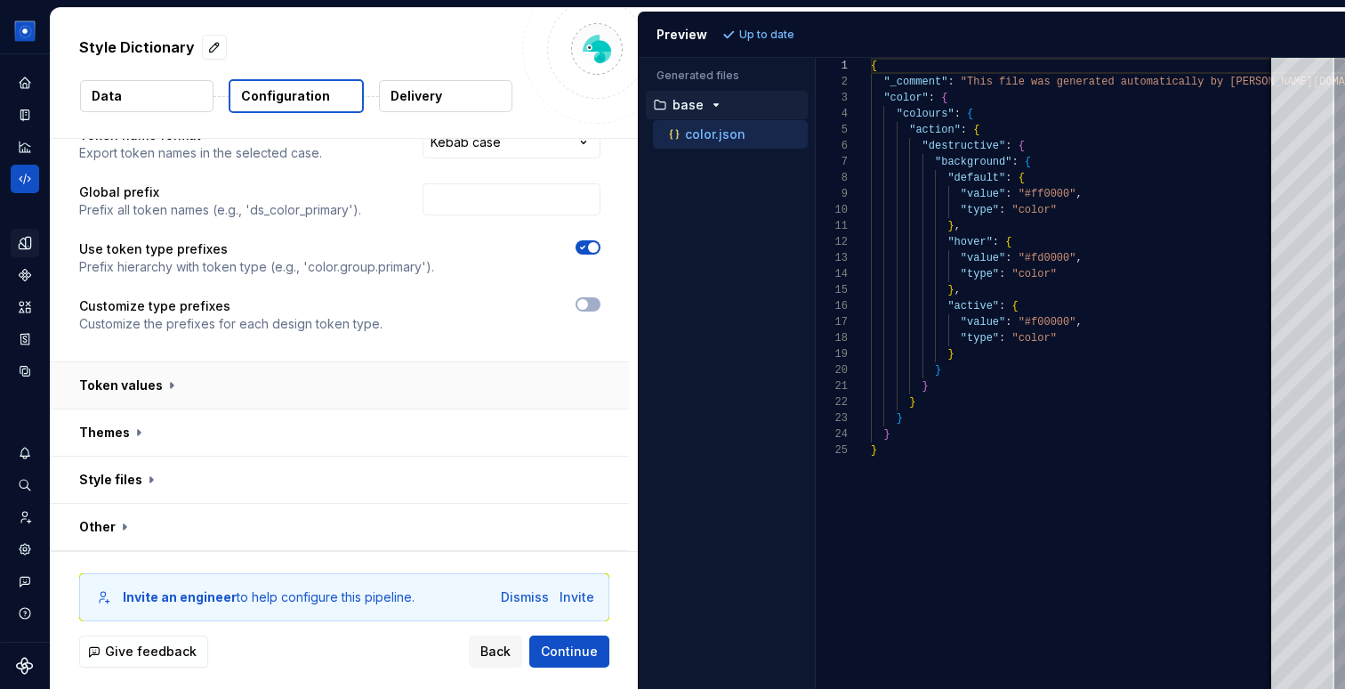
click at [117, 383] on button "button" at bounding box center [340, 385] width 578 height 46
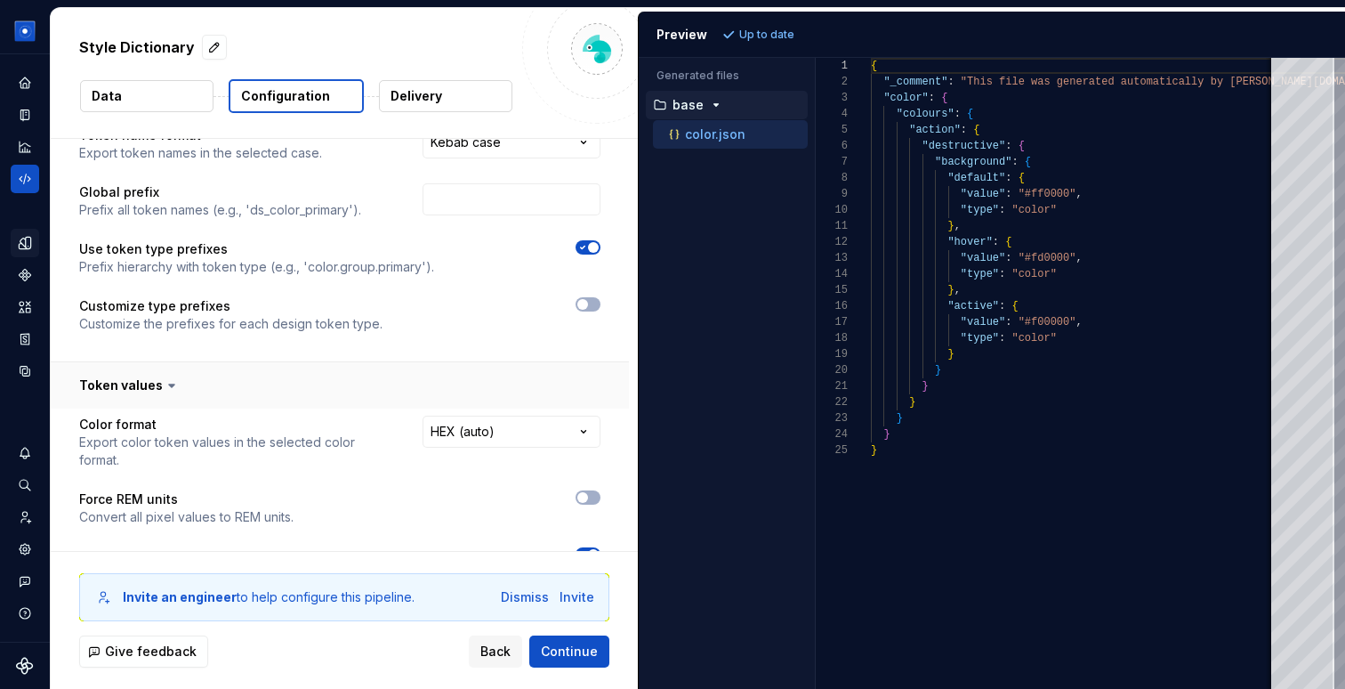
click at [117, 383] on button "button" at bounding box center [340, 385] width 578 height 46
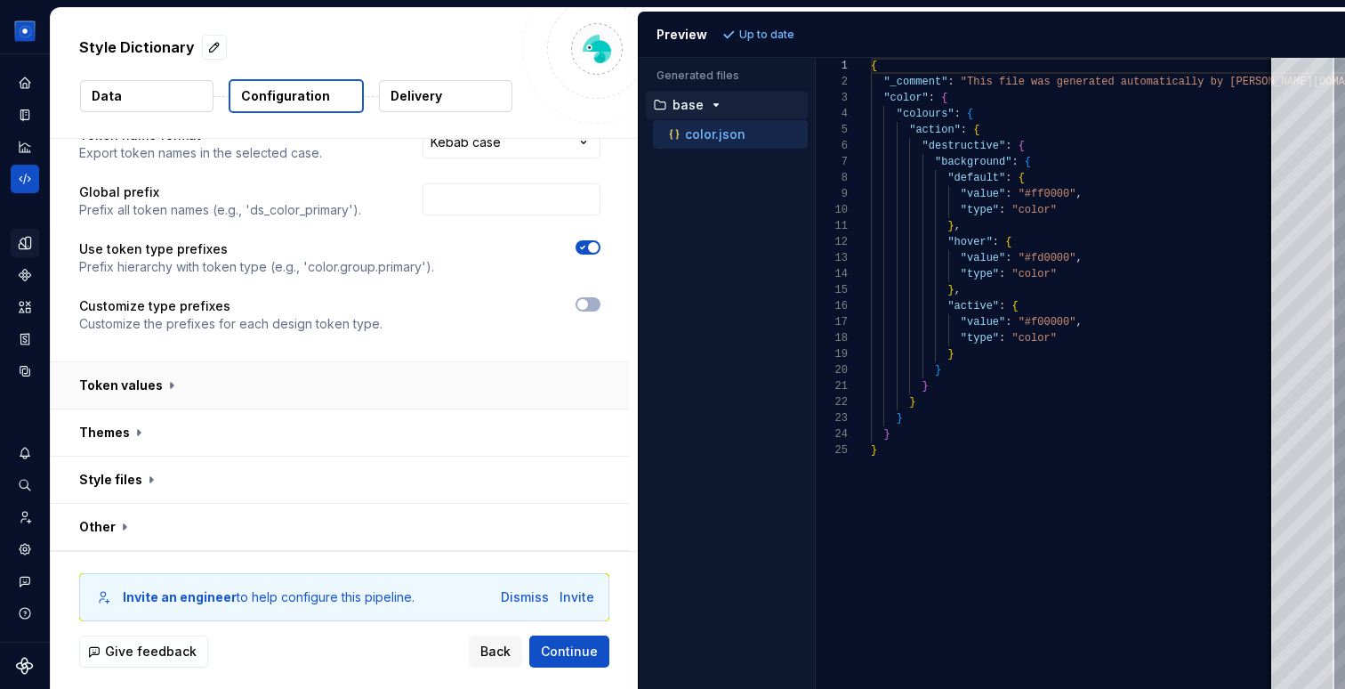
scroll to position [92, 0]
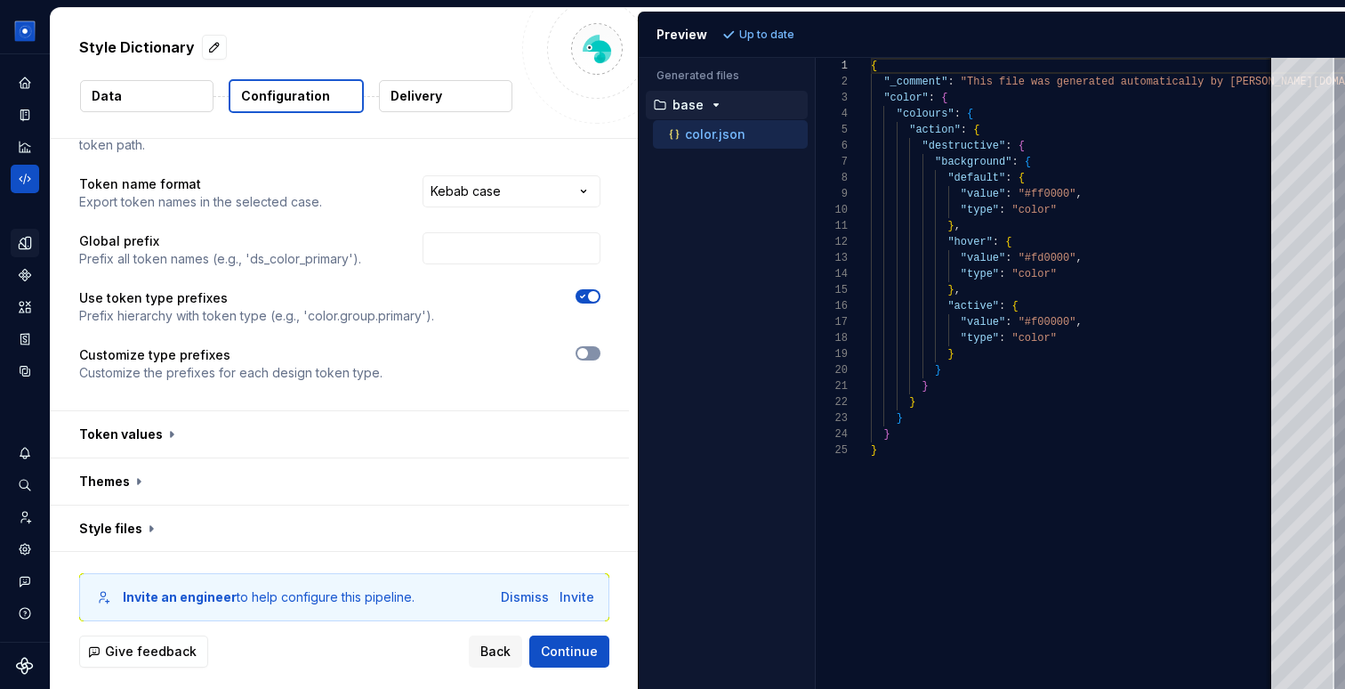
click at [588, 351] on span "button" at bounding box center [583, 353] width 11 height 11
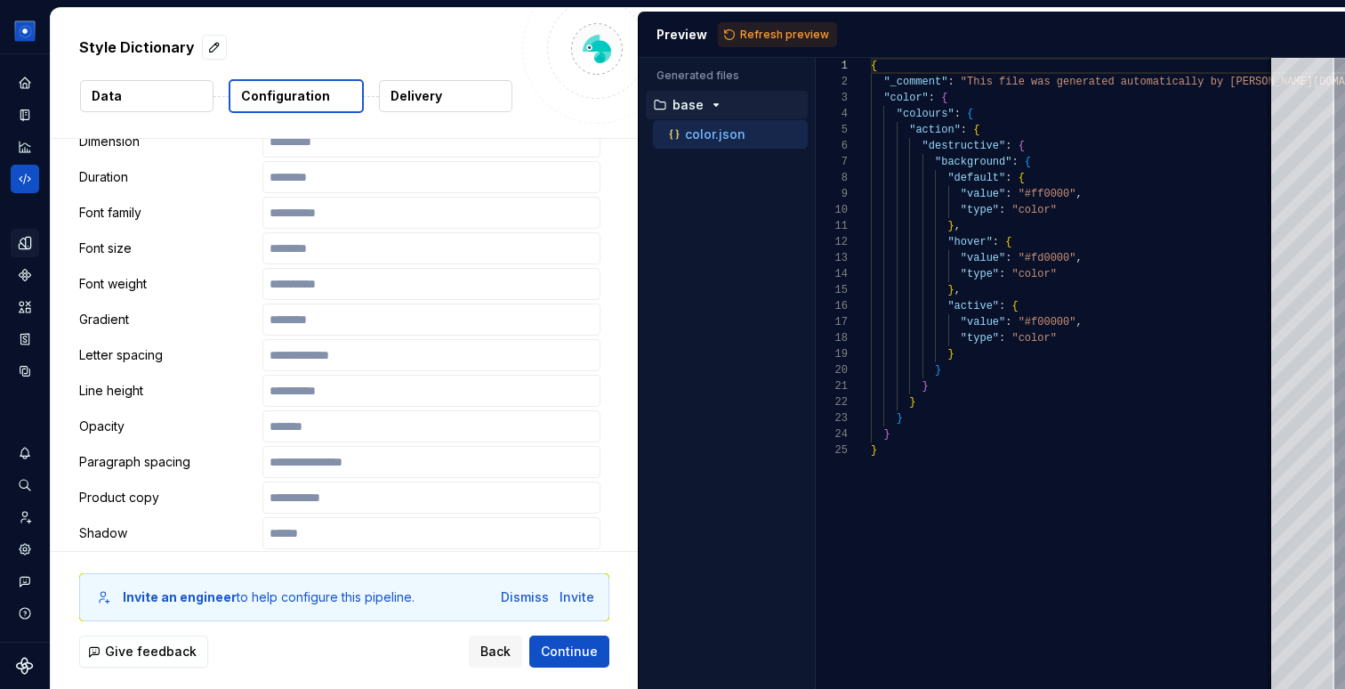
scroll to position [602, 0]
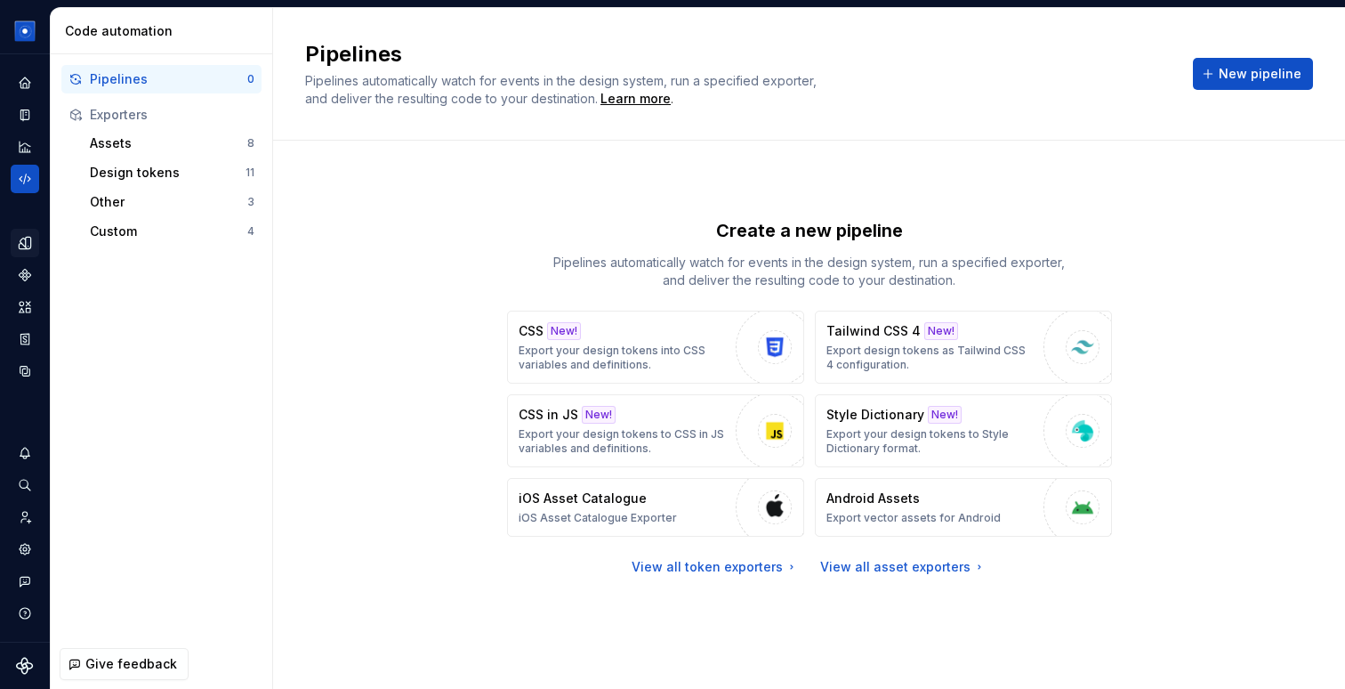
click at [396, 426] on div "Create a new pipeline Pipelines automatically watch for events in the design sy…" at bounding box center [809, 397] width 1008 height 448
click at [909, 346] on p "Export design tokens as Tailwind CSS 4 configuration." at bounding box center [931, 357] width 208 height 28
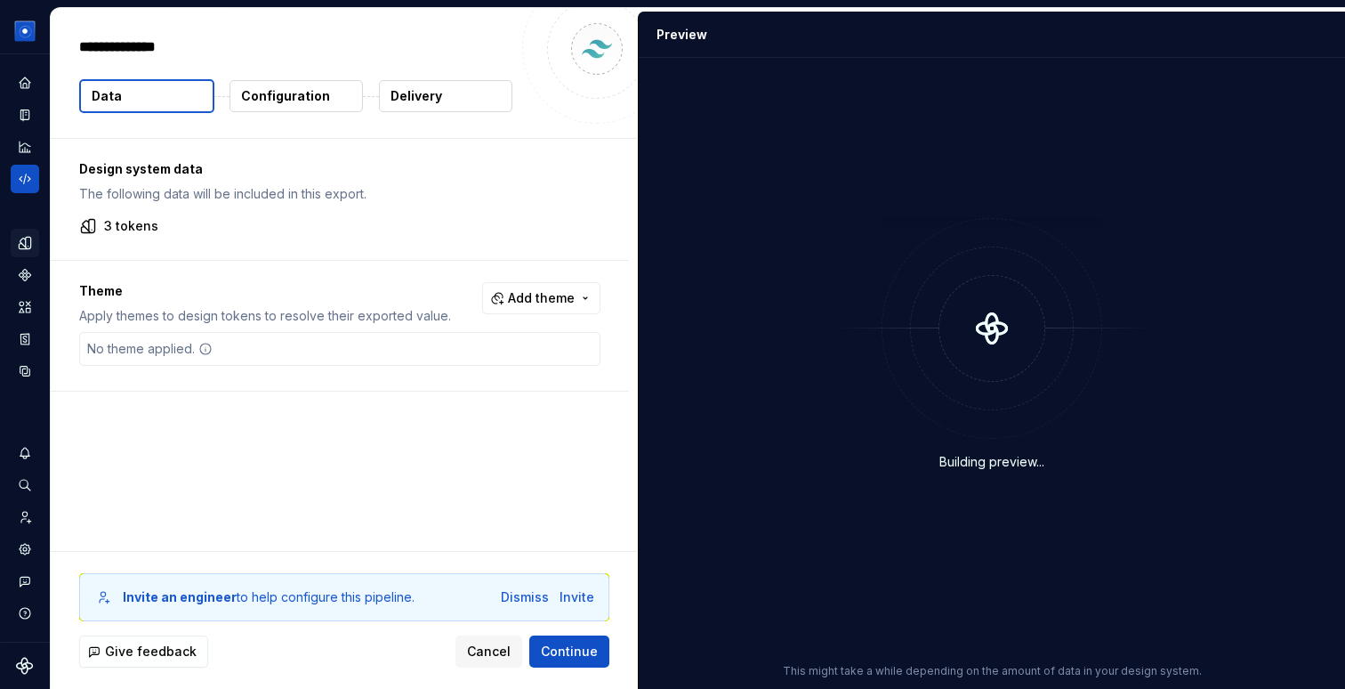
type textarea "*"
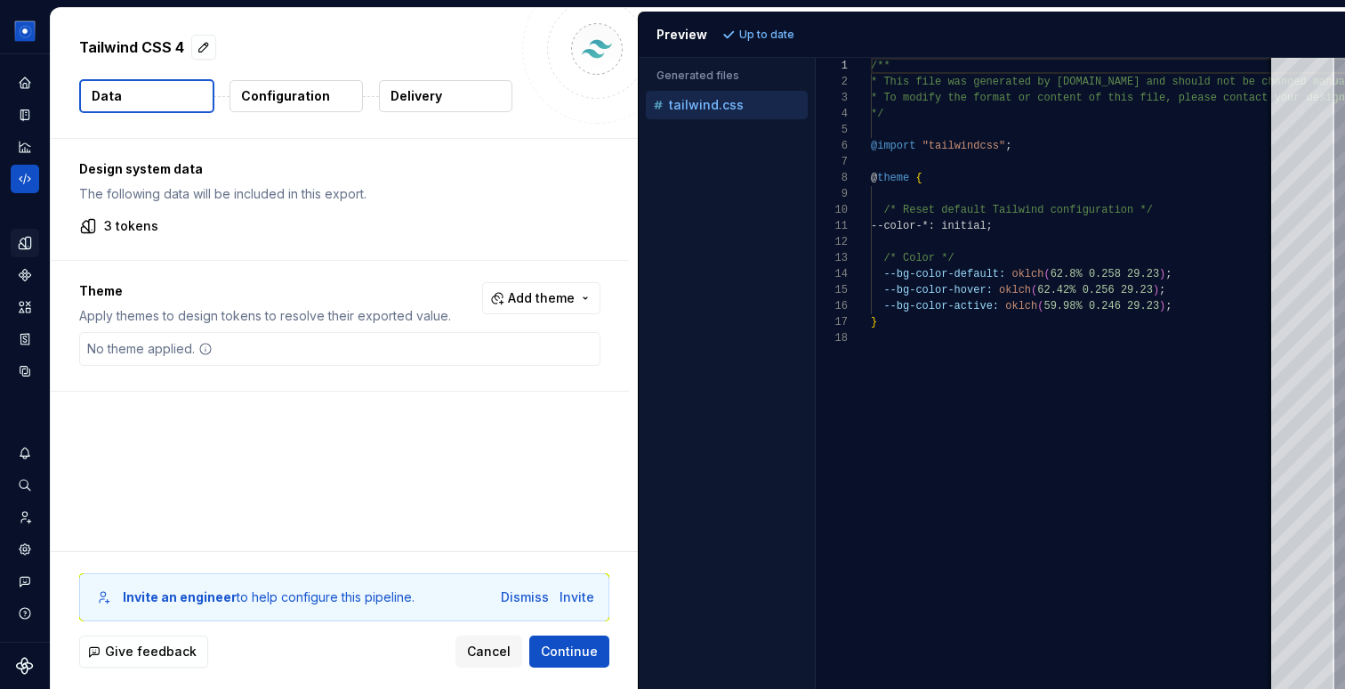
click at [299, 88] on p "Configuration" at bounding box center [285, 96] width 89 height 18
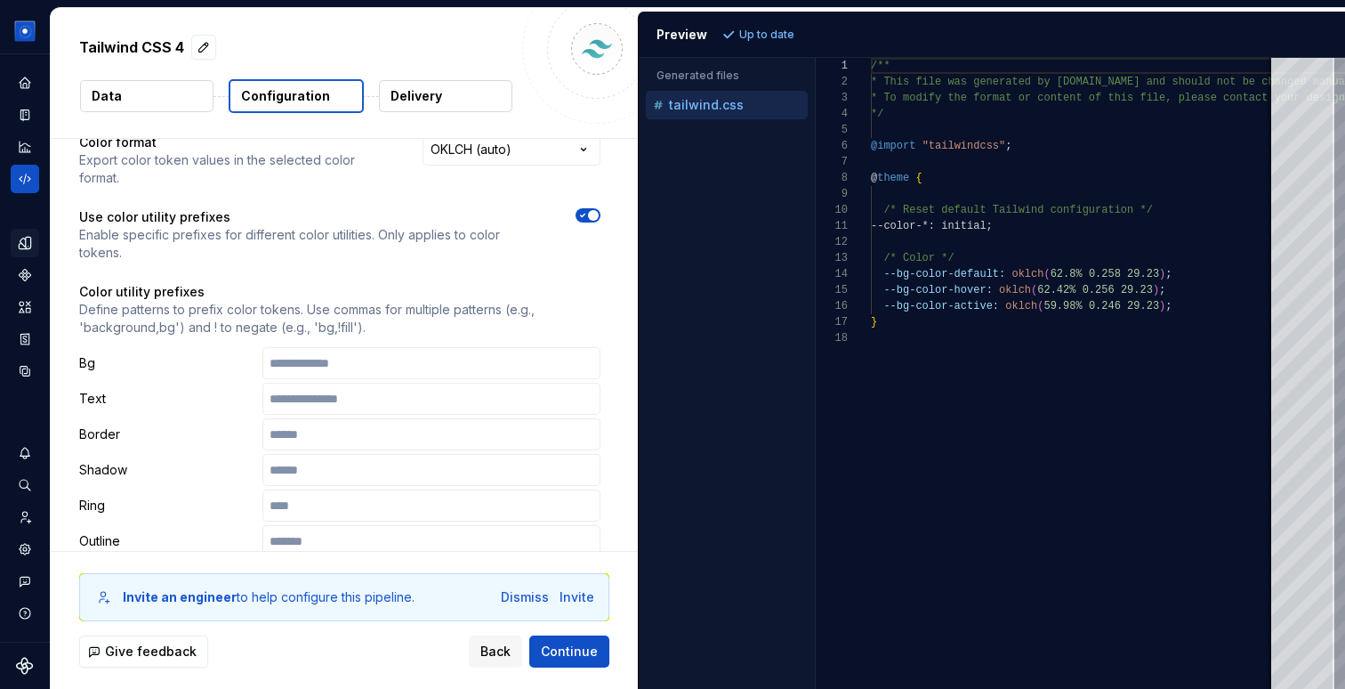
scroll to position [56, 0]
drag, startPoint x: 80, startPoint y: 293, endPoint x: 155, endPoint y: 293, distance: 74.7
click at [155, 303] on p "Define patterns to prefix color tokens. Use commas for multiple patterns (e.g.,…" at bounding box center [339, 321] width 521 height 36
click at [111, 303] on p "Define patterns to prefix color tokens. Use commas for multiple patterns (e.g.,…" at bounding box center [339, 321] width 521 height 36
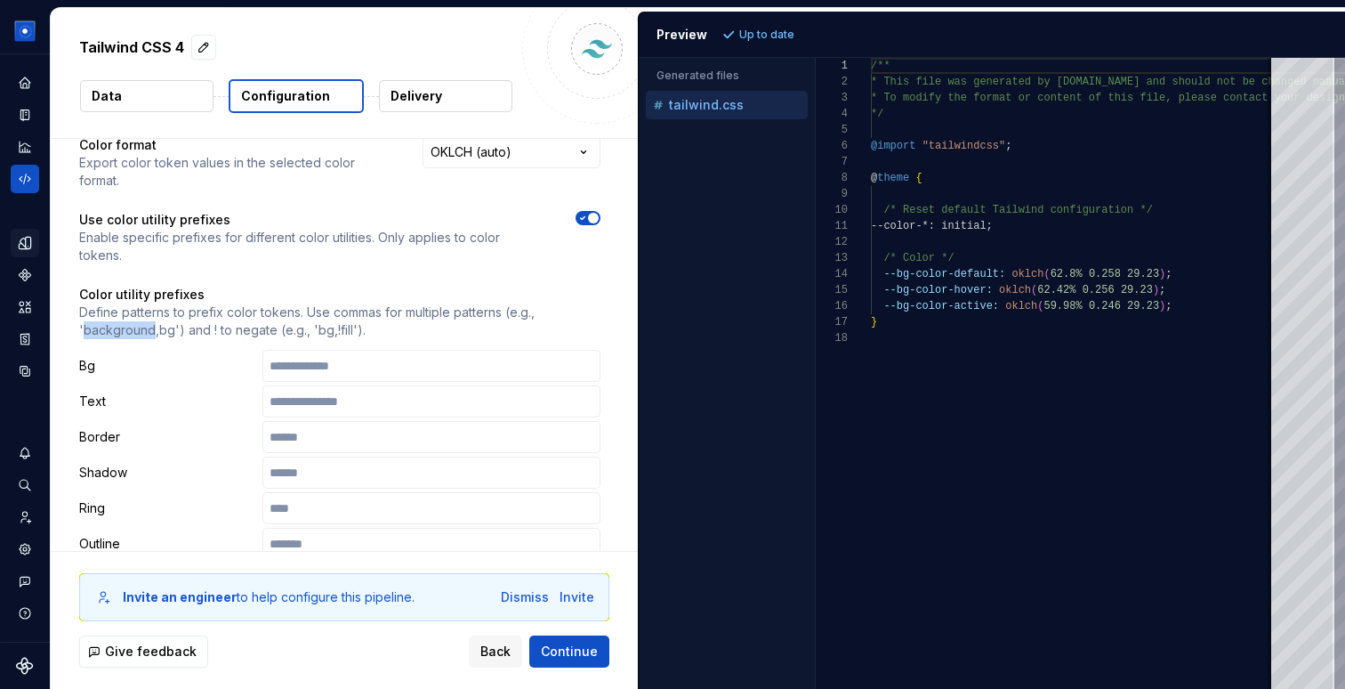
copy p "background"
click at [336, 350] on input "text" at bounding box center [432, 366] width 338 height 32
paste input "**********"
click at [747, 22] on button "Refresh preview" at bounding box center [777, 34] width 119 height 25
drag, startPoint x: 313, startPoint y: 295, endPoint x: 349, endPoint y: 295, distance: 35.6
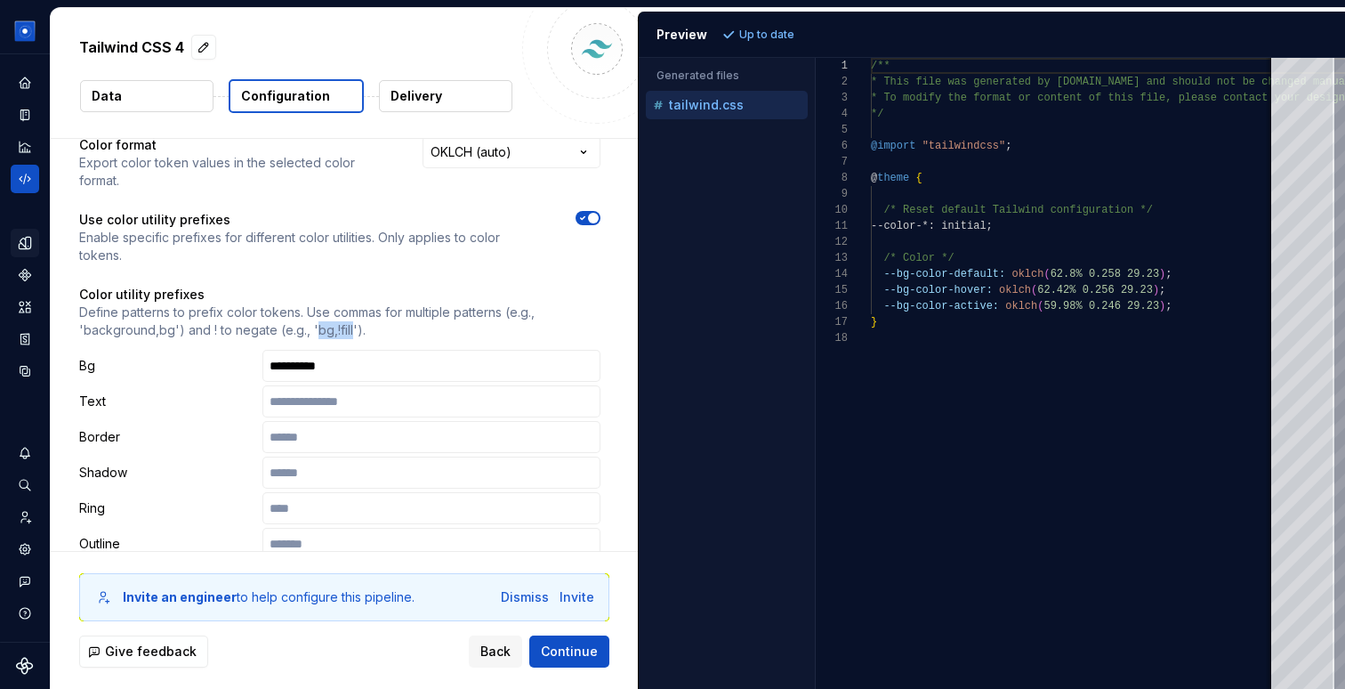
click at [349, 303] on p "Define patterns to prefix color tokens. Use commas for multiple patterns (e.g.,…" at bounding box center [339, 321] width 521 height 36
copy p "bg,!fill"
click at [381, 350] on input "**********" at bounding box center [432, 366] width 338 height 32
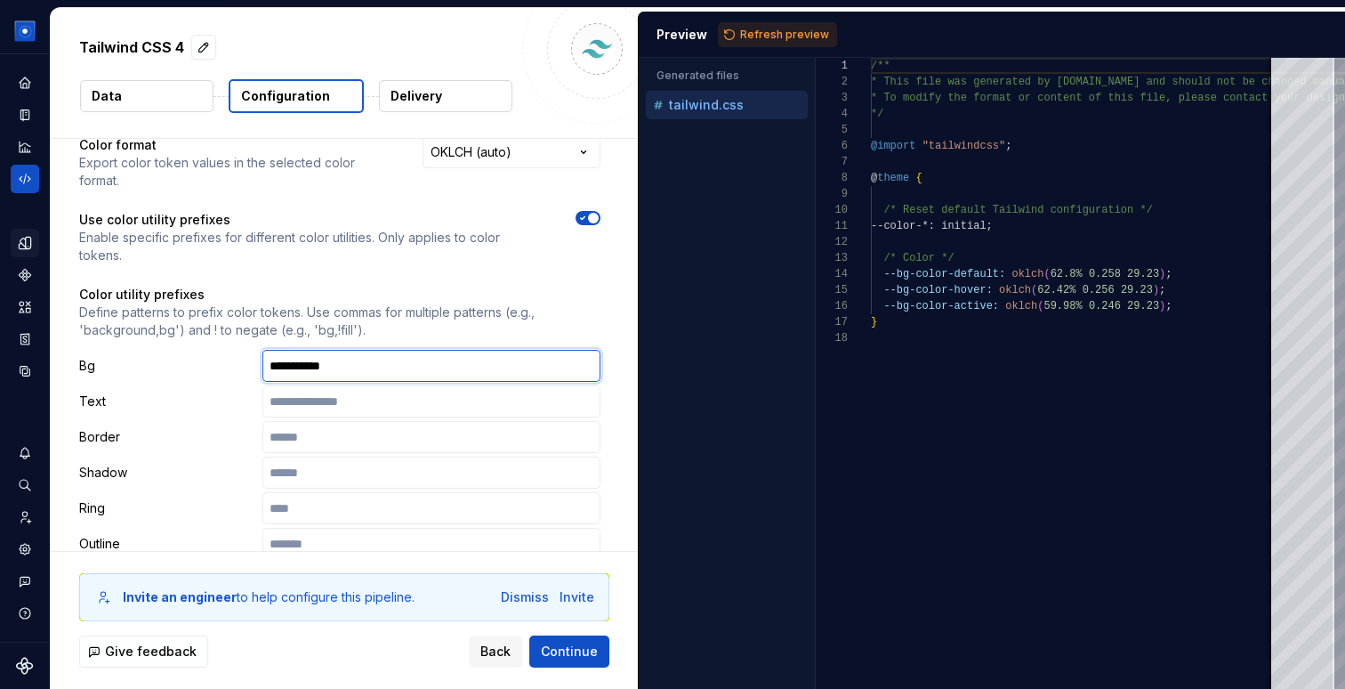
paste input "*********"
click at [307, 350] on input "**********" at bounding box center [432, 366] width 338 height 32
click at [351, 350] on input "**********" at bounding box center [432, 366] width 338 height 32
click at [387, 350] on input "**********" at bounding box center [432, 366] width 338 height 32
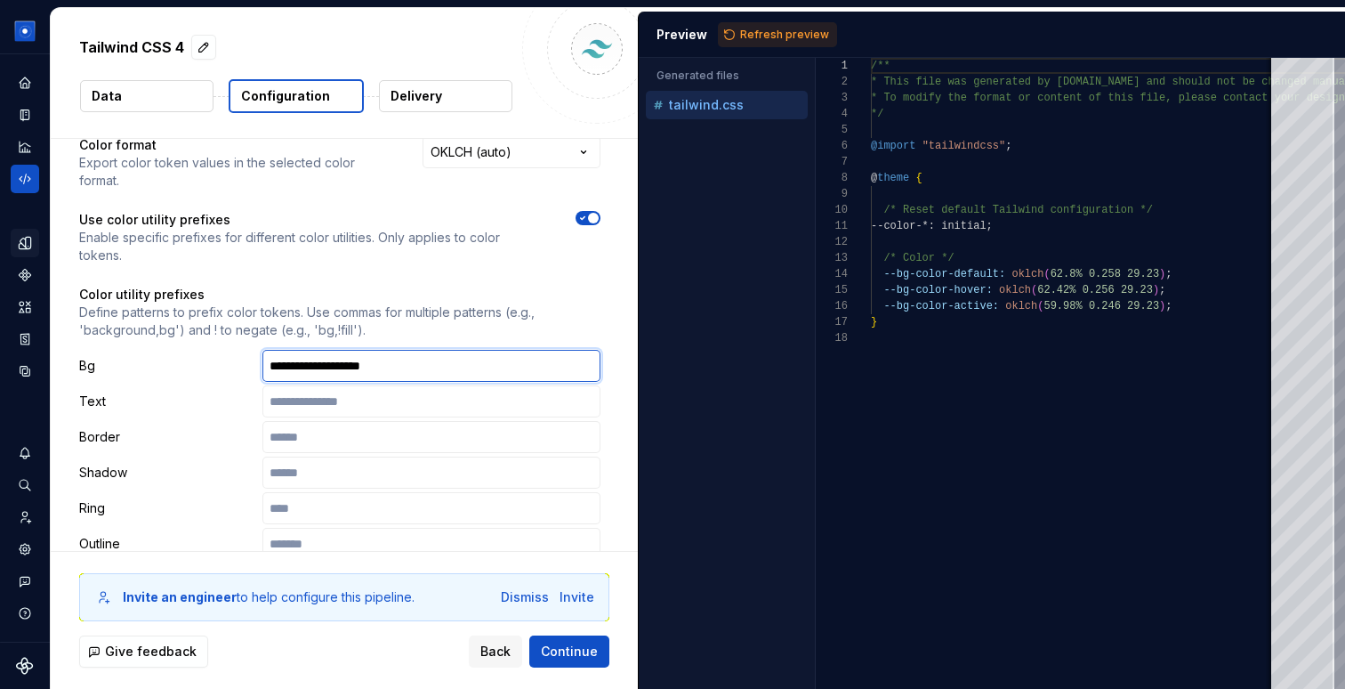
click at [387, 350] on input "**********" at bounding box center [432, 366] width 338 height 32
paste input "******"
type input "**********"
click at [745, 43] on button "Refresh preview" at bounding box center [777, 34] width 119 height 25
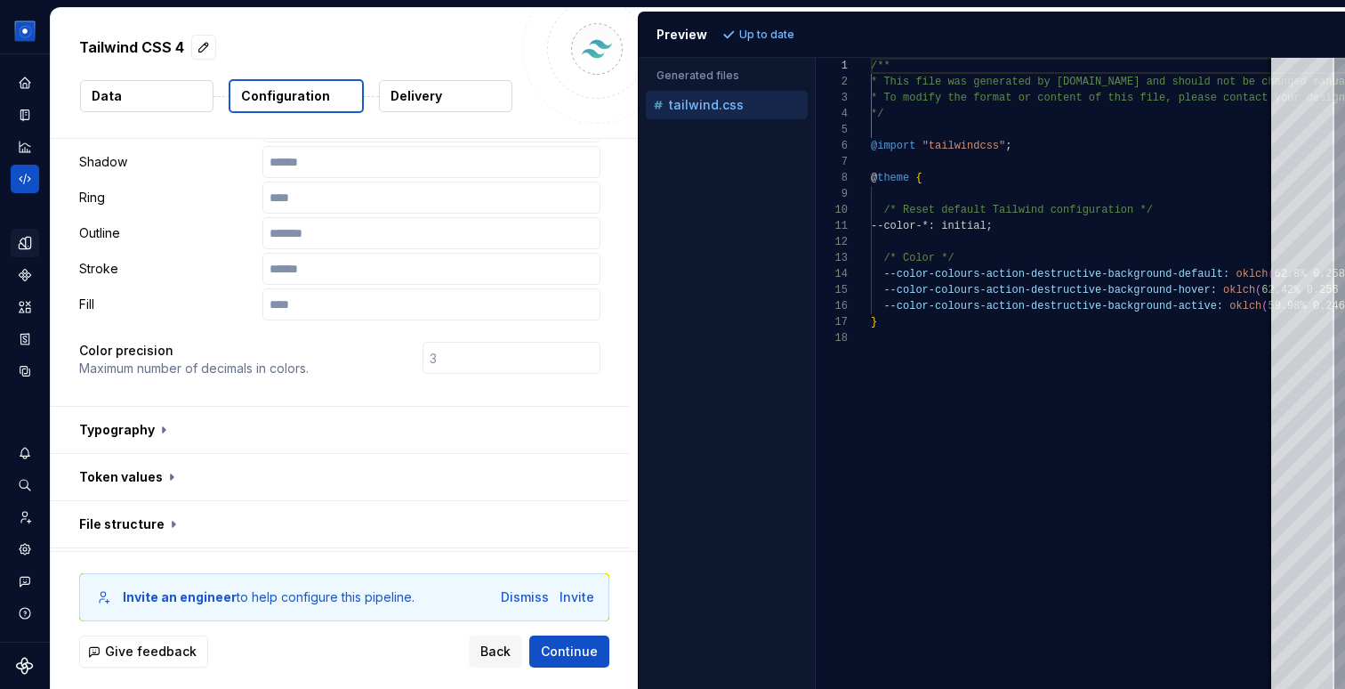
scroll to position [421, 0]
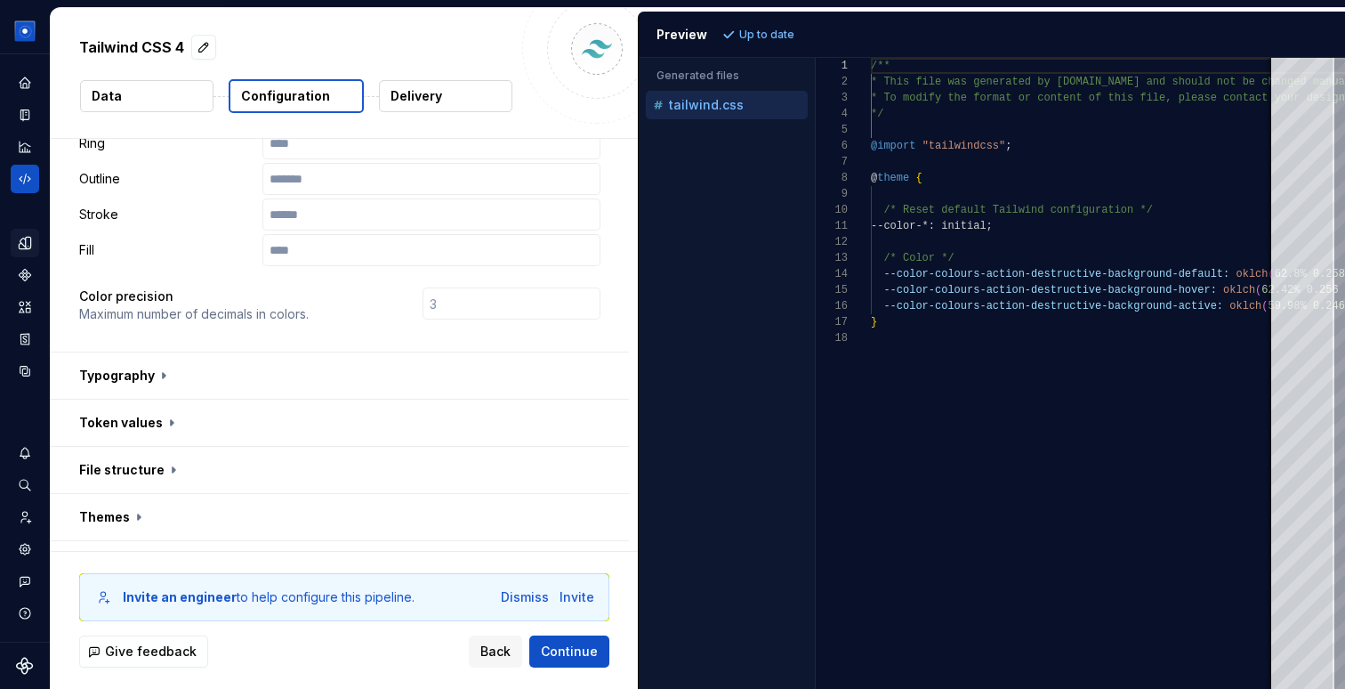
click at [124, 355] on button "button" at bounding box center [340, 375] width 578 height 46
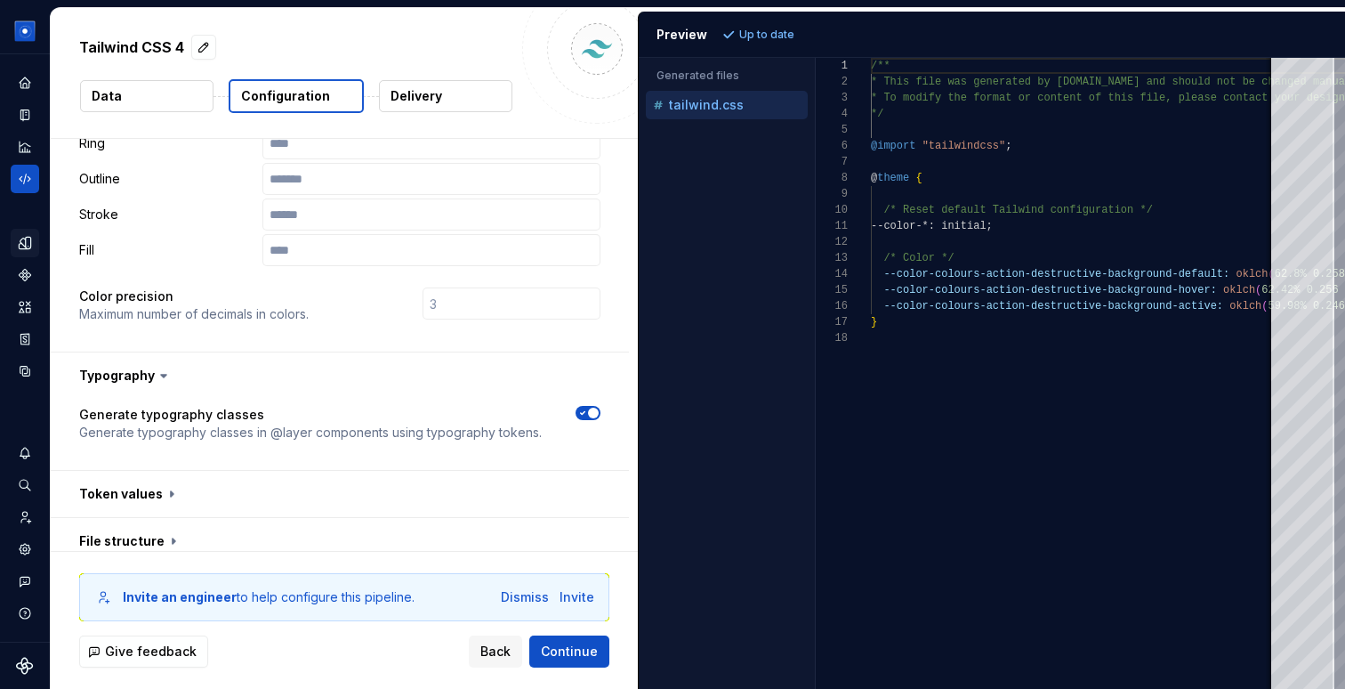
click at [124, 355] on button "button" at bounding box center [340, 375] width 578 height 46
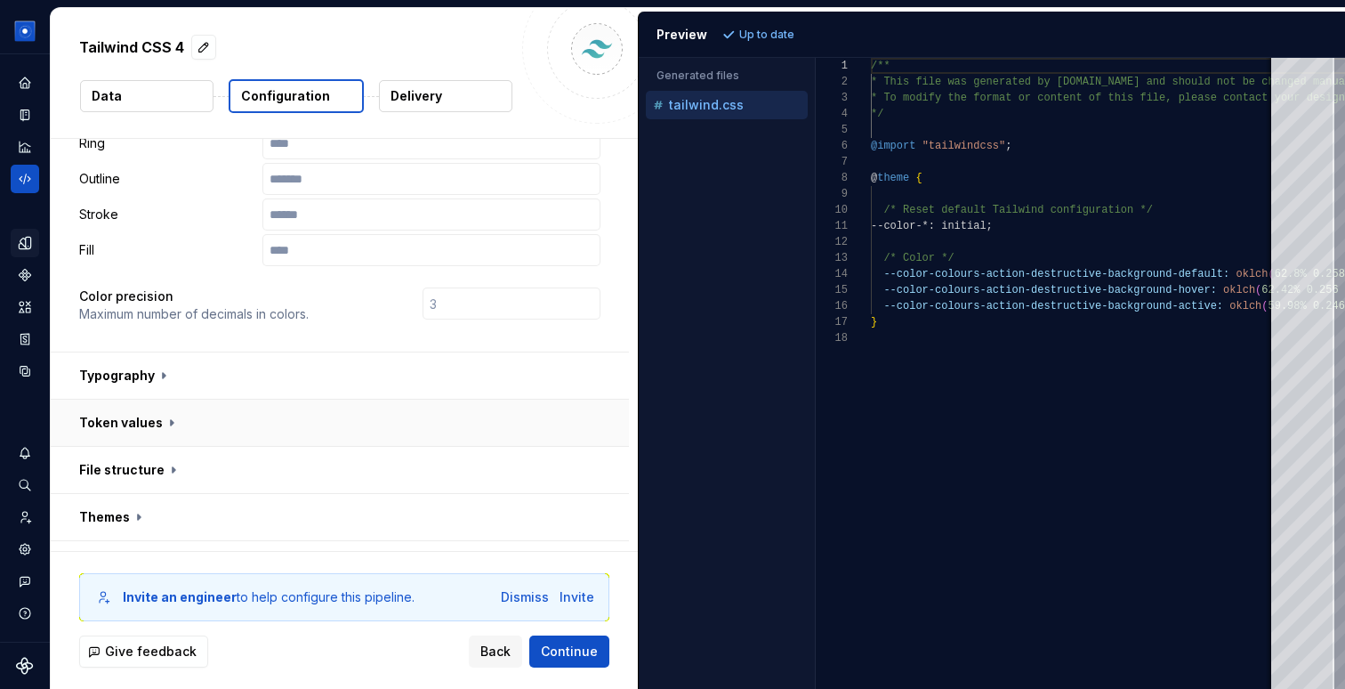
click at [124, 400] on button "button" at bounding box center [340, 423] width 578 height 46
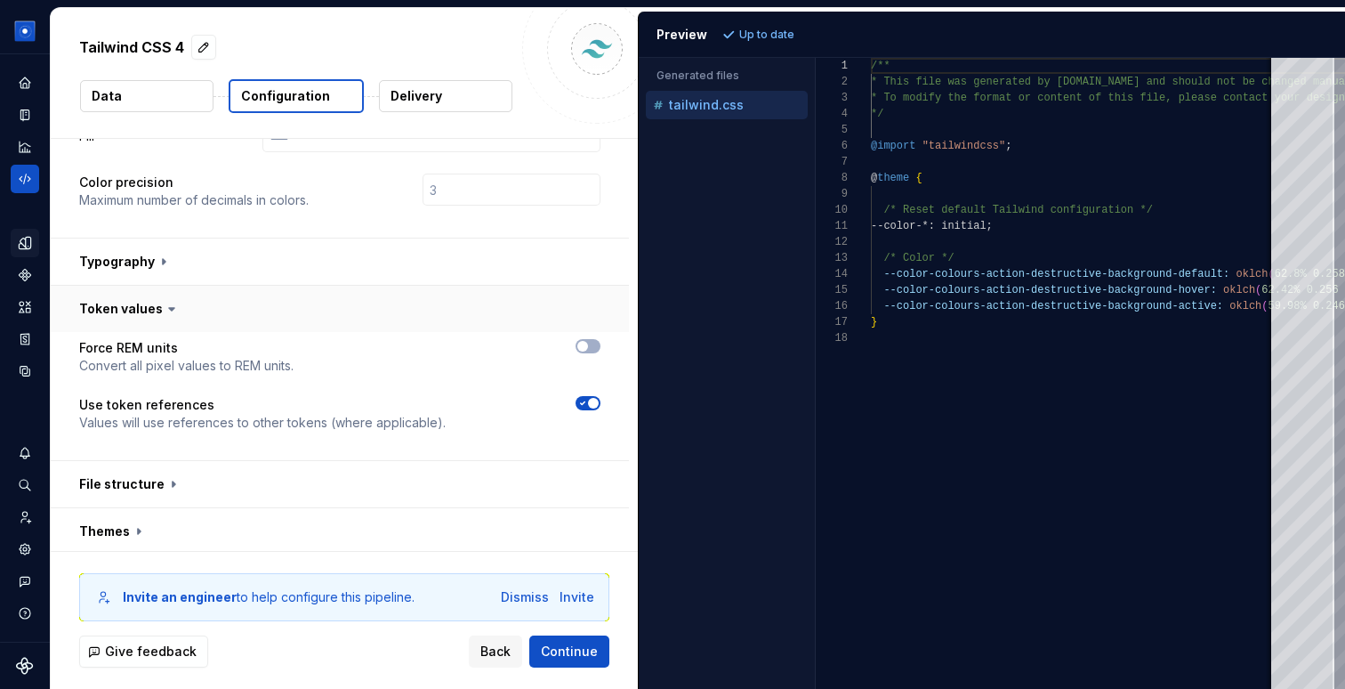
scroll to position [543, 0]
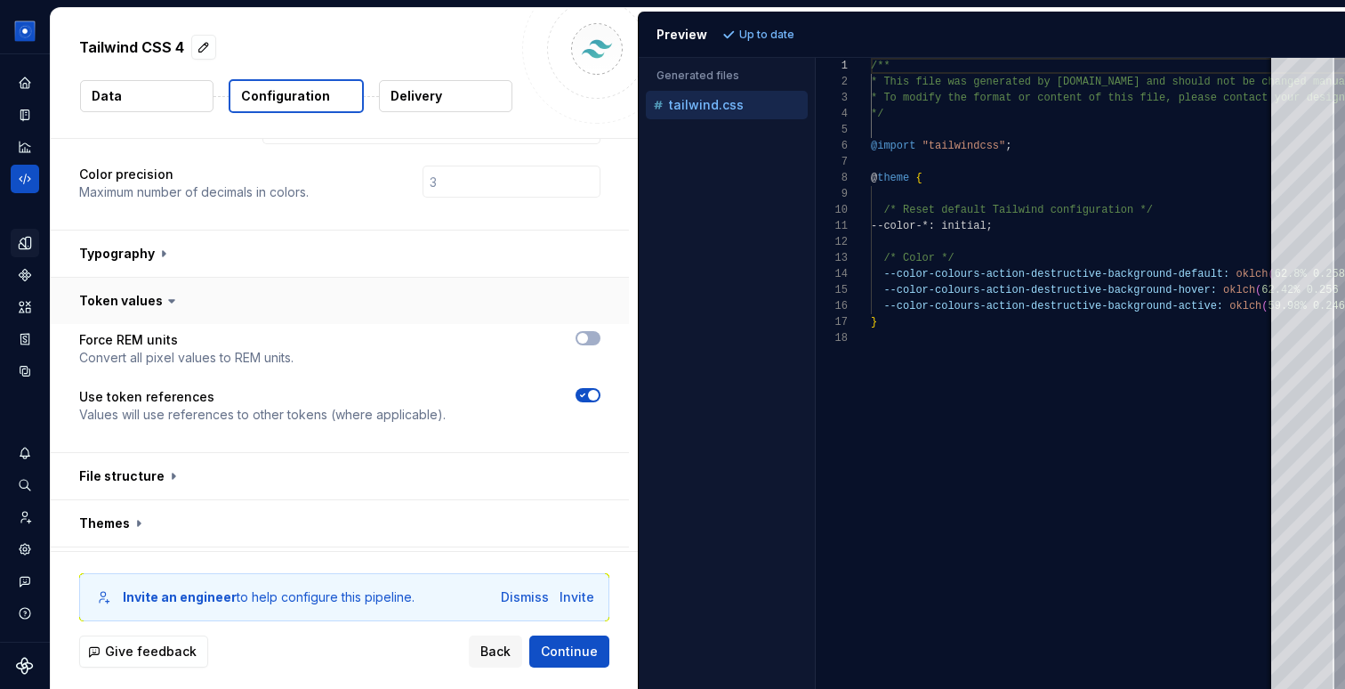
click at [115, 278] on button "button" at bounding box center [340, 301] width 578 height 46
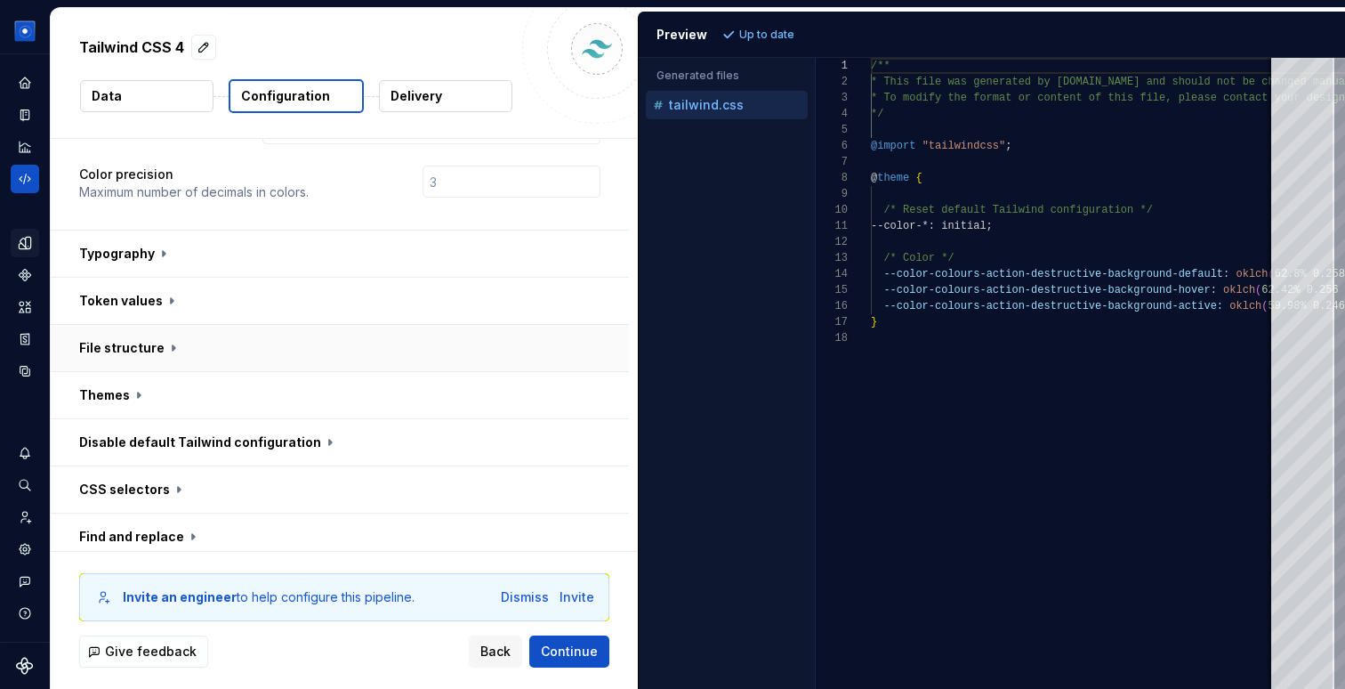
click at [114, 325] on button "button" at bounding box center [340, 348] width 578 height 46
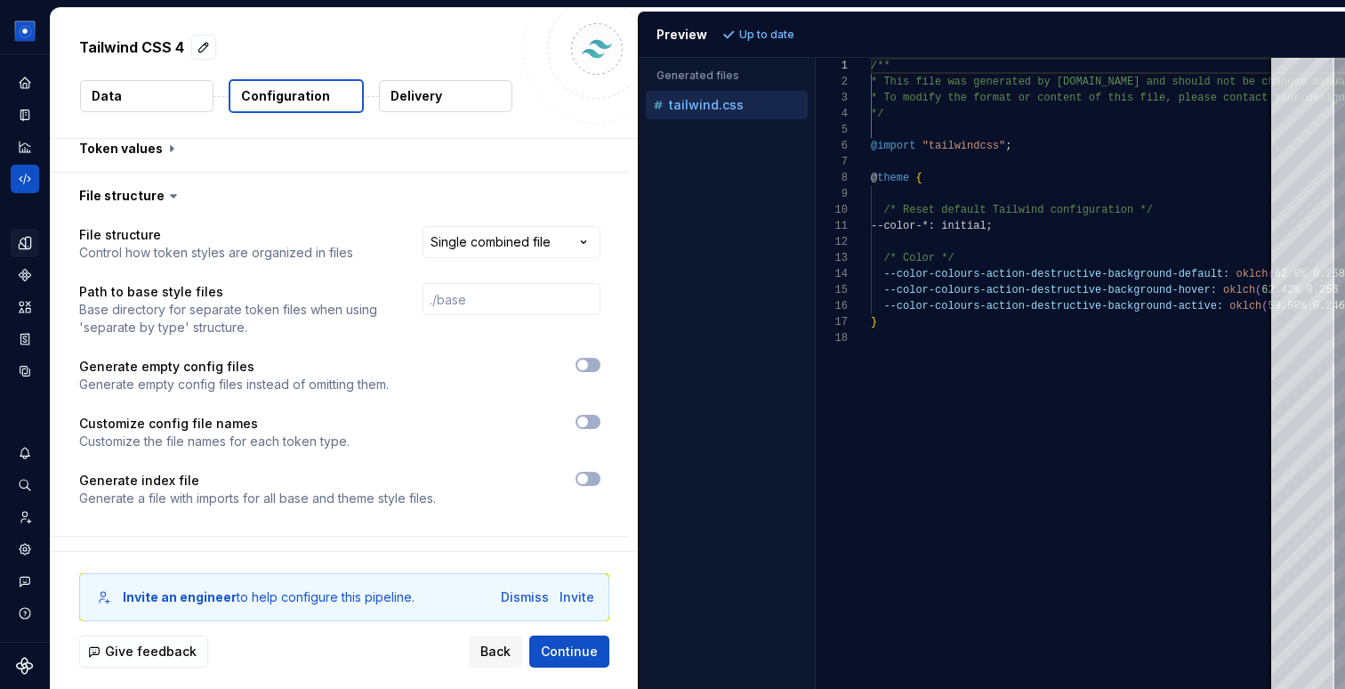
scroll to position [669, 0]
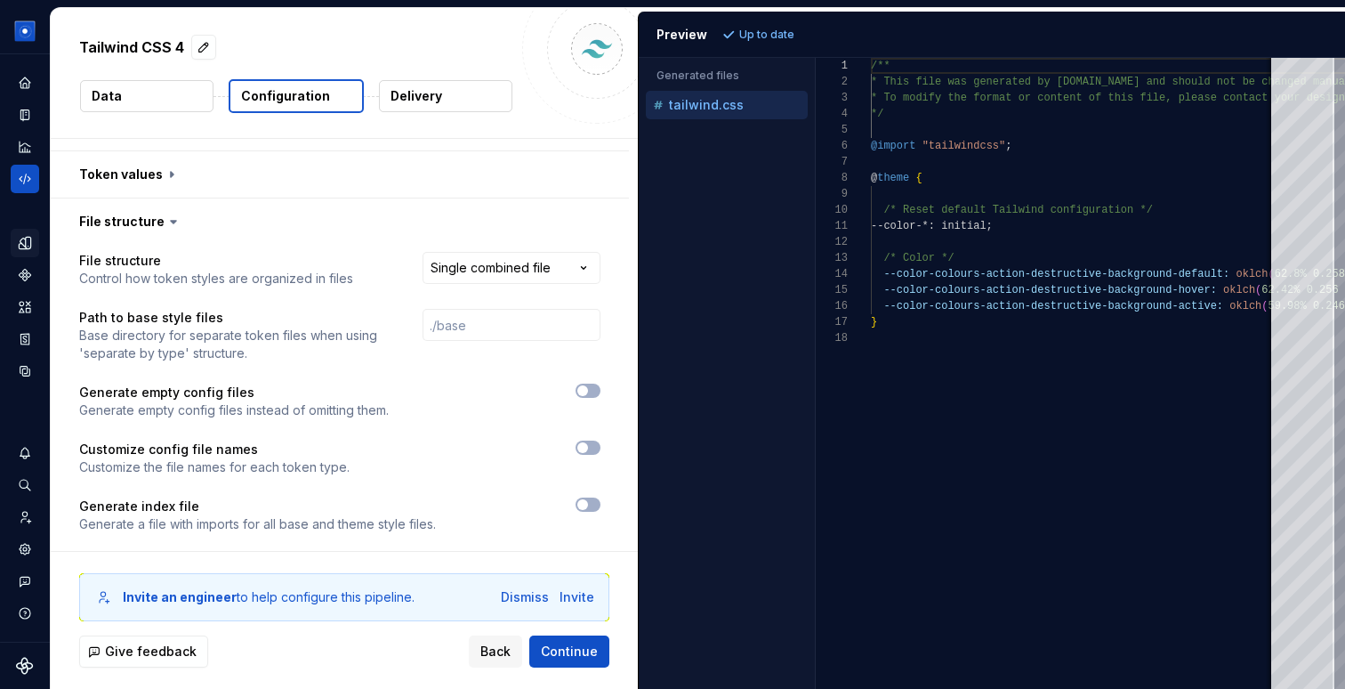
click at [169, 213] on icon at bounding box center [174, 222] width 18 height 18
click at [158, 198] on button "button" at bounding box center [340, 221] width 578 height 46
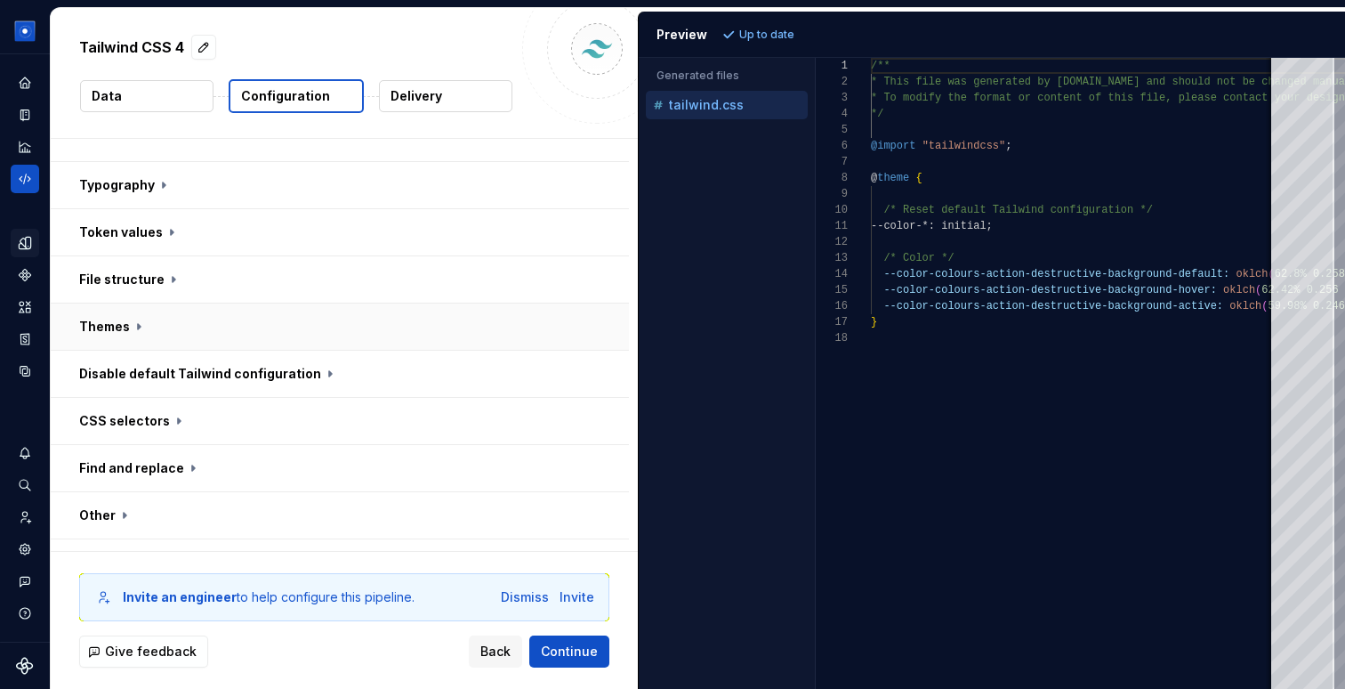
click at [110, 303] on button "button" at bounding box center [340, 326] width 578 height 46
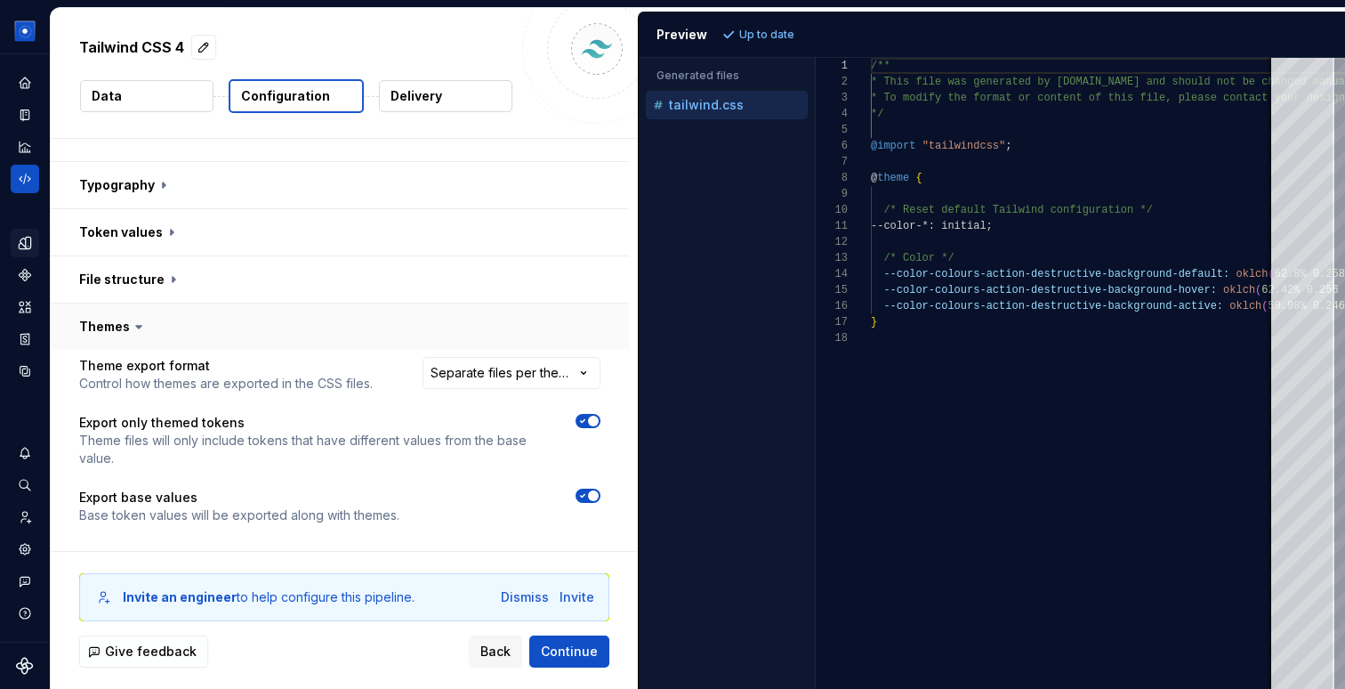
click at [110, 303] on button "button" at bounding box center [340, 326] width 578 height 46
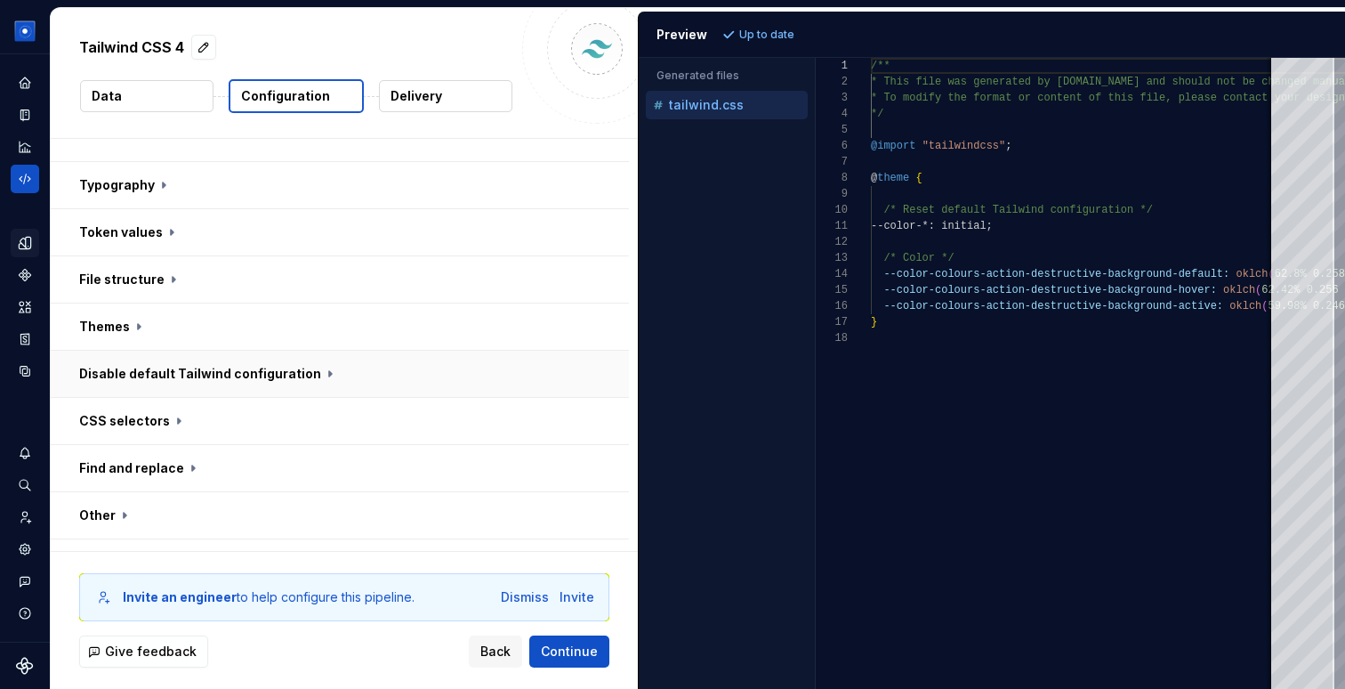
click at [118, 351] on button "button" at bounding box center [340, 374] width 578 height 46
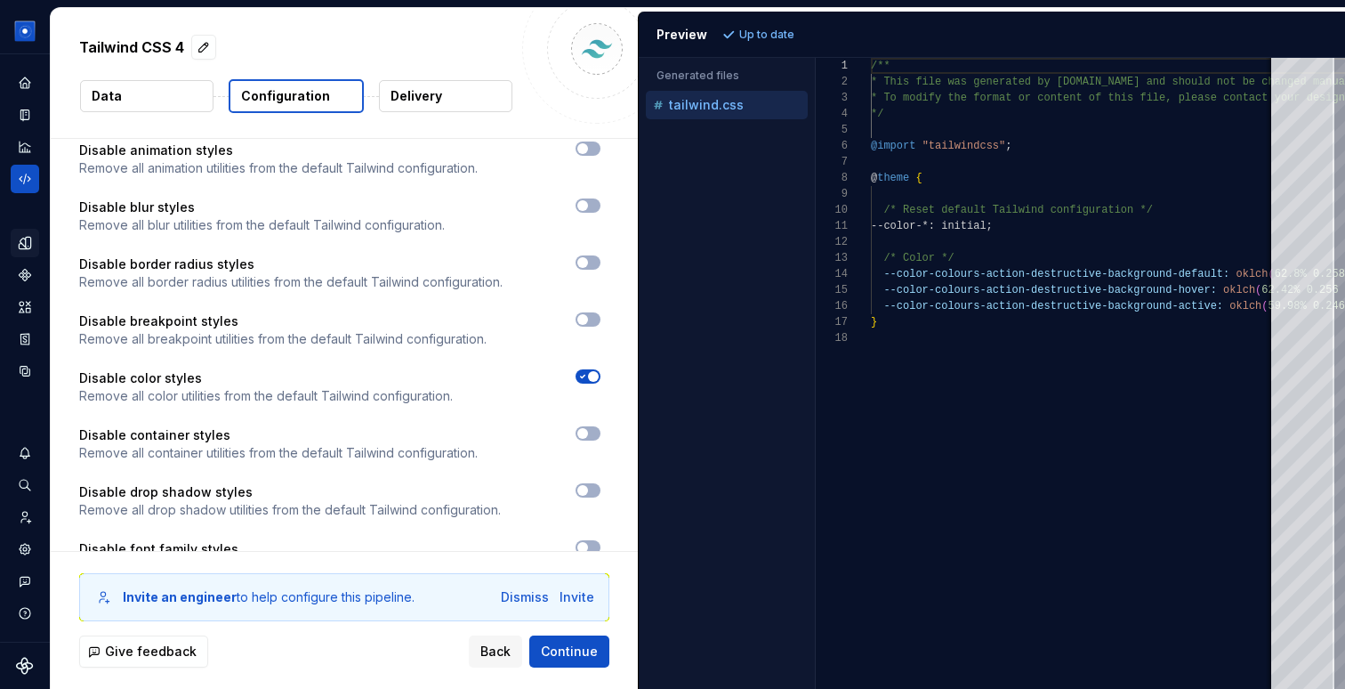
scroll to position [938, 0]
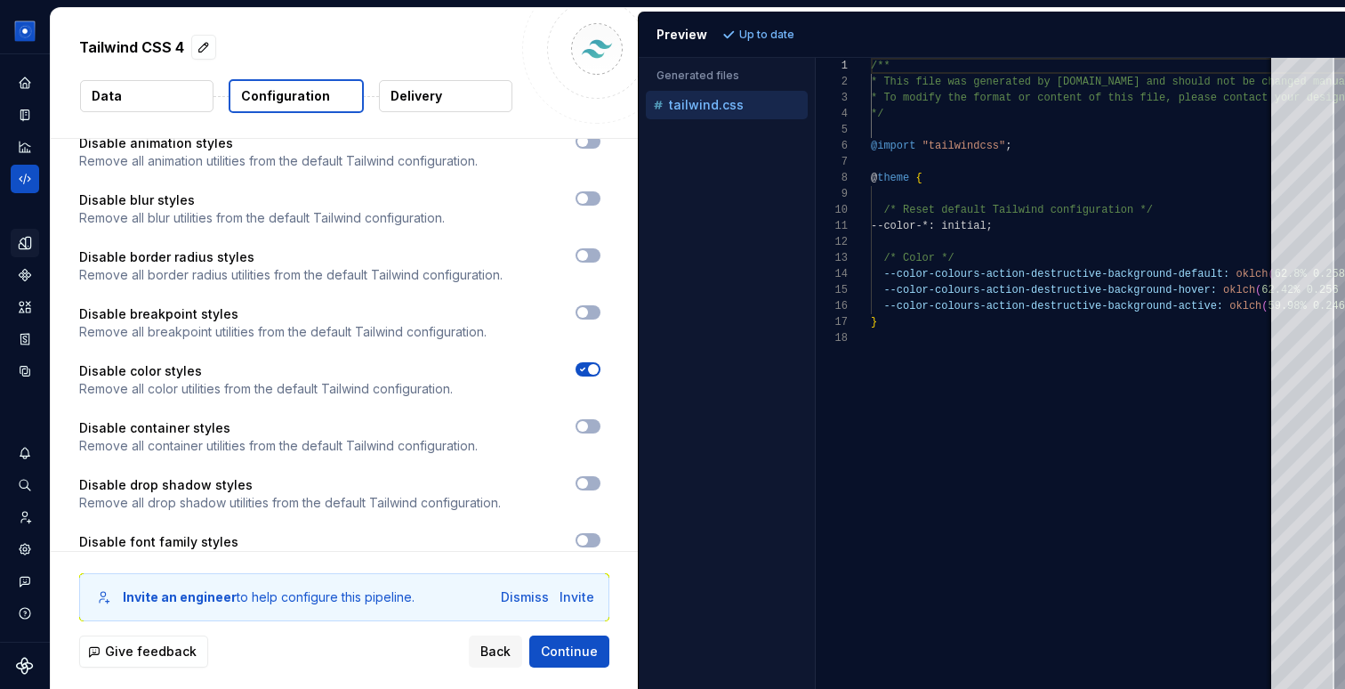
click at [599, 364] on span "button" at bounding box center [593, 369] width 11 height 11
click at [778, 20] on div "Preview Refresh preview" at bounding box center [992, 35] width 707 height 46
click at [776, 31] on span "Refresh preview" at bounding box center [784, 35] width 89 height 14
type textarea "**********"
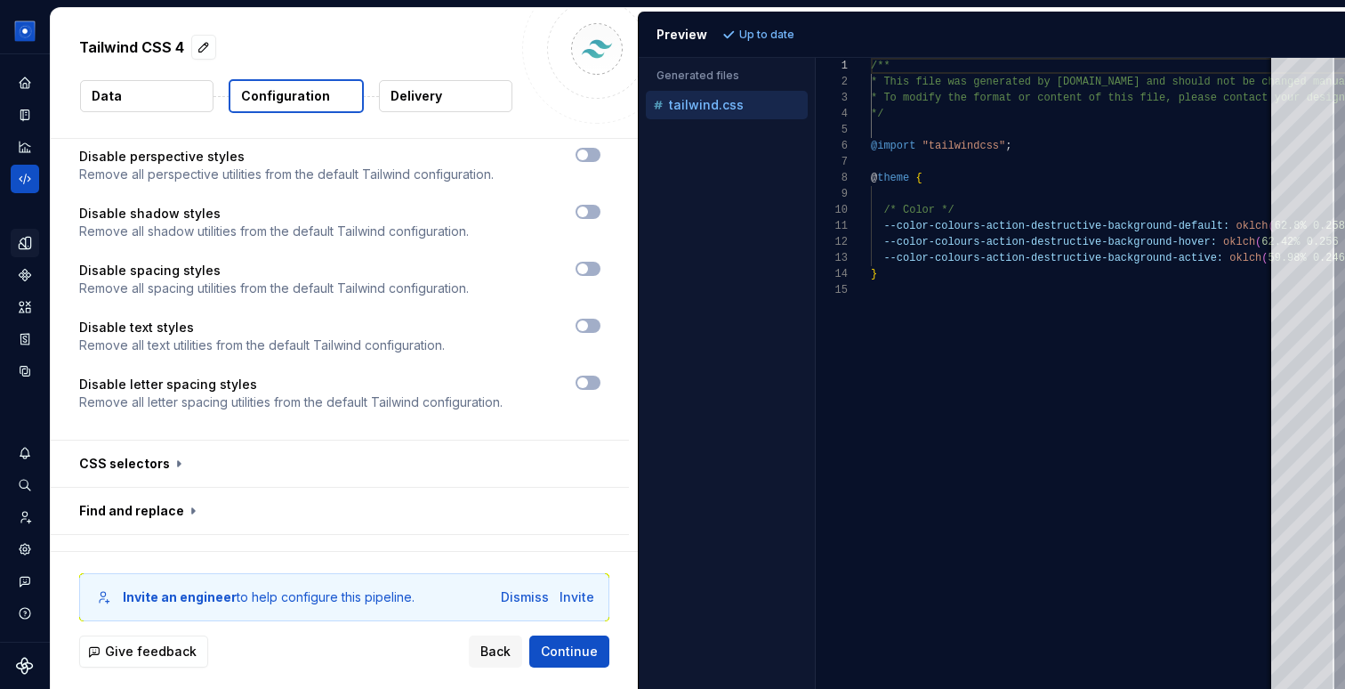
scroll to position [1557, 0]
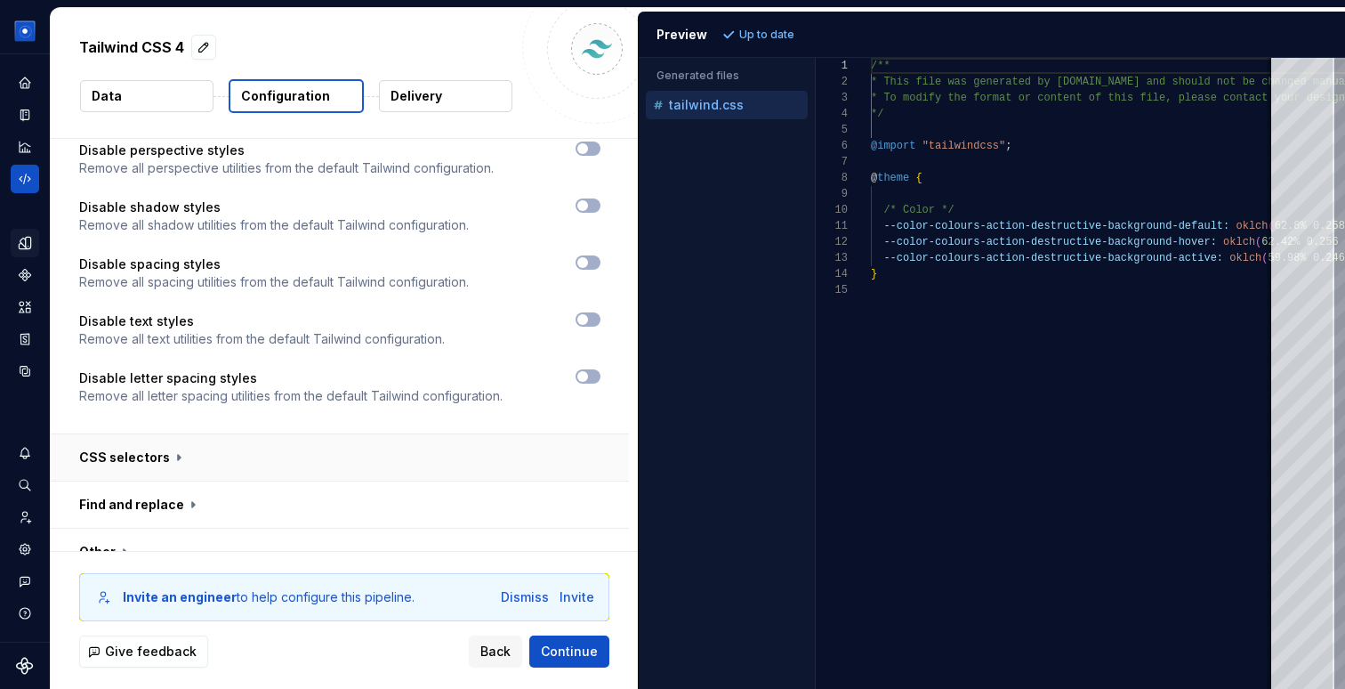
click at [173, 434] on button "button" at bounding box center [340, 457] width 578 height 46
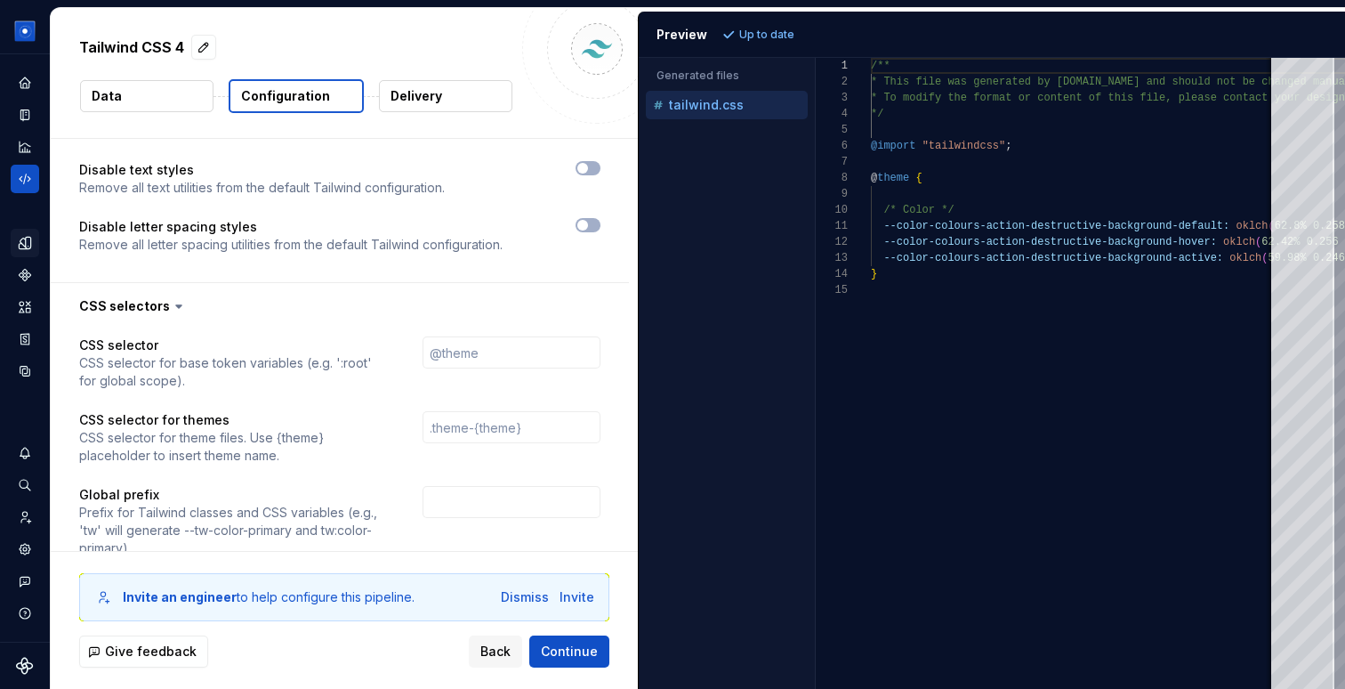
scroll to position [1710, 0]
click at [176, 303] on icon at bounding box center [178, 304] width 5 height 3
click at [141, 281] on button "button" at bounding box center [340, 304] width 578 height 46
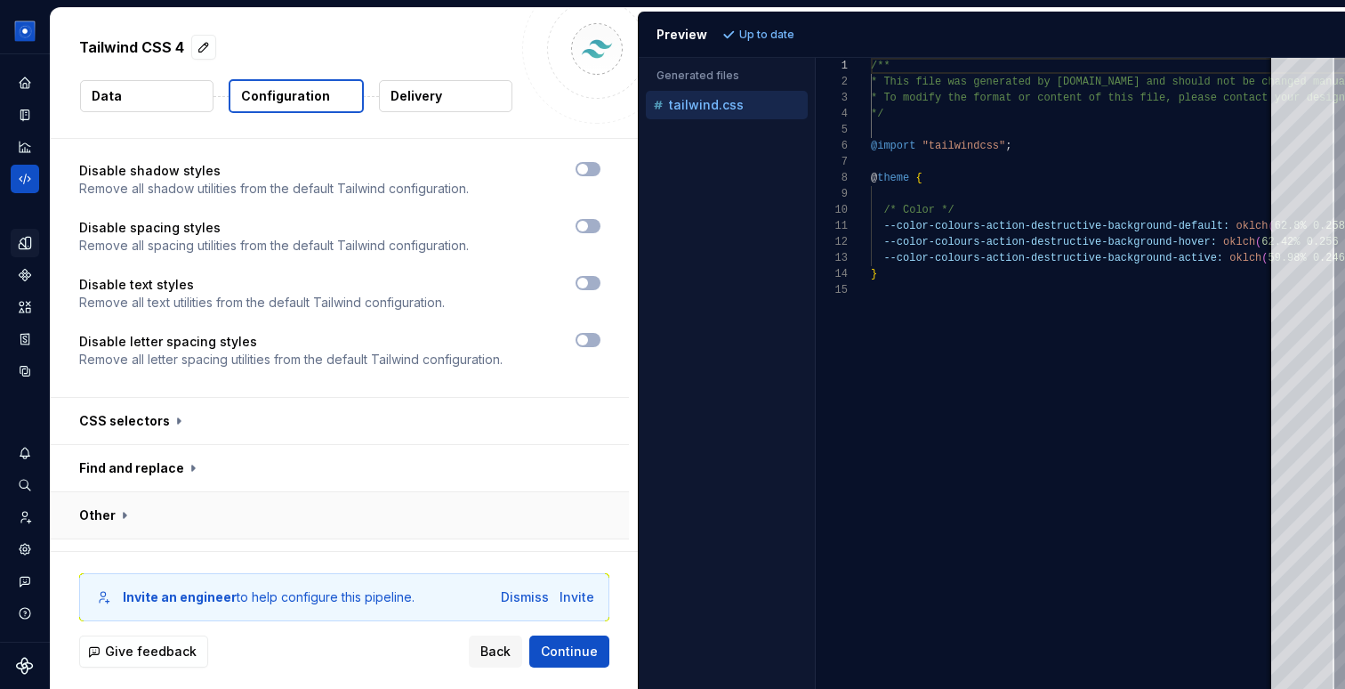
click at [109, 492] on button "button" at bounding box center [340, 515] width 578 height 46
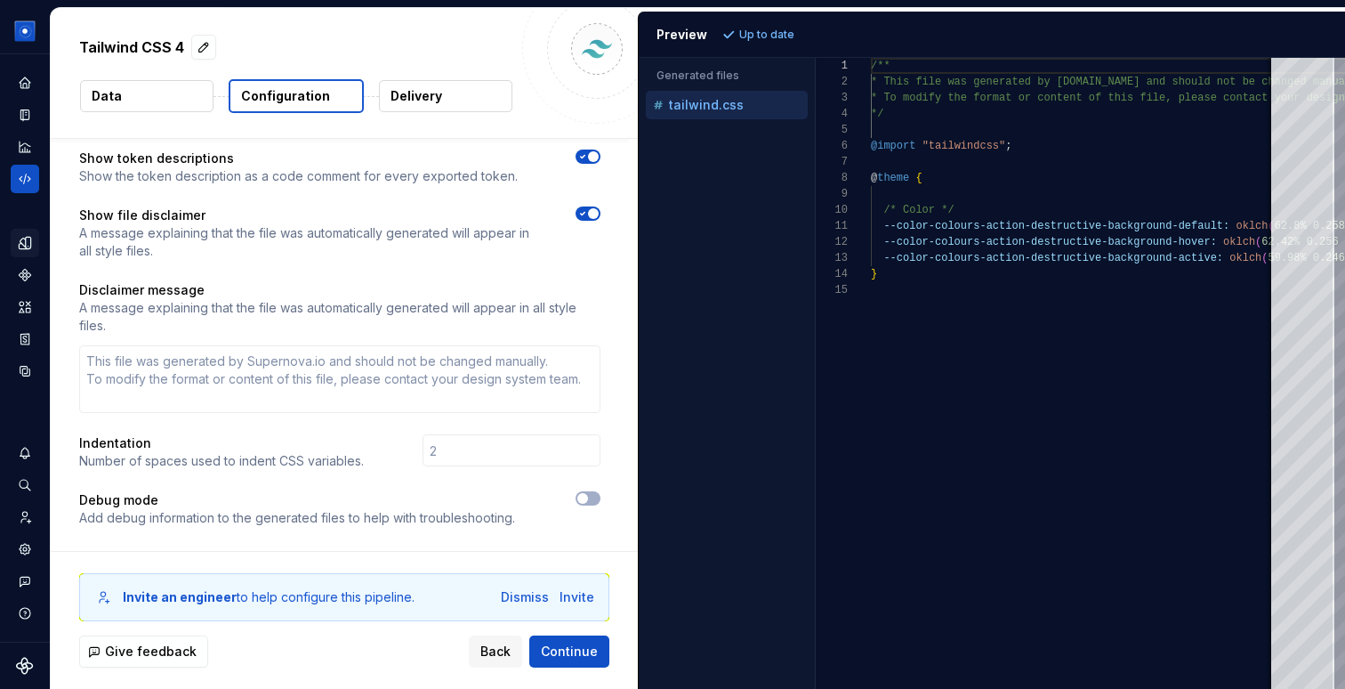
scroll to position [2007, 0]
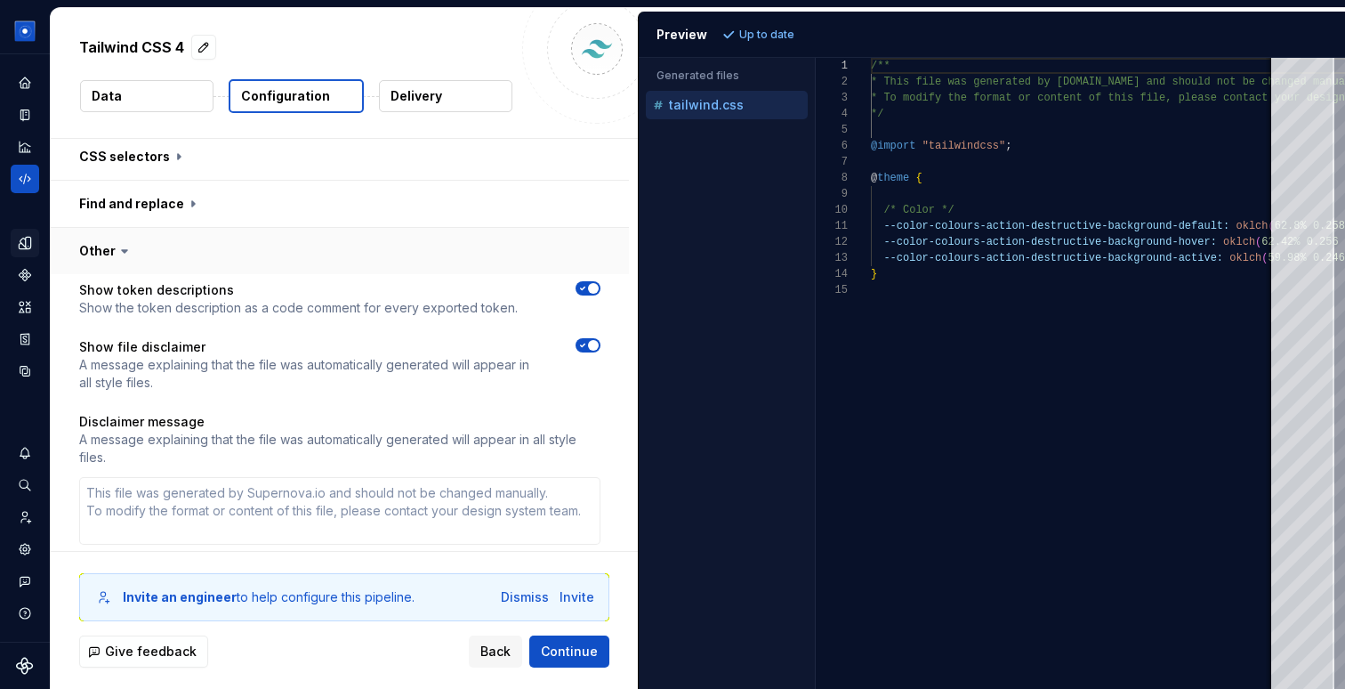
click at [110, 228] on button "button" at bounding box center [340, 251] width 578 height 46
type textarea "*"
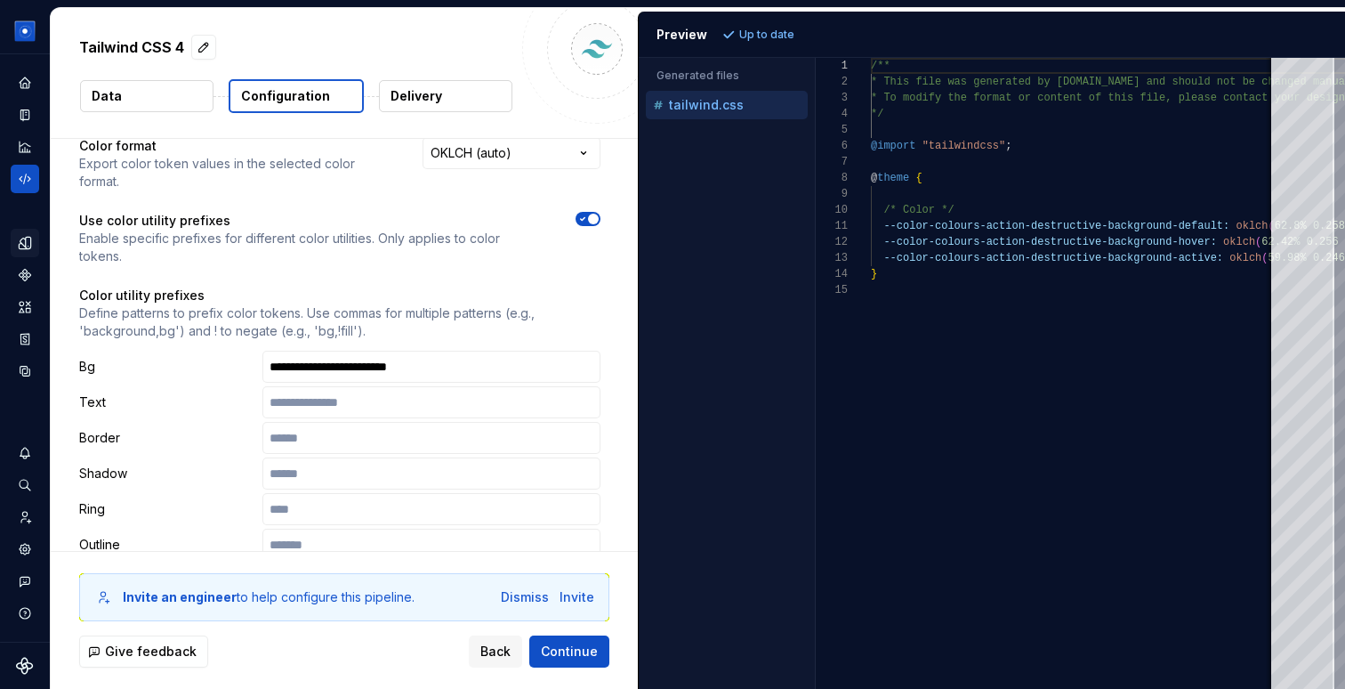
scroll to position [0, 0]
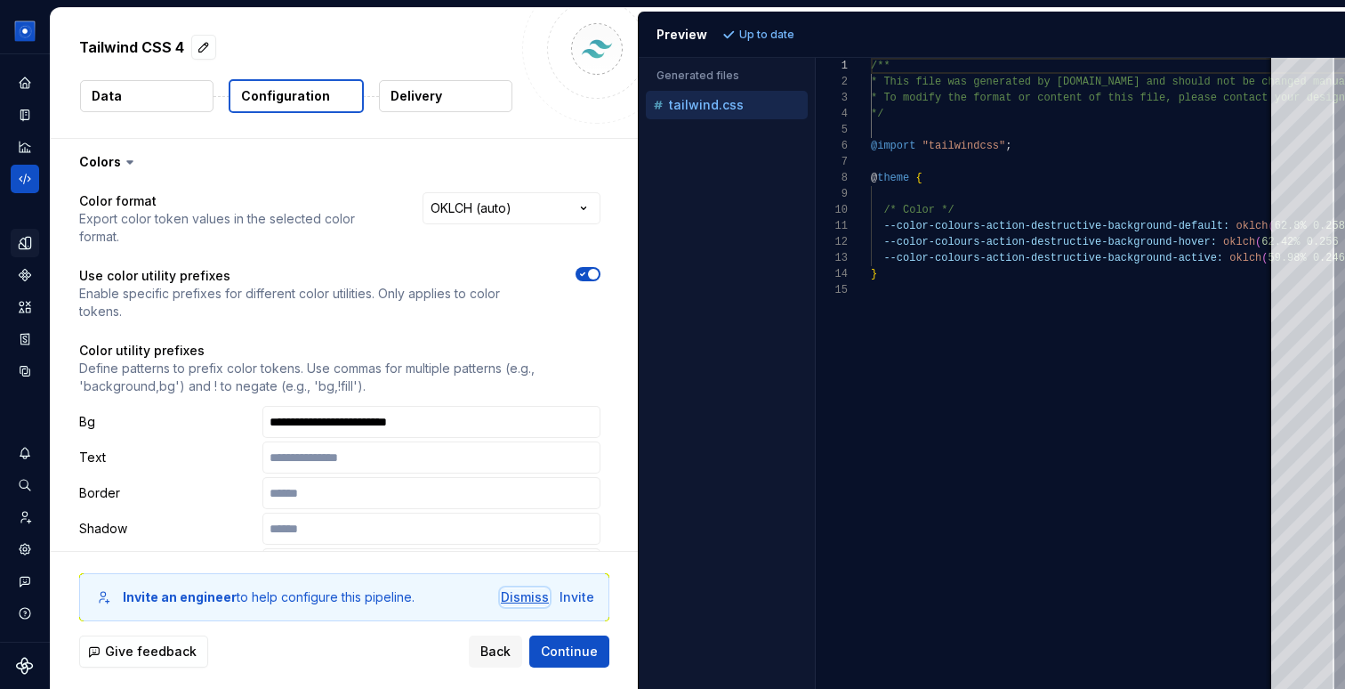
click at [521, 603] on div "Dismiss" at bounding box center [525, 597] width 48 height 18
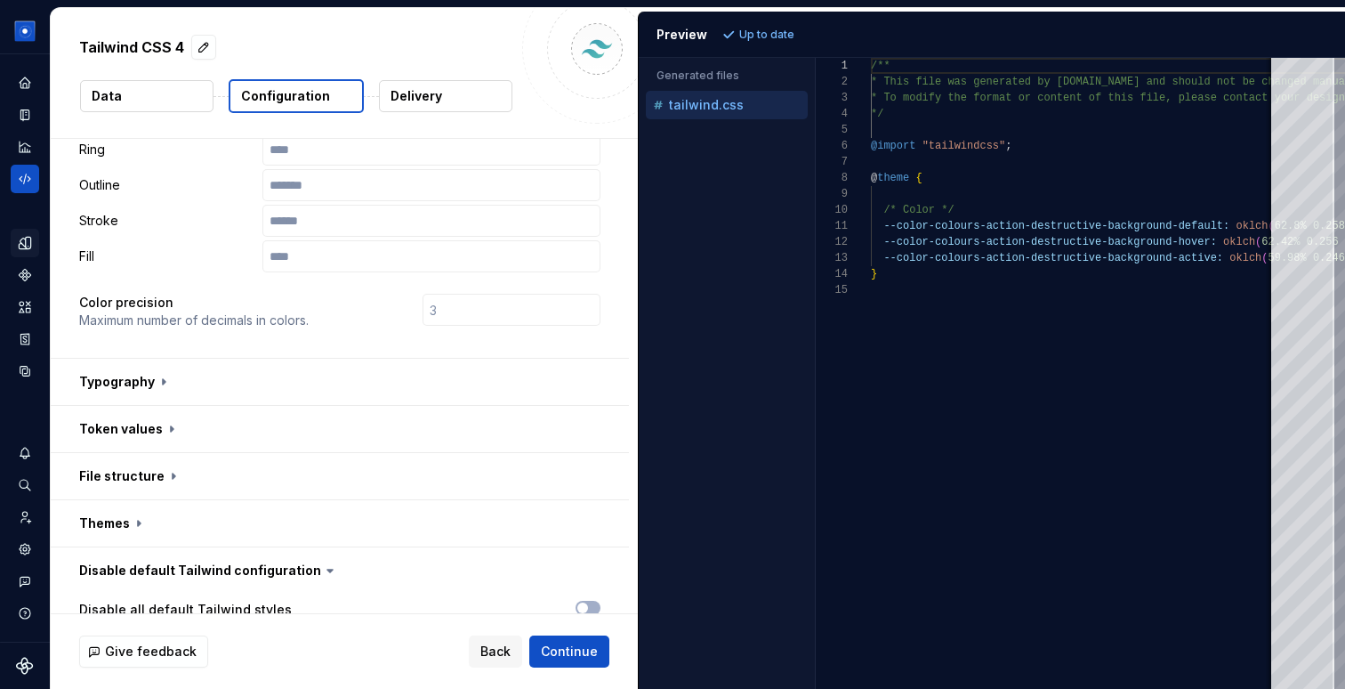
scroll to position [424, 0]
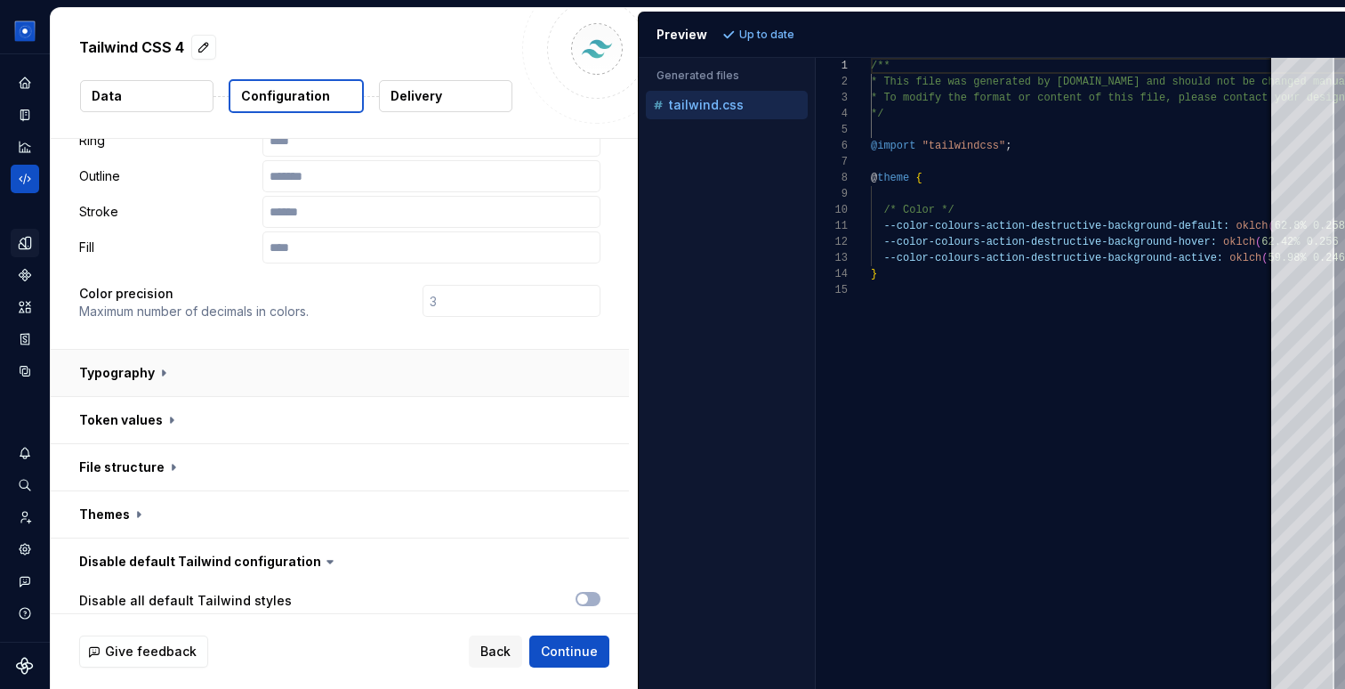
click at [125, 350] on button "button" at bounding box center [340, 373] width 578 height 46
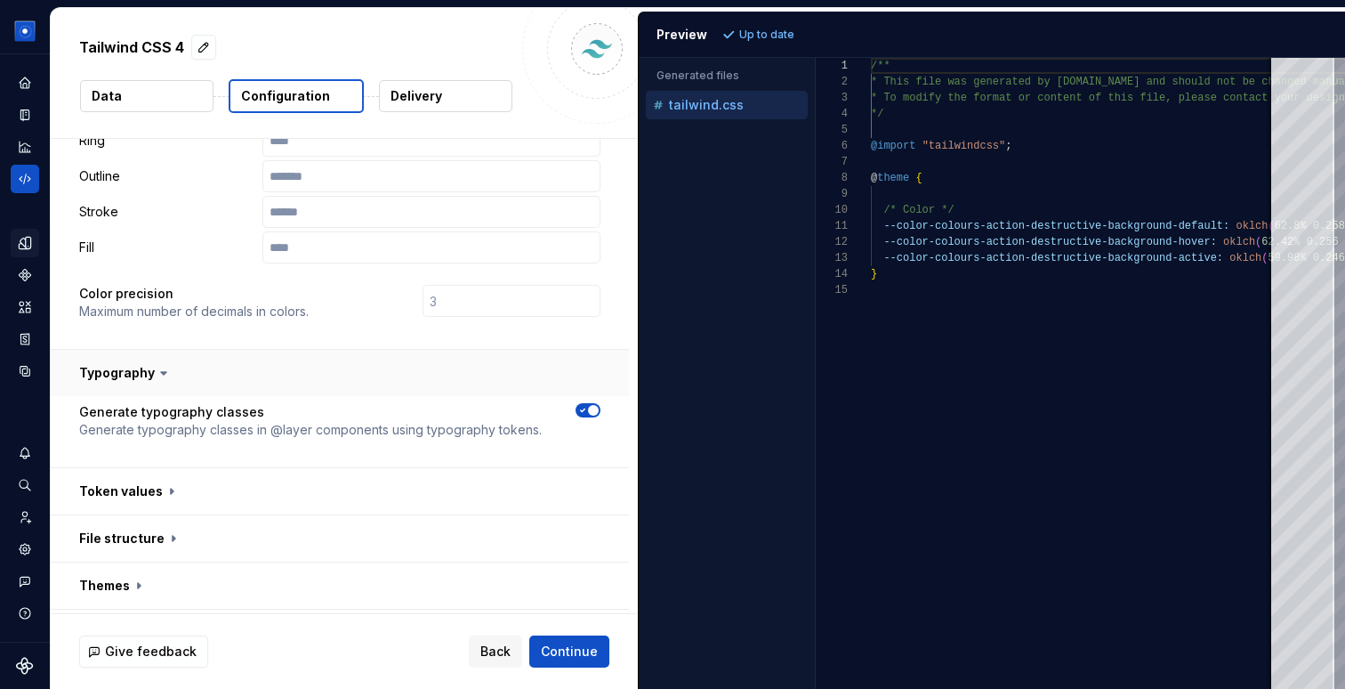
click at [125, 350] on button "button" at bounding box center [340, 373] width 578 height 46
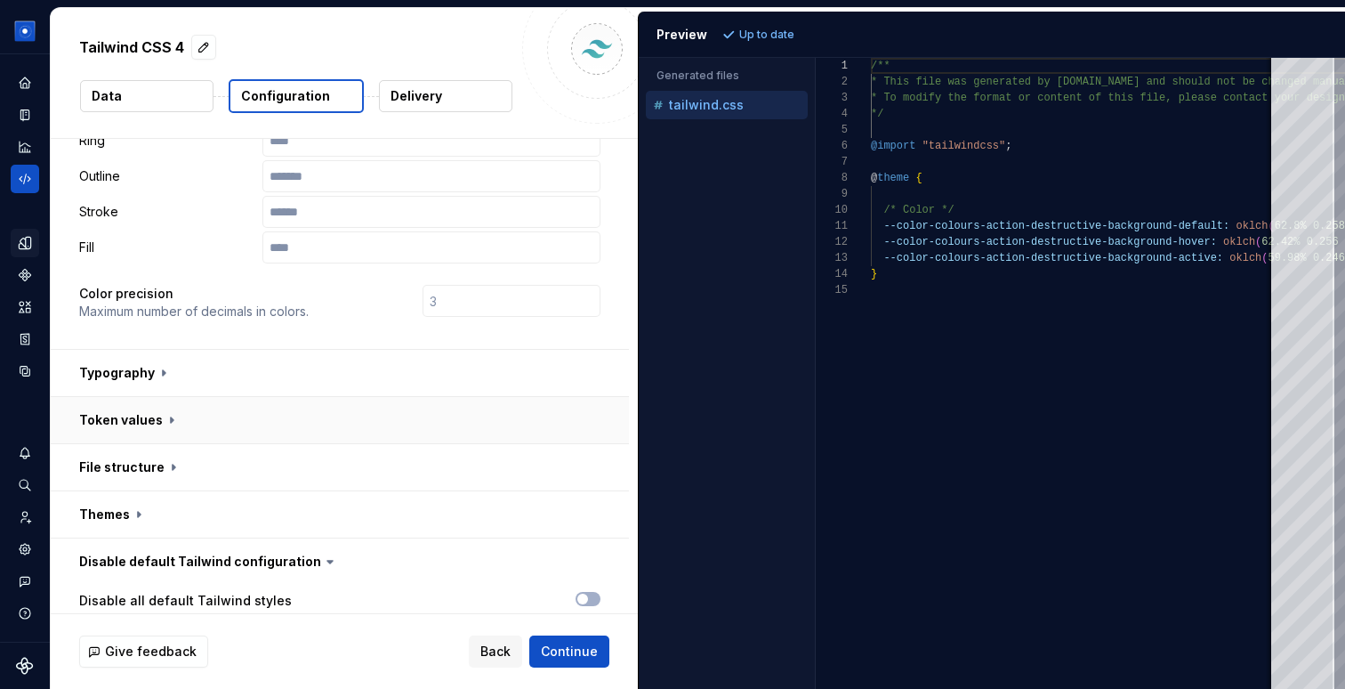
click at [117, 397] on button "button" at bounding box center [340, 420] width 578 height 46
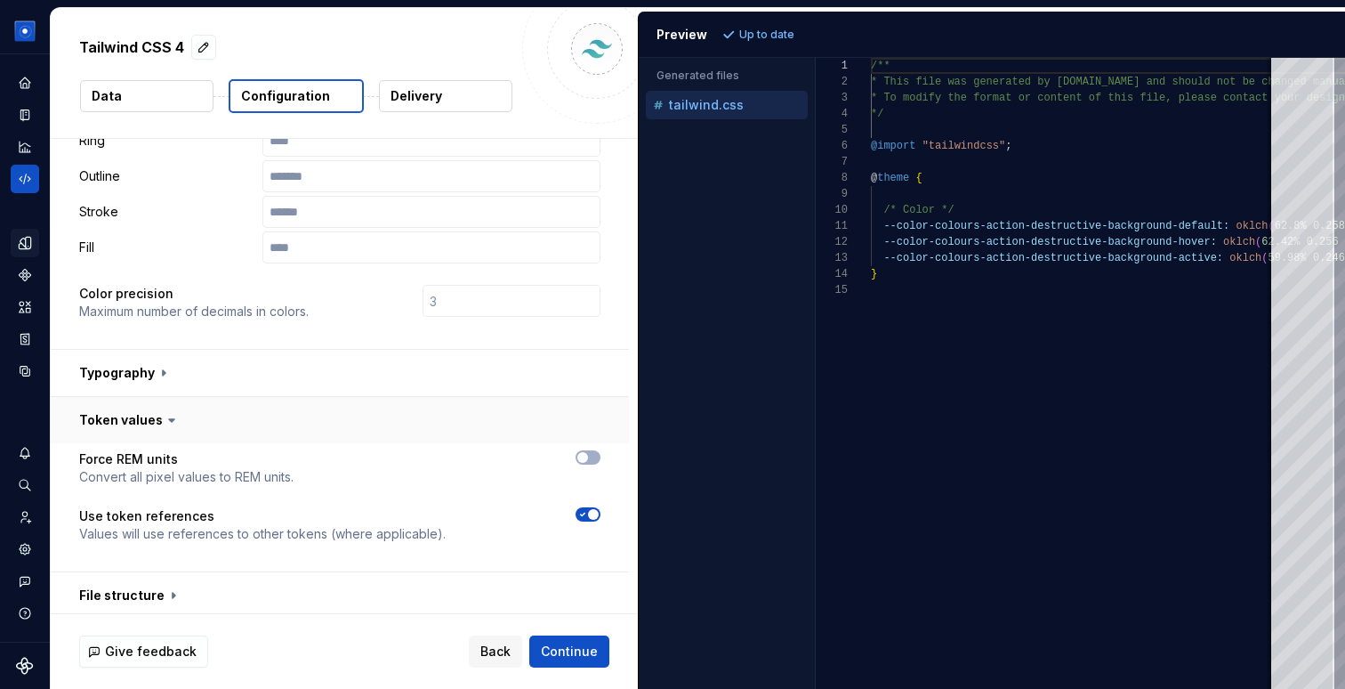
click at [117, 397] on button "button" at bounding box center [340, 420] width 578 height 46
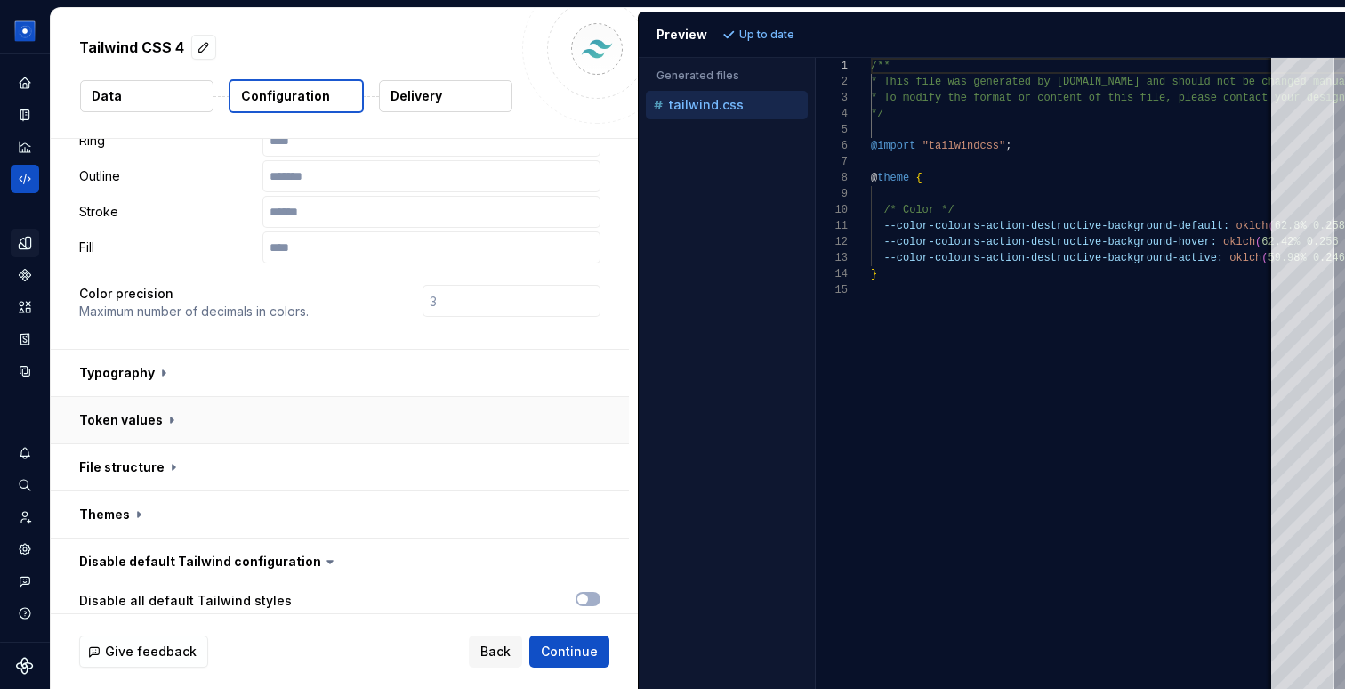
click at [117, 397] on button "button" at bounding box center [340, 420] width 578 height 46
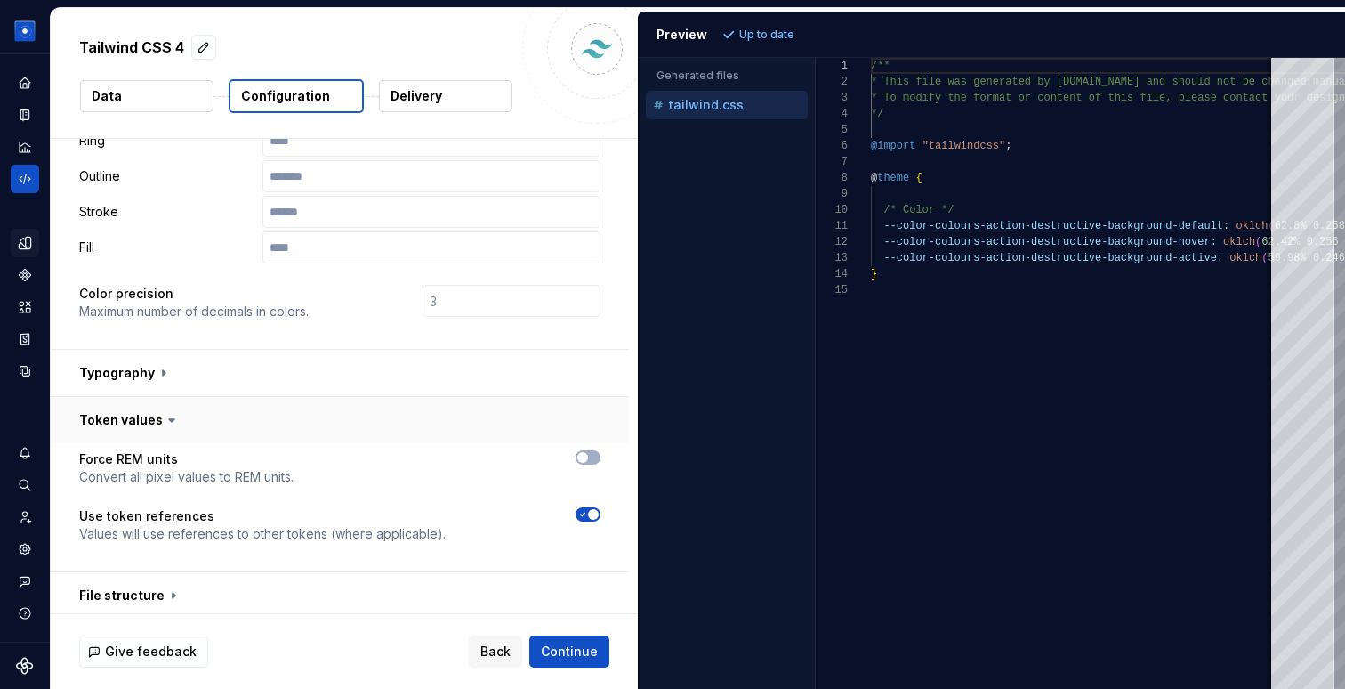
click at [117, 397] on button "button" at bounding box center [340, 420] width 578 height 46
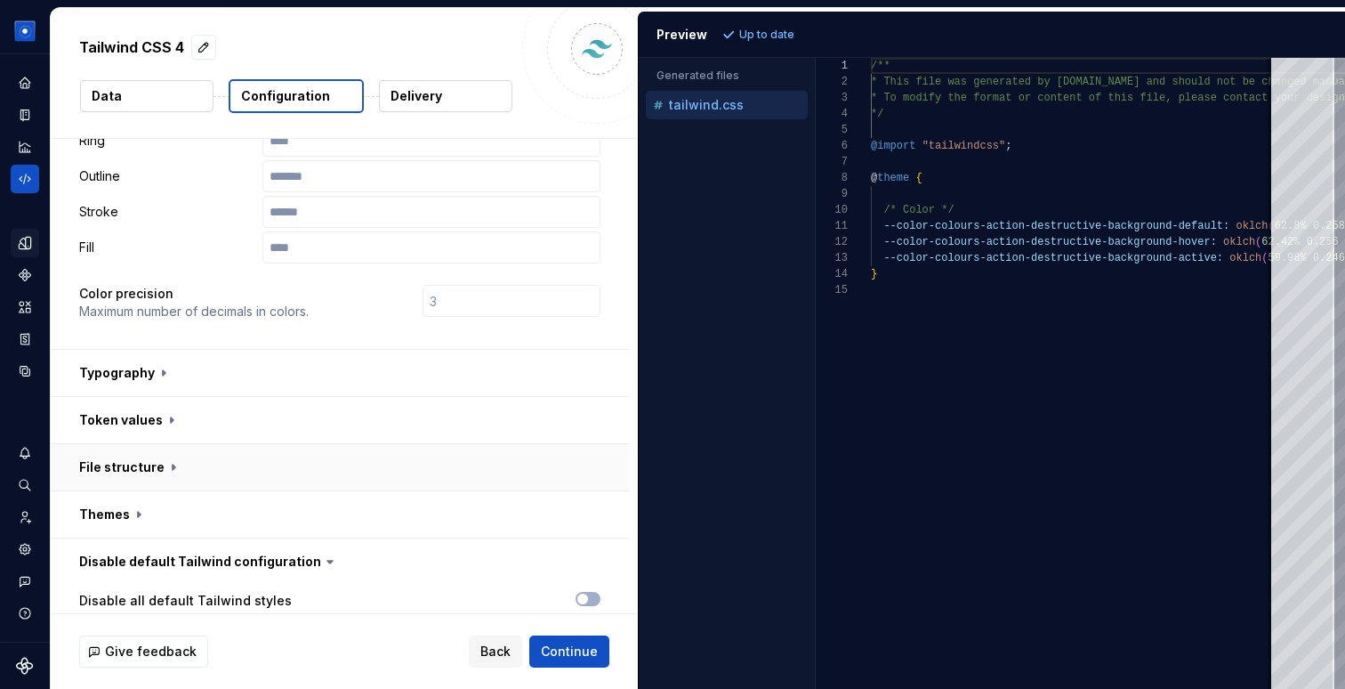
click at [103, 444] on button "button" at bounding box center [340, 467] width 578 height 46
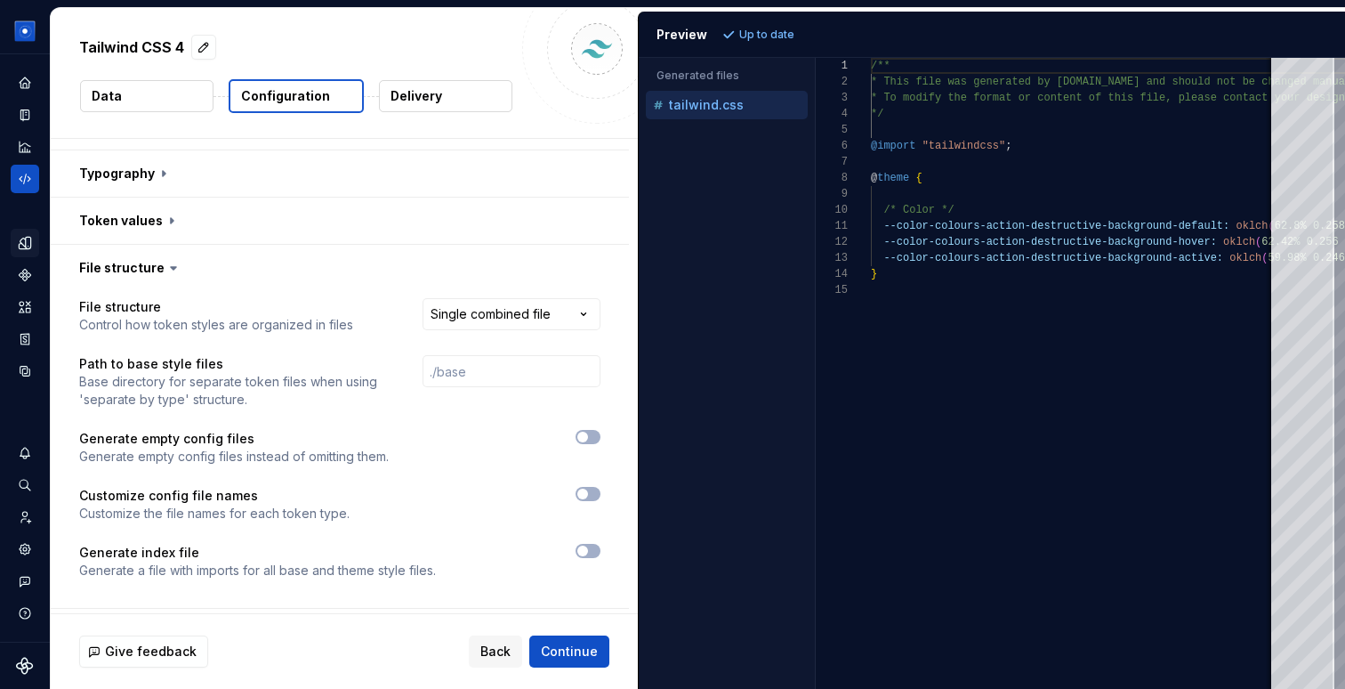
scroll to position [614, 0]
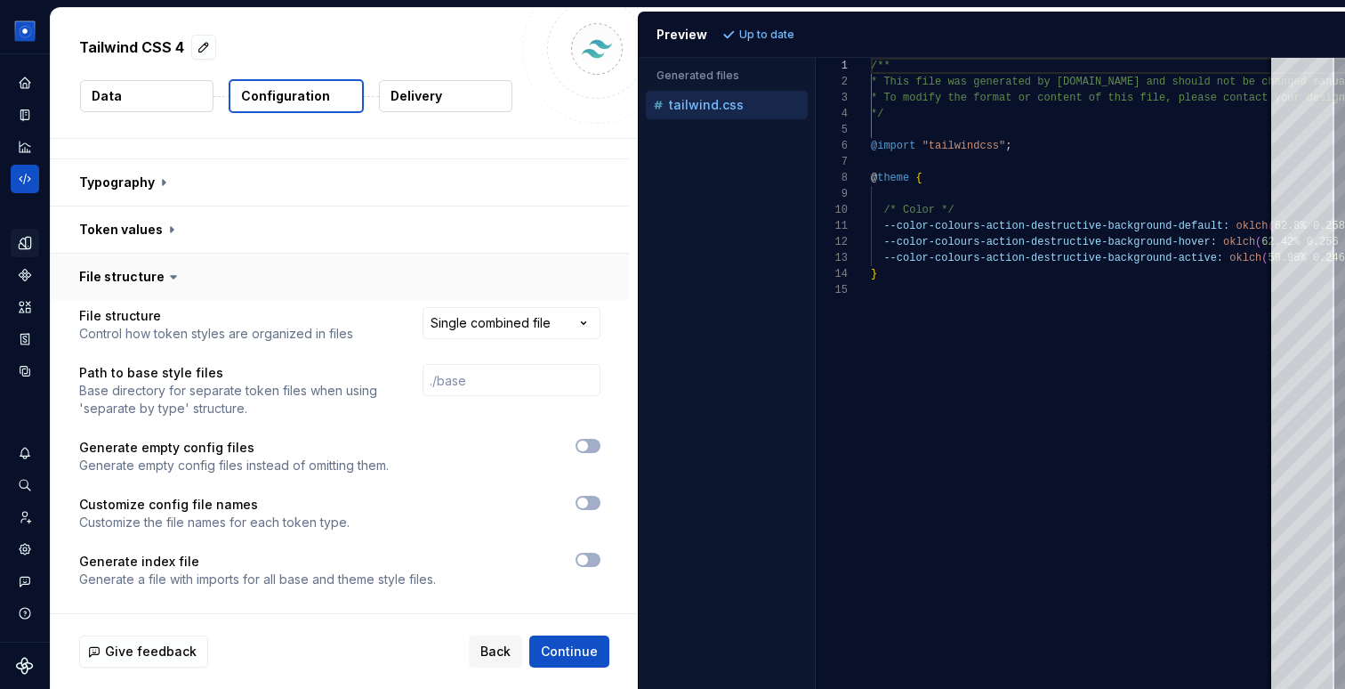
click at [107, 254] on button "button" at bounding box center [340, 277] width 578 height 46
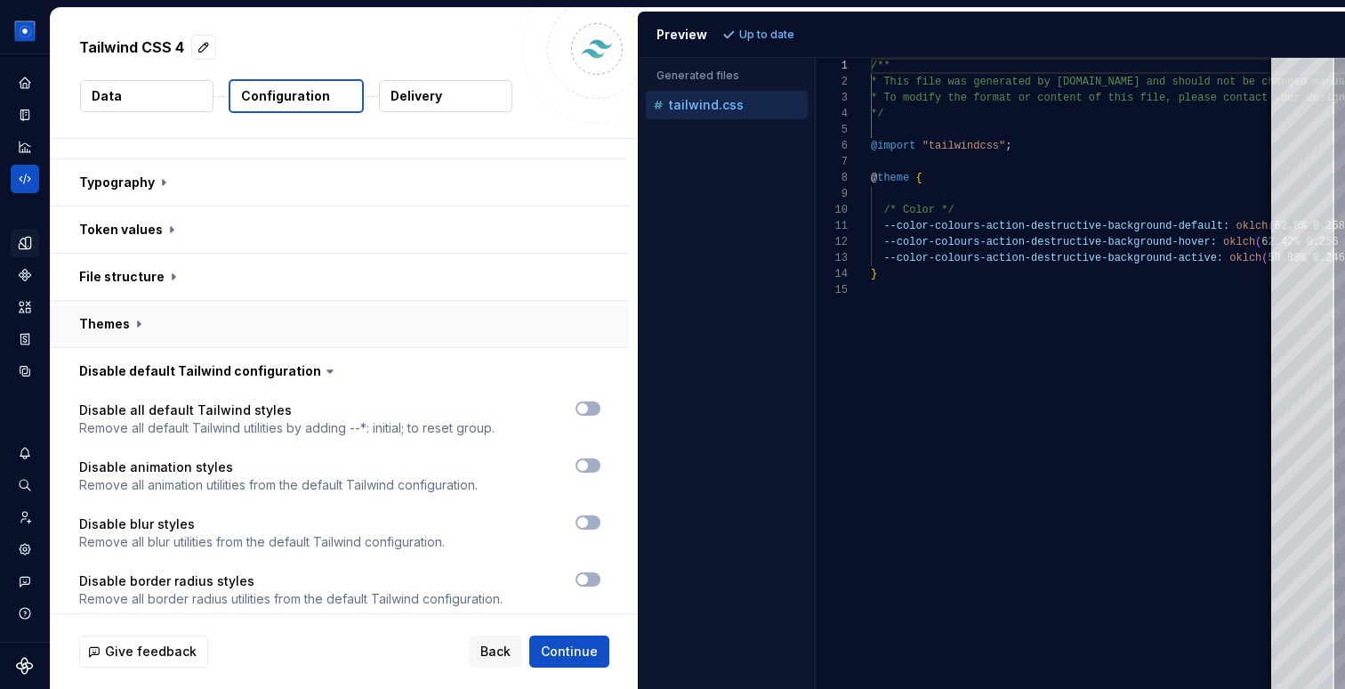
click at [99, 301] on button "button" at bounding box center [340, 324] width 578 height 46
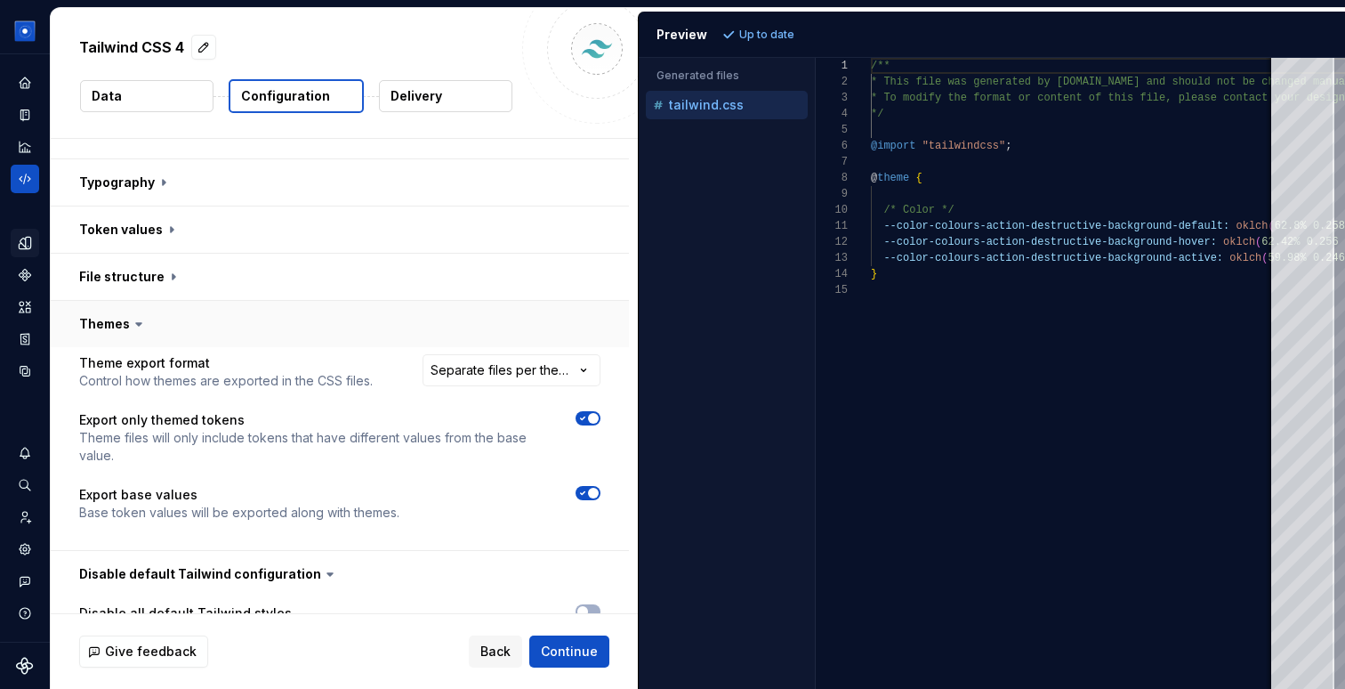
click at [99, 301] on button "button" at bounding box center [340, 324] width 578 height 46
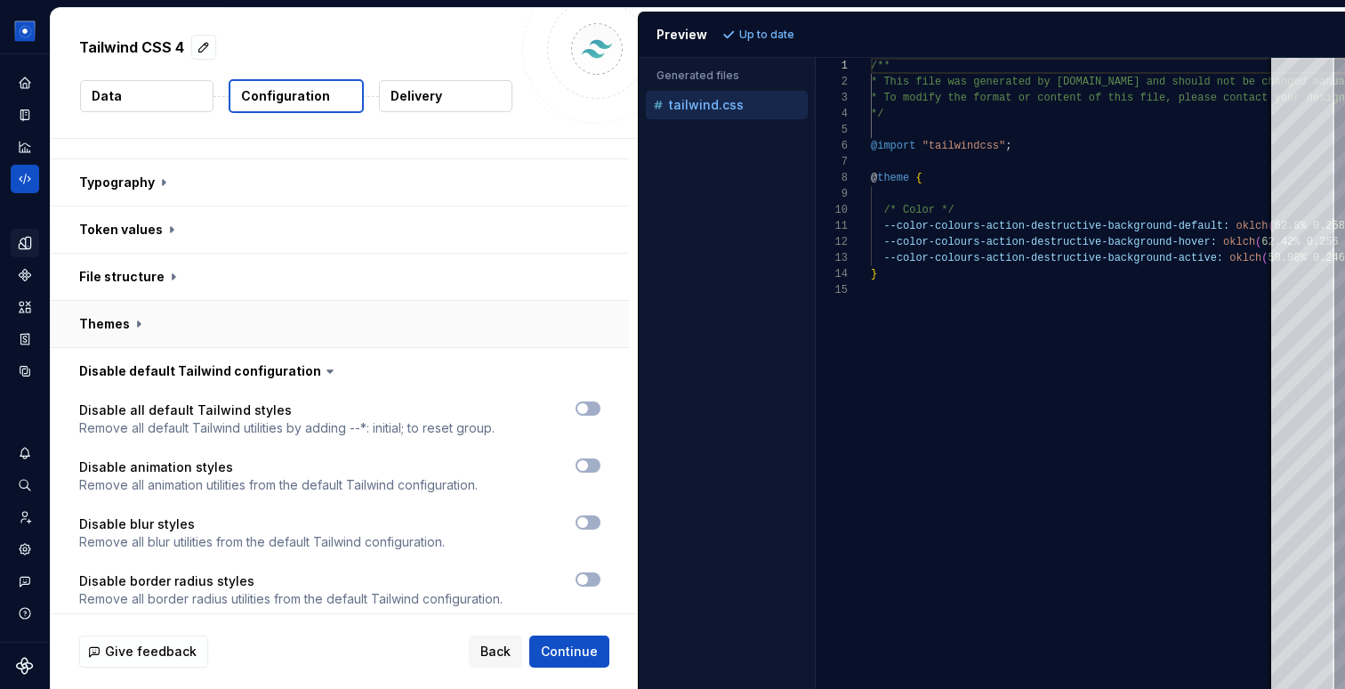
click at [99, 301] on button "button" at bounding box center [340, 324] width 578 height 46
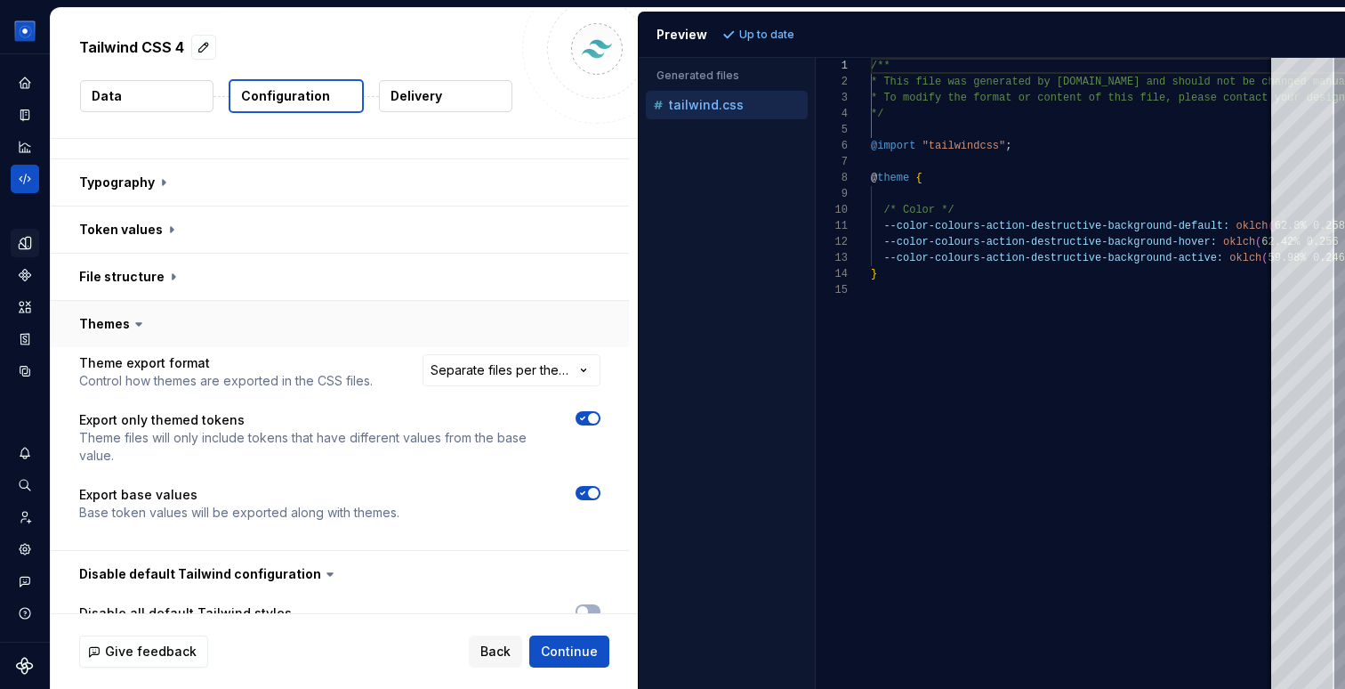
click at [99, 301] on button "button" at bounding box center [340, 324] width 578 height 46
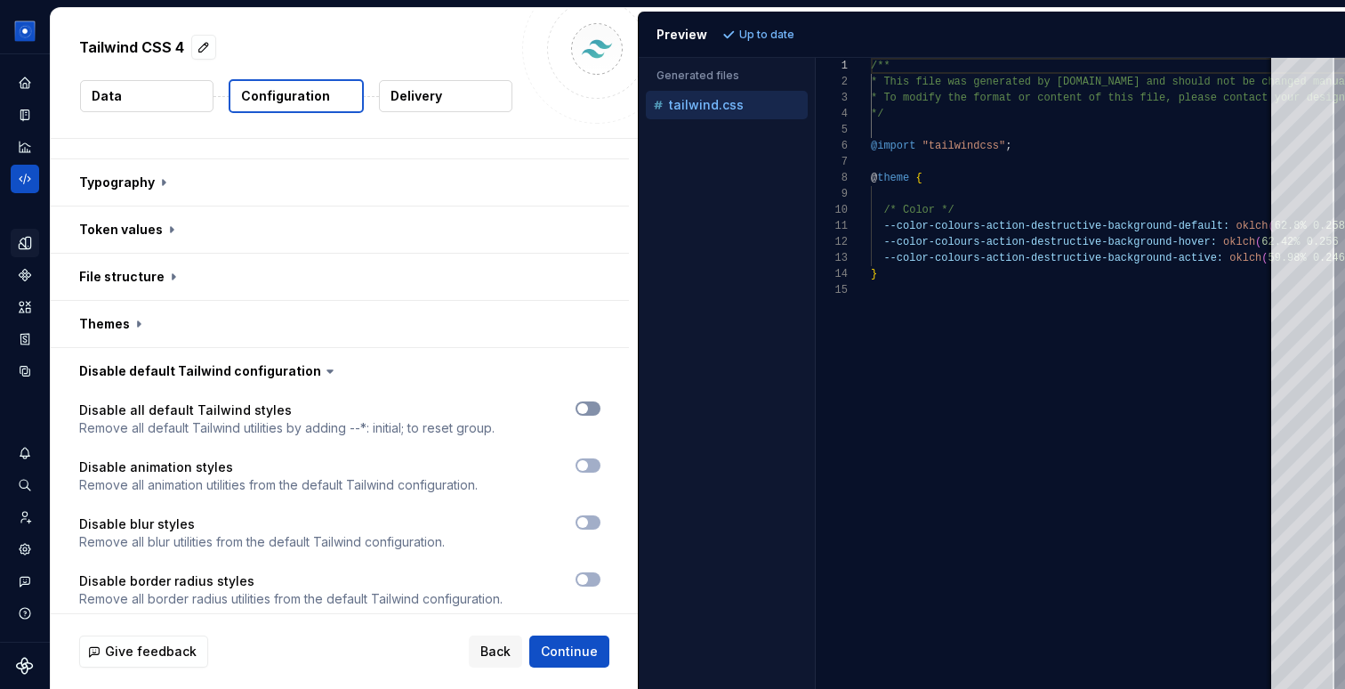
click at [588, 403] on span "button" at bounding box center [583, 408] width 11 height 11
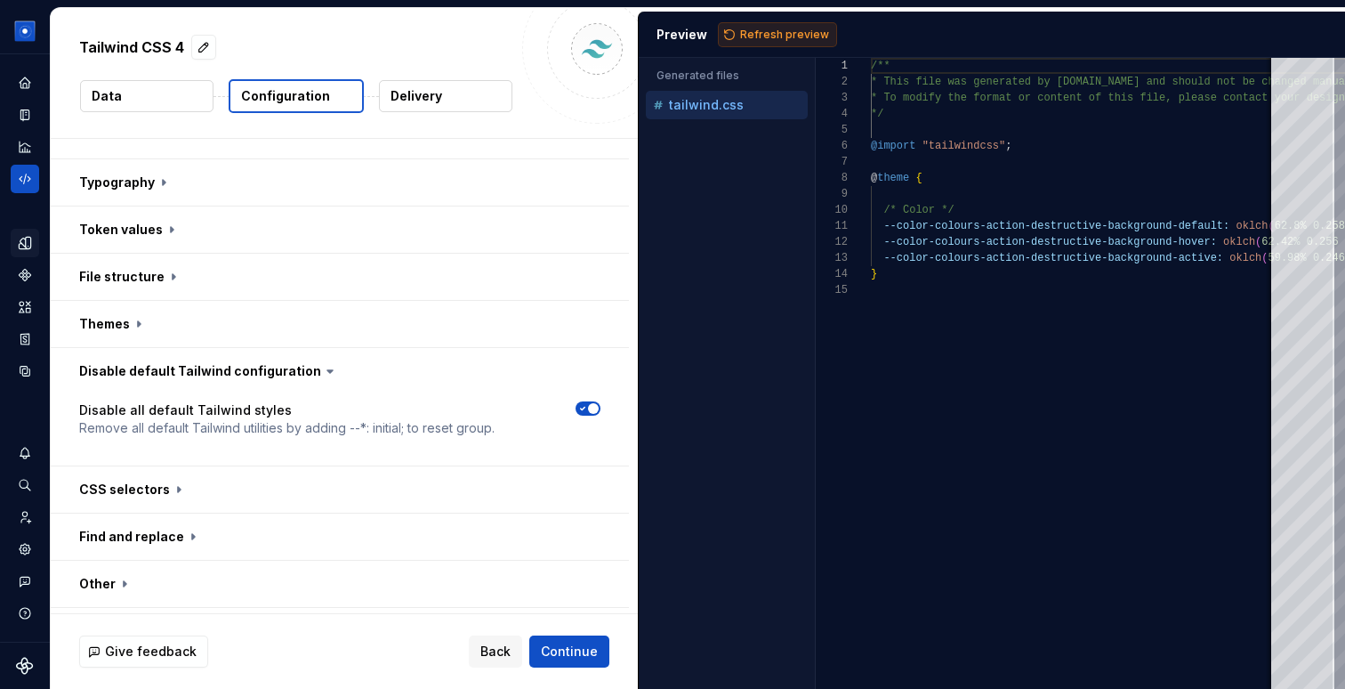
click at [754, 35] on span "Refresh preview" at bounding box center [784, 35] width 89 height 14
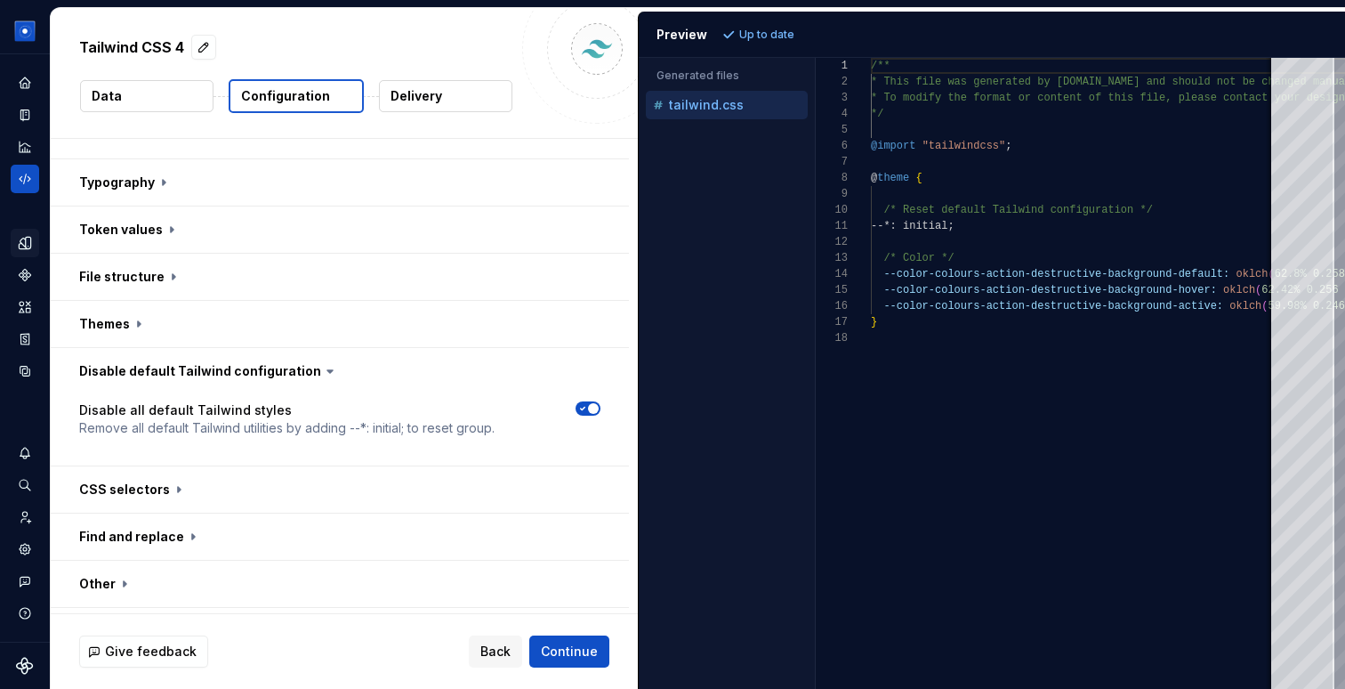
click at [599, 403] on span "button" at bounding box center [593, 408] width 11 height 11
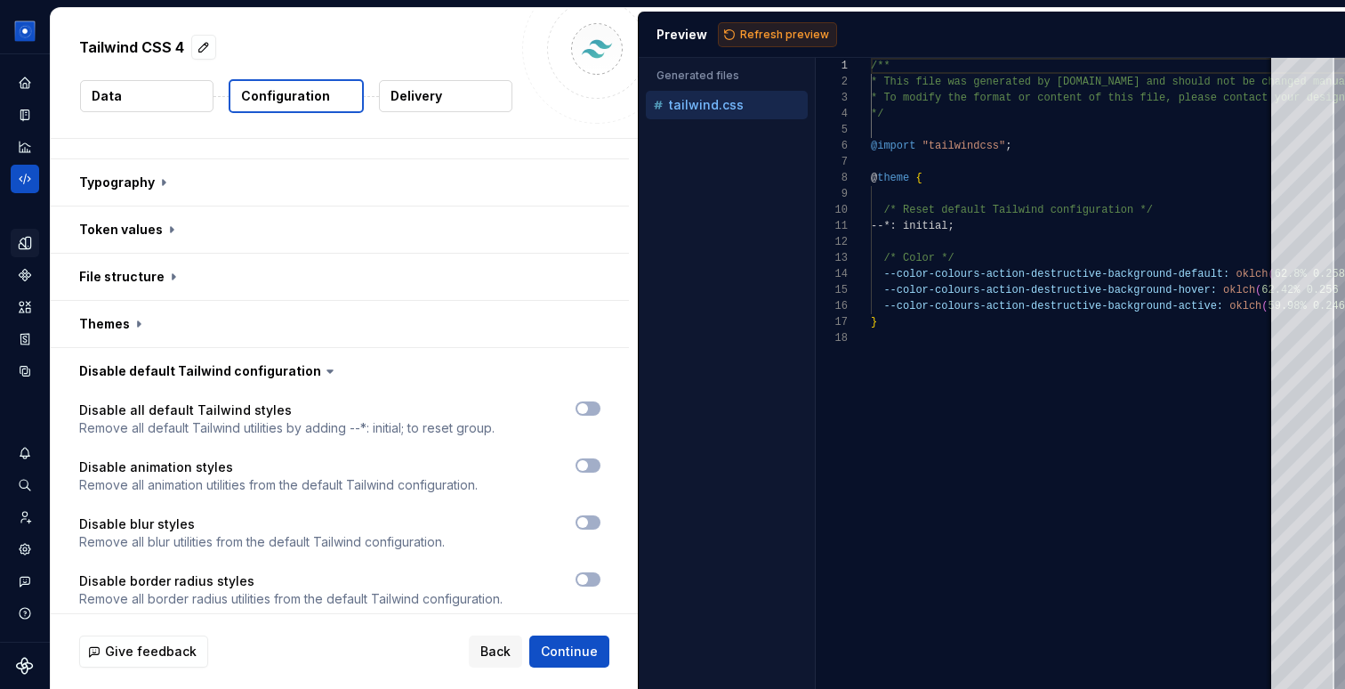
click at [748, 34] on span "Refresh preview" at bounding box center [784, 35] width 89 height 14
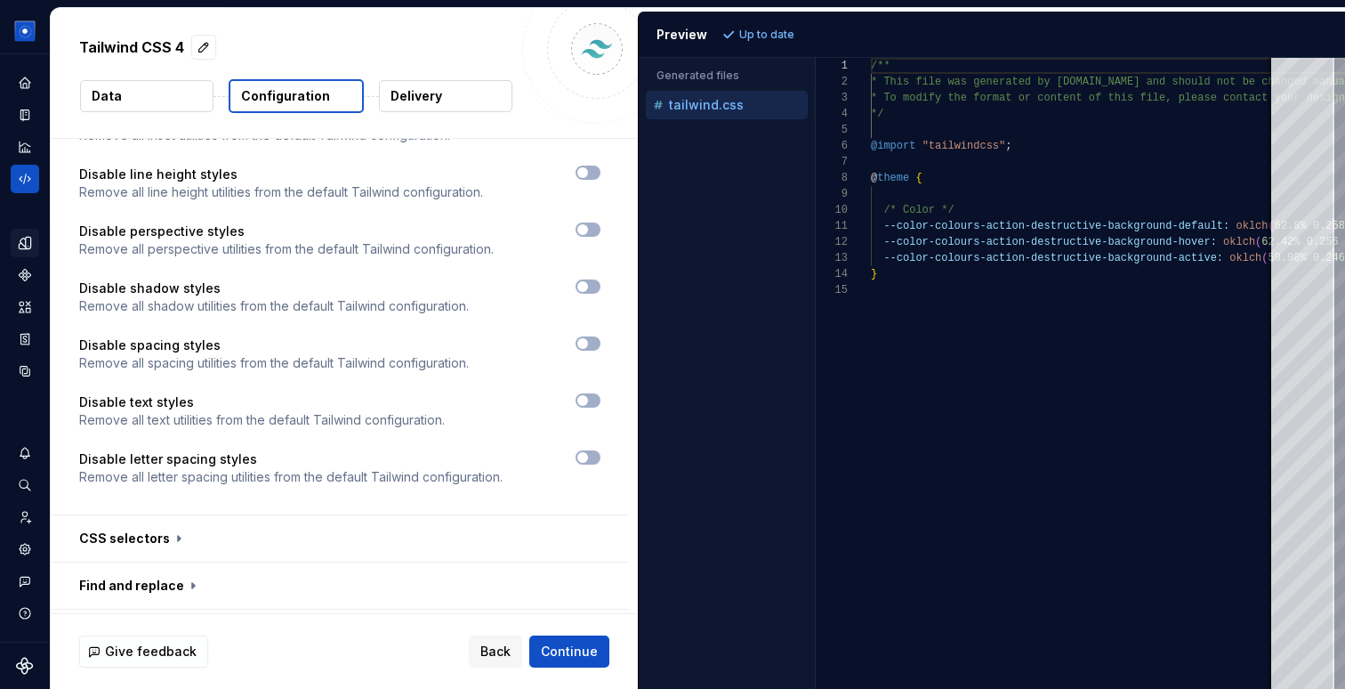
scroll to position [1531, 0]
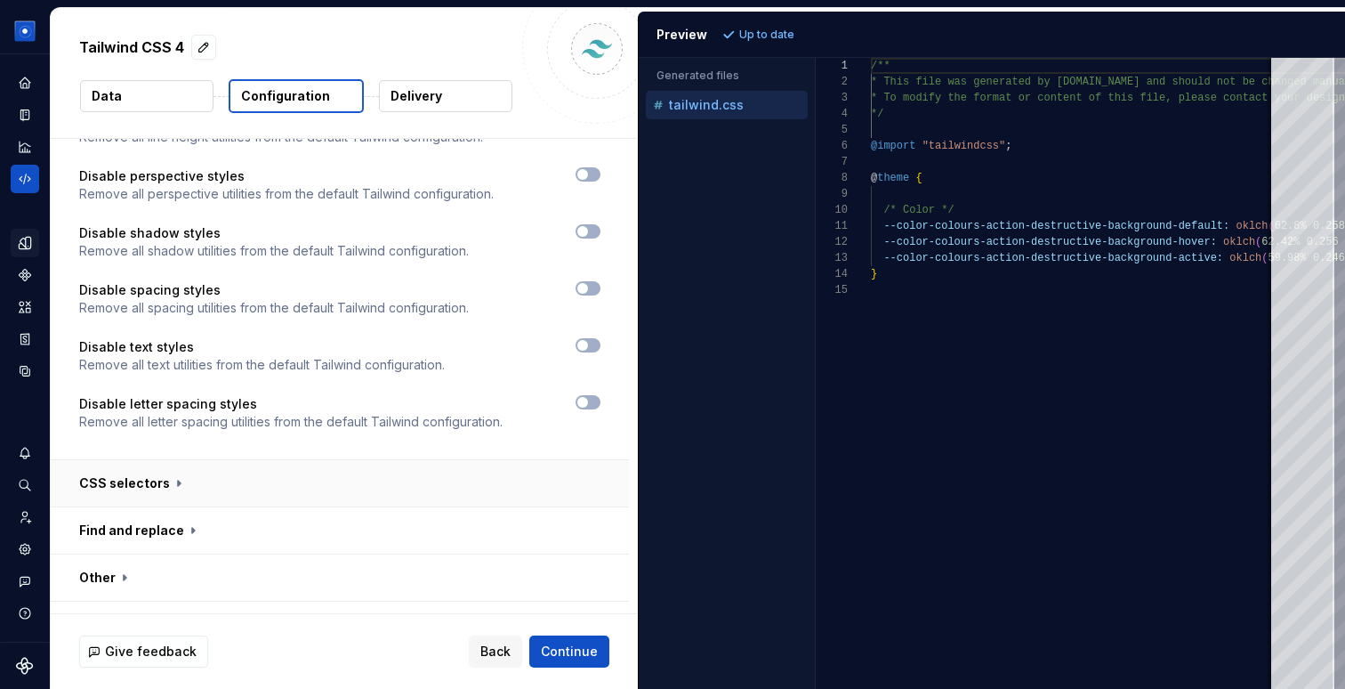
click at [153, 460] on button "button" at bounding box center [340, 483] width 578 height 46
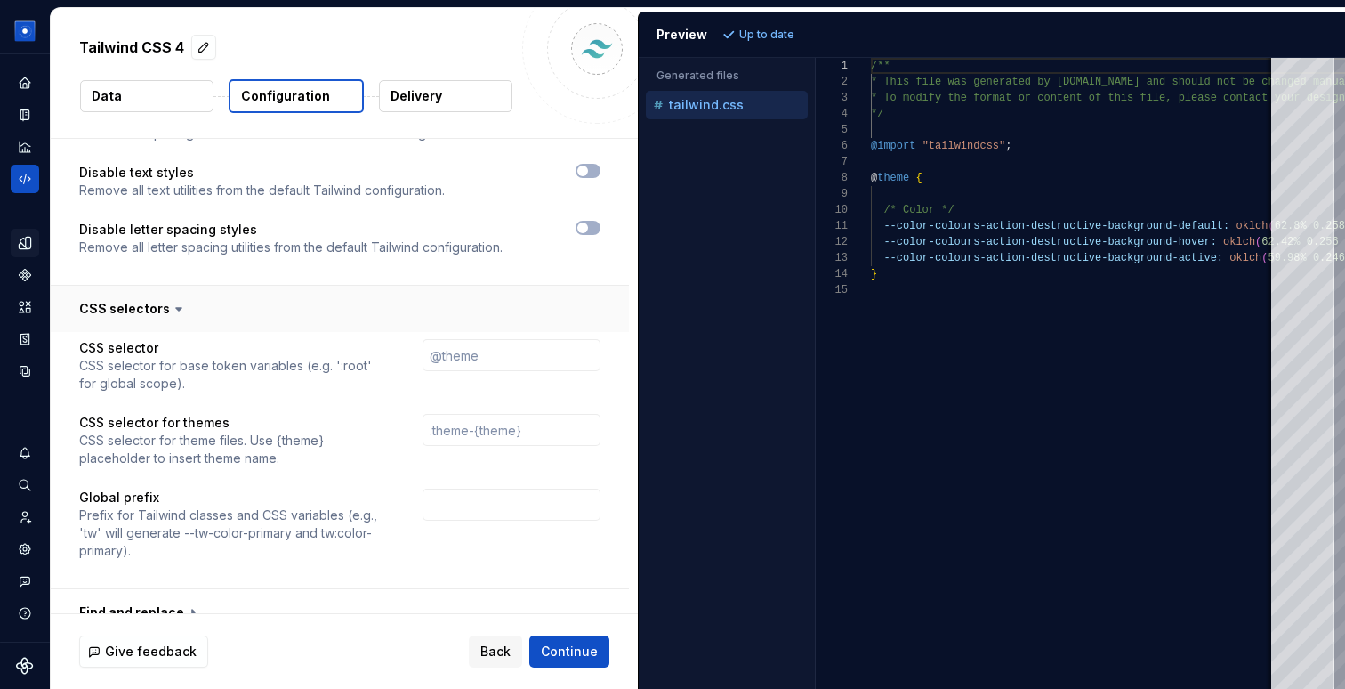
scroll to position [1707, 0]
click at [151, 285] on button "button" at bounding box center [340, 308] width 578 height 46
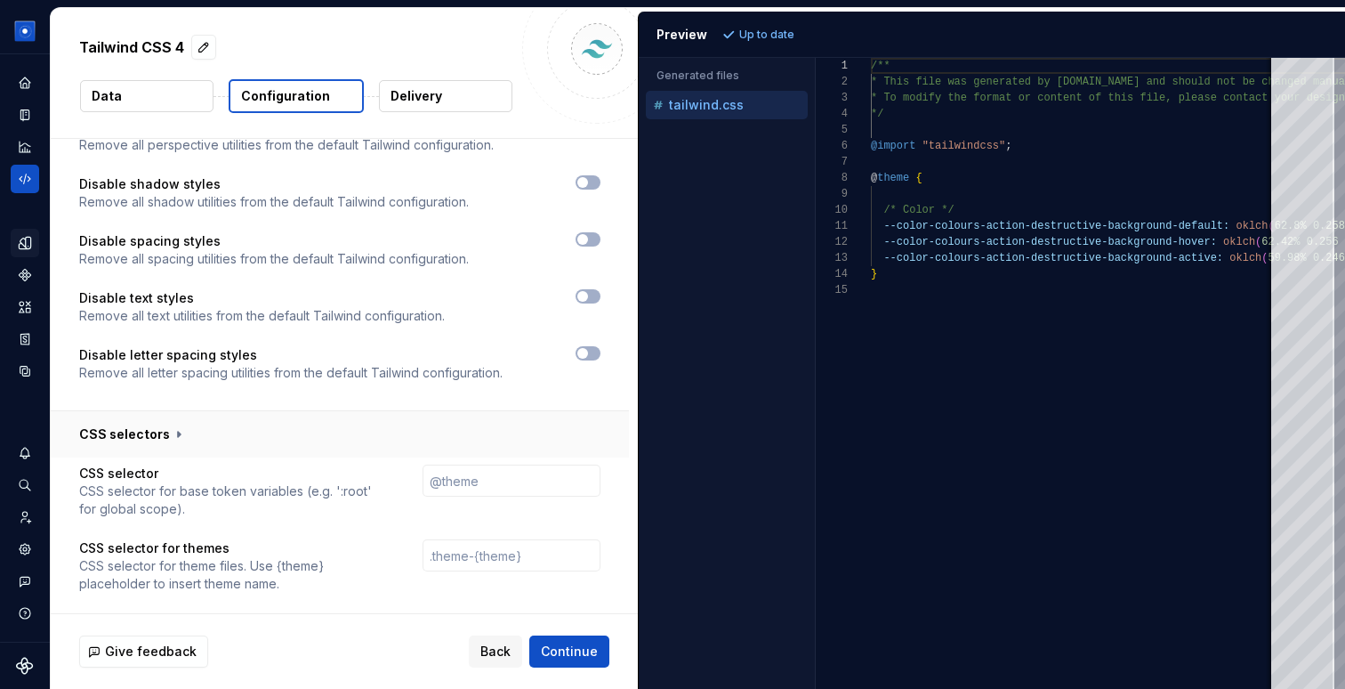
scroll to position [1531, 0]
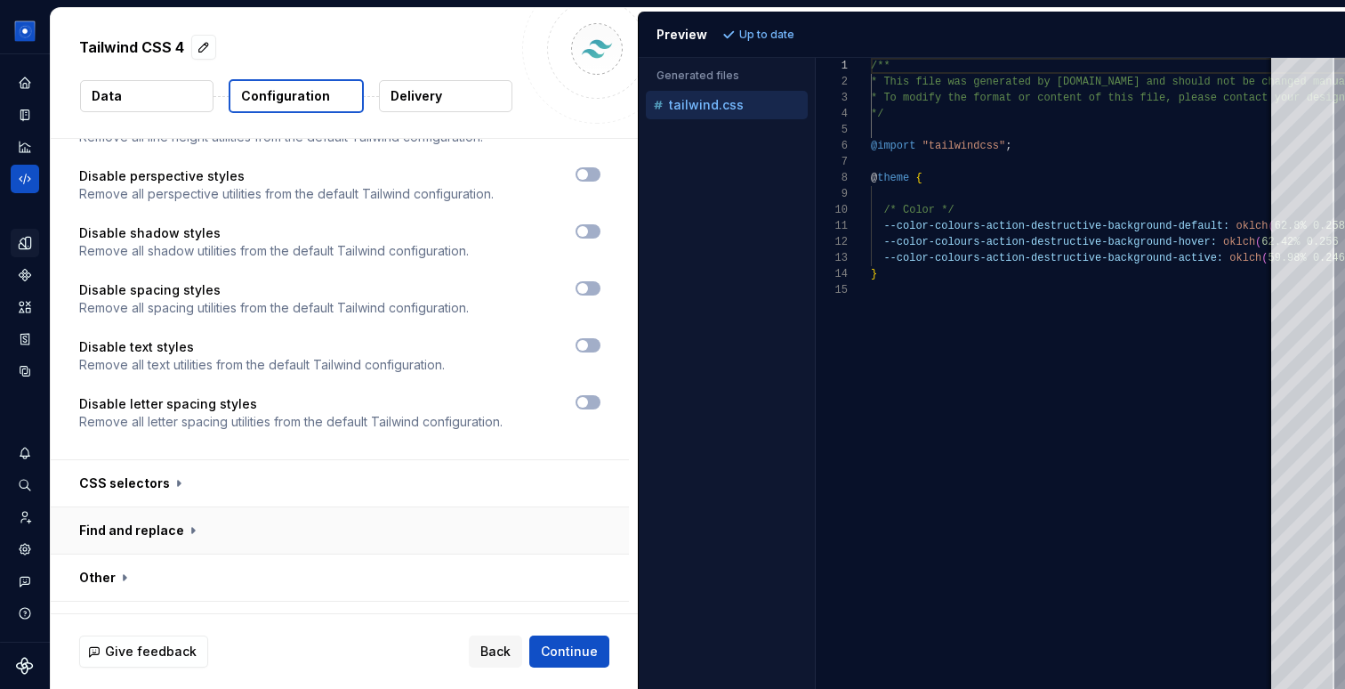
click at [126, 507] on button "button" at bounding box center [340, 530] width 578 height 46
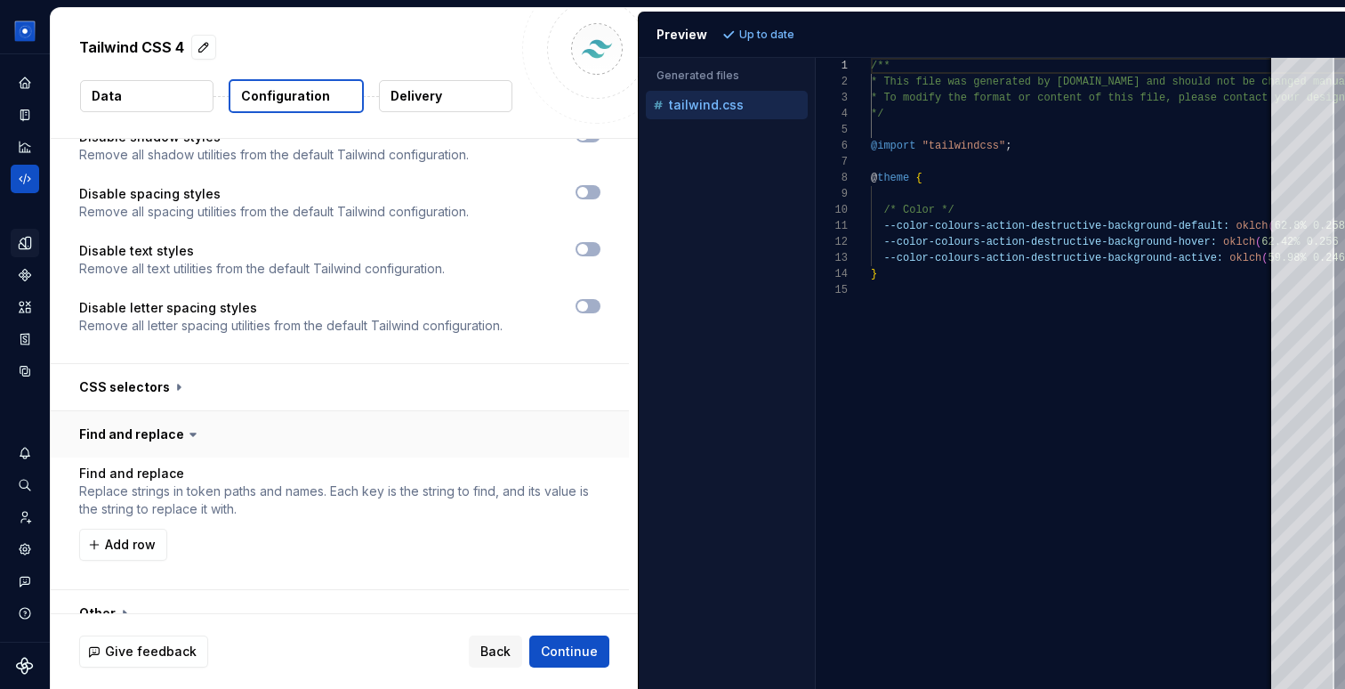
scroll to position [1663, 0]
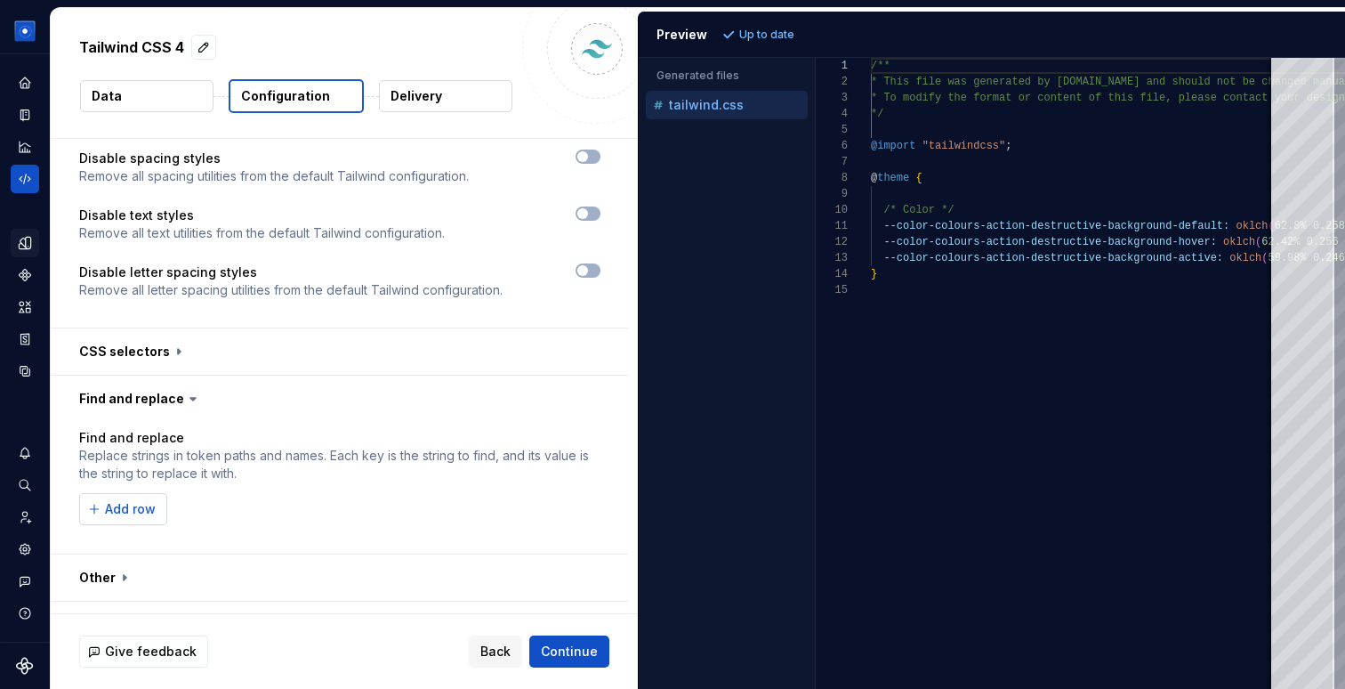
click at [125, 500] on span "Add row" at bounding box center [130, 509] width 51 height 18
type textarea "**********"
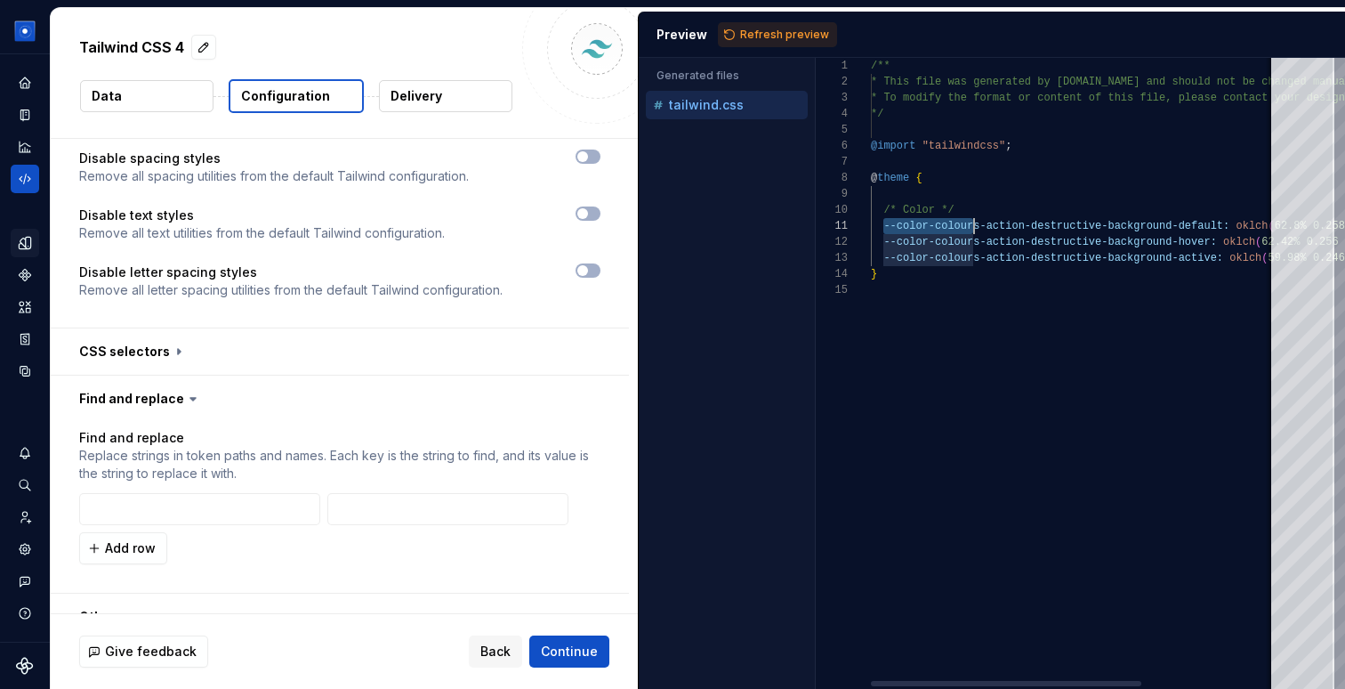
scroll to position [0, 103]
drag, startPoint x: 886, startPoint y: 229, endPoint x: 976, endPoint y: 229, distance: 89.9
click at [976, 229] on div "/** * This file was generated by [DOMAIN_NAME] and sho uld not be changed manua…" at bounding box center [1175, 373] width 608 height 631
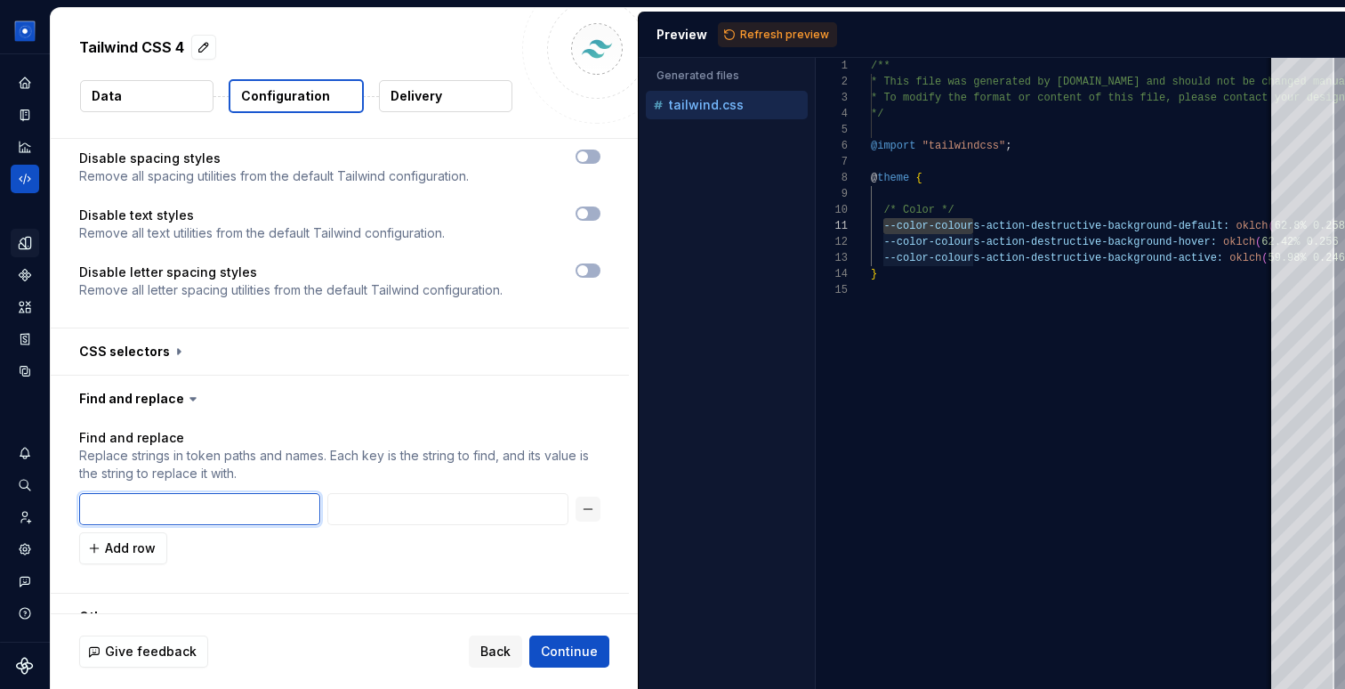
click at [164, 493] on input "text" at bounding box center [199, 509] width 241 height 32
paste input "--color-colour"
drag, startPoint x: 128, startPoint y: 474, endPoint x: 176, endPoint y: 474, distance: 48.1
click at [176, 493] on input "--color-colour" at bounding box center [199, 509] width 241 height 32
type input "--color-colour"
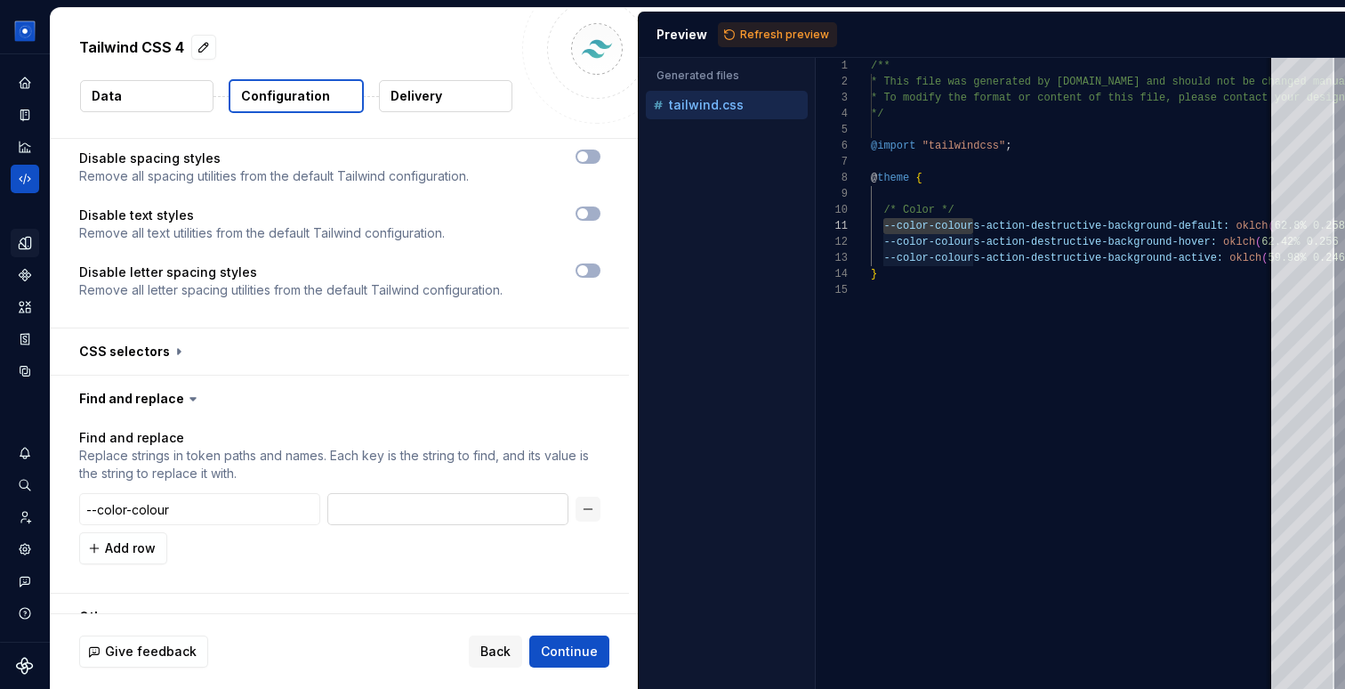
click at [374, 493] on input "text" at bounding box center [447, 509] width 241 height 32
paste input "-colour"
type input "--colour"
click at [772, 30] on span "Refresh preview" at bounding box center [784, 35] width 89 height 14
click at [269, 493] on input "--color-colour" at bounding box center [199, 509] width 241 height 32
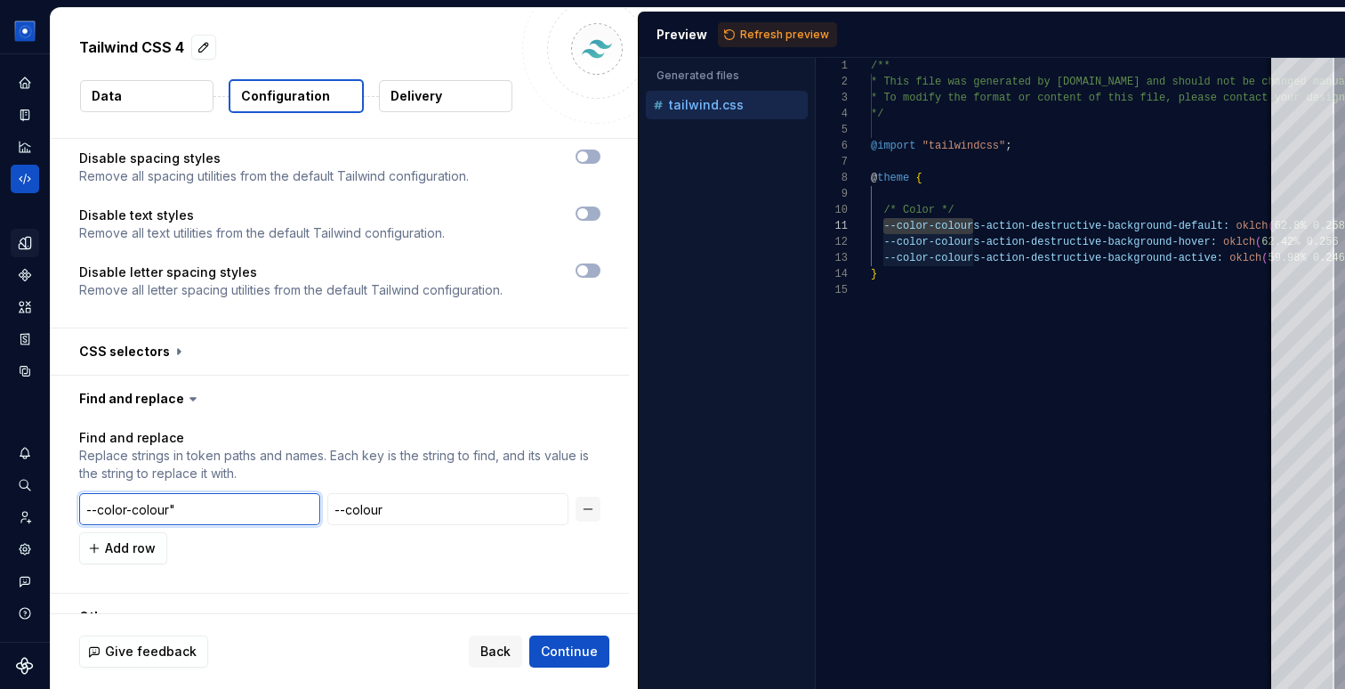
click at [85, 493] on input "--color-colour"" at bounding box center [199, 509] width 241 height 32
click at [195, 493] on input "'--color-colour"" at bounding box center [199, 509] width 241 height 32
type input "'--color-colour'"
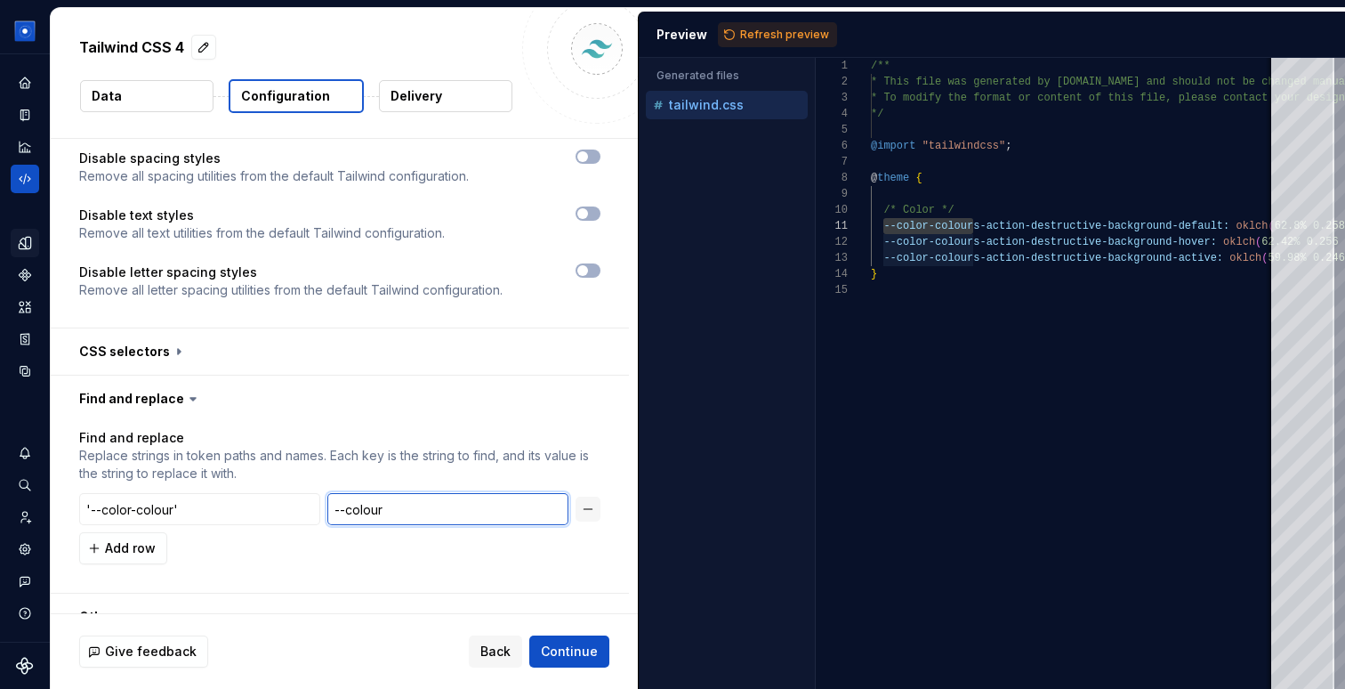
click at [340, 493] on input "--colour" at bounding box center [447, 509] width 241 height 32
click at [468, 493] on input "'--colour" at bounding box center [447, 509] width 241 height 32
type input "'--colour'"
click at [776, 35] on span "Refresh preview" at bounding box center [784, 35] width 89 height 14
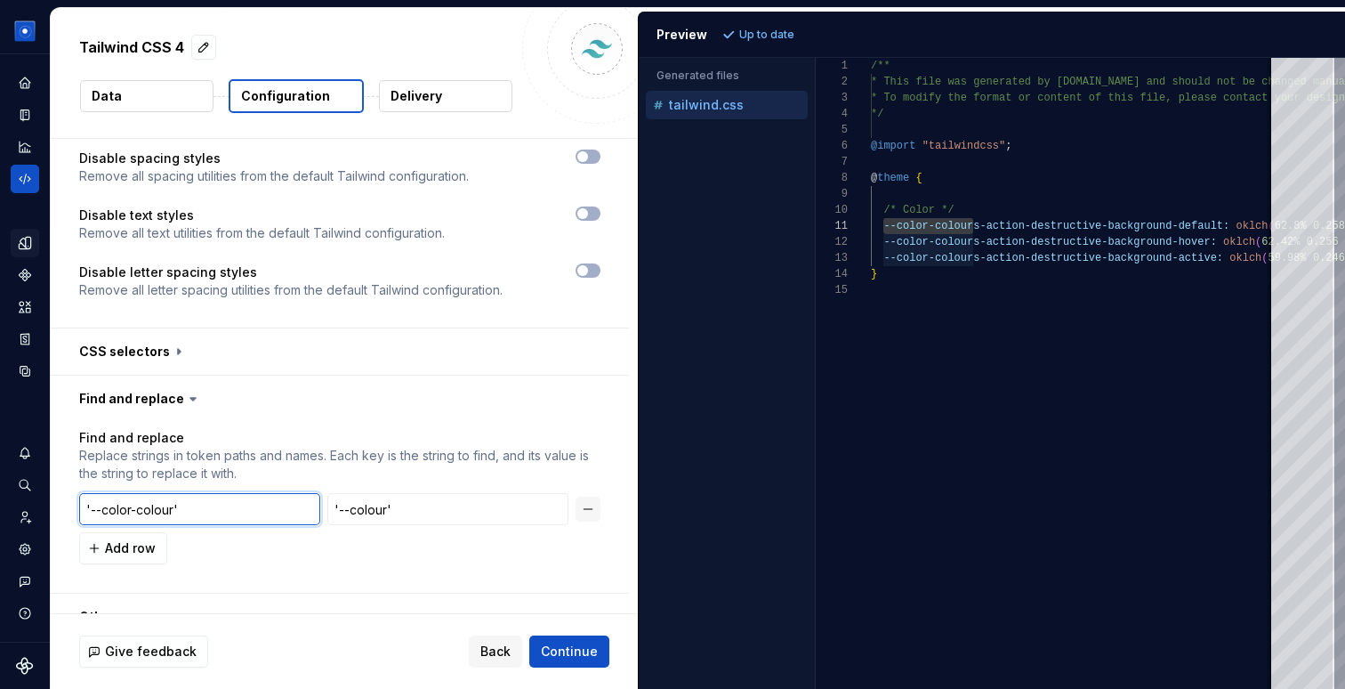
drag, startPoint x: 130, startPoint y: 472, endPoint x: 187, endPoint y: 472, distance: 57.0
click at [187, 493] on input "'--color-colour'" at bounding box center [199, 509] width 241 height 32
drag, startPoint x: 101, startPoint y: 475, endPoint x: 89, endPoint y: 475, distance: 11.6
click at [89, 493] on input "'--color" at bounding box center [199, 509] width 241 height 32
type input "color"
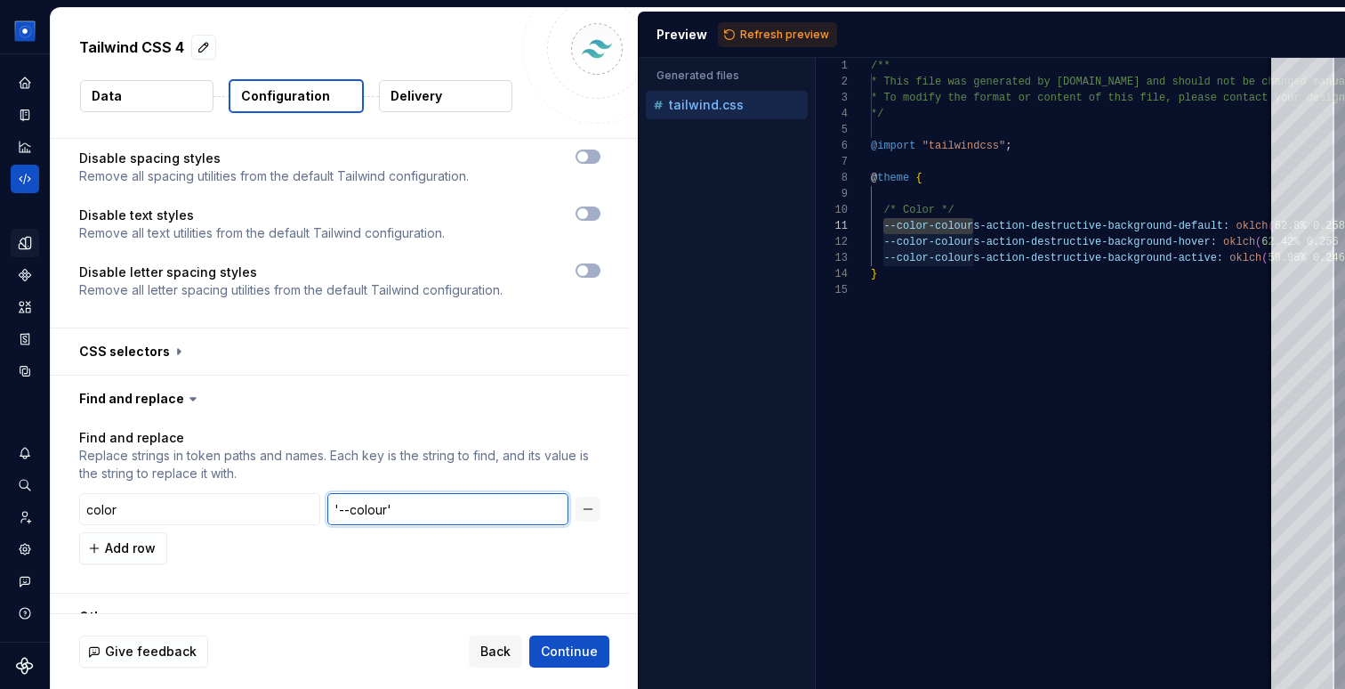
drag, startPoint x: 356, startPoint y: 471, endPoint x: 372, endPoint y: 528, distance: 59.2
click at [356, 493] on input "'--colour'" at bounding box center [447, 509] width 241 height 32
click at [445, 493] on input "colour'" at bounding box center [447, 509] width 241 height 32
type input "colour"
click at [743, 34] on span "Refresh preview" at bounding box center [784, 35] width 89 height 14
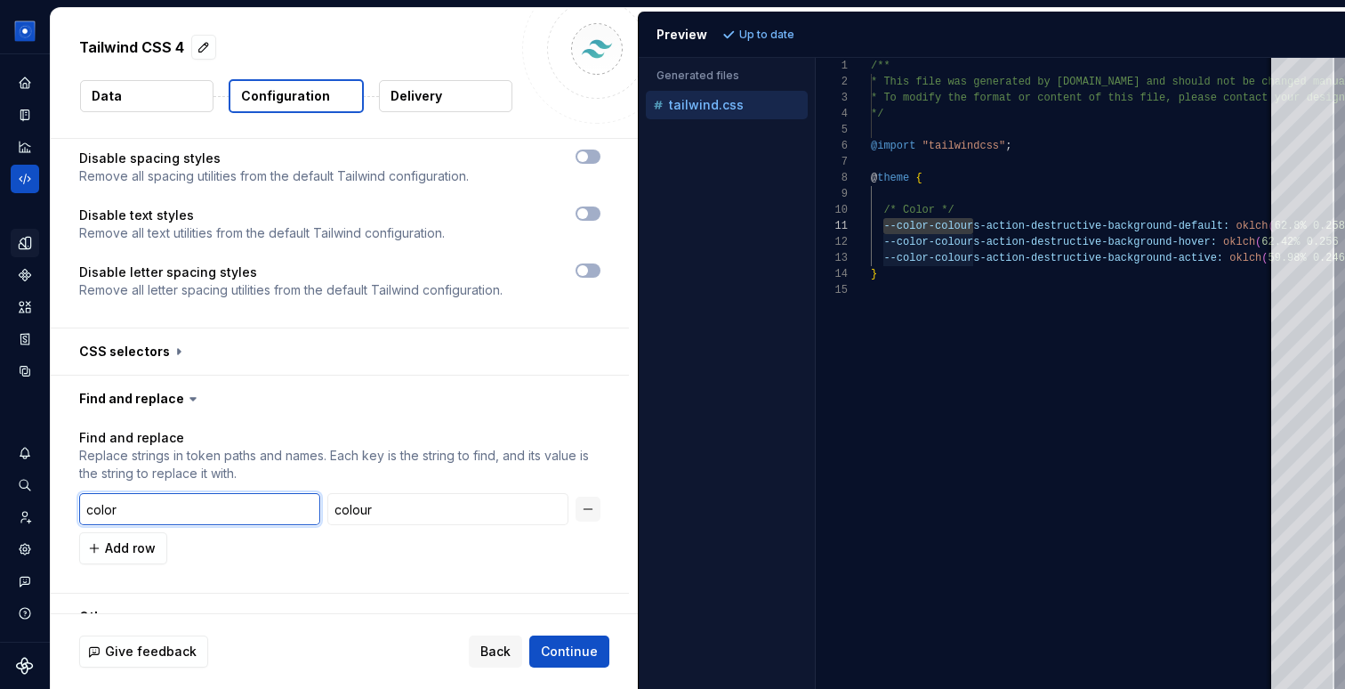
click at [165, 493] on input "color" at bounding box center [199, 509] width 241 height 32
paste input "-colou"
type input "-colour"
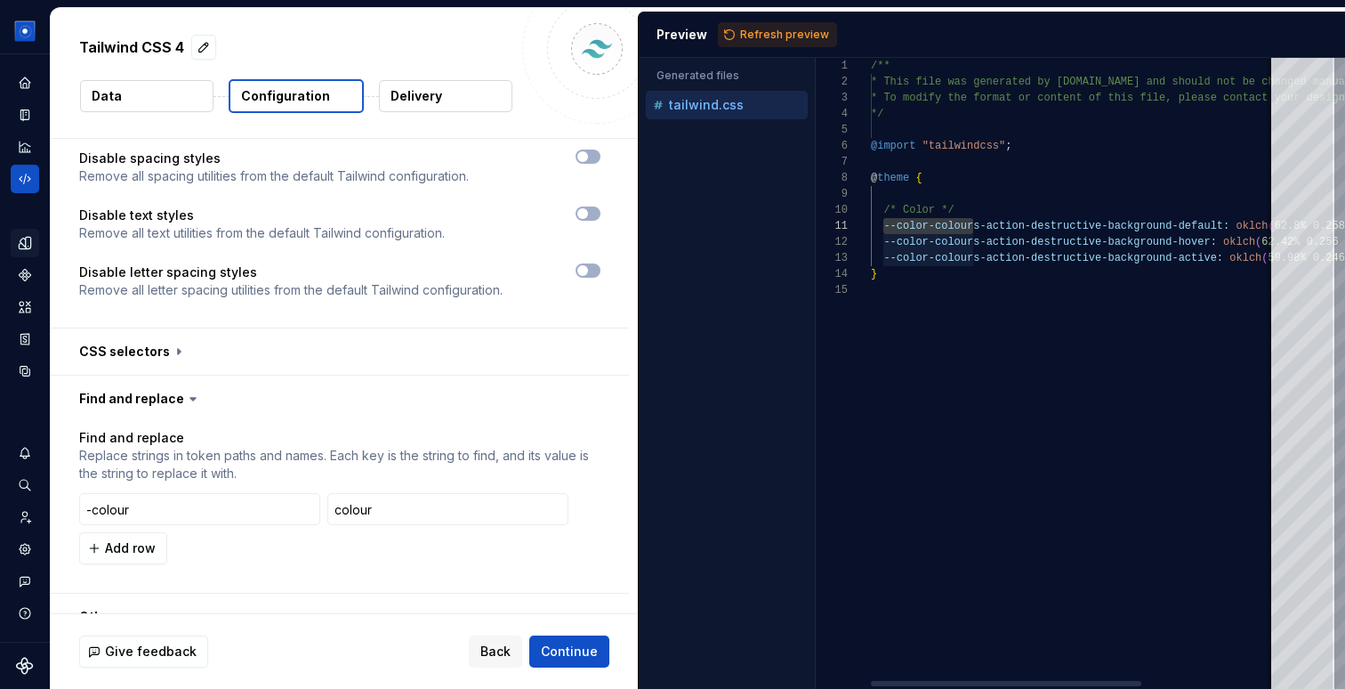
click at [926, 236] on div "/** * This file was generated by [DOMAIN_NAME] and sho uld not be changed manua…" at bounding box center [1175, 373] width 608 height 631
drag, startPoint x: 891, startPoint y: 225, endPoint x: 976, endPoint y: 231, distance: 85.7
click at [976, 231] on div "/** * This file was generated by [DOMAIN_NAME] and sho uld not be changed manua…" at bounding box center [1175, 373] width 608 height 631
click at [194, 493] on input "-colour" at bounding box center [199, 509] width 241 height 32
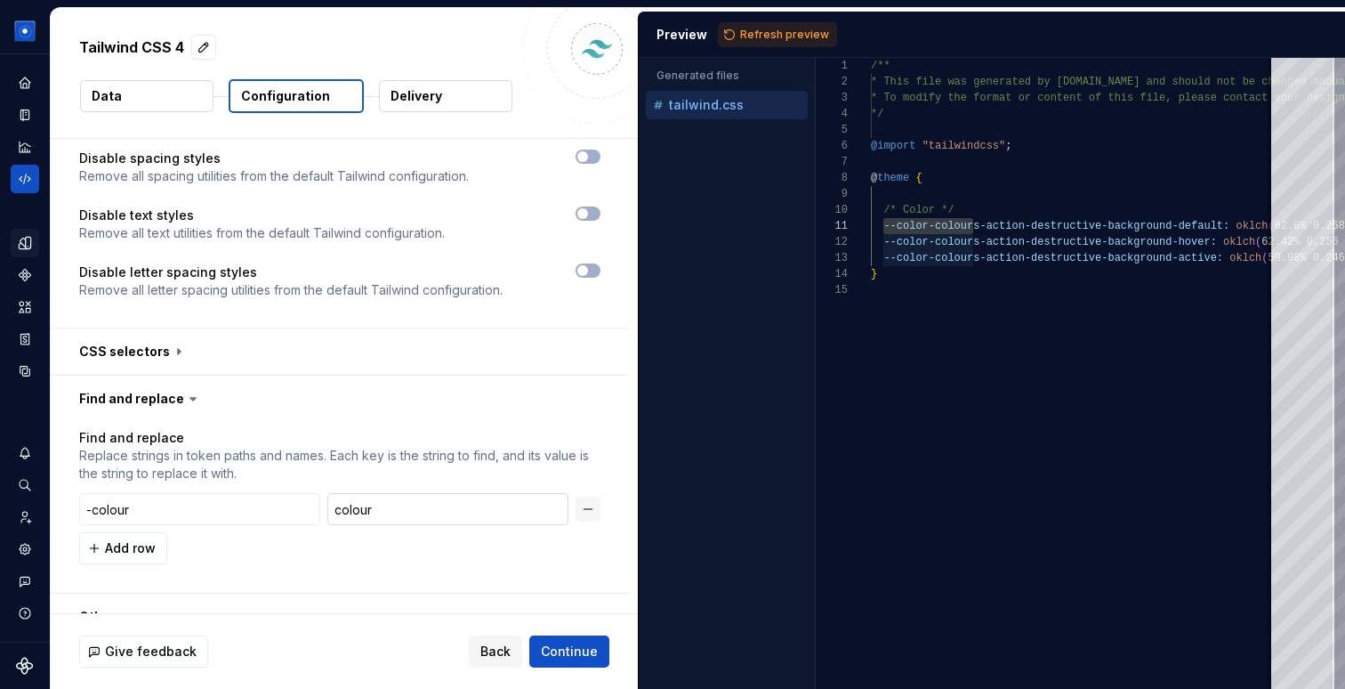
click at [429, 493] on input "colour" at bounding box center [447, 509] width 241 height 32
paste input "--color-"
type input "--color-colour"
click at [138, 493] on input "-colour" at bounding box center [199, 509] width 241 height 32
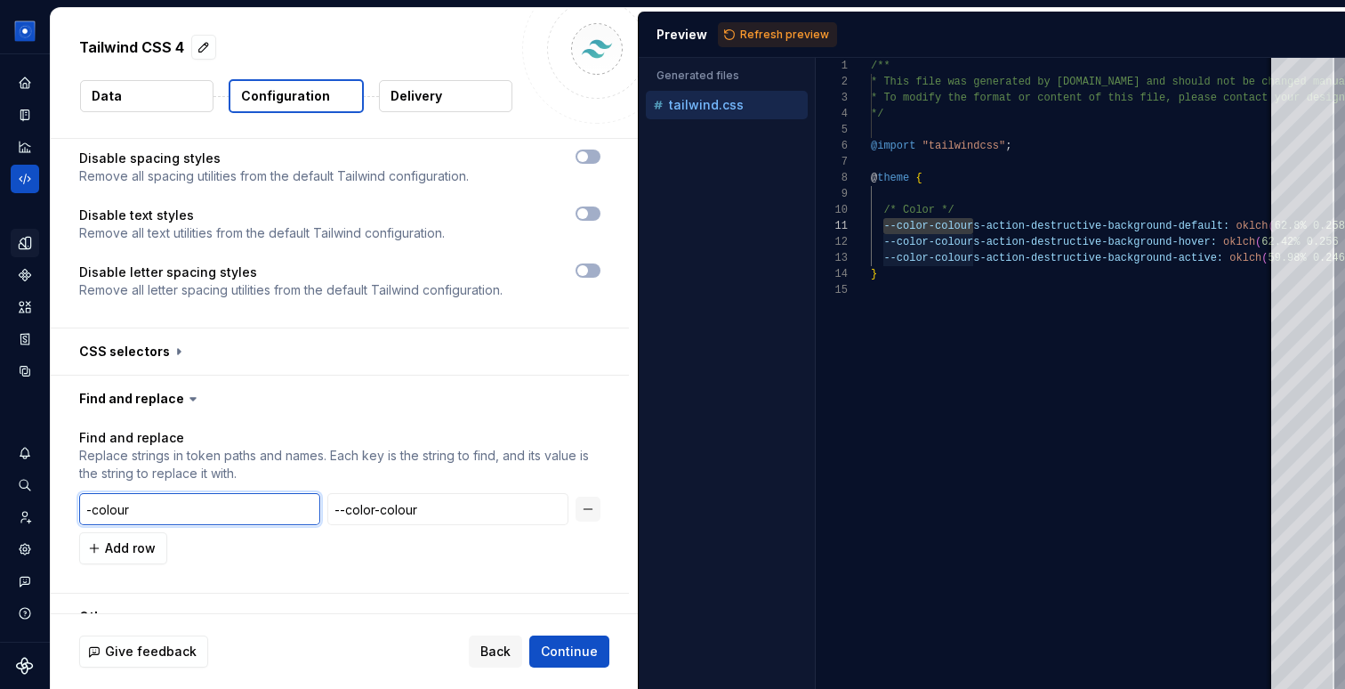
click at [138, 493] on input "-colour" at bounding box center [199, 509] width 241 height 32
click at [91, 493] on input "-colour" at bounding box center [199, 509] width 241 height 32
click at [774, 30] on span "Refresh preview" at bounding box center [784, 35] width 89 height 14
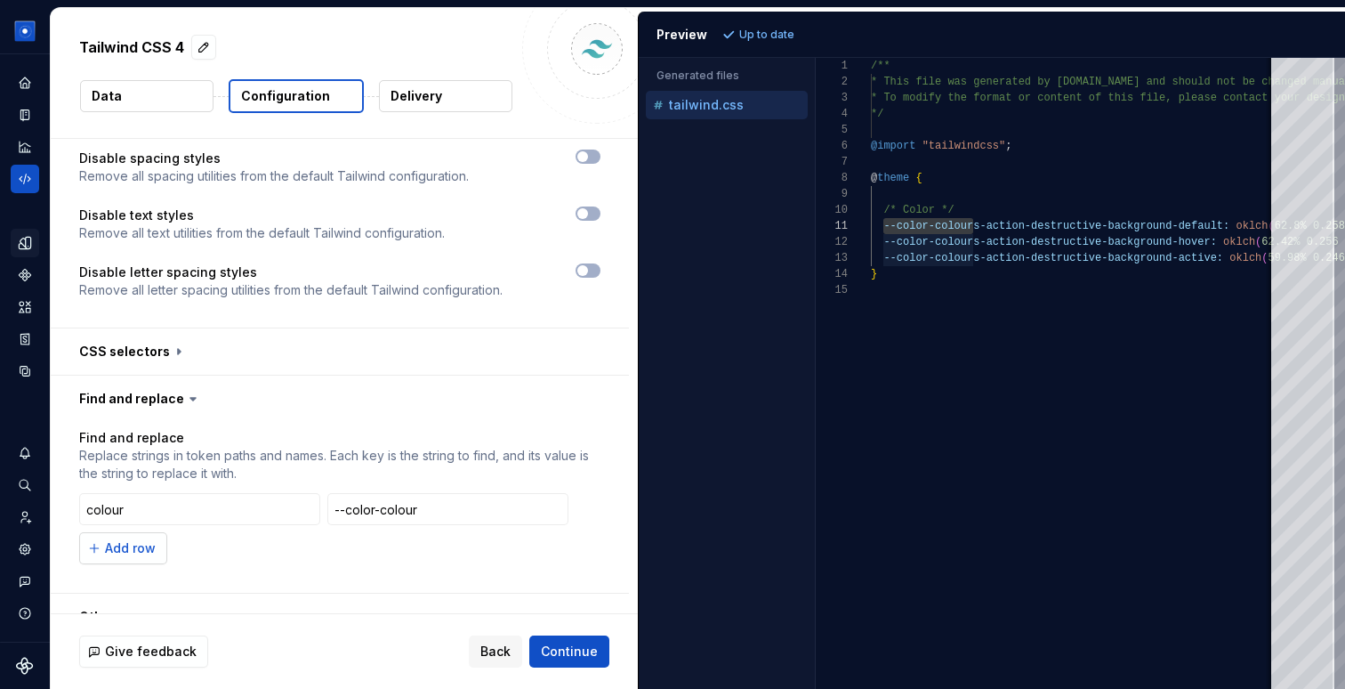
click at [143, 539] on span "Add row" at bounding box center [130, 548] width 51 height 18
click at [764, 16] on div "Preview Refresh preview" at bounding box center [992, 35] width 707 height 46
click at [764, 28] on span "Refresh preview" at bounding box center [784, 35] width 89 height 14
click at [403, 493] on input "--color-colour" at bounding box center [447, 509] width 241 height 32
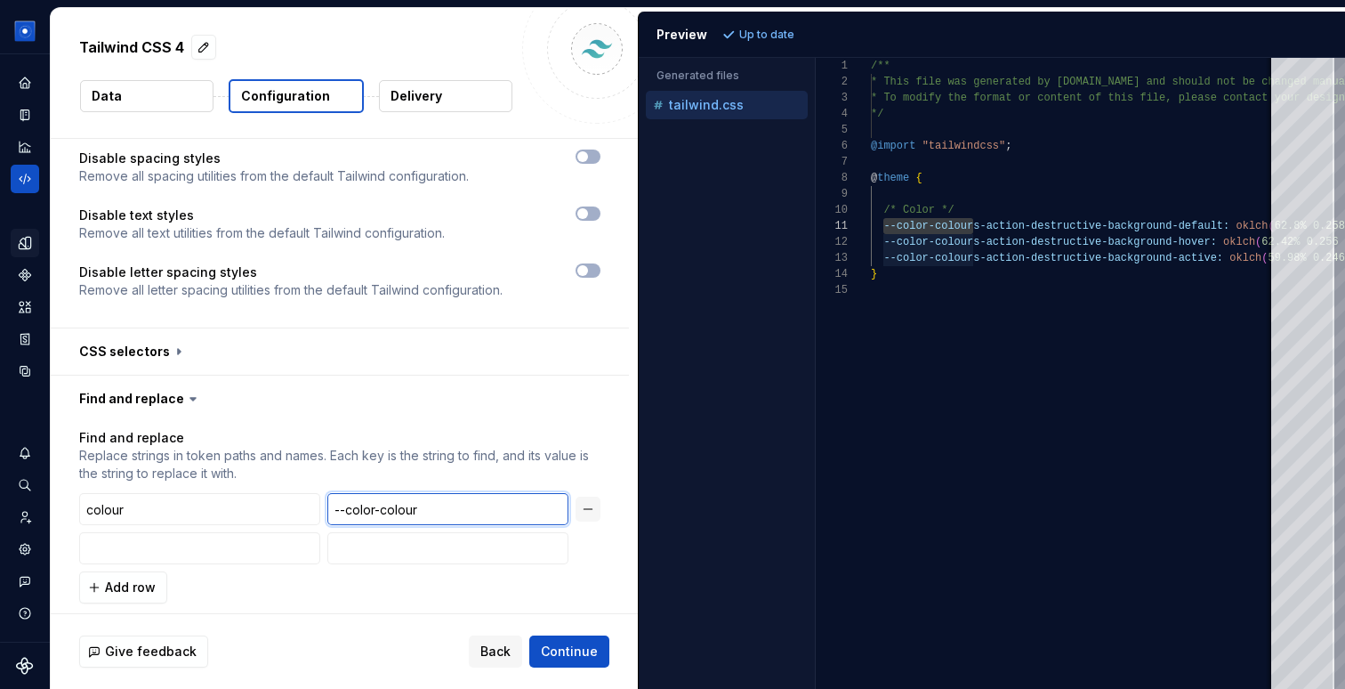
click at [403, 493] on input "--color-colour" at bounding box center [447, 509] width 241 height 32
click at [150, 493] on input "colour" at bounding box center [199, 509] width 241 height 32
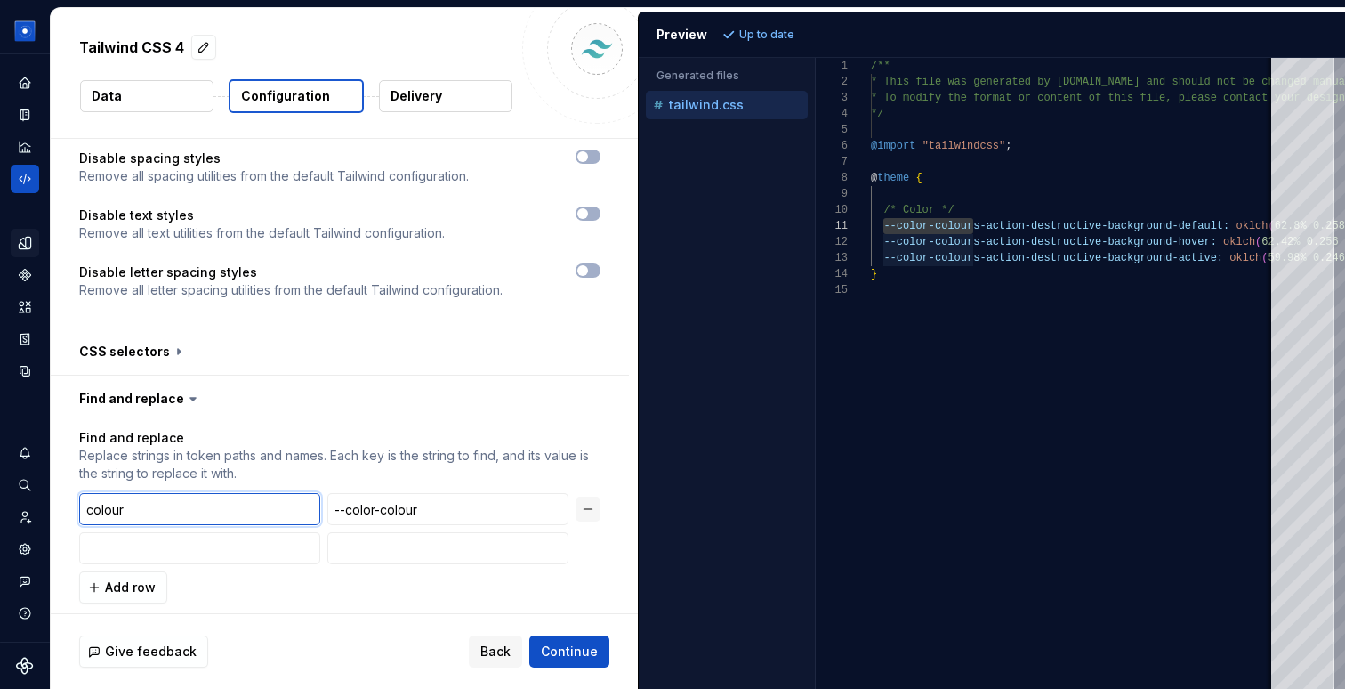
click at [150, 493] on input "colour" at bounding box center [199, 509] width 241 height 32
paste input "--color-"
type input "--color-colour"
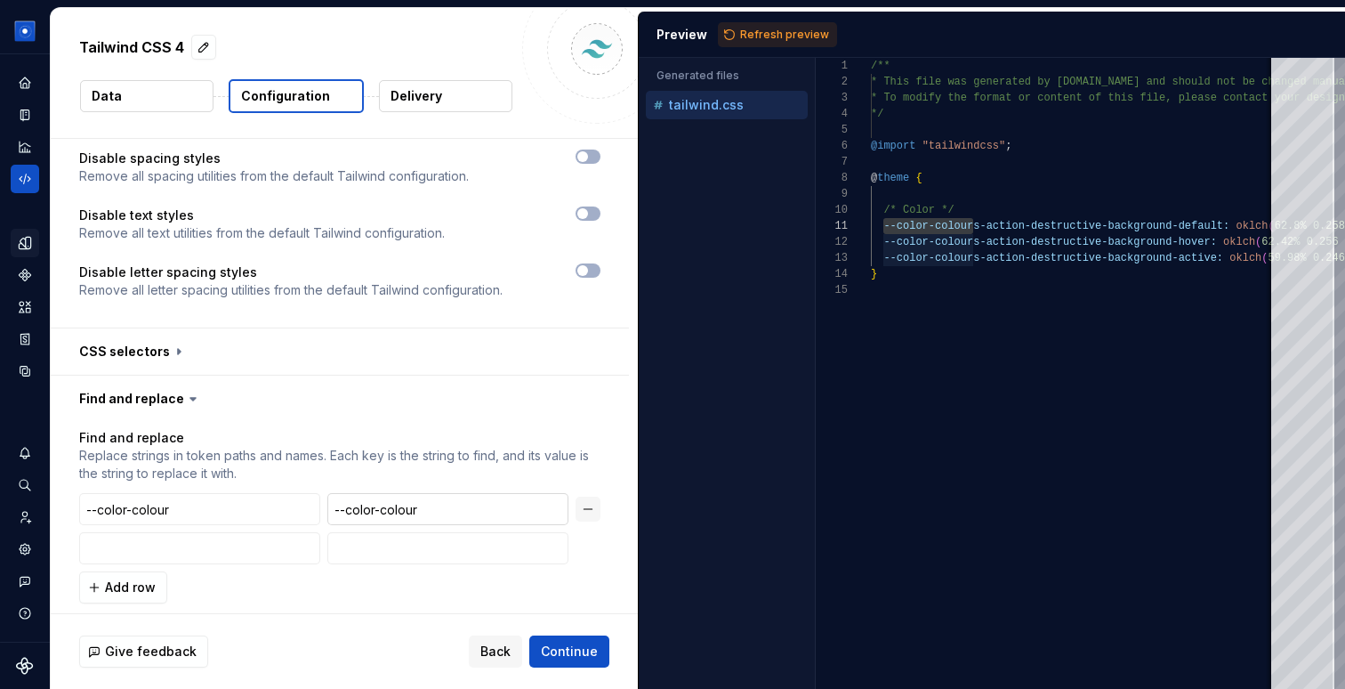
click at [376, 493] on input "--color-colour" at bounding box center [447, 509] width 241 height 32
type input "red"
click at [764, 36] on span "Refresh preview" at bounding box center [784, 35] width 89 height 14
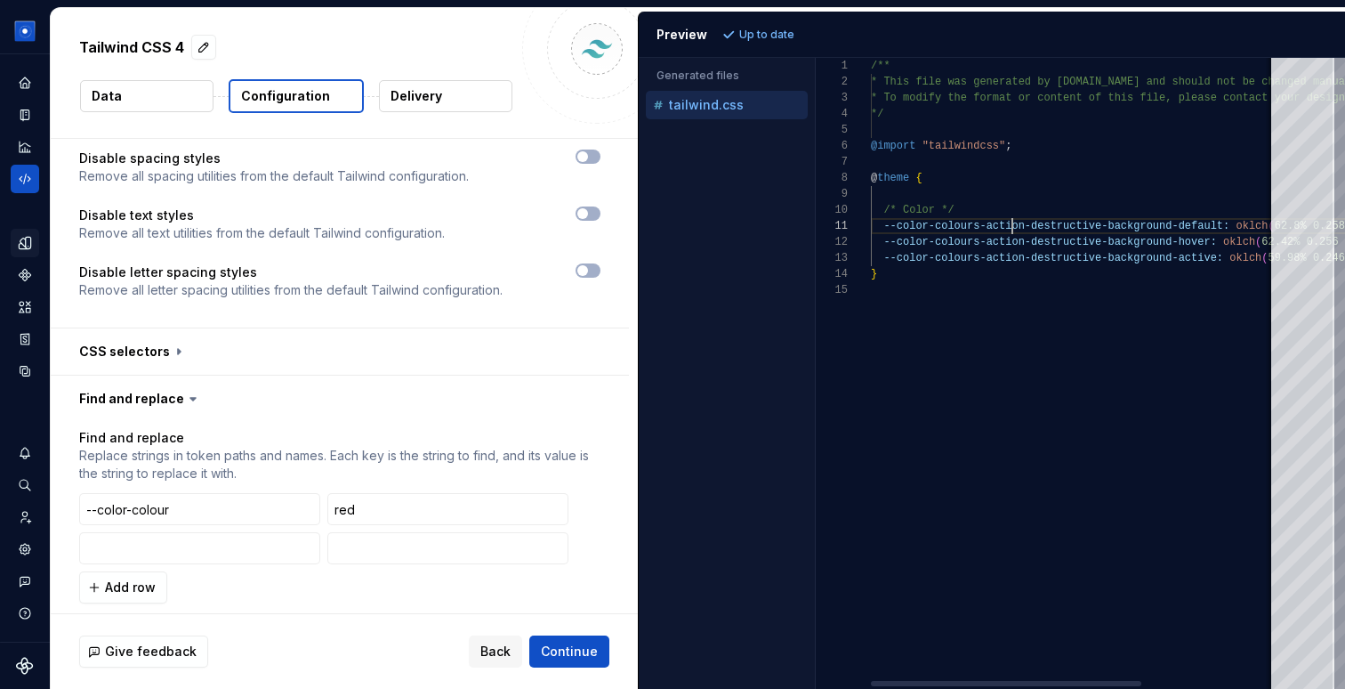
click at [1011, 222] on div "/** * This file was generated by [DOMAIN_NAME] and sho uld not be changed manua…" at bounding box center [1175, 373] width 608 height 631
click at [137, 493] on input "--color-colour" at bounding box center [199, 509] width 241 height 32
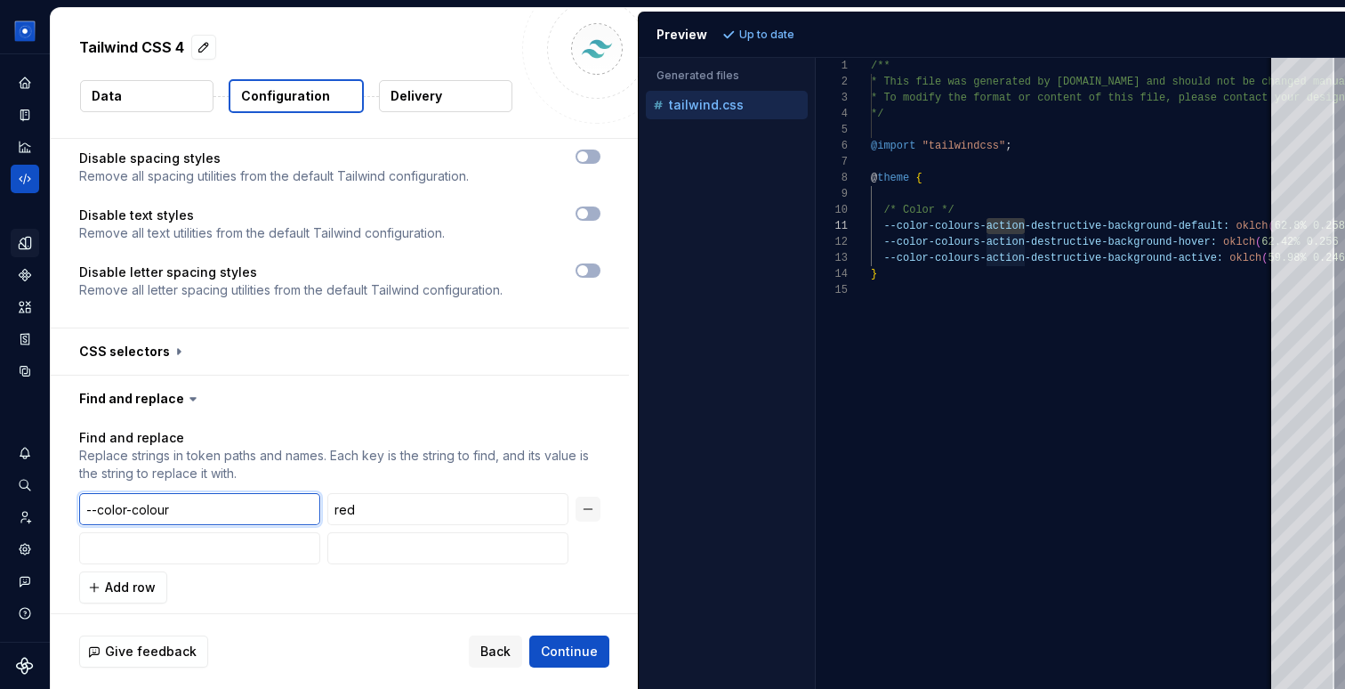
click at [137, 493] on input "--color-colour" at bounding box center [199, 509] width 241 height 32
paste input "action"
type input "action"
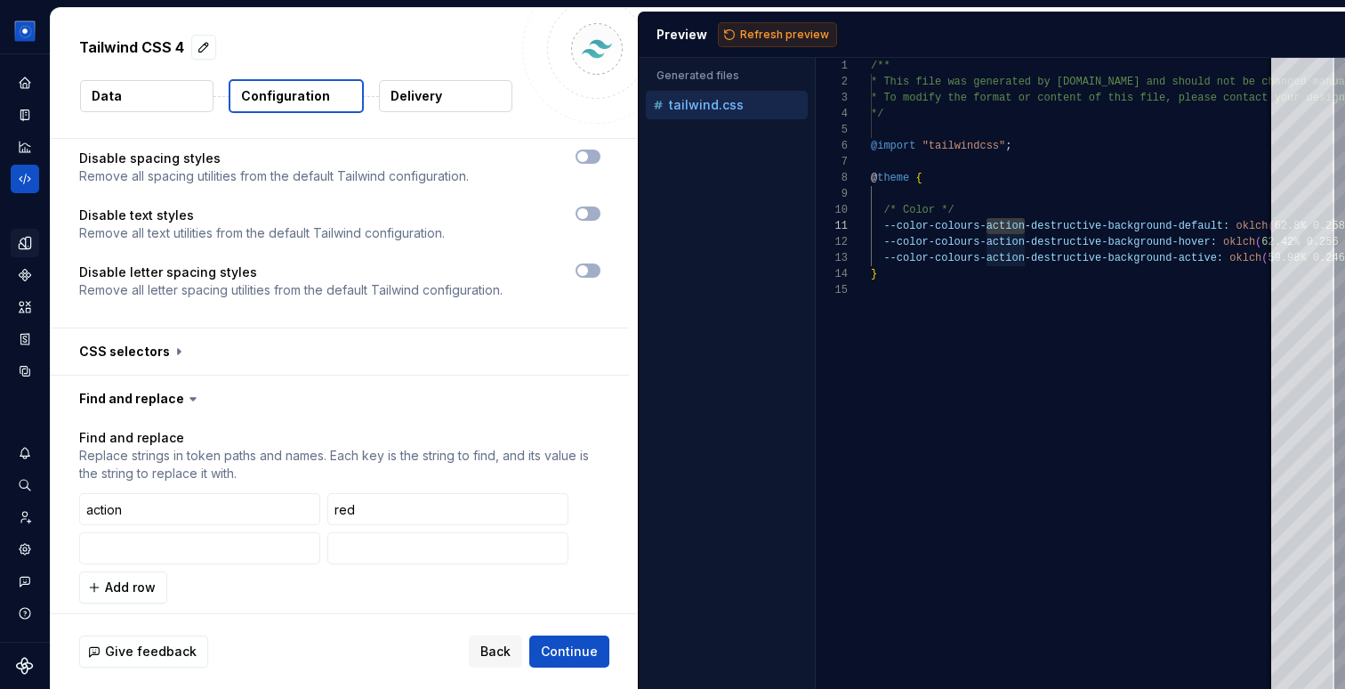
click at [765, 35] on span "Refresh preview" at bounding box center [784, 35] width 89 height 14
type textarea "**********"
click at [909, 224] on div "/** * This file was generated by [DOMAIN_NAME] and sho uld not be changed manua…" at bounding box center [1175, 373] width 608 height 631
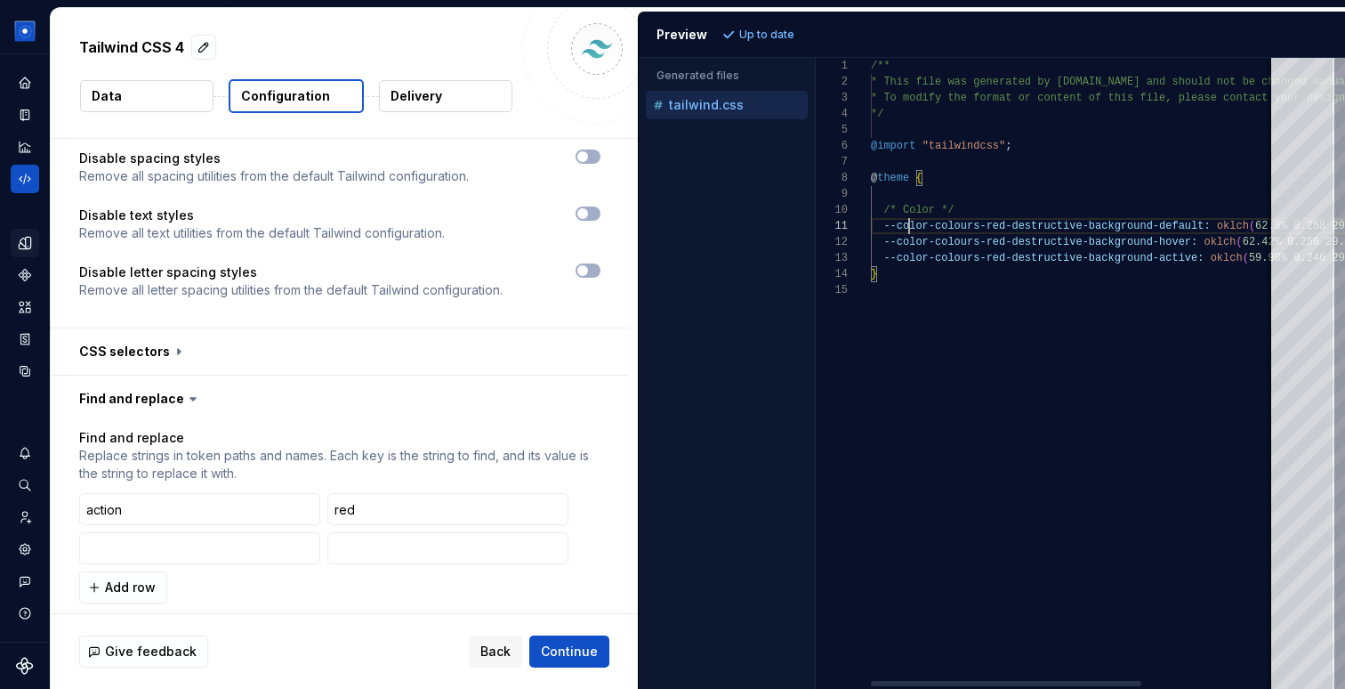
click at [909, 224] on div "/** * This file was generated by [DOMAIN_NAME] and sho uld not be changed manua…" at bounding box center [1175, 373] width 608 height 631
click at [99, 493] on input "action" at bounding box center [199, 509] width 241 height 32
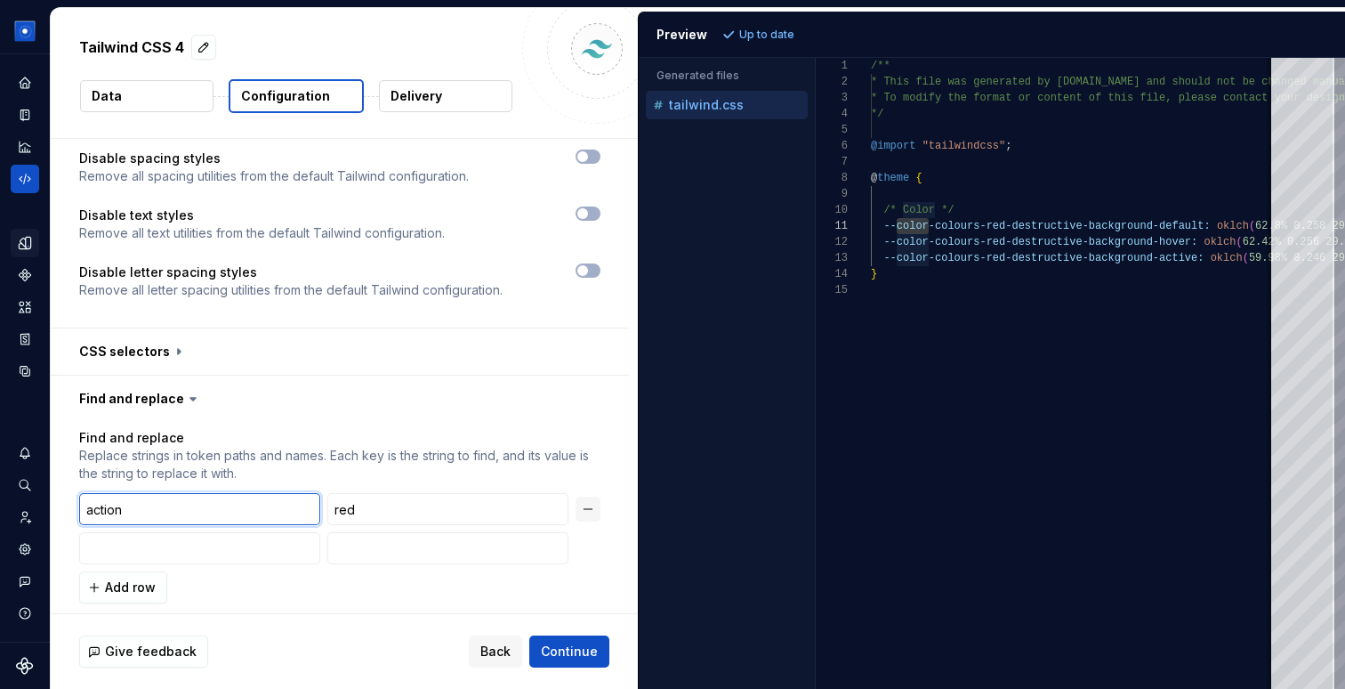
click at [99, 493] on input "action" at bounding box center [199, 509] width 241 height 32
paste input "color"
type input "color"
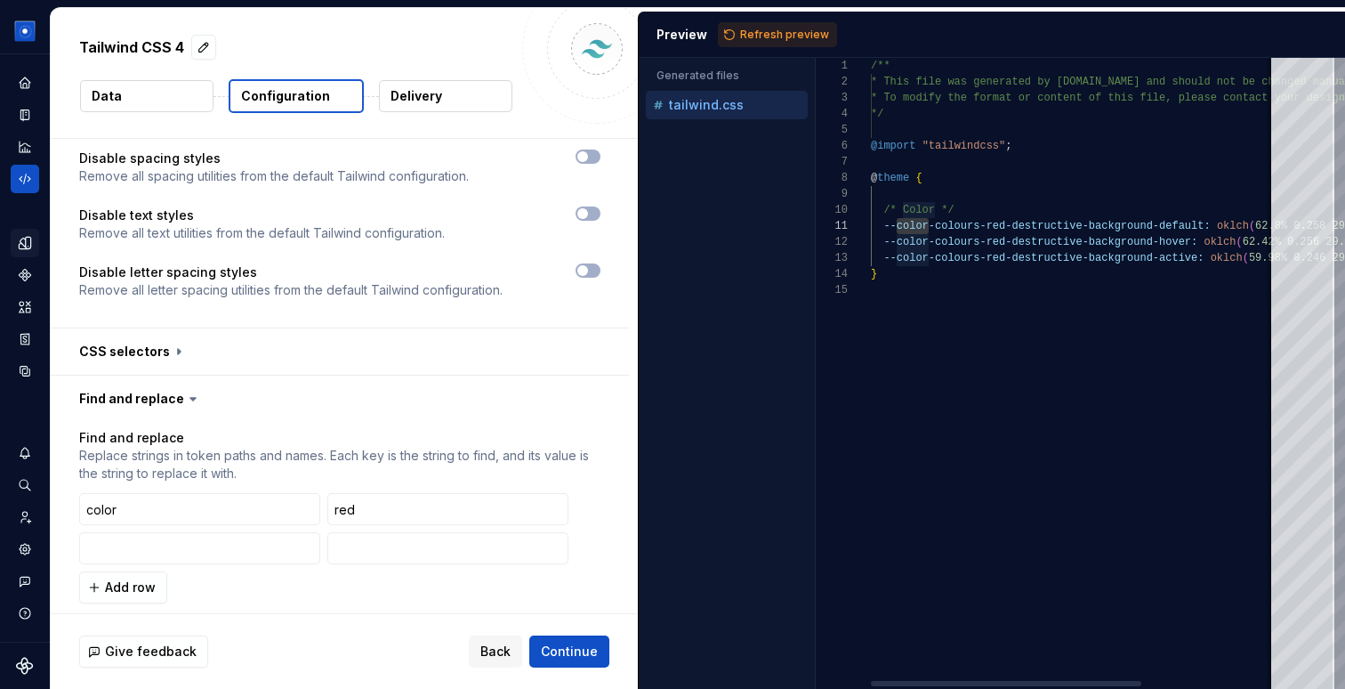
click at [960, 222] on div "/** * This file was generated by [DOMAIN_NAME] and sho uld not be changed manua…" at bounding box center [1175, 373] width 608 height 631
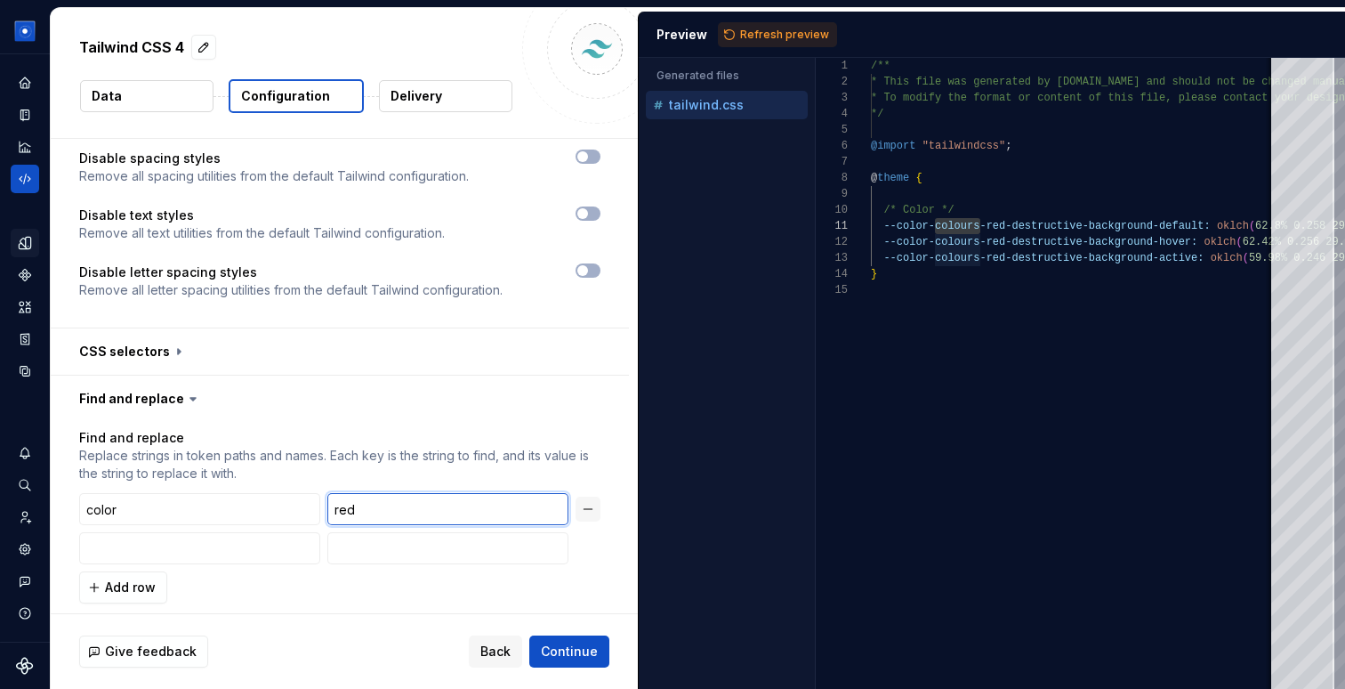
click at [350, 493] on input "red" at bounding box center [447, 509] width 241 height 32
paste input "colours"
type input "colours"
click at [753, 35] on span "Refresh preview" at bounding box center [784, 35] width 89 height 14
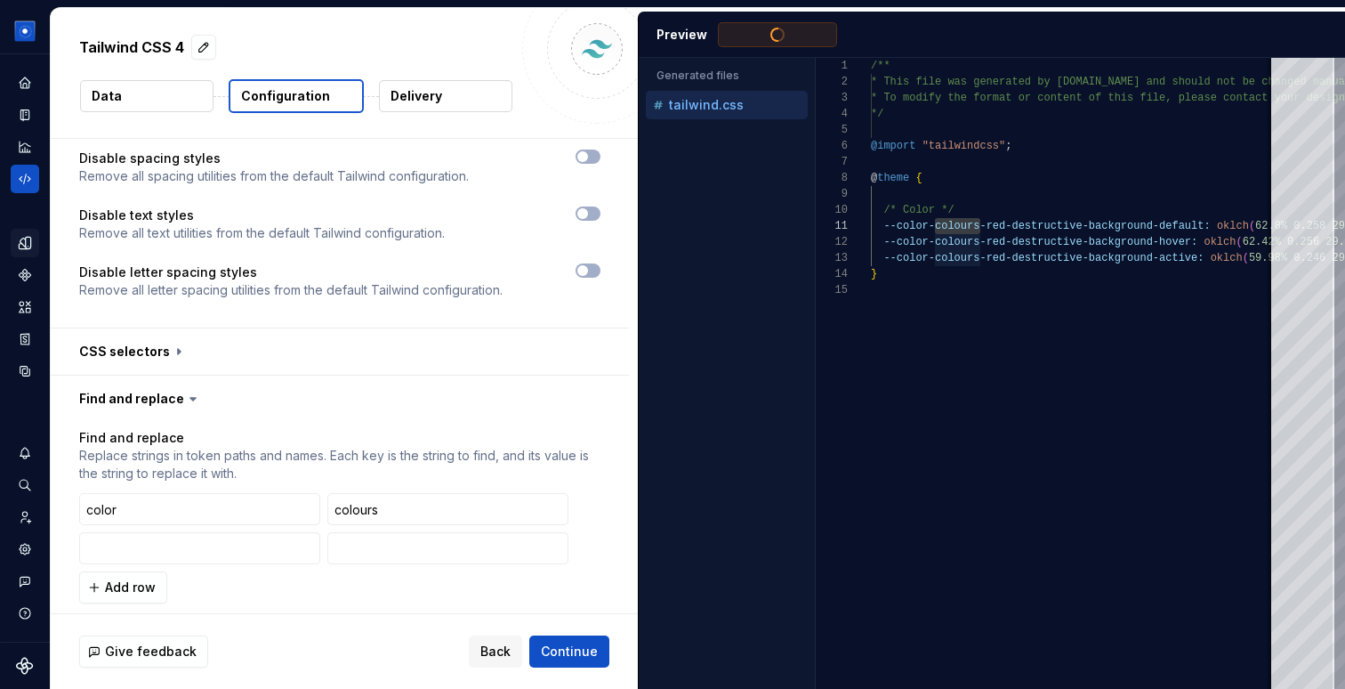
scroll to position [160, 0]
type textarea "**********"
click at [918, 222] on div "/** * This file was generated by [DOMAIN_NAME] and sho uld not be changed manua…" at bounding box center [1175, 373] width 608 height 631
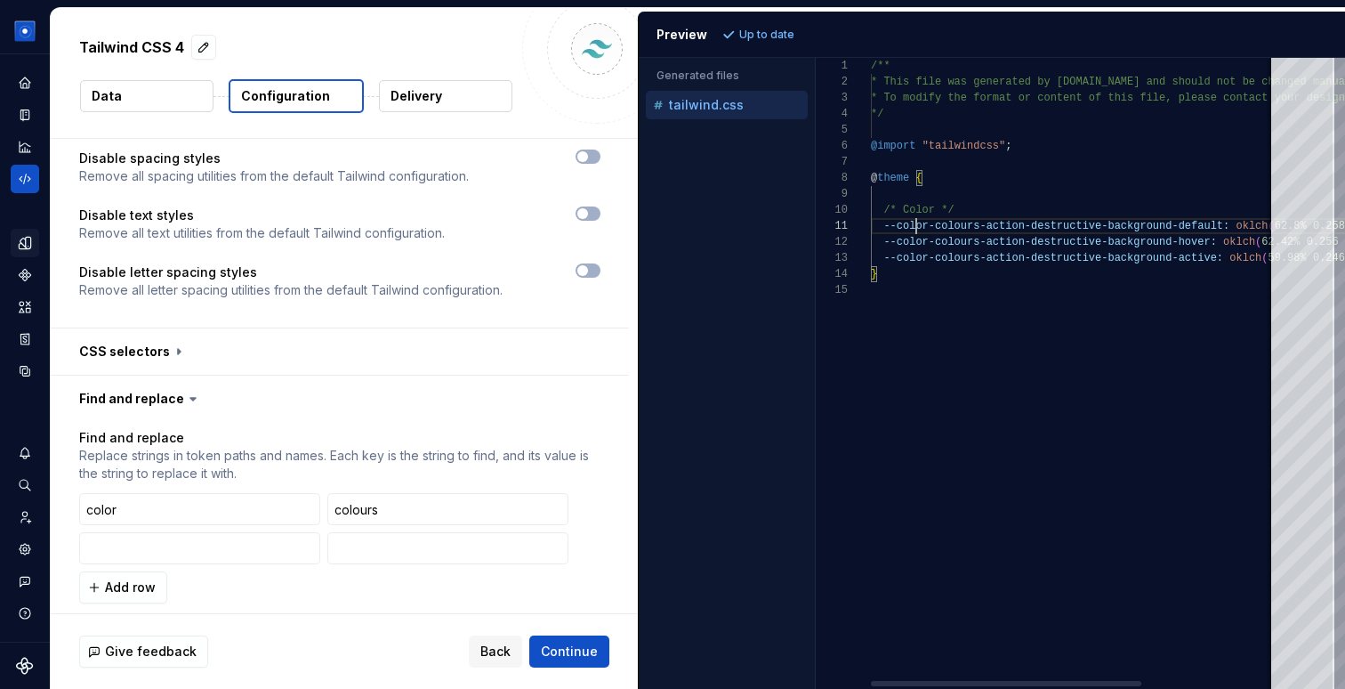
scroll to position [0, 58]
click at [918, 222] on div "/** * This file was generated by [DOMAIN_NAME] and sho uld not be changed manua…" at bounding box center [1175, 373] width 608 height 631
click at [87, 493] on input "color" at bounding box center [199, 509] width 241 height 32
click at [742, 29] on span "Refresh preview" at bounding box center [784, 35] width 89 height 14
click at [933, 228] on div "/** * This file was generated by [DOMAIN_NAME] and sho uld not be changed manua…" at bounding box center [1175, 373] width 608 height 631
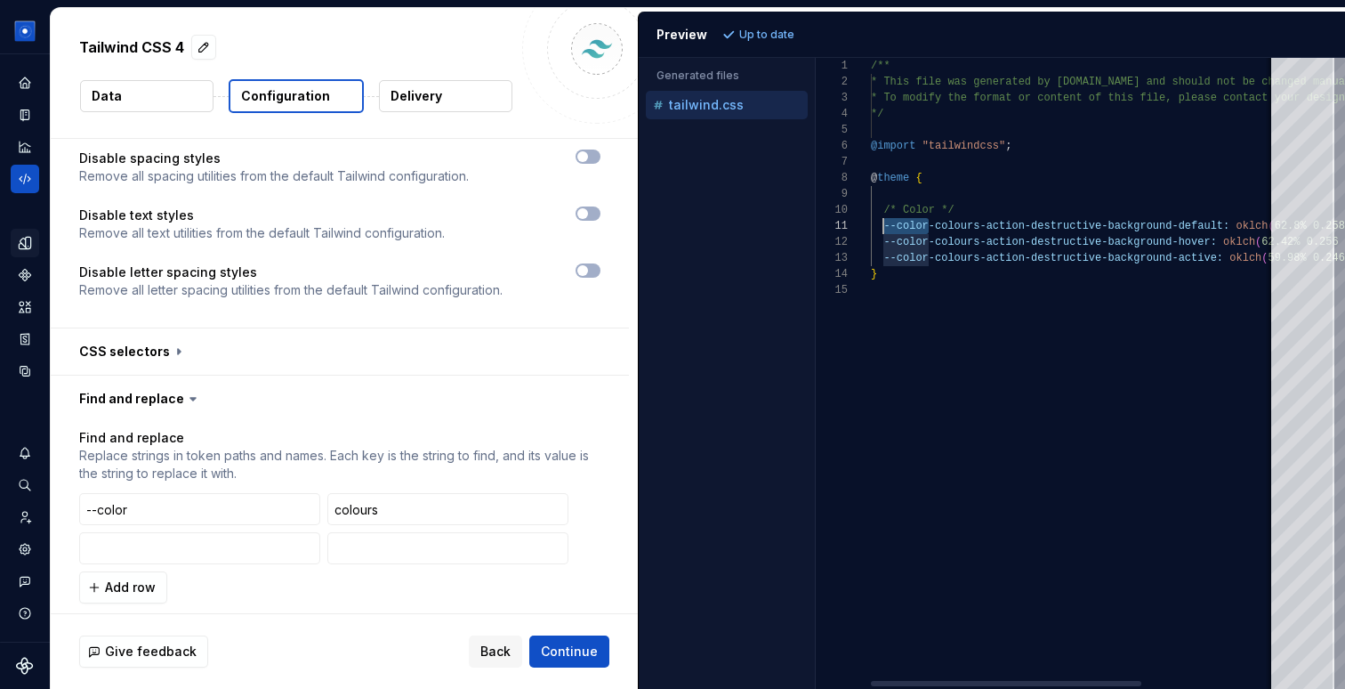
drag, startPoint x: 927, startPoint y: 226, endPoint x: 887, endPoint y: 229, distance: 40.1
click at [887, 229] on div "/** * This file was generated by [DOMAIN_NAME] and sho uld not be changed manua…" at bounding box center [1175, 373] width 608 height 631
click at [918, 229] on div "/** * This file was generated by [DOMAIN_NAME] and sho uld not be changed manua…" at bounding box center [1175, 373] width 608 height 631
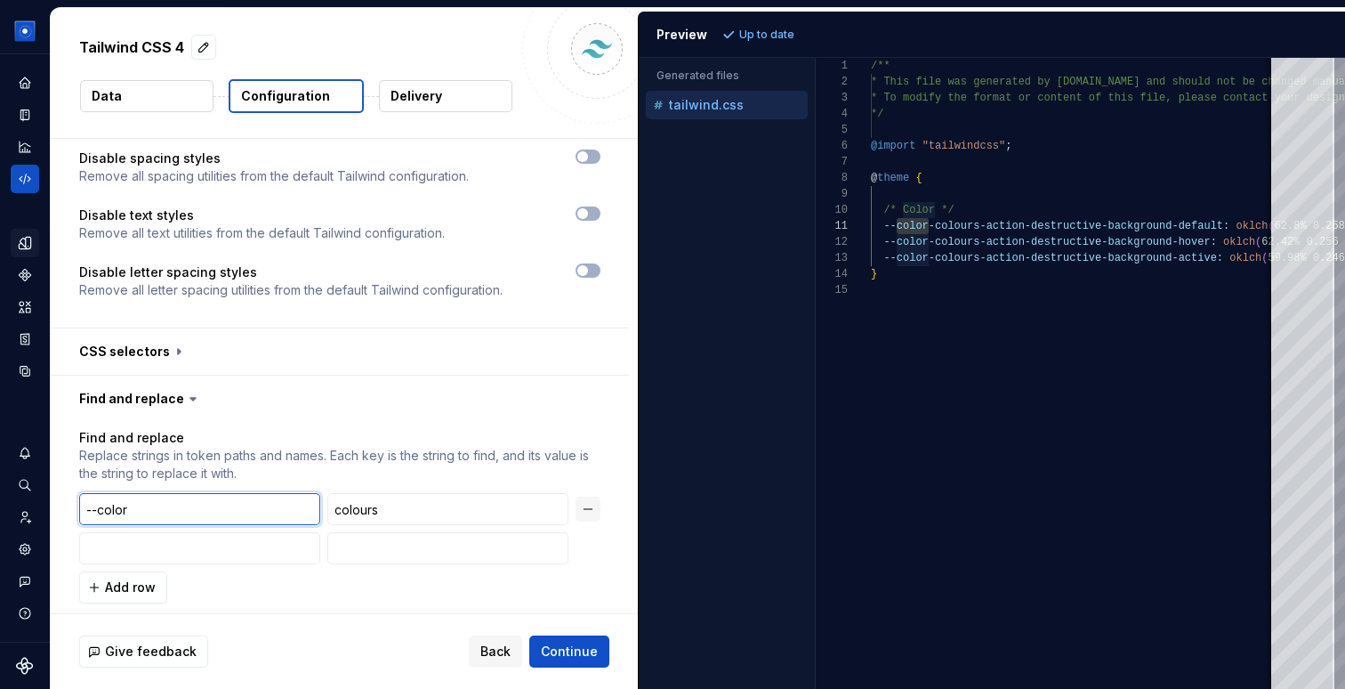
click at [117, 493] on input "--color" at bounding box center [199, 509] width 241 height 32
paste input "text"
type input "color"
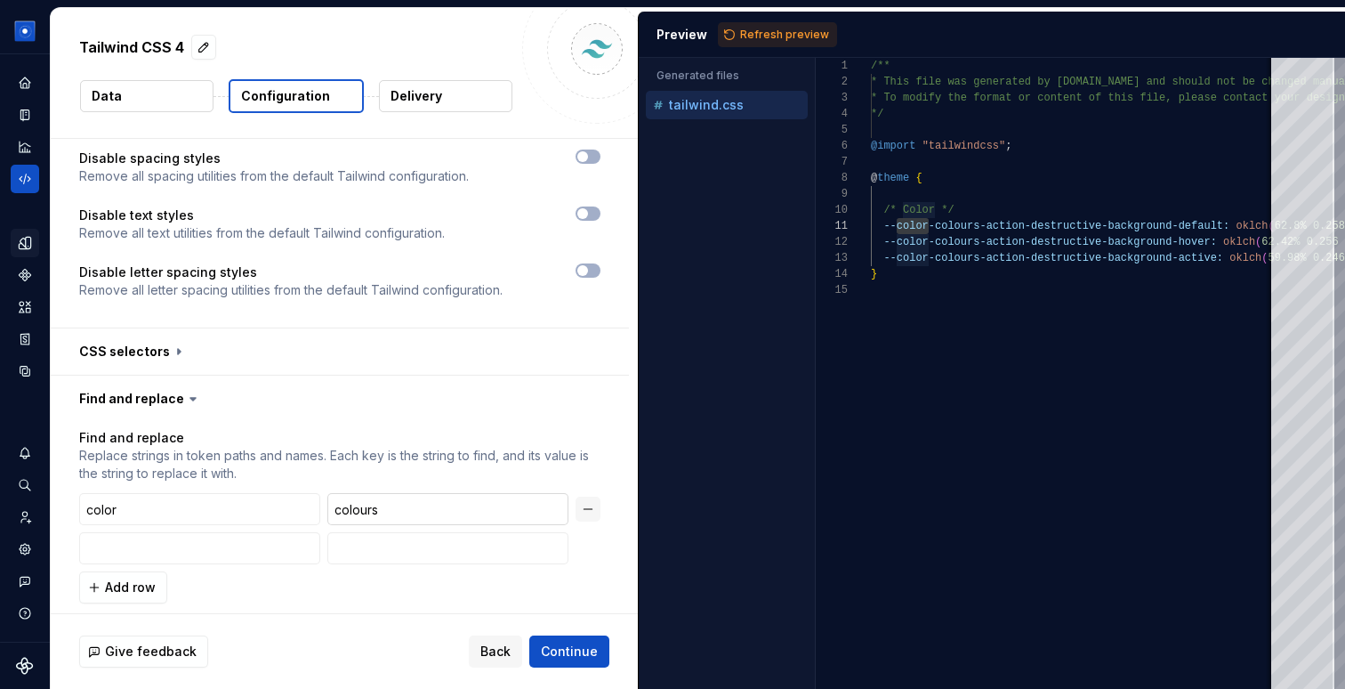
click at [343, 493] on input "colours" at bounding box center [447, 509] width 241 height 32
type input "e"
type input "red"
click at [757, 38] on span "Refresh preview" at bounding box center [784, 35] width 89 height 14
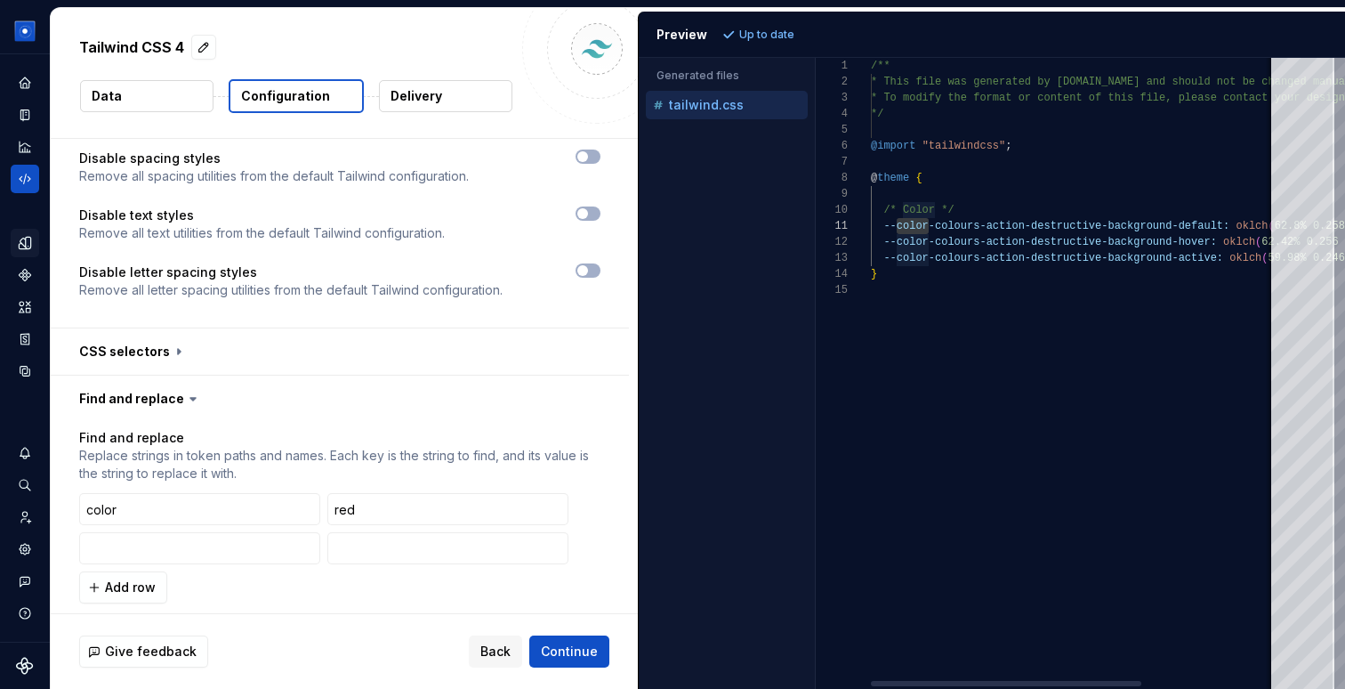
click at [952, 225] on div "/** * This file was generated by [DOMAIN_NAME] and sho uld not be changed manua…" at bounding box center [1175, 373] width 608 height 631
click at [131, 493] on input "color" at bounding box center [199, 509] width 241 height 32
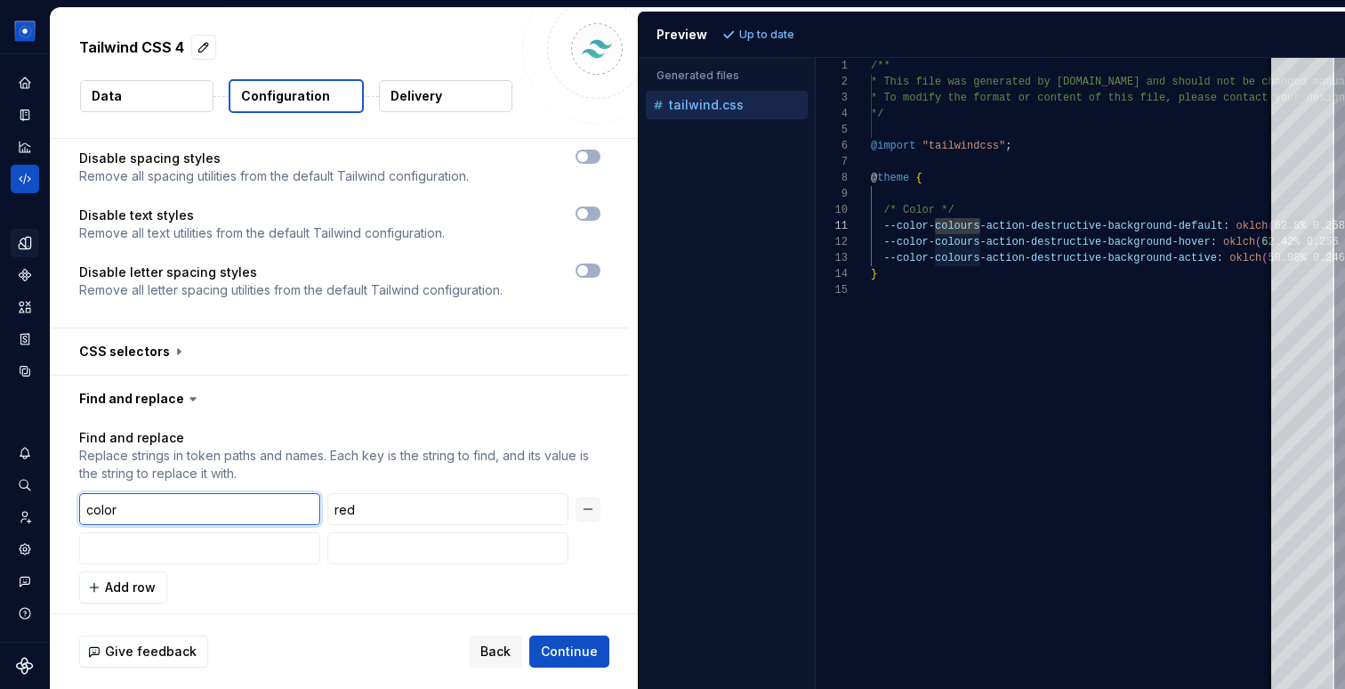
click at [131, 493] on input "color" at bounding box center [199, 509] width 241 height 32
paste input "urs"
type input "colours"
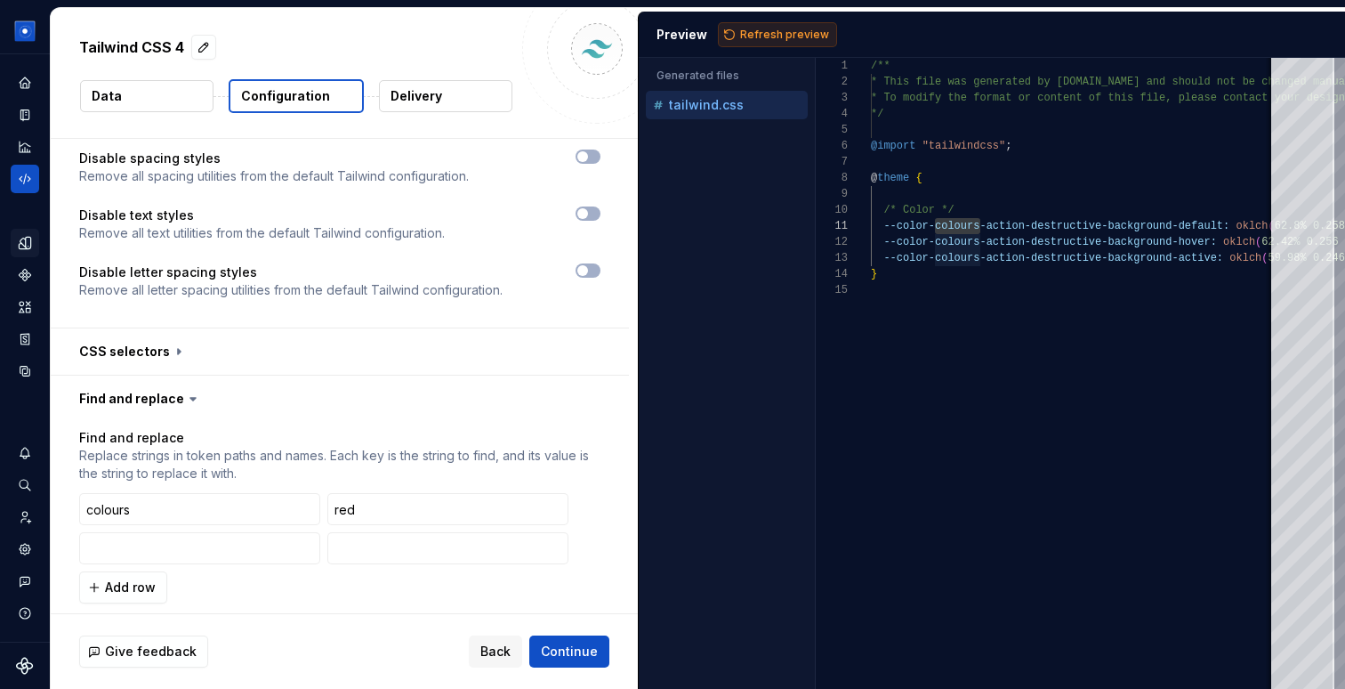
click at [769, 40] on span "Refresh preview" at bounding box center [784, 35] width 89 height 14
click at [598, 497] on button "button" at bounding box center [588, 509] width 25 height 25
click at [594, 497] on button "button" at bounding box center [588, 509] width 25 height 25
click at [771, 19] on div "Preview Refresh preview" at bounding box center [992, 35] width 707 height 46
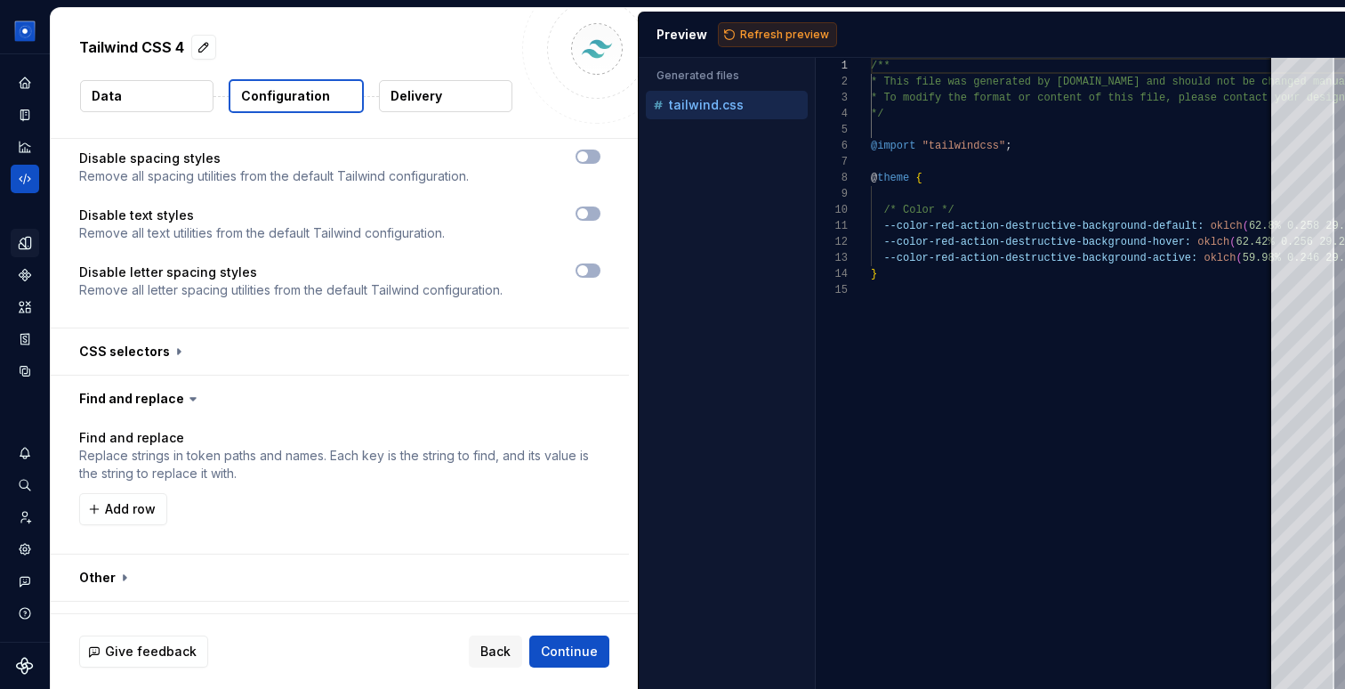
click at [766, 36] on span "Refresh preview" at bounding box center [784, 35] width 89 height 14
type textarea "**********"
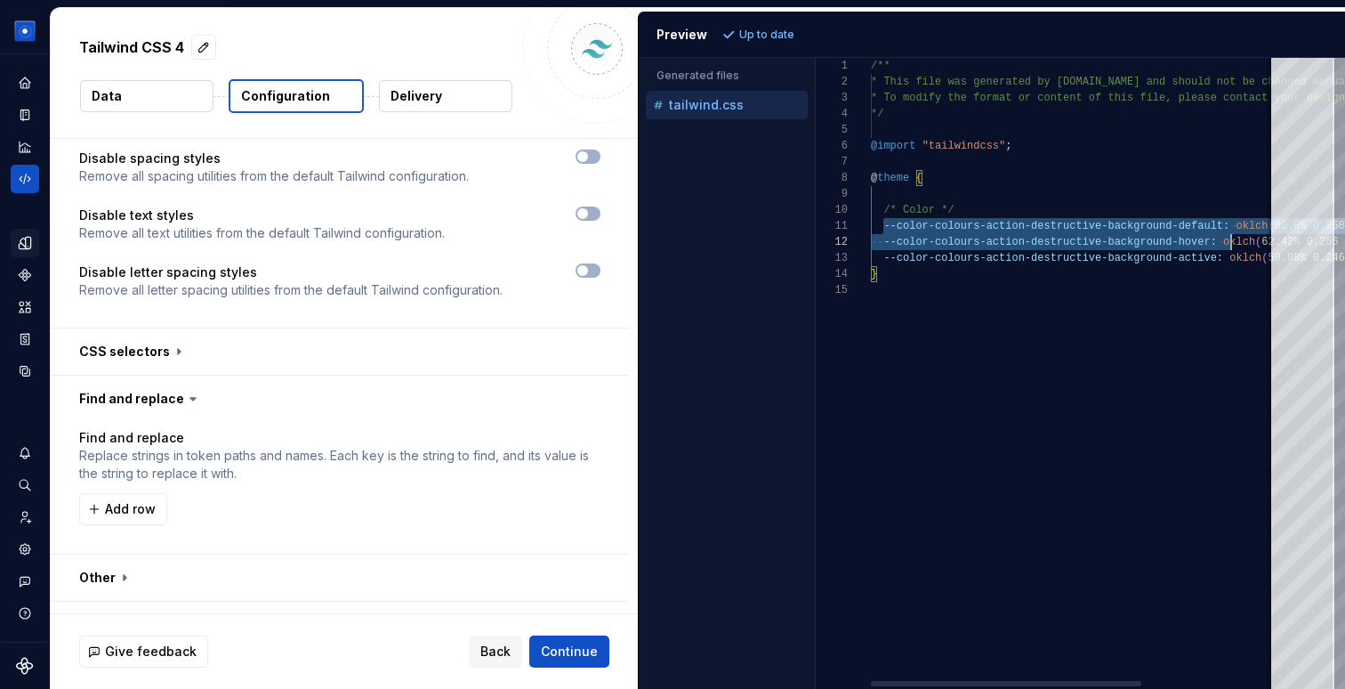
scroll to position [0, 360]
drag, startPoint x: 884, startPoint y: 226, endPoint x: 1229, endPoint y: 230, distance: 345.3
click at [1229, 230] on div "/** * This file was generated by [DOMAIN_NAME] and sho uld not be changed manua…" at bounding box center [1175, 373] width 608 height 631
click at [1116, 297] on div "/** * This file was generated by [DOMAIN_NAME] and sho uld not be changed manua…" at bounding box center [1175, 373] width 608 height 631
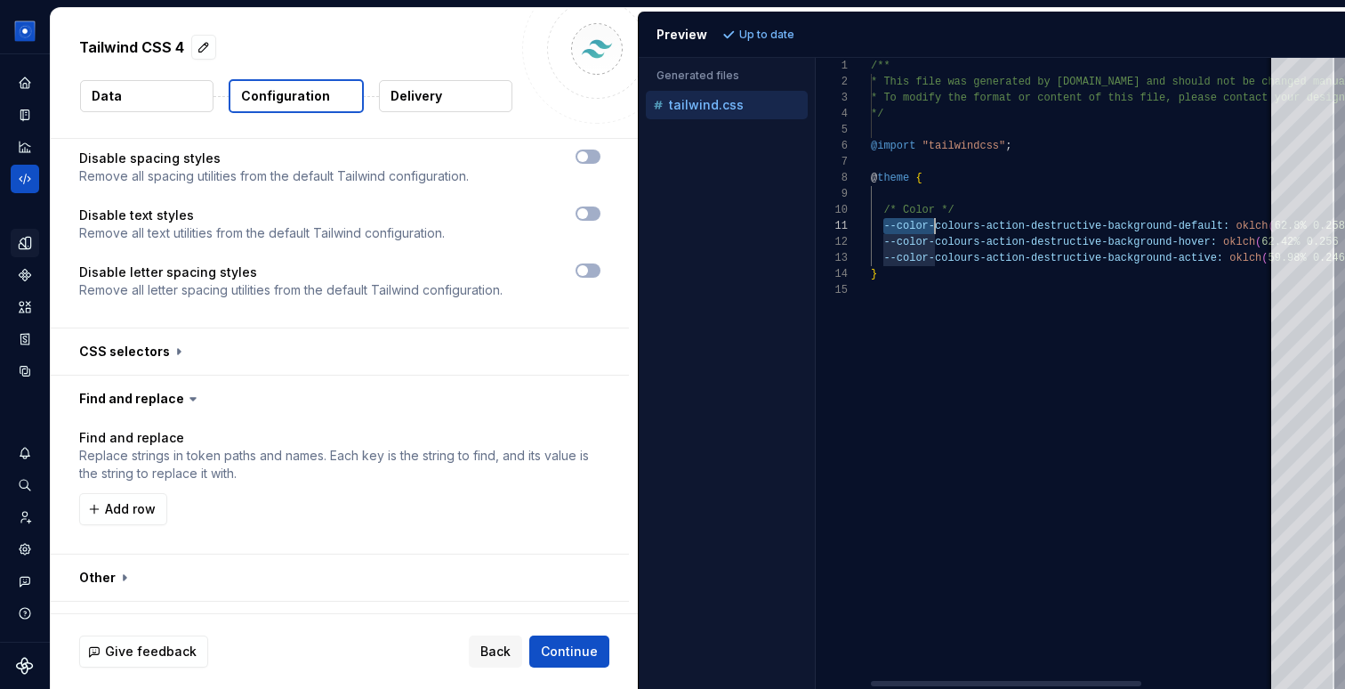
scroll to position [0, 58]
drag, startPoint x: 885, startPoint y: 225, endPoint x: 926, endPoint y: 225, distance: 41.8
click at [926, 225] on div "/** * This file was generated by [DOMAIN_NAME] and sho uld not be changed manua…" at bounding box center [1175, 373] width 608 height 631
click at [164, 602] on button "button" at bounding box center [340, 625] width 578 height 46
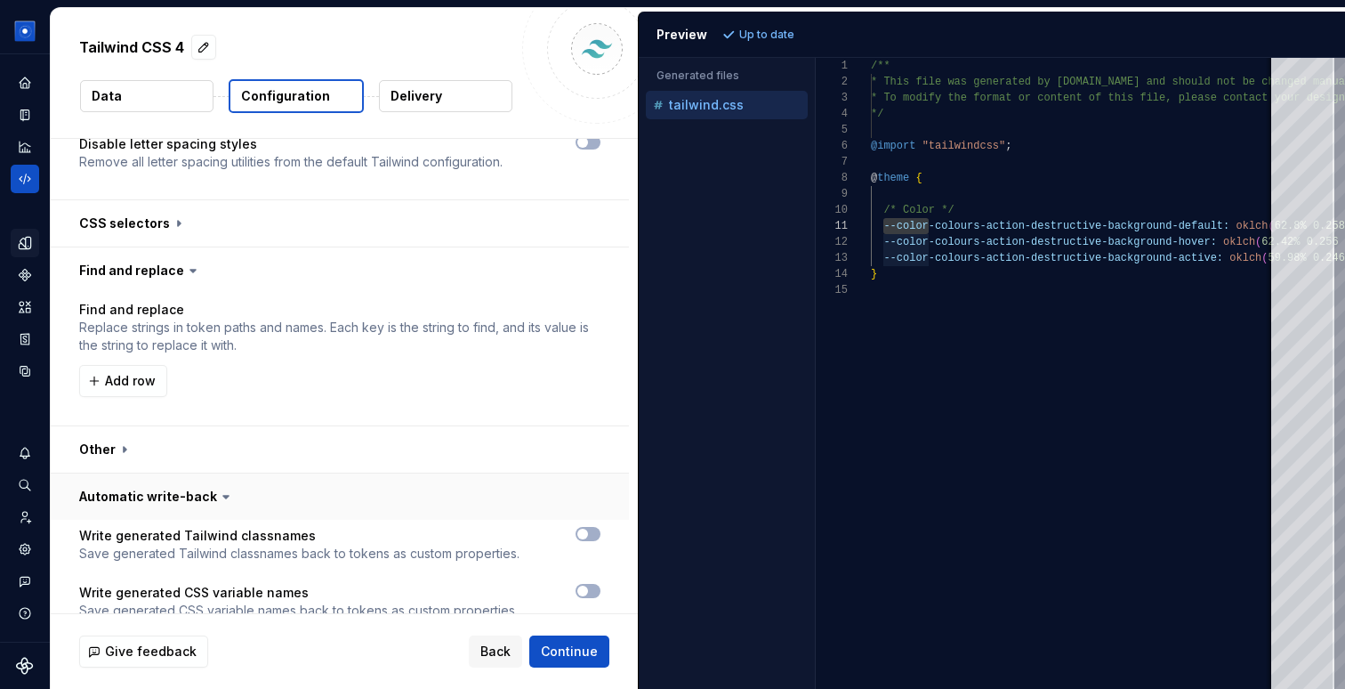
click at [163, 473] on button "button" at bounding box center [340, 496] width 578 height 46
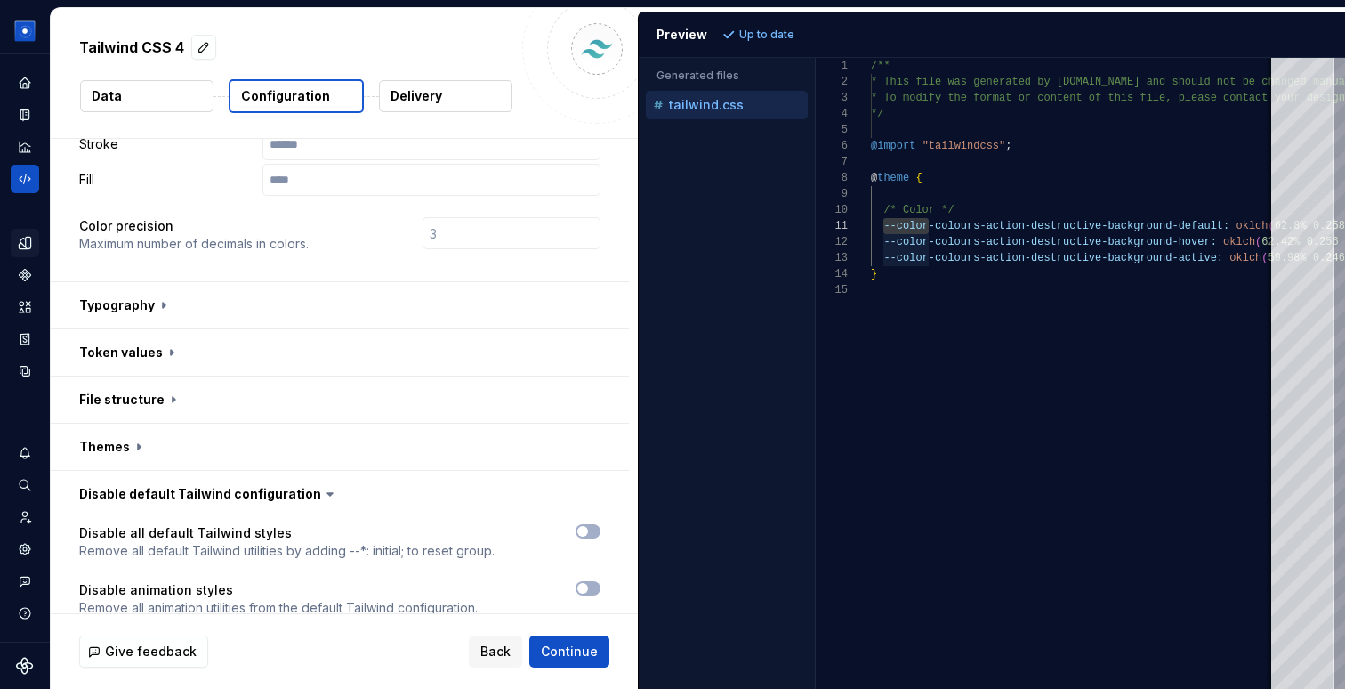
scroll to position [493, 0]
click at [129, 422] on button "button" at bounding box center [340, 445] width 578 height 46
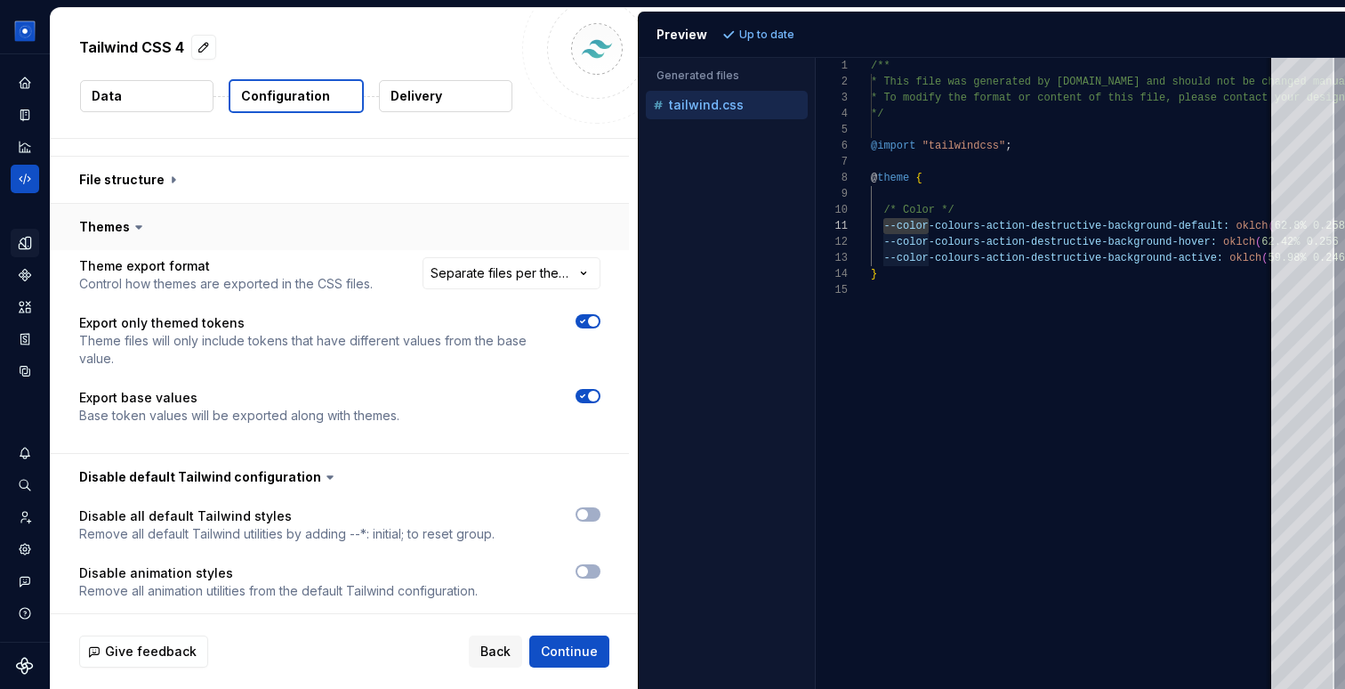
scroll to position [720, 0]
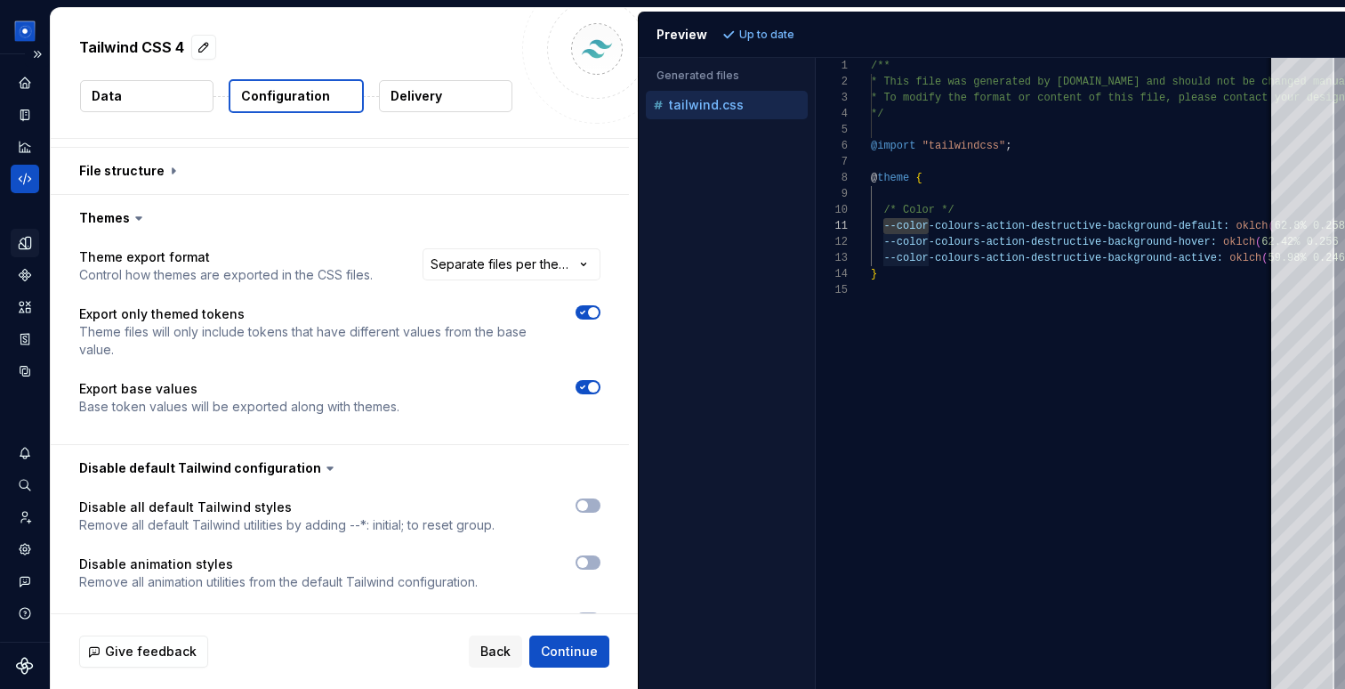
click at [31, 174] on icon "Code automation" at bounding box center [25, 179] width 16 height 16
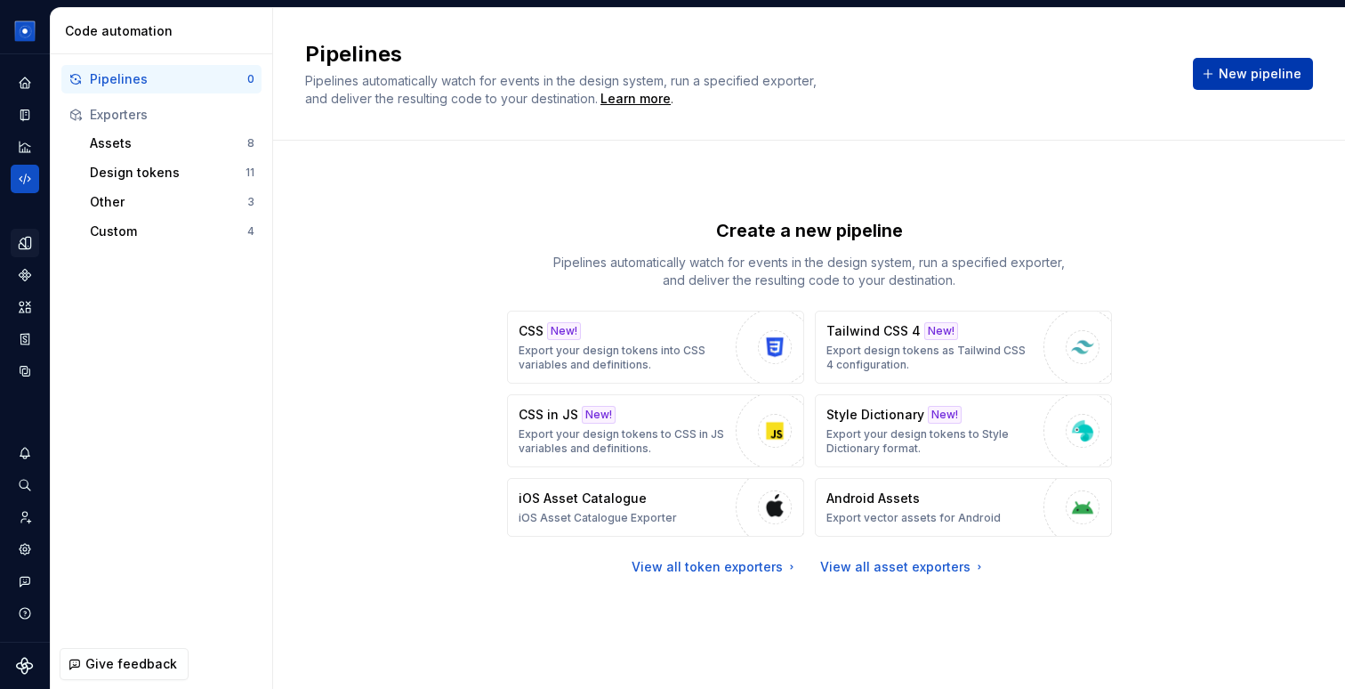
click at [1261, 69] on span "New pipeline" at bounding box center [1260, 74] width 83 height 18
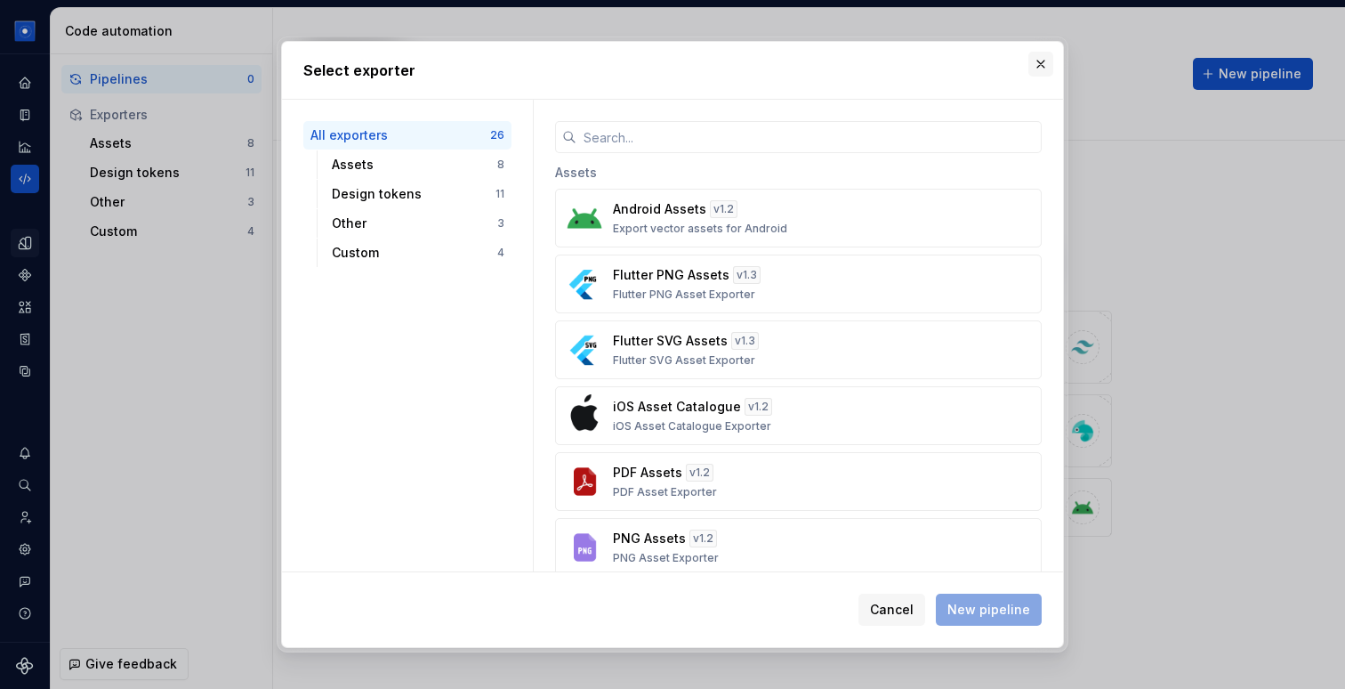
click at [1041, 68] on button "button" at bounding box center [1041, 64] width 25 height 25
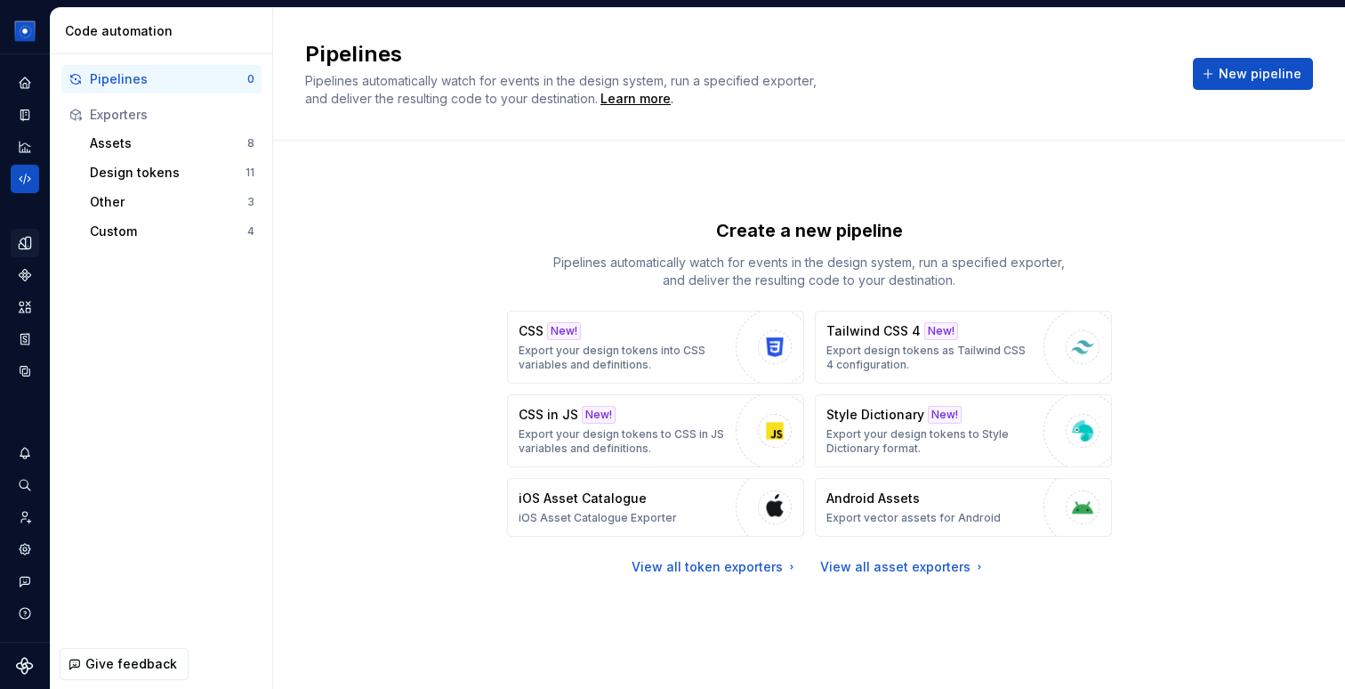
click at [1257, 95] on div "Pipelines Pipelines automatically watch for events in the design system, run a …" at bounding box center [809, 74] width 1008 height 68
click at [148, 171] on div "Design tokens" at bounding box center [168, 173] width 156 height 18
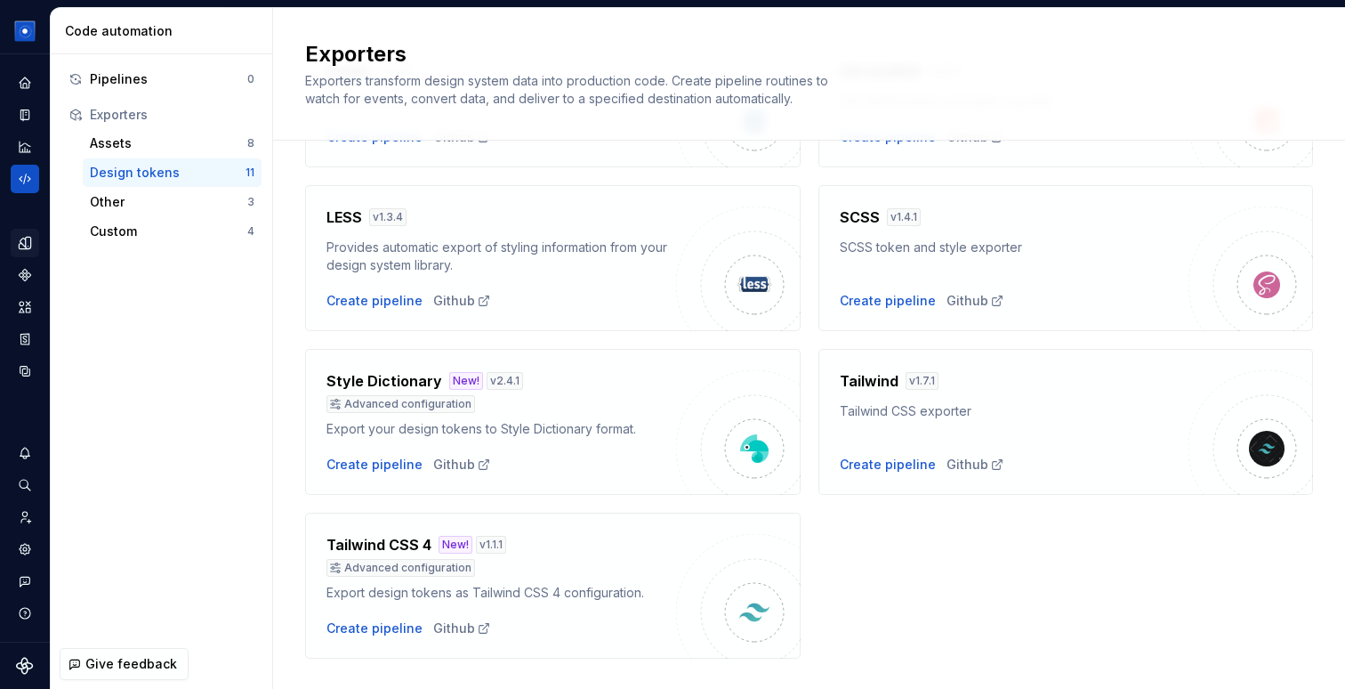
scroll to position [577, 0]
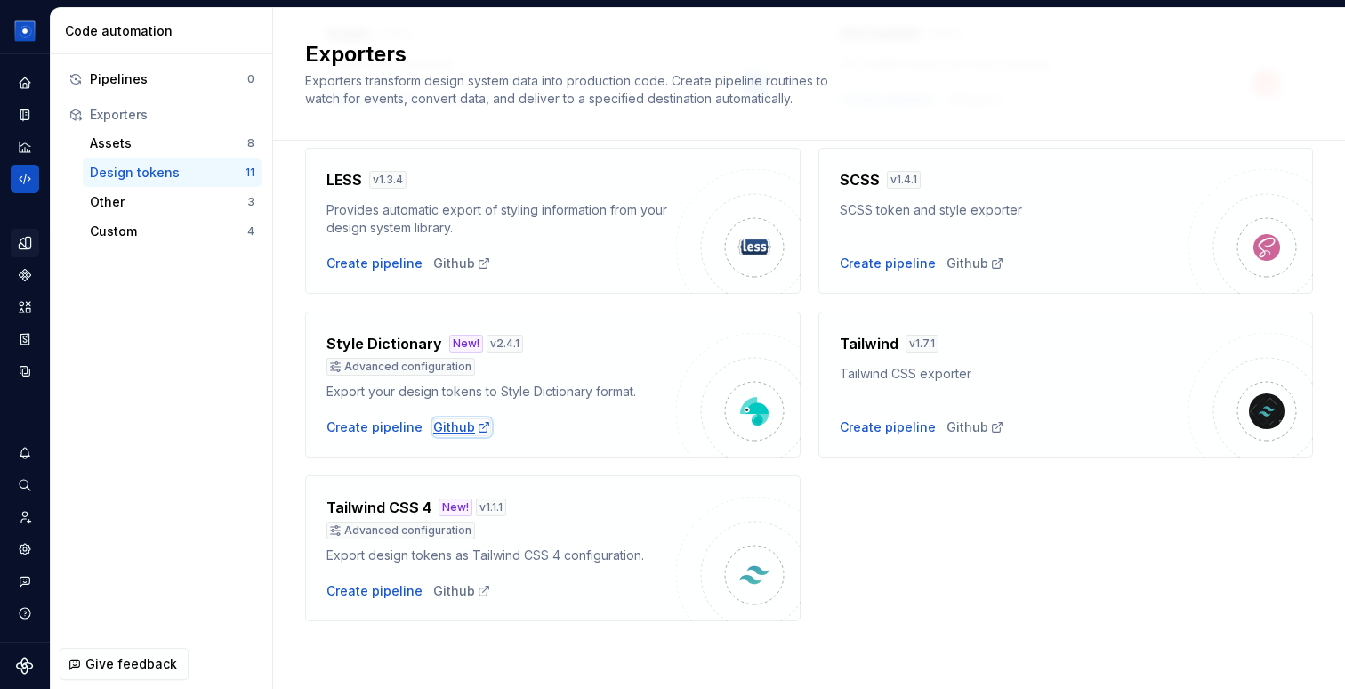
click at [454, 433] on div "Github" at bounding box center [462, 427] width 58 height 18
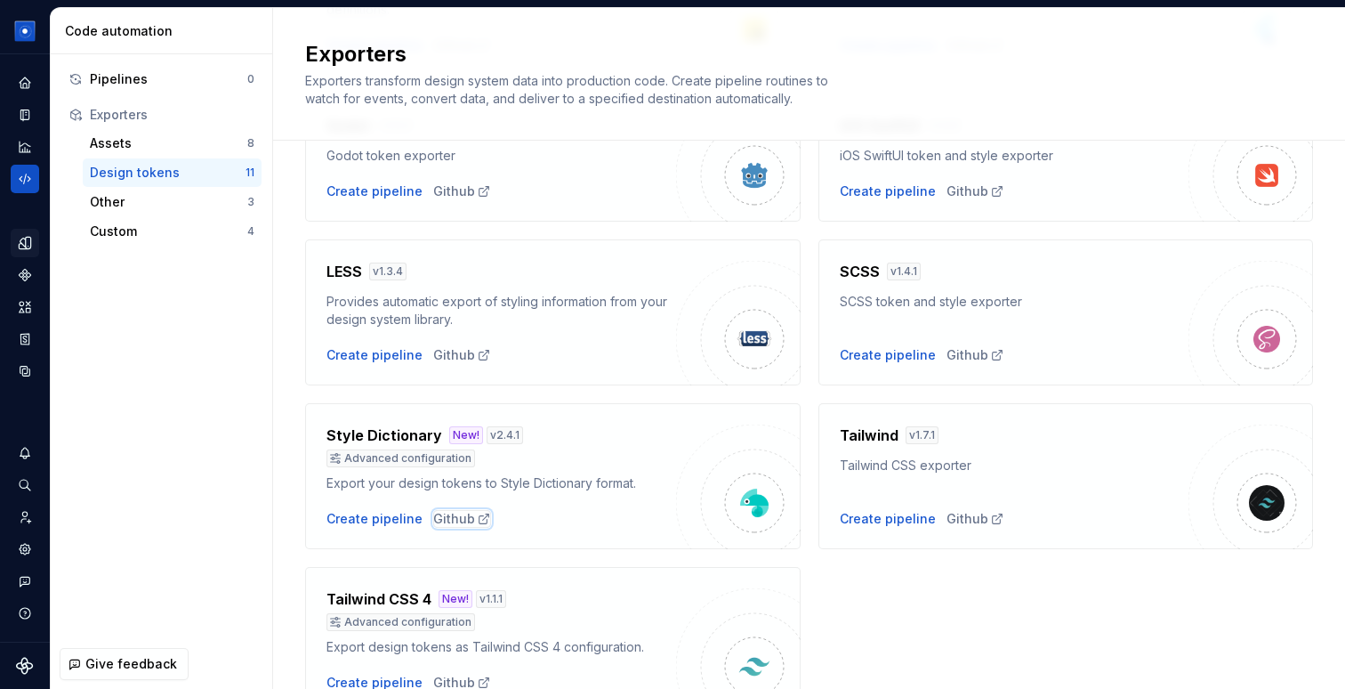
scroll to position [480, 0]
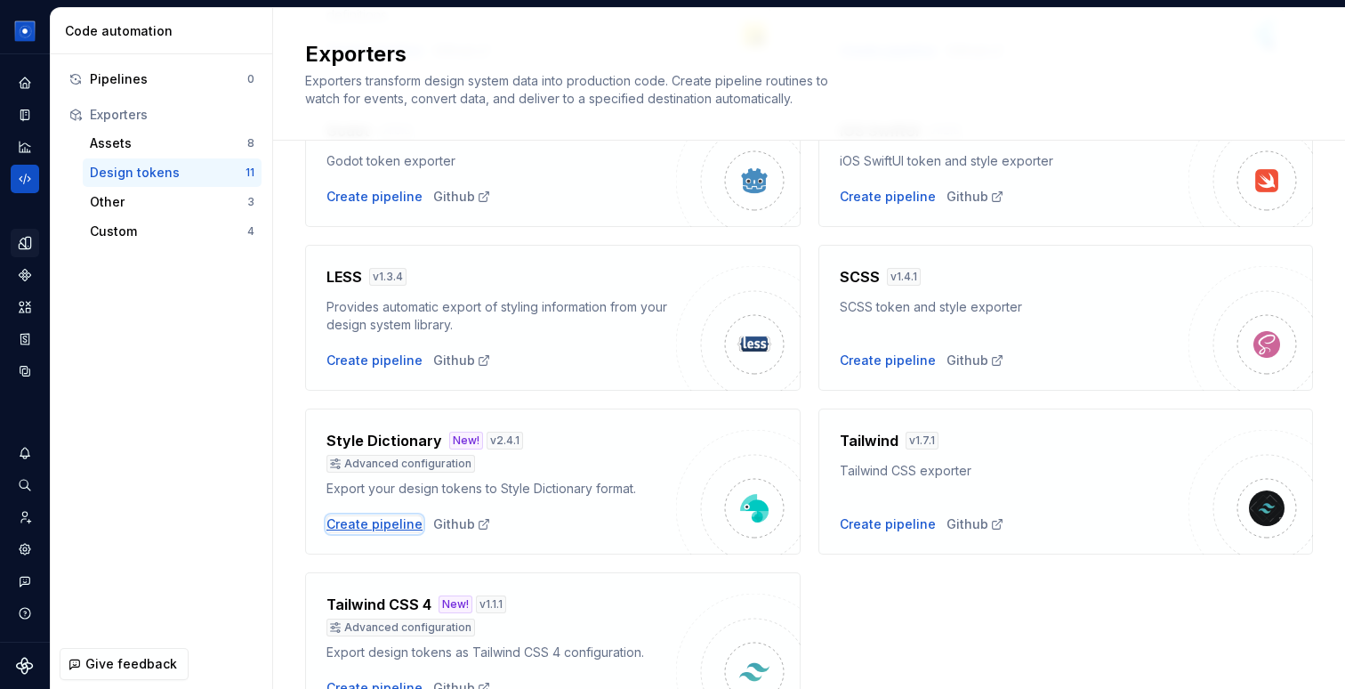
click at [395, 518] on div "Create pipeline" at bounding box center [375, 524] width 96 height 18
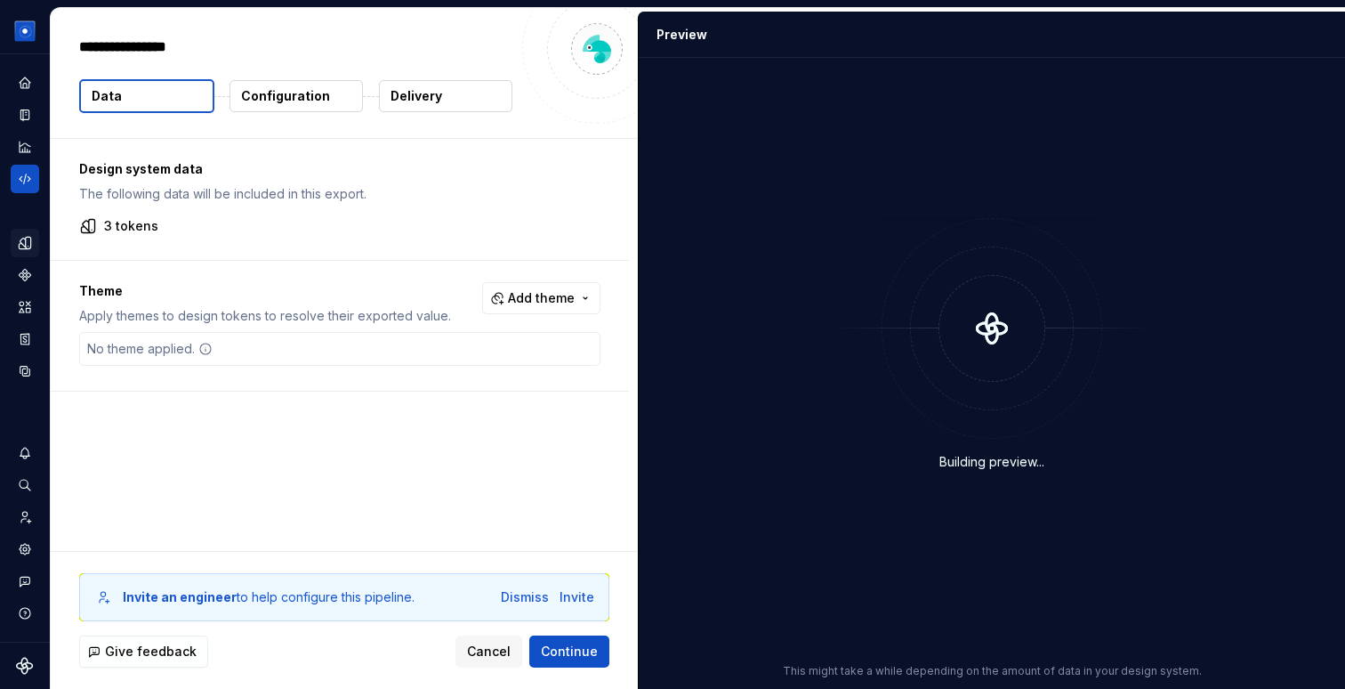
click at [298, 98] on p "Configuration" at bounding box center [285, 96] width 89 height 18
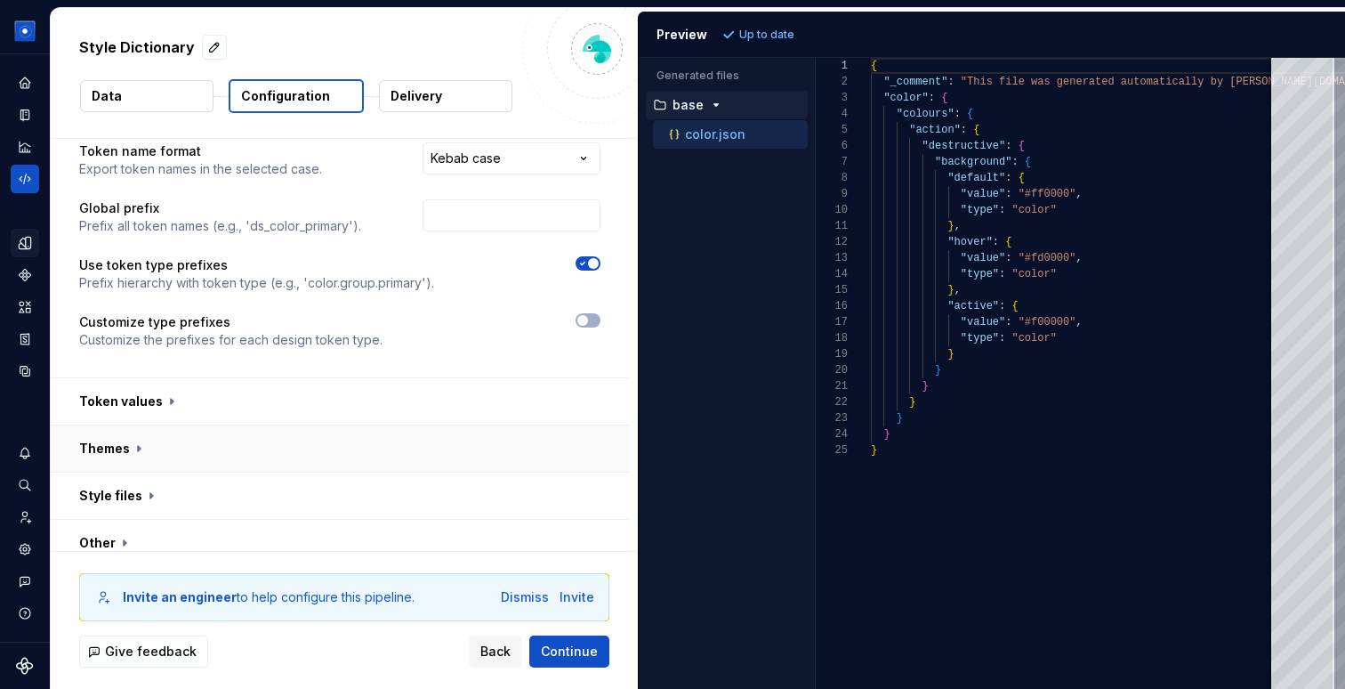
scroll to position [141, 0]
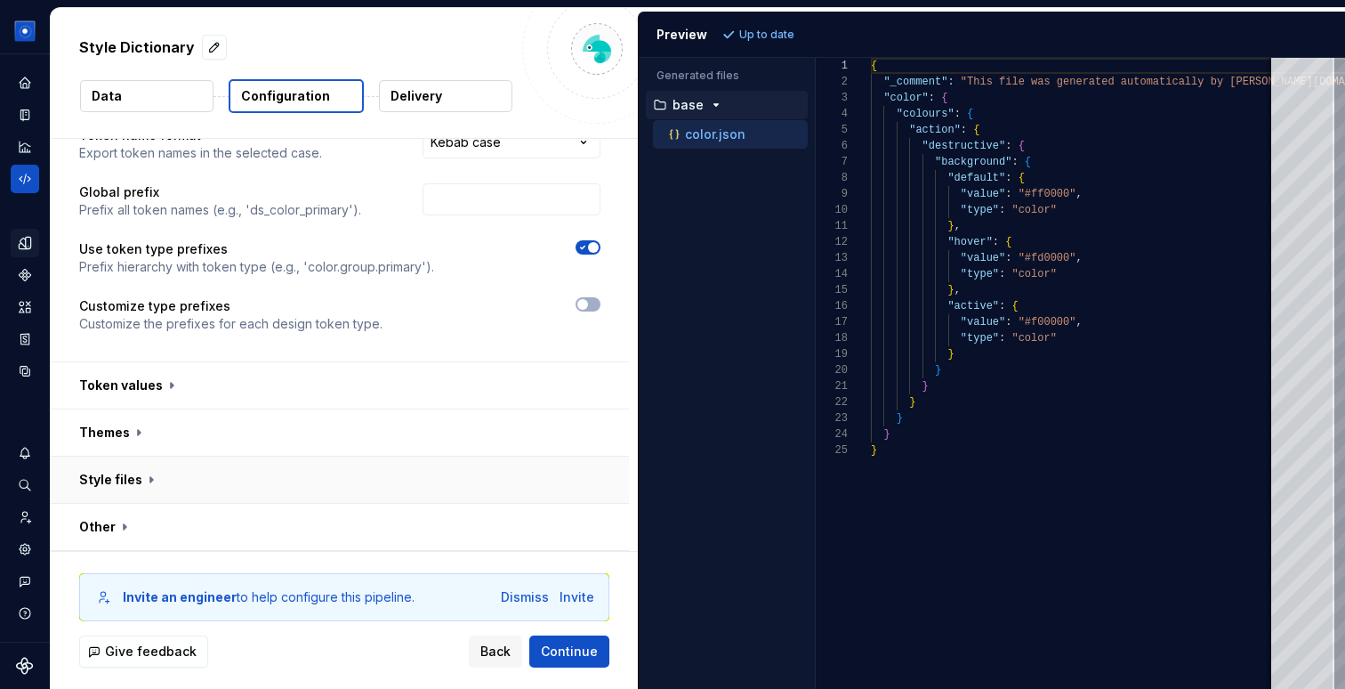
click at [151, 482] on button "button" at bounding box center [340, 480] width 578 height 46
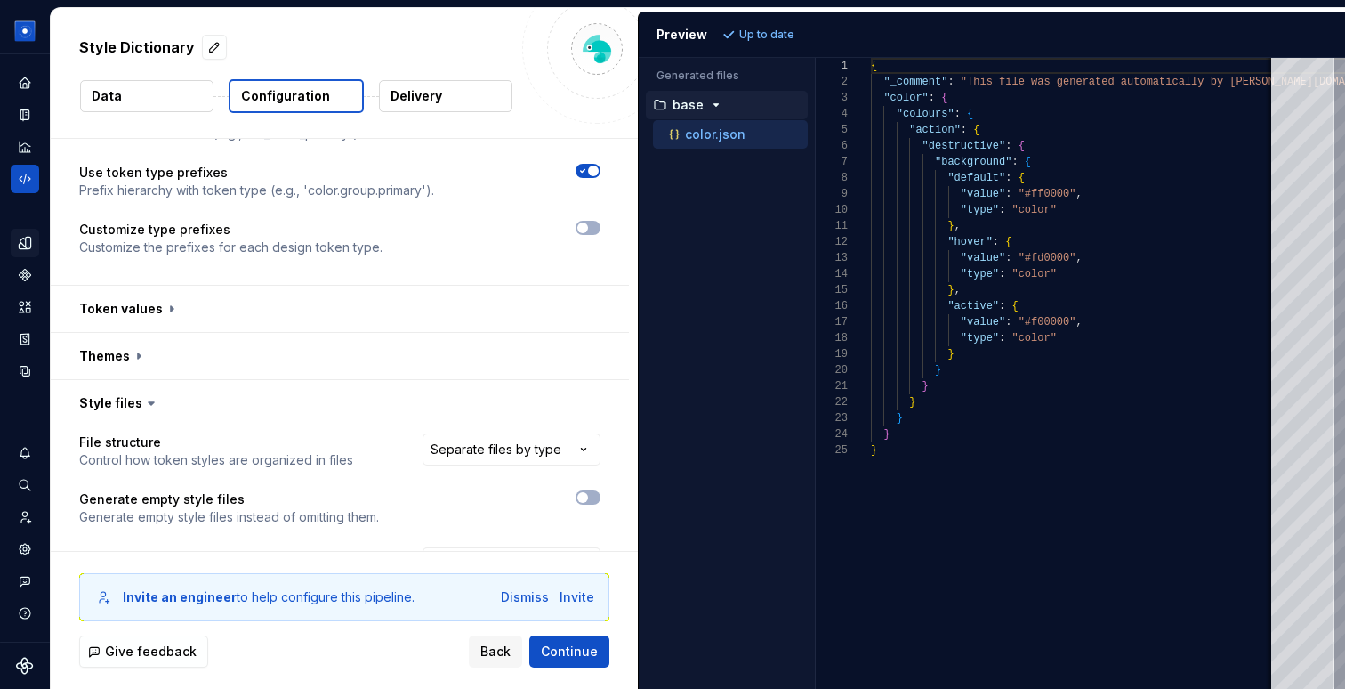
scroll to position [219, 0]
click at [568, 451] on html "**********" at bounding box center [672, 344] width 1345 height 689
click at [258, 402] on html "**********" at bounding box center [672, 344] width 1345 height 689
click at [27, 181] on icon "Code automation" at bounding box center [25, 179] width 16 height 16
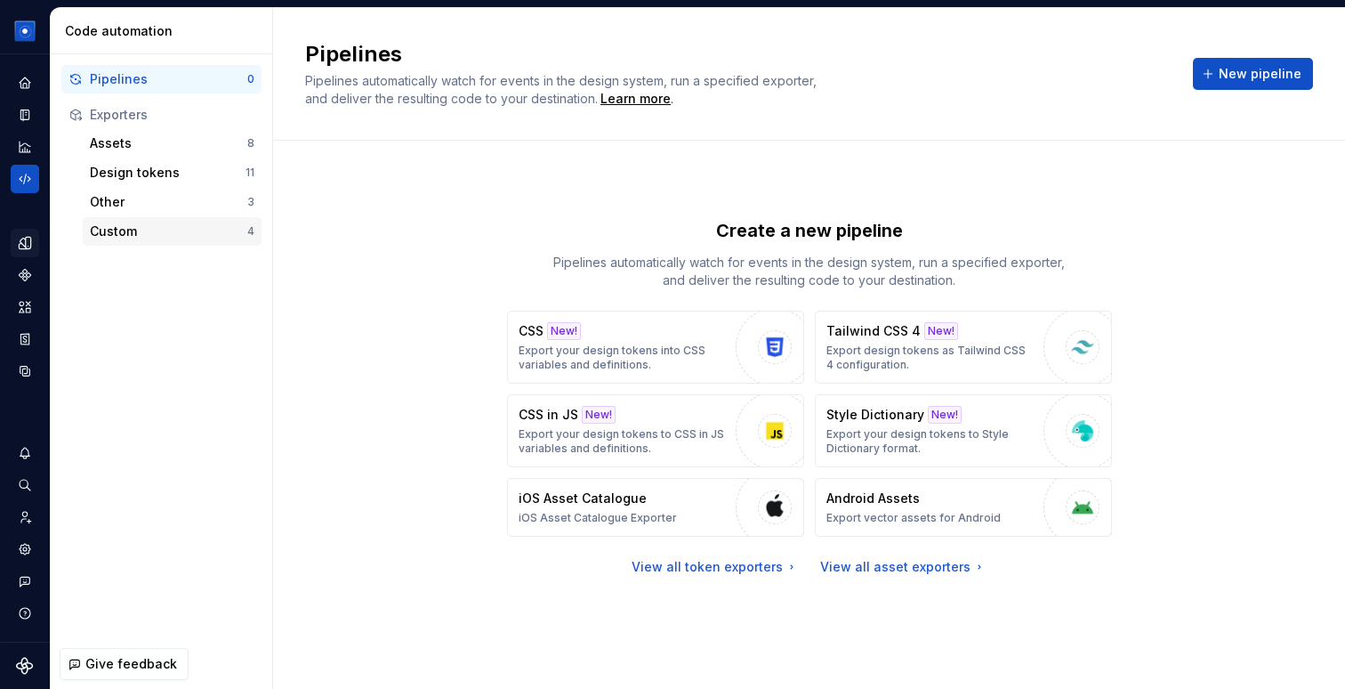
click at [117, 244] on div "Custom 4" at bounding box center [172, 231] width 179 height 28
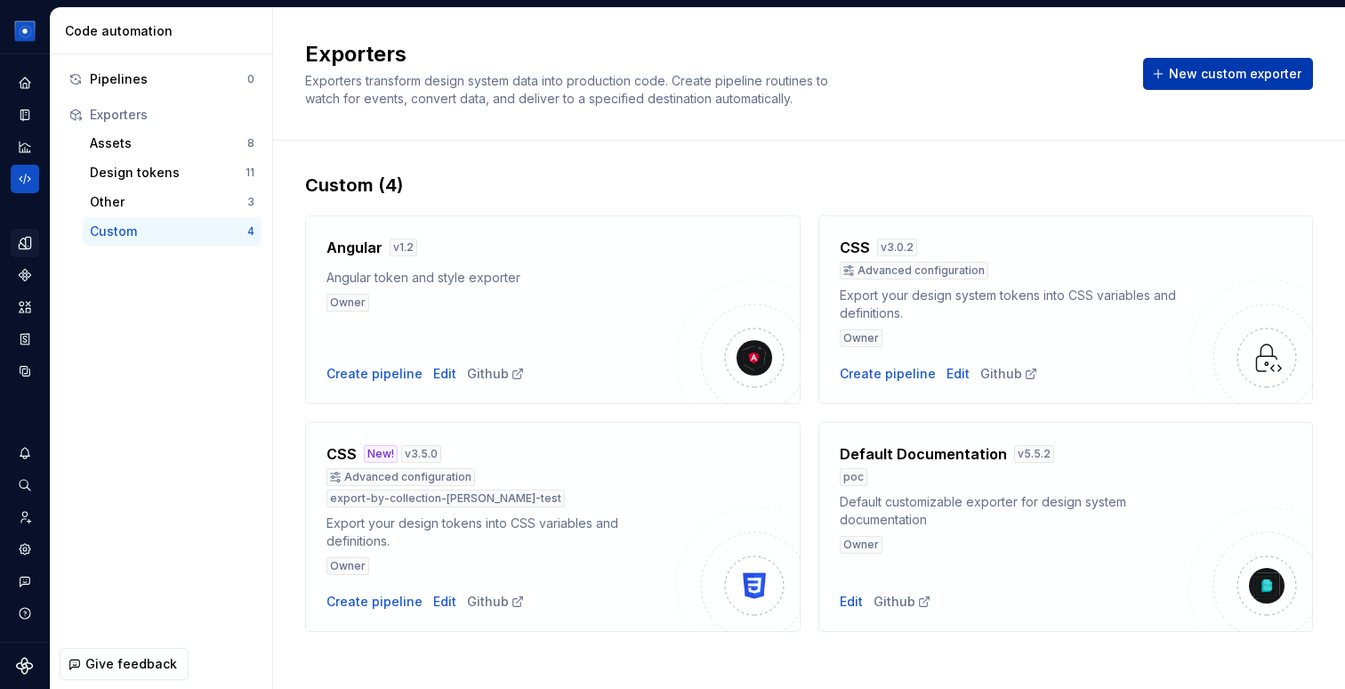
click at [1256, 77] on span "New custom exporter" at bounding box center [1235, 74] width 133 height 18
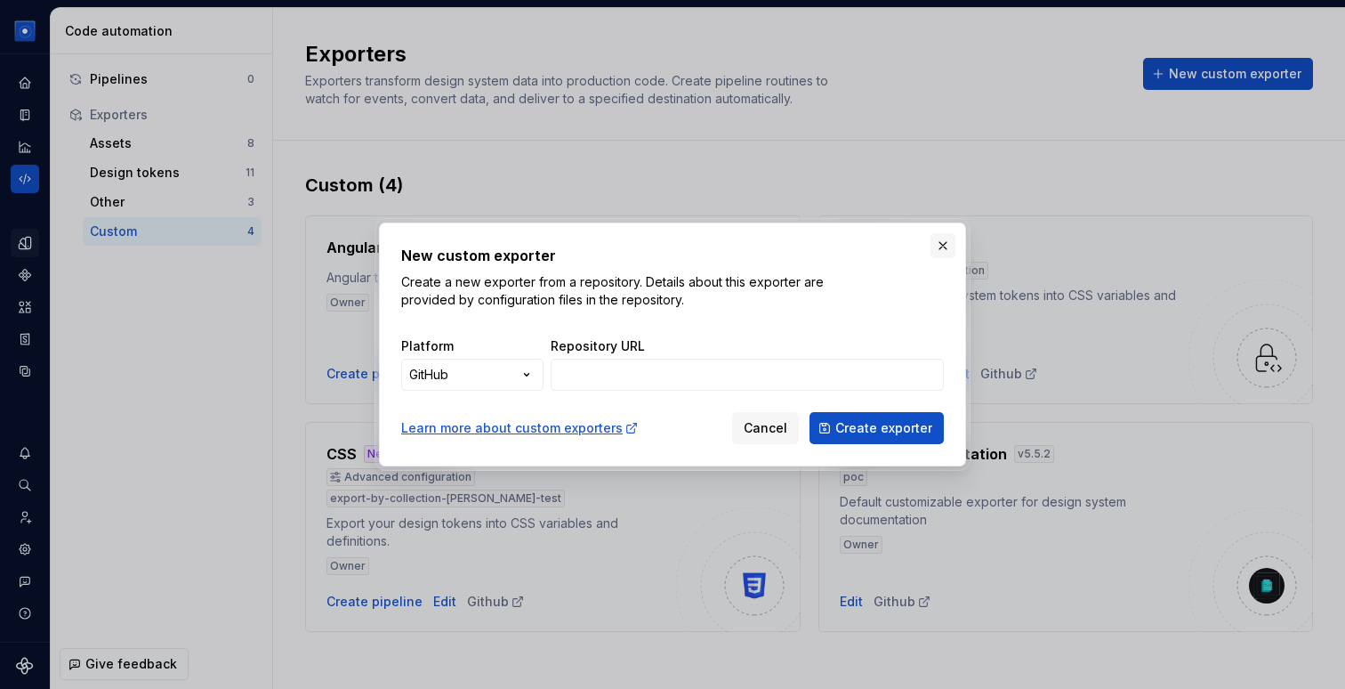
click at [939, 246] on button "button" at bounding box center [943, 245] width 25 height 25
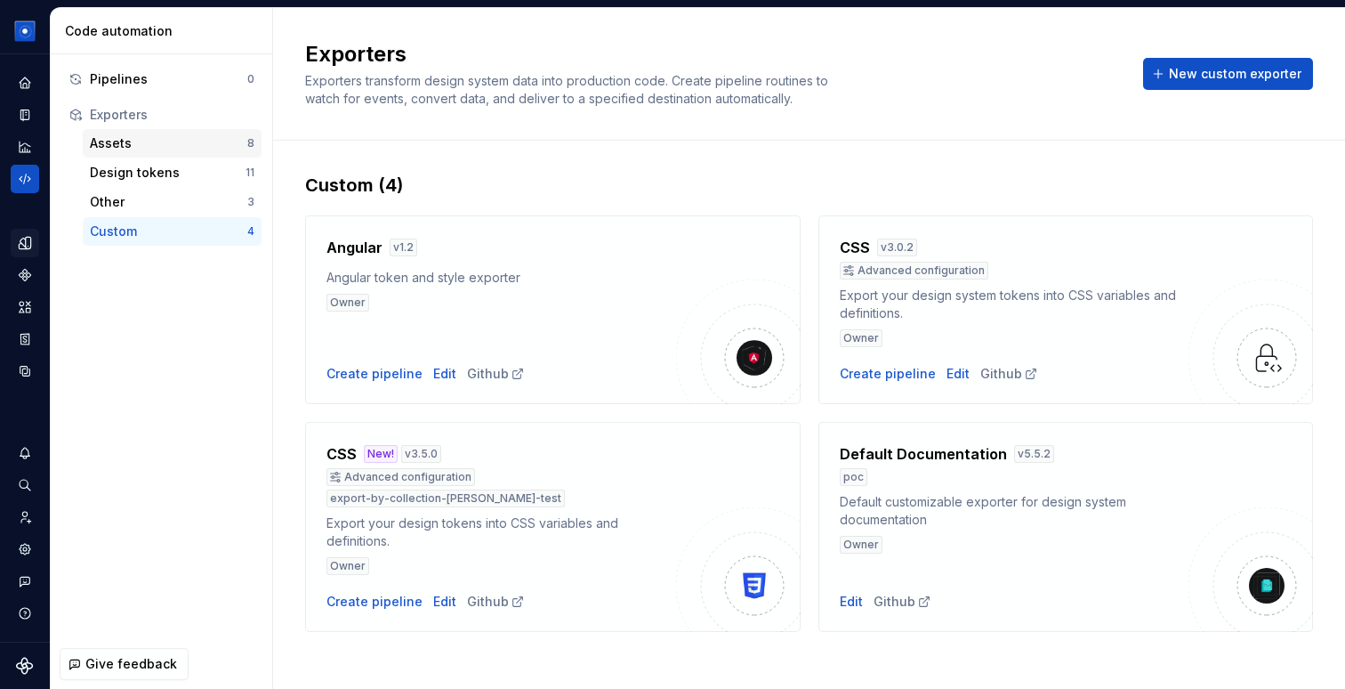
click at [165, 143] on div "Assets" at bounding box center [169, 143] width 158 height 18
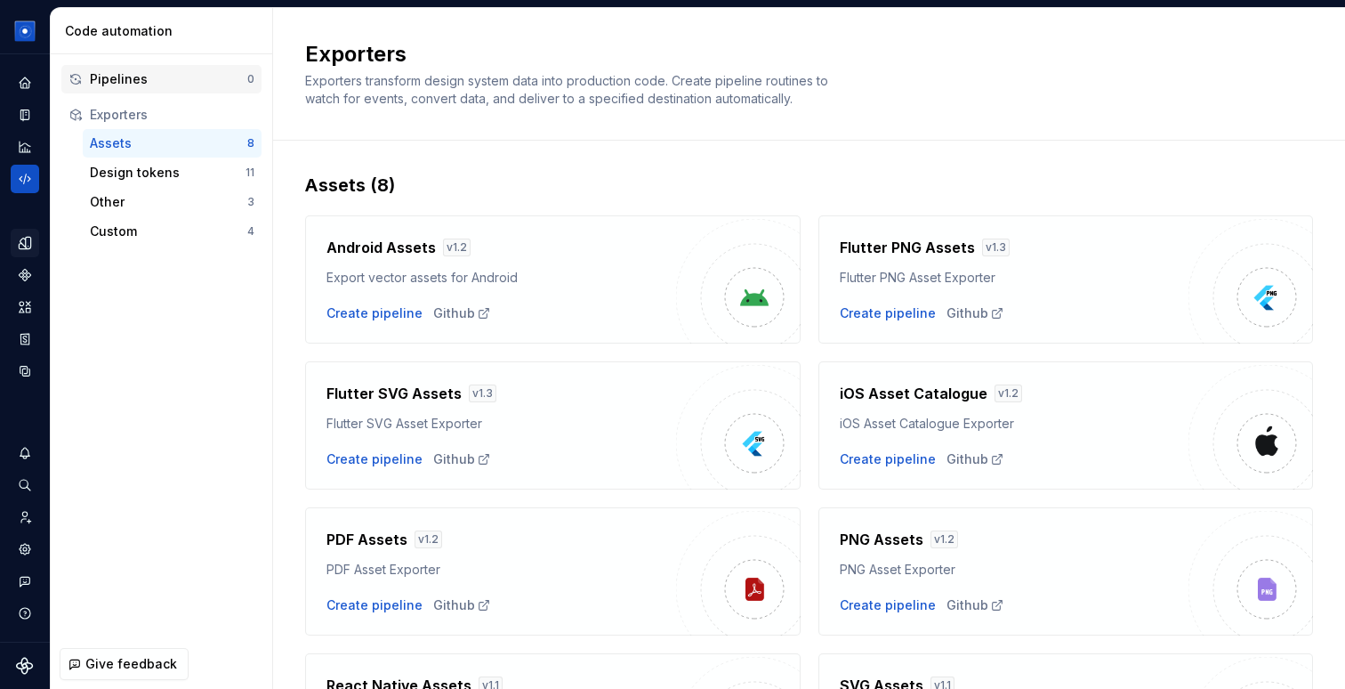
click at [126, 93] on div "Pipelines 0" at bounding box center [161, 79] width 200 height 28
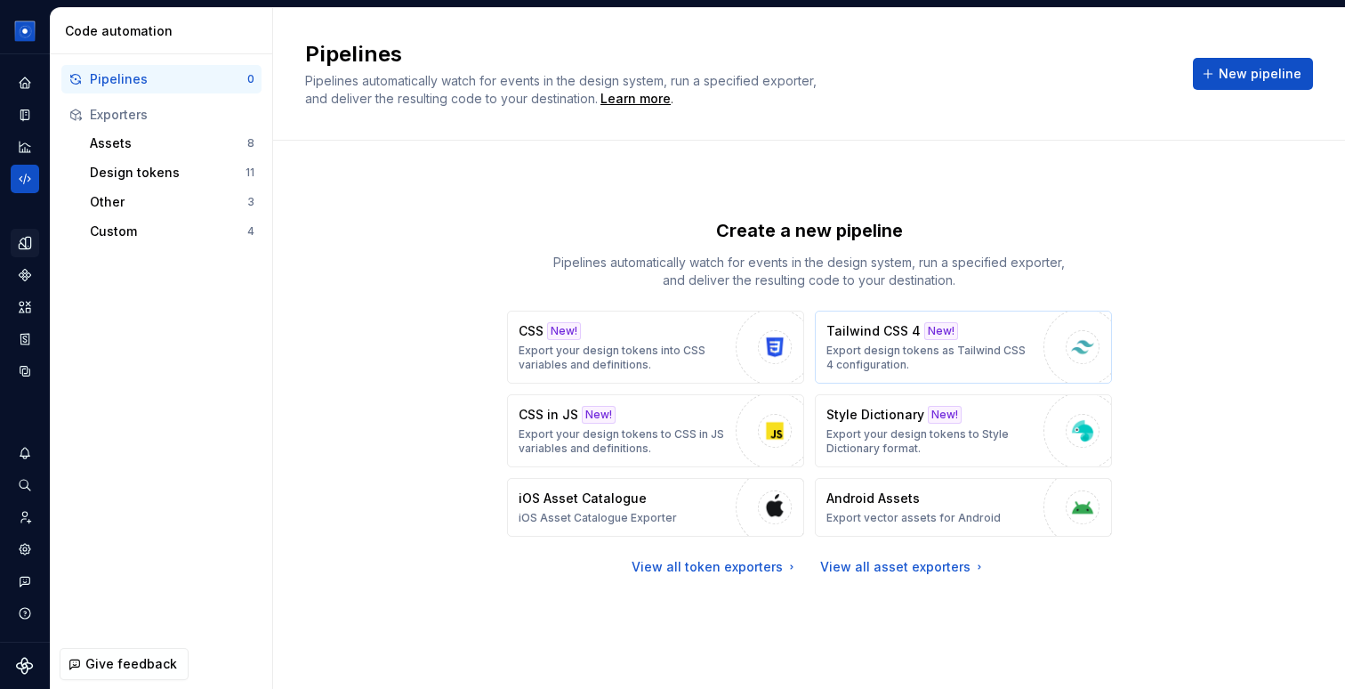
click at [941, 316] on button "Tailwind CSS 4 New! Export design tokens as Tailwind CSS 4 configuration." at bounding box center [963, 347] width 297 height 73
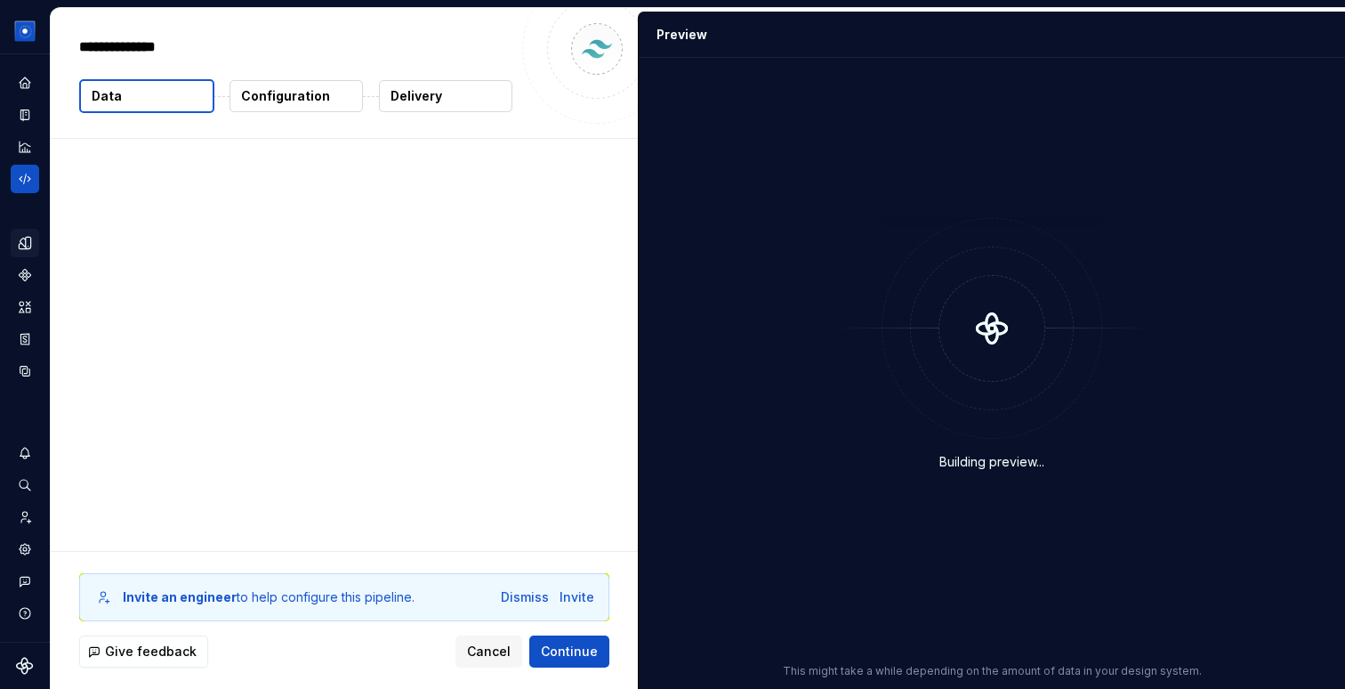
type textarea "*"
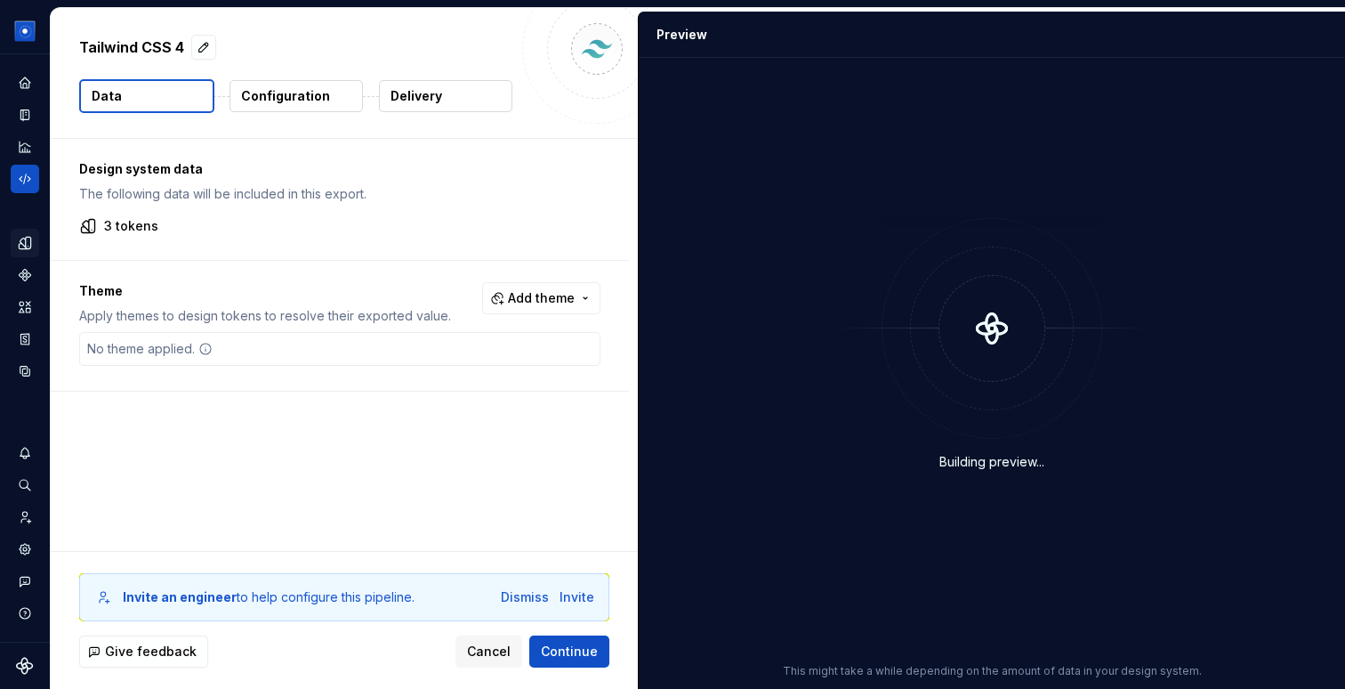
click at [306, 90] on p "Configuration" at bounding box center [285, 96] width 89 height 18
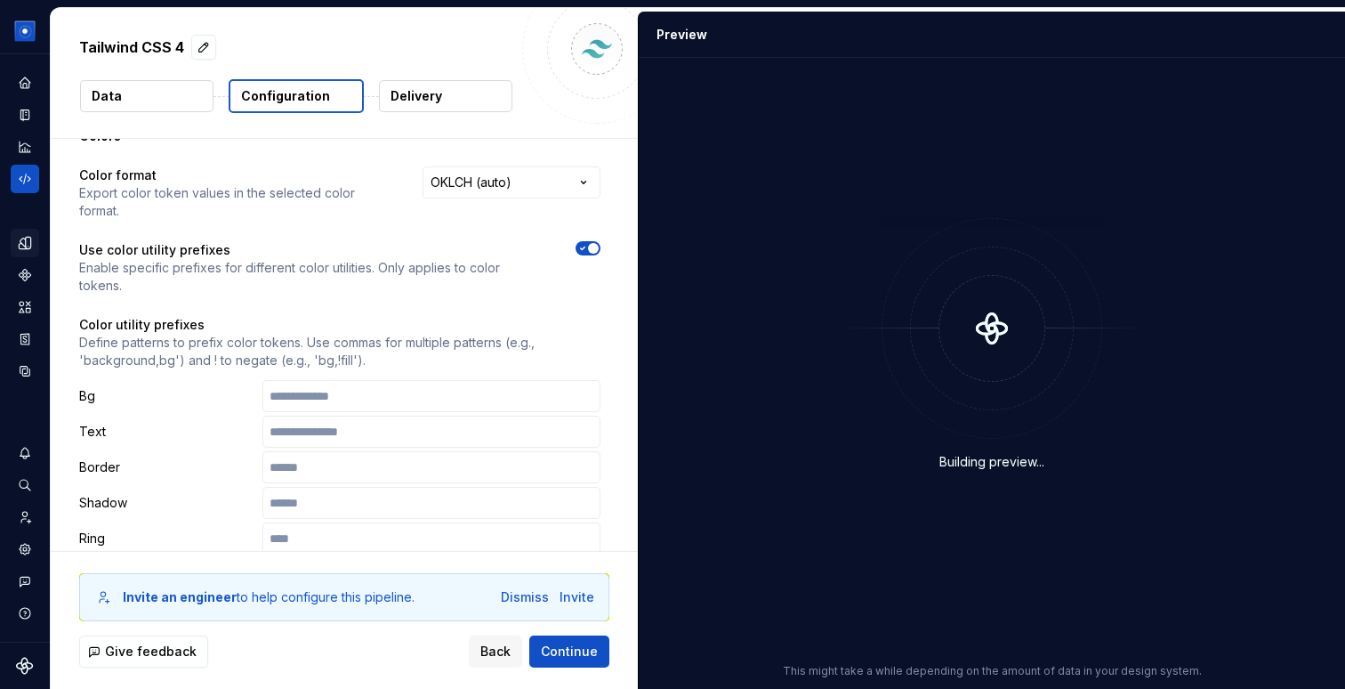
scroll to position [31, 0]
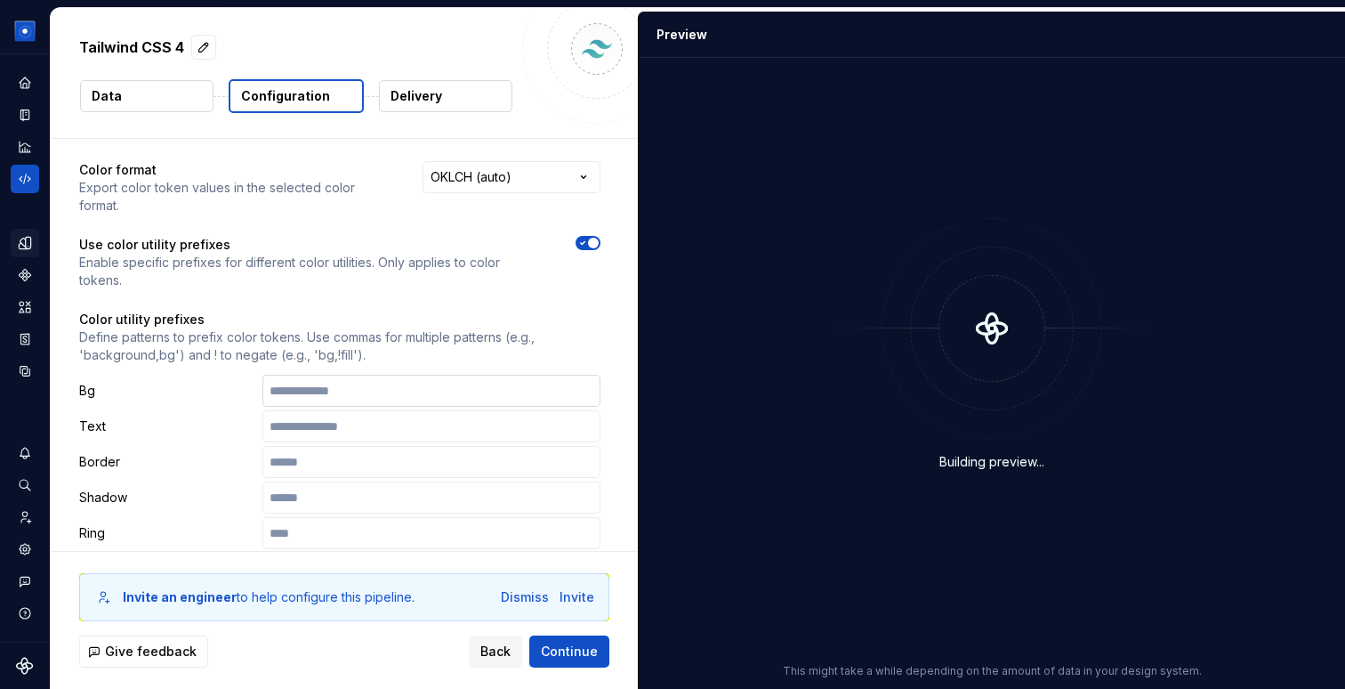
click at [336, 375] on input "text" at bounding box center [432, 391] width 338 height 32
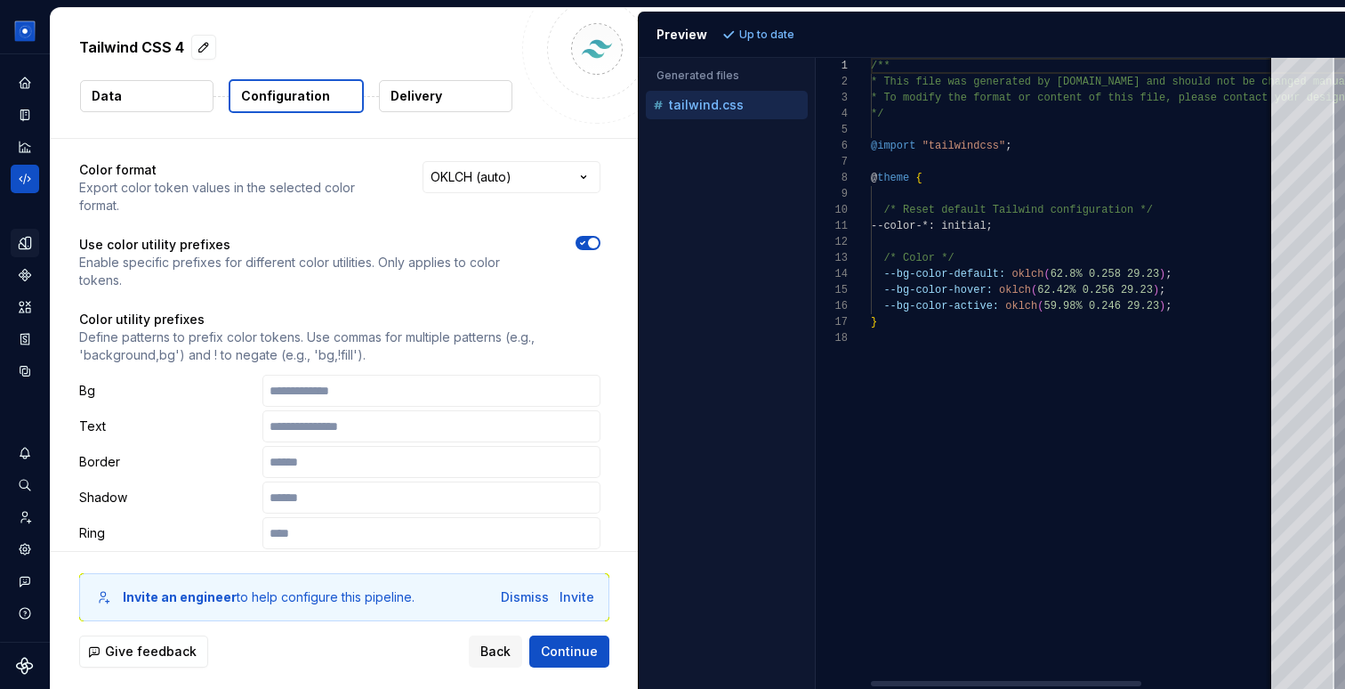
type textarea "**********"
drag, startPoint x: 899, startPoint y: 275, endPoint x: 910, endPoint y: 275, distance: 11.6
click at [910, 275] on div "/** * This file was generated by [DOMAIN_NAME] and sho uld not be changed manua…" at bounding box center [1175, 373] width 608 height 631
click at [342, 375] on input "text" at bounding box center [432, 391] width 338 height 32
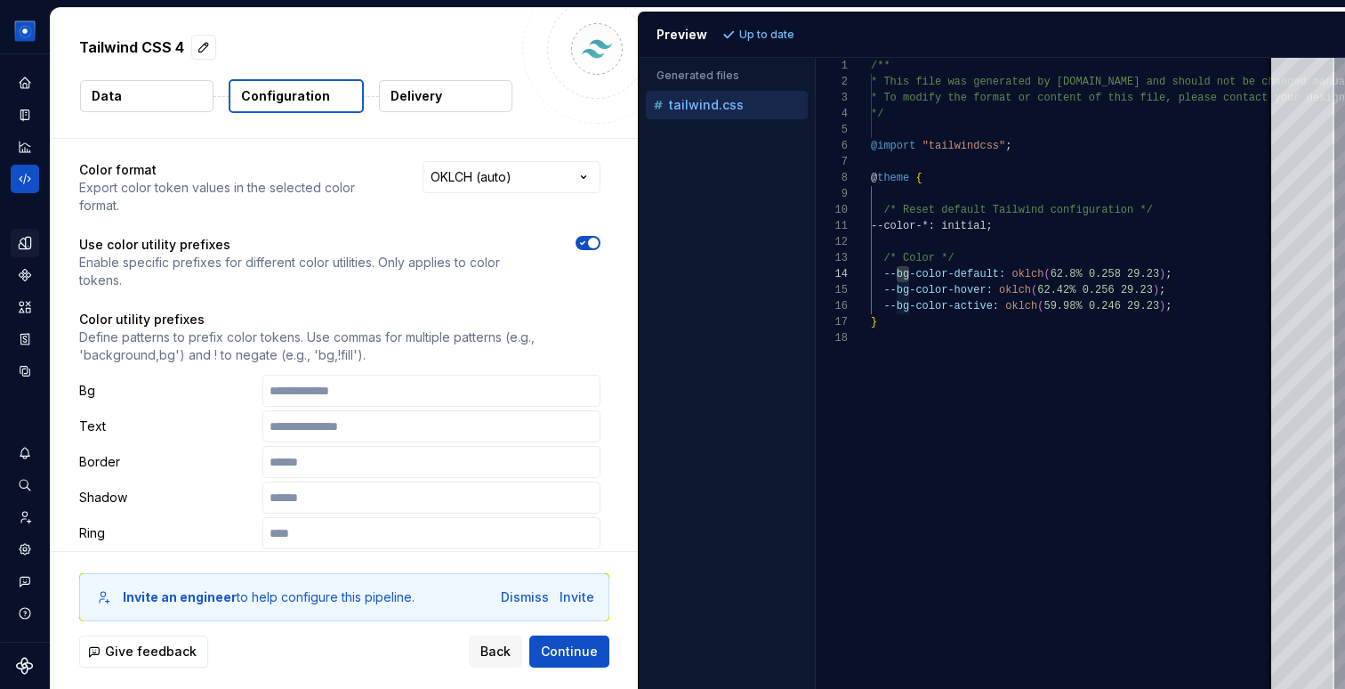
click at [103, 328] on p "Define patterns to prefix color tokens. Use commas for multiple patterns (e.g.,…" at bounding box center [339, 346] width 521 height 36
copy p "background"
click at [352, 375] on input "text" at bounding box center [432, 391] width 338 height 32
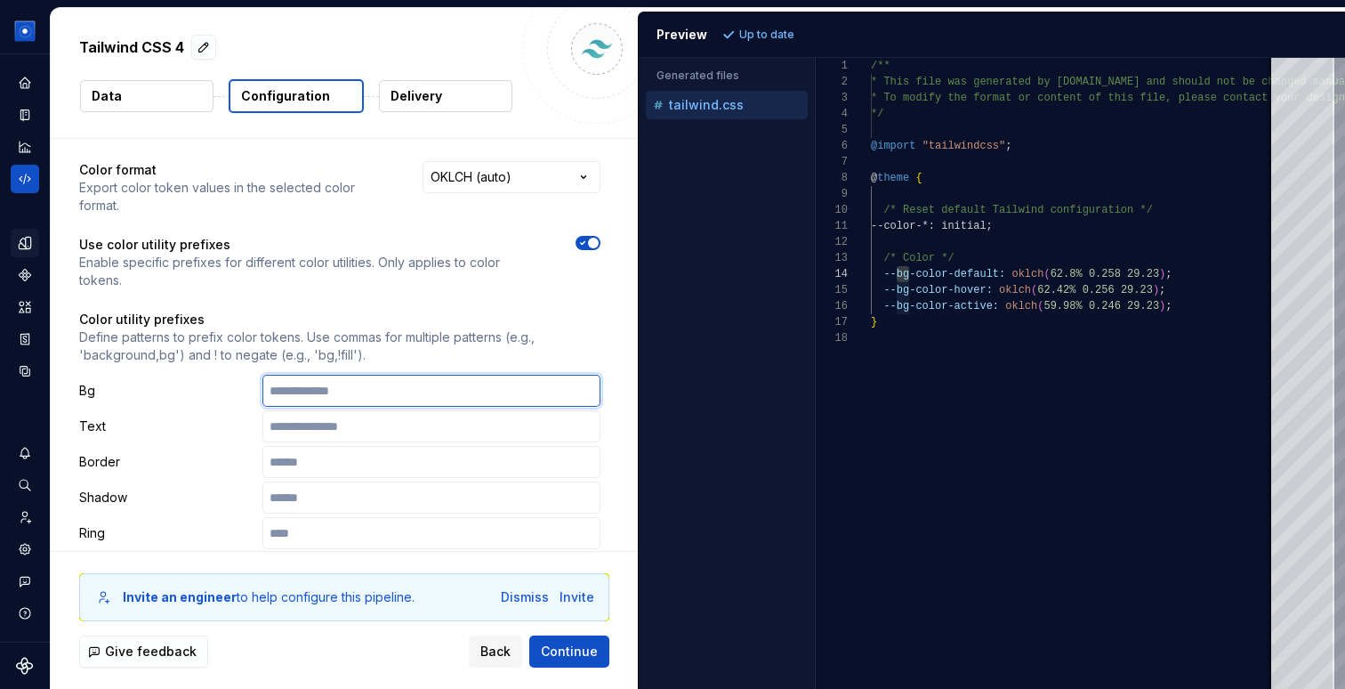
paste input "**********"
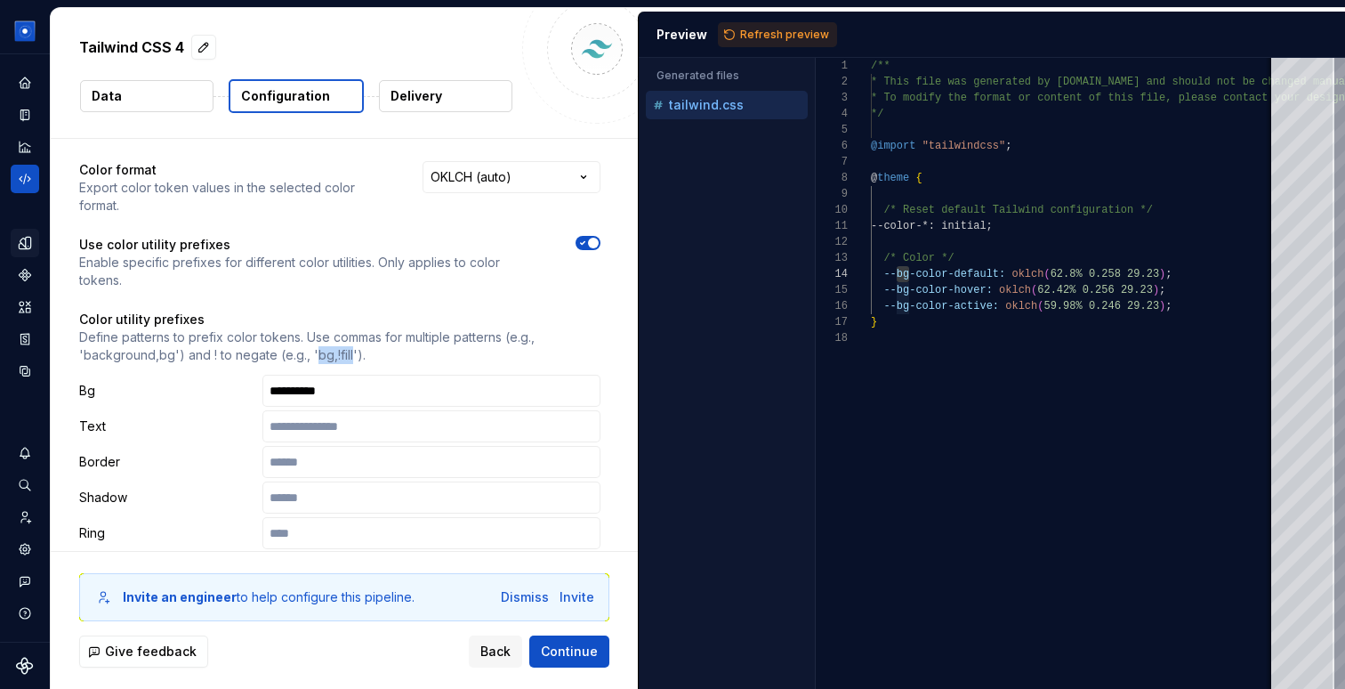
drag, startPoint x: 311, startPoint y: 316, endPoint x: 348, endPoint y: 316, distance: 36.5
click at [348, 328] on p "Define patterns to prefix color tokens. Use commas for multiple patterns (e.g.,…" at bounding box center [339, 346] width 521 height 36
copy p "bg,!fill"
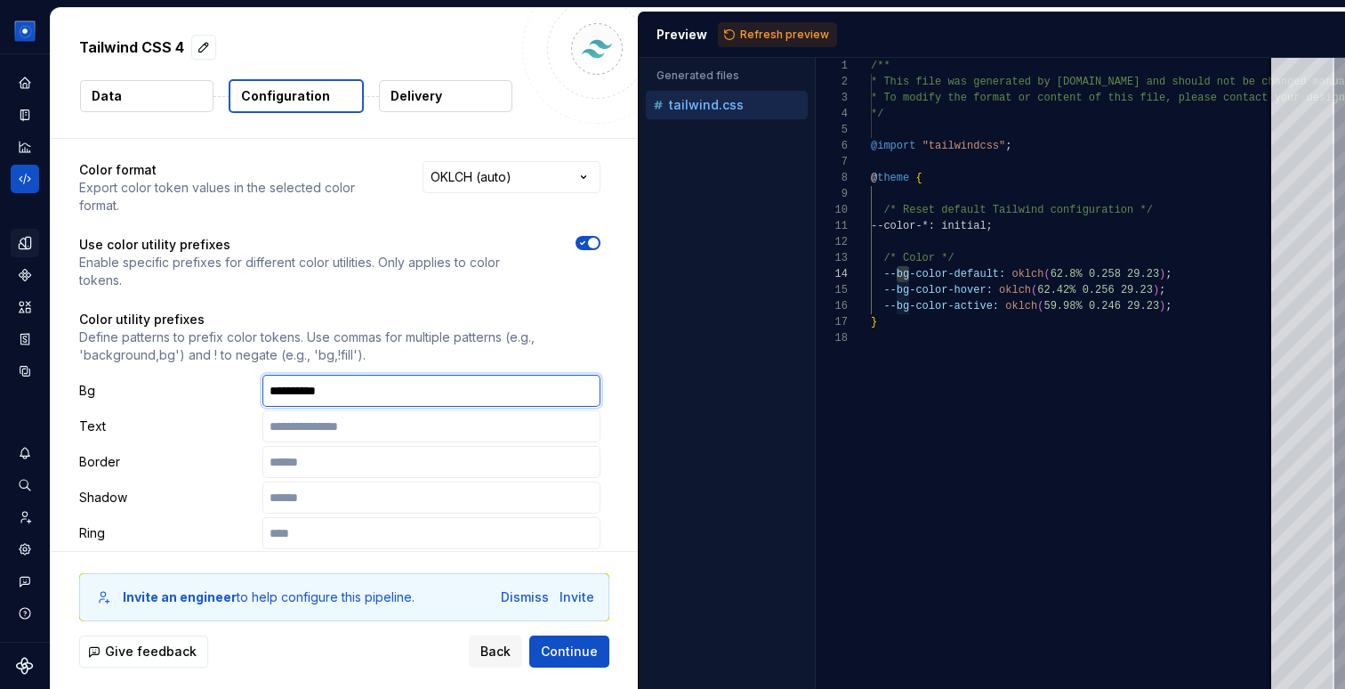
click at [372, 375] on input "**********" at bounding box center [432, 391] width 338 height 32
paste input "*********"
type input "**********"
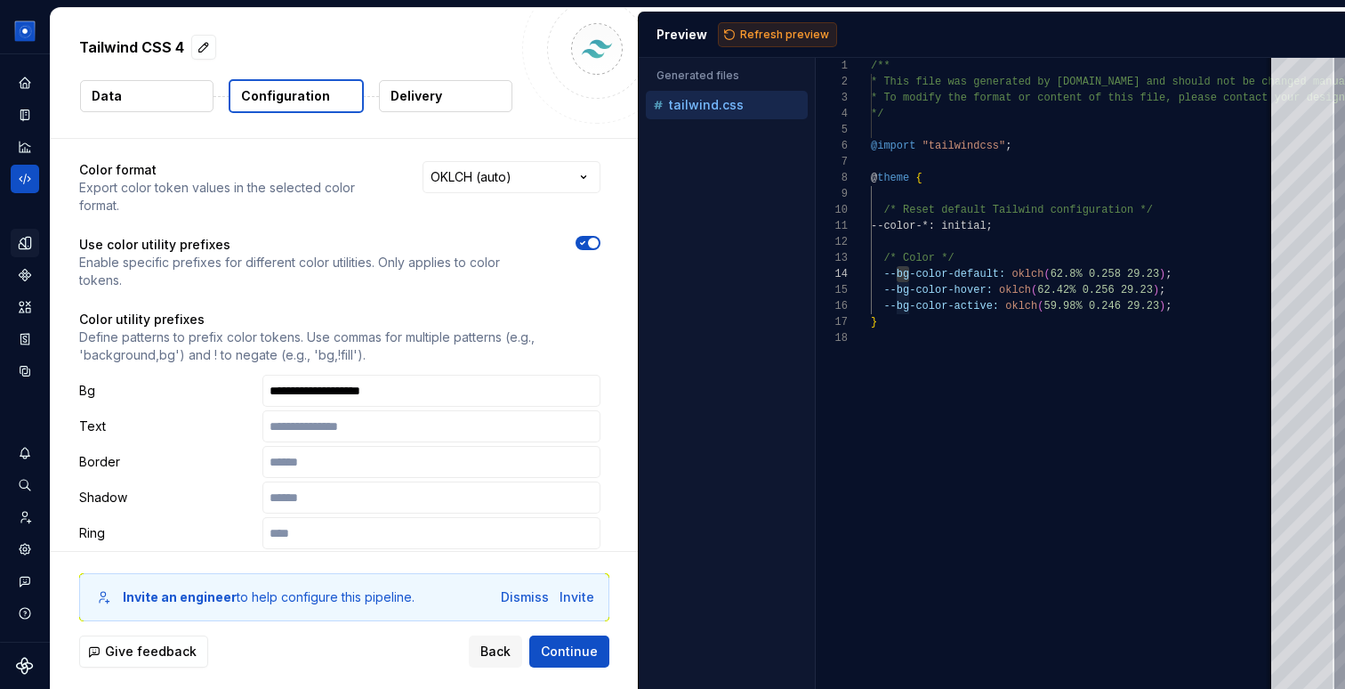
click at [761, 30] on span "Refresh preview" at bounding box center [784, 35] width 89 height 14
click at [599, 238] on span "button" at bounding box center [593, 243] width 11 height 11
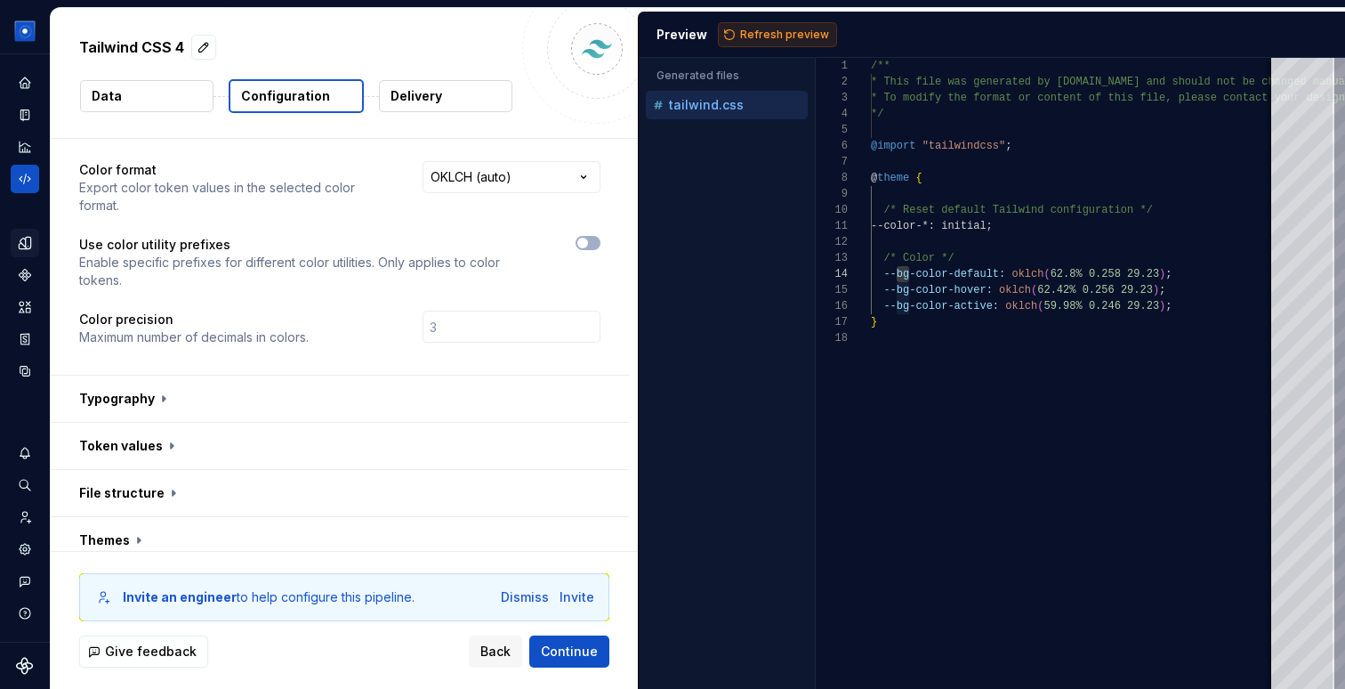
click at [783, 30] on span "Refresh preview" at bounding box center [784, 35] width 89 height 14
type textarea "**********"
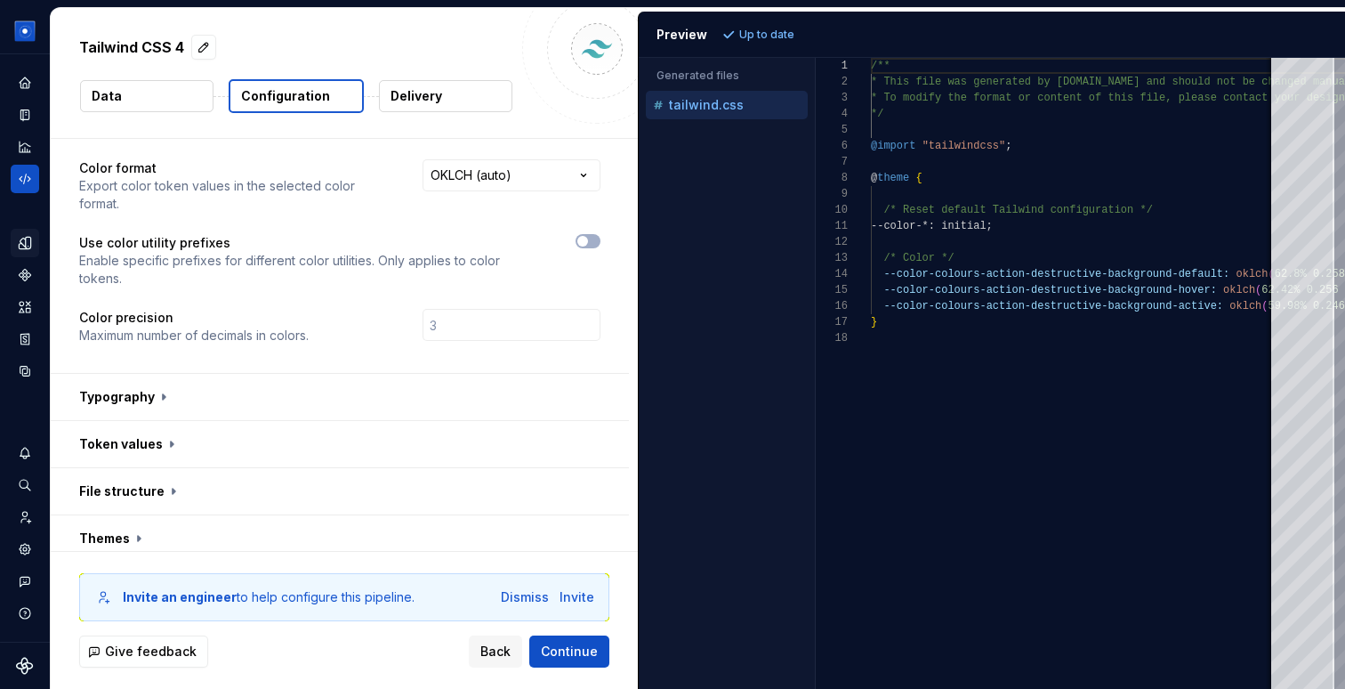
scroll to position [0, 0]
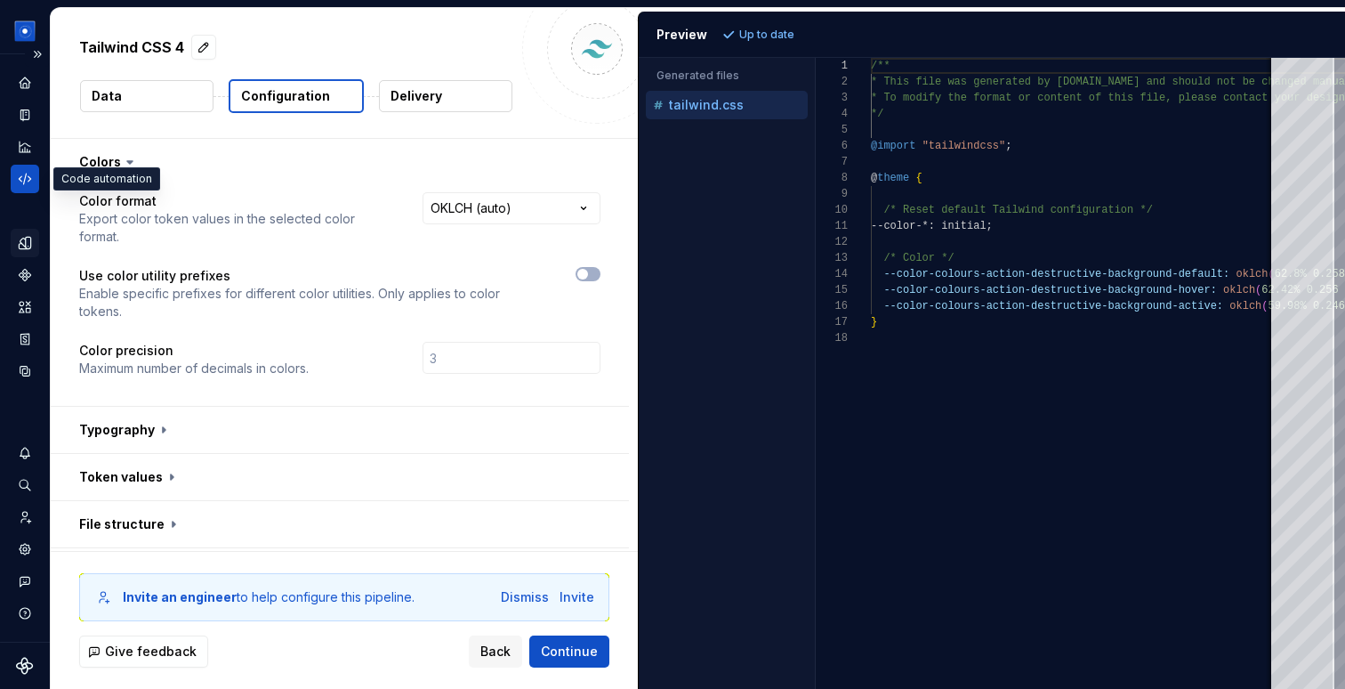
click at [28, 176] on icon "Code automation" at bounding box center [25, 179] width 12 height 11
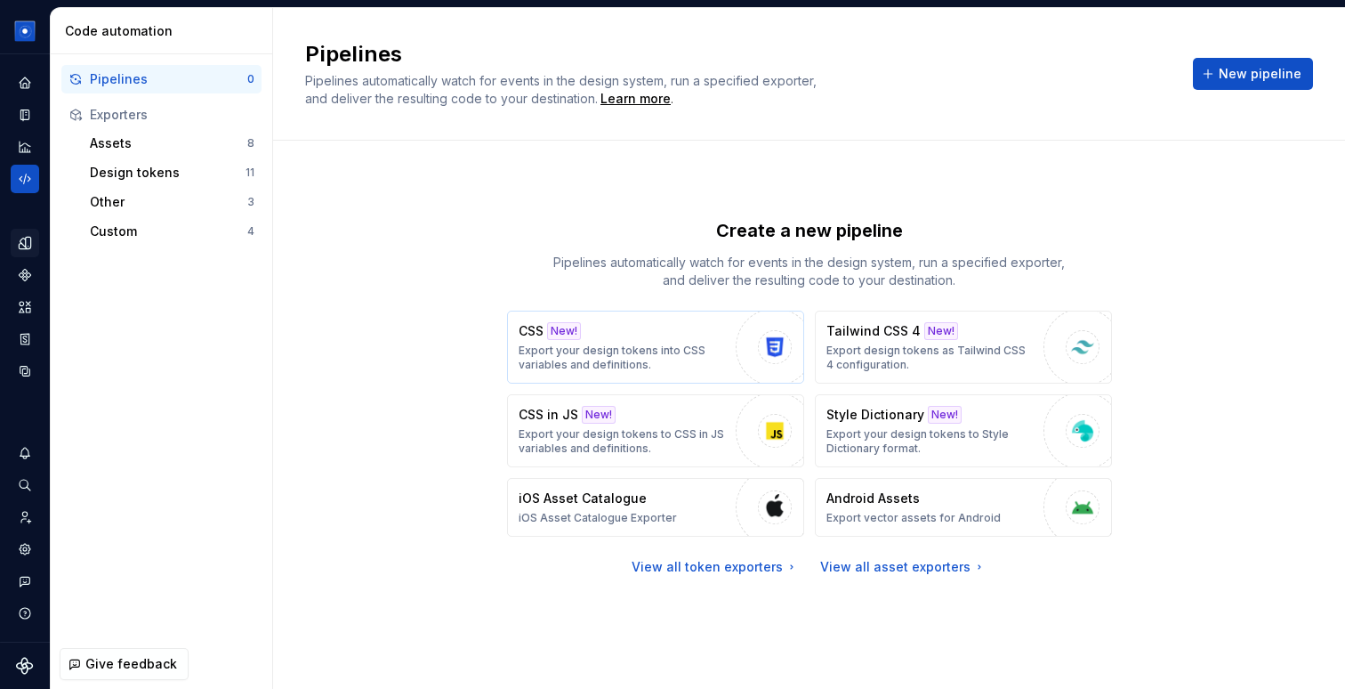
click at [550, 351] on p "Export your design tokens into CSS variables and definitions." at bounding box center [623, 357] width 208 height 28
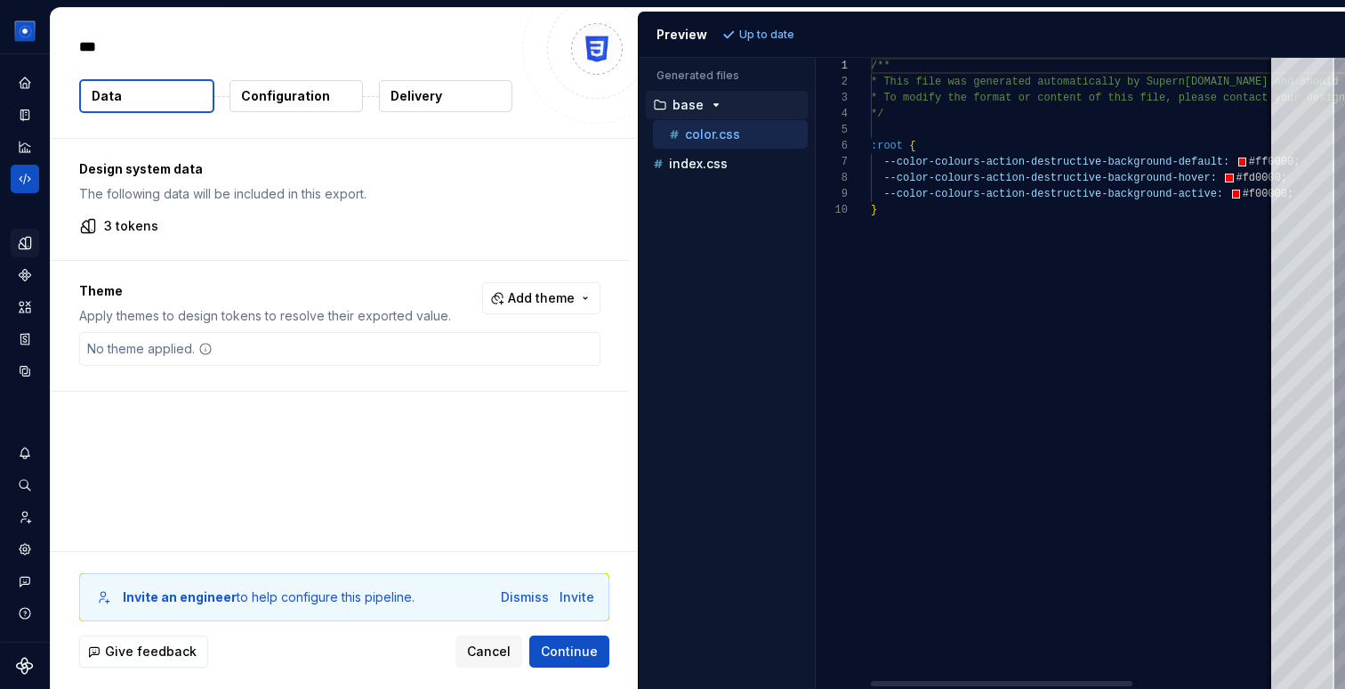
type textarea "*"
type textarea "**********"
drag, startPoint x: 897, startPoint y: 161, endPoint x: 928, endPoint y: 161, distance: 31.1
click at [928, 161] on div "/** * This file was generated automatically by Supern [DOMAIN_NAME] and should …" at bounding box center [1184, 373] width 627 height 631
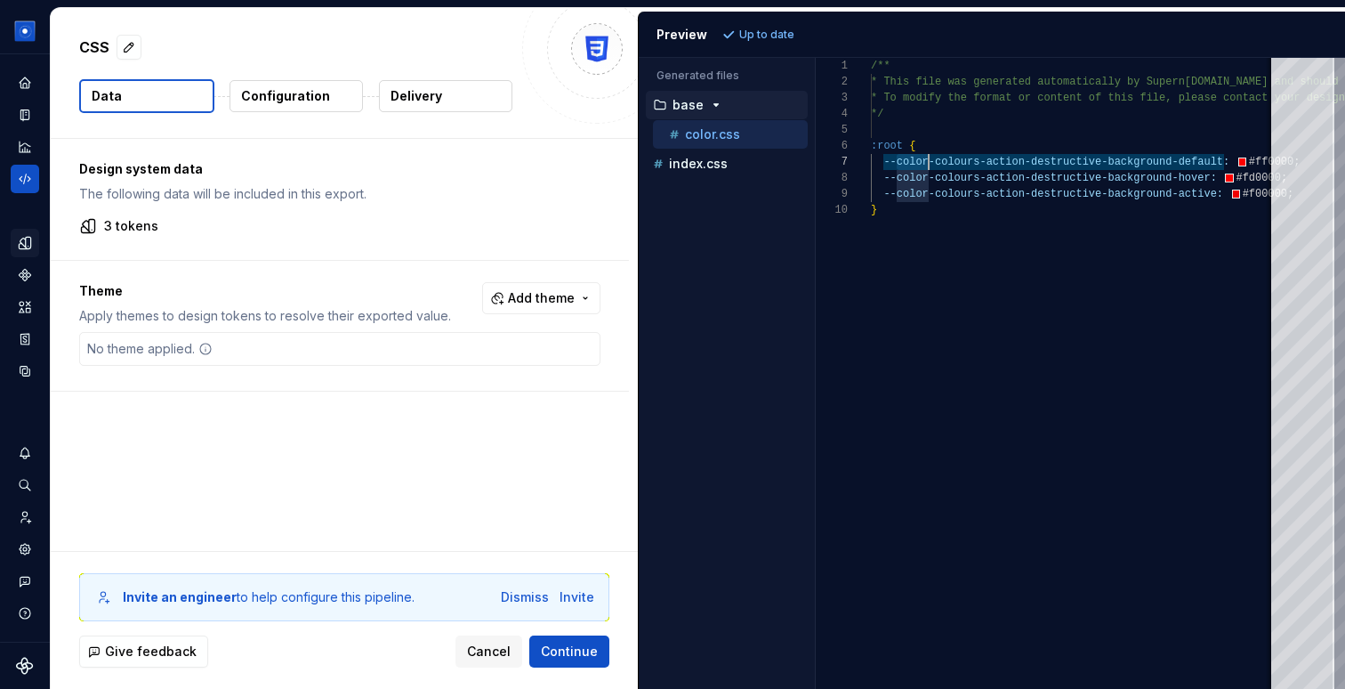
click at [284, 104] on p "Configuration" at bounding box center [285, 96] width 89 height 18
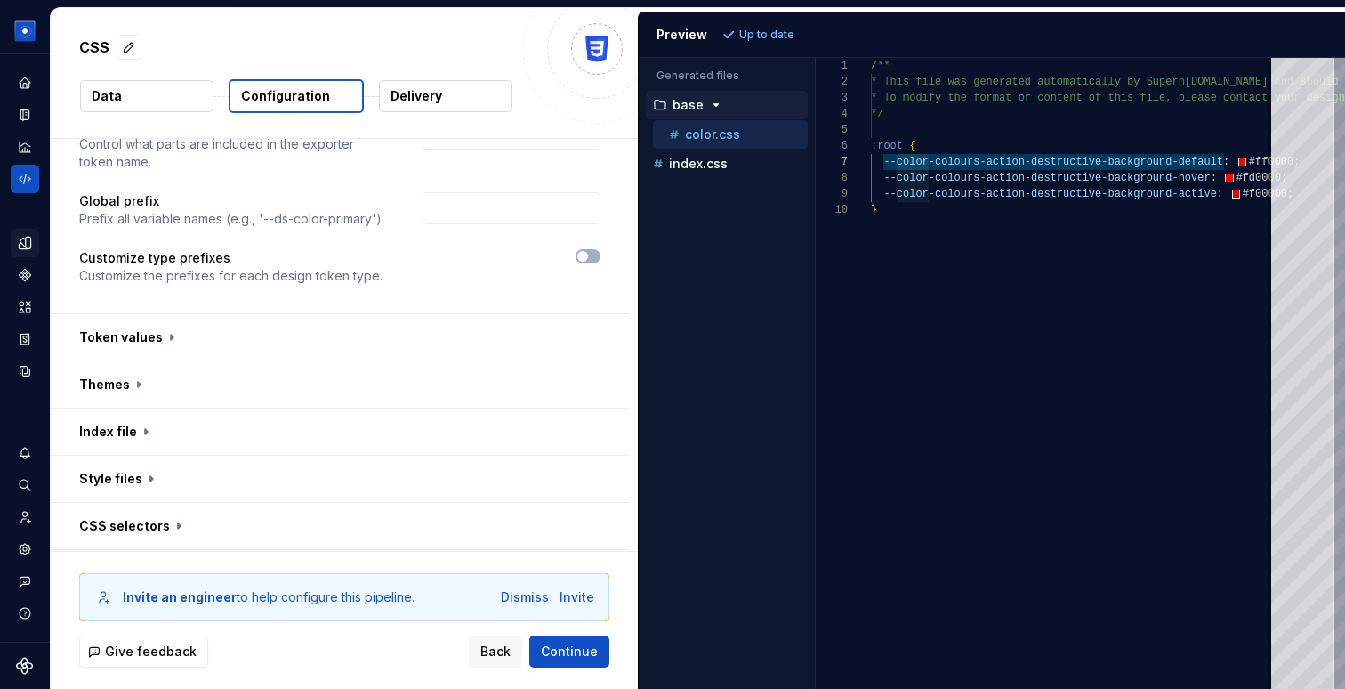
scroll to position [134, 0]
click at [537, 598] on div "Dismiss" at bounding box center [525, 597] width 48 height 18
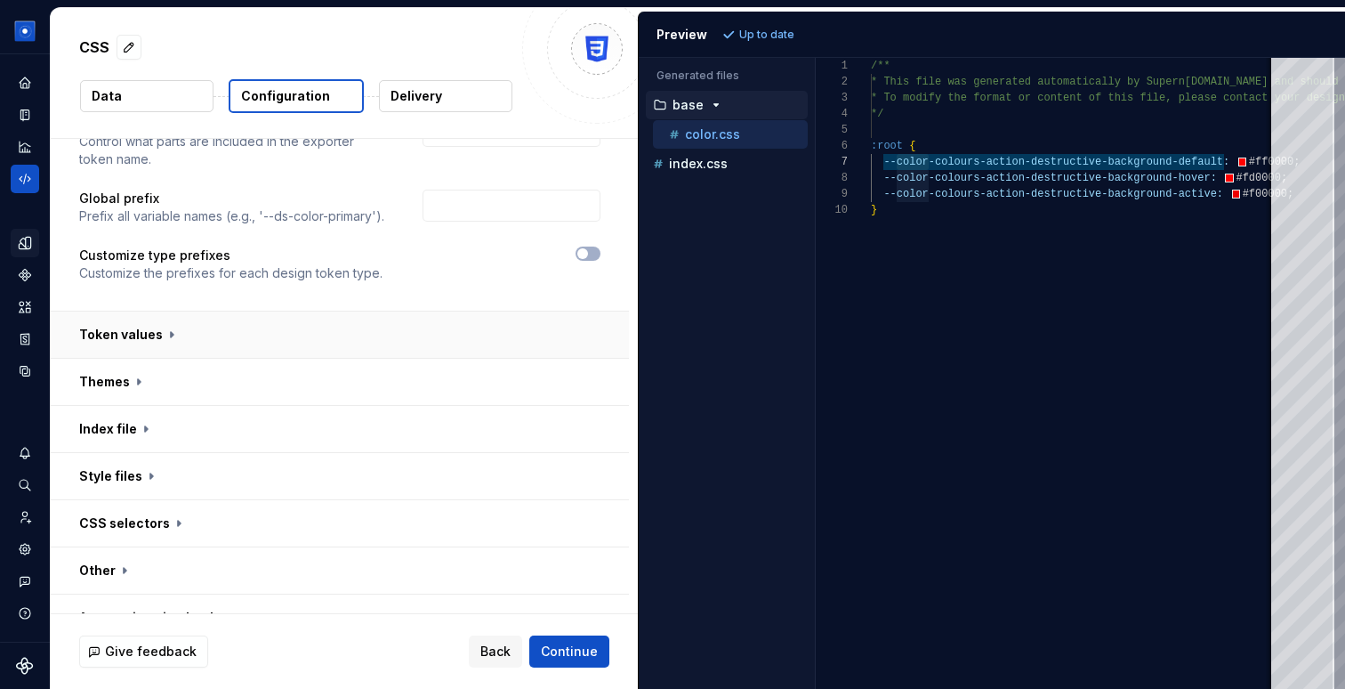
click at [146, 344] on button "button" at bounding box center [340, 334] width 578 height 46
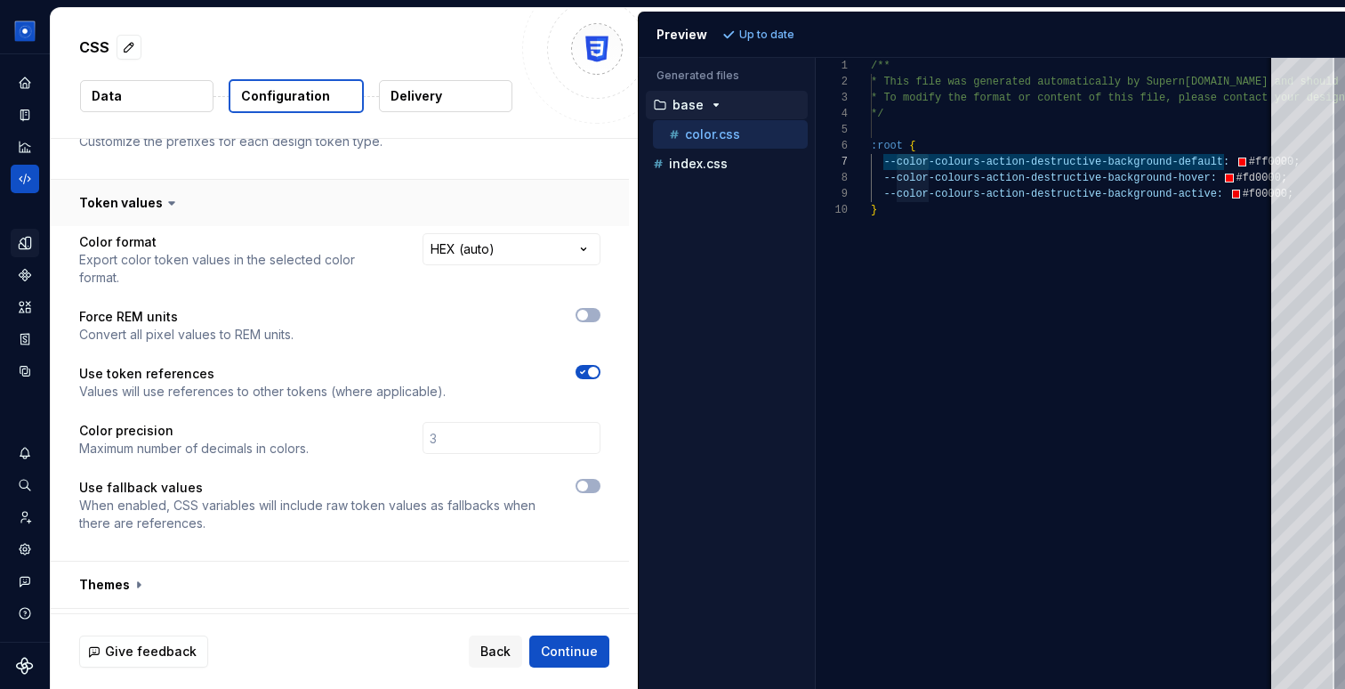
scroll to position [268, 0]
click at [144, 196] on button "button" at bounding box center [340, 201] width 578 height 46
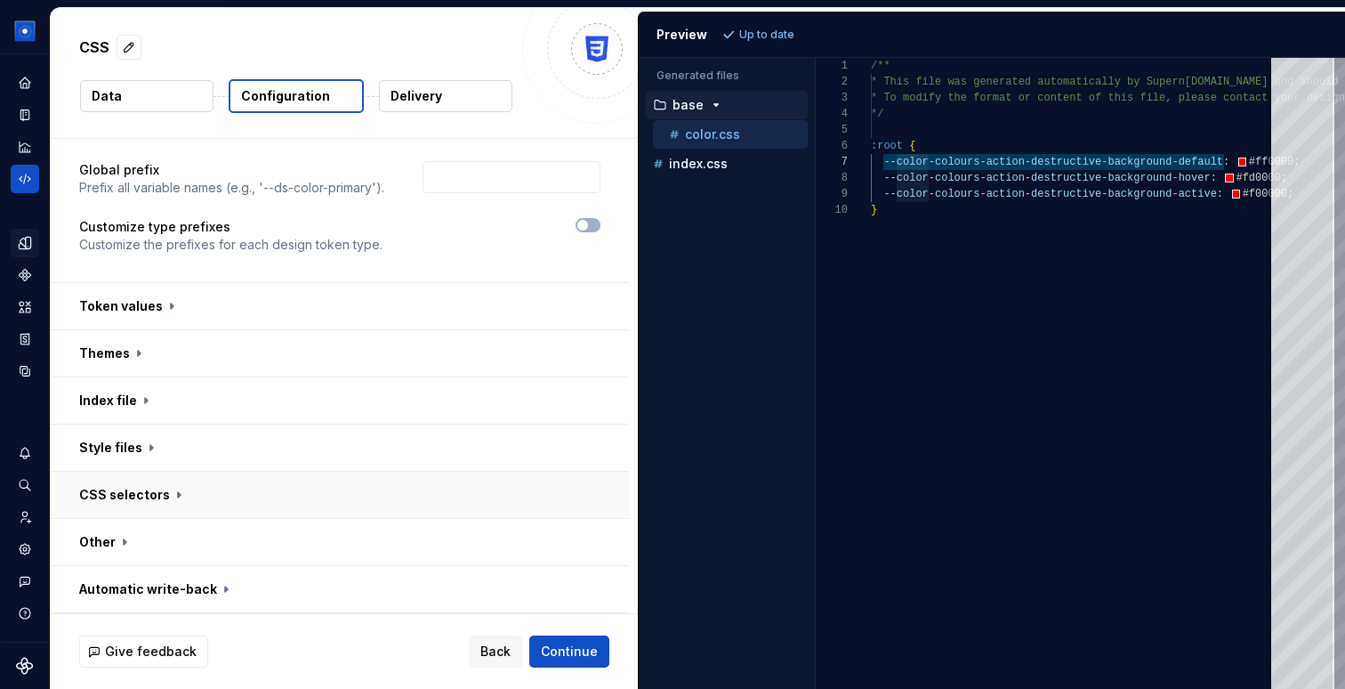
click at [156, 503] on button "button" at bounding box center [340, 495] width 578 height 46
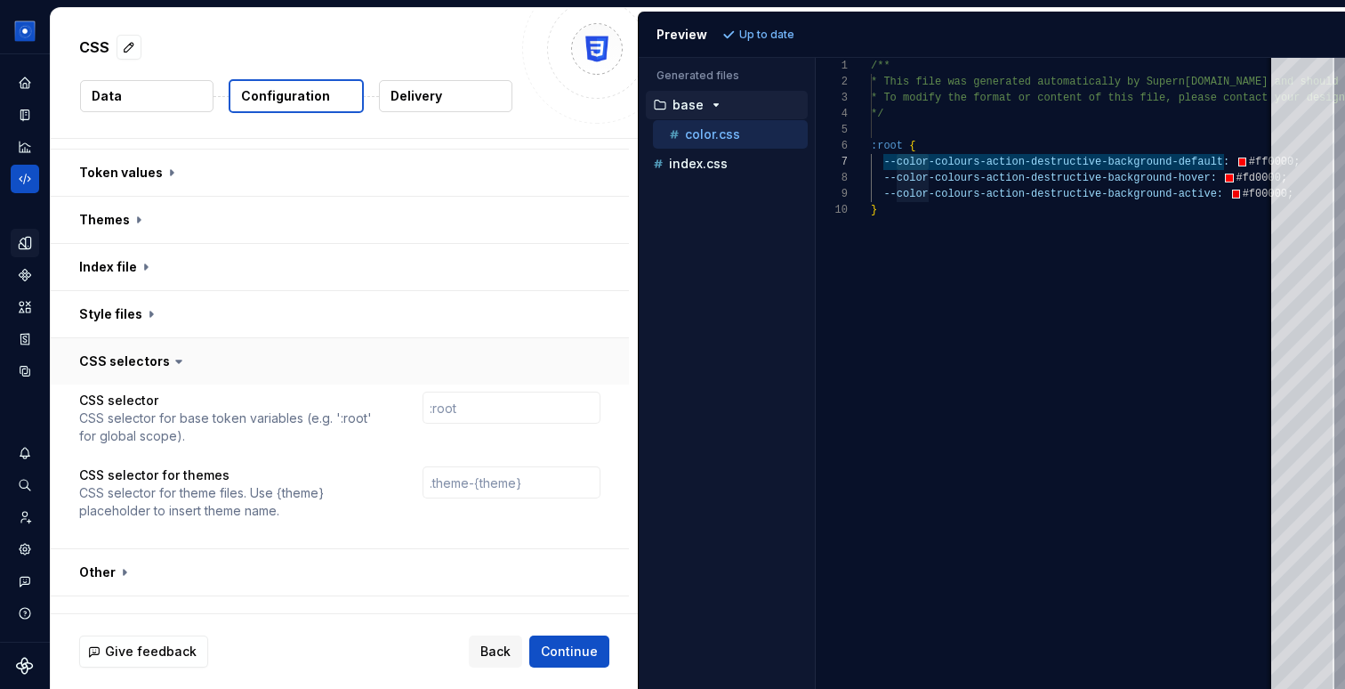
scroll to position [327, 0]
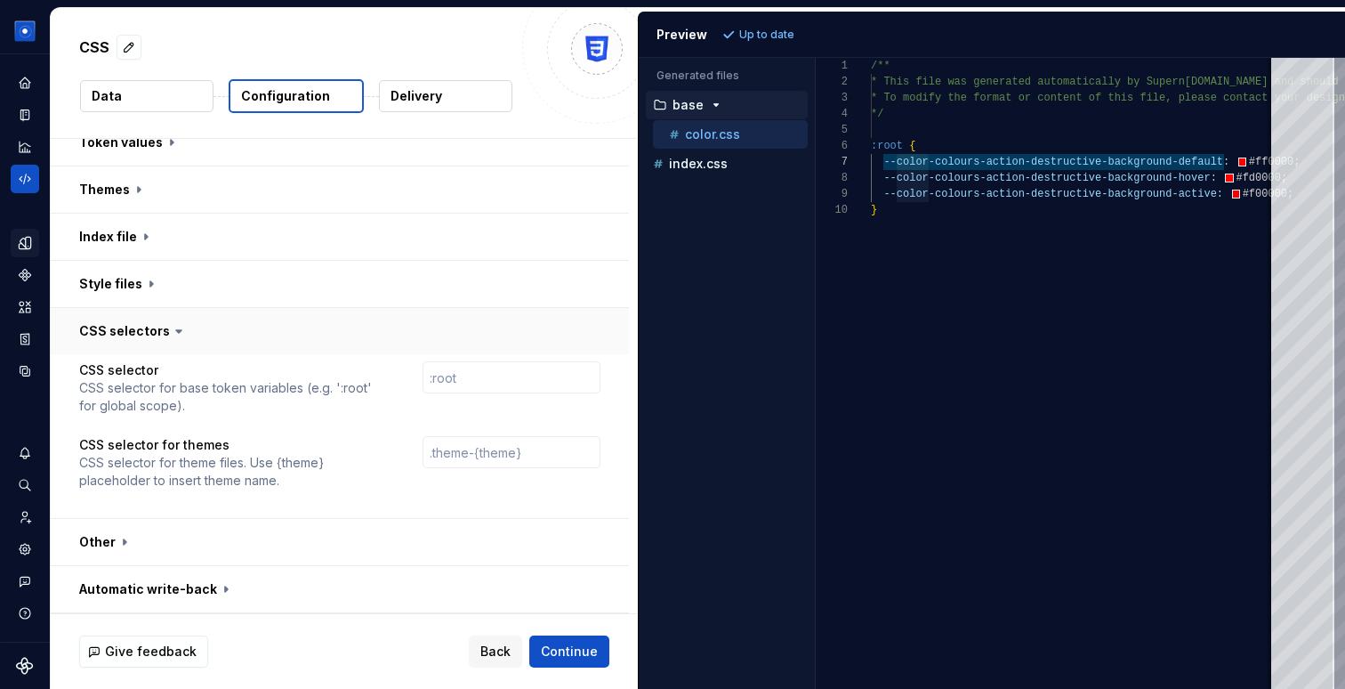
click at [141, 322] on button "button" at bounding box center [340, 331] width 578 height 46
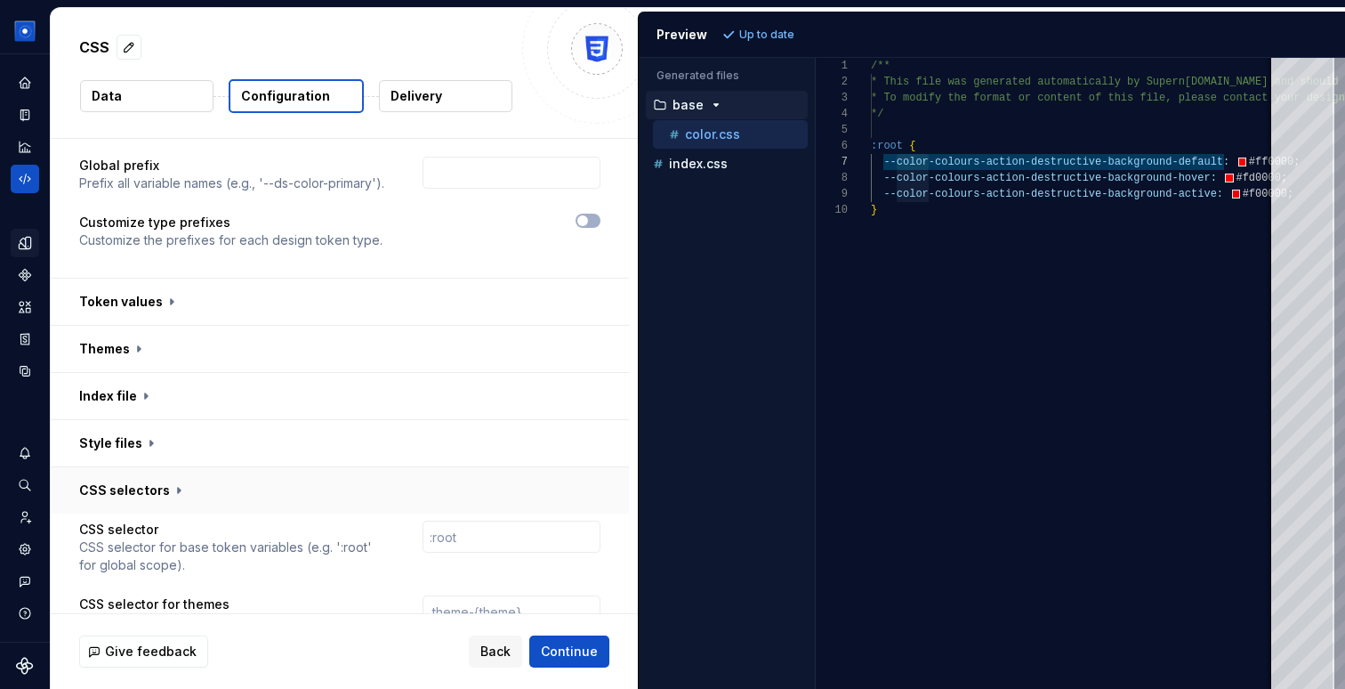
scroll to position [163, 0]
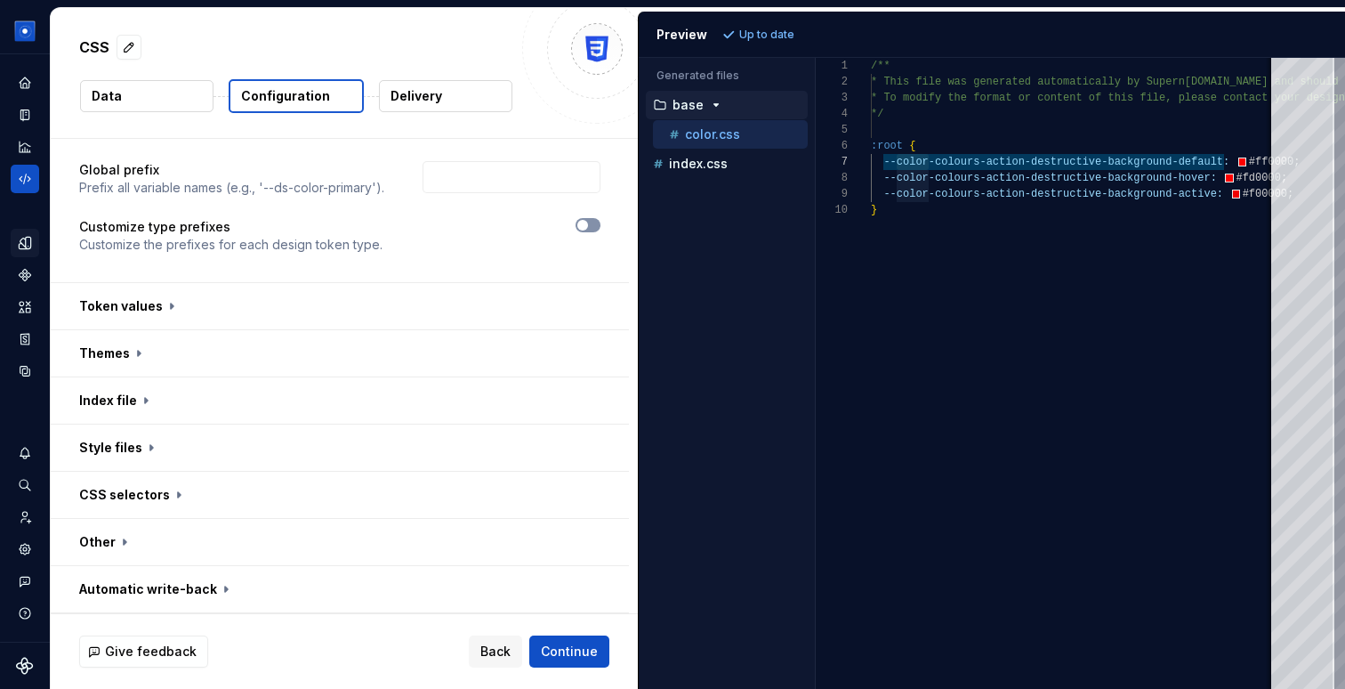
click at [588, 229] on span "button" at bounding box center [583, 225] width 11 height 11
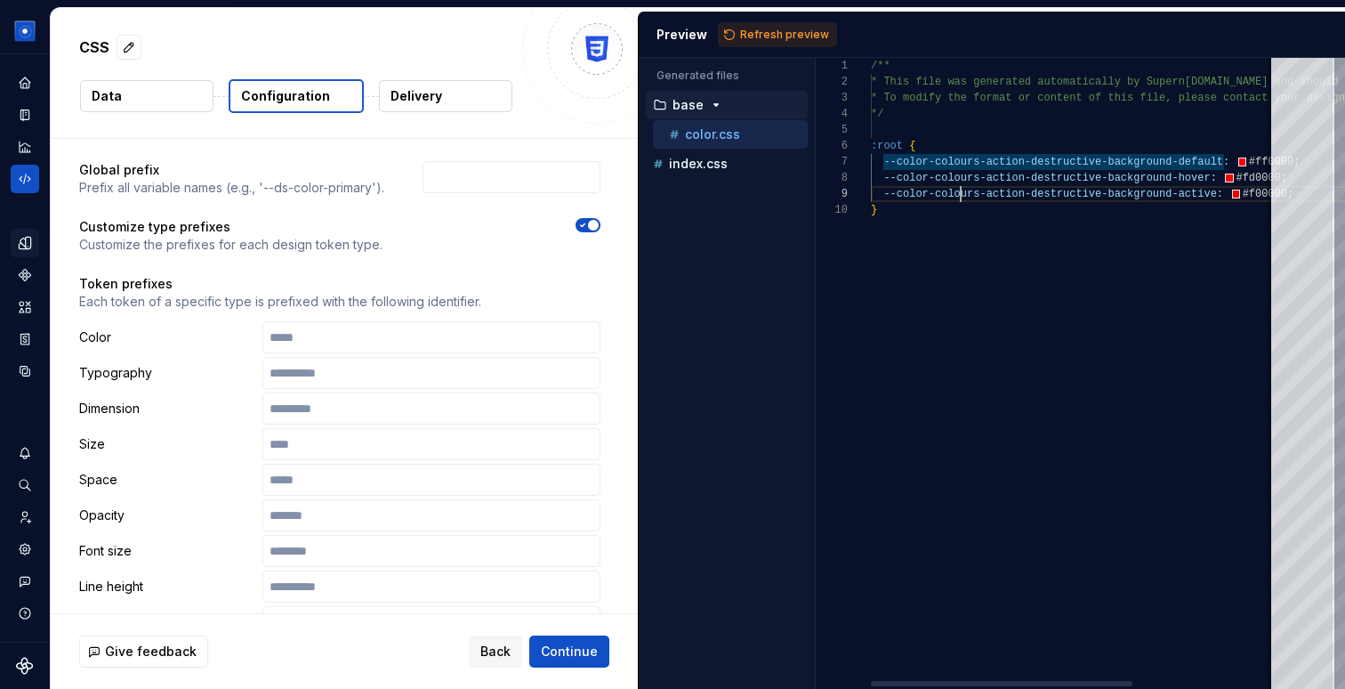
scroll to position [128, 90]
click at [958, 191] on div "/** * This file was generated automatically by Supern [DOMAIN_NAME] and should …" at bounding box center [1184, 373] width 627 height 631
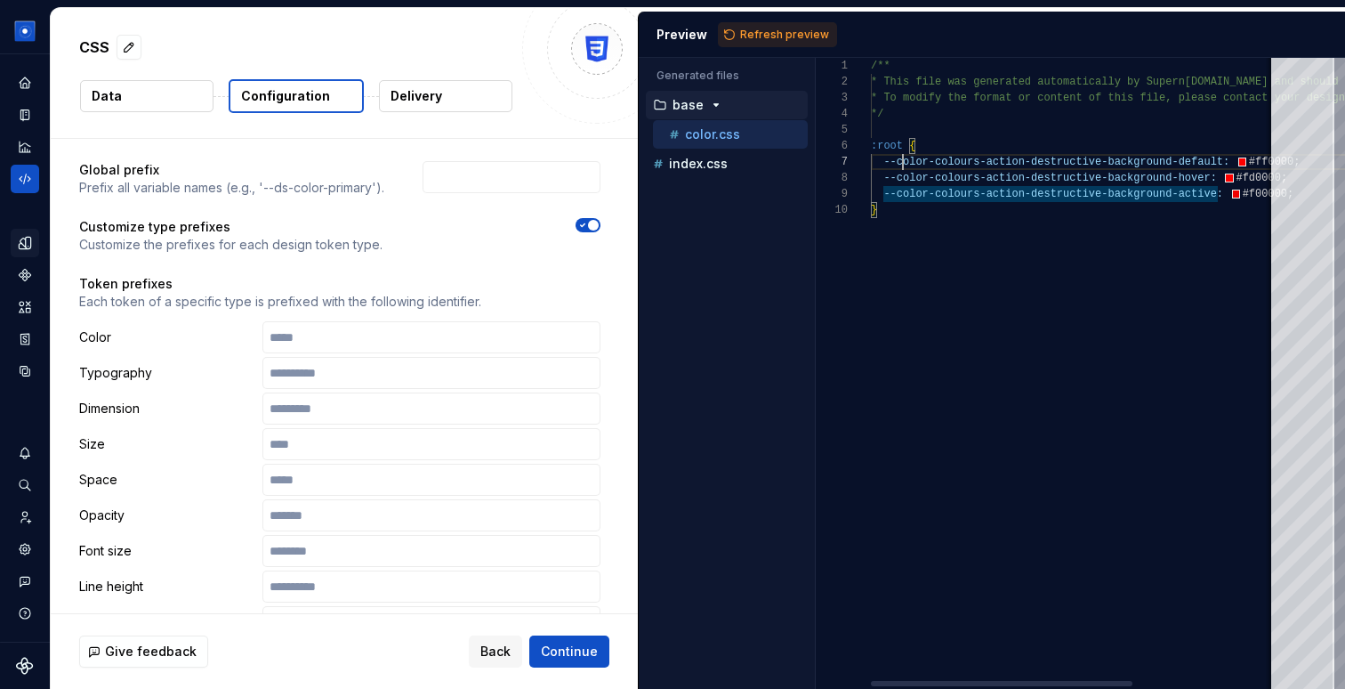
scroll to position [96, 32]
click at [900, 166] on div "/** * This file was generated automatically by Supern [DOMAIN_NAME] and should …" at bounding box center [1184, 373] width 627 height 631
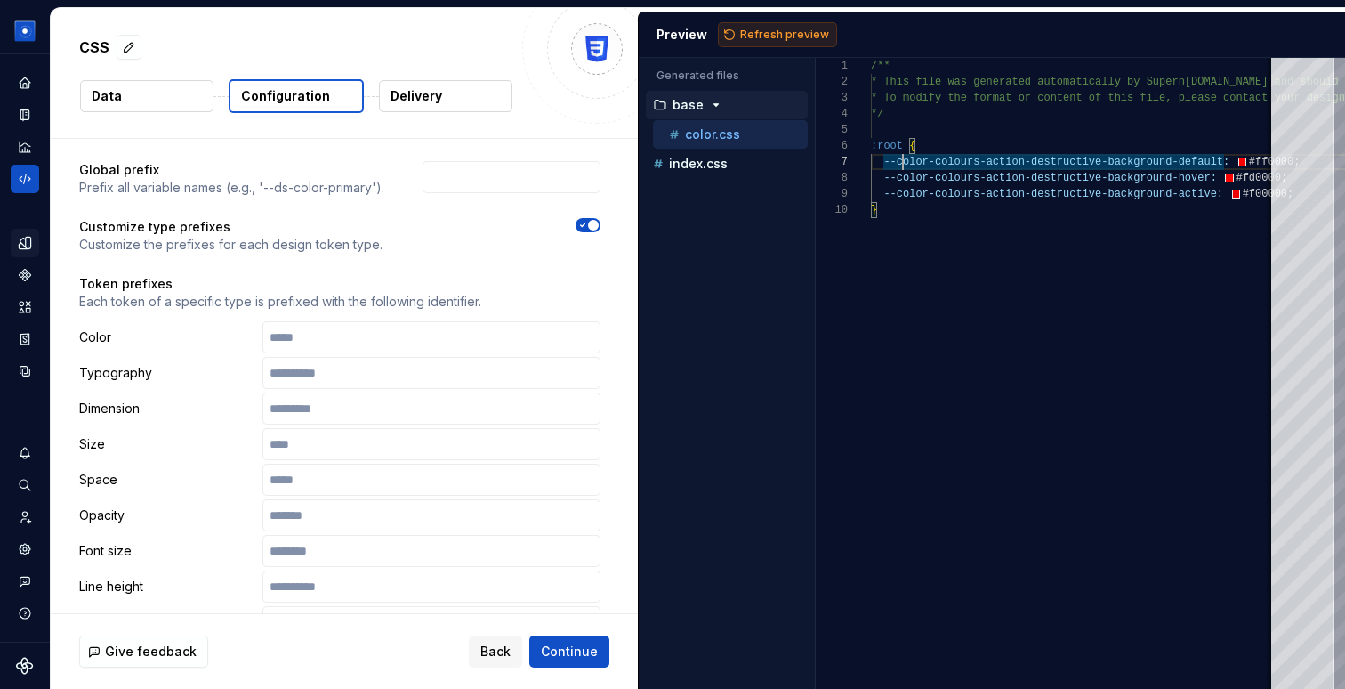
click at [787, 35] on span "Refresh preview" at bounding box center [784, 35] width 89 height 14
click at [904, 159] on div "/** * This file was generated automatically by Supern [DOMAIN_NAME] and should …" at bounding box center [1184, 373] width 627 height 631
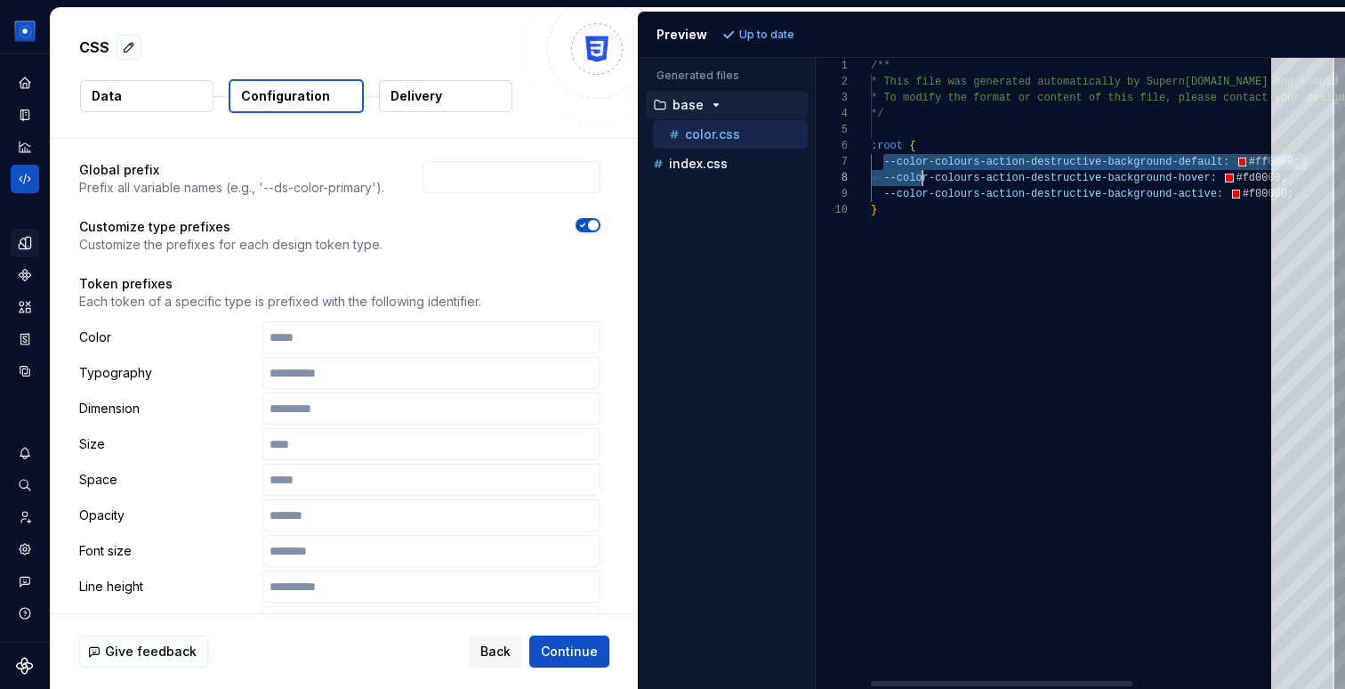
scroll to position [96, 58]
drag, startPoint x: 886, startPoint y: 167, endPoint x: 925, endPoint y: 165, distance: 39.2
click at [925, 165] on div "/** * This file was generated automatically by Supern [DOMAIN_NAME] and should …" at bounding box center [1184, 373] width 627 height 631
click at [91, 343] on p "Color" at bounding box center [167, 337] width 176 height 18
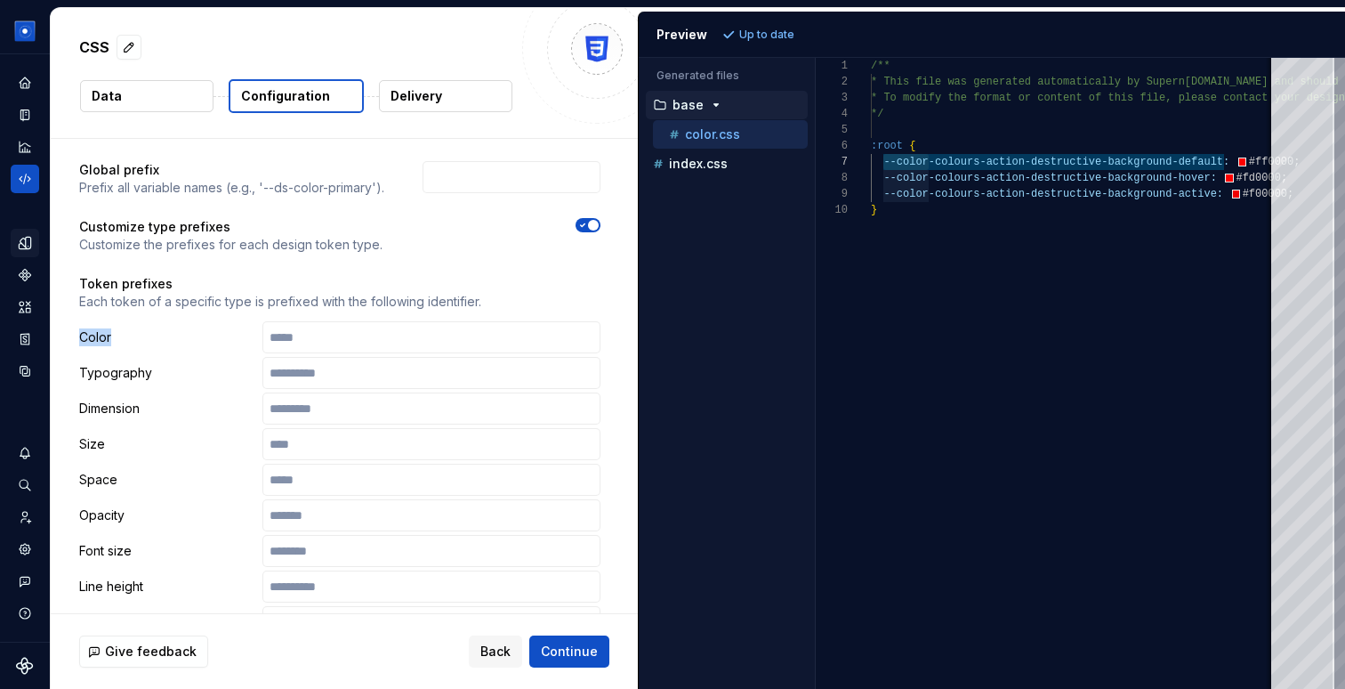
drag, startPoint x: 80, startPoint y: 341, endPoint x: 129, endPoint y: 337, distance: 49.1
click at [129, 341] on p "Color" at bounding box center [167, 337] width 176 height 18
click at [327, 339] on input "text" at bounding box center [432, 337] width 338 height 32
click at [781, 29] on span "Refresh preview" at bounding box center [784, 35] width 89 height 14
type textarea "**********"
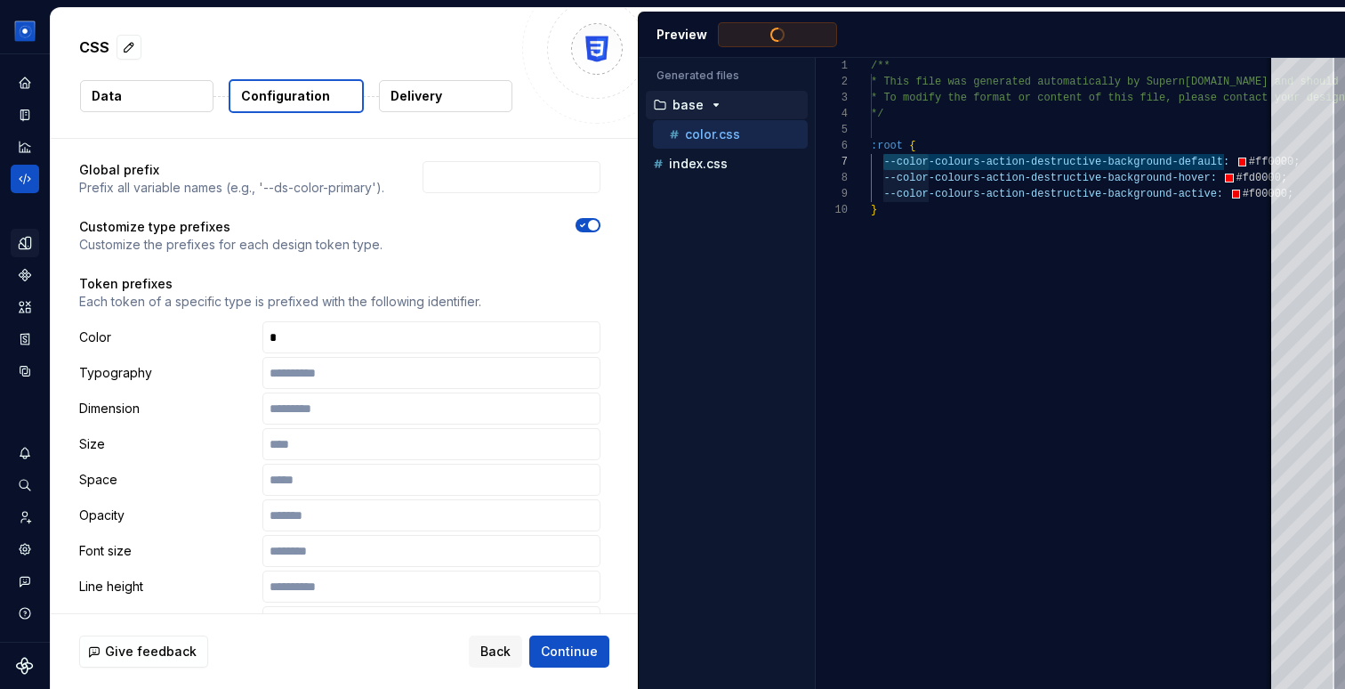
scroll to position [144, 0]
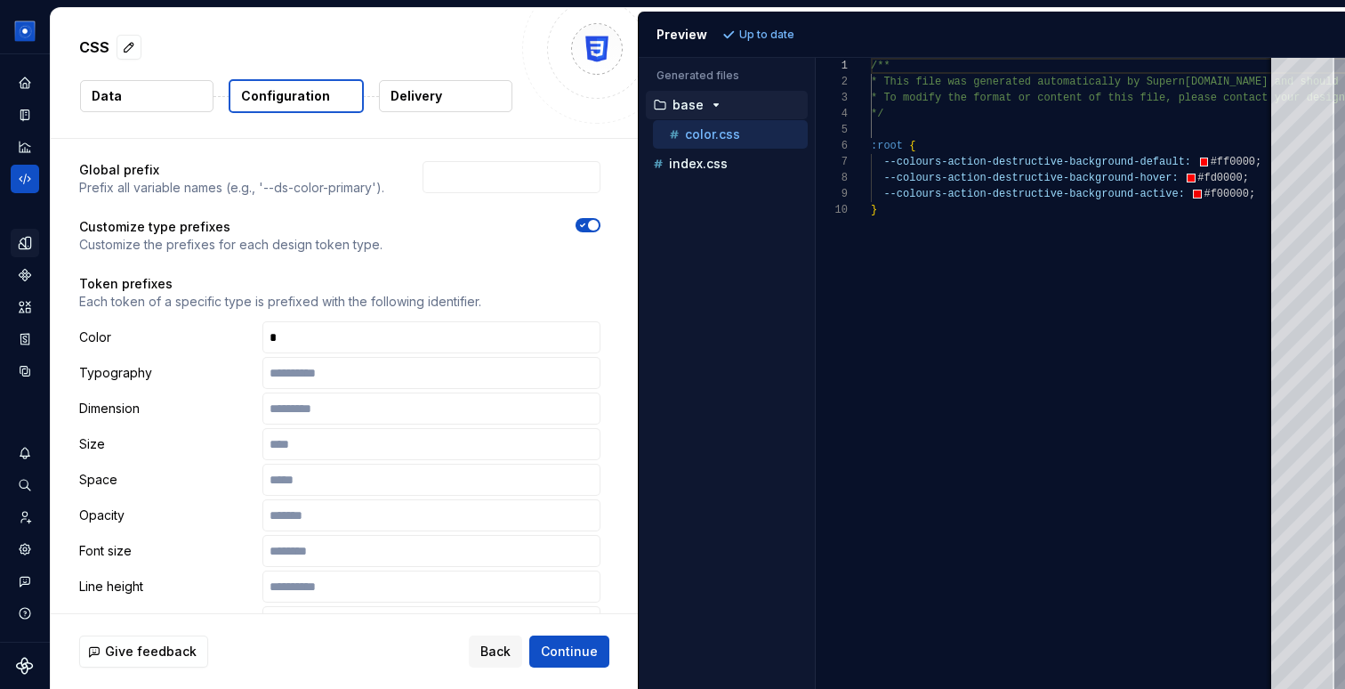
click at [89, 52] on p "CSS" at bounding box center [94, 46] width 30 height 21
drag, startPoint x: 75, startPoint y: 289, endPoint x: 246, endPoint y: 287, distance: 171.8
click at [246, 287] on div "**********" at bounding box center [340, 629] width 578 height 1214
click at [394, 350] on input "text" at bounding box center [432, 337] width 338 height 32
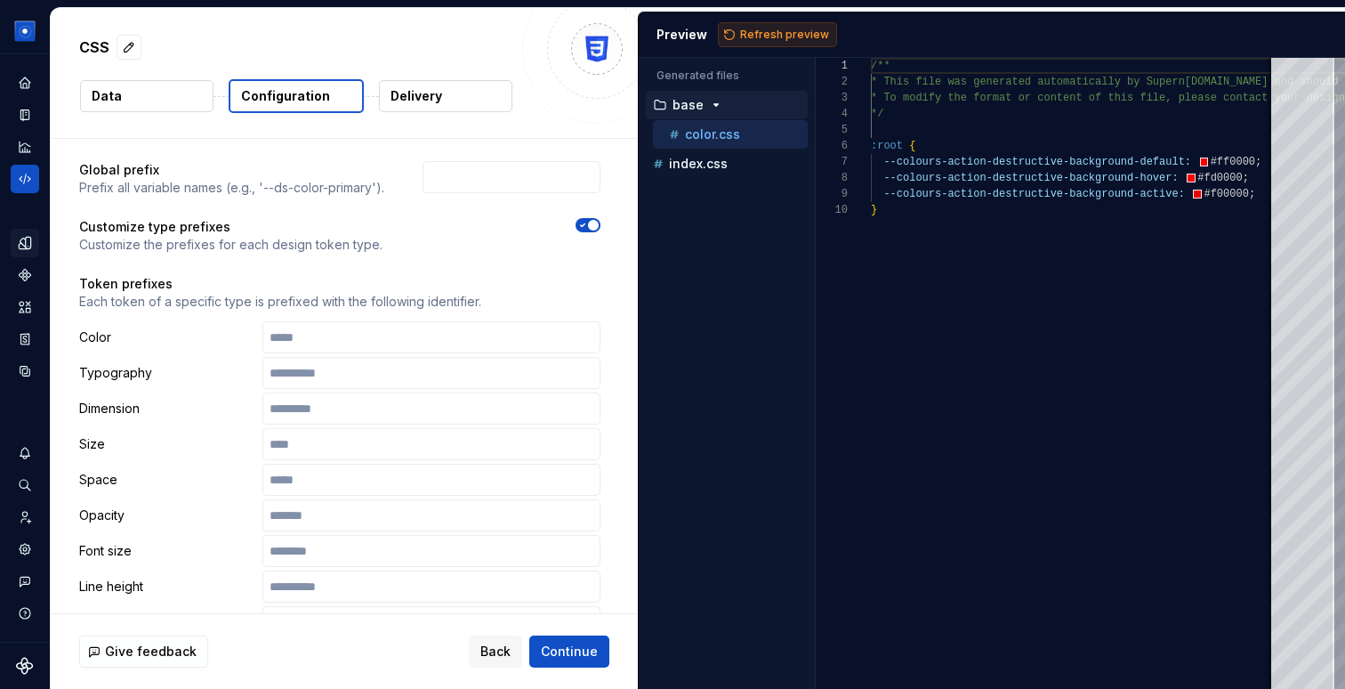
click at [764, 41] on button "Refresh preview" at bounding box center [777, 34] width 119 height 25
type textarea "**********"
drag, startPoint x: 77, startPoint y: 291, endPoint x: 199, endPoint y: 291, distance: 121.9
click at [199, 291] on div "**********" at bounding box center [340, 629] width 578 height 1214
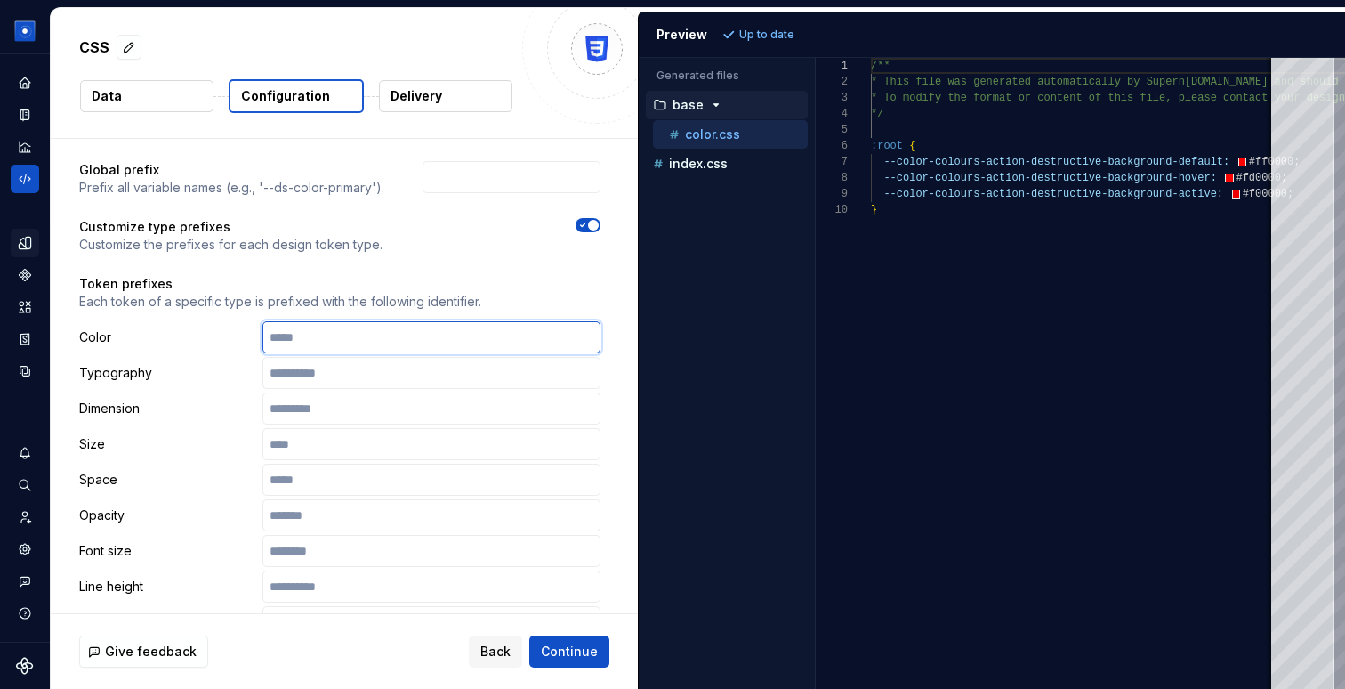
click at [352, 344] on input "text" at bounding box center [432, 337] width 338 height 32
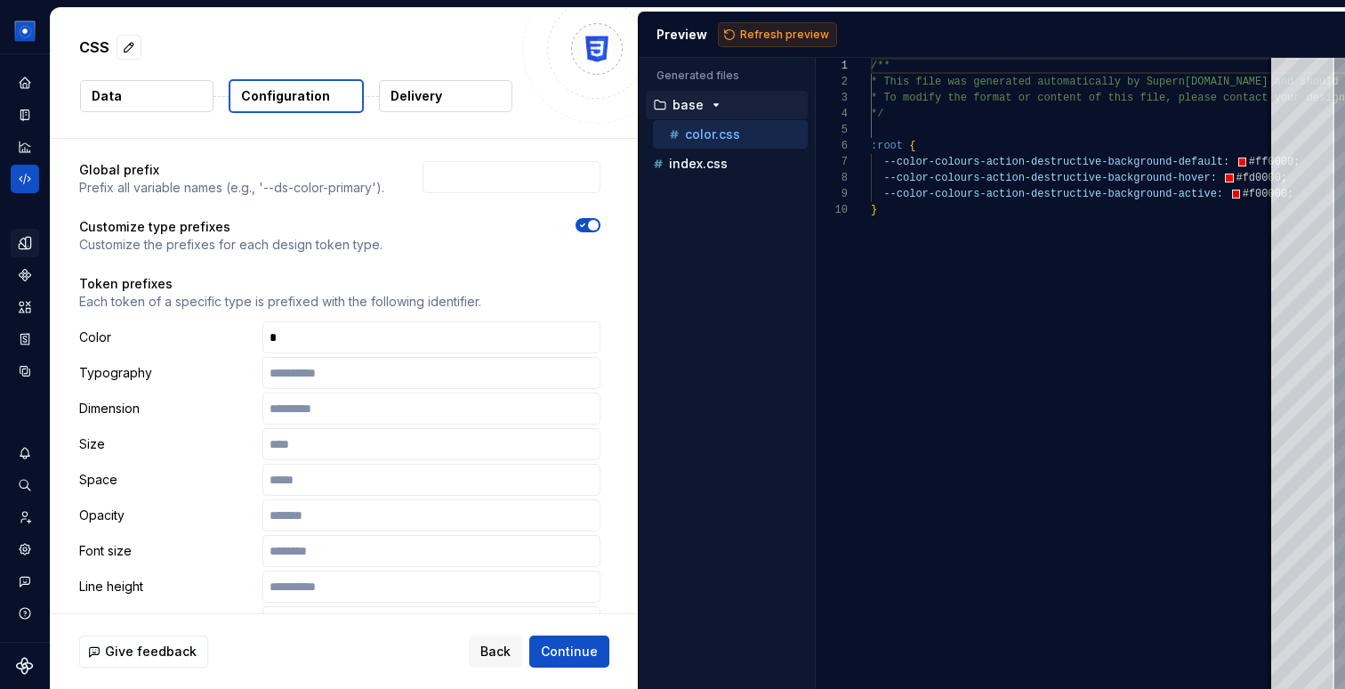
click at [751, 32] on span "Refresh preview" at bounding box center [784, 35] width 89 height 14
type textarea "**********"
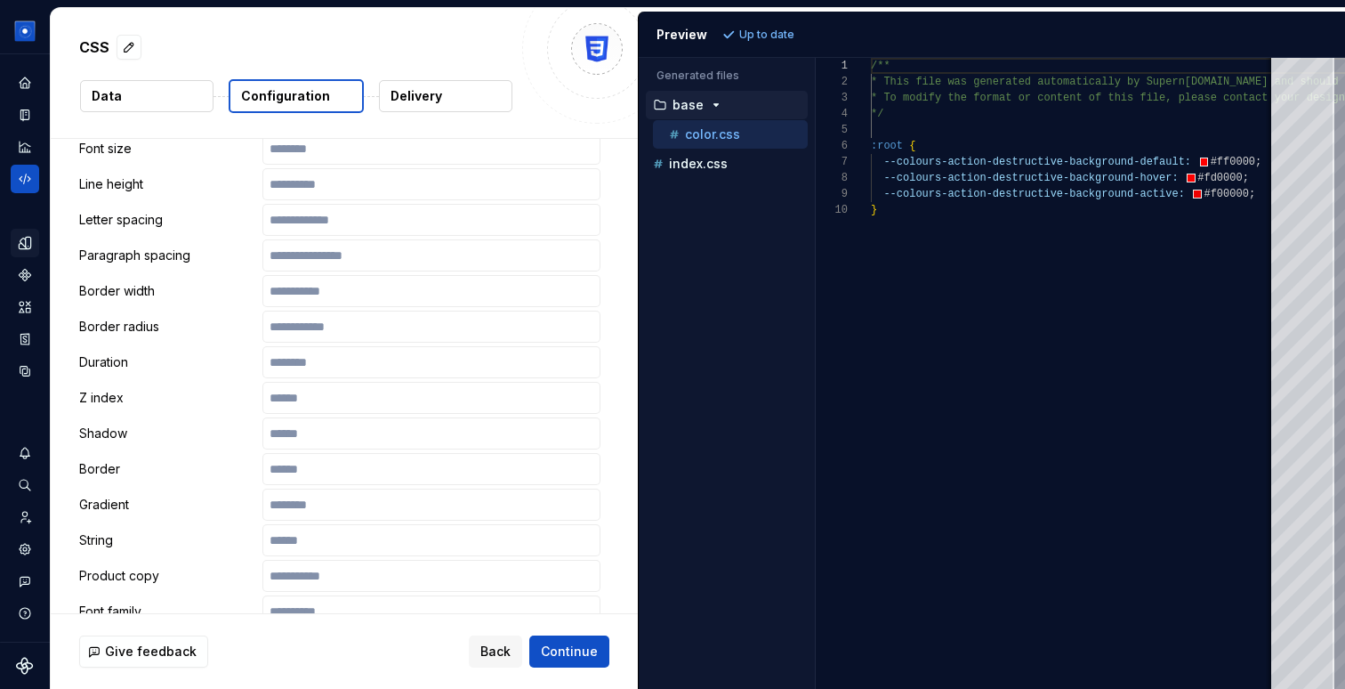
scroll to position [484, 0]
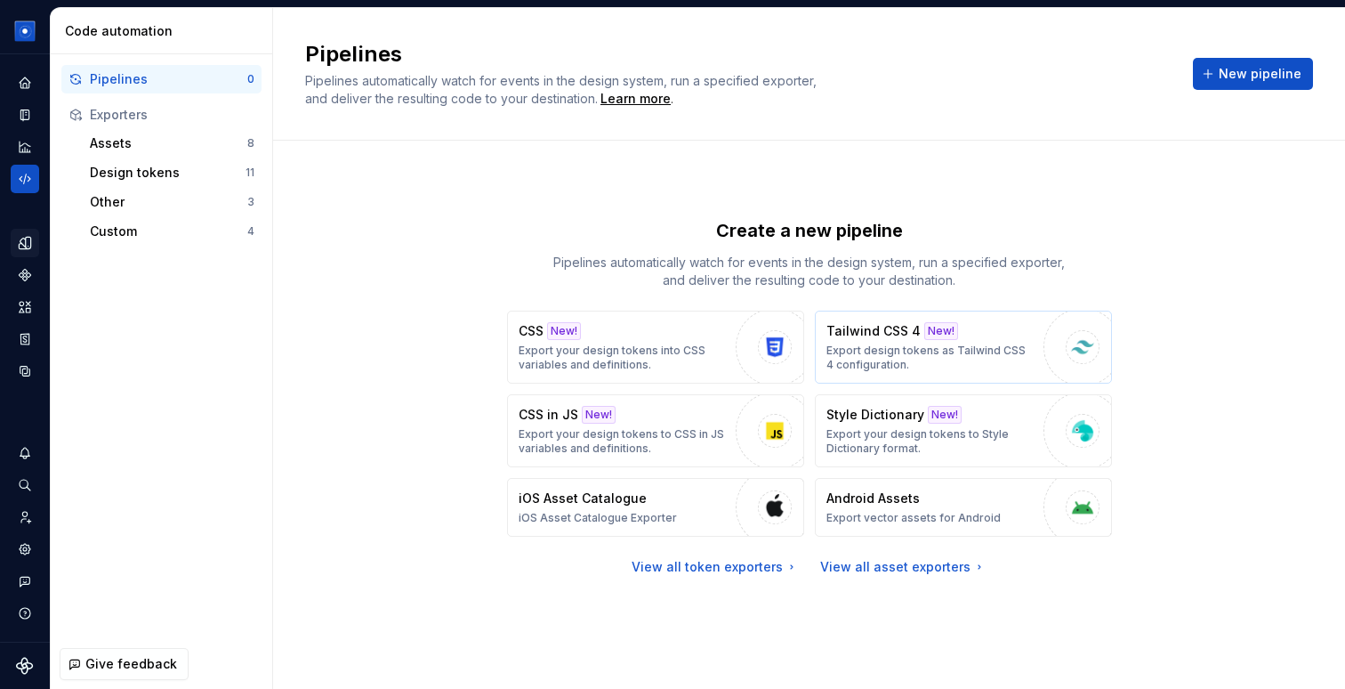
click at [864, 354] on p "Export design tokens as Tailwind CSS 4 configuration." at bounding box center [931, 357] width 208 height 28
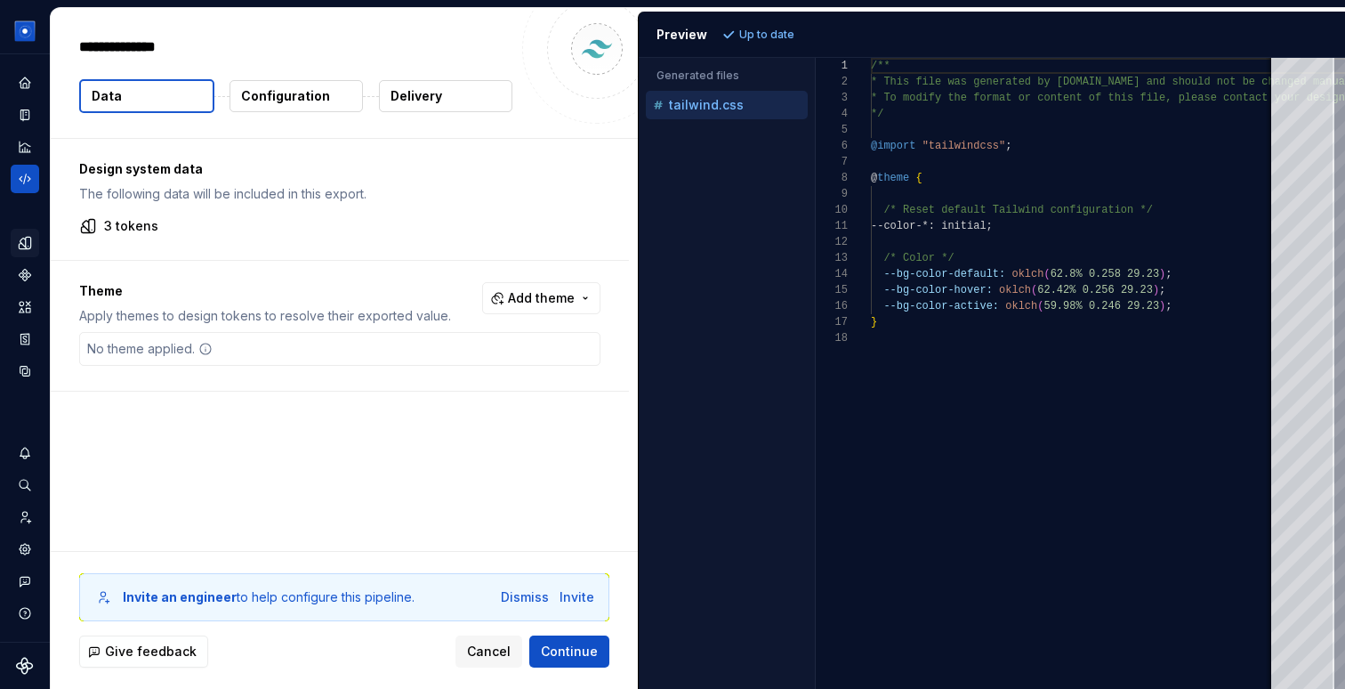
click at [311, 91] on p "Configuration" at bounding box center [285, 96] width 89 height 18
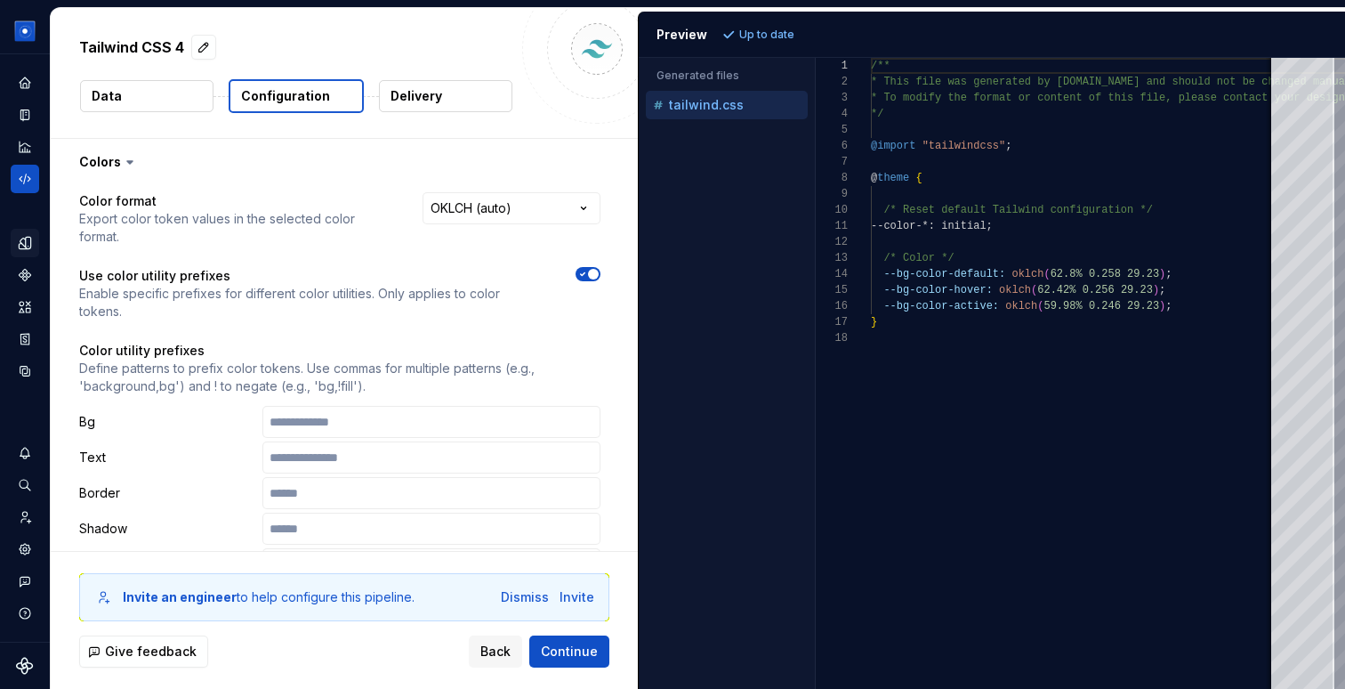
scroll to position [611, 0]
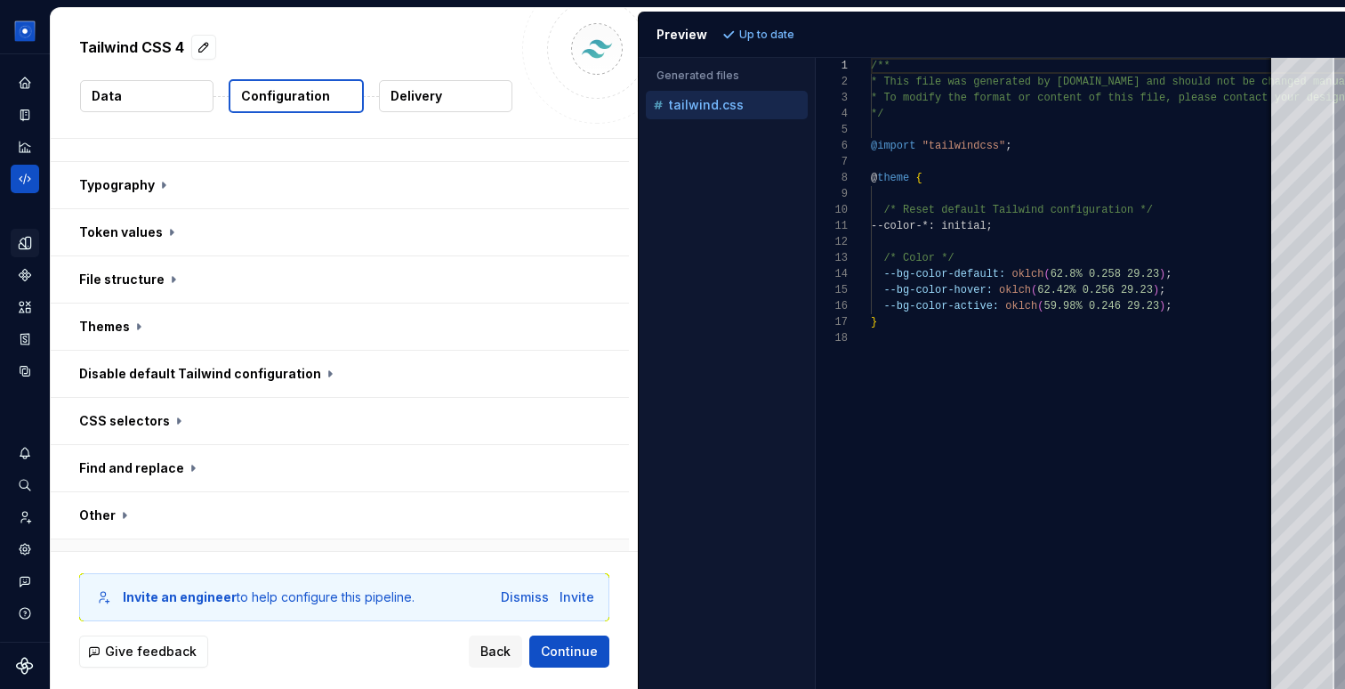
click at [98, 539] on button "button" at bounding box center [340, 562] width 578 height 46
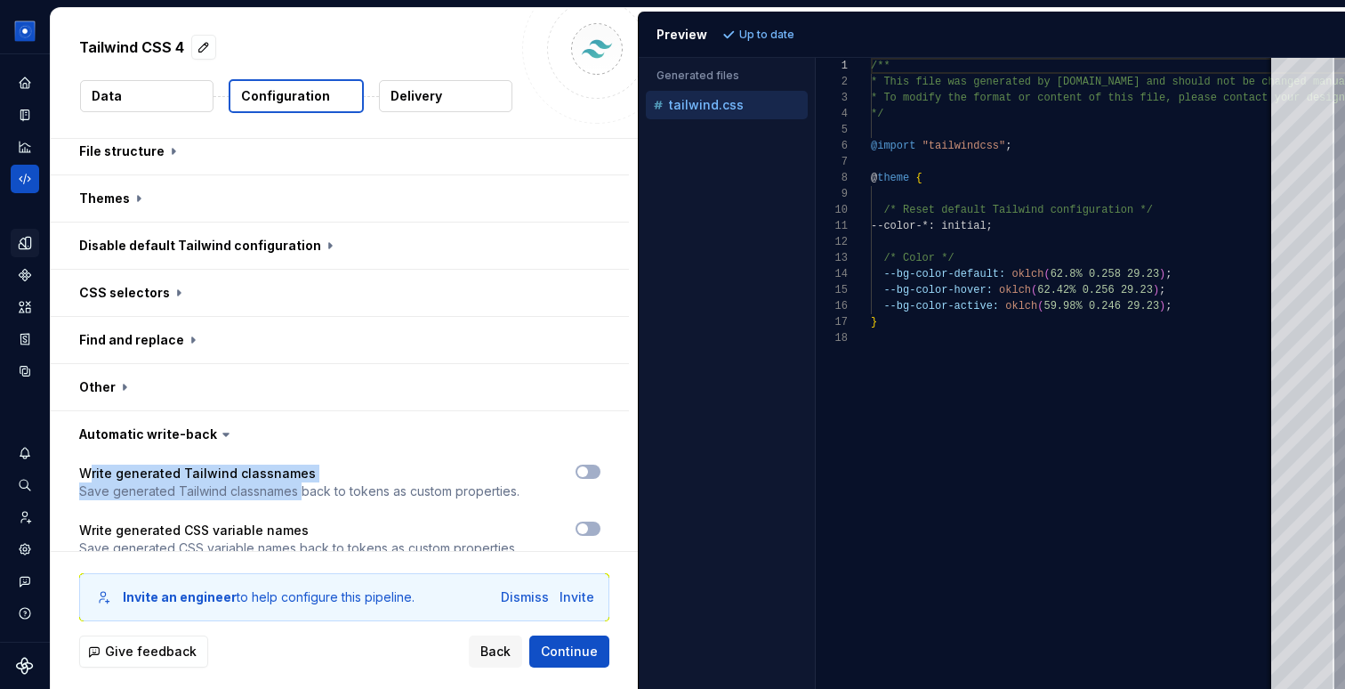
drag, startPoint x: 89, startPoint y: 445, endPoint x: 303, endPoint y: 447, distance: 214.5
click at [303, 465] on div "Write generated Tailwind classnames Save generated Tailwind classnames back to …" at bounding box center [299, 483] width 440 height 36
click at [141, 482] on p "Save generated Tailwind classnames back to tokens as custom properties." at bounding box center [299, 491] width 440 height 18
click at [588, 466] on span "button" at bounding box center [583, 471] width 11 height 11
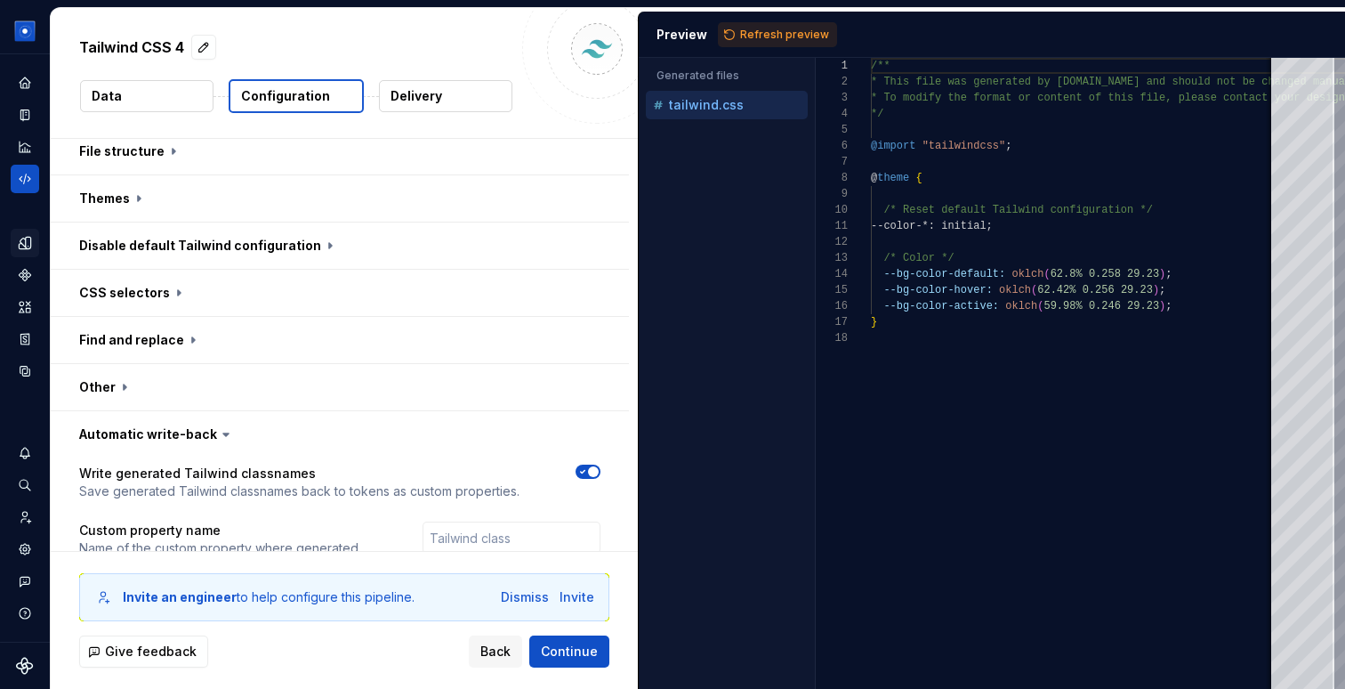
scroll to position [814, 0]
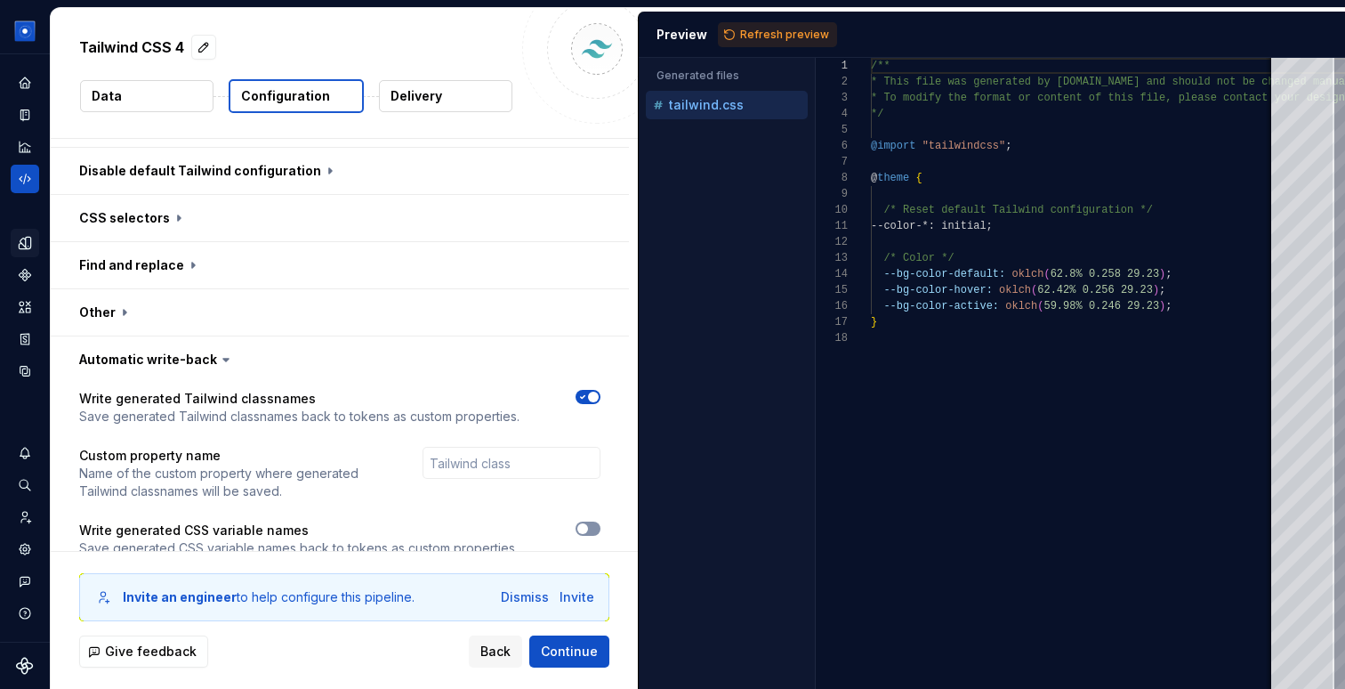
click at [588, 523] on span "button" at bounding box center [583, 528] width 11 height 11
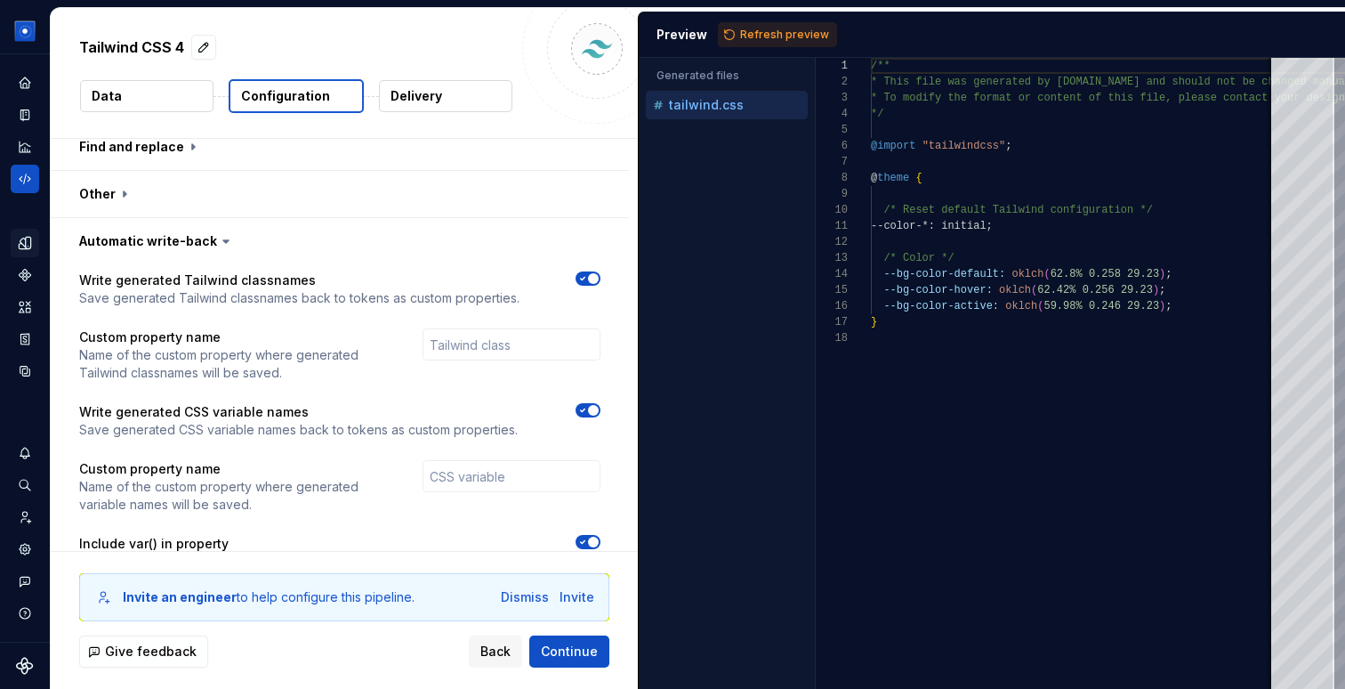
scroll to position [964, 0]
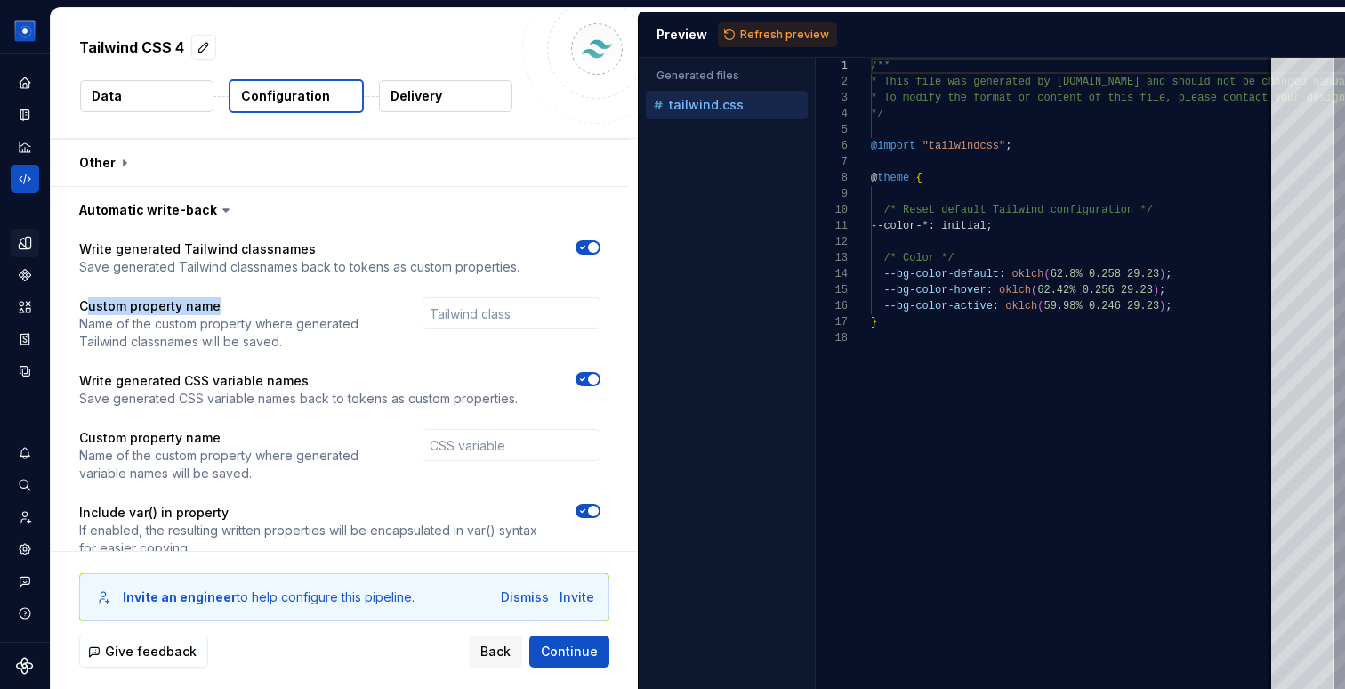
drag, startPoint x: 92, startPoint y: 277, endPoint x: 361, endPoint y: 277, distance: 269.6
click at [361, 297] on p "Custom property name" at bounding box center [234, 306] width 311 height 18
click at [391, 323] on div "Write generated Tailwind classnames Save generated Tailwind classnames back to …" at bounding box center [339, 409] width 521 height 338
click at [592, 650] on span "Continue" at bounding box center [569, 651] width 57 height 18
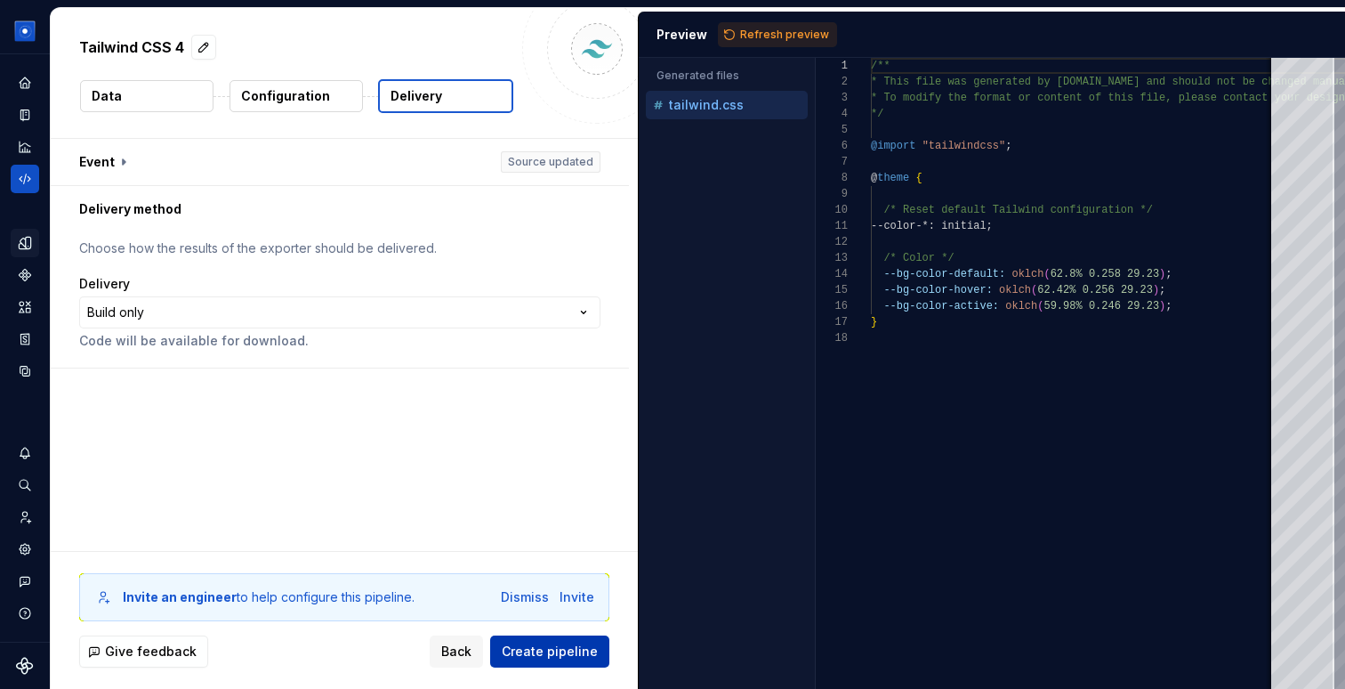
click at [592, 650] on span "Create pipeline" at bounding box center [550, 651] width 96 height 18
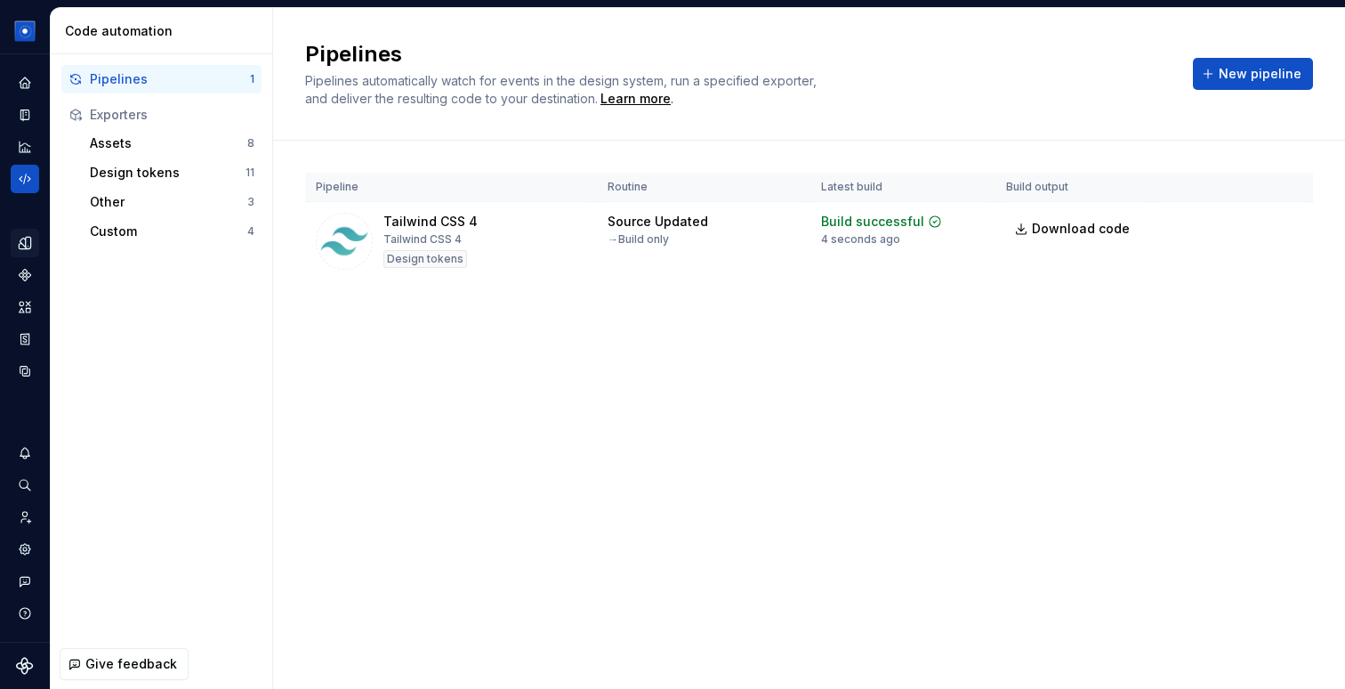
click at [28, 239] on icon "Design tokens" at bounding box center [28, 243] width 5 height 12
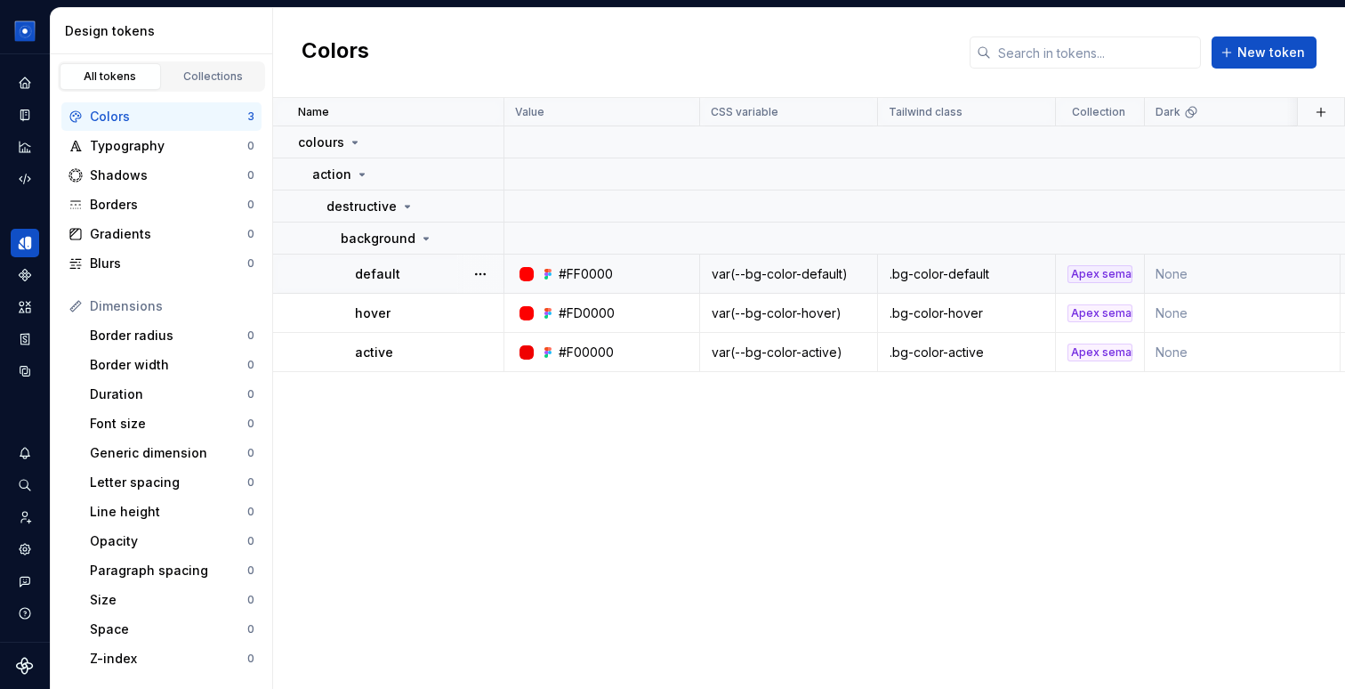
click at [719, 276] on div "var(--bg-color-default)" at bounding box center [788, 274] width 175 height 18
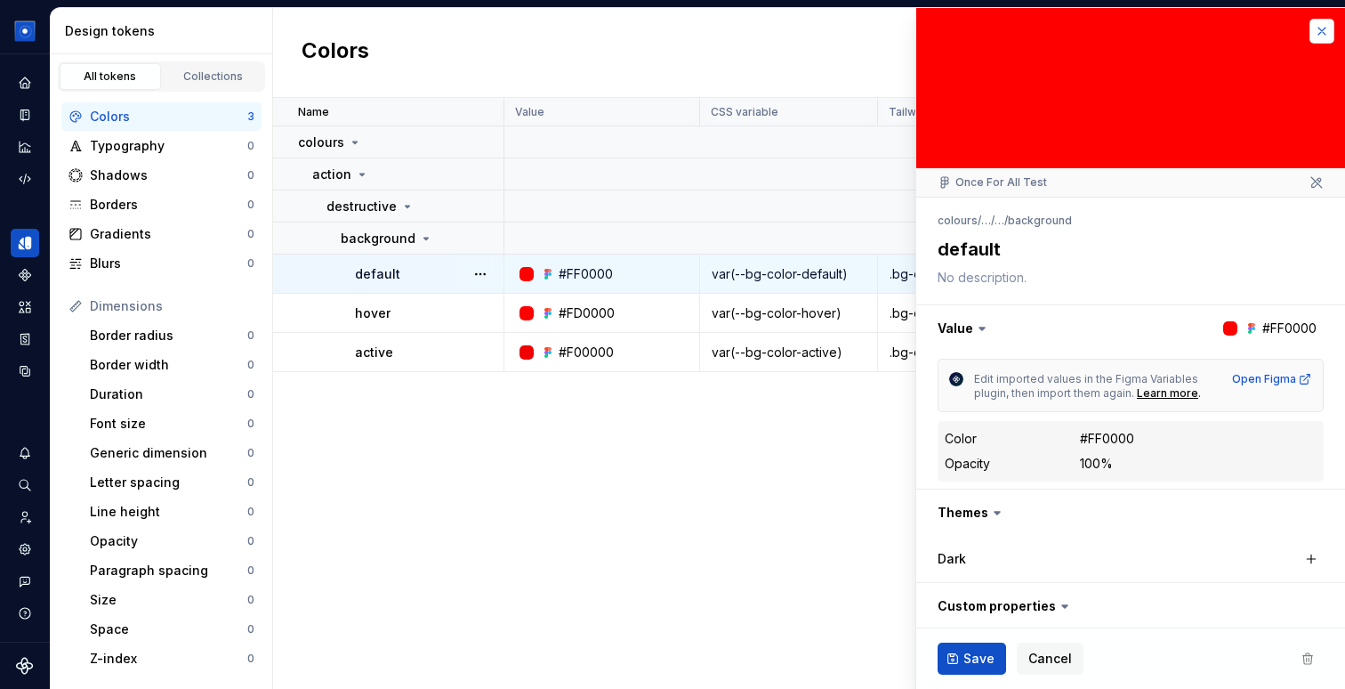
click at [1330, 22] on button "button" at bounding box center [1322, 31] width 25 height 25
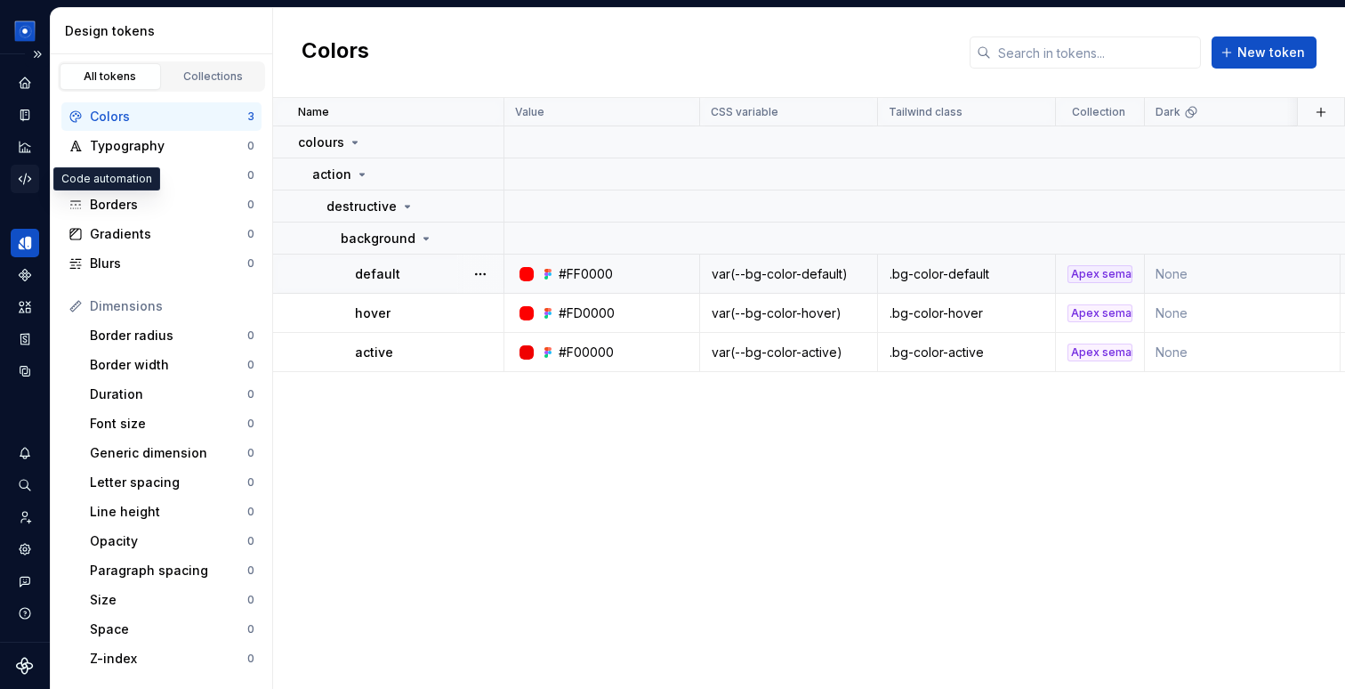
click at [21, 181] on icon "Code automation" at bounding box center [25, 179] width 16 height 16
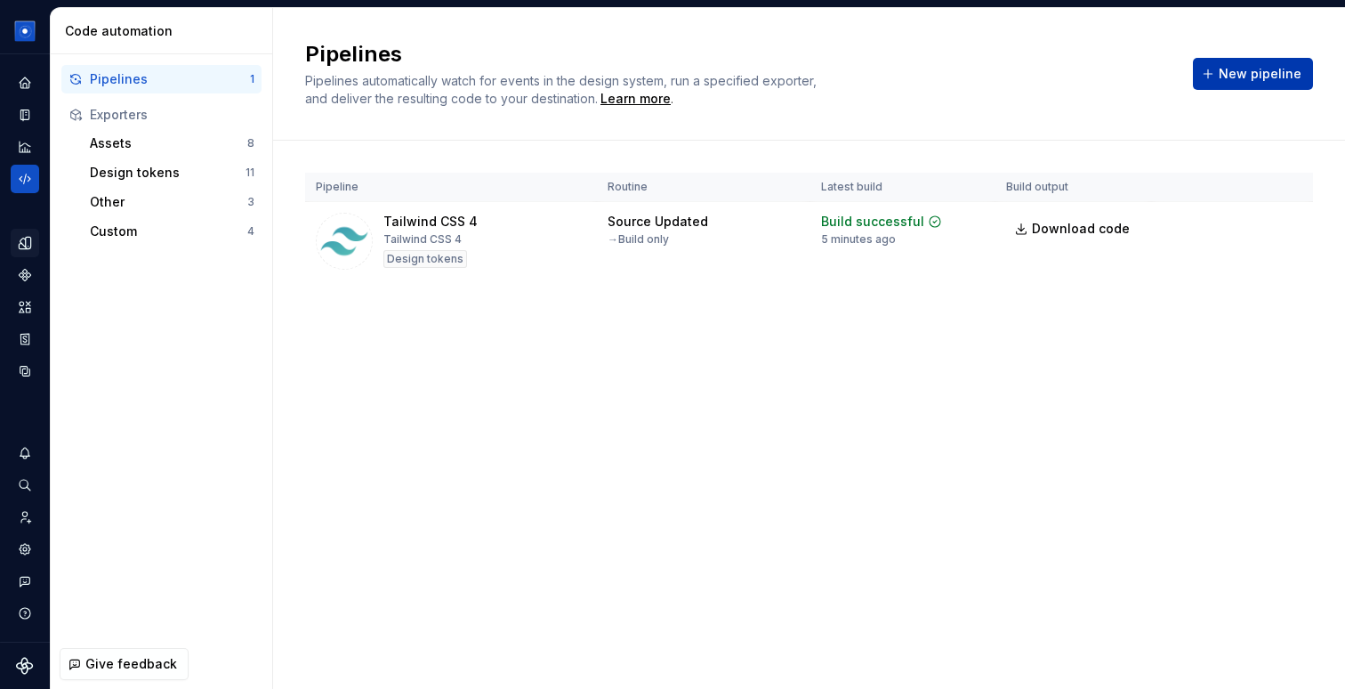
click at [1284, 59] on button "New pipeline" at bounding box center [1253, 74] width 120 height 32
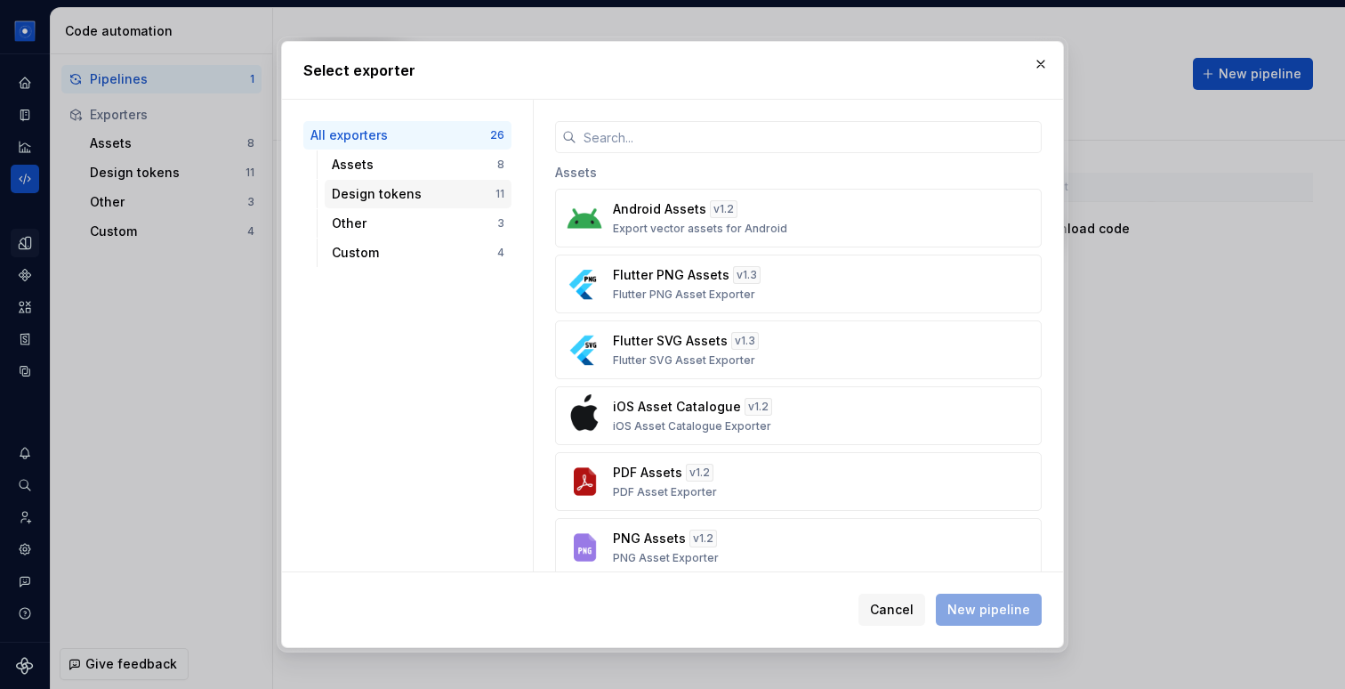
click at [421, 187] on div "Design tokens" at bounding box center [414, 194] width 164 height 18
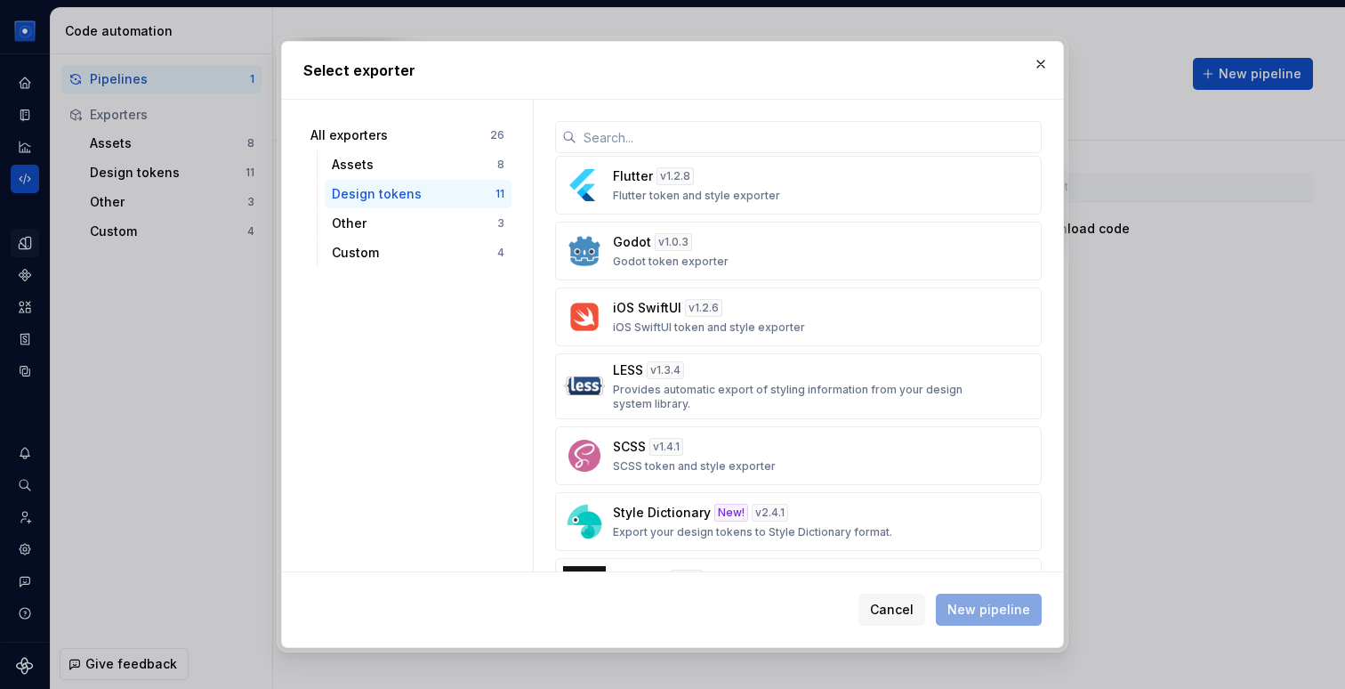
scroll to position [335, 0]
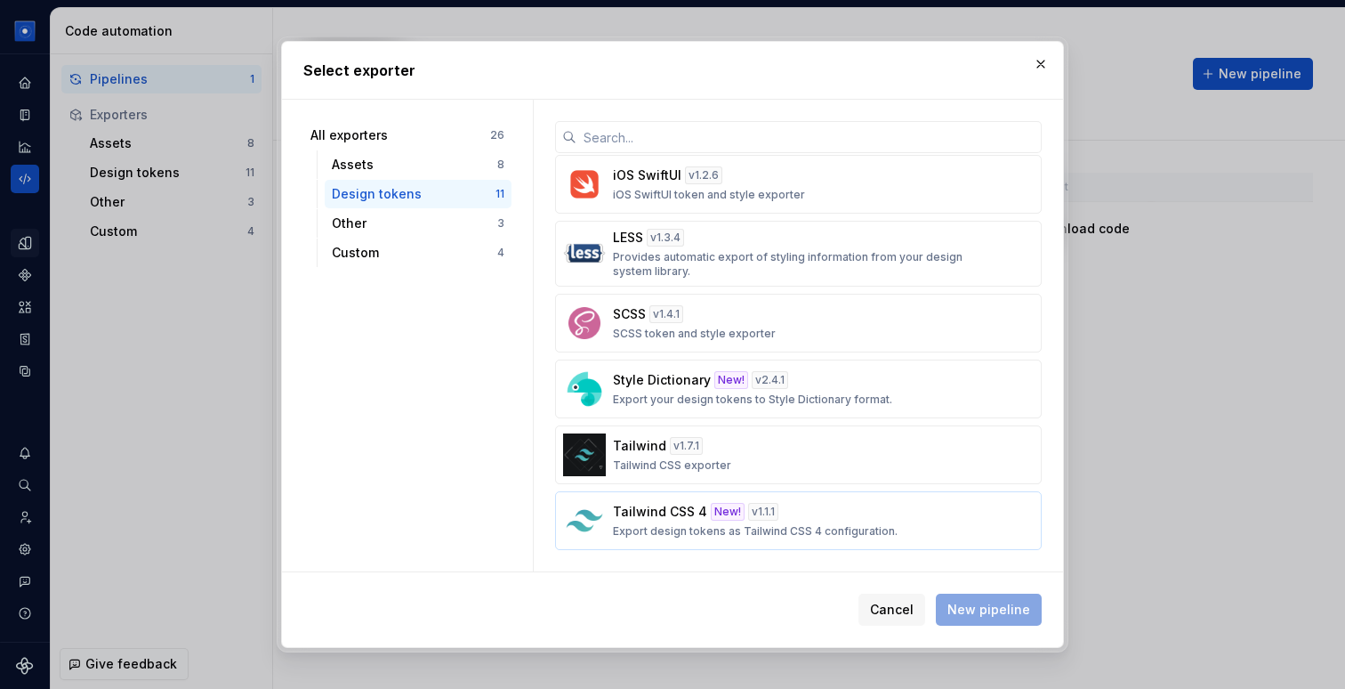
click at [677, 512] on p "Tailwind CSS 4" at bounding box center [660, 512] width 94 height 18
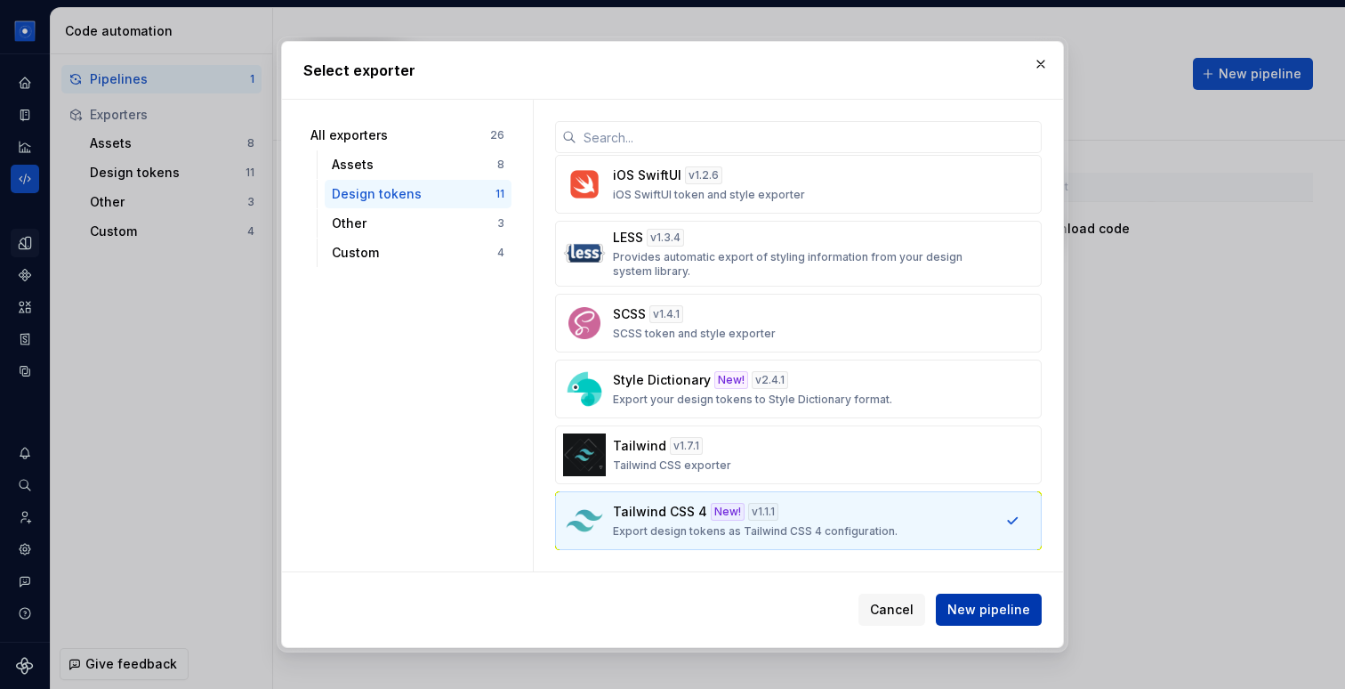
click at [1012, 607] on span "New pipeline" at bounding box center [989, 610] width 83 height 18
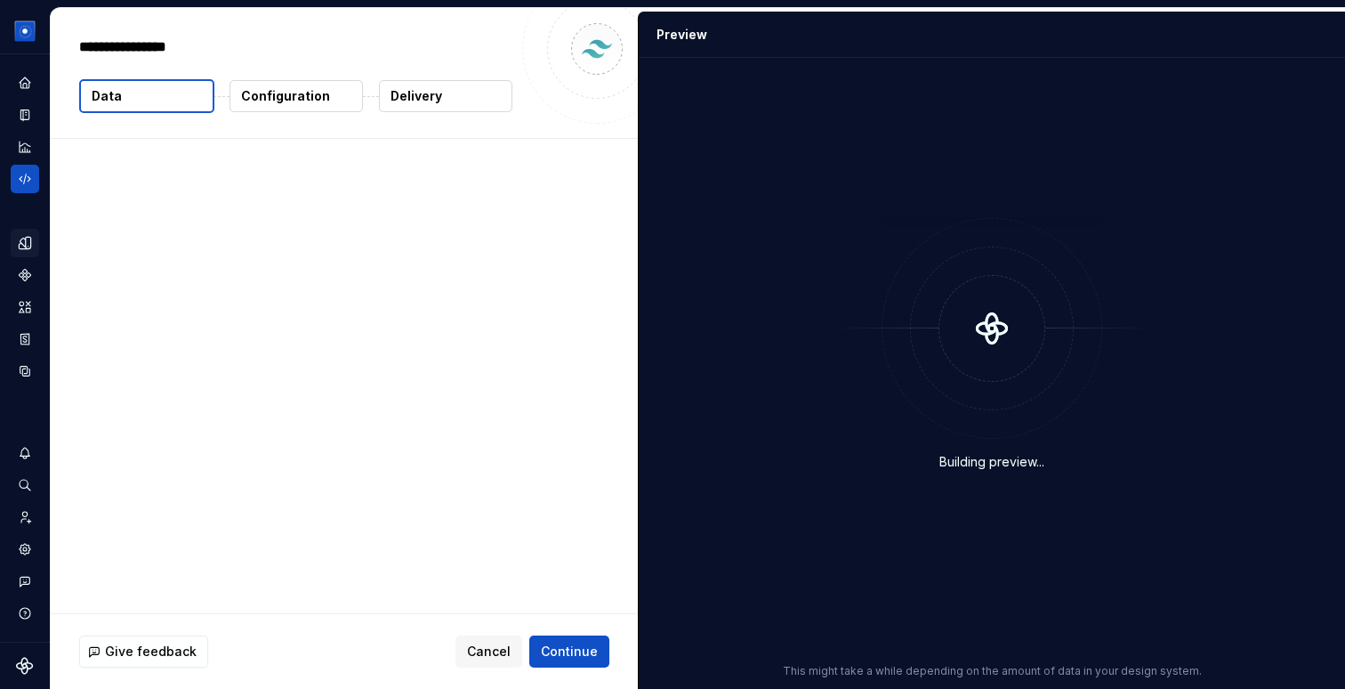
type textarea "*"
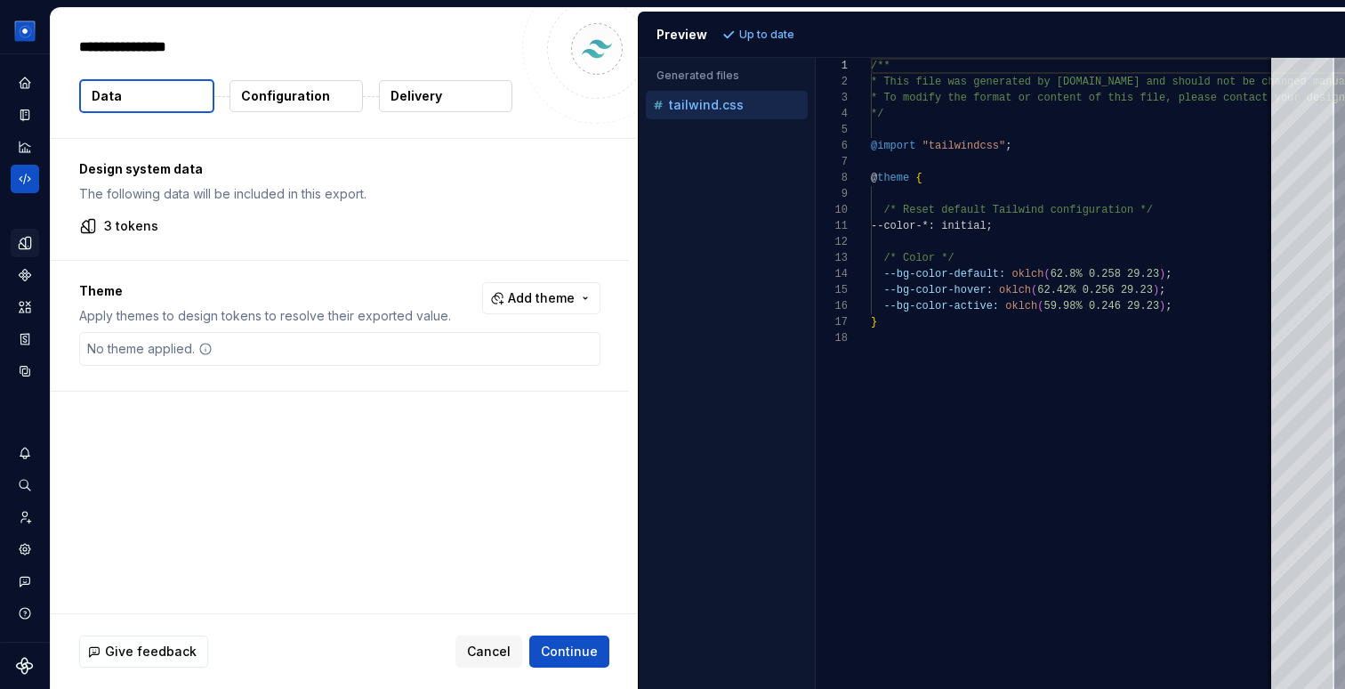
click at [279, 100] on p "Configuration" at bounding box center [285, 96] width 89 height 18
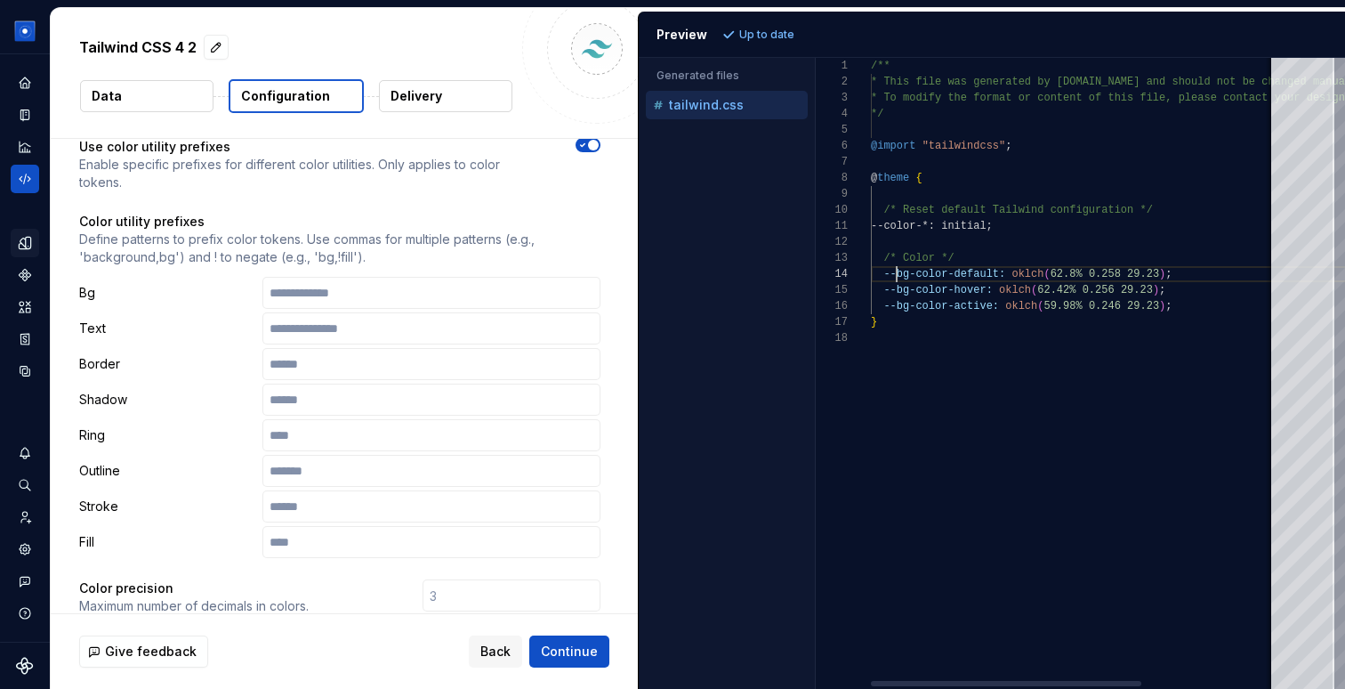
scroll to position [48, 38]
drag, startPoint x: 898, startPoint y: 274, endPoint x: 908, endPoint y: 274, distance: 9.8
click at [908, 274] on div "/** * This file was generated by [DOMAIN_NAME] and sho uld not be changed manua…" at bounding box center [1175, 373] width 608 height 631
click at [337, 277] on input "text" at bounding box center [432, 293] width 338 height 32
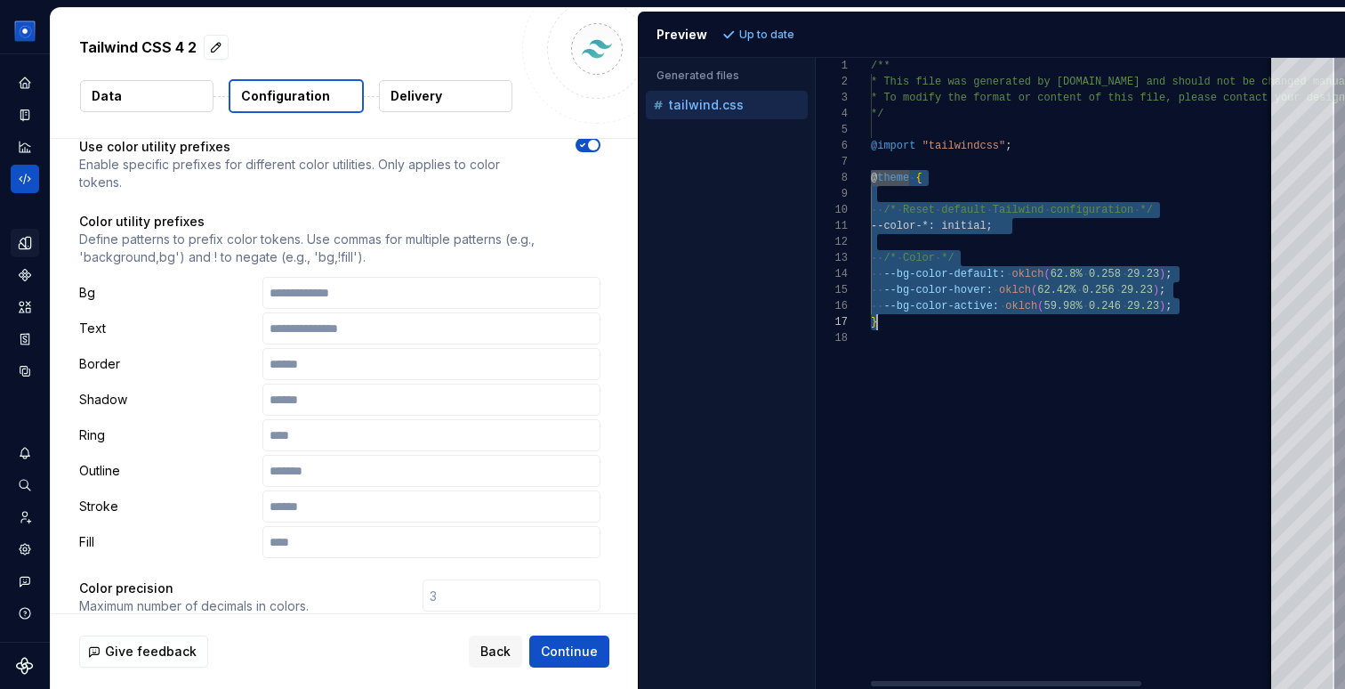
scroll to position [112, 6]
drag, startPoint x: 873, startPoint y: 182, endPoint x: 931, endPoint y: 318, distance: 147.1
click at [932, 325] on div "/** * This file was generated by [DOMAIN_NAME] and sho uld not be changed manua…" at bounding box center [1175, 373] width 608 height 631
click at [899, 176] on div "/** * This file was generated by [DOMAIN_NAME] and sho uld not be changed manua…" at bounding box center [1175, 373] width 608 height 631
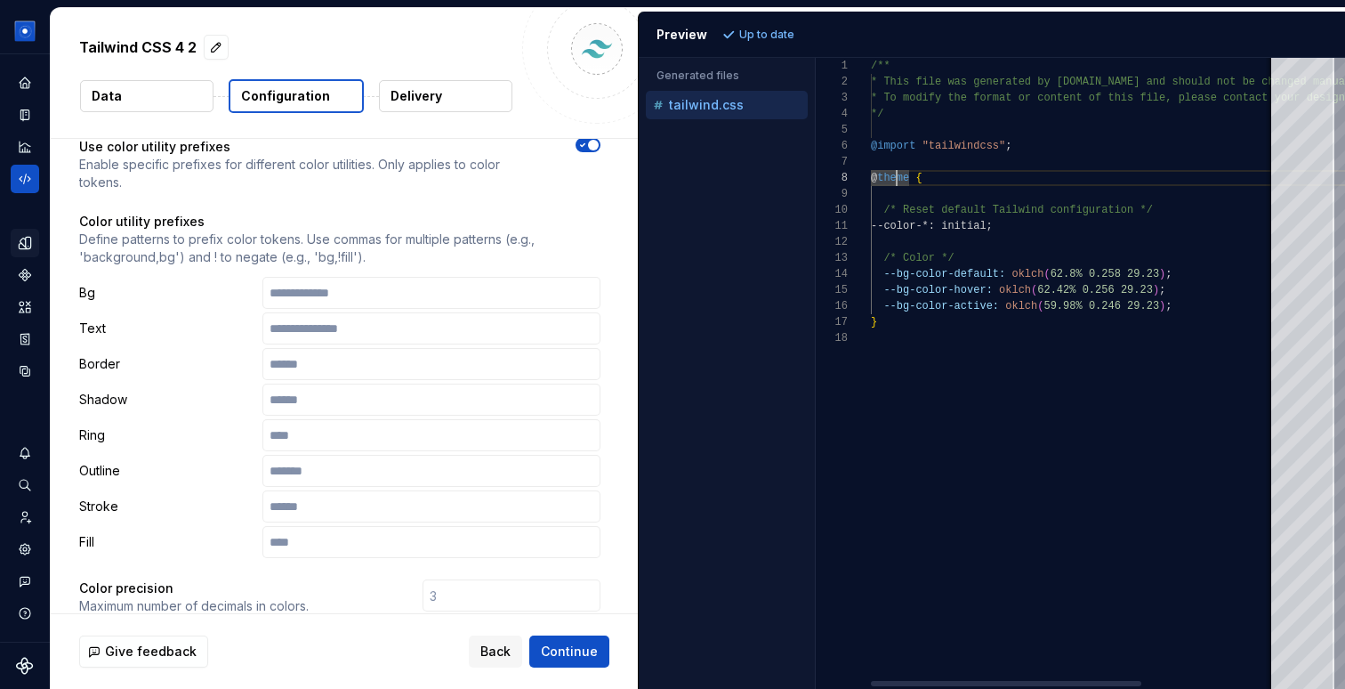
type textarea "**********"
drag, startPoint x: 888, startPoint y: 229, endPoint x: 941, endPoint y: 233, distance: 52.7
click at [941, 233] on div "/** * This file was generated by [DOMAIN_NAME] and sho uld not be changed manua…" at bounding box center [1175, 373] width 608 height 631
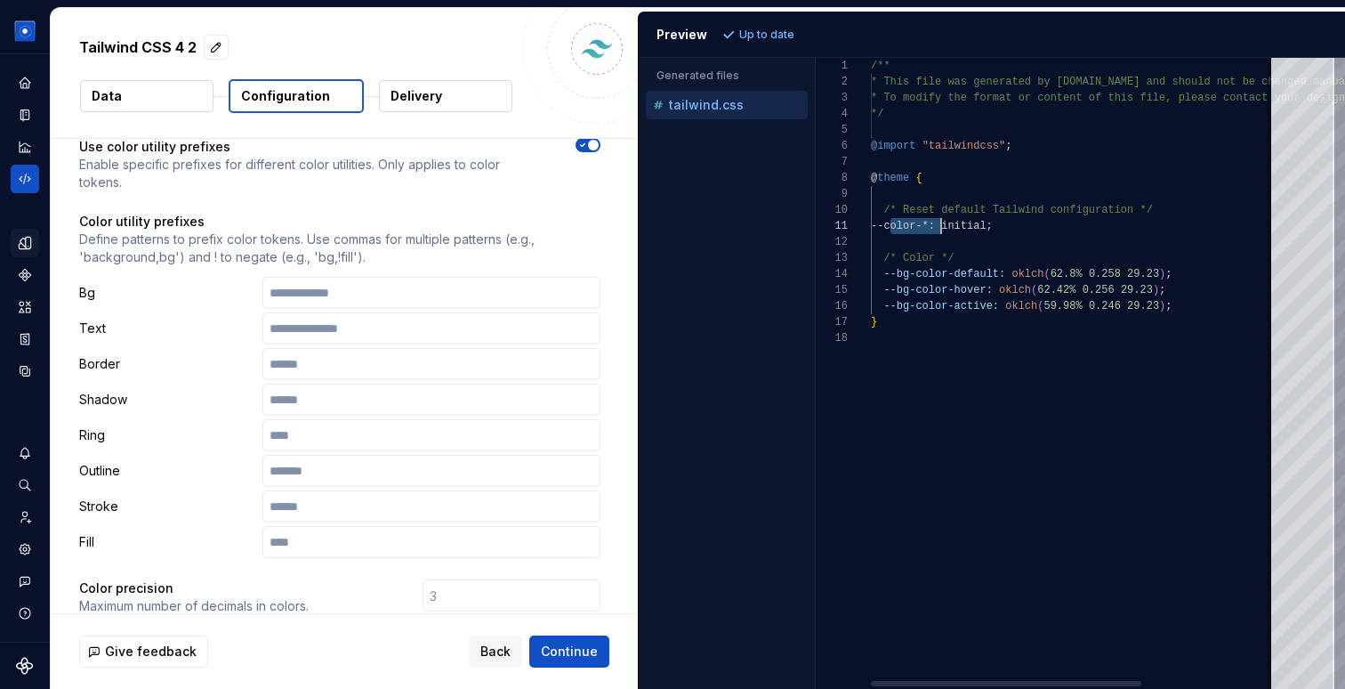
click at [909, 237] on div "/** * This file was generated by [DOMAIN_NAME] and sho uld not be changed manua…" at bounding box center [1175, 373] width 608 height 631
click at [907, 222] on div "/** * This file was generated by [DOMAIN_NAME] and sho uld not be changed manua…" at bounding box center [1175, 373] width 608 height 631
click at [897, 276] on div "/** * This file was generated by [DOMAIN_NAME] and sho uld not be changed manua…" at bounding box center [1175, 373] width 608 height 631
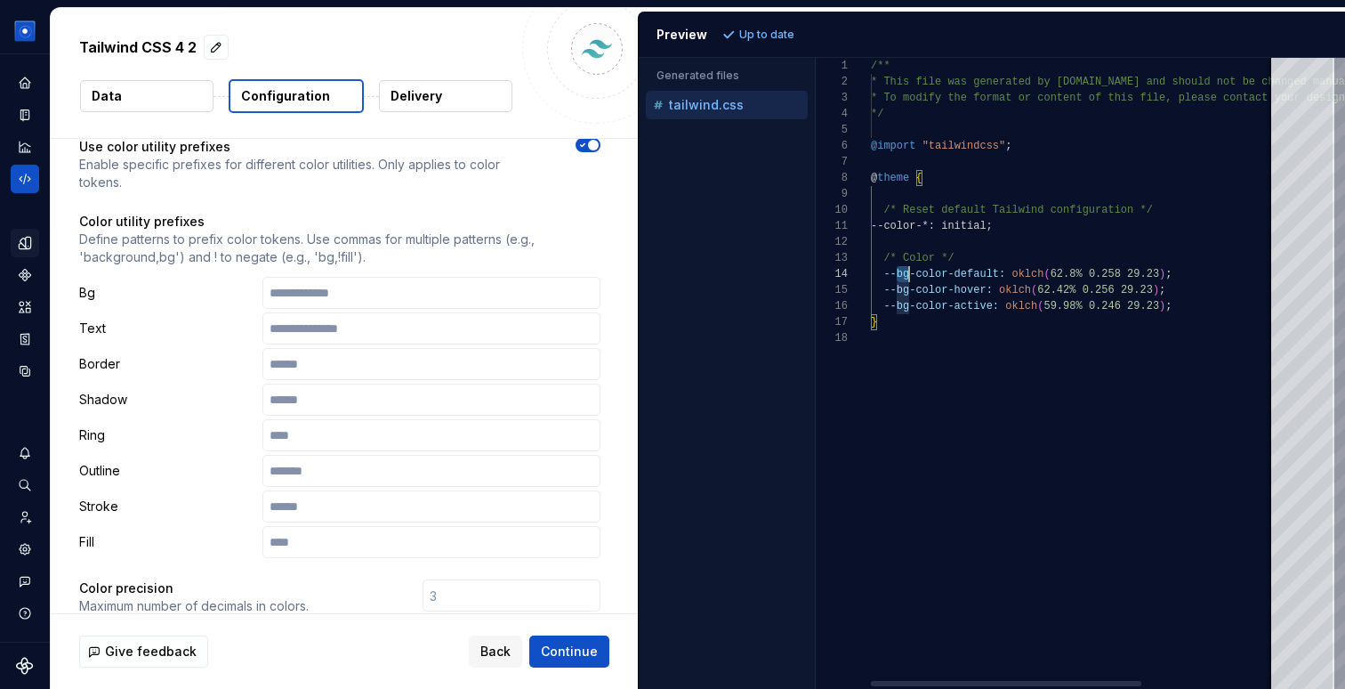
scroll to position [48, 38]
click at [897, 276] on div "/** * This file was generated by [DOMAIN_NAME] and sho uld not be changed manua…" at bounding box center [1175, 373] width 608 height 631
click at [200, 284] on p "Bg" at bounding box center [167, 293] width 176 height 18
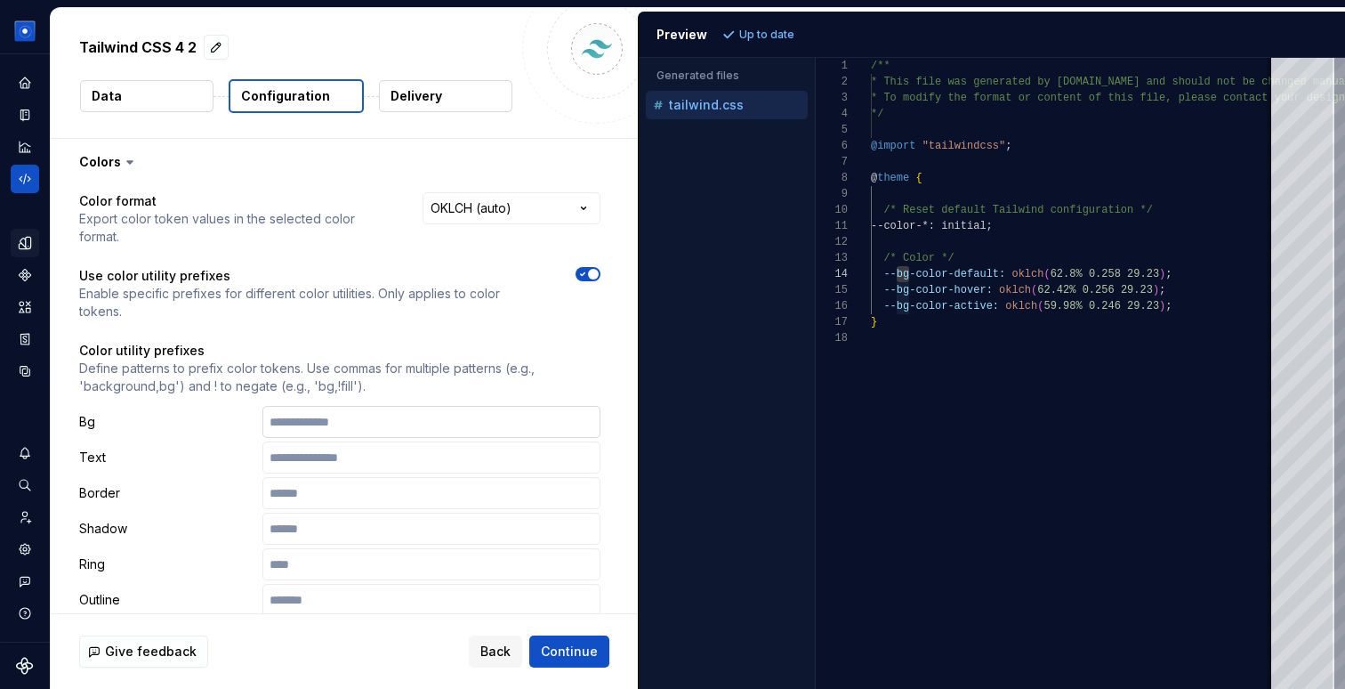
click at [303, 406] on input "text" at bounding box center [432, 422] width 338 height 32
click at [125, 360] on p "Define patterns to prefix color tokens. Use commas for multiple patterns (e.g.,…" at bounding box center [339, 378] width 521 height 36
copy p "background"
click at [320, 406] on input "text" at bounding box center [432, 422] width 338 height 32
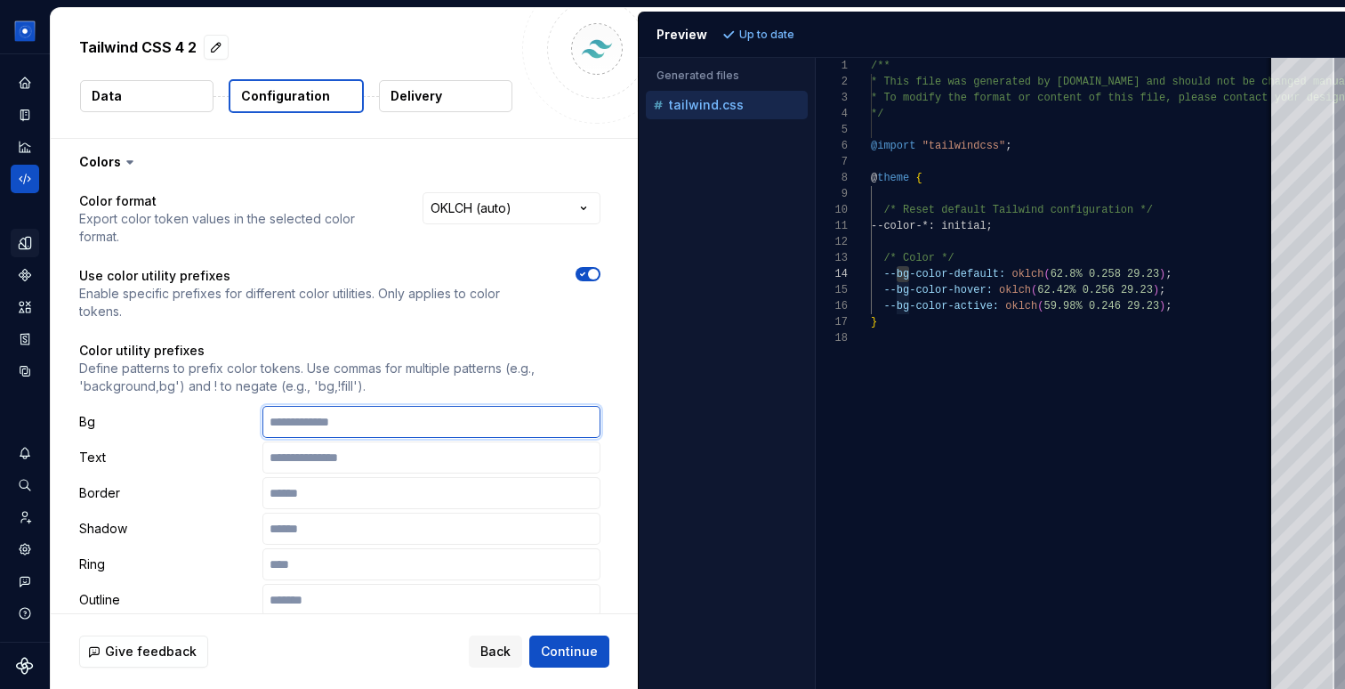
type input "*"
paste input "**********"
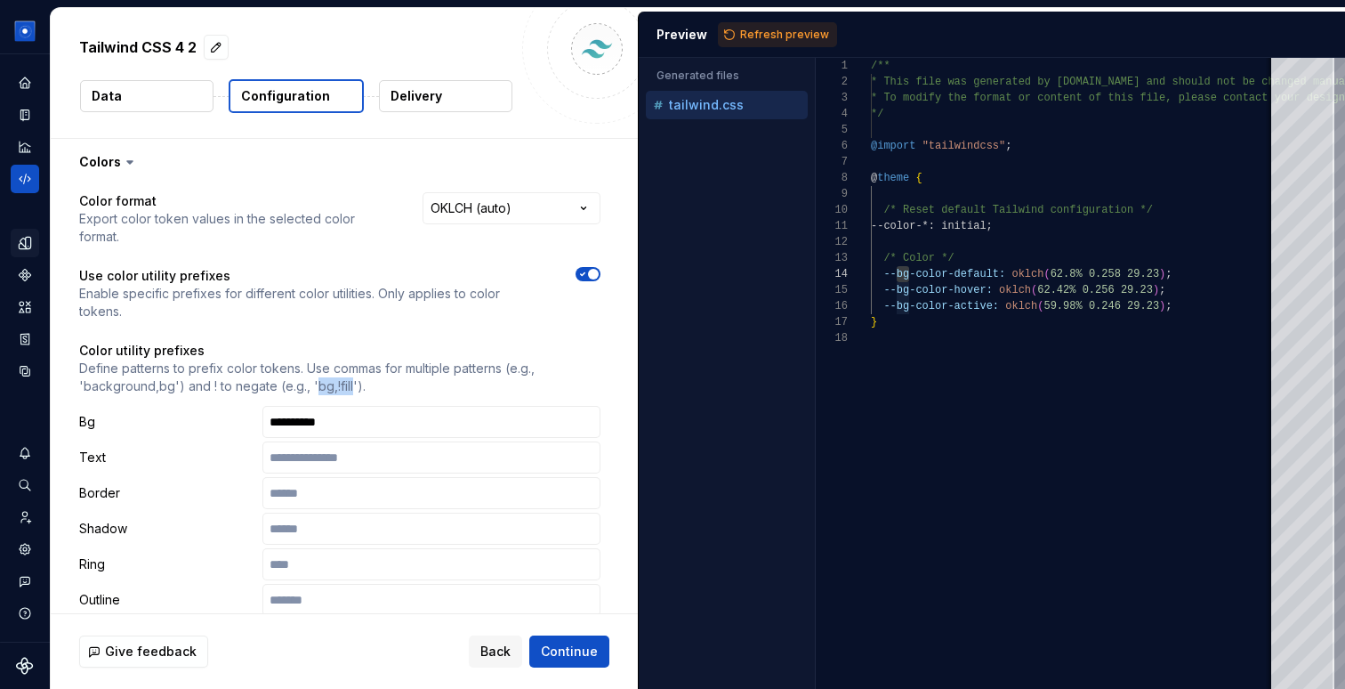
drag, startPoint x: 314, startPoint y: 350, endPoint x: 349, endPoint y: 350, distance: 34.7
click at [349, 360] on p "Define patterns to prefix color tokens. Use commas for multiple patterns (e.g.,…" at bounding box center [339, 378] width 521 height 36
copy p "bg,!fill"
click at [317, 406] on input "**********" at bounding box center [432, 422] width 338 height 32
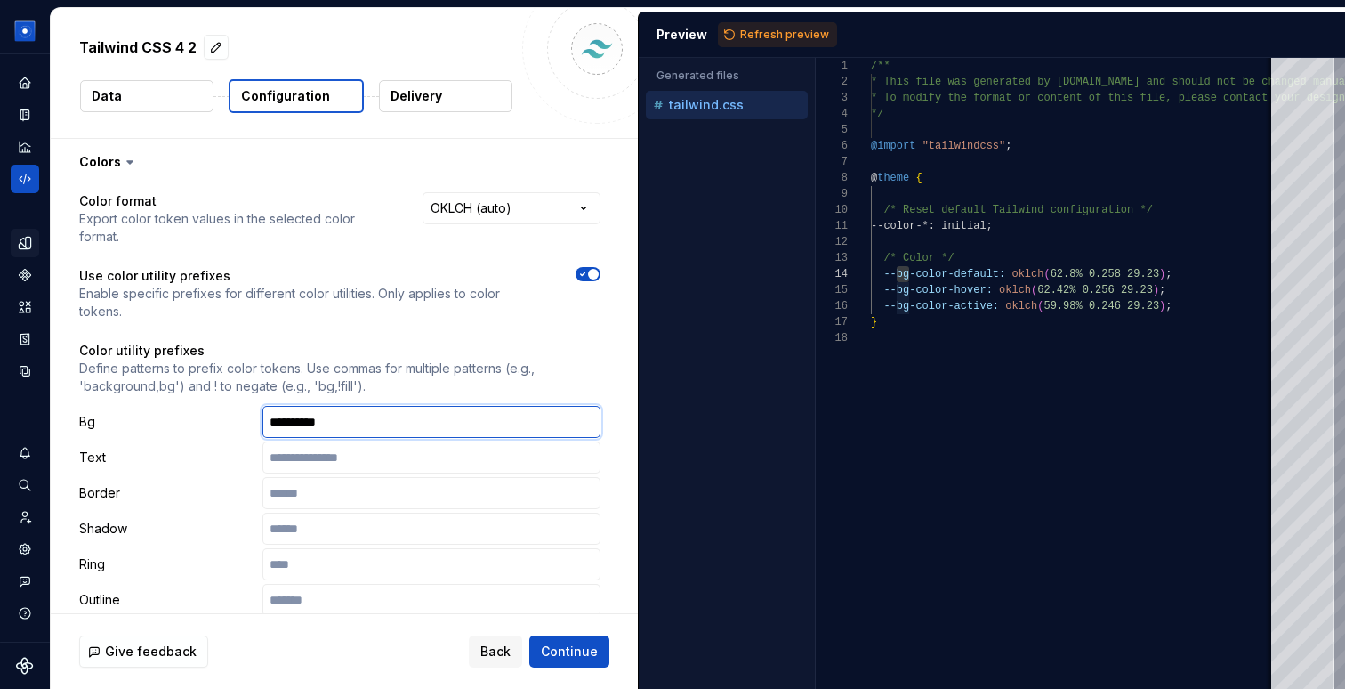
paste input "text"
type input "********"
click at [758, 33] on span "Refresh preview" at bounding box center [784, 35] width 89 height 14
type textarea "**********"
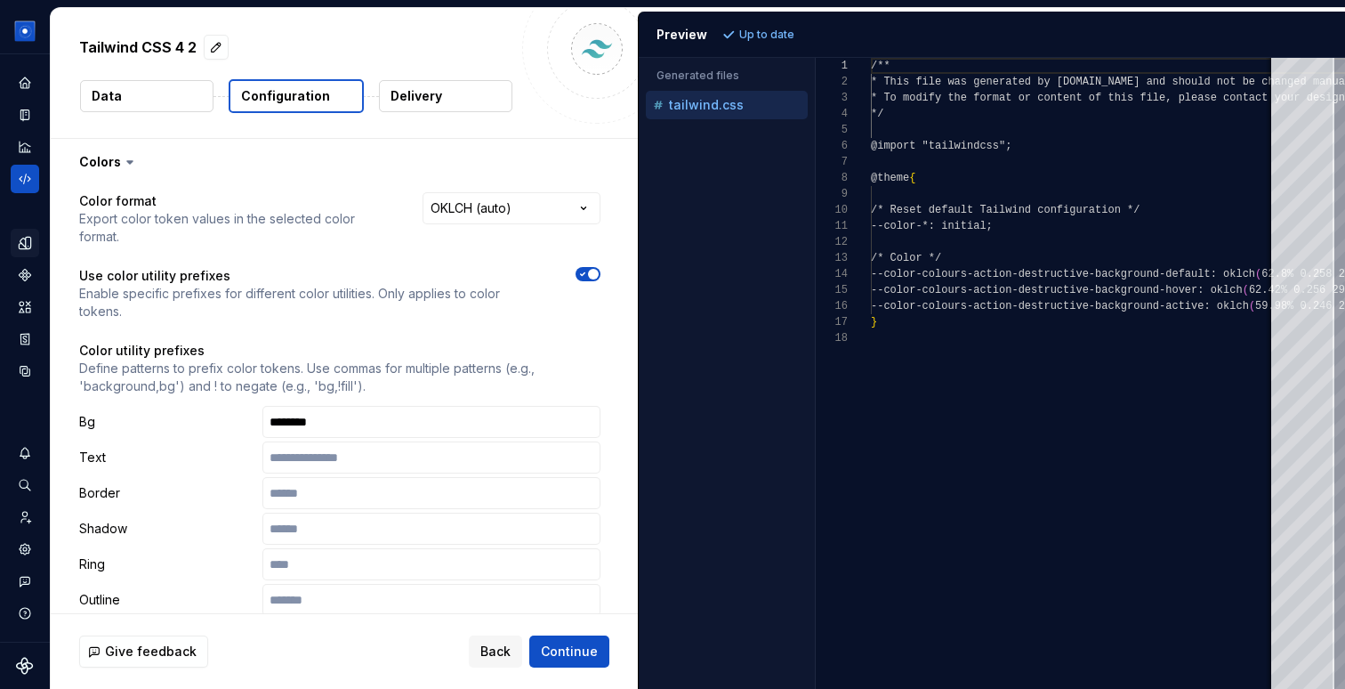
scroll to position [160, 0]
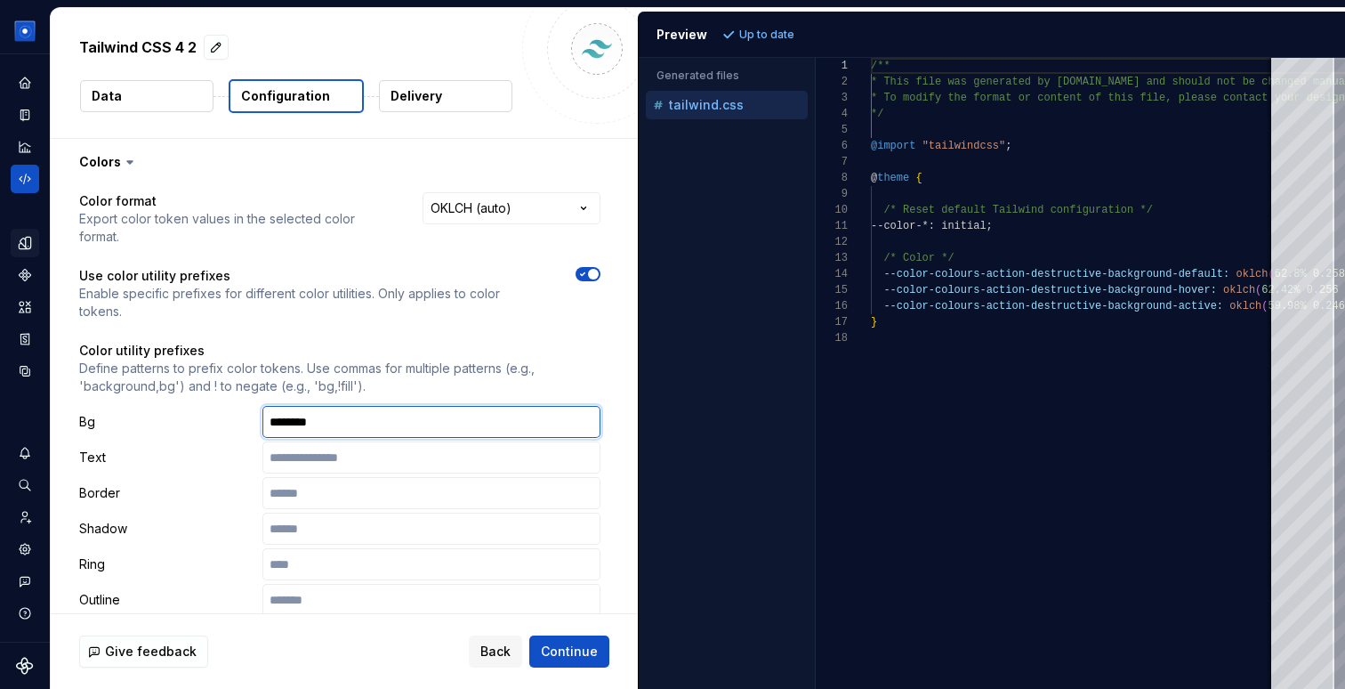
drag, startPoint x: 289, startPoint y: 387, endPoint x: 261, endPoint y: 387, distance: 28.5
click at [261, 406] on div "Bg ********" at bounding box center [339, 422] width 521 height 32
click at [388, 441] on input "text" at bounding box center [432, 457] width 338 height 32
click at [340, 406] on input "********" at bounding box center [432, 422] width 338 height 32
click at [141, 360] on p "Define patterns to prefix color tokens. Use commas for multiple patterns (e.g.,…" at bounding box center [339, 378] width 521 height 36
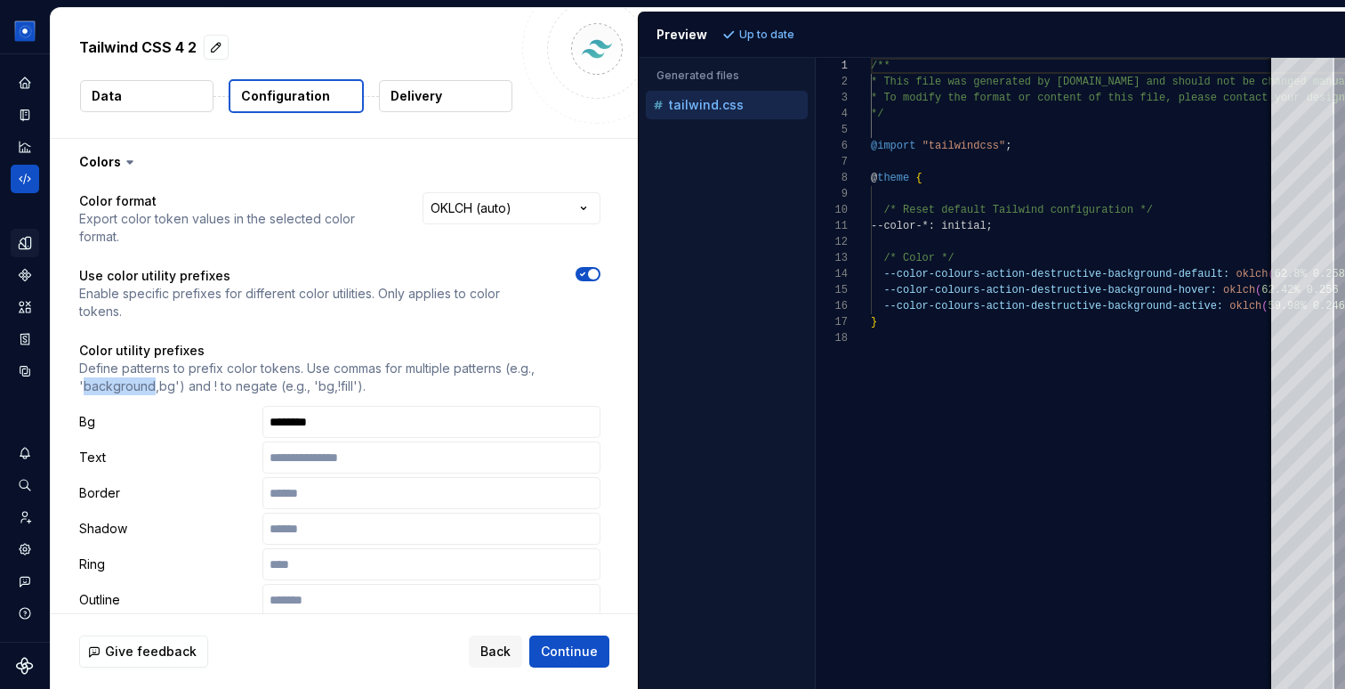
click at [141, 360] on p "Define patterns to prefix color tokens. Use commas for multiple patterns (e.g.,…" at bounding box center [339, 378] width 521 height 36
copy p "background"
drag, startPoint x: 172, startPoint y: 353, endPoint x: 84, endPoint y: 354, distance: 88.1
click at [83, 360] on p "Define patterns to prefix color tokens. Use commas for multiple patterns (e.g.,…" at bounding box center [339, 378] width 521 height 36
copy p "background,bg"
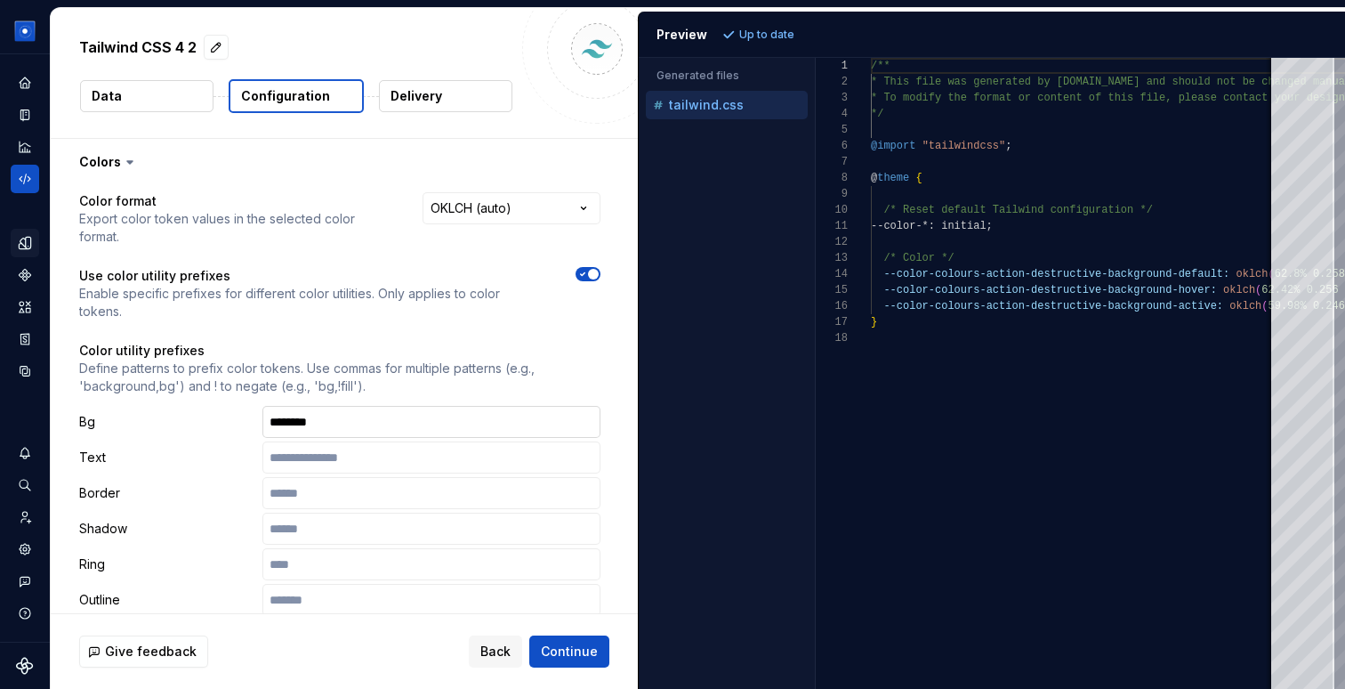
click at [277, 406] on input "********" at bounding box center [432, 422] width 338 height 32
paste input "**********"
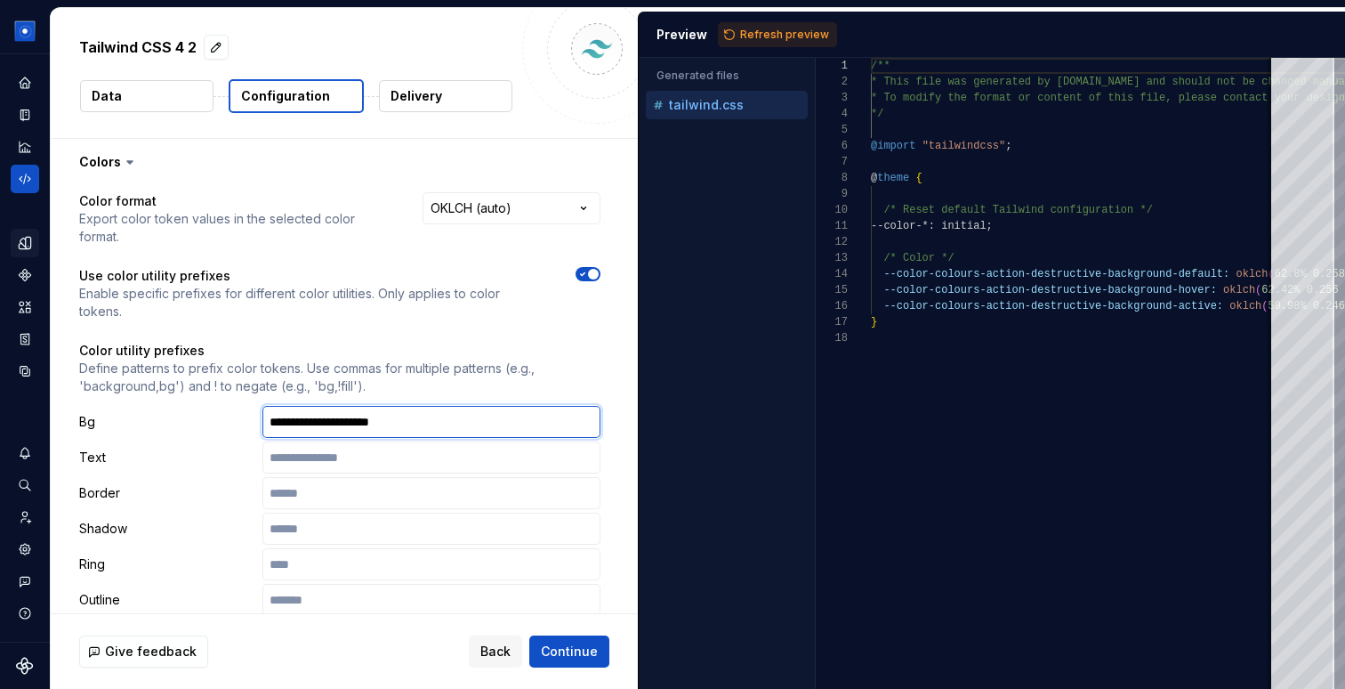
type input "**********"
